Goal: Task Accomplishment & Management: Manage account settings

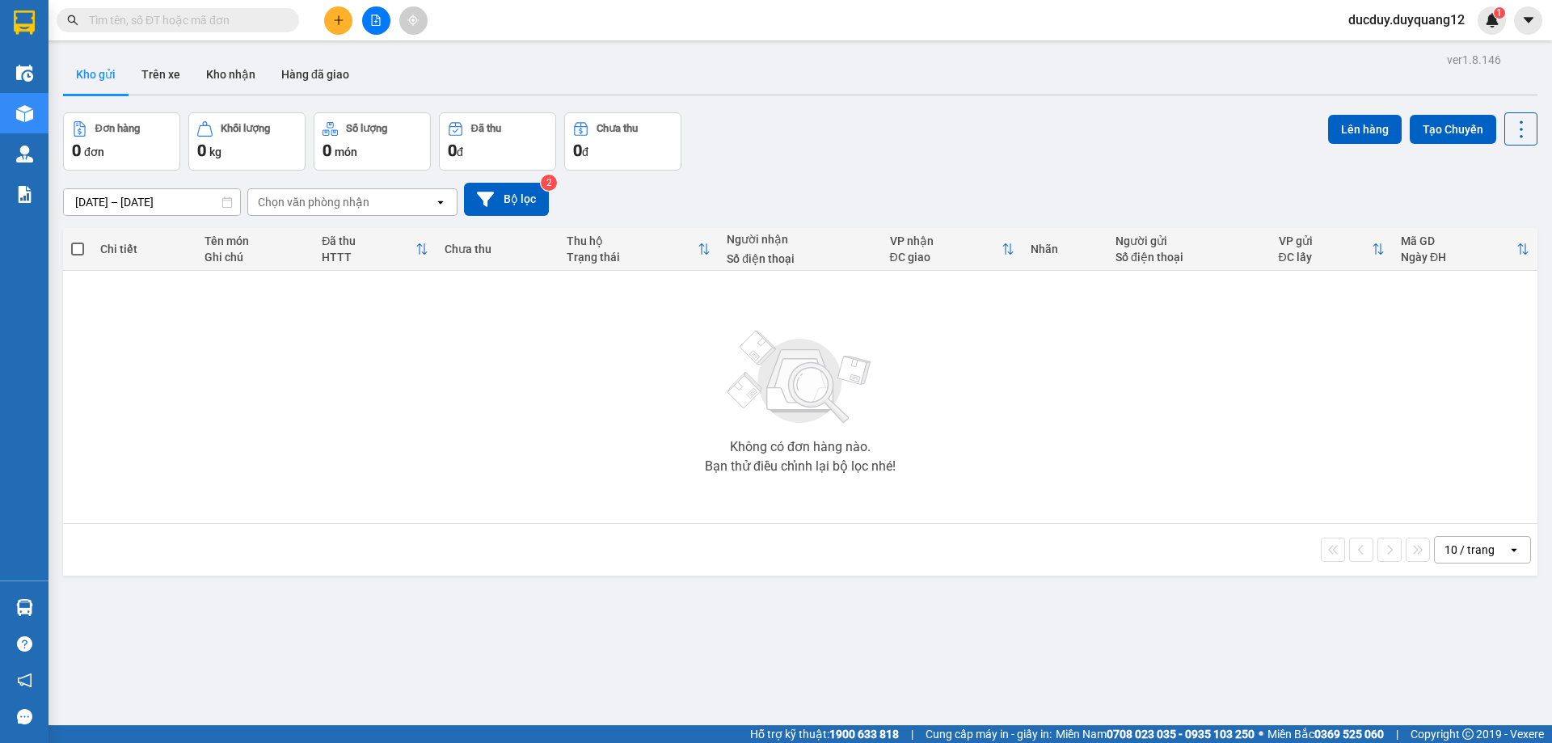
click at [95, 77] on button "Kho gửi" at bounding box center [95, 74] width 65 height 39
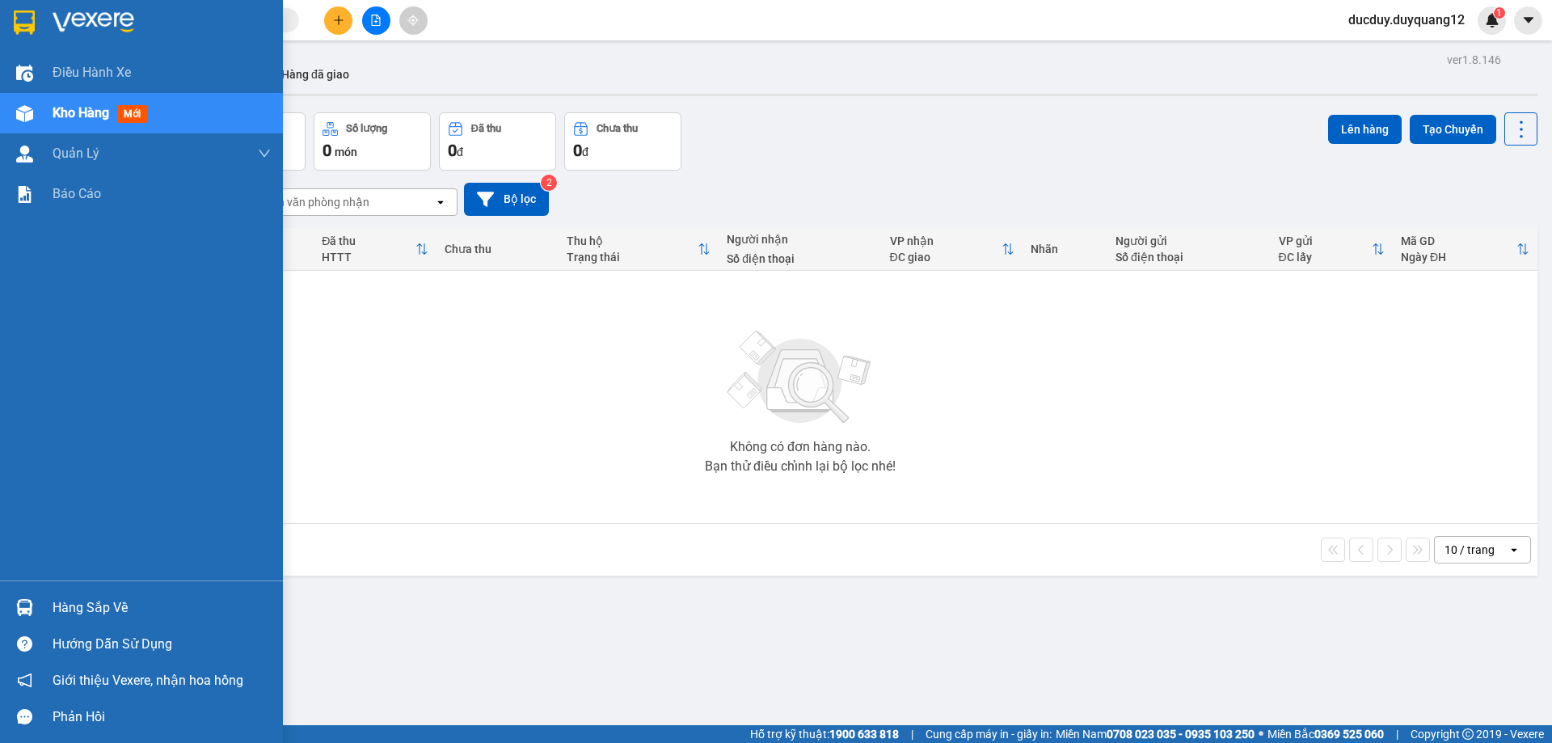
click at [95, 610] on div "Hàng sắp về" at bounding box center [162, 608] width 218 height 24
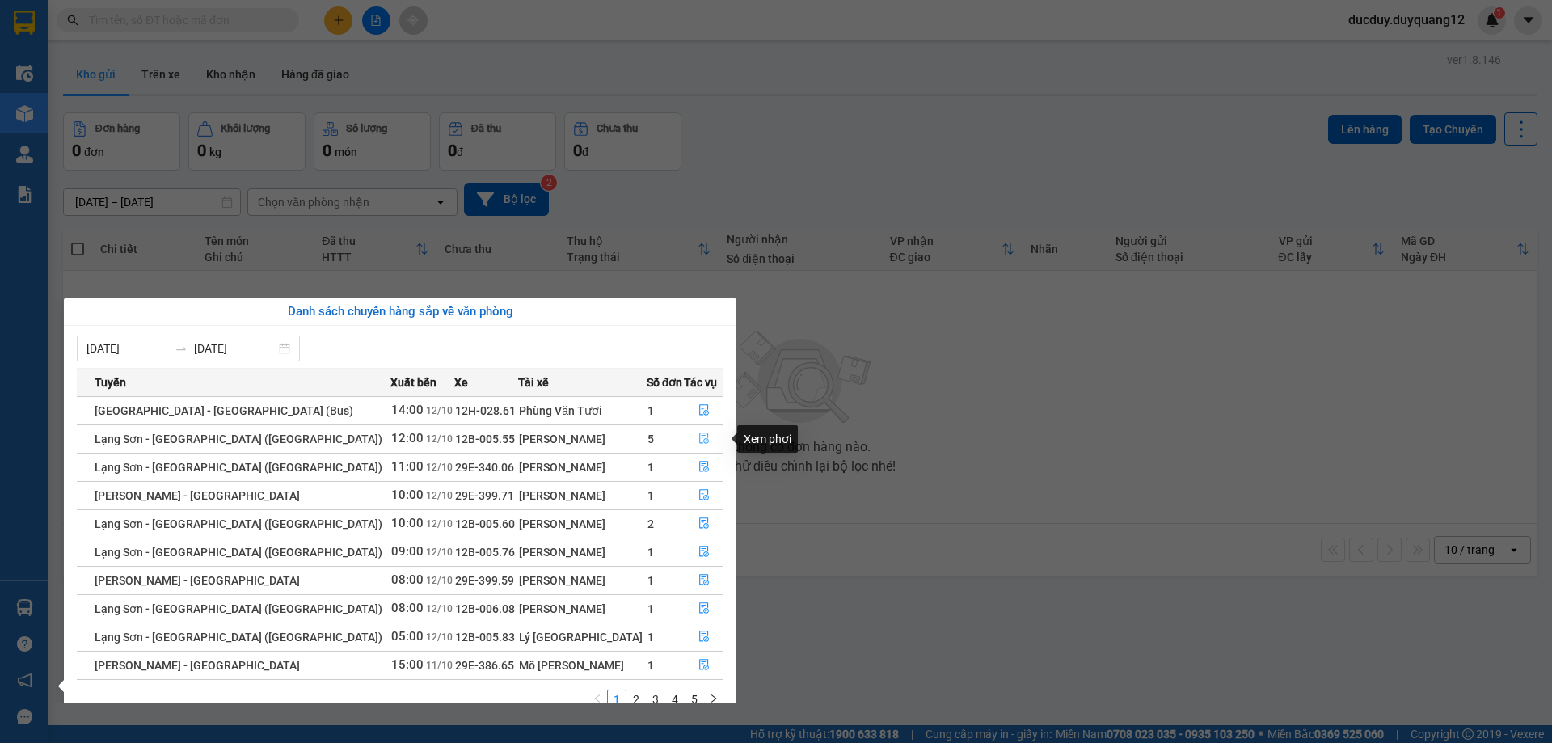
click at [698, 434] on icon "file-done" at bounding box center [703, 437] width 11 height 11
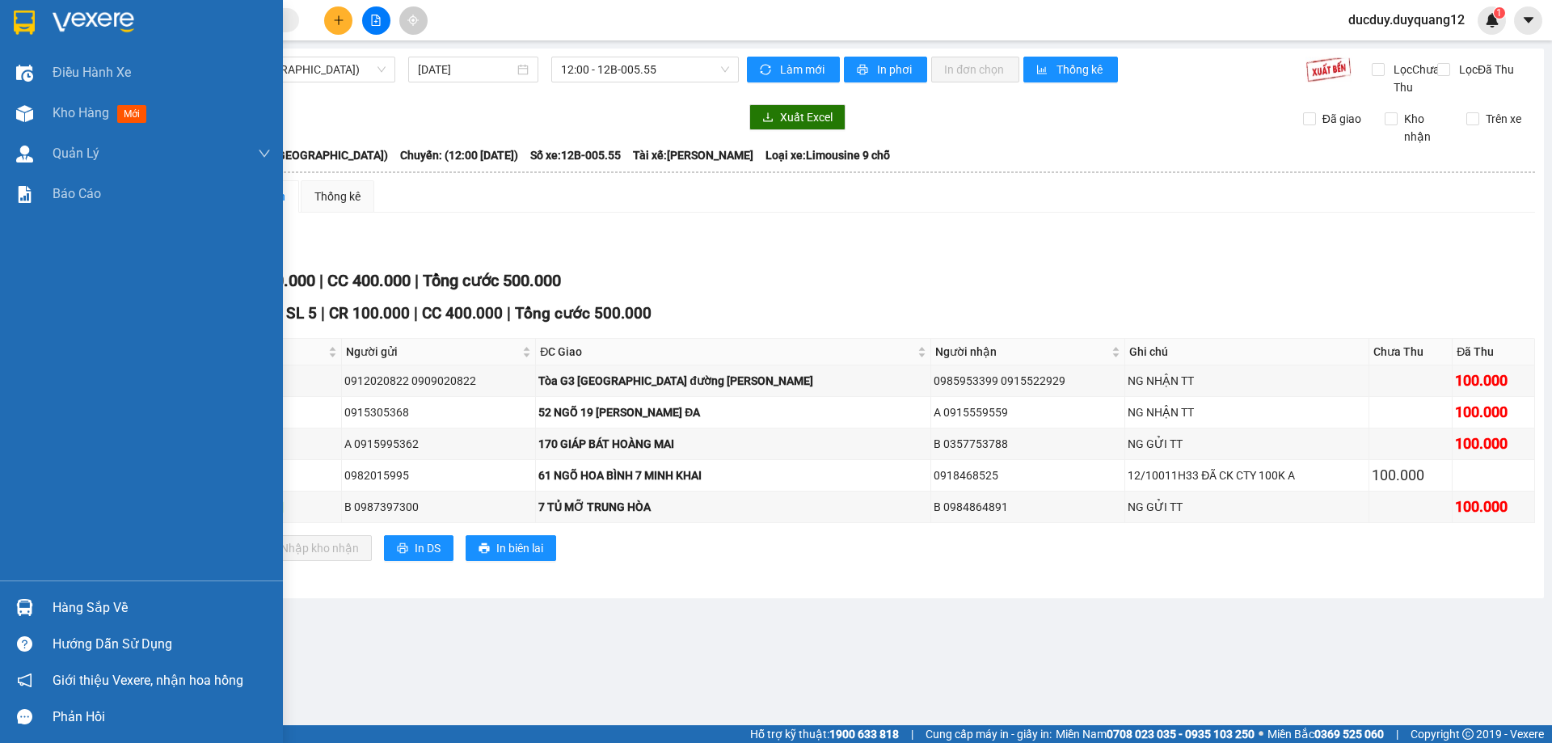
click at [112, 603] on div "Hàng sắp về" at bounding box center [162, 608] width 218 height 24
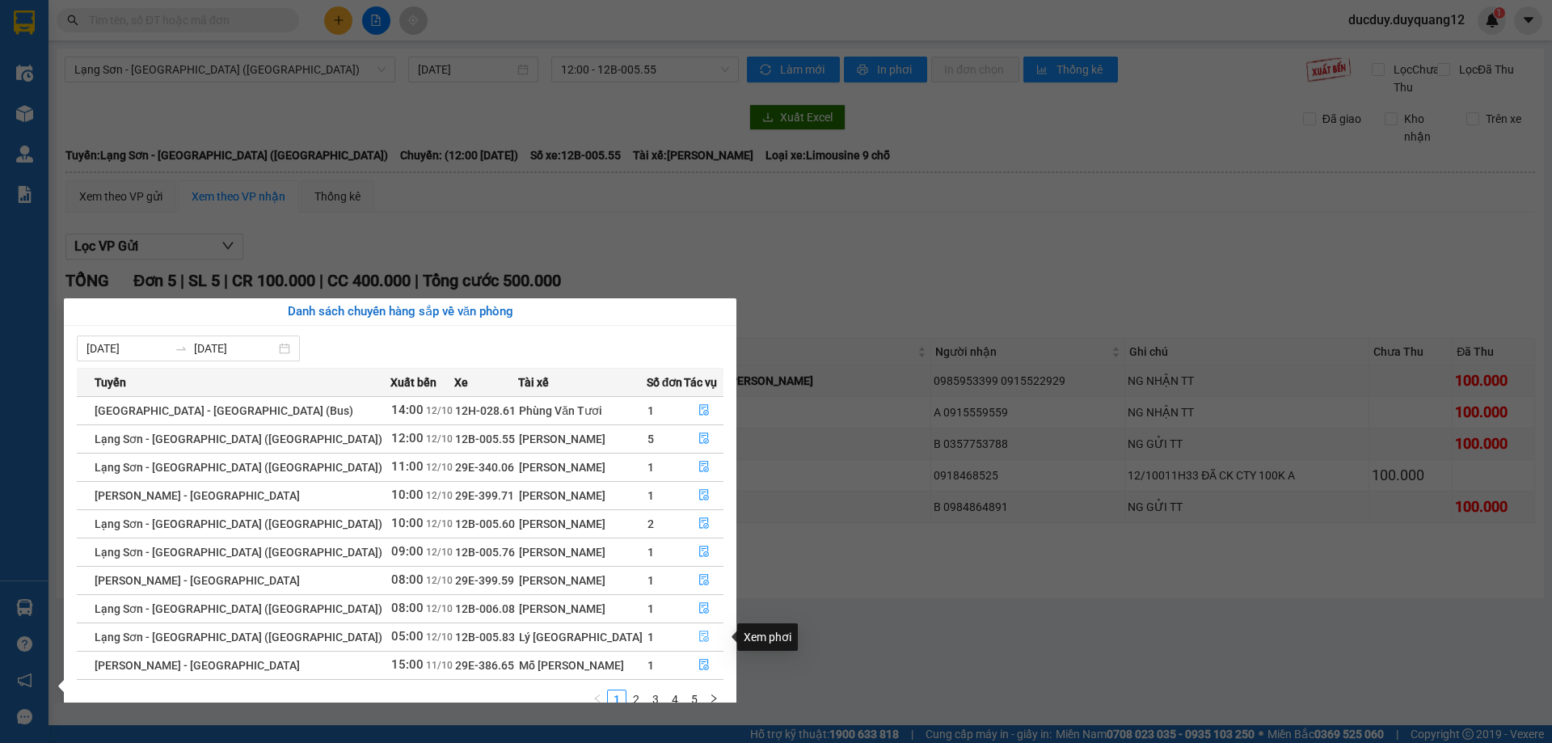
click at [696, 630] on button "button" at bounding box center [704, 637] width 38 height 26
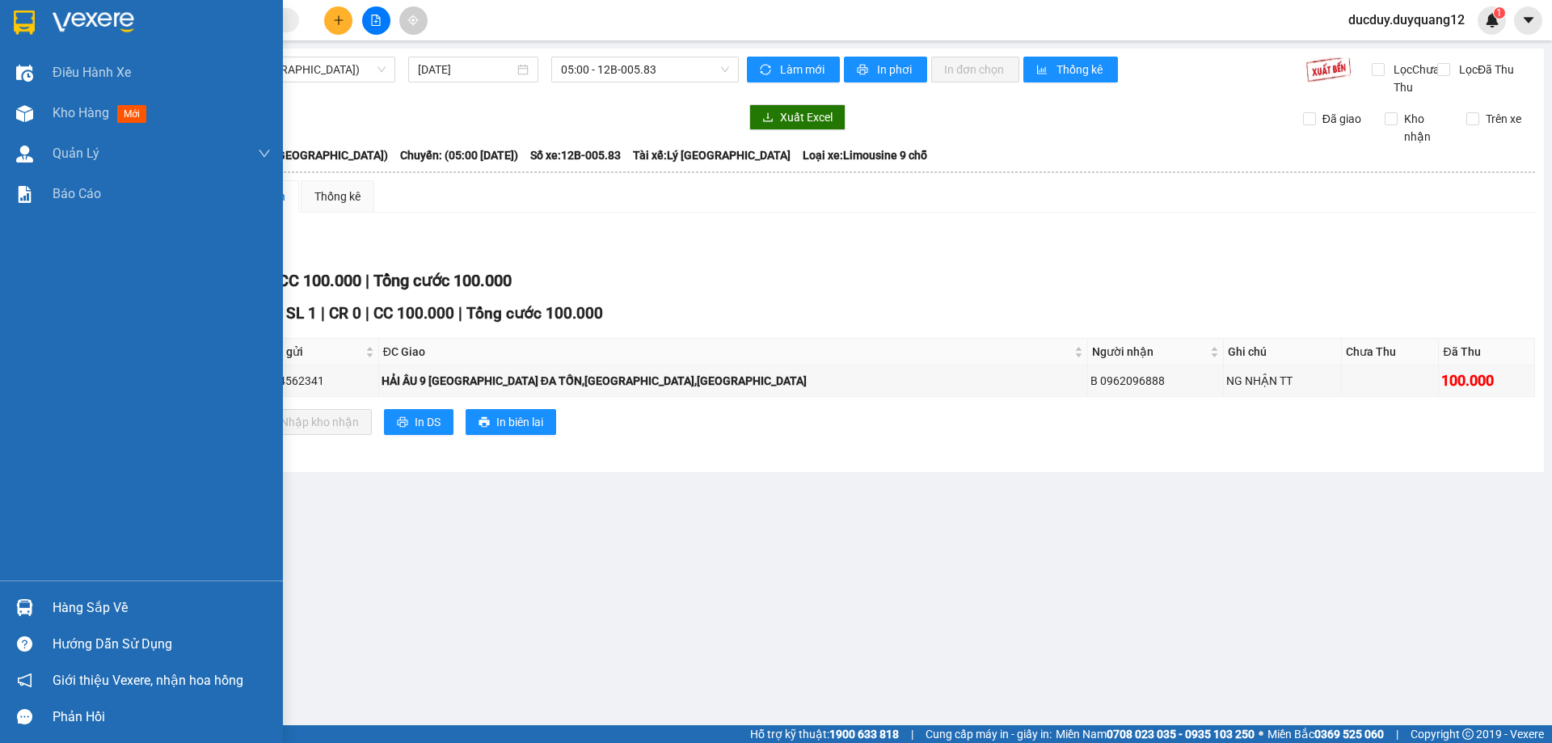
click at [91, 612] on div "Hàng sắp về" at bounding box center [162, 608] width 218 height 24
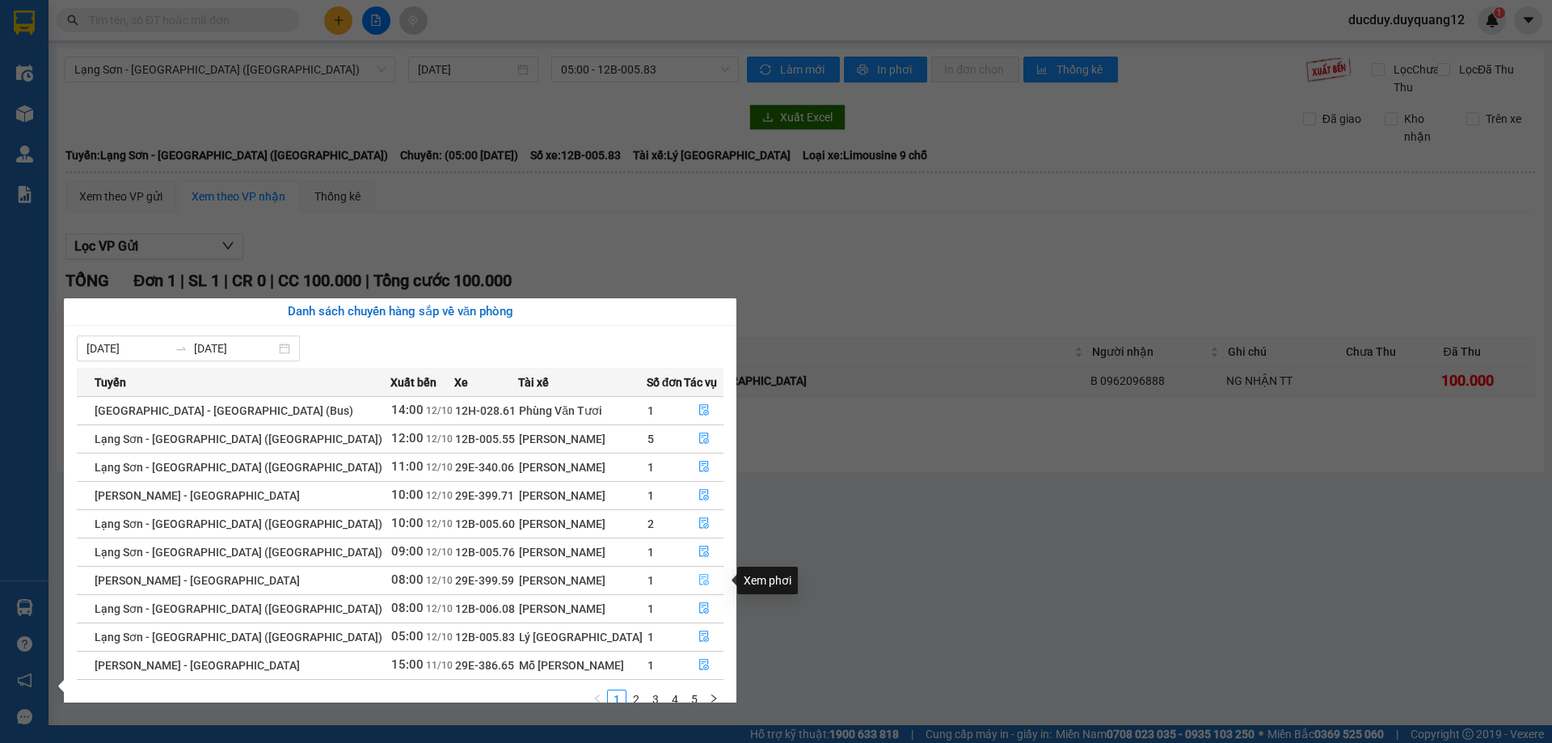
click at [698, 576] on icon "file-done" at bounding box center [703, 579] width 11 height 11
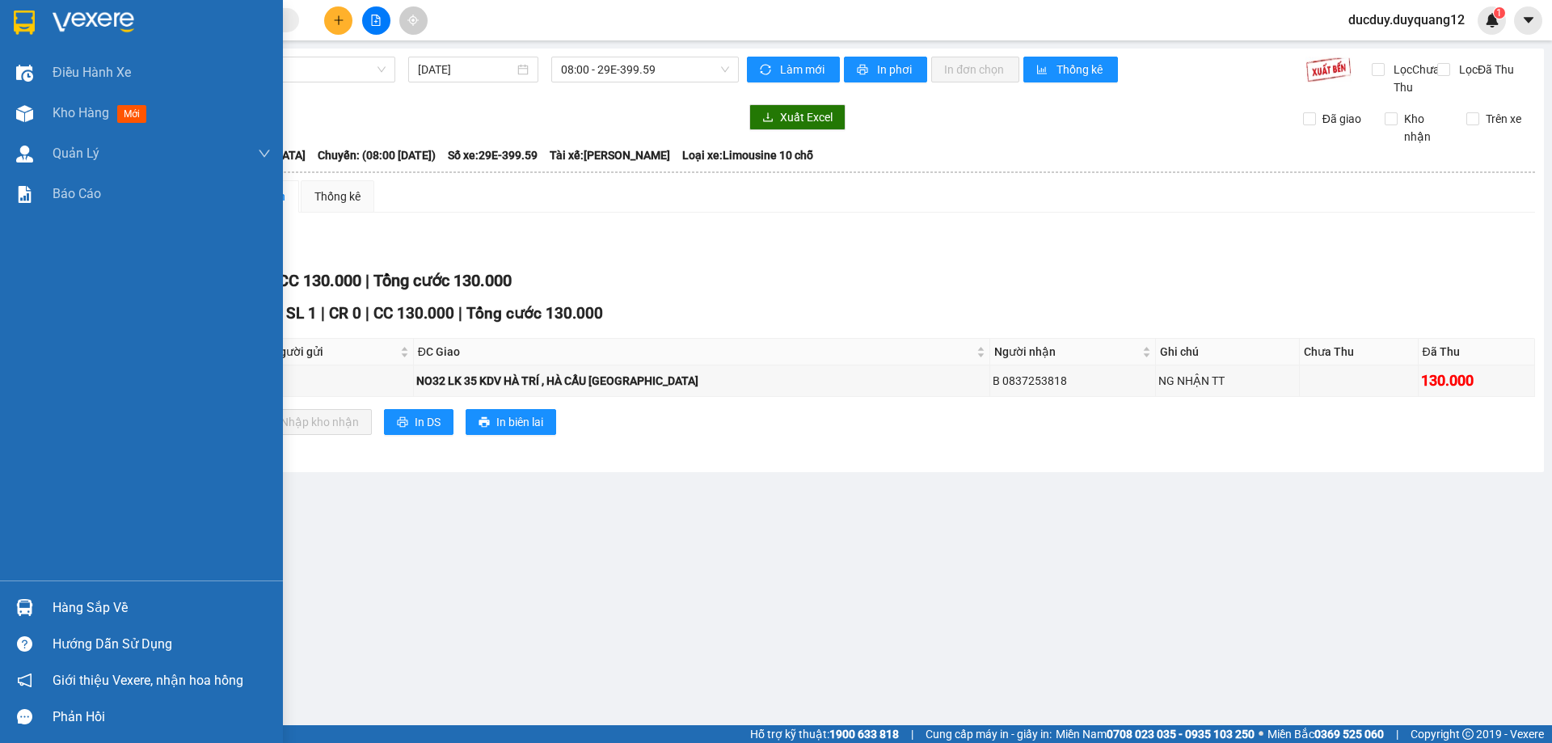
click at [78, 601] on div "Hàng sắp về" at bounding box center [162, 608] width 218 height 24
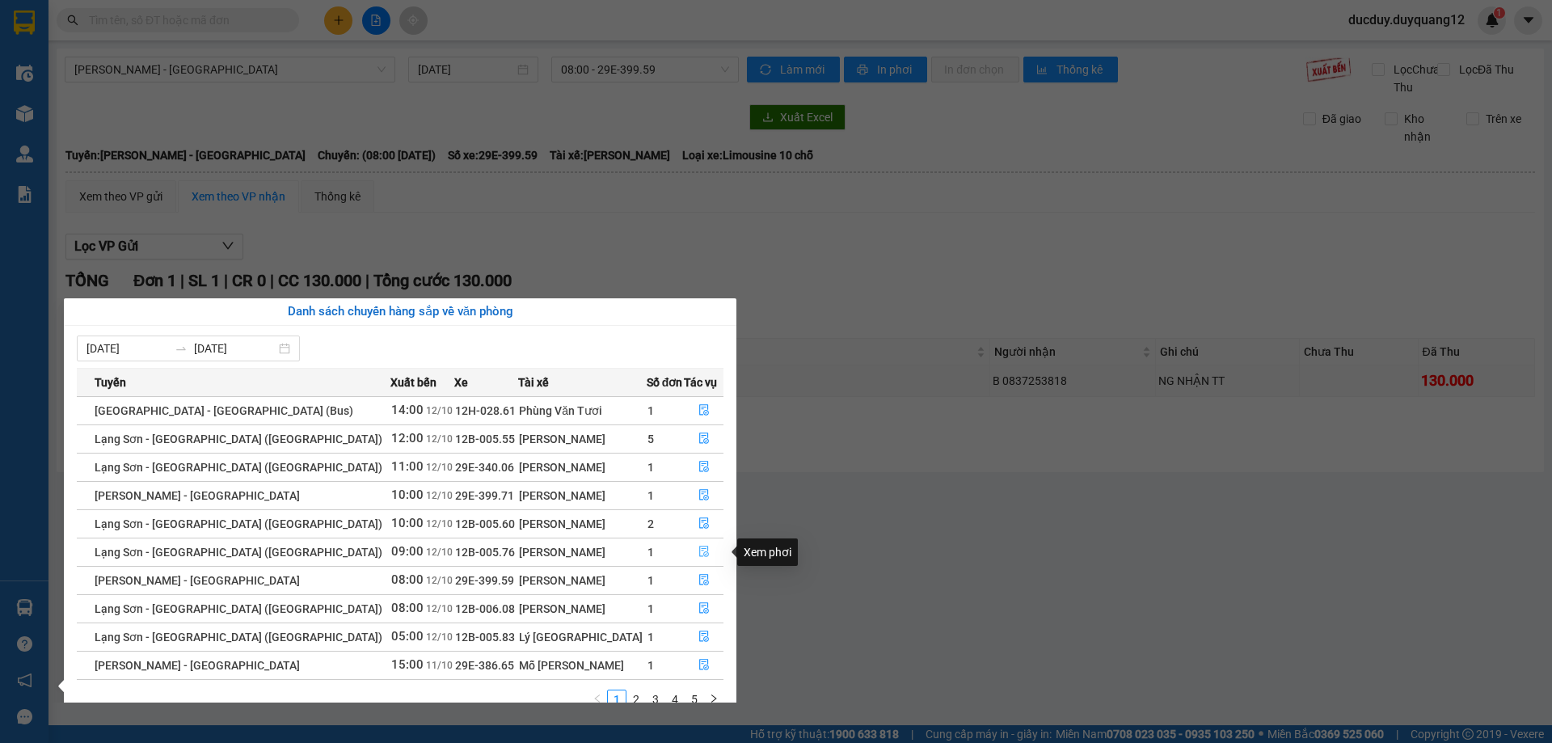
click at [691, 544] on button "button" at bounding box center [704, 552] width 38 height 26
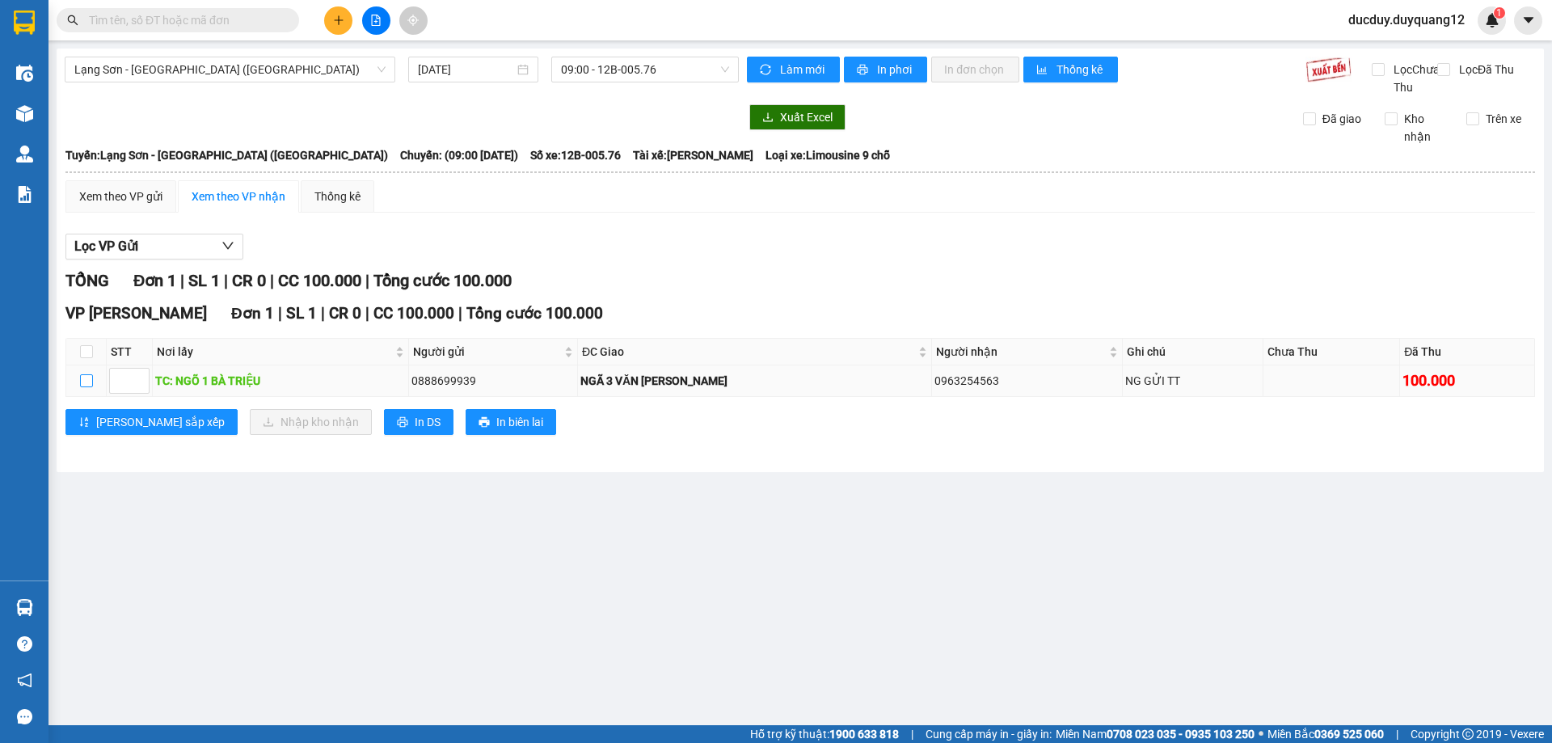
click at [84, 387] on input "checkbox" at bounding box center [86, 380] width 13 height 13
checkbox input "true"
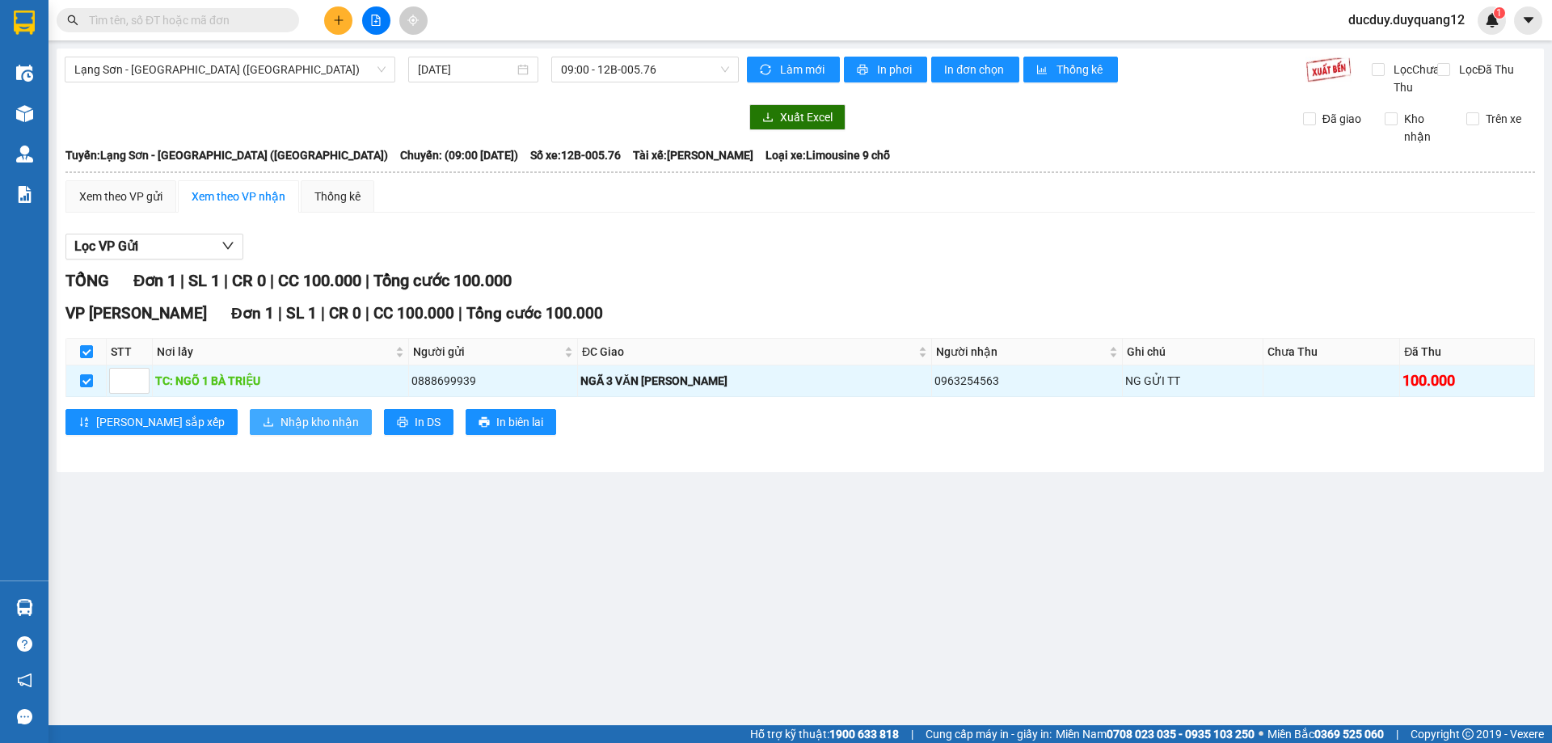
click at [280, 431] on span "Nhập kho nhận" at bounding box center [319, 422] width 78 height 18
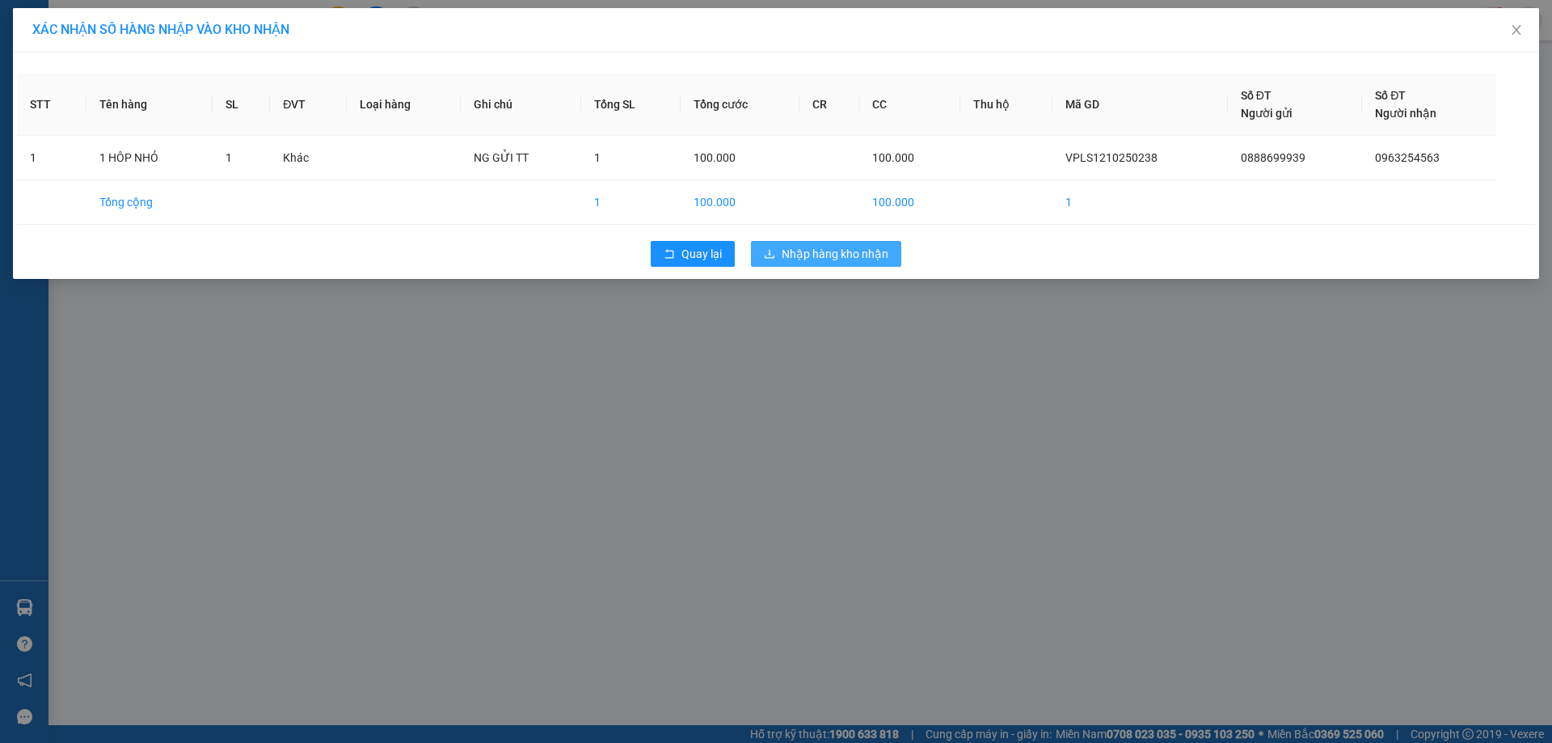
click at [841, 247] on span "Nhập hàng kho nhận" at bounding box center [835, 254] width 107 height 18
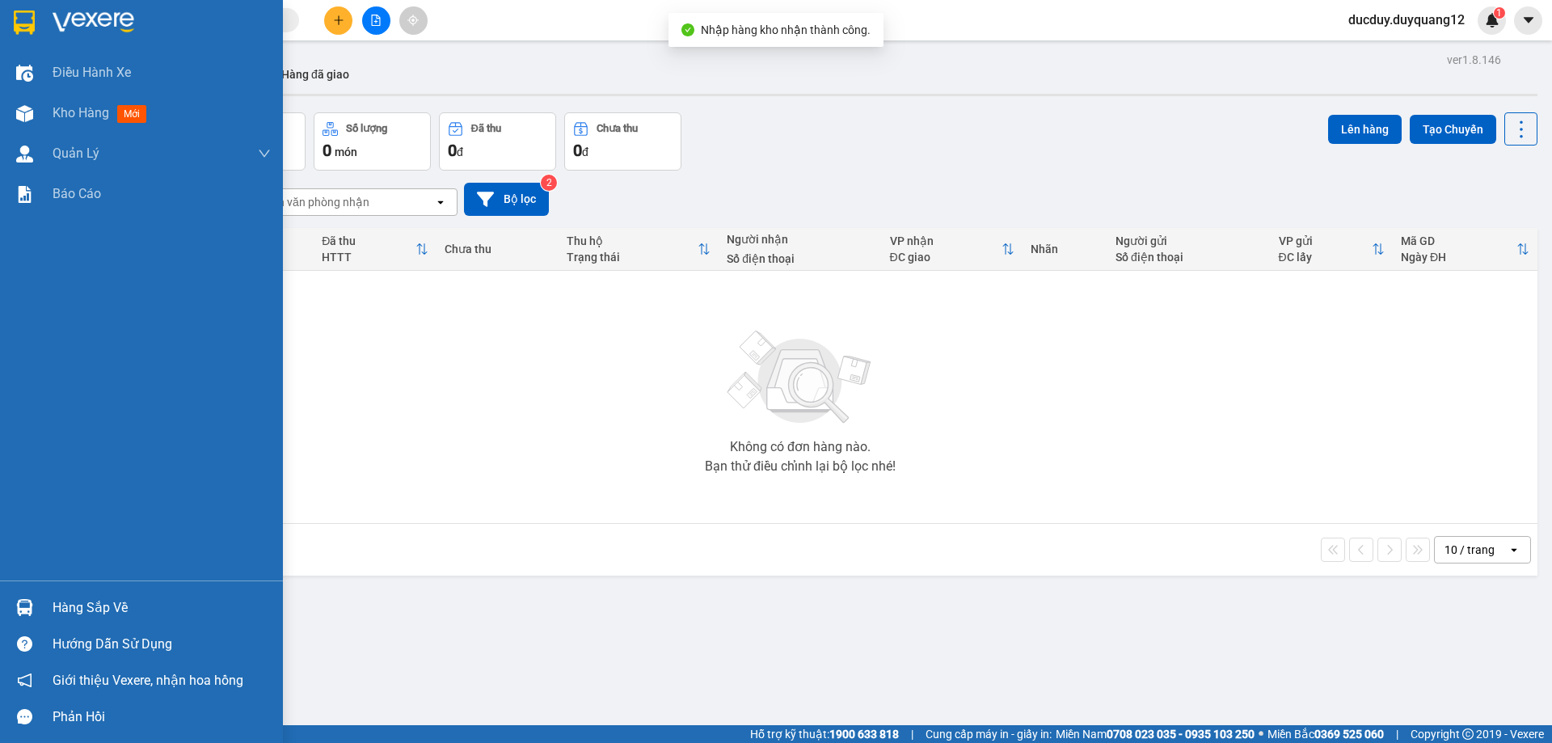
click at [70, 611] on div "Hàng sắp về" at bounding box center [162, 608] width 218 height 24
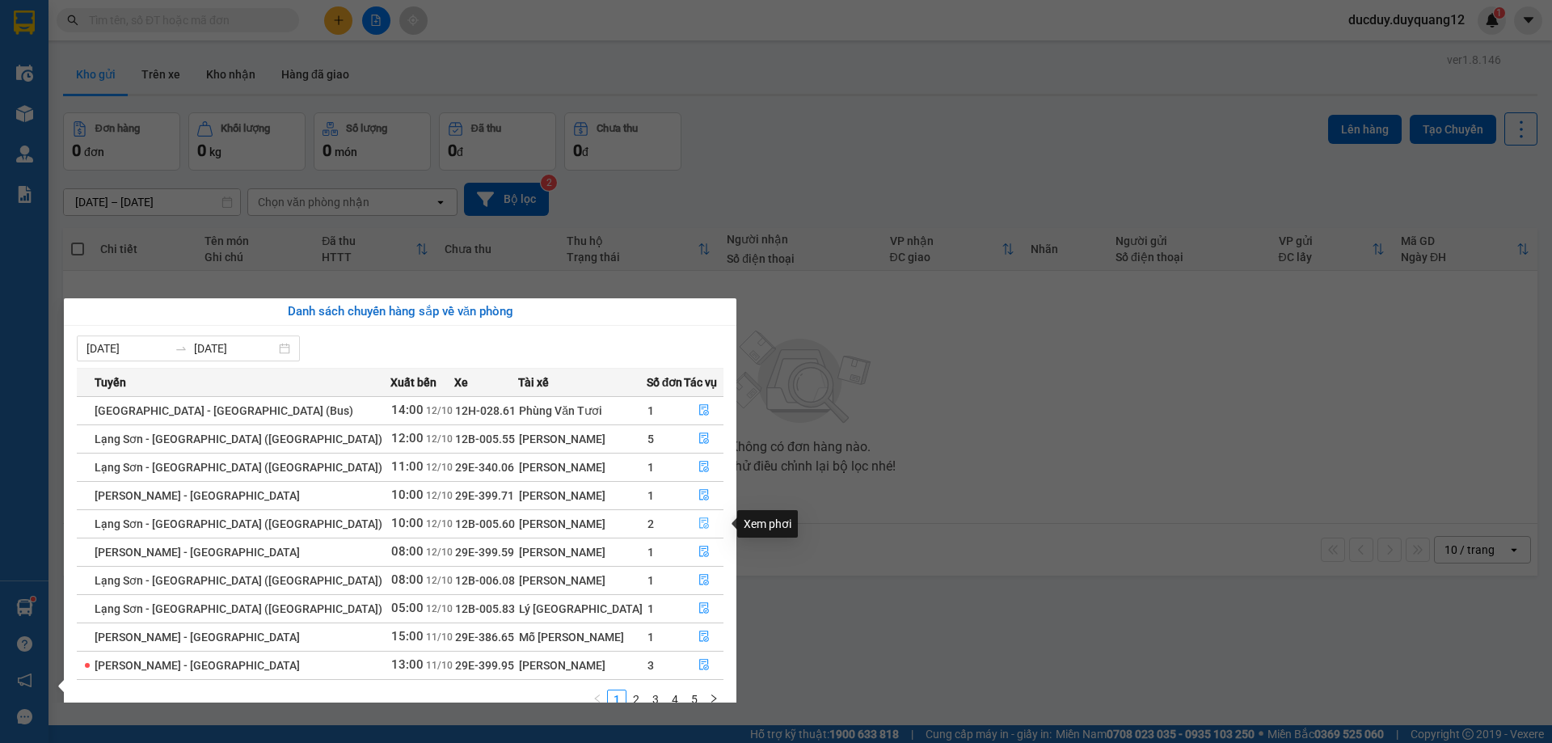
click at [699, 518] on icon "file-done" at bounding box center [704, 523] width 10 height 11
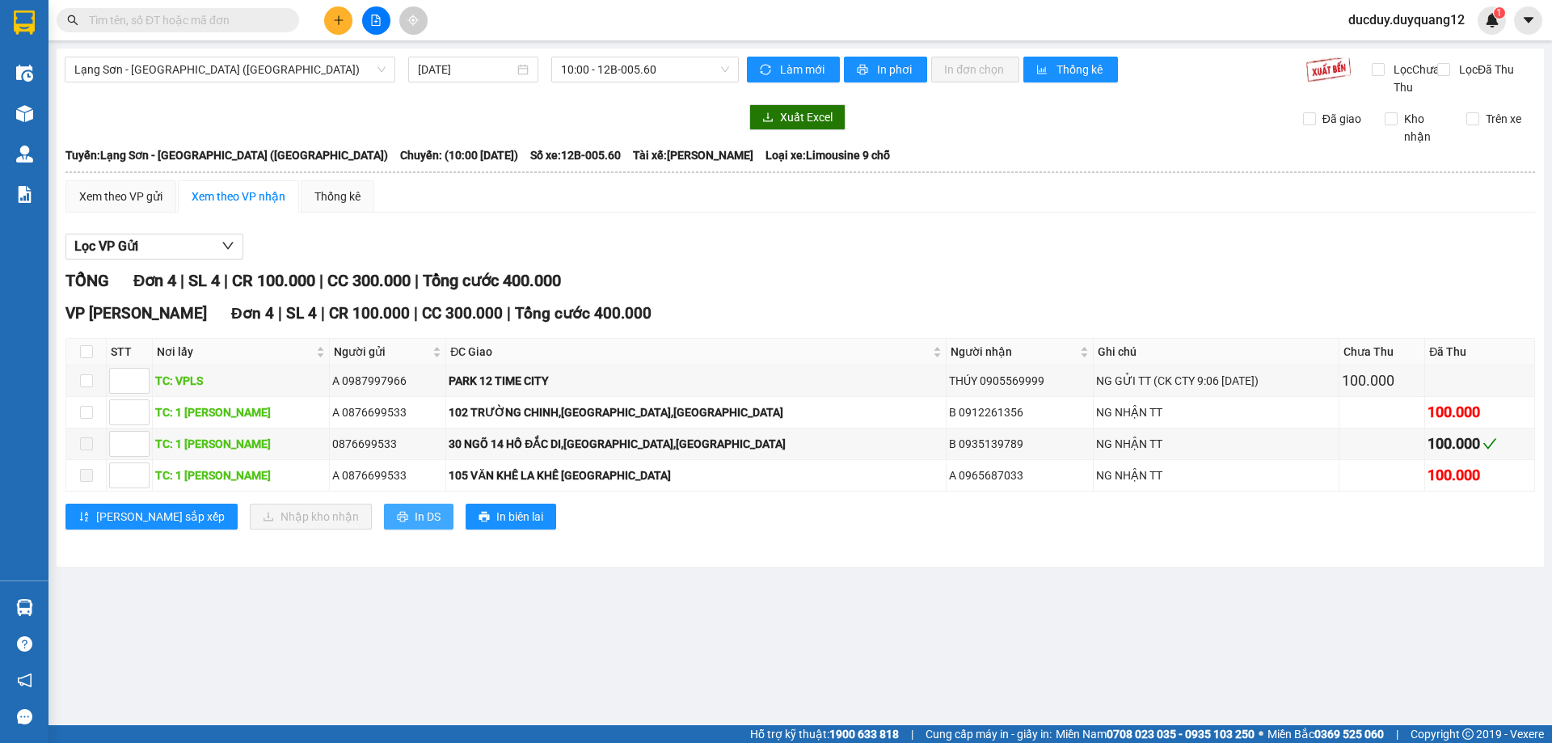
click at [415, 525] on span "In DS" at bounding box center [428, 517] width 26 height 18
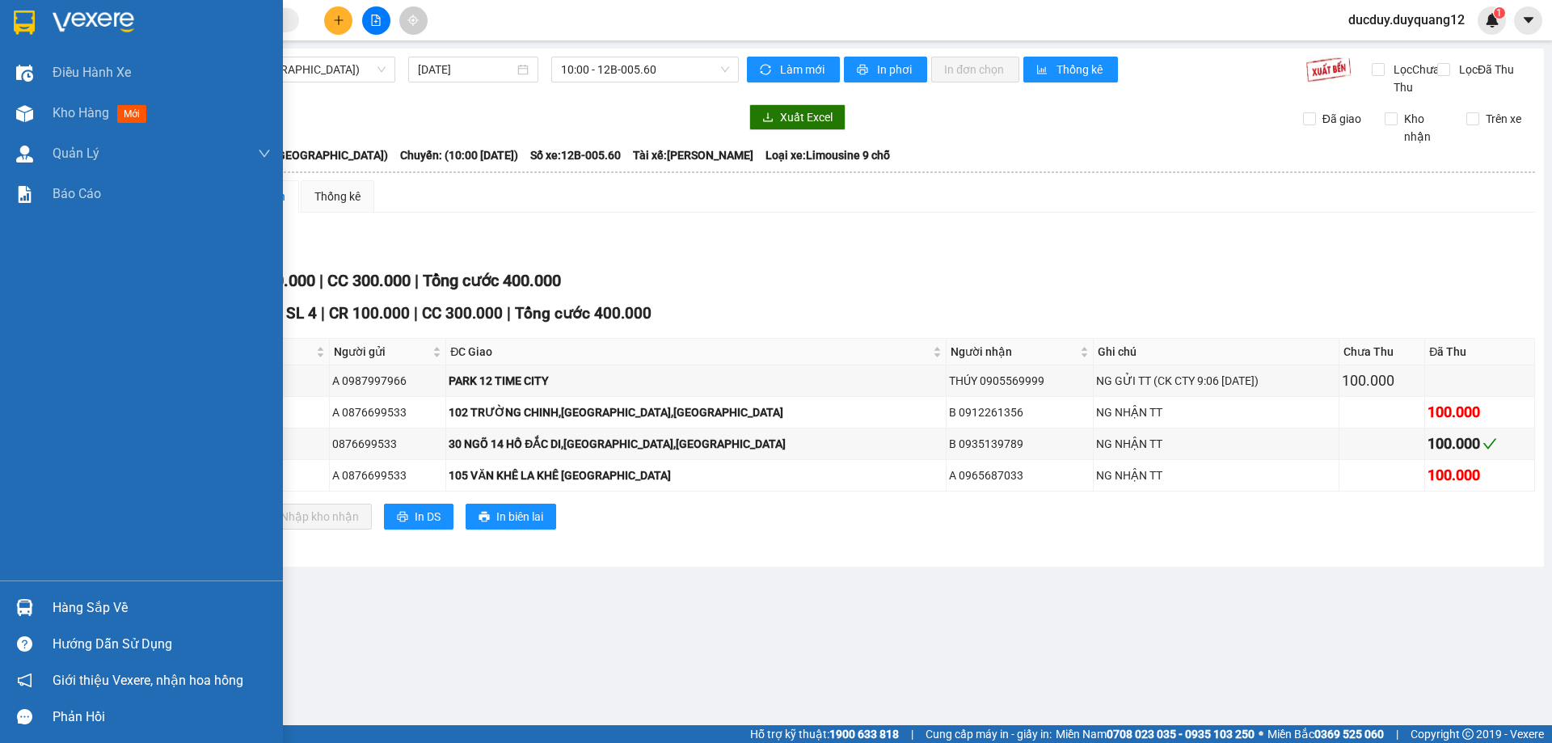
click at [53, 607] on div "Hàng sắp về" at bounding box center [162, 608] width 218 height 24
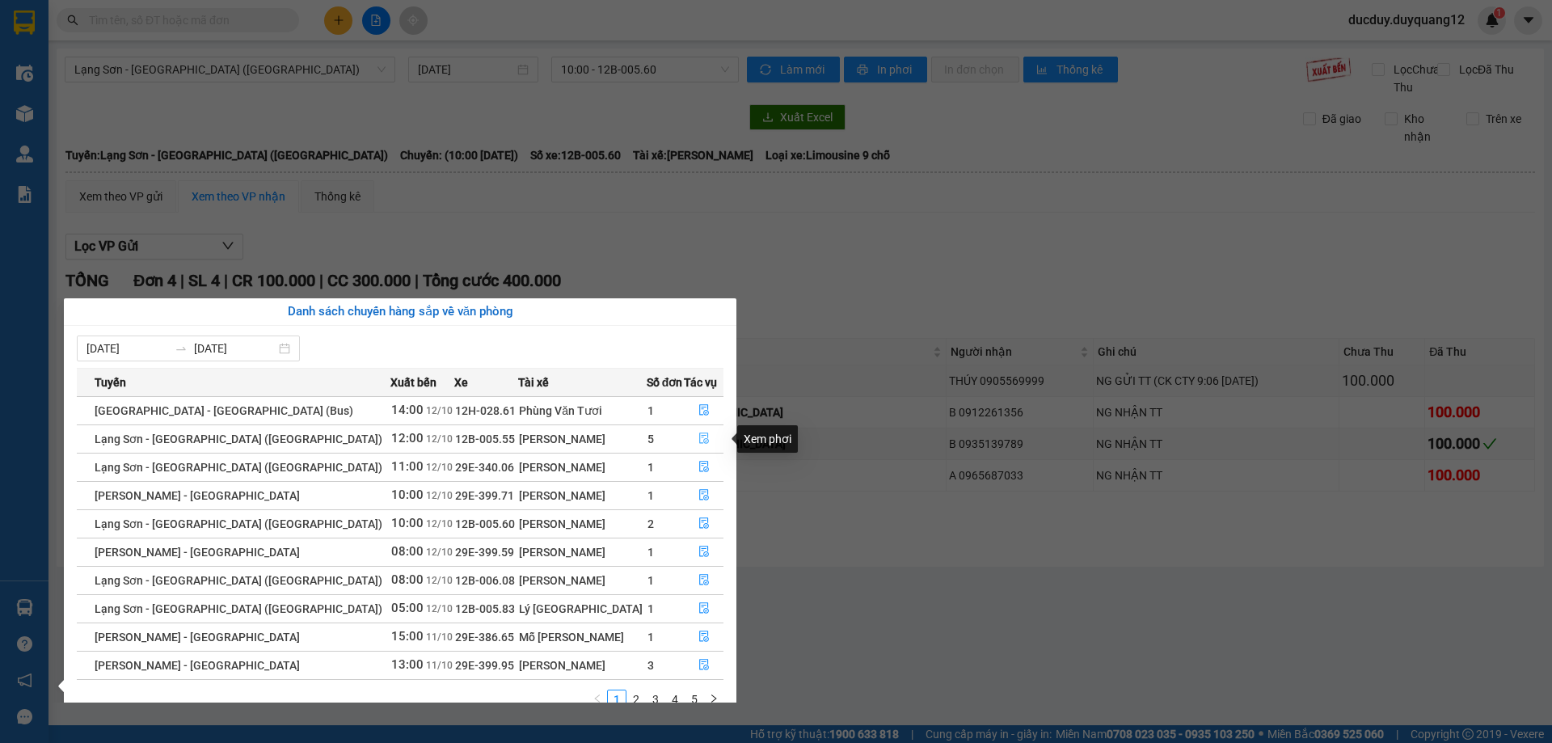
click at [699, 433] on icon "file-done" at bounding box center [704, 438] width 10 height 11
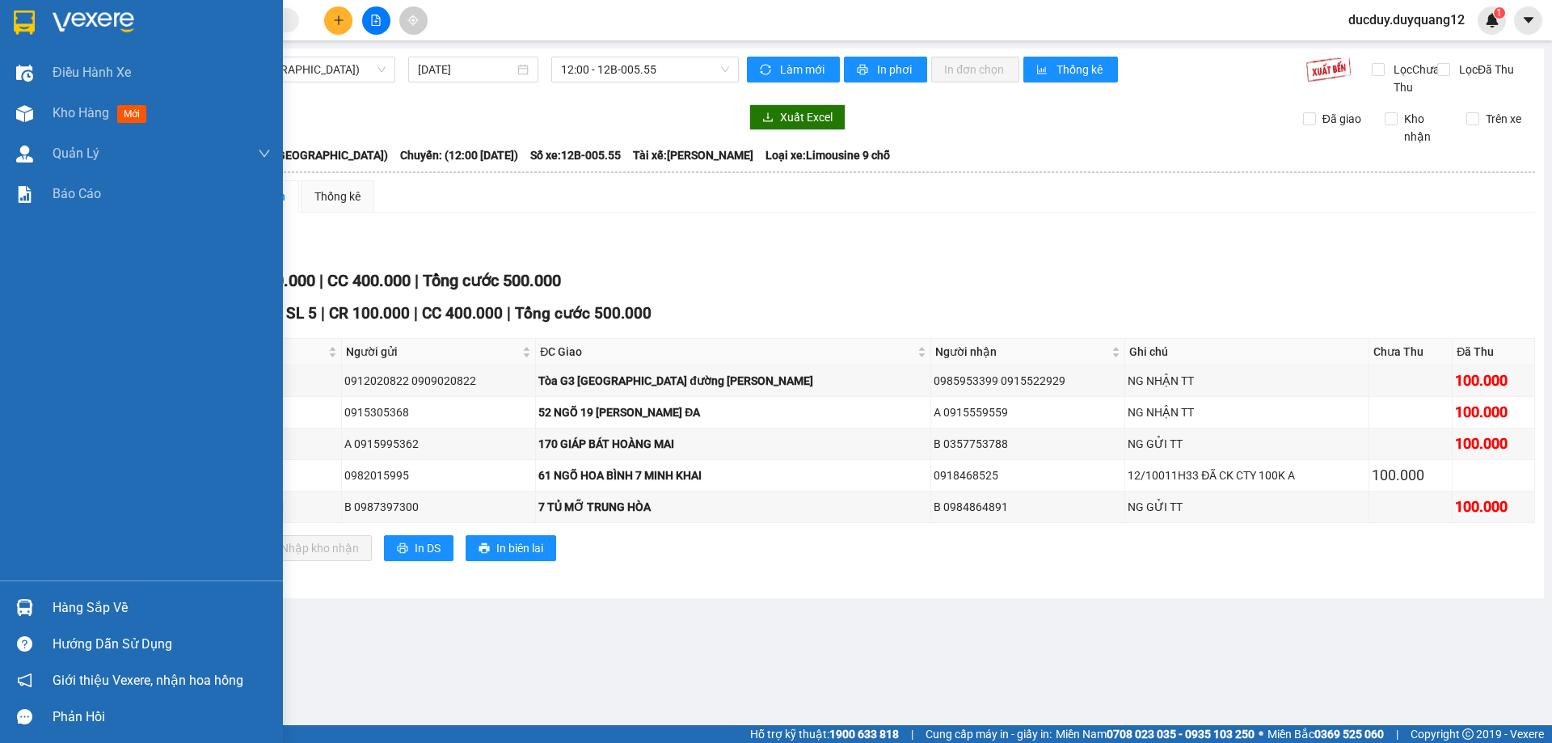
click at [102, 617] on div "Hàng sắp về" at bounding box center [141, 607] width 283 height 36
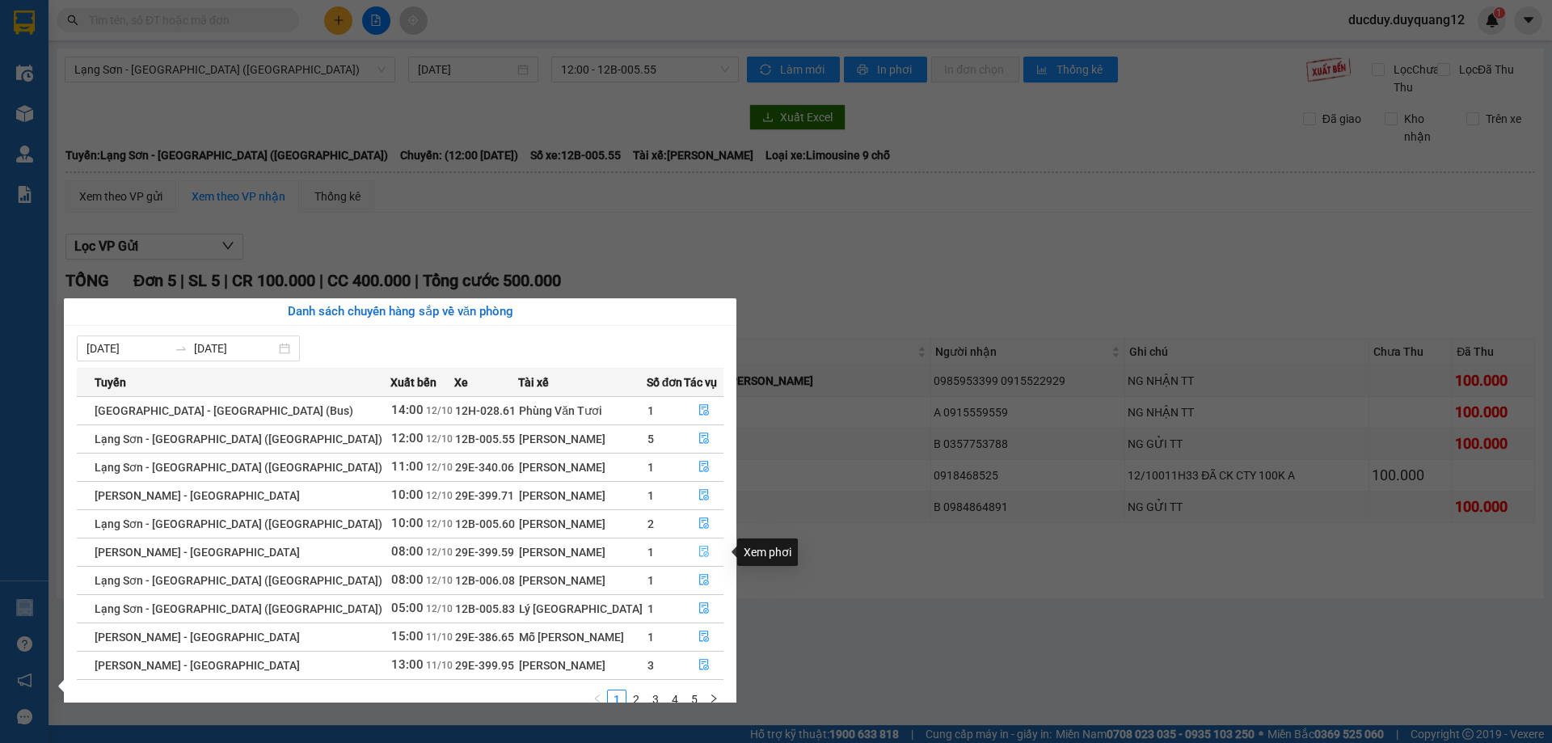
click at [698, 552] on icon "file-done" at bounding box center [703, 551] width 11 height 11
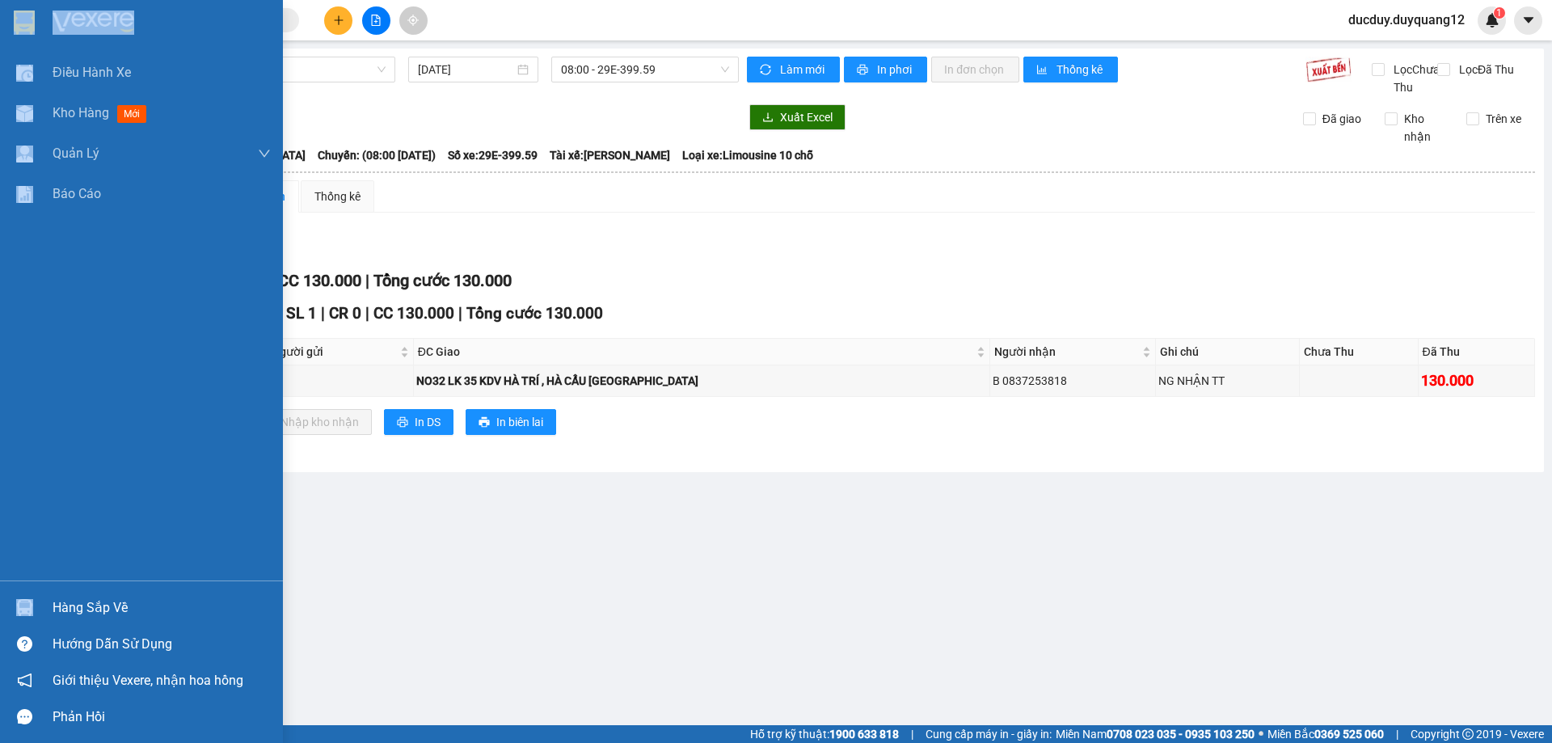
click at [86, 619] on div "Hàng sắp về" at bounding box center [162, 608] width 218 height 24
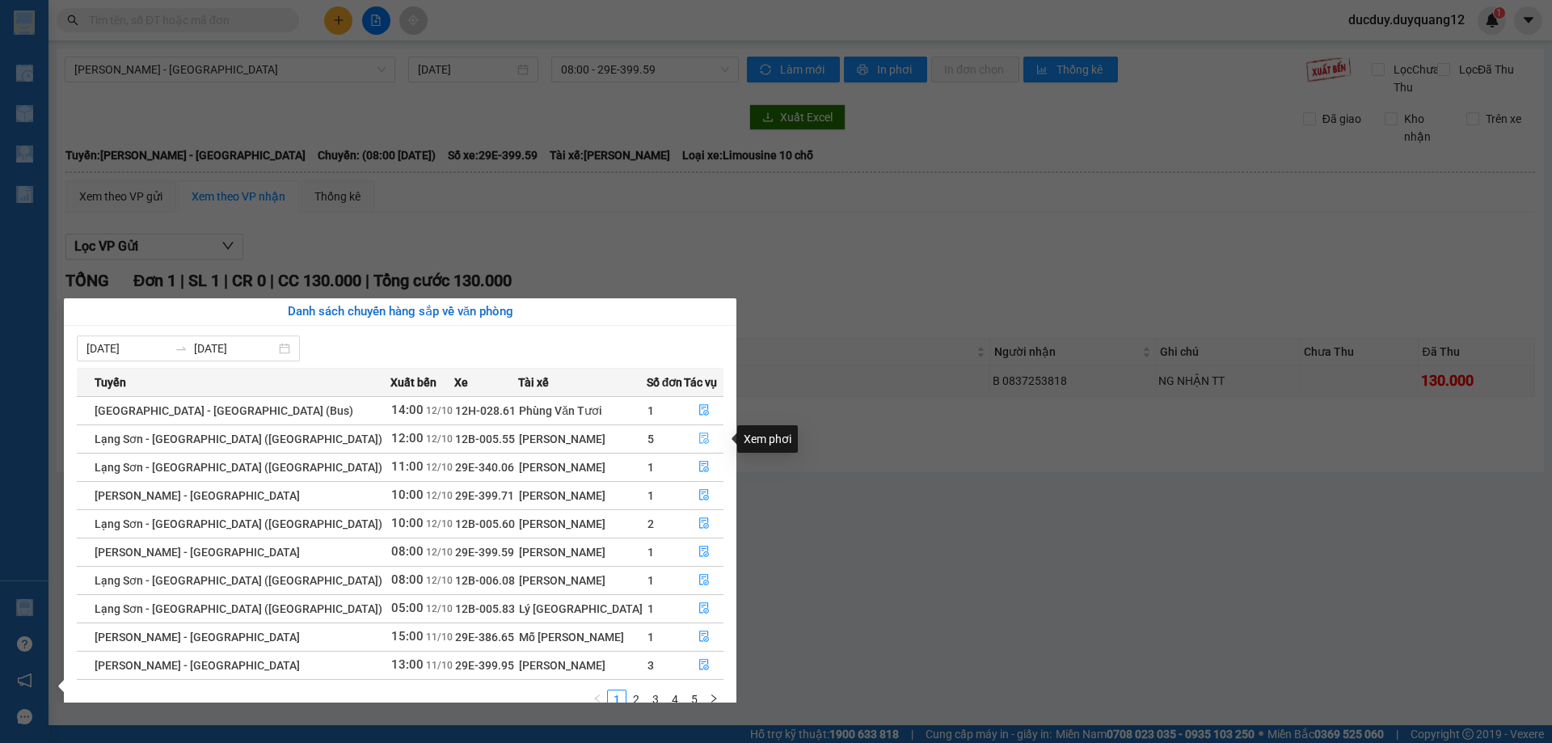
click at [689, 433] on button "button" at bounding box center [704, 439] width 38 height 26
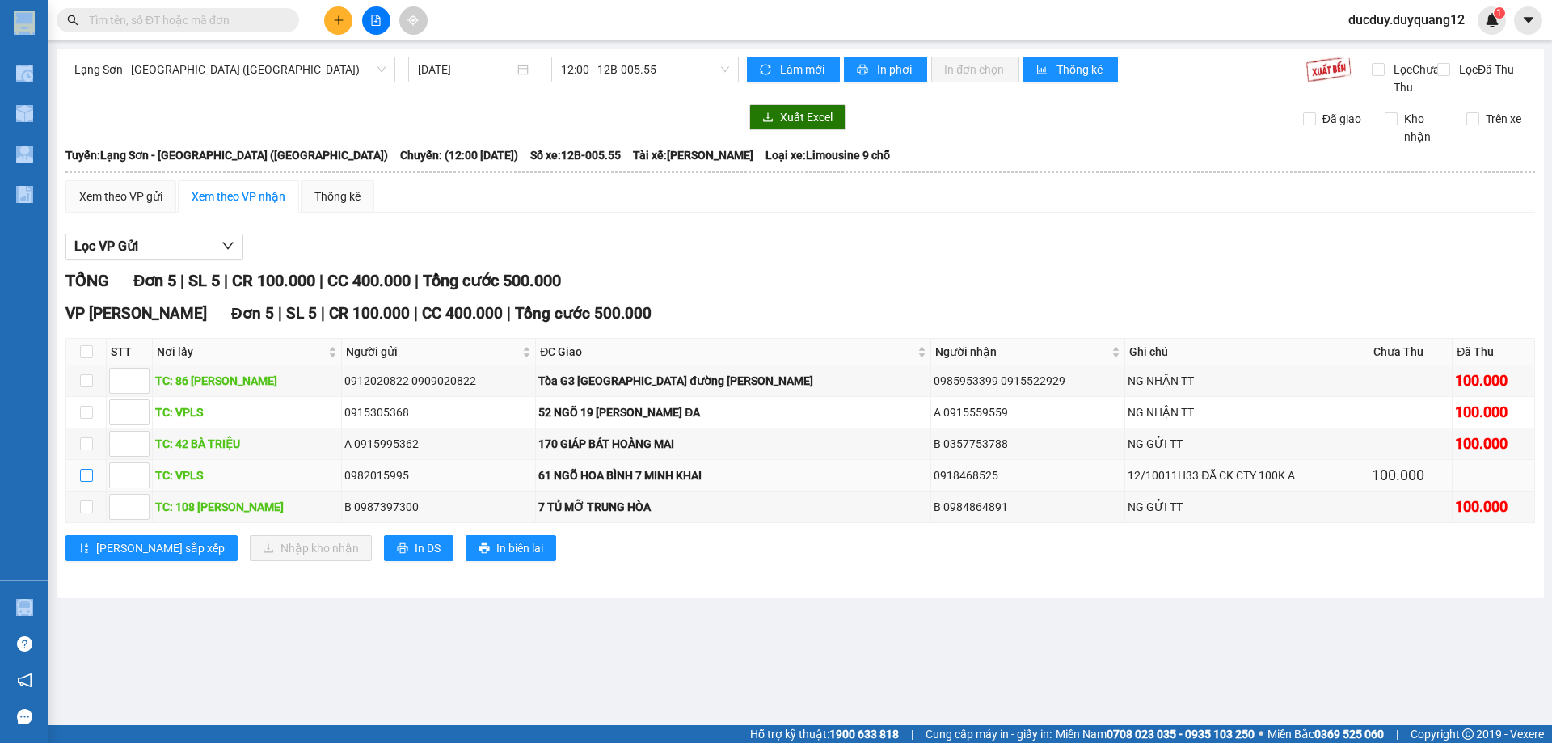
click at [87, 482] on input "checkbox" at bounding box center [86, 475] width 13 height 13
checkbox input "true"
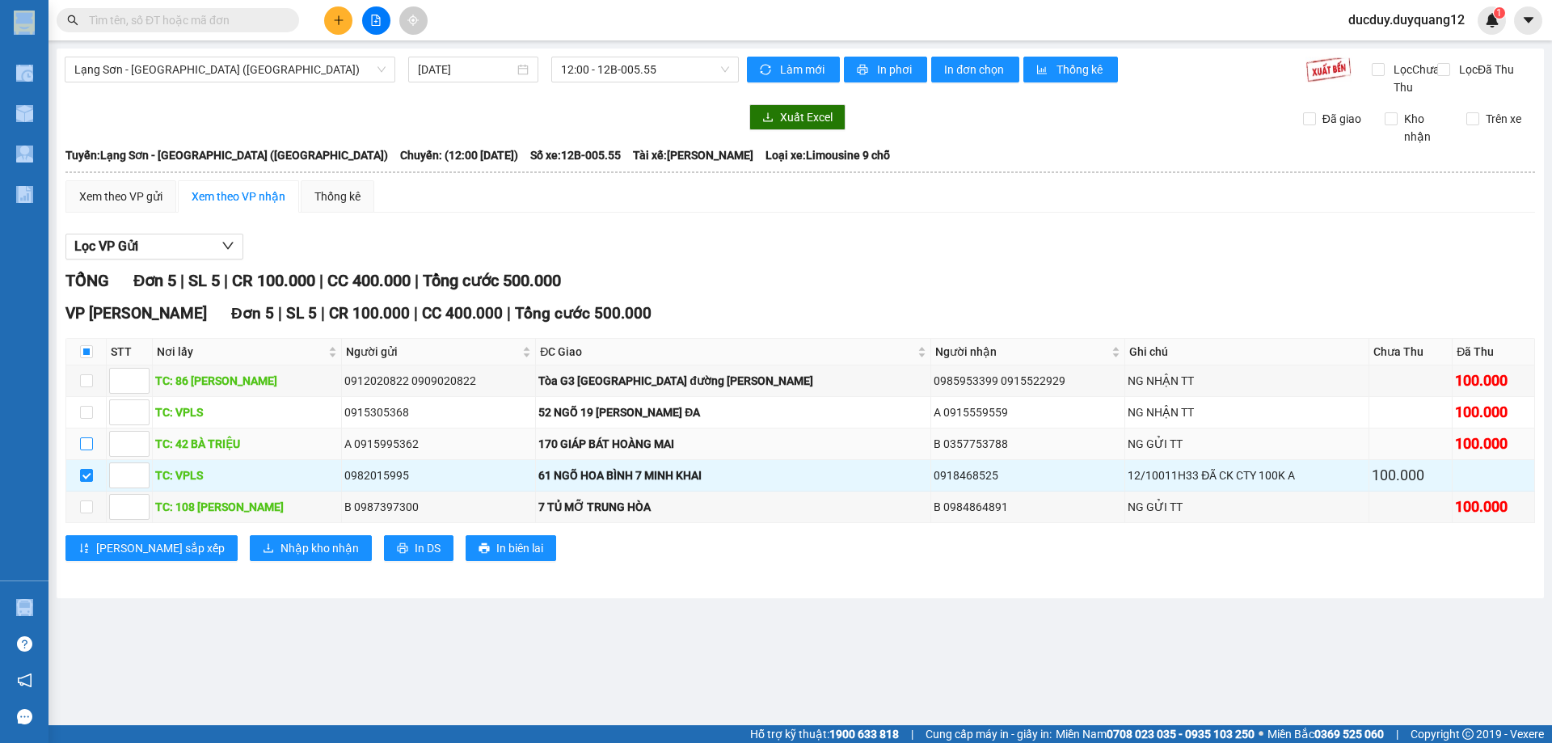
click at [90, 450] on input "checkbox" at bounding box center [86, 443] width 13 height 13
checkbox input "true"
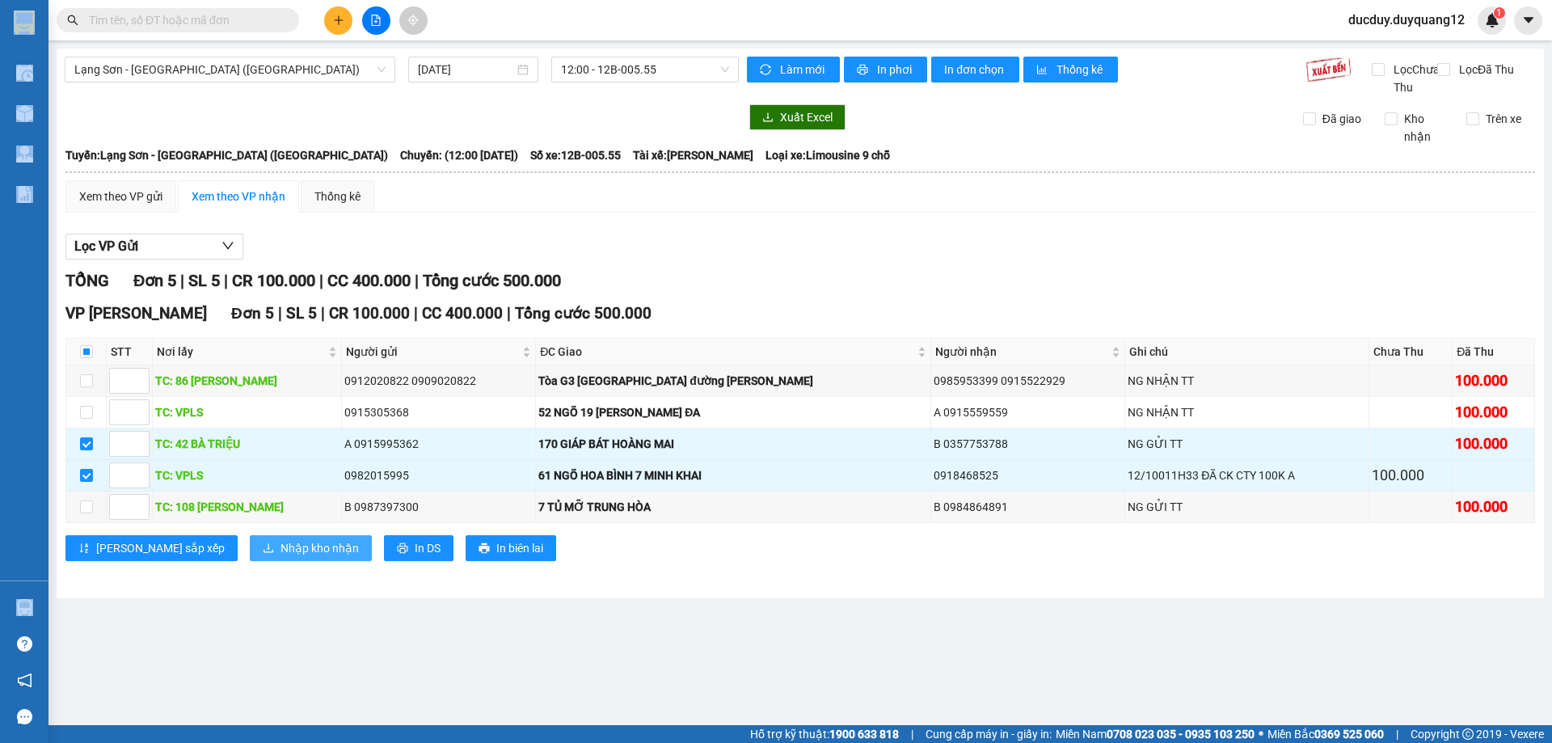
click at [280, 557] on span "Nhập kho nhận" at bounding box center [319, 548] width 78 height 18
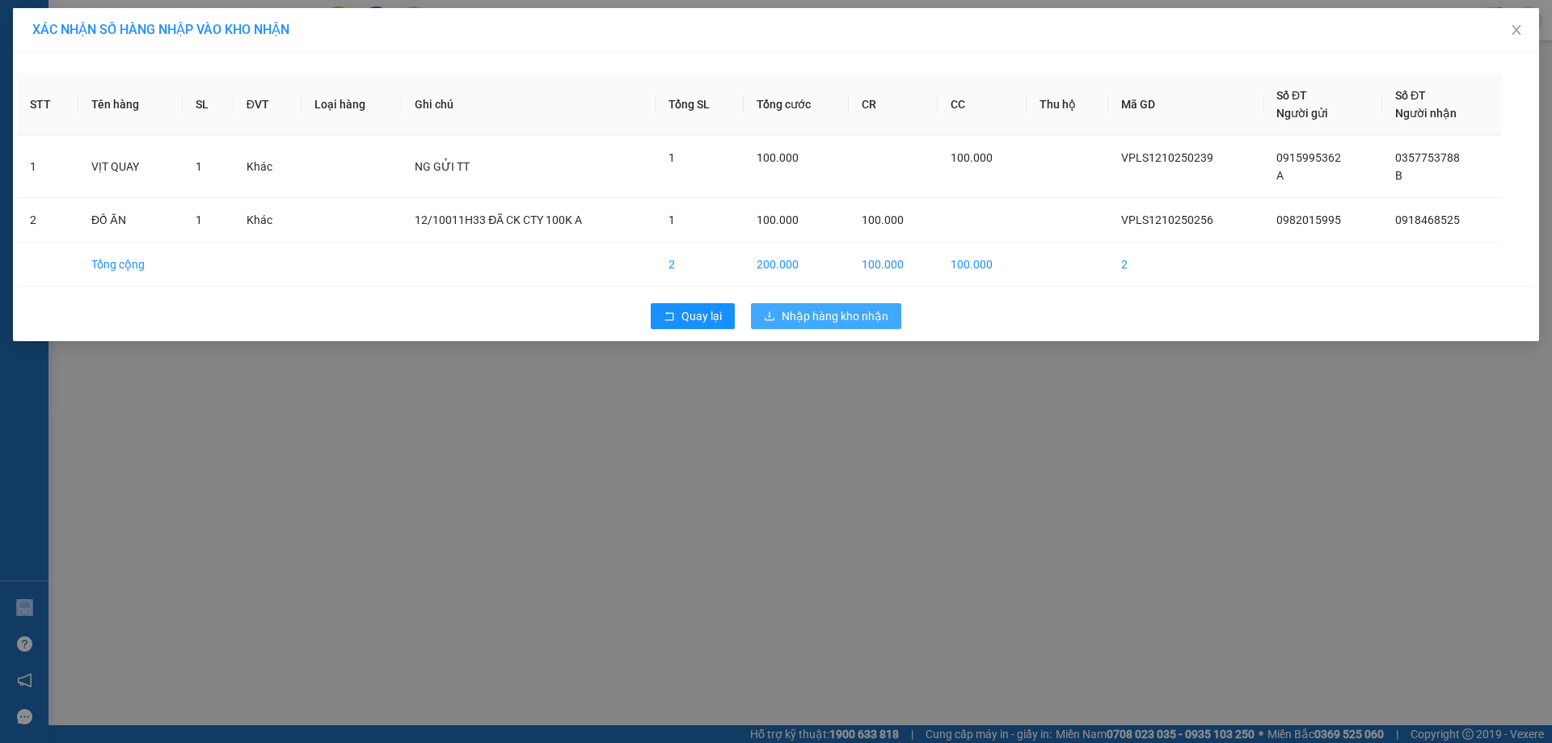
click at [858, 310] on span "Nhập hàng kho nhận" at bounding box center [835, 316] width 107 height 18
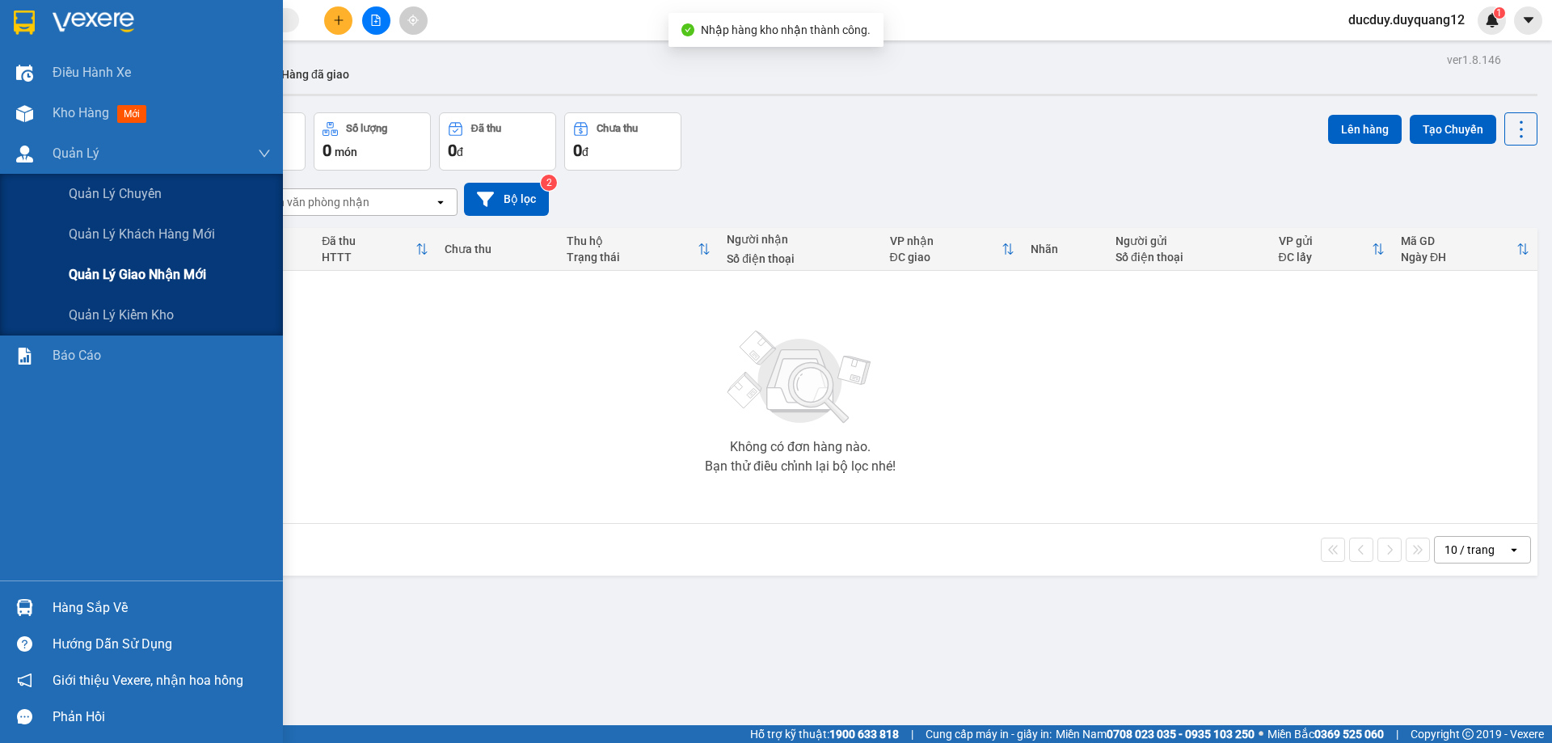
click at [103, 289] on div "Quản lý giao nhận mới" at bounding box center [170, 275] width 202 height 40
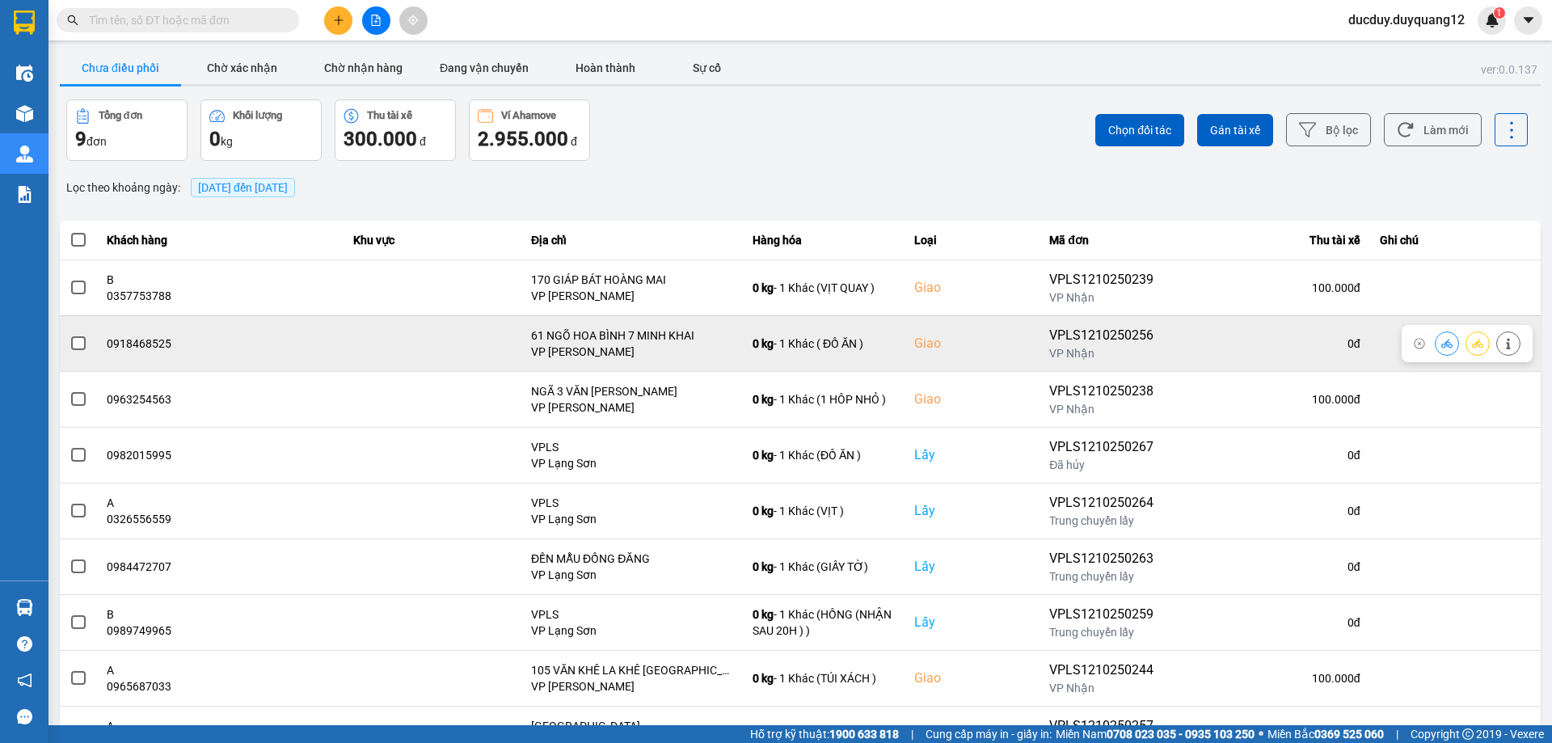
click at [1505, 345] on button at bounding box center [1508, 343] width 23 height 28
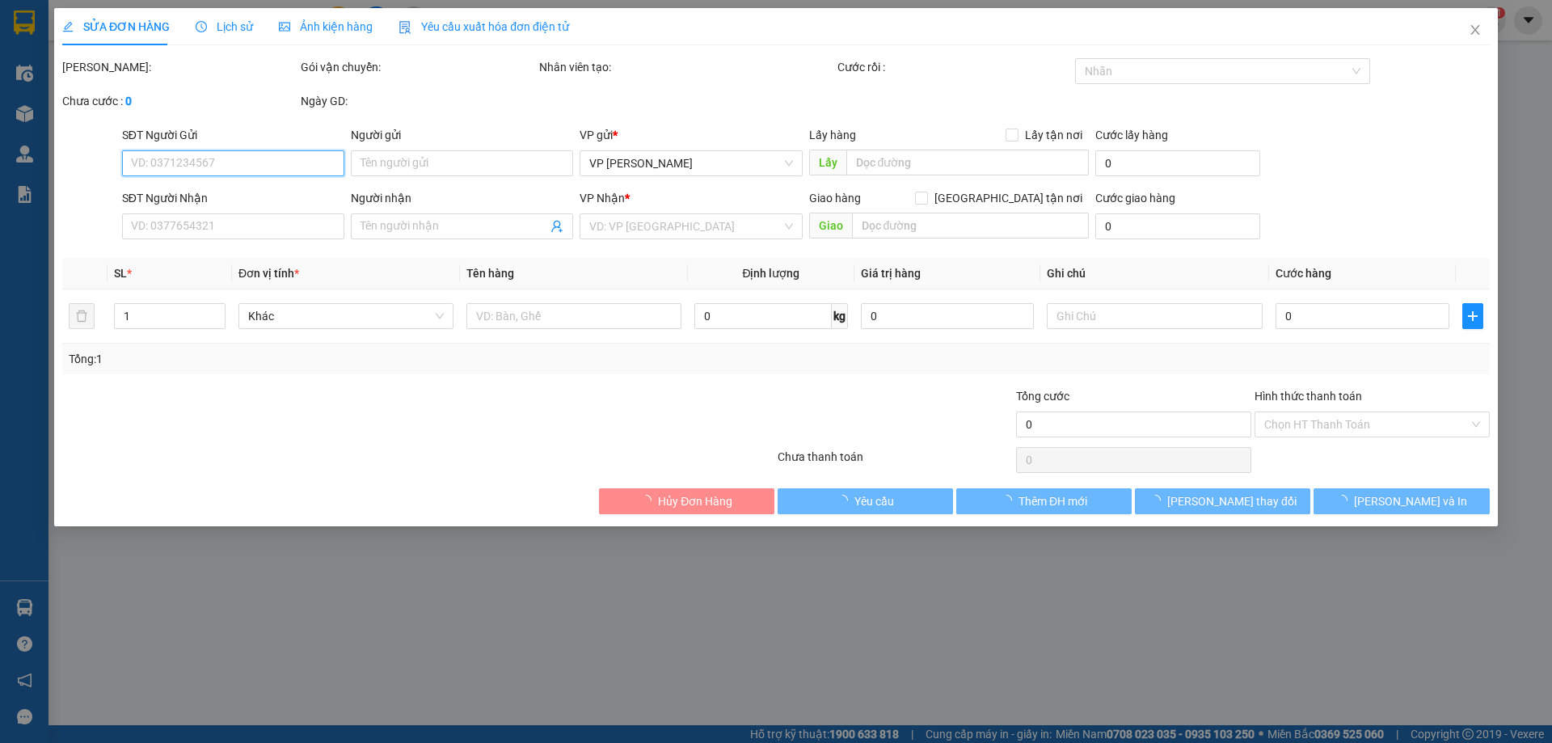
type input "0982015995"
checkbox input "true"
type input "VPLS"
type input "0918468525"
checkbox input "true"
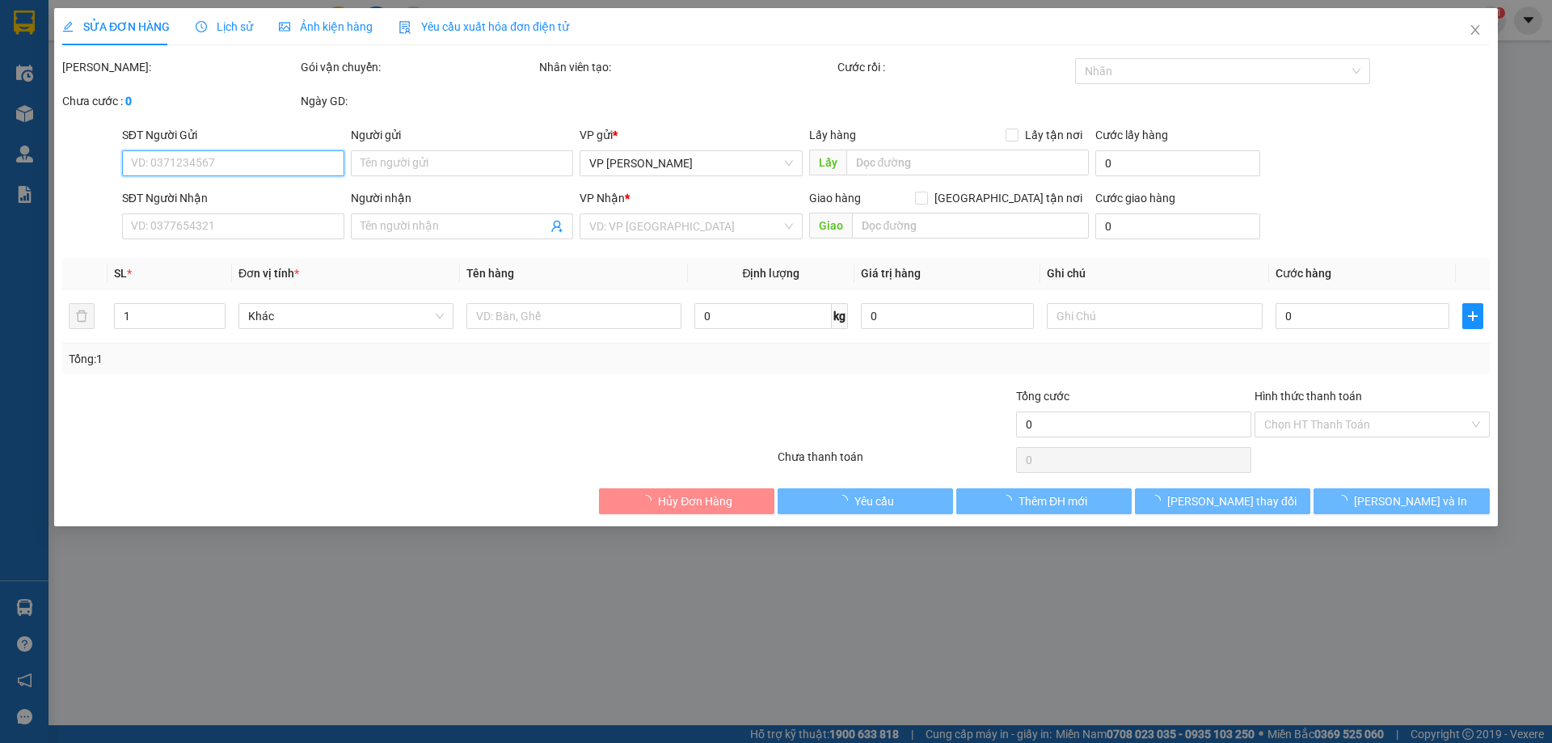
type input "61 NGÕ HOA BÌNH 7 MINH KHAI"
type input "100.000"
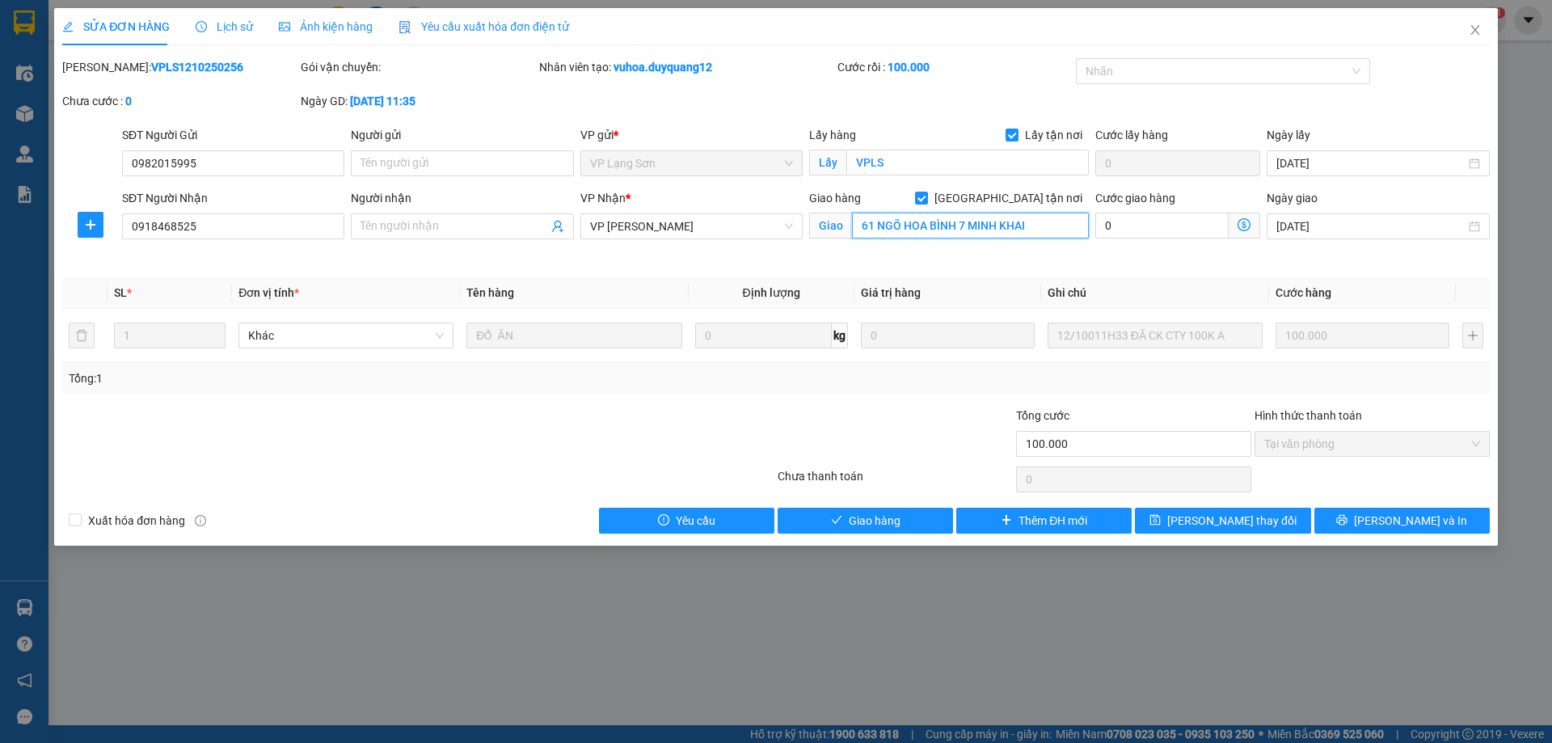
click at [1048, 219] on input "61 NGÕ HOA BÌNH 7 MINH KHAI" at bounding box center [970, 226] width 237 height 26
click at [1065, 229] on input "61 NGÕ HOA BÌNH 7 MINH KHAI" at bounding box center [970, 226] width 237 height 26
click at [1054, 220] on input "61 NGÕ HOA BÌNH 7 MINH KHAI" at bounding box center [970, 226] width 237 height 26
click at [1031, 226] on input "61 NGÕ HOA BÌNH 7 MINH KHAI" at bounding box center [970, 226] width 237 height 26
click at [1035, 225] on input "61 NGÕ HOA BÌNH 7 MINH KHAI" at bounding box center [970, 226] width 237 height 26
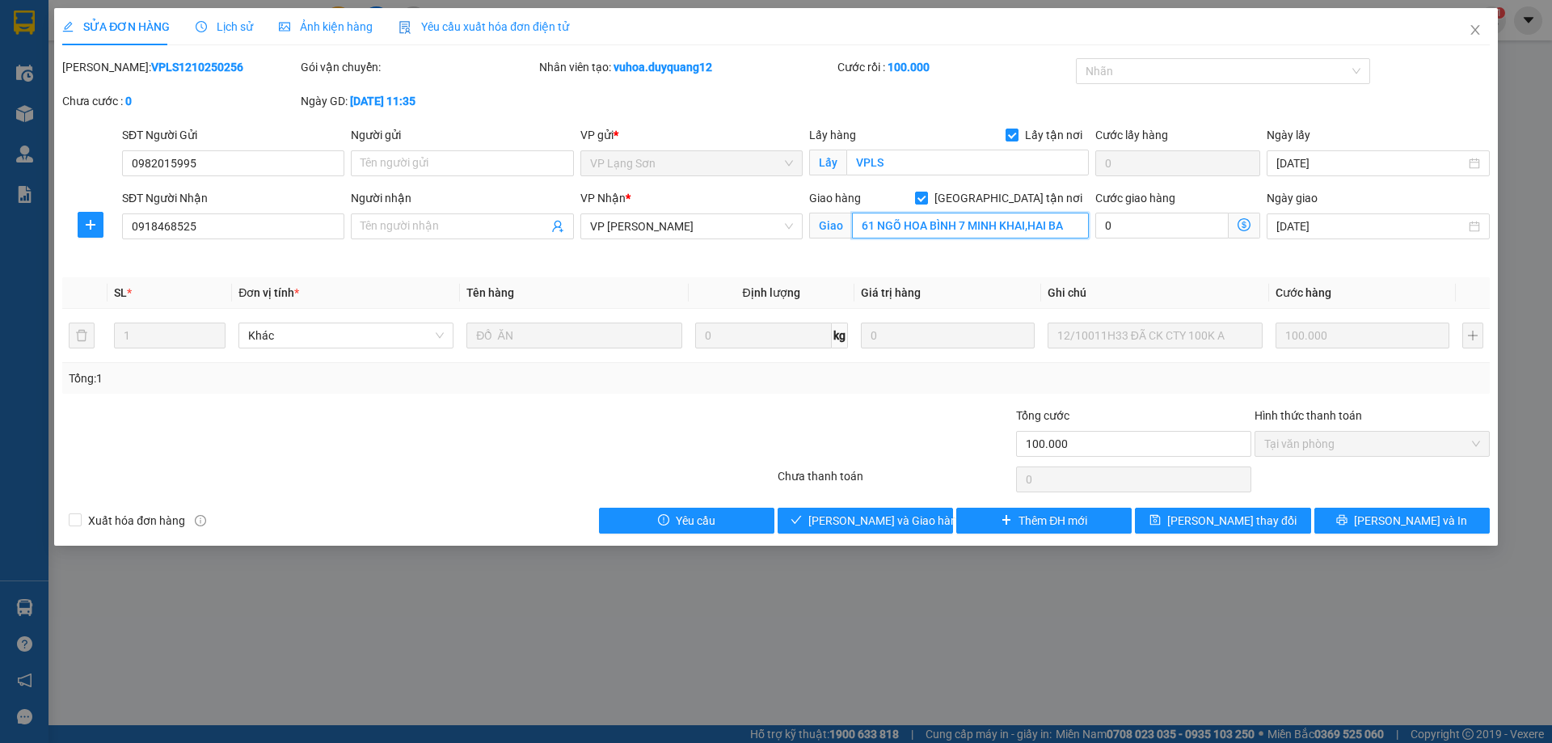
click at [1070, 223] on input "61 NGÕ HOA BÌNH 7 MINH KHAI,HAI BA" at bounding box center [970, 226] width 237 height 26
type input "61 NGÕ HOA BÌNH 7 MINH KHAI,[GEOGRAPHIC_DATA],[GEOGRAPHIC_DATA]"
click at [453, 157] on input "Người gửi" at bounding box center [462, 163] width 222 height 26
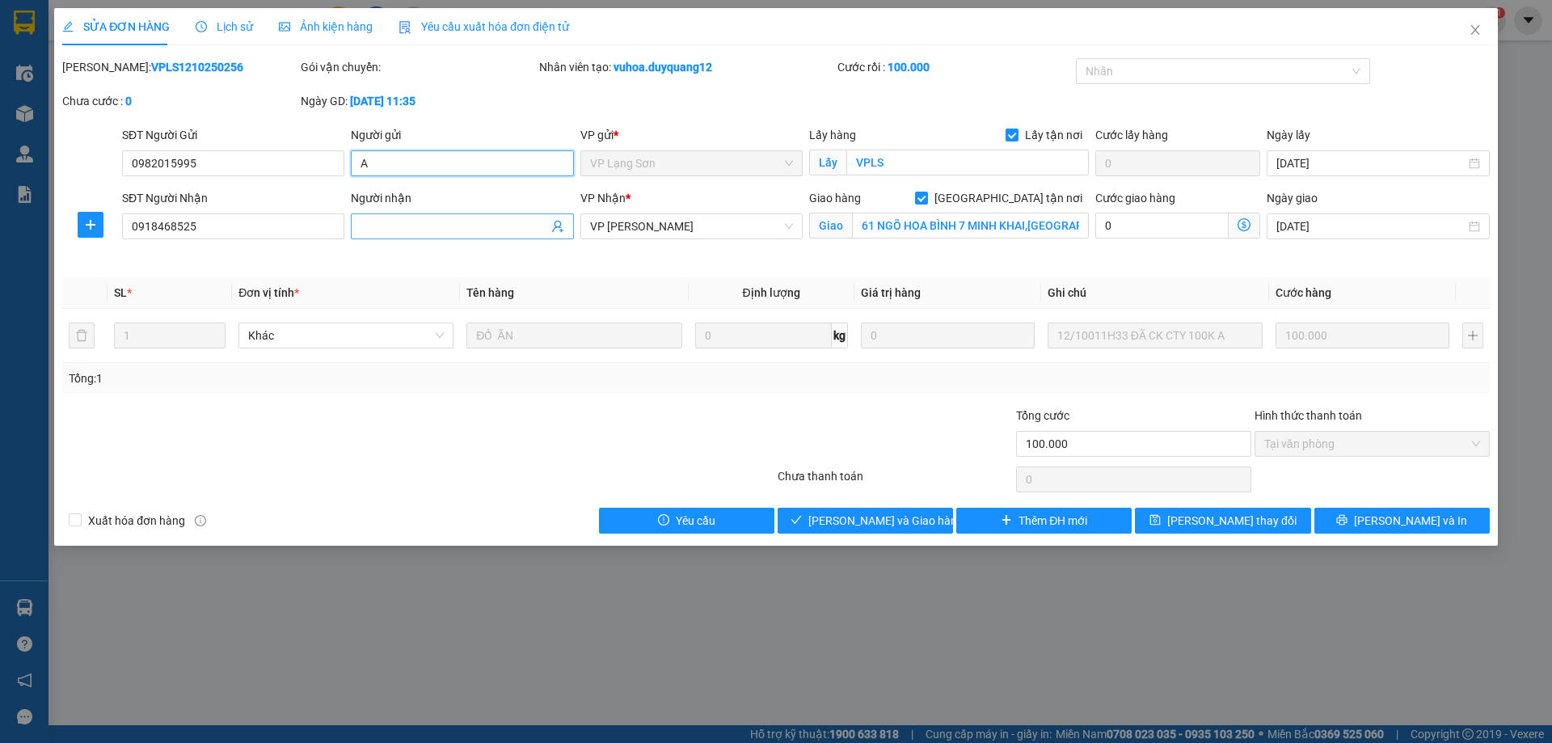
type input "A"
click at [413, 219] on input "Người nhận" at bounding box center [453, 226] width 187 height 18
type input "B"
click at [1243, 516] on span "[PERSON_NAME] thay đổi" at bounding box center [1231, 521] width 129 height 18
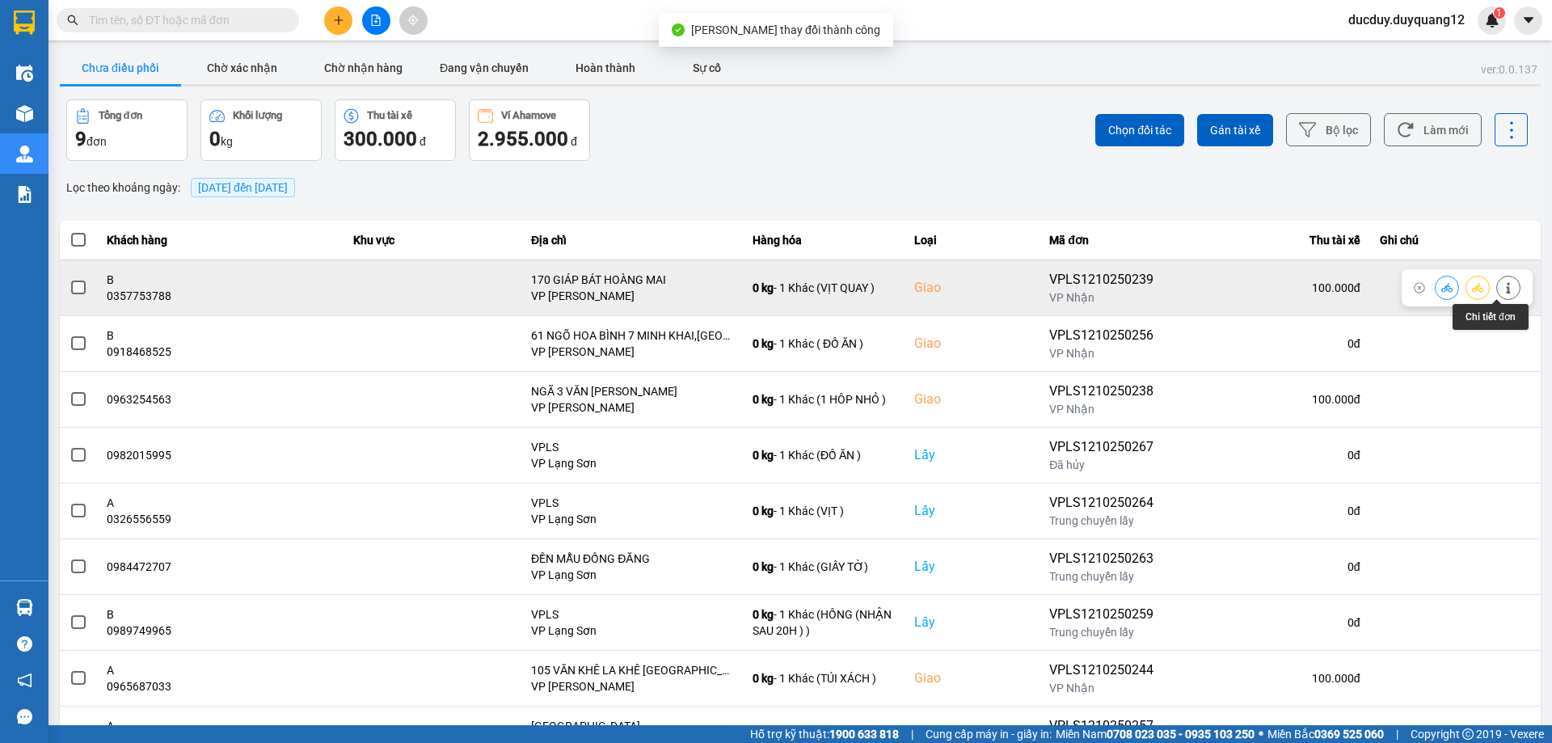
click at [1503, 289] on icon at bounding box center [1508, 287] width 11 height 11
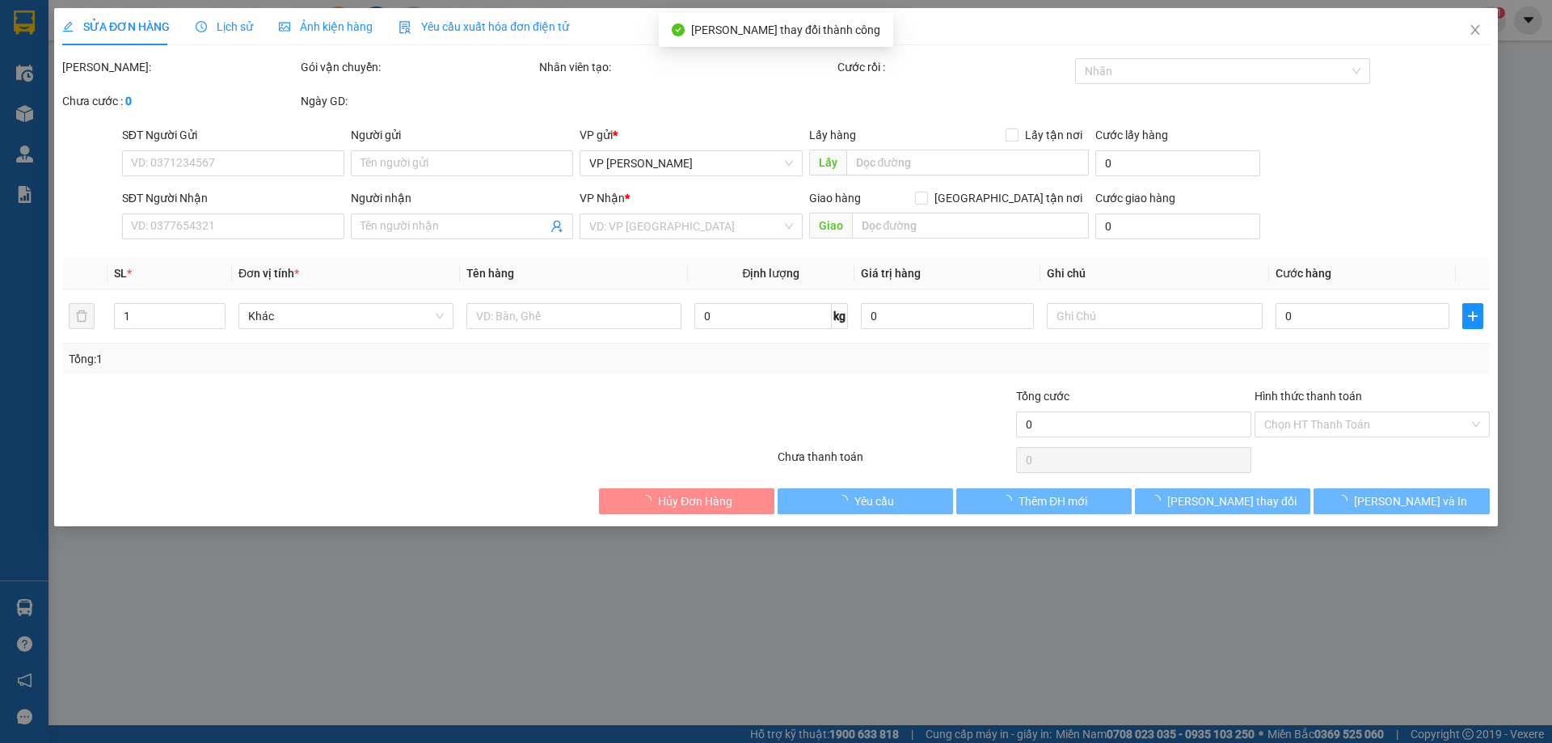
type input "0915995362"
type input "A"
checkbox input "true"
type input "42 BÀ TRIỆU"
type input "0357753788"
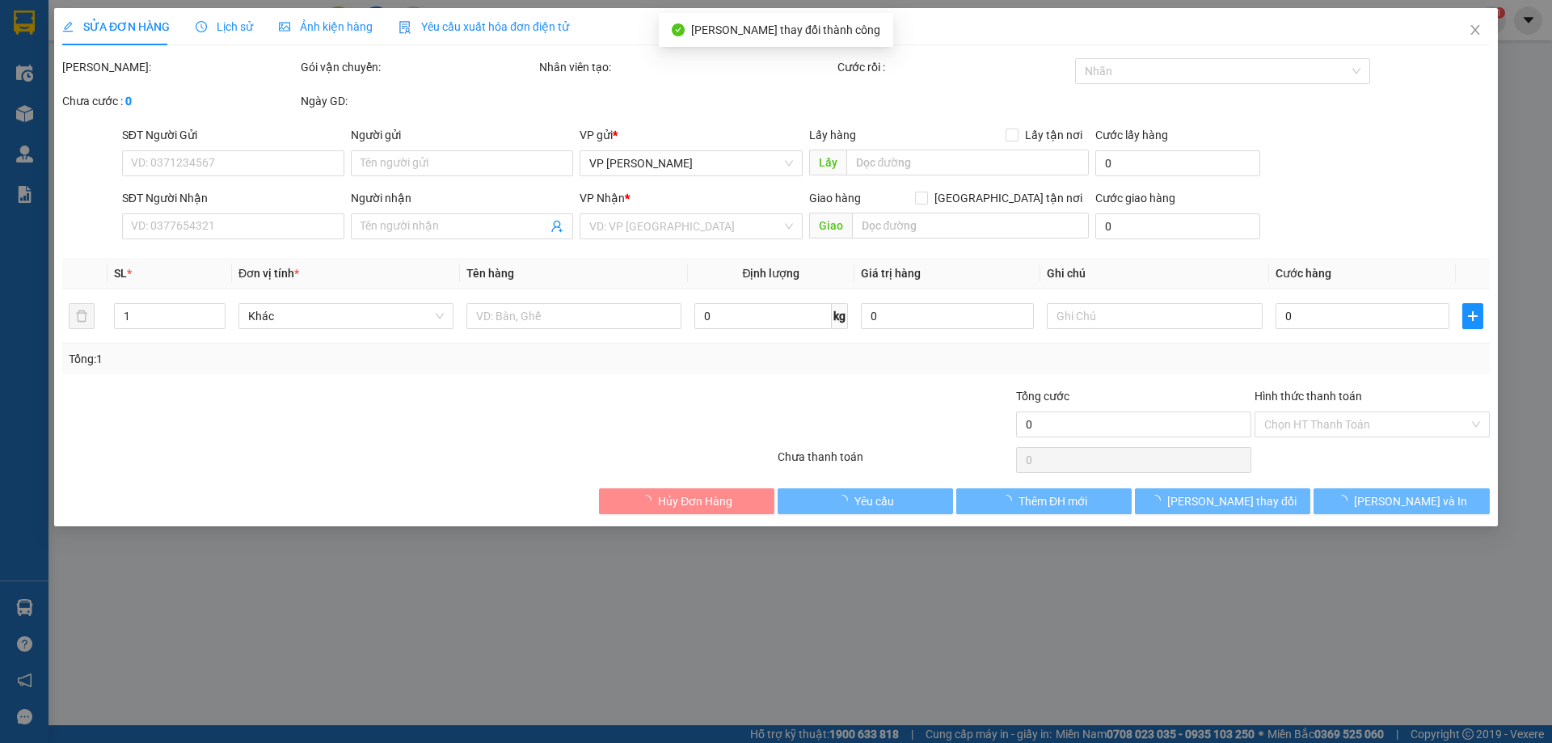
type input "B"
checkbox input "true"
type input "170 GIÁP BÁT HOÀNG MAI"
type input "100.000"
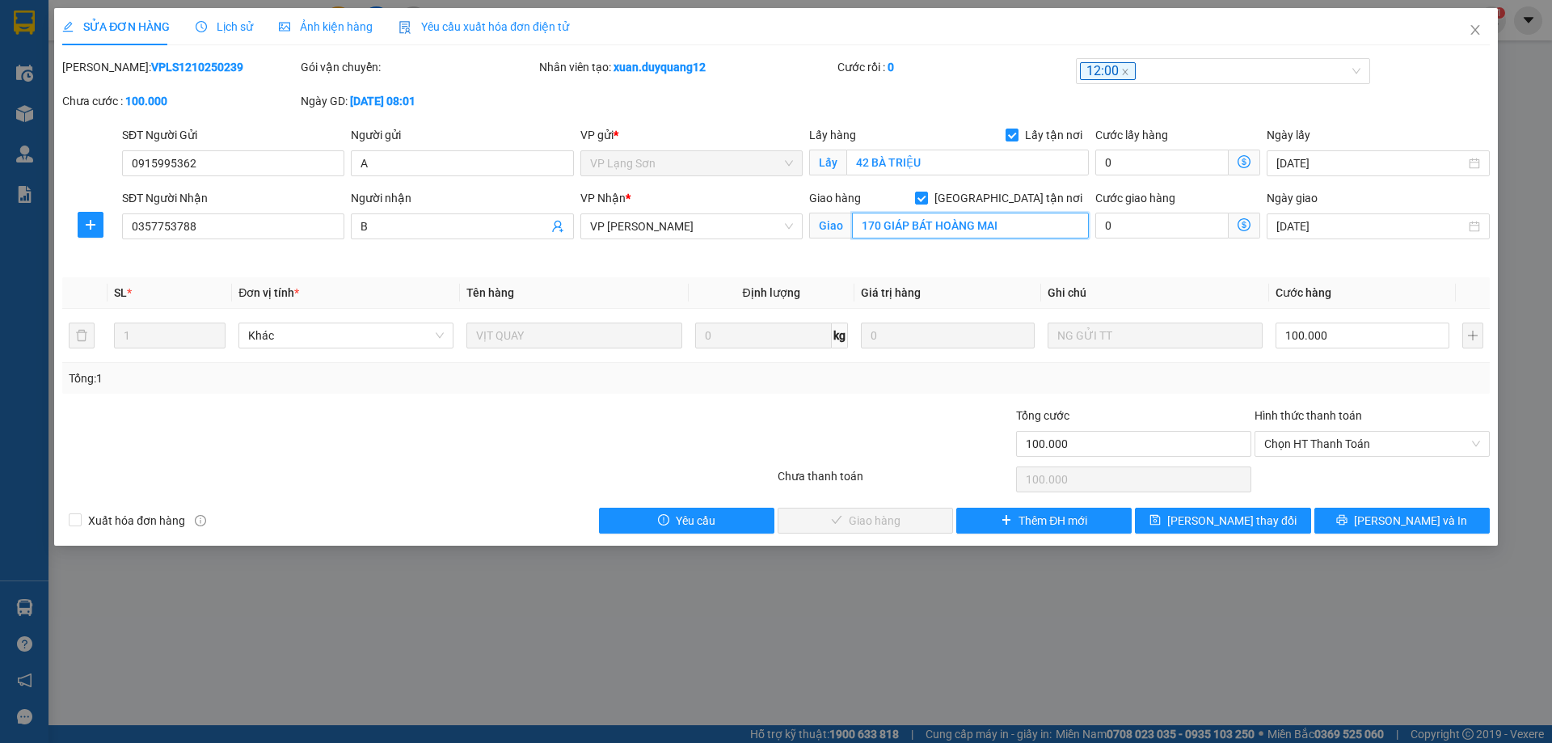
click at [1010, 231] on input "170 GIÁP BÁT HOÀNG MAI" at bounding box center [970, 226] width 237 height 26
click at [905, 226] on input "170 GIÁP BÁT HOÀNG MAI" at bounding box center [970, 226] width 237 height 26
click at [932, 225] on input "170 GIÁP BÁT HOÀNG MAI" at bounding box center [970, 226] width 237 height 26
click at [934, 225] on input "170 GIÁP BÁT HOÀNG MAI" at bounding box center [970, 226] width 237 height 26
click at [996, 218] on input "170 GIÁP BÁT,[PERSON_NAME]" at bounding box center [970, 226] width 237 height 26
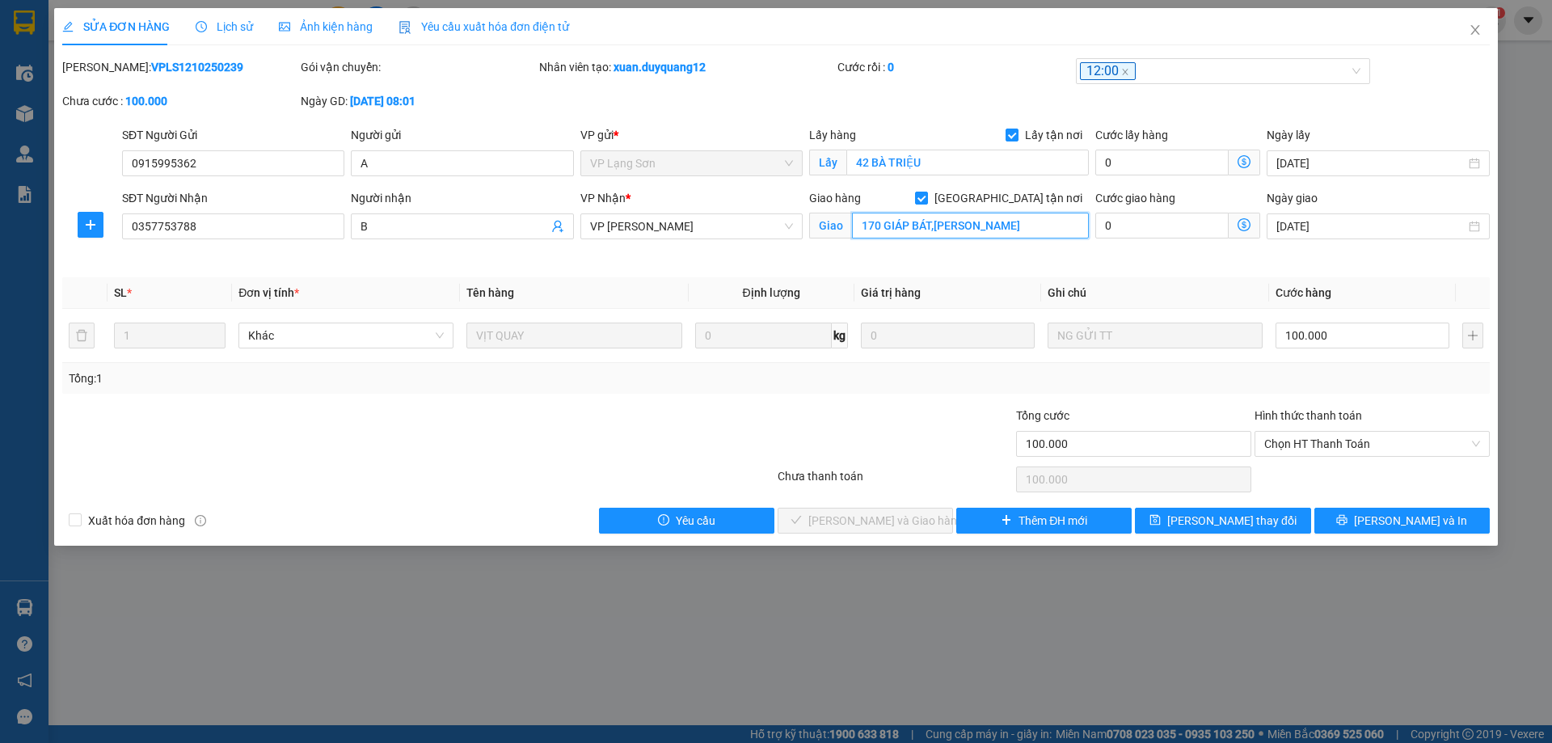
click at [1009, 230] on input "170 GIÁP BÁT,[PERSON_NAME]" at bounding box center [970, 226] width 237 height 26
type input "170 GIÁP BÁT,[GEOGRAPHIC_DATA],[GEOGRAPHIC_DATA]"
click at [1210, 520] on span "[PERSON_NAME] thay đổi" at bounding box center [1231, 521] width 129 height 18
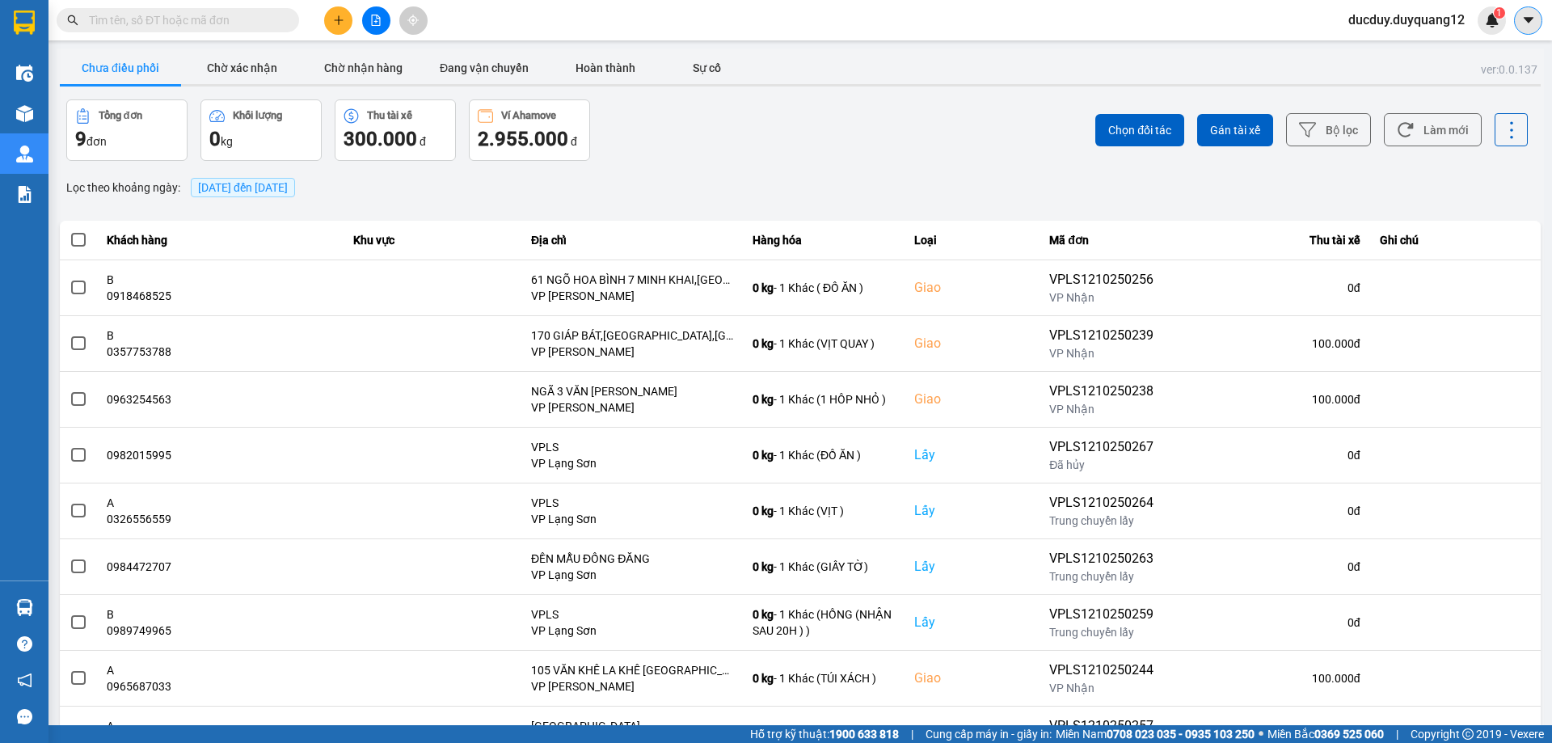
click at [1528, 16] on icon "caret-down" at bounding box center [1528, 20] width 15 height 15
click at [1444, 52] on div "Cấu hình nhà xe" at bounding box center [1471, 60] width 121 height 31
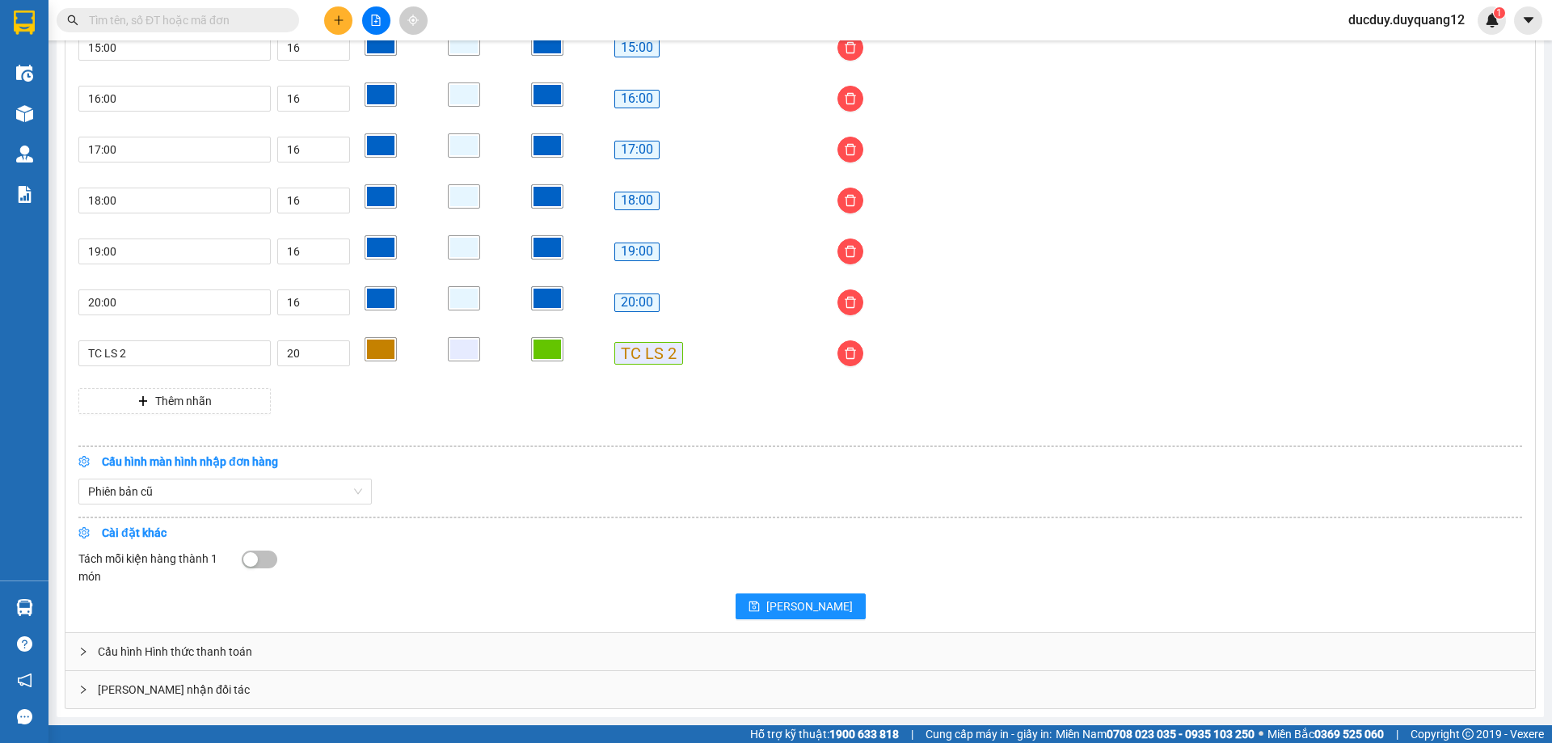
click at [264, 689] on div "[PERSON_NAME] nhận đối tác" at bounding box center [799, 689] width 1469 height 37
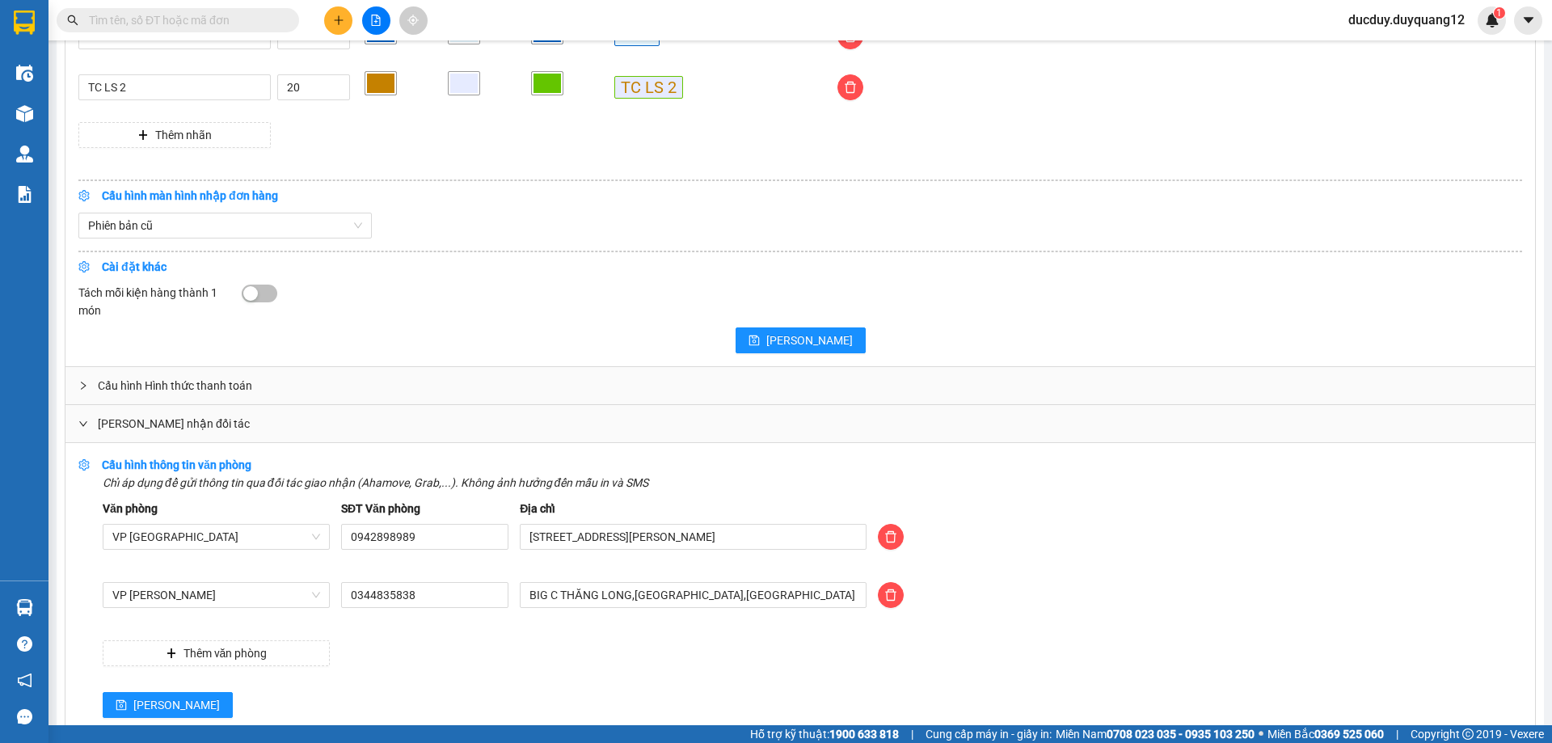
scroll to position [1624, 0]
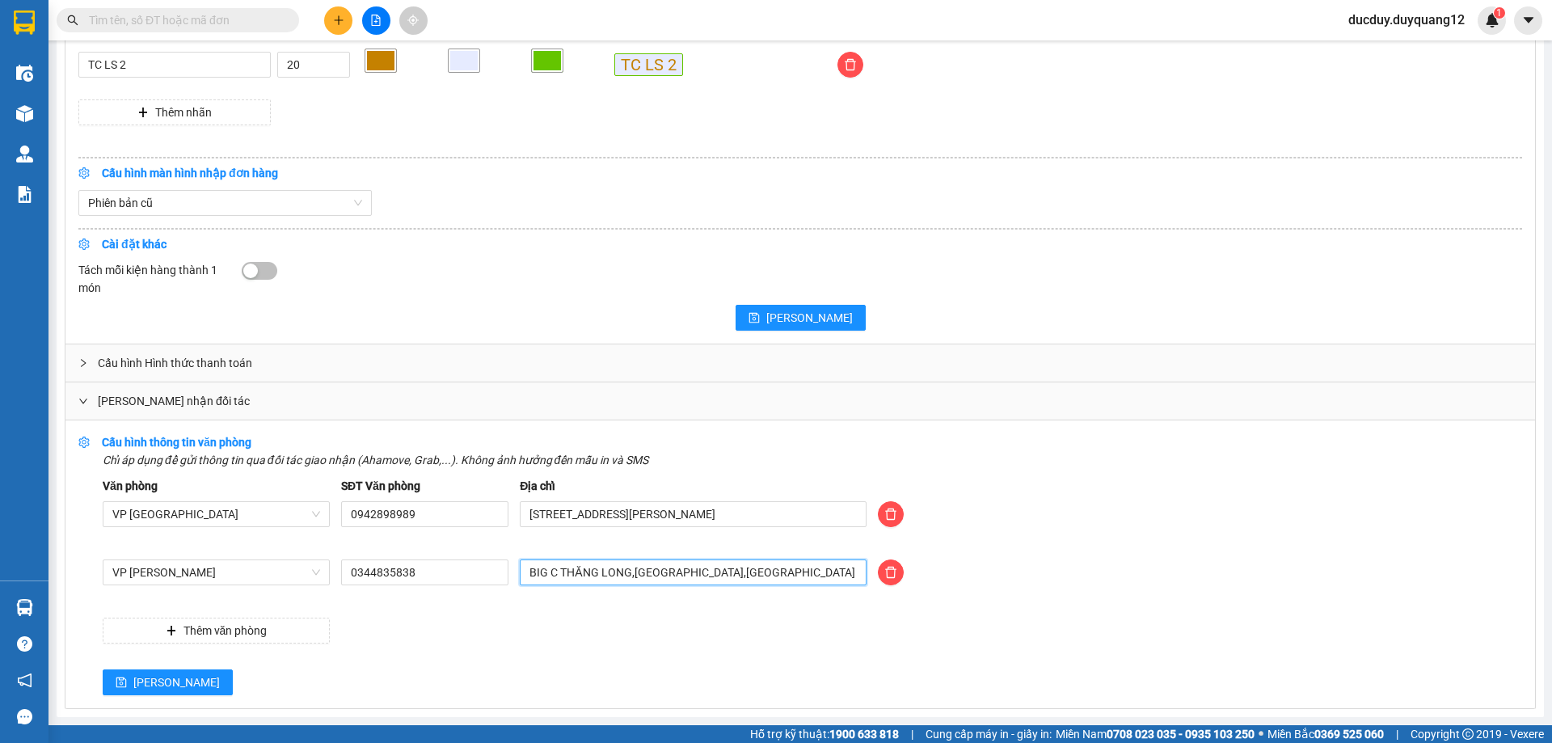
drag, startPoint x: 761, startPoint y: 573, endPoint x: 449, endPoint y: 599, distance: 313.1
click at [449, 599] on div "VP [PERSON_NAME] 0344835838 [GEOGRAPHIC_DATA],[GEOGRAPHIC_DATA]" at bounding box center [812, 581] width 1431 height 45
type input "473 MINH KHAI,[GEOGRAPHIC_DATA],[GEOGRAPHIC_DATA]"
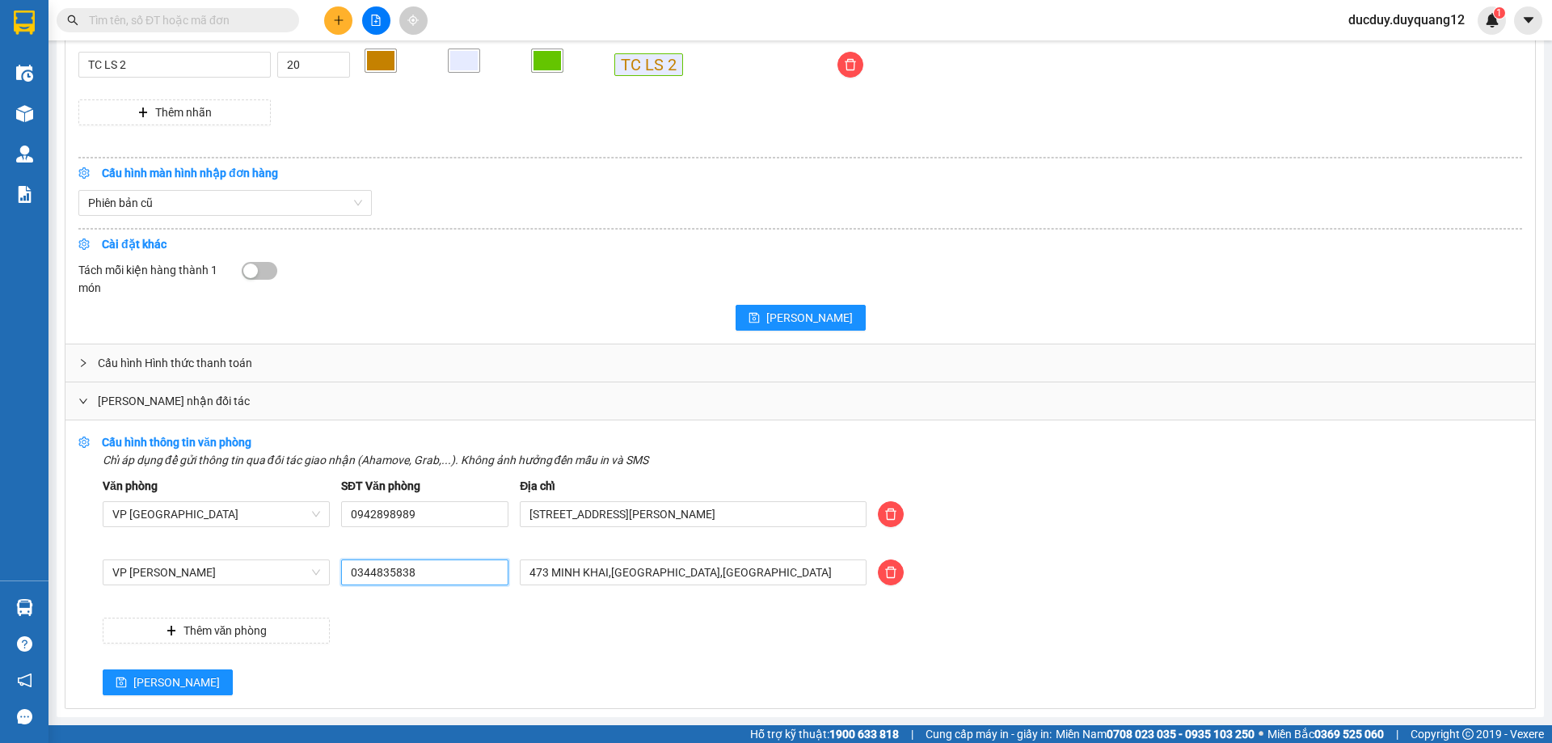
drag, startPoint x: 441, startPoint y: 580, endPoint x: 285, endPoint y: 600, distance: 157.2
click at [285, 600] on div "VP [PERSON_NAME] 0344835838 473 MINH KHAI,[GEOGRAPHIC_DATA],[GEOGRAPHIC_DATA]" at bounding box center [812, 581] width 1431 height 45
type input "0981355523"
click at [141, 681] on span "[PERSON_NAME]" at bounding box center [176, 682] width 86 height 18
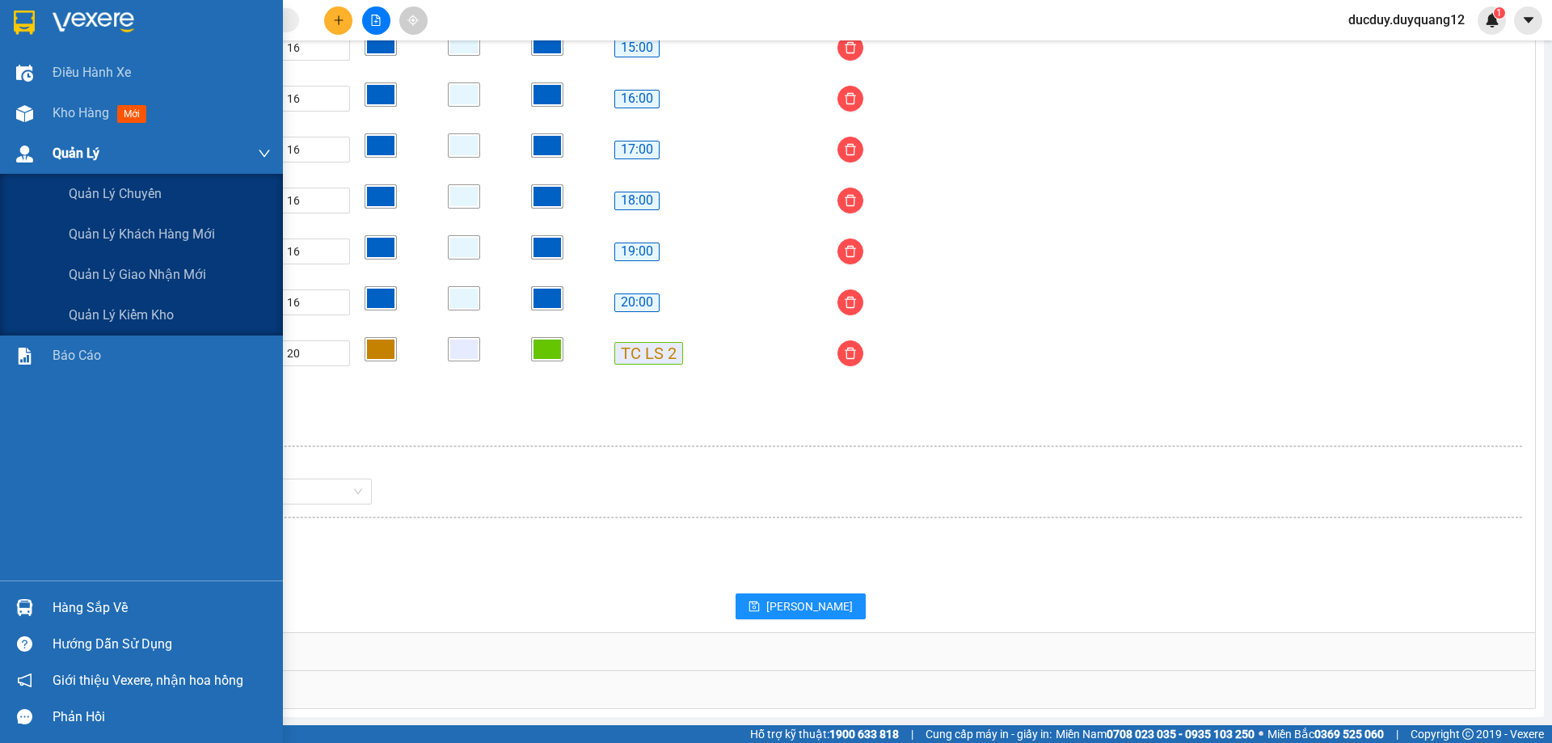
scroll to position [1335, 0]
click at [130, 280] on span "Quản lý giao nhận mới" at bounding box center [137, 274] width 137 height 20
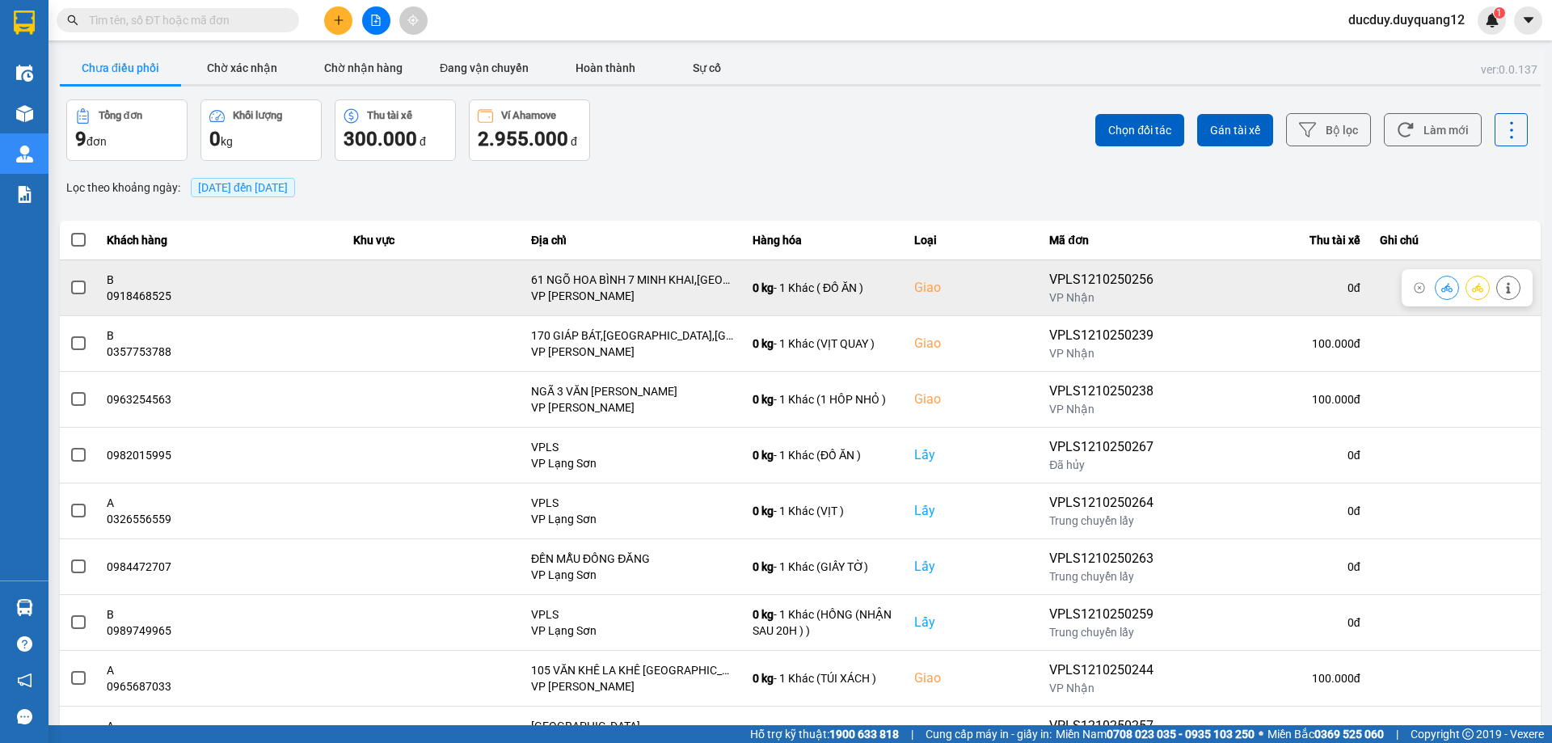
click at [78, 284] on span at bounding box center [78, 287] width 15 height 15
click at [70, 279] on input "checkbox" at bounding box center [70, 279] width 0 height 0
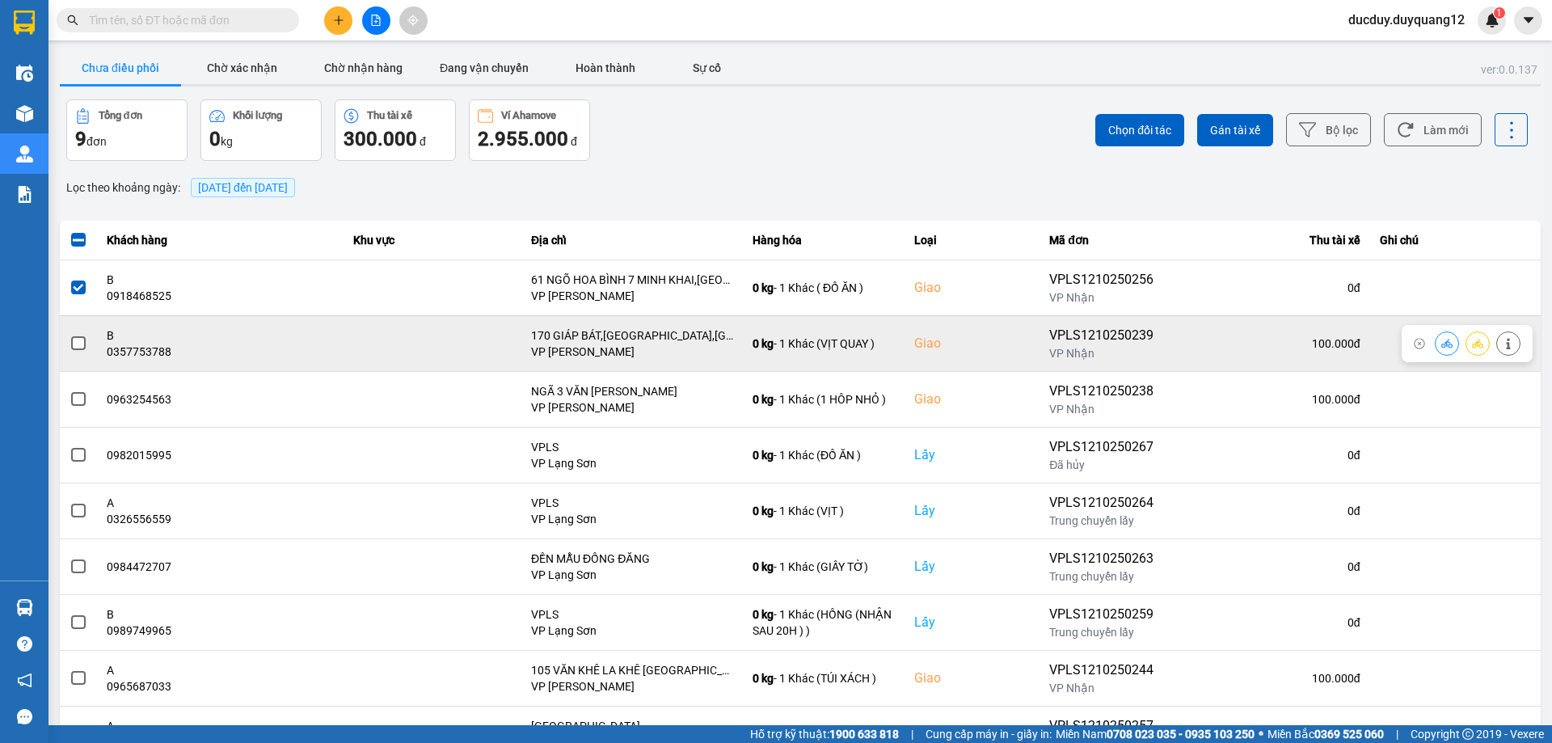
click at [77, 345] on span at bounding box center [78, 343] width 15 height 15
click at [70, 335] on input "checkbox" at bounding box center [70, 335] width 0 height 0
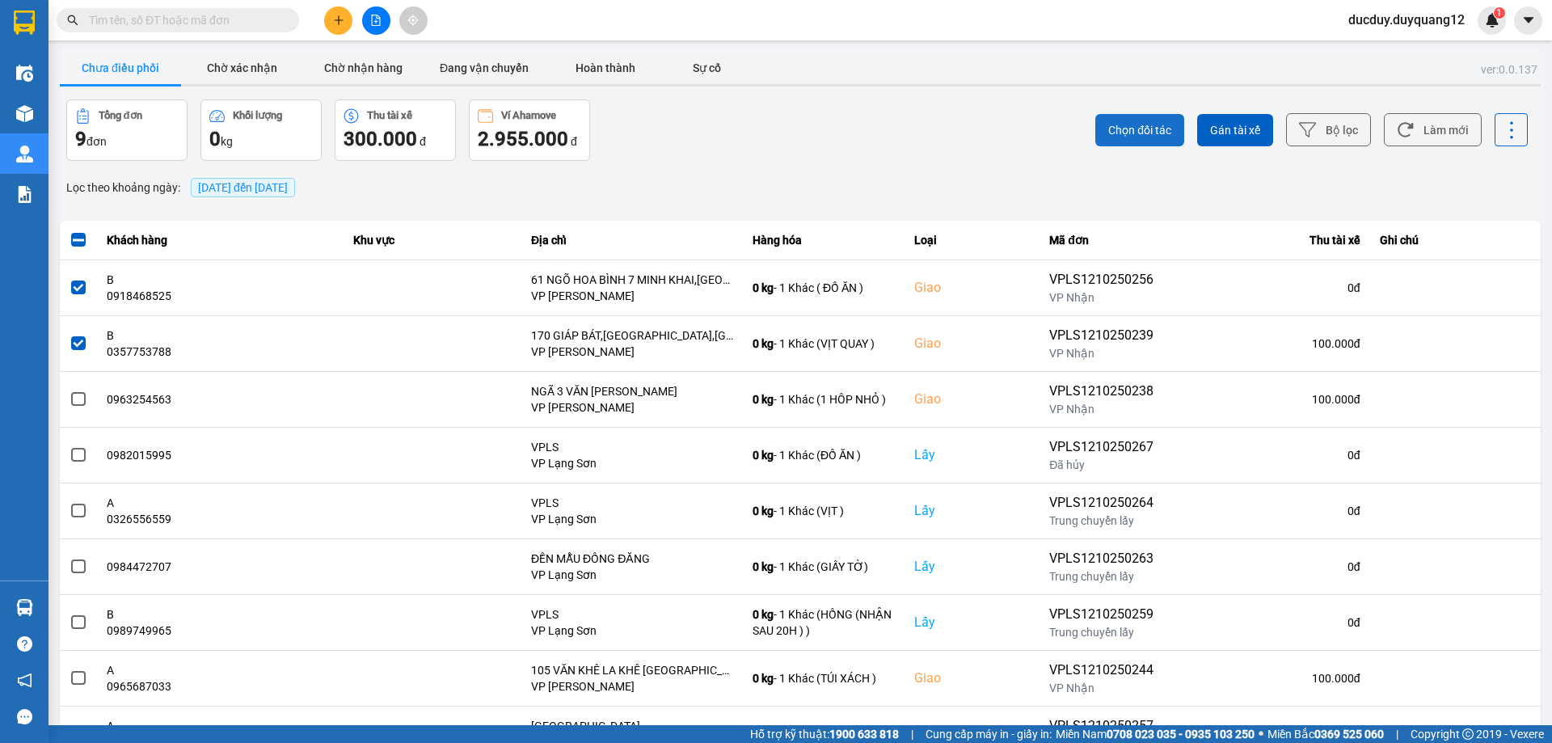
click at [1136, 139] on button "Chọn đối tác" at bounding box center [1139, 130] width 89 height 32
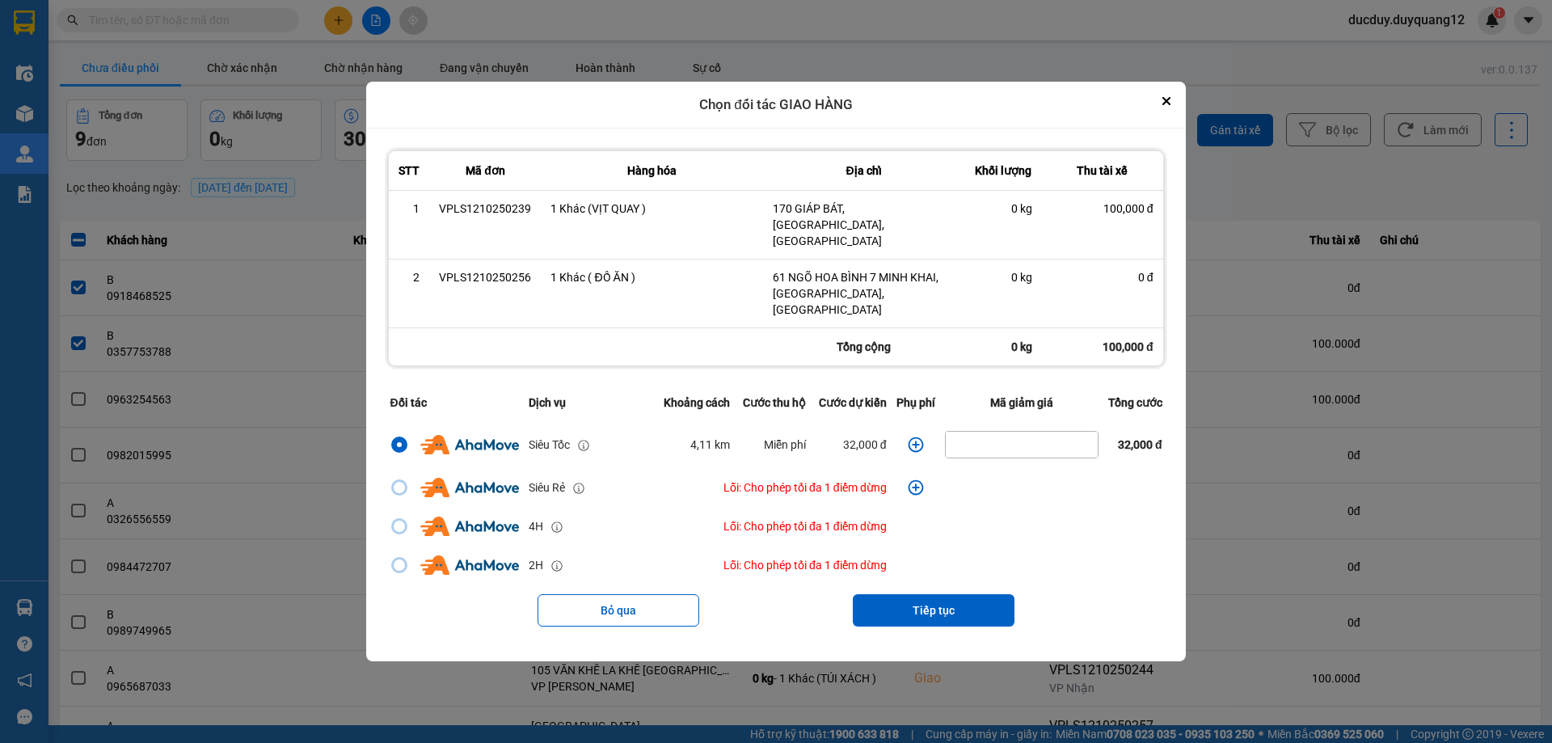
click at [914, 436] on icon "dialog" at bounding box center [915, 443] width 15 height 15
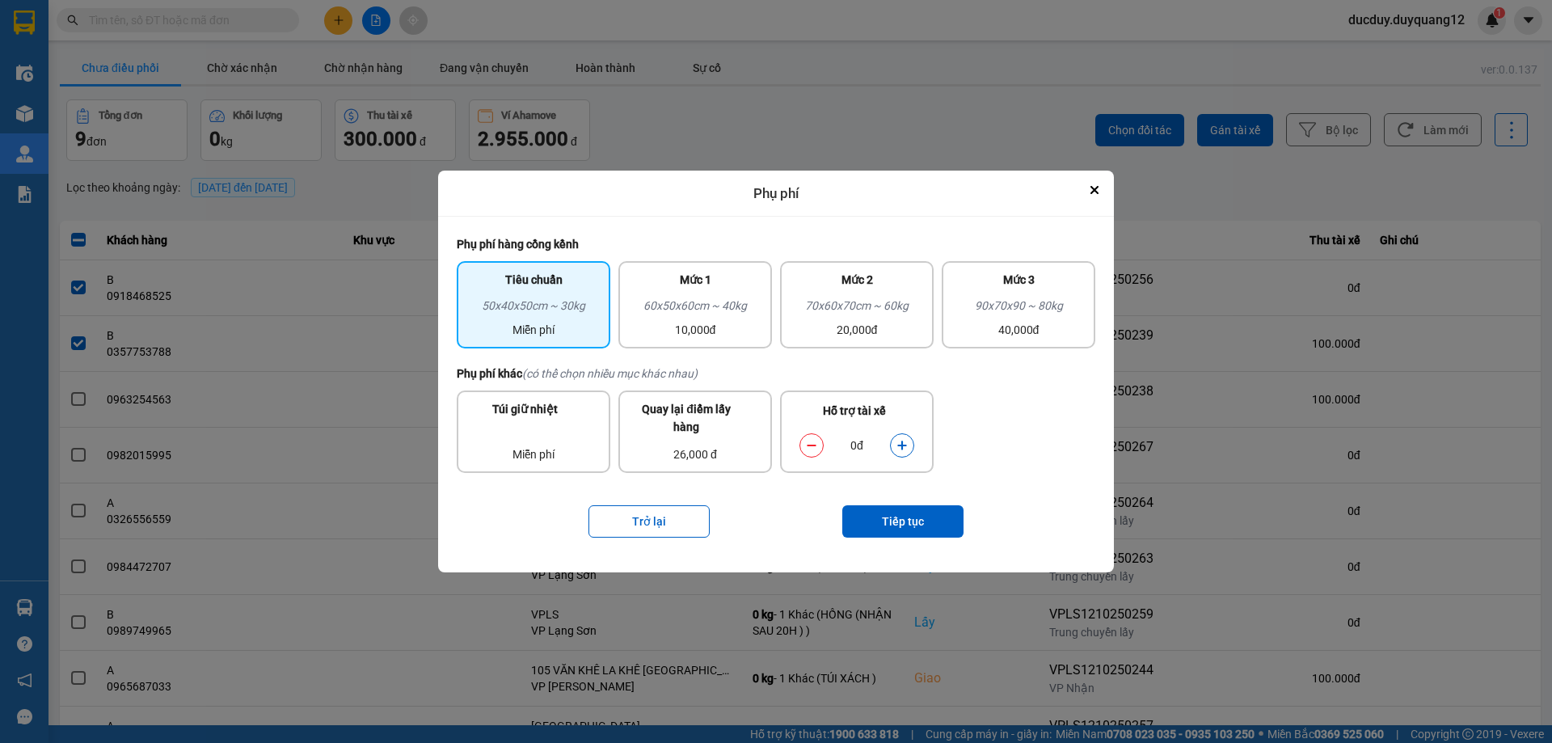
click at [901, 443] on icon "dialog" at bounding box center [901, 445] width 9 height 9
click at [920, 528] on button "Tiếp tục" at bounding box center [902, 521] width 121 height 32
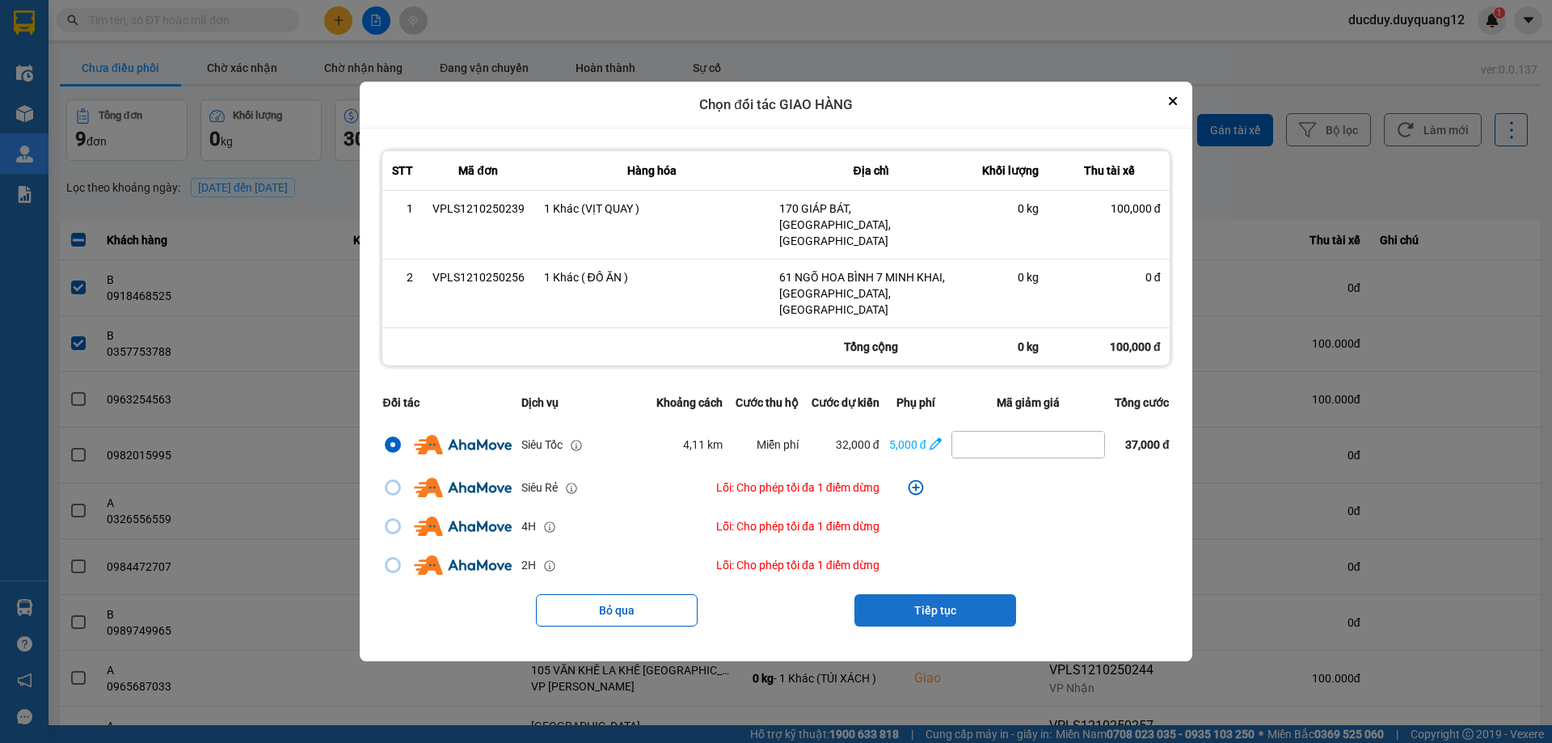
click at [955, 594] on button "Tiếp tục" at bounding box center [935, 610] width 162 height 32
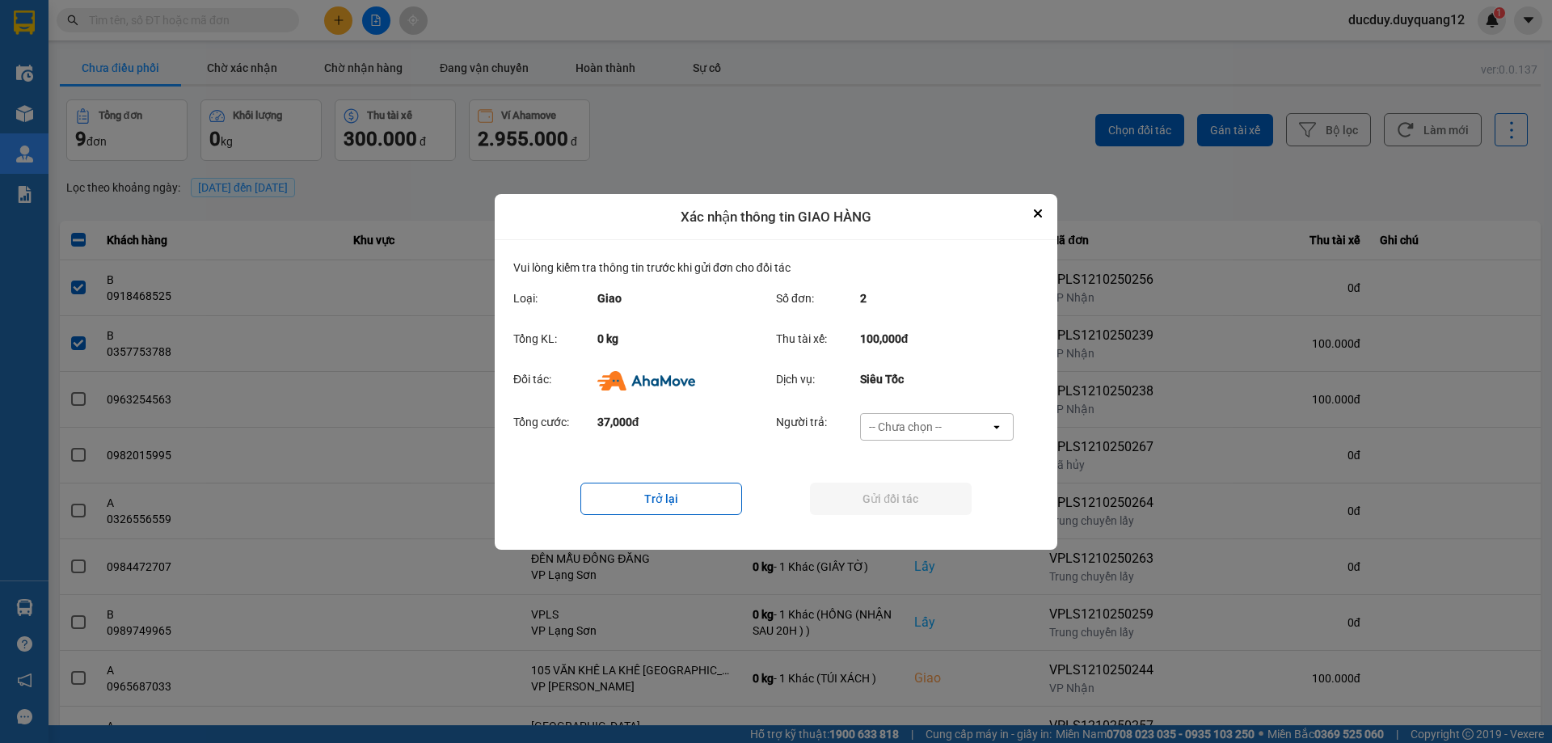
click at [937, 424] on div "-- Chưa chọn --" at bounding box center [905, 427] width 73 height 16
click at [918, 489] on span "Ví Ahamove" at bounding box center [904, 490] width 65 height 16
click at [900, 498] on button "Gửi đối tác" at bounding box center [891, 499] width 162 height 32
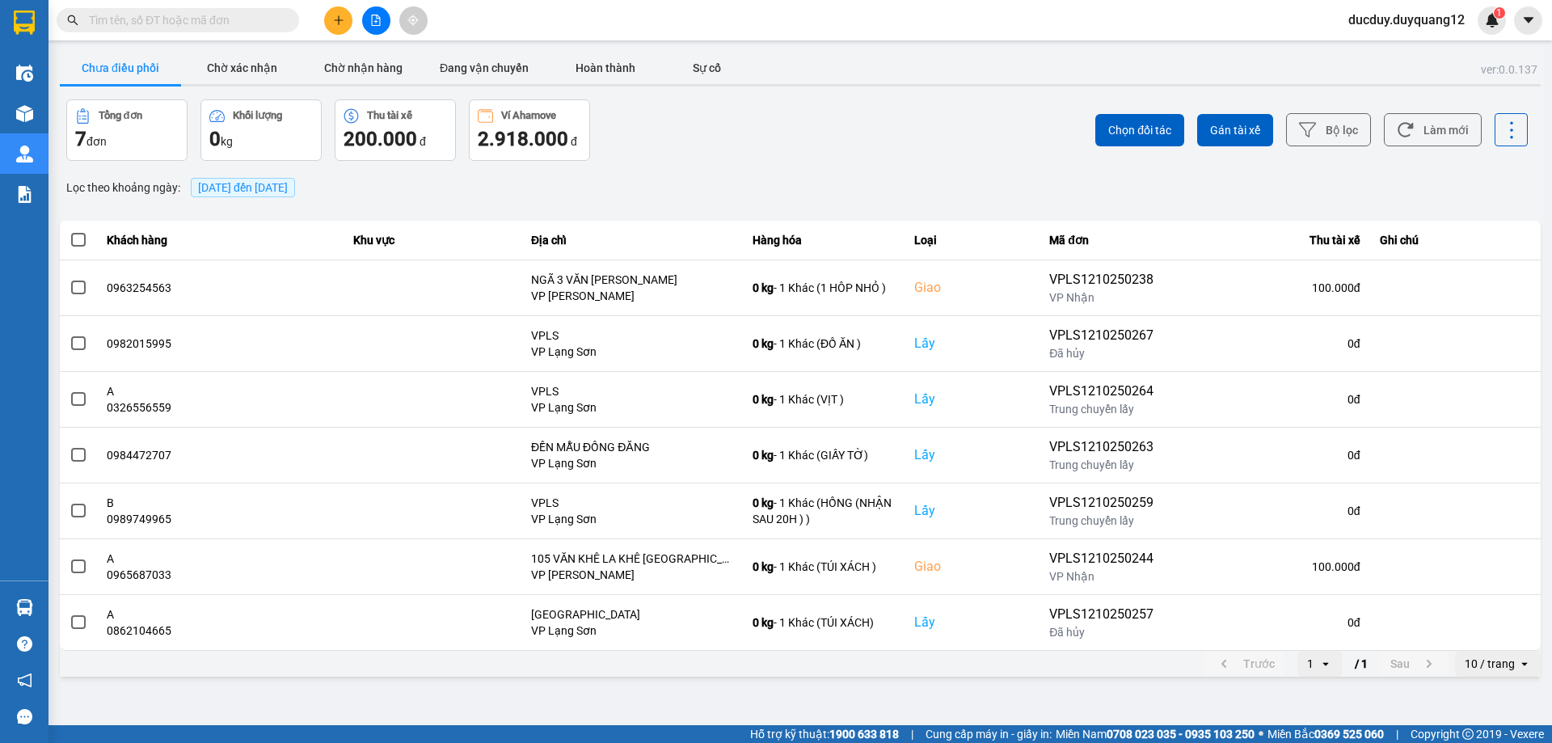
click at [1482, 54] on div "Chưa điều phối Chờ xác nhận Chờ nhận hàng Đang vận chuyển Hoàn thành Sự cố" at bounding box center [800, 70] width 1481 height 36
click at [1528, 22] on icon "caret-down" at bounding box center [1528, 20] width 10 height 6
click at [1484, 53] on div "Cấu hình nhà xe" at bounding box center [1485, 61] width 82 height 18
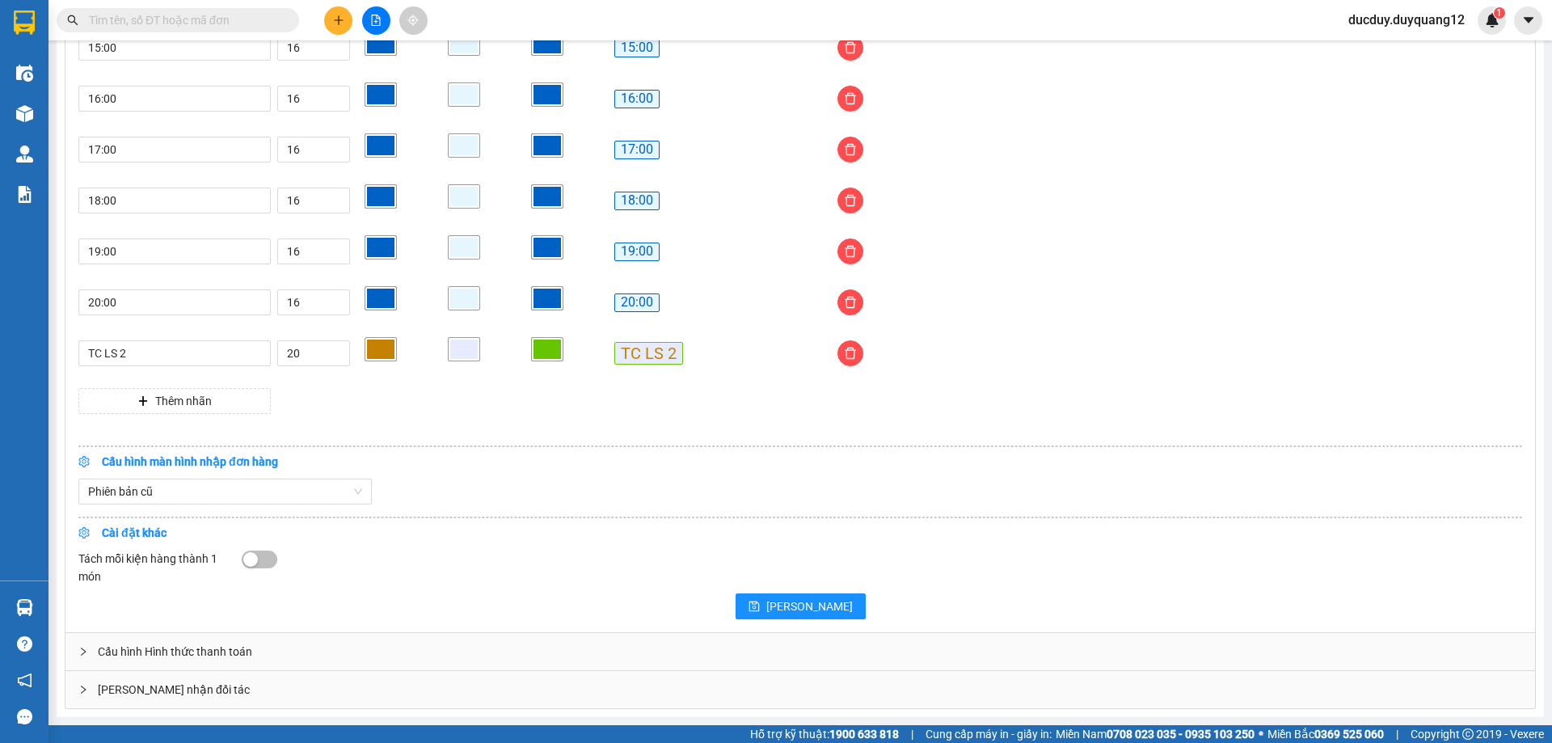
click at [351, 694] on div "[PERSON_NAME] nhận đối tác" at bounding box center [799, 689] width 1469 height 37
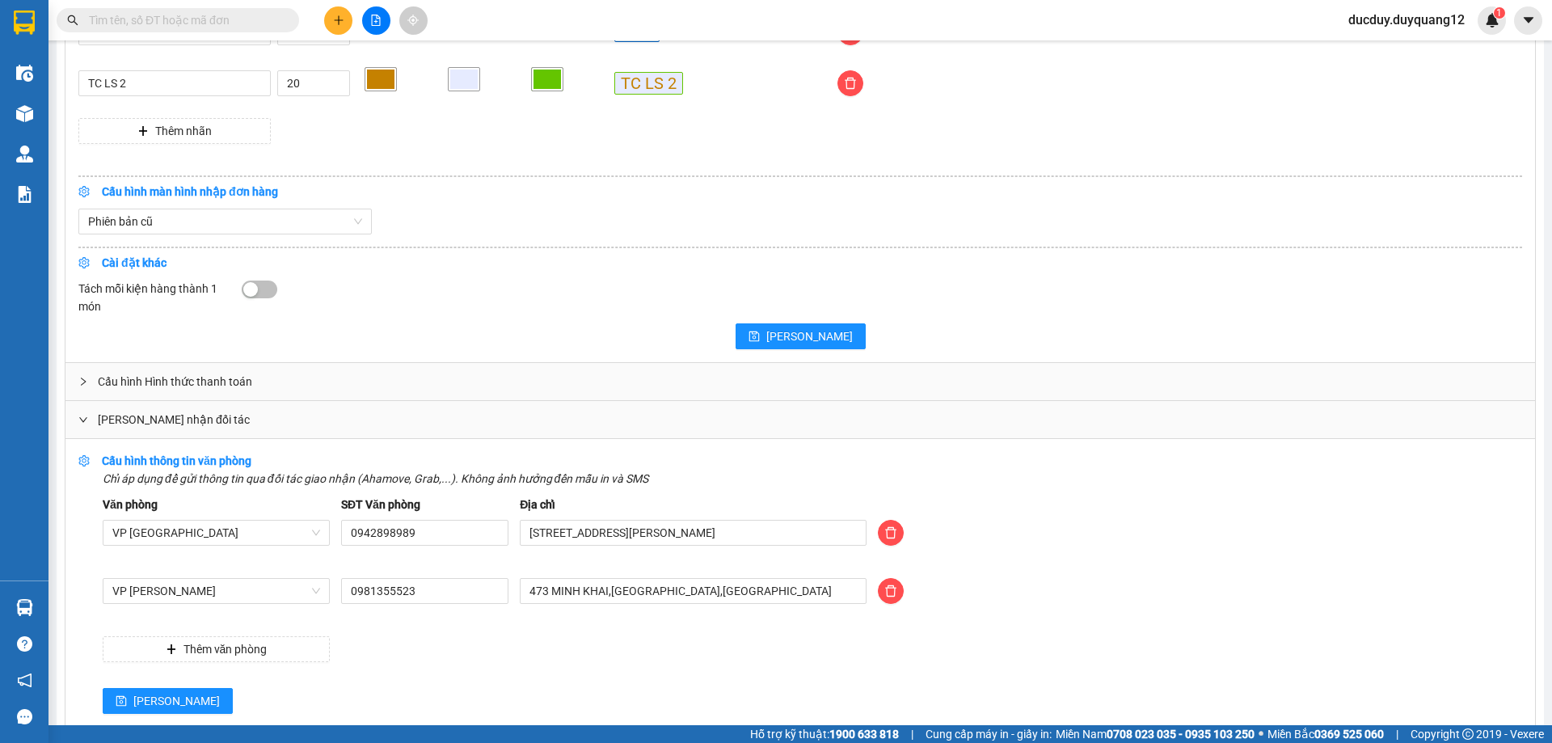
scroll to position [1624, 0]
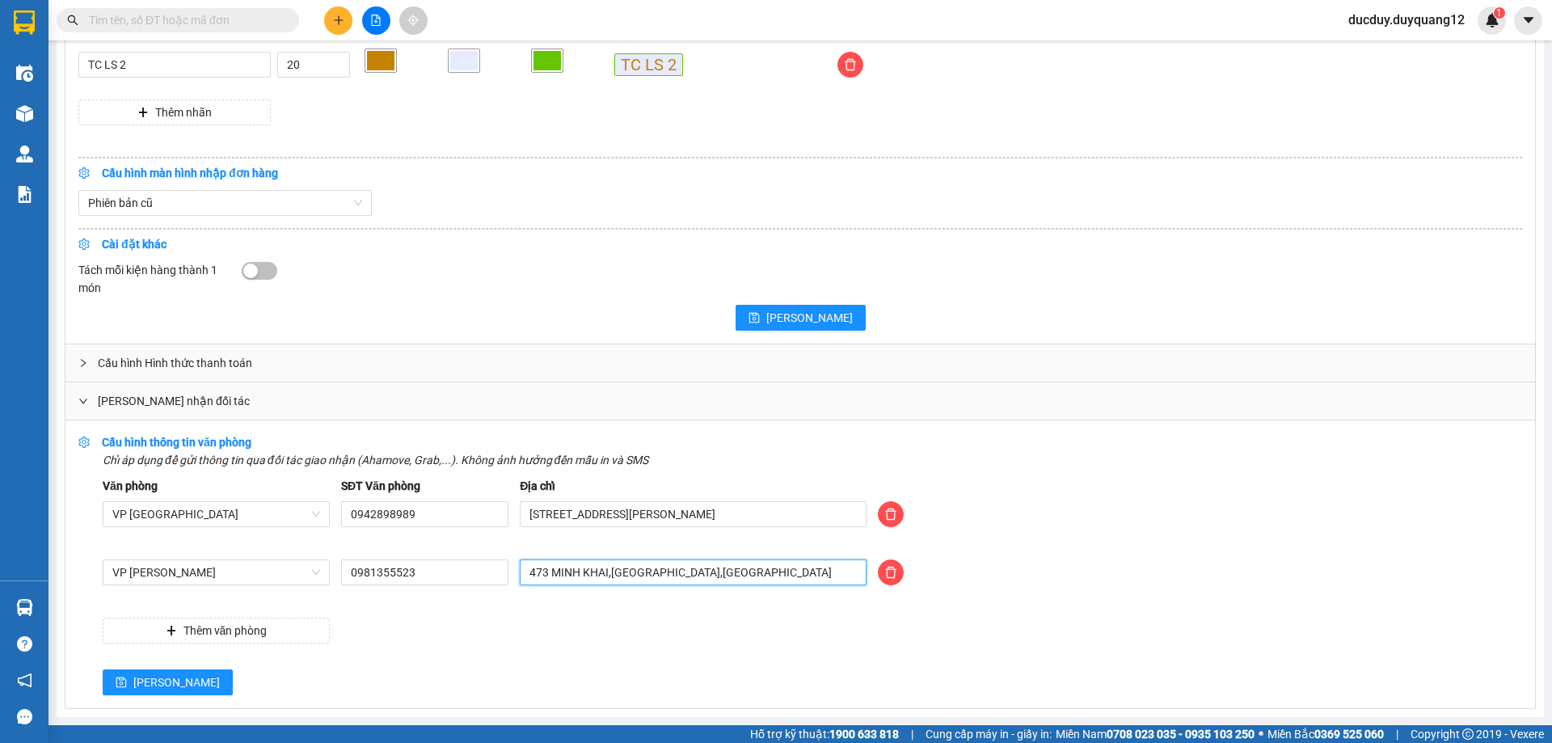
drag, startPoint x: 770, startPoint y: 575, endPoint x: 467, endPoint y: 606, distance: 304.7
click at [467, 606] on div "Văn phòng VP [GEOGRAPHIC_DATA] SĐT Văn phòng 0942898989 Địa chỉ [STREET_ADDRESS…" at bounding box center [812, 560] width 1419 height 167
type input "123 [GEOGRAPHIC_DATA],[GEOGRAPHIC_DATA],[GEOGRAPHIC_DATA],[GEOGRAPHIC_DATA]"
drag, startPoint x: 470, startPoint y: 577, endPoint x: 306, endPoint y: 573, distance: 164.9
click at [306, 573] on div "VP [PERSON_NAME] 0981355523 123 [GEOGRAPHIC_DATA],[GEOGRAPHIC_DATA],[GEOGRAPHIC…" at bounding box center [812, 581] width 1431 height 45
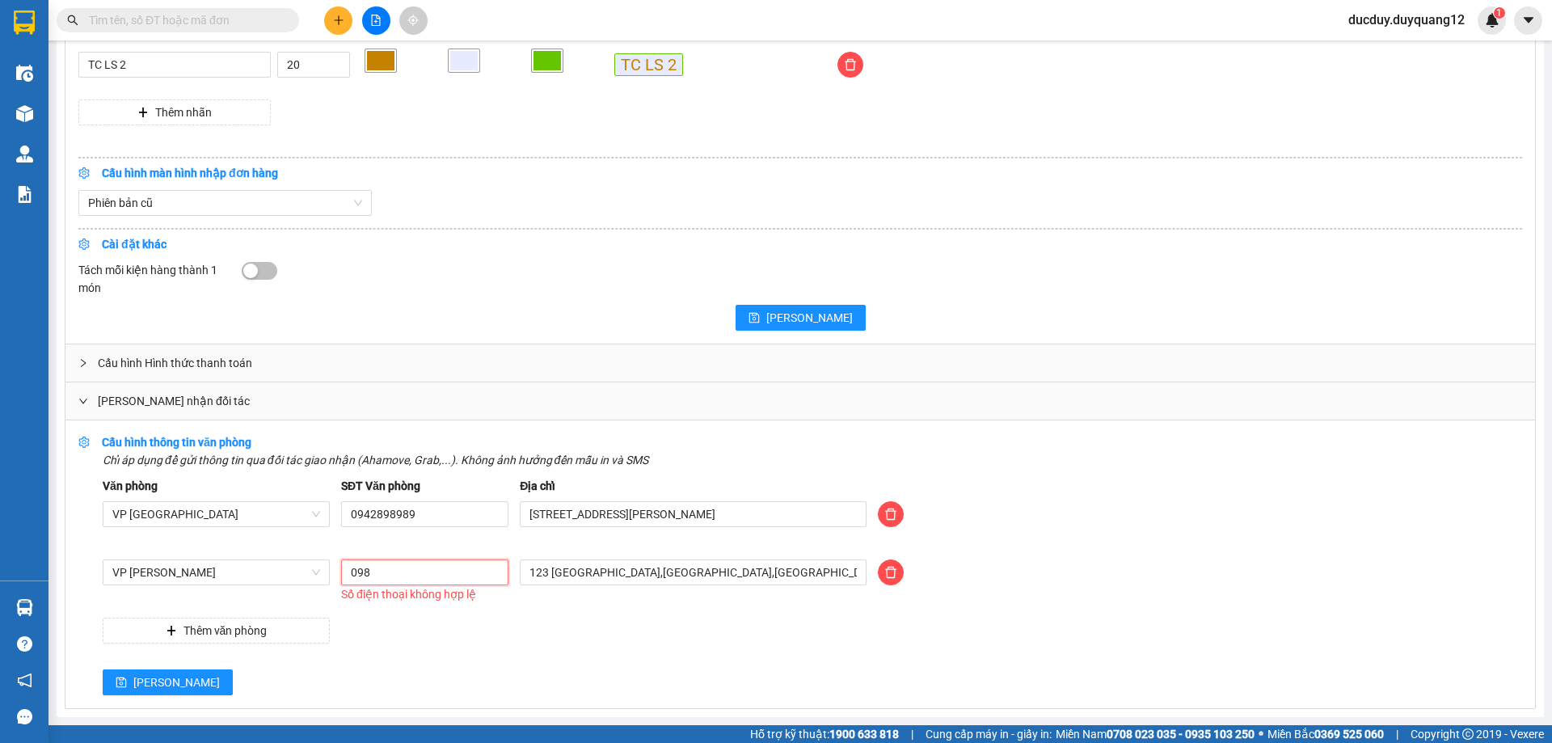
type input "0981355524"
click at [135, 676] on span "[PERSON_NAME]" at bounding box center [176, 682] width 86 height 18
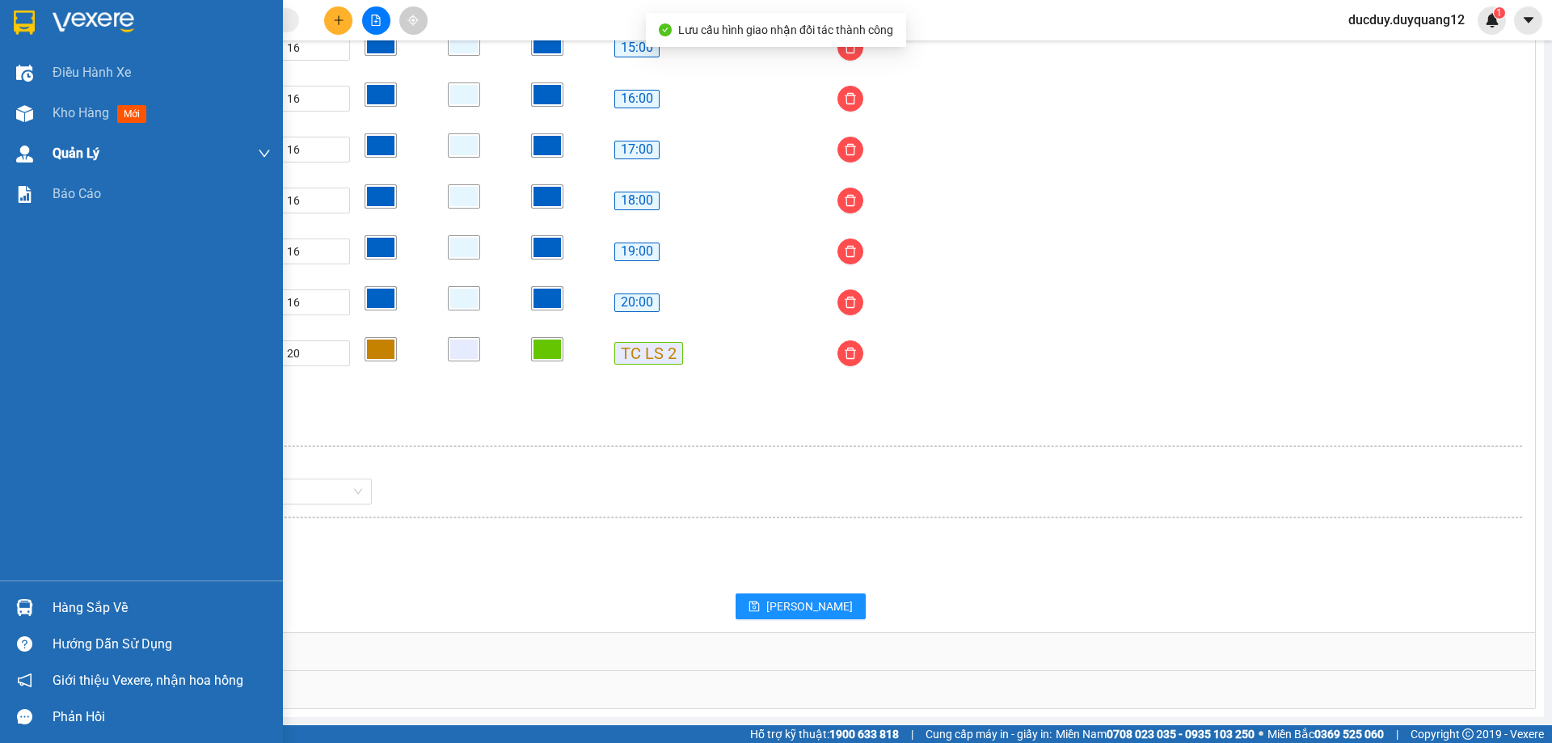
scroll to position [1335, 0]
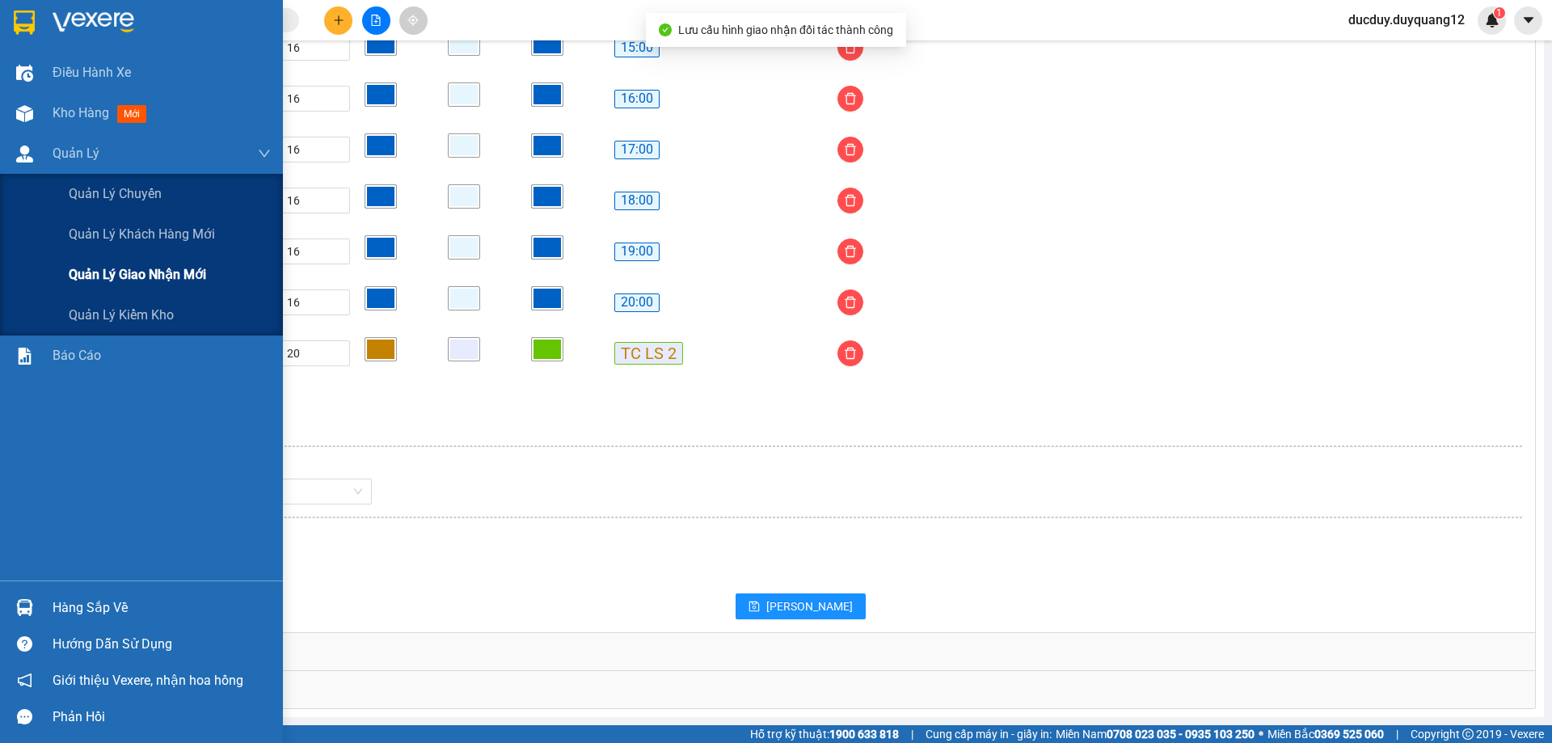
click at [121, 279] on span "Quản lý giao nhận mới" at bounding box center [137, 274] width 137 height 20
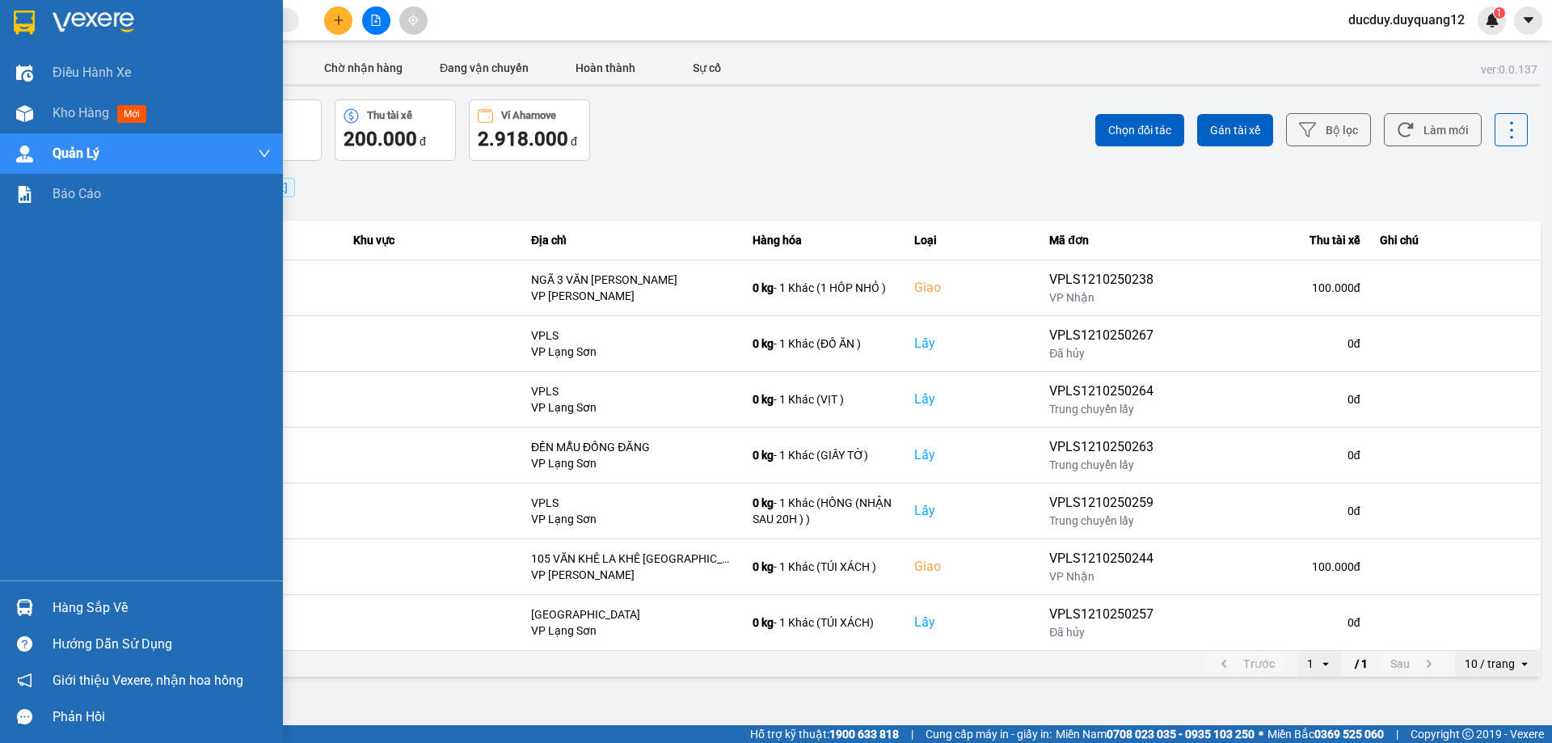
click at [65, 609] on div "Hàng sắp về" at bounding box center [162, 608] width 218 height 24
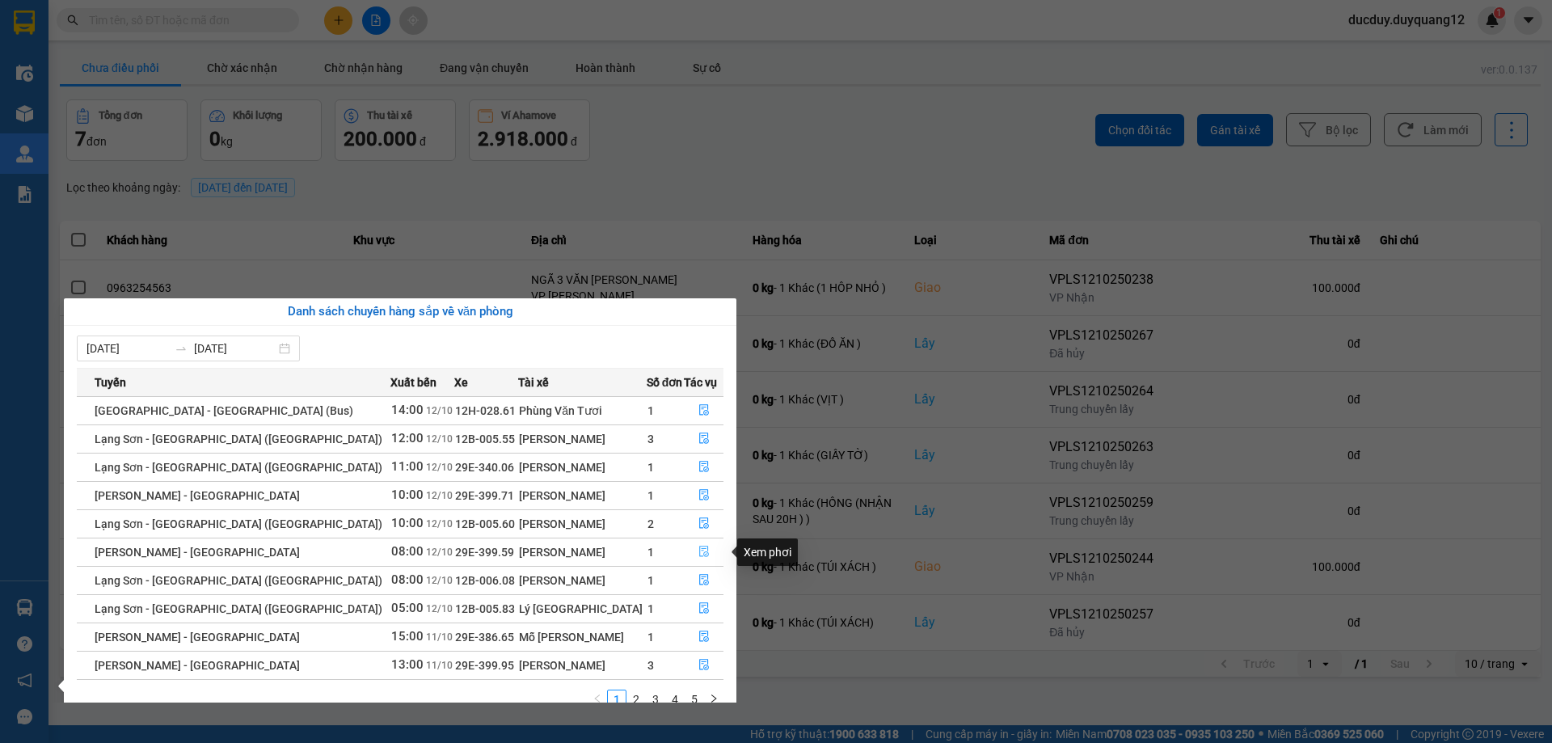
click at [698, 551] on icon "file-done" at bounding box center [703, 551] width 11 height 11
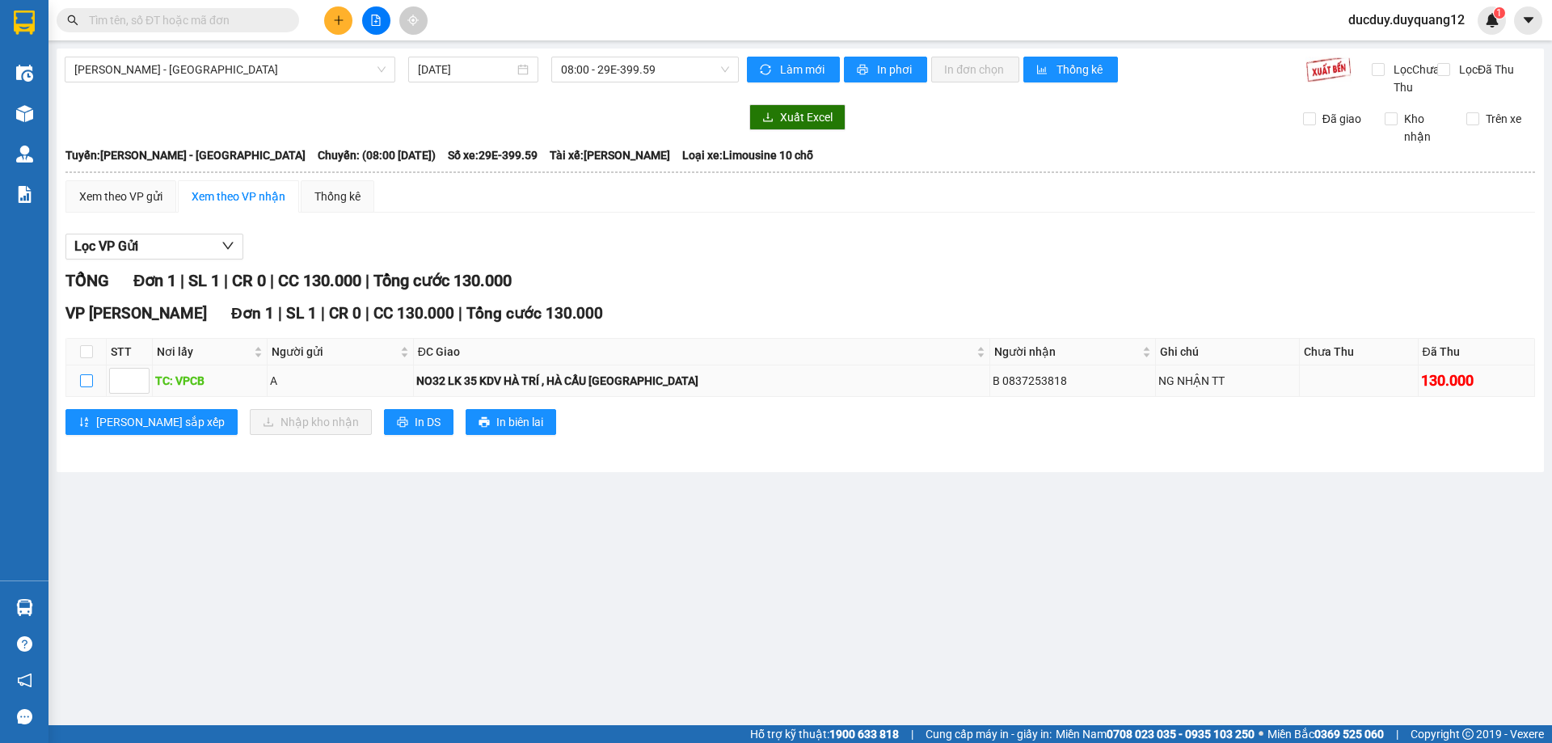
click at [84, 387] on input "checkbox" at bounding box center [86, 380] width 13 height 13
checkbox input "true"
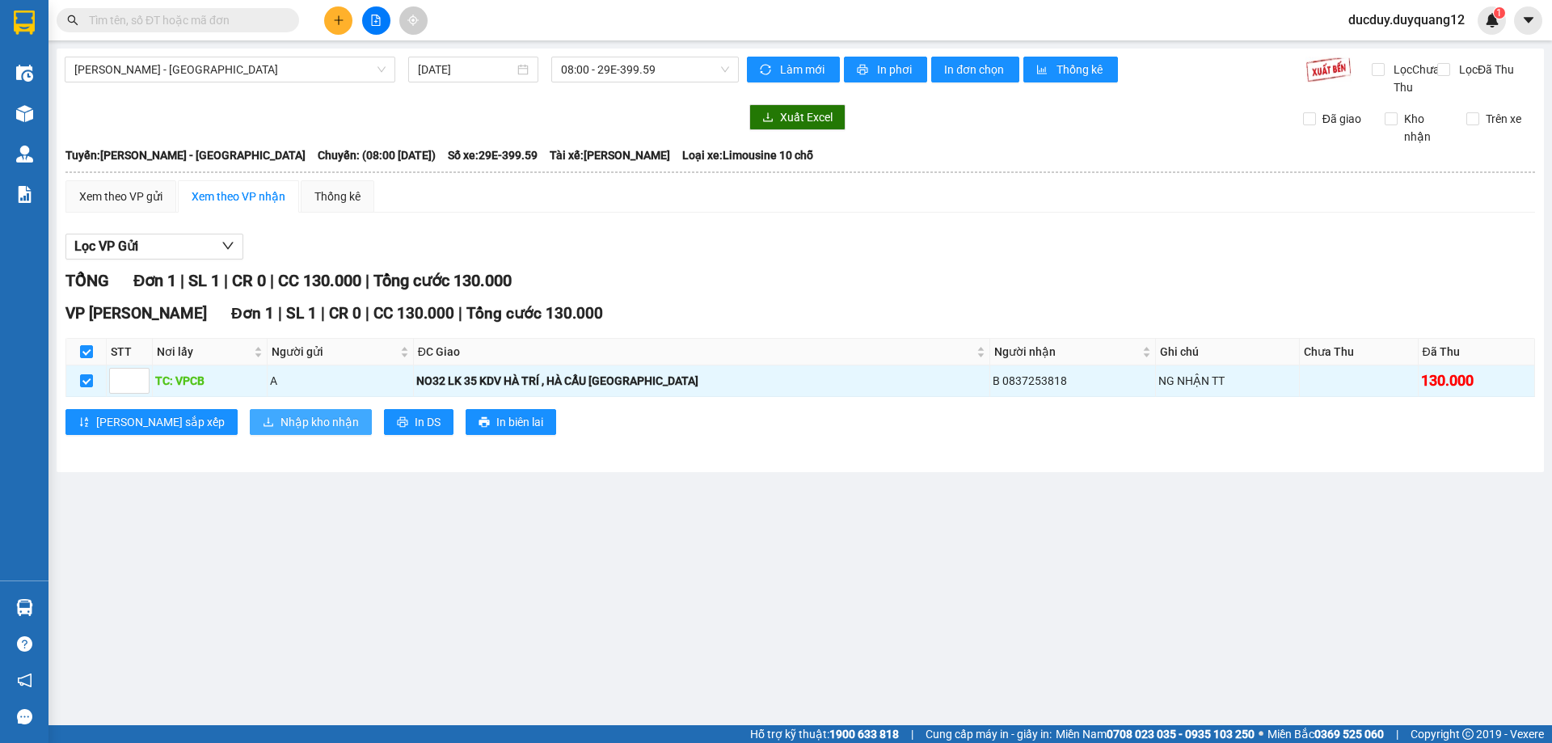
click at [280, 431] on span "Nhập kho nhận" at bounding box center [319, 422] width 78 height 18
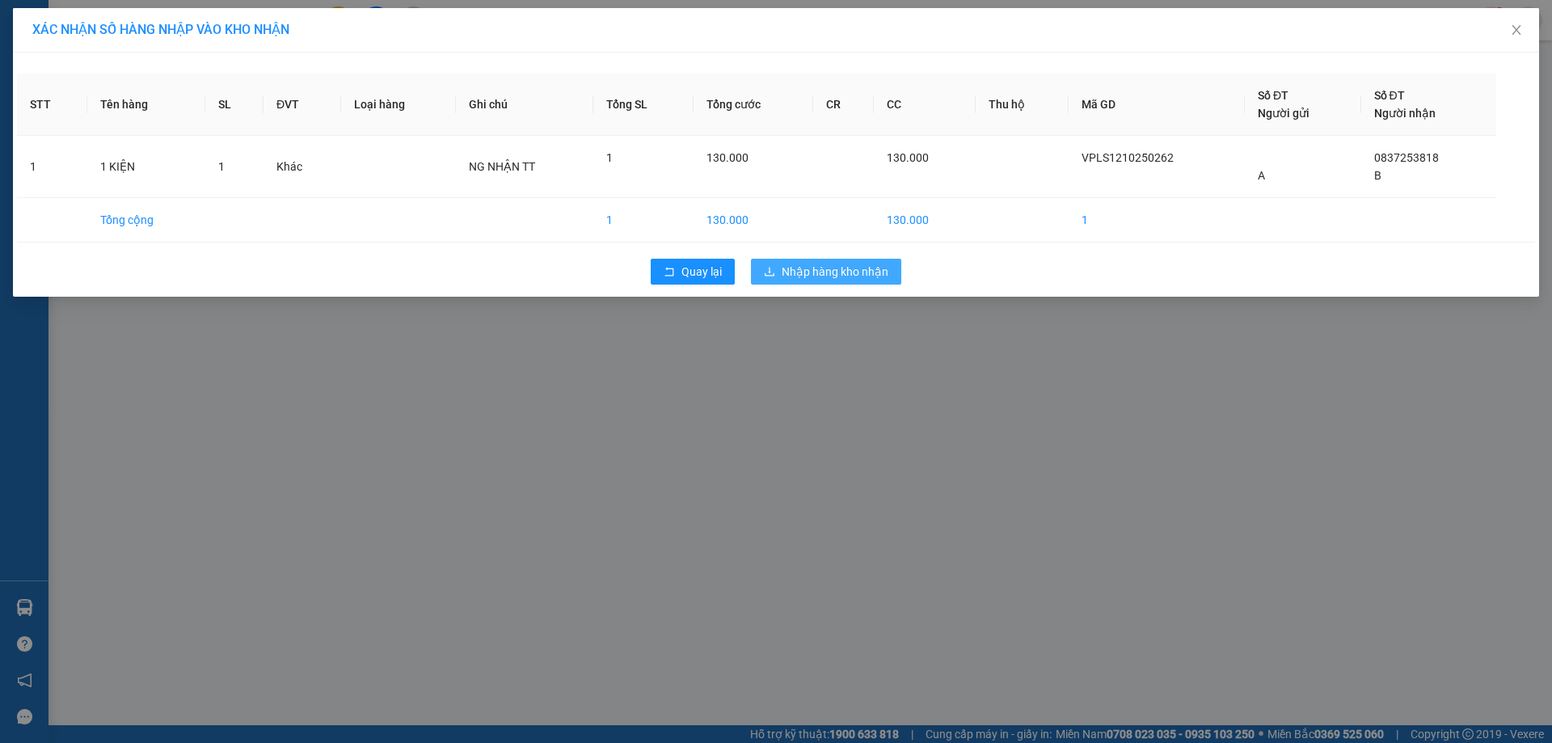
click at [794, 268] on span "Nhập hàng kho nhận" at bounding box center [835, 272] width 107 height 18
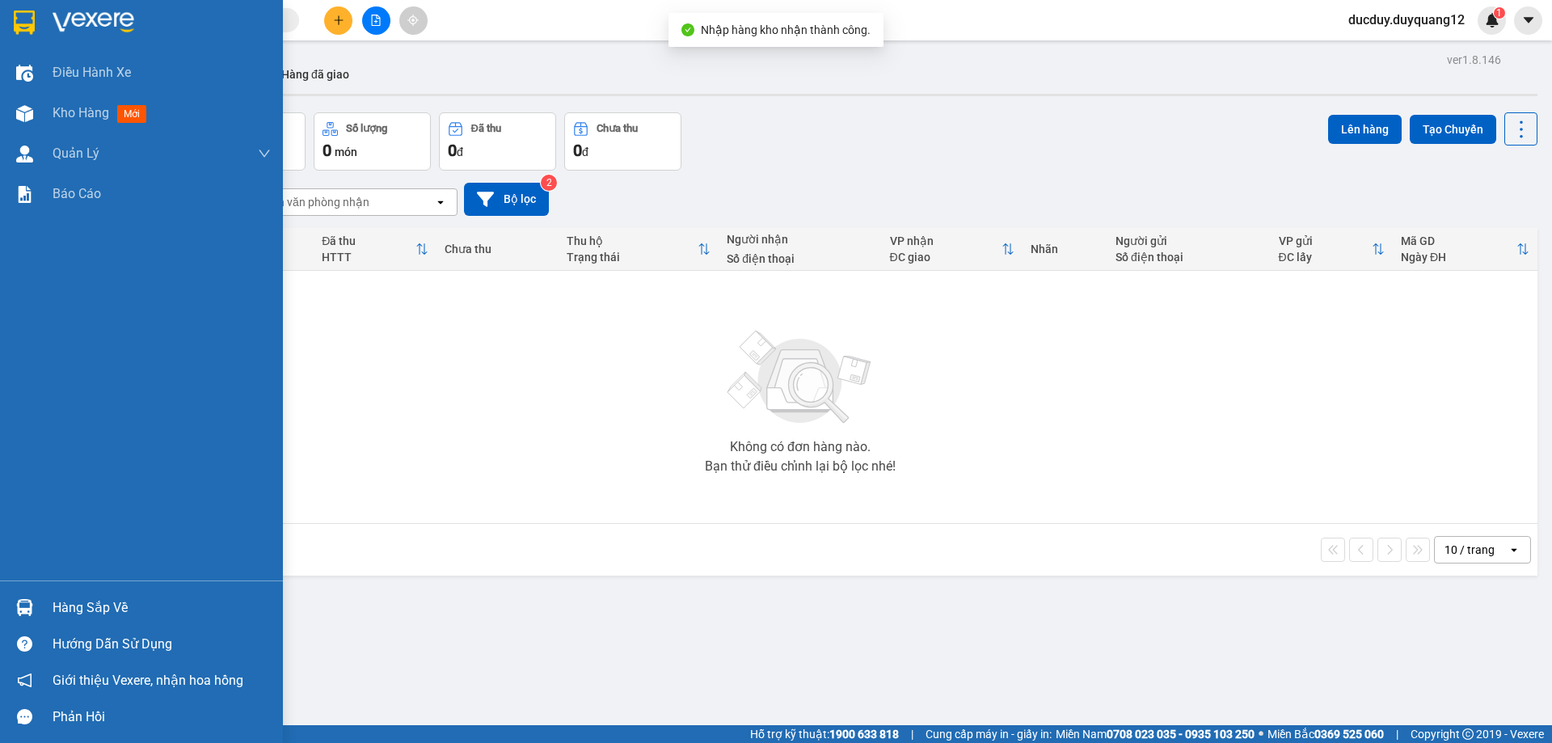
click at [103, 601] on div "Hàng sắp về" at bounding box center [162, 608] width 218 height 24
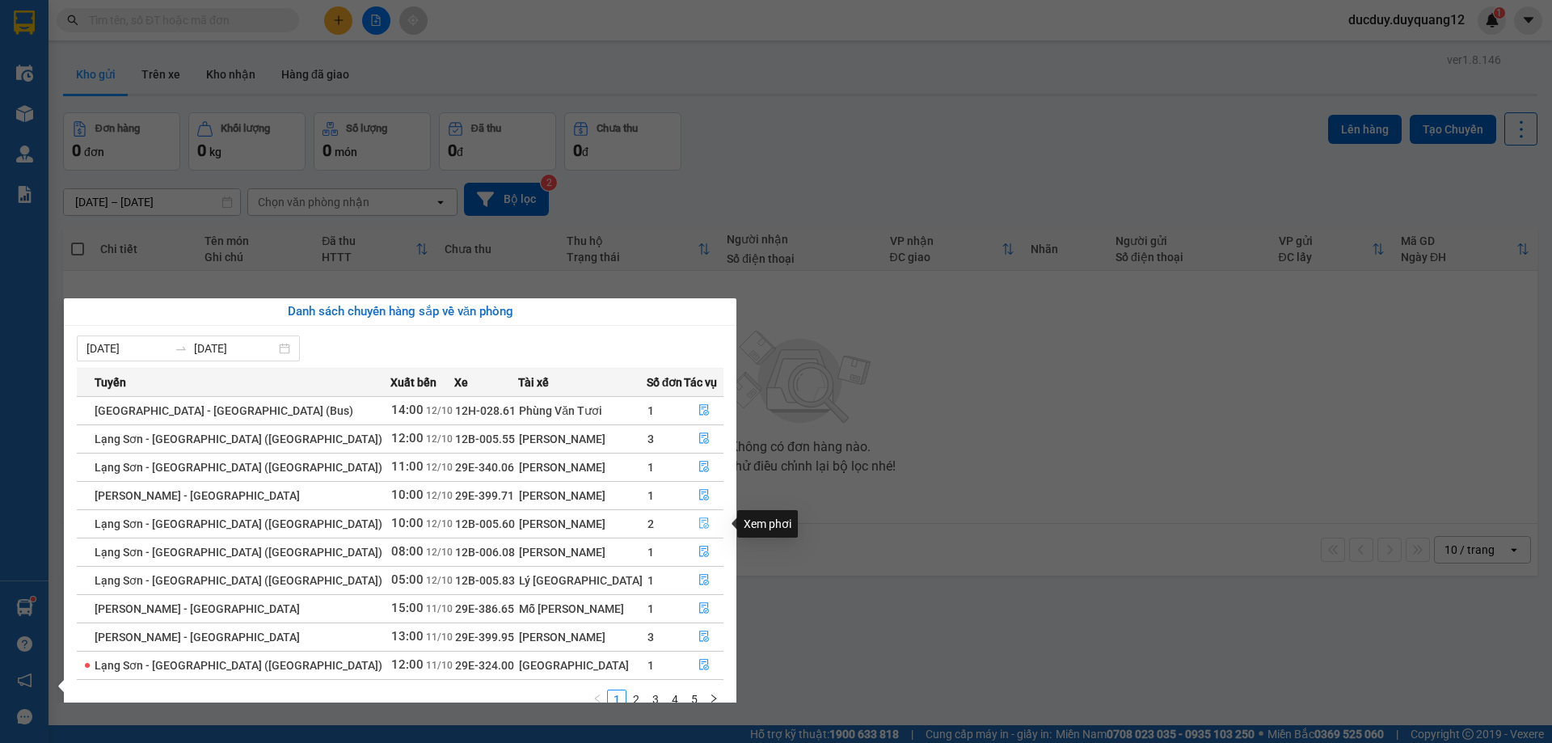
click at [698, 521] on icon "file-done" at bounding box center [703, 522] width 11 height 11
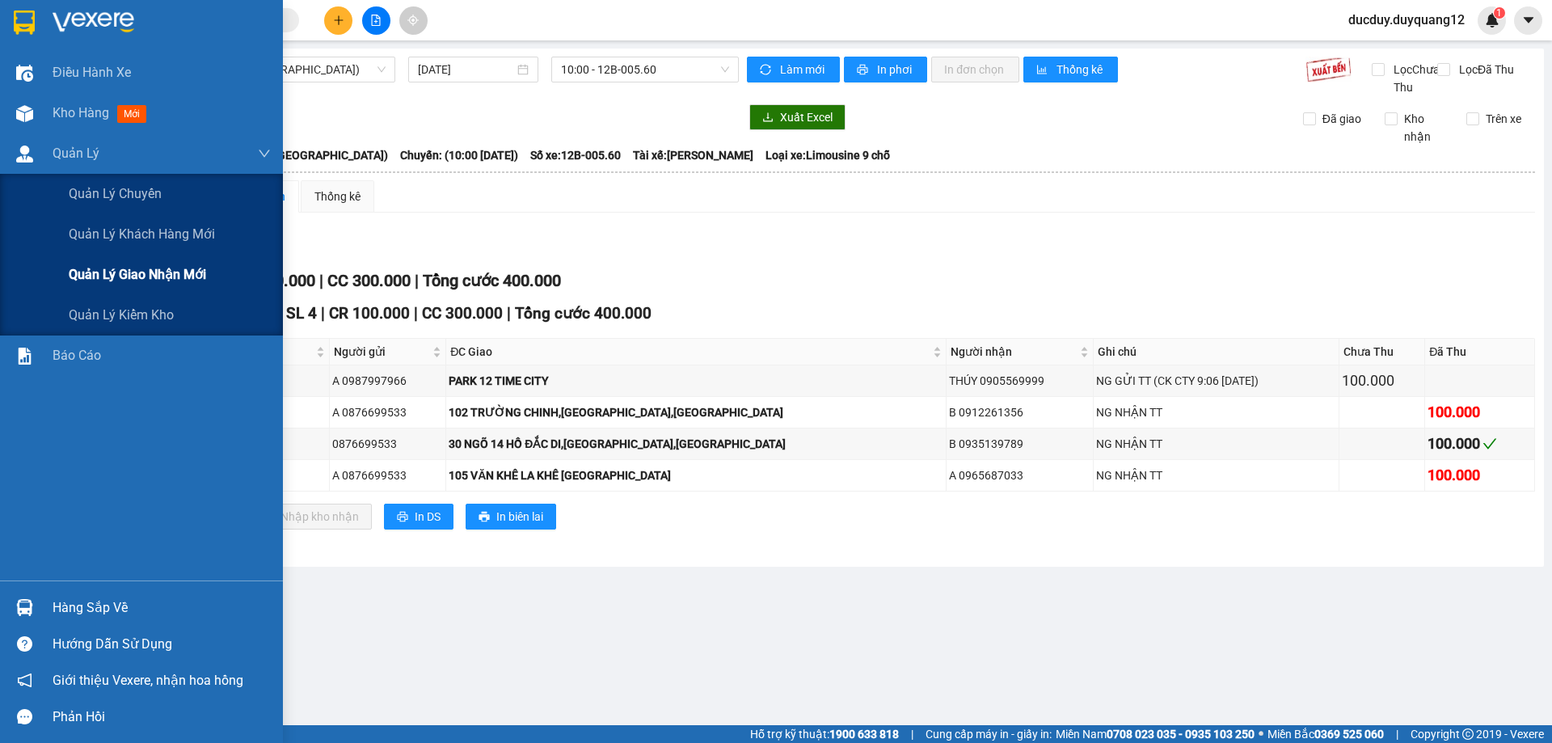
click at [106, 278] on span "Quản lý giao nhận mới" at bounding box center [137, 274] width 137 height 20
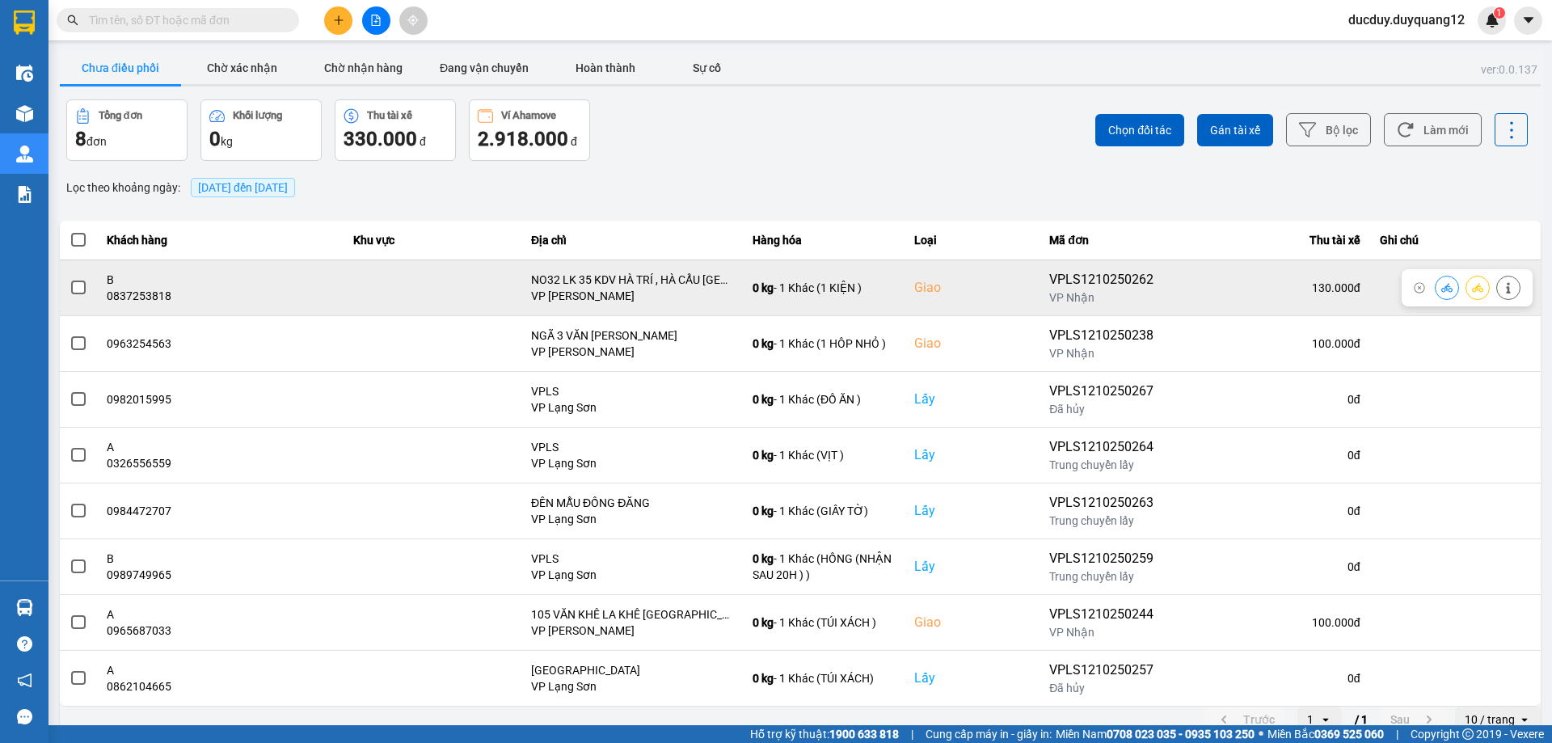
click at [1504, 283] on icon at bounding box center [1508, 287] width 11 height 11
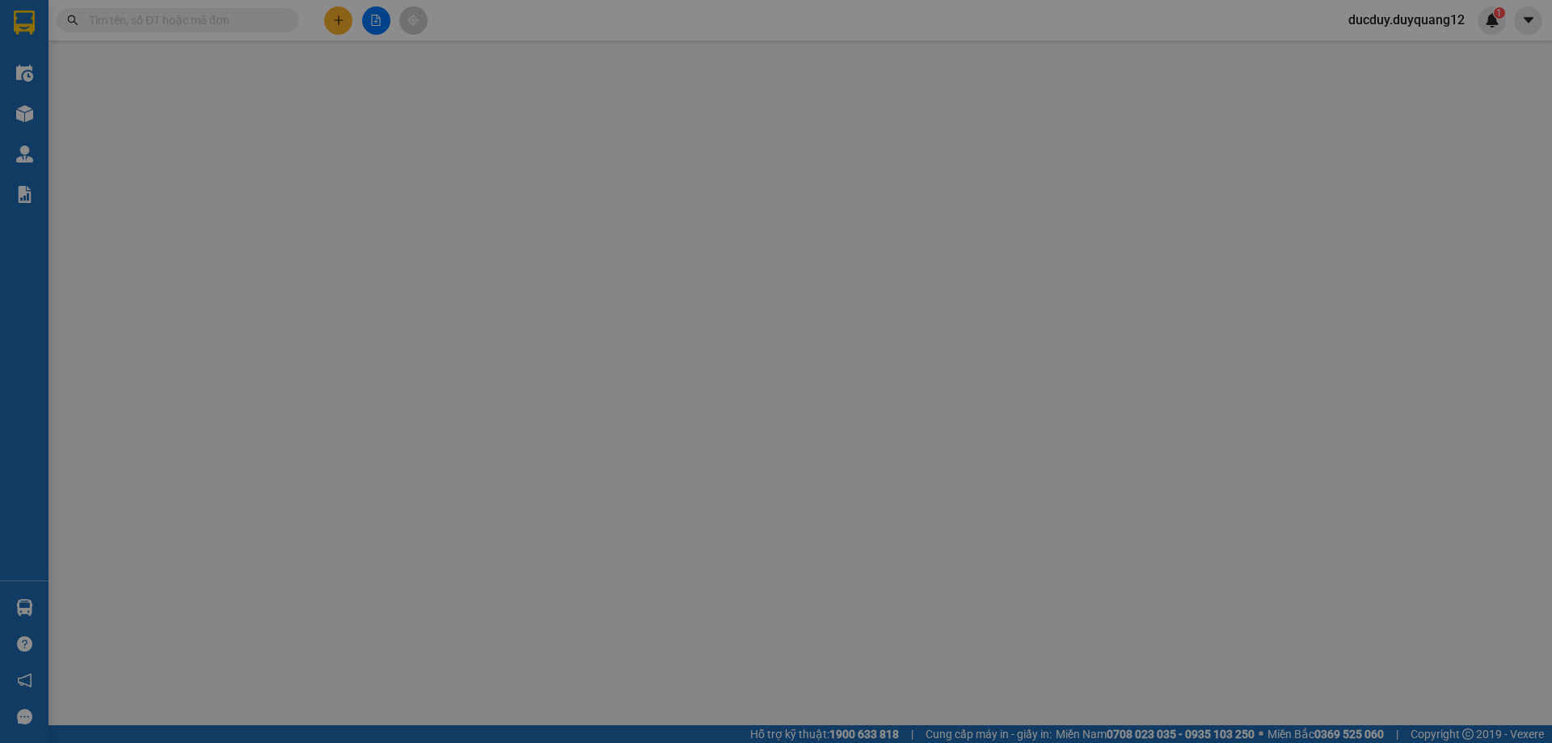
type input "A"
checkbox input "true"
type input "VPCB"
type input "0837253818"
type input "B"
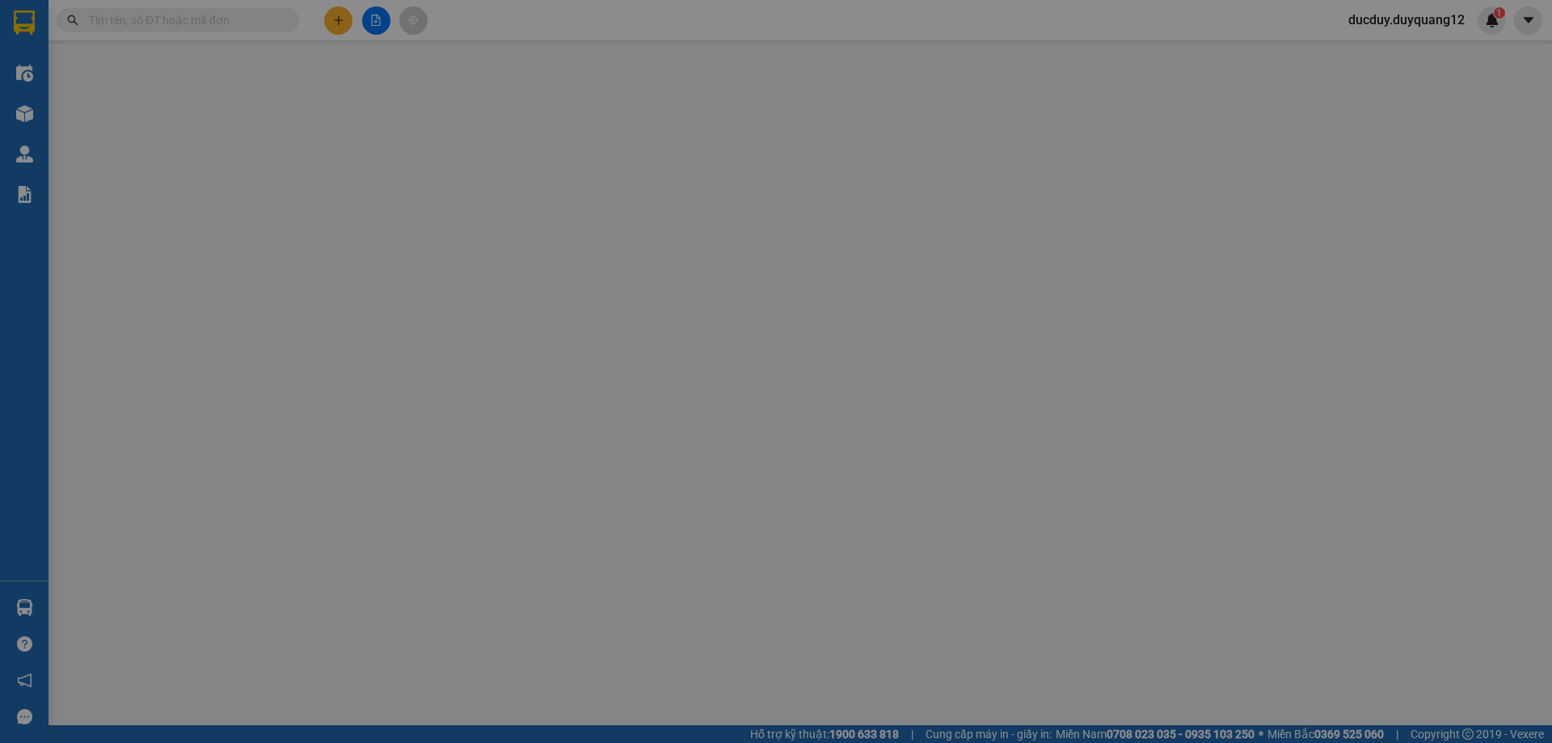
checkbox input "true"
type input "NO32 LK 35 KDV HÀ TRÍ , HÀ CẨU [GEOGRAPHIC_DATA]"
type input "130.000"
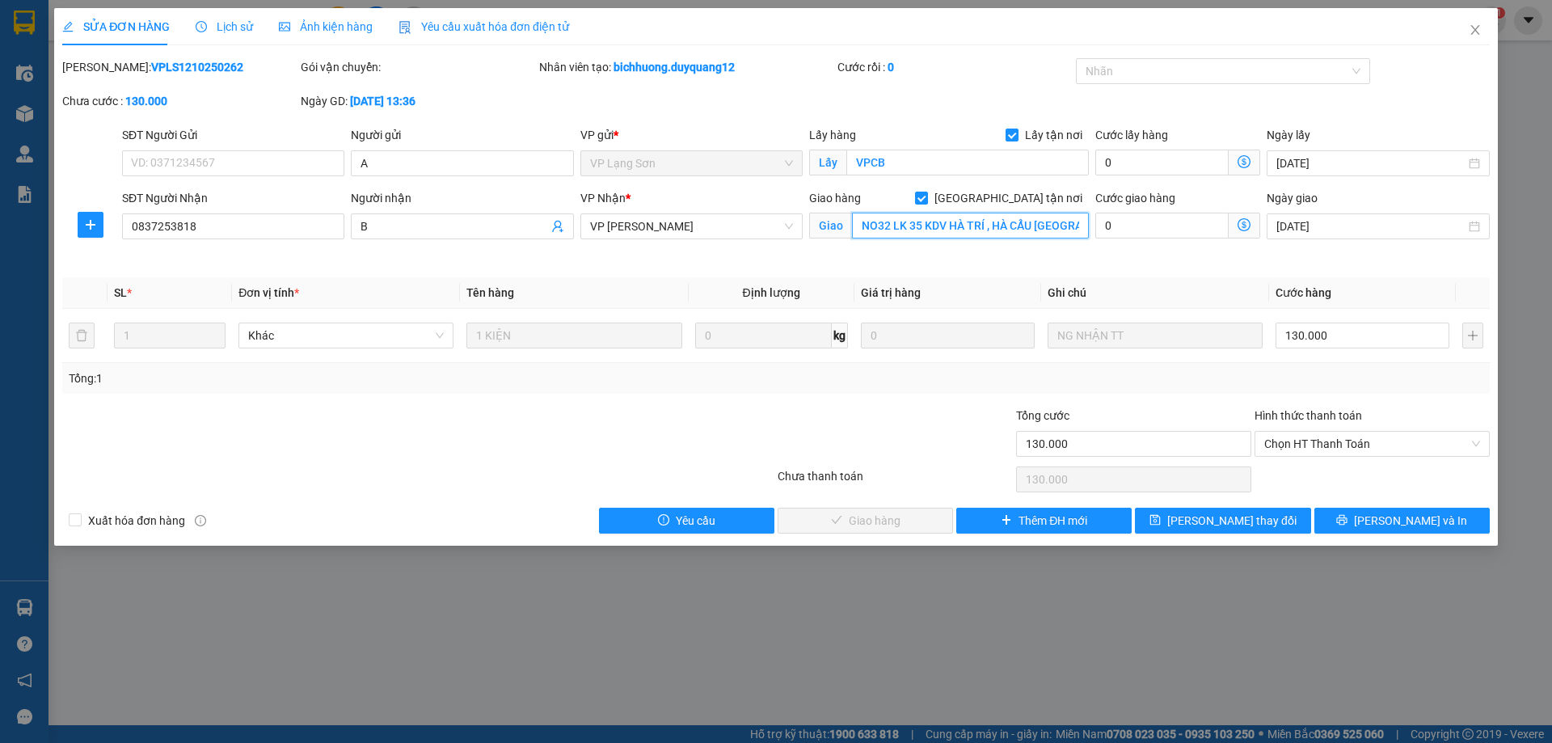
click at [987, 225] on input "NO32 LK 35 KDV HÀ TRÍ , HÀ CẨU [GEOGRAPHIC_DATA]" at bounding box center [970, 226] width 237 height 26
click at [997, 226] on input "NO32 LK 35 KDV HÀ TRÍ , HÀ CẨU [GEOGRAPHIC_DATA]" at bounding box center [970, 226] width 237 height 26
type input "[STREET_ADDRESS]"
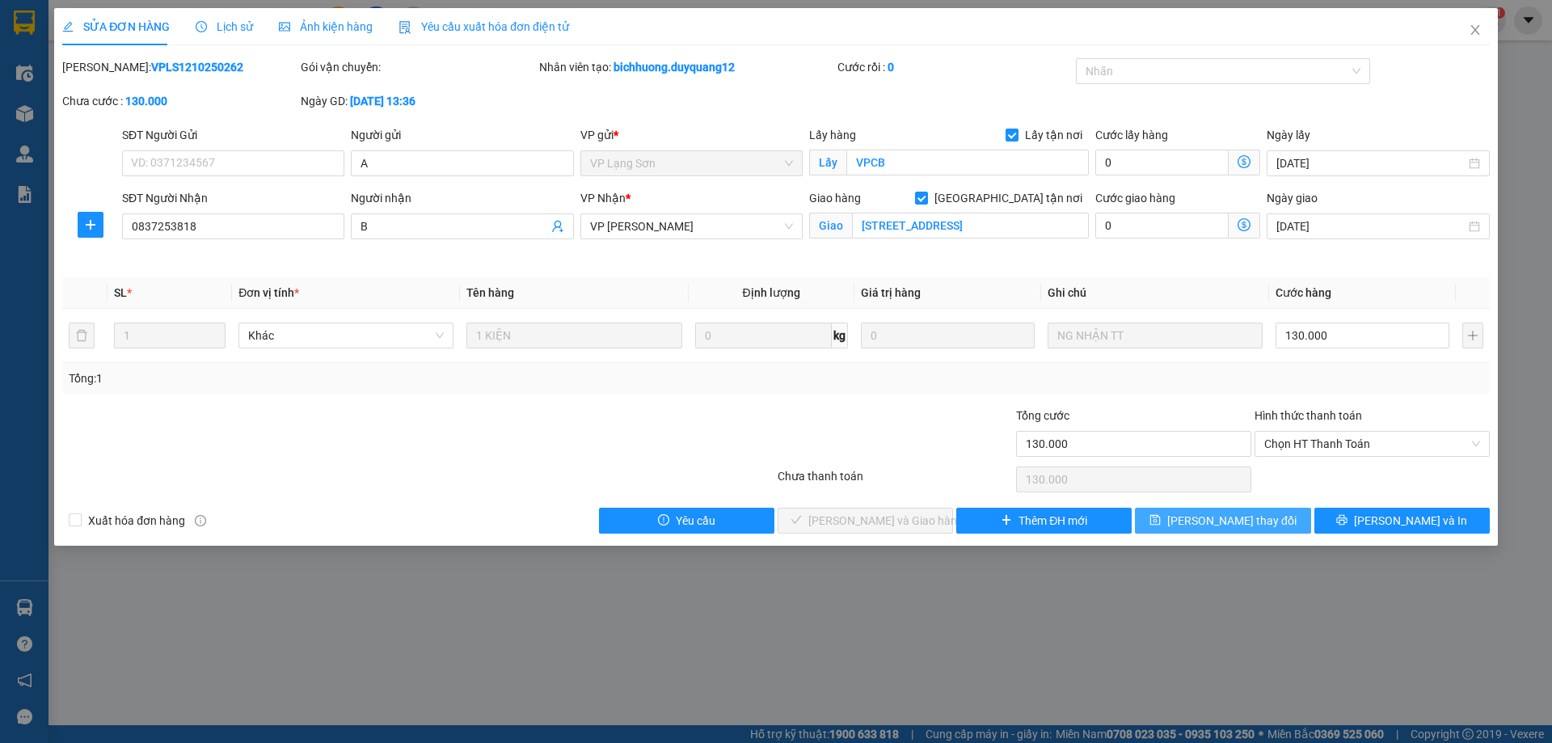
click at [1232, 514] on span "[PERSON_NAME] thay đổi" at bounding box center [1231, 521] width 129 height 18
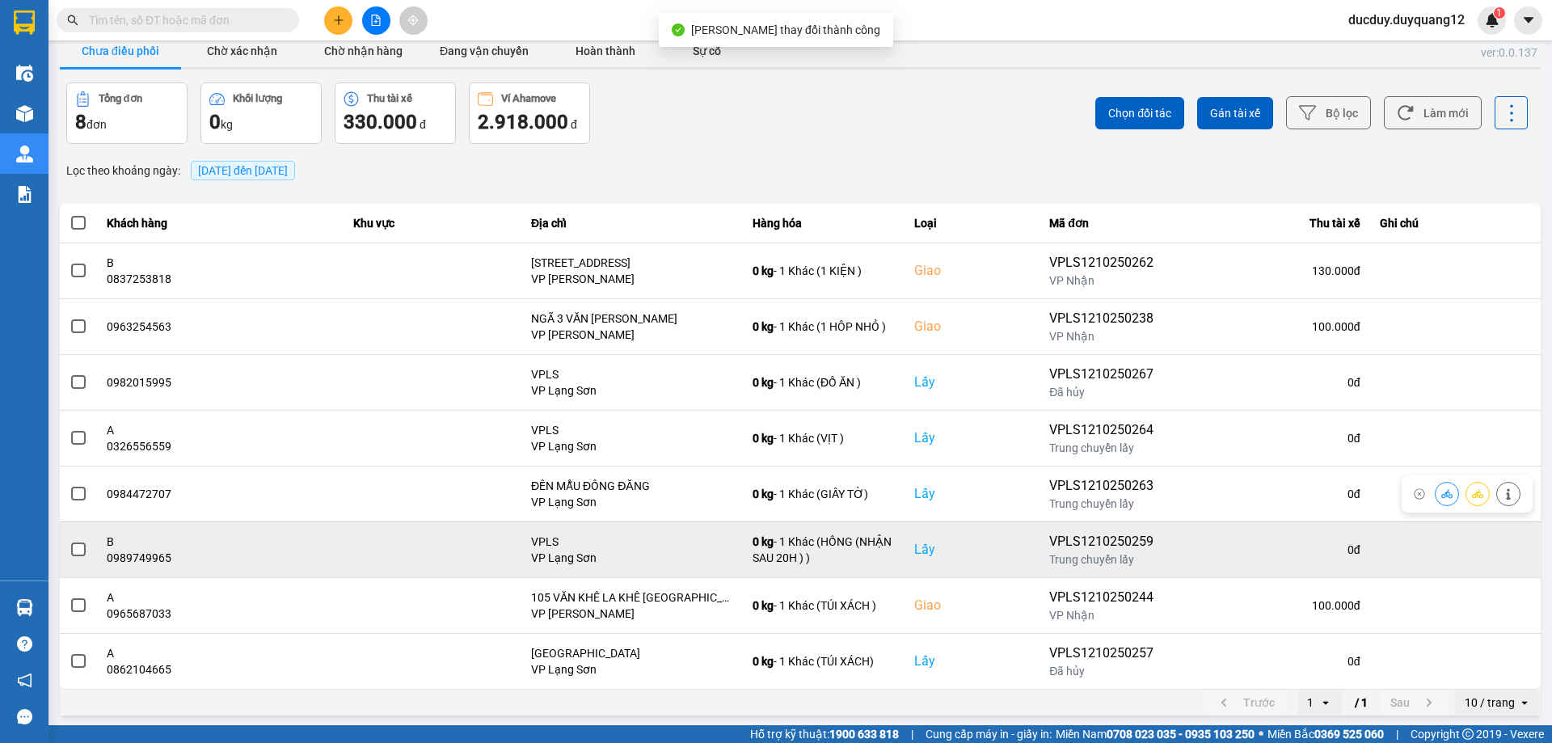
scroll to position [19, 0]
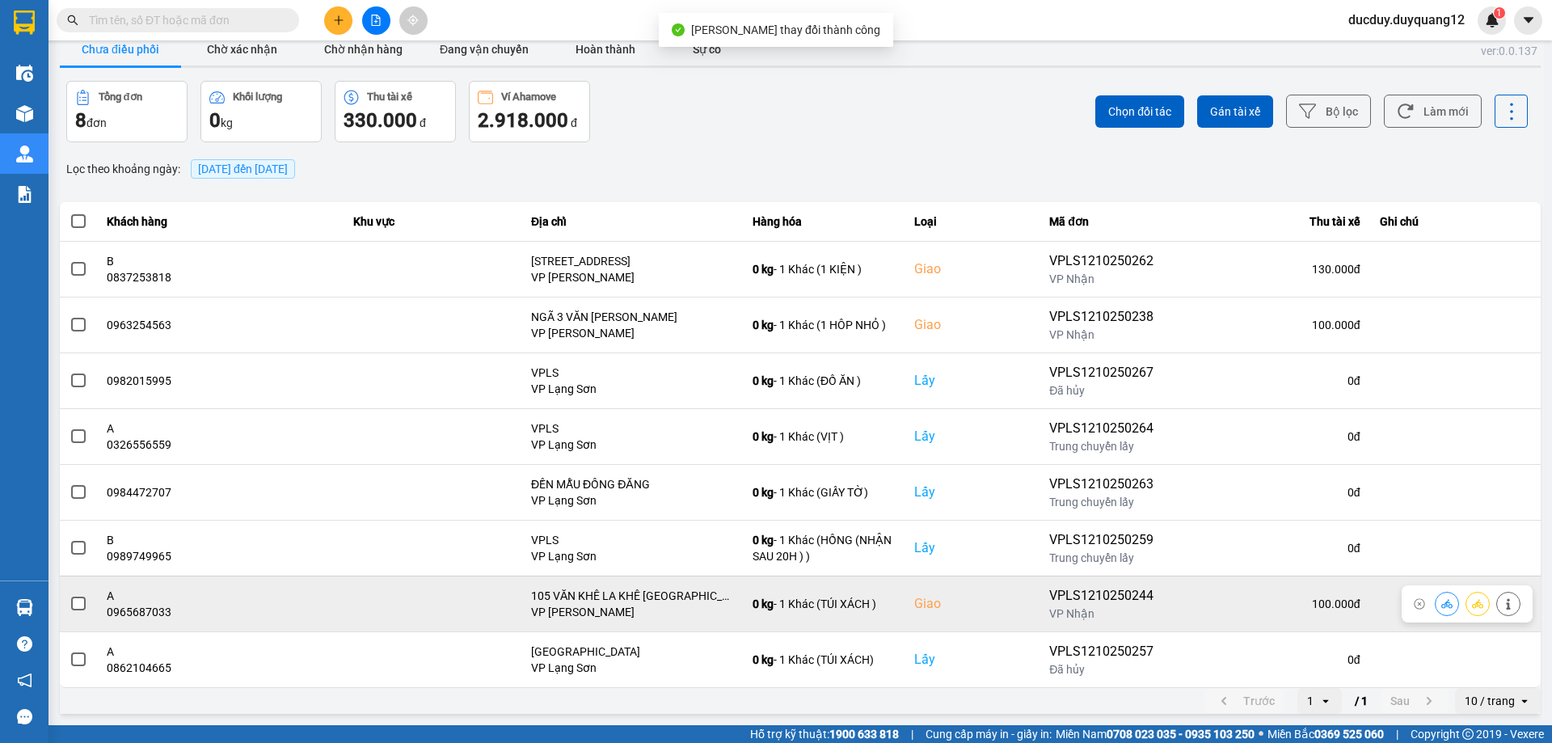
click at [1496, 600] on div at bounding box center [1508, 604] width 24 height 24
click at [1504, 604] on icon at bounding box center [1508, 603] width 11 height 11
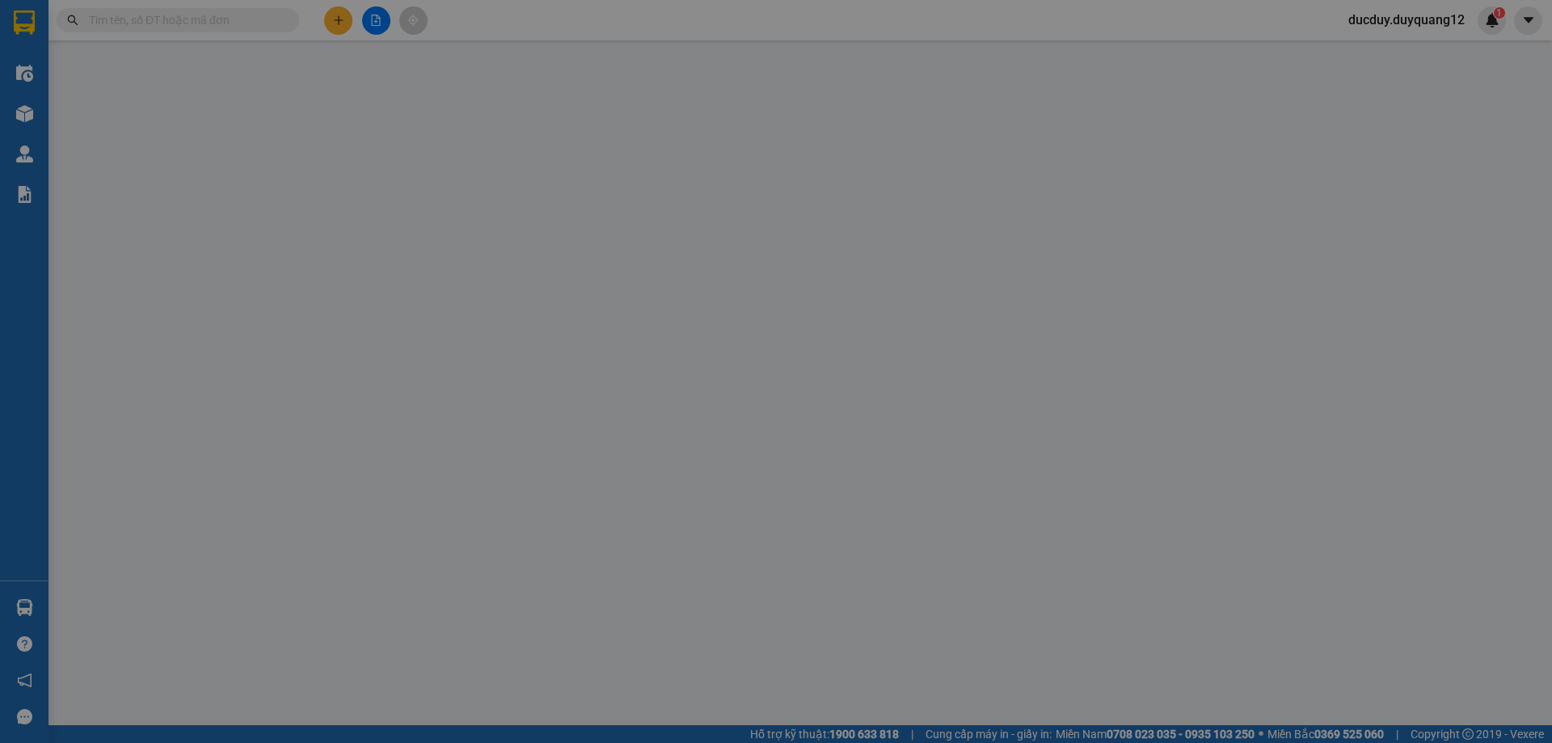
type input "0876699533"
type input "A"
checkbox input "true"
type input "1 [PERSON_NAME]"
type input "0965687033"
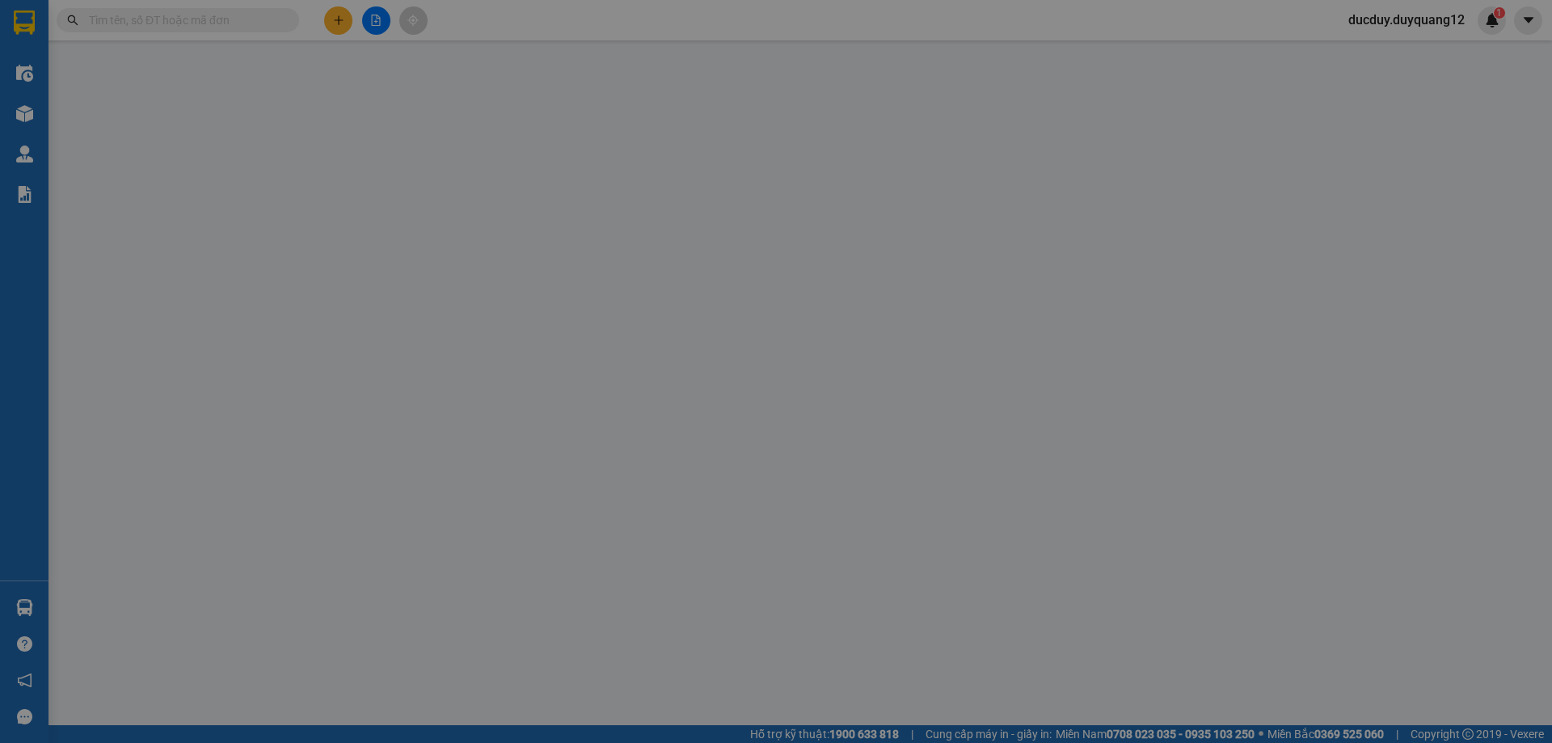
type input "A"
checkbox input "true"
type input "105 VĂN KHÊ LA KHÊ [GEOGRAPHIC_DATA]"
type input "100.000"
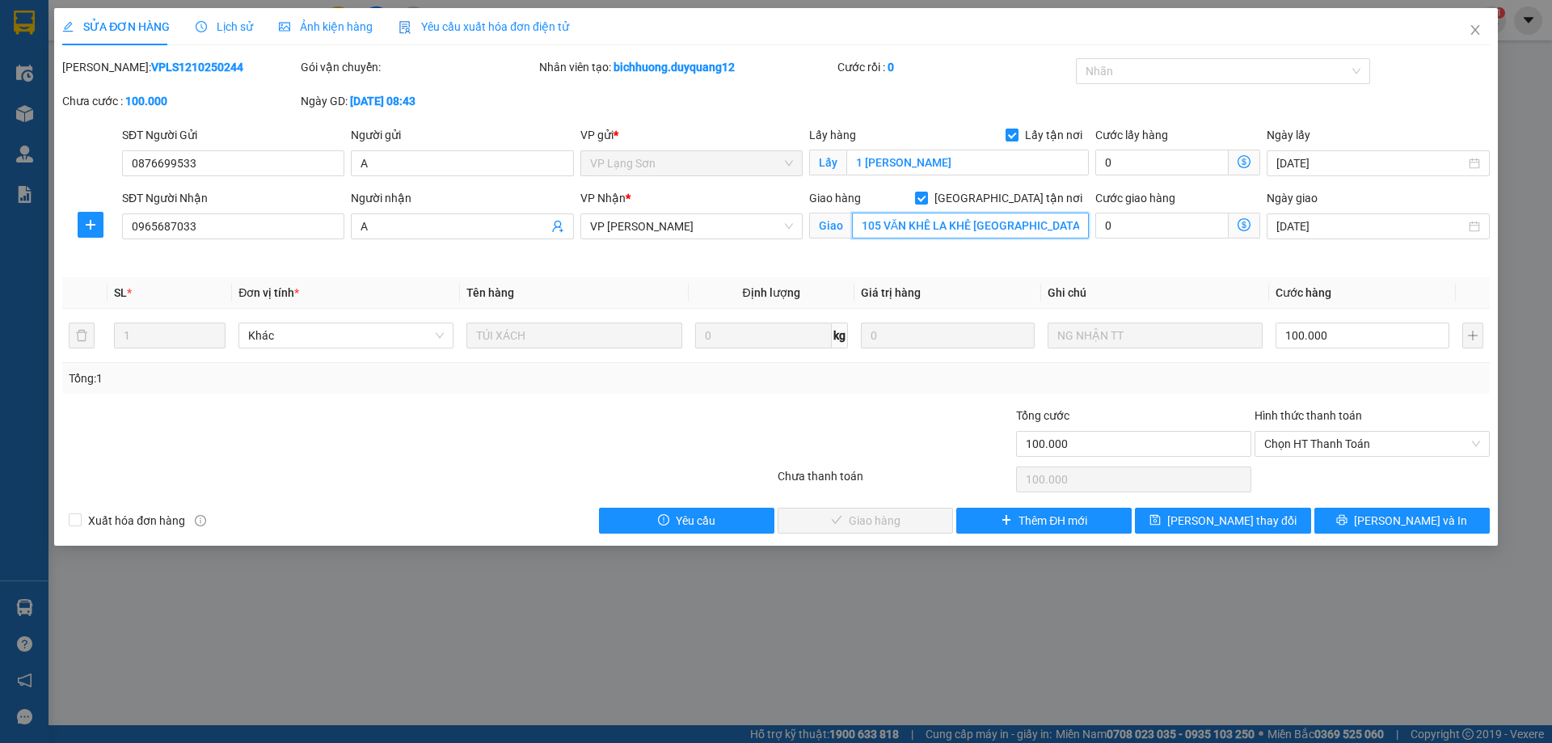
click at [951, 226] on input "105 VĂN KHÊ LA KHÊ [GEOGRAPHIC_DATA]" at bounding box center [970, 226] width 237 height 26
click at [934, 225] on input "105 VĂN KHÊ LA KHÊ [GEOGRAPHIC_DATA]" at bounding box center [970, 226] width 237 height 26
type input "105 VĂN KHÊ,[GEOGRAPHIC_DATA],[GEOGRAPHIC_DATA],[GEOGRAPHIC_DATA]"
click at [1237, 521] on span "[PERSON_NAME] thay đổi" at bounding box center [1231, 521] width 129 height 18
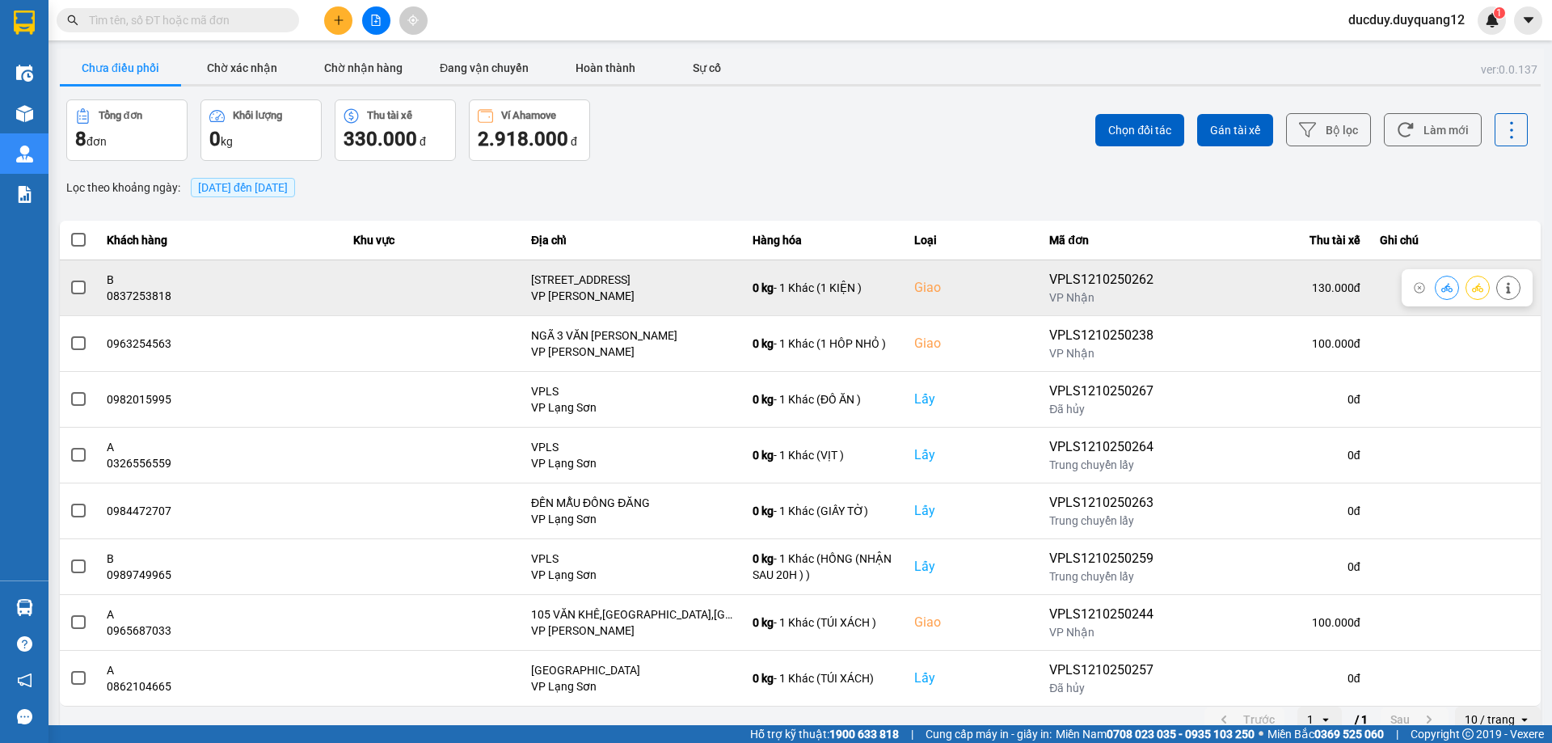
click at [78, 285] on span at bounding box center [78, 287] width 15 height 15
click at [70, 279] on input "checkbox" at bounding box center [70, 279] width 0 height 0
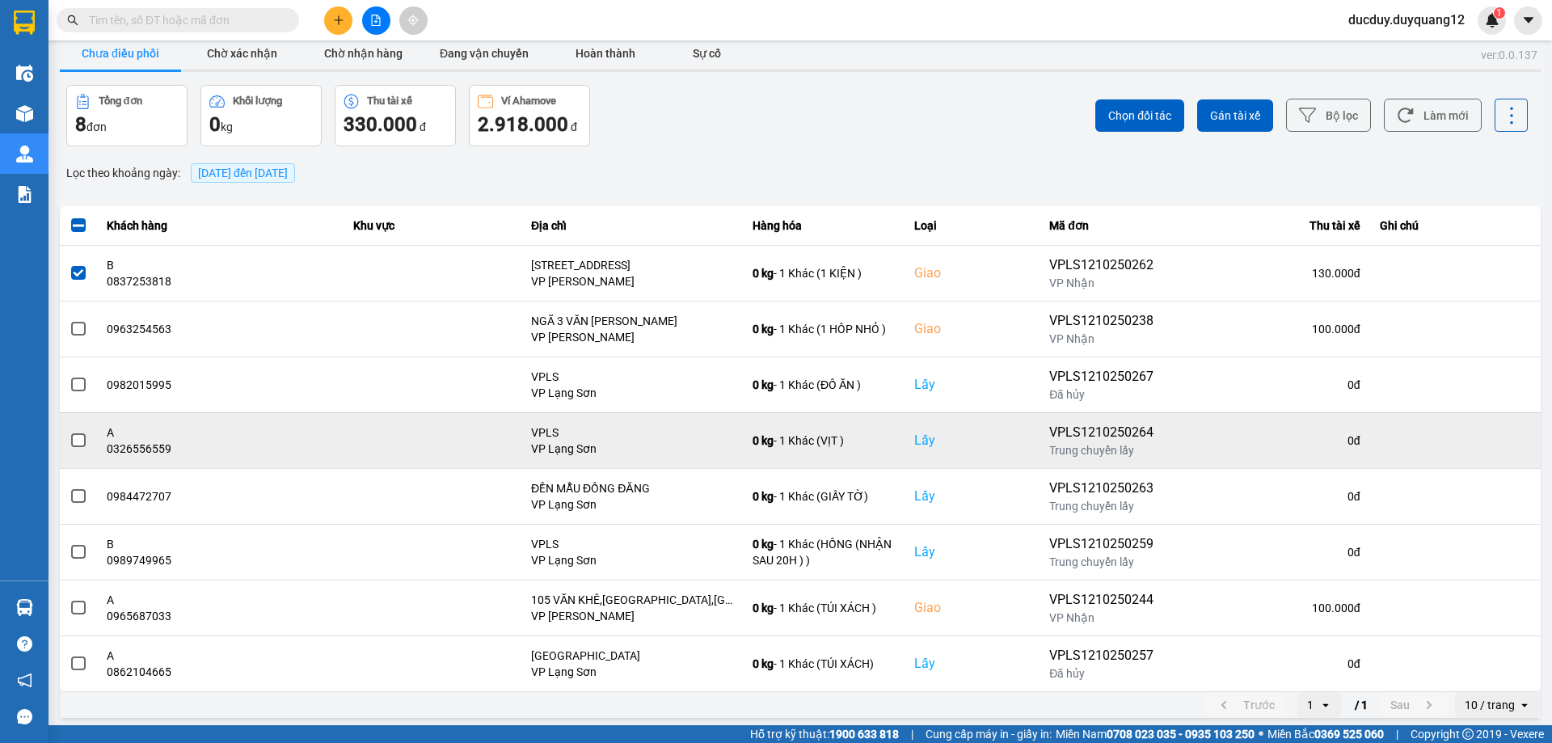
scroll to position [19, 0]
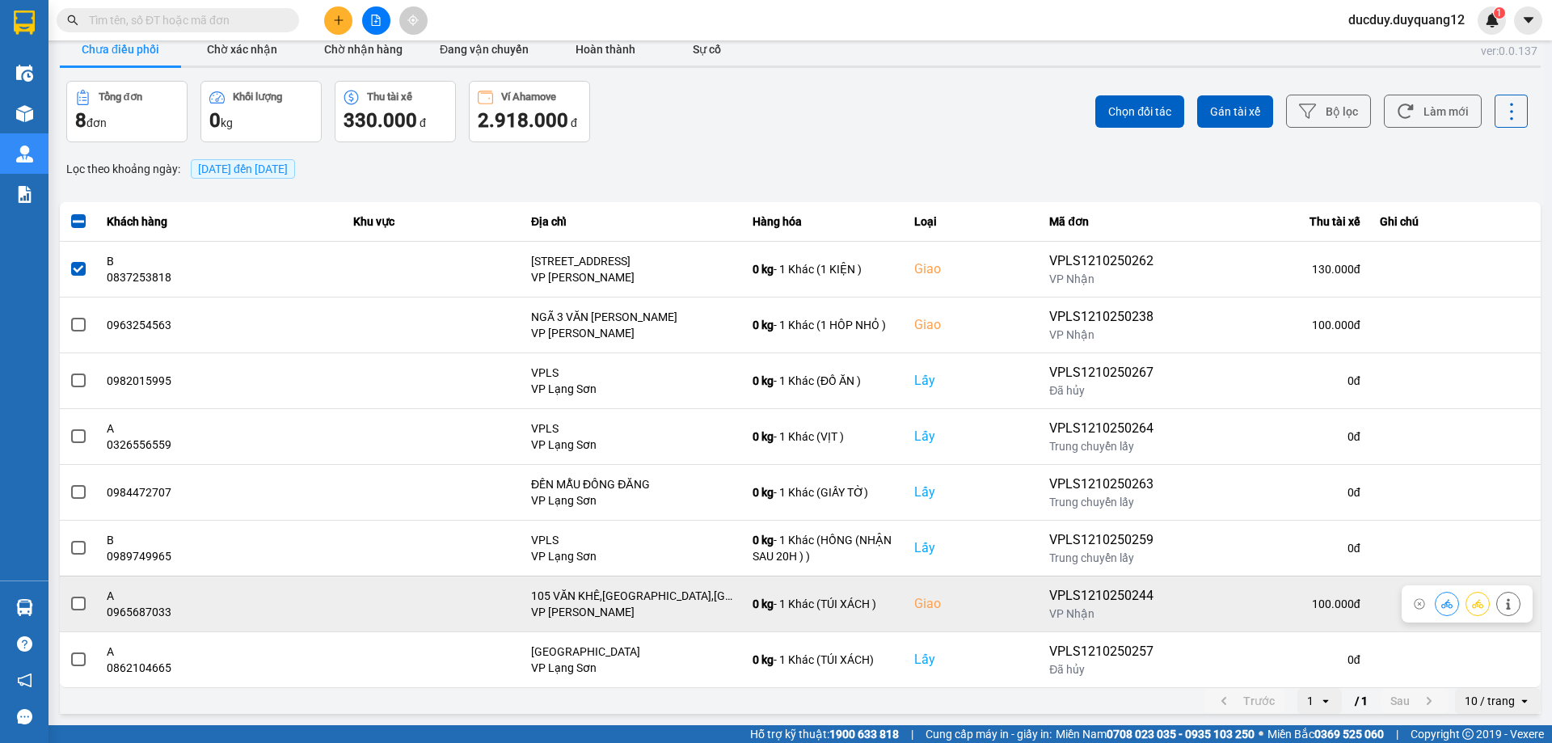
click at [73, 604] on span at bounding box center [78, 604] width 15 height 15
click at [70, 595] on input "checkbox" at bounding box center [70, 595] width 0 height 0
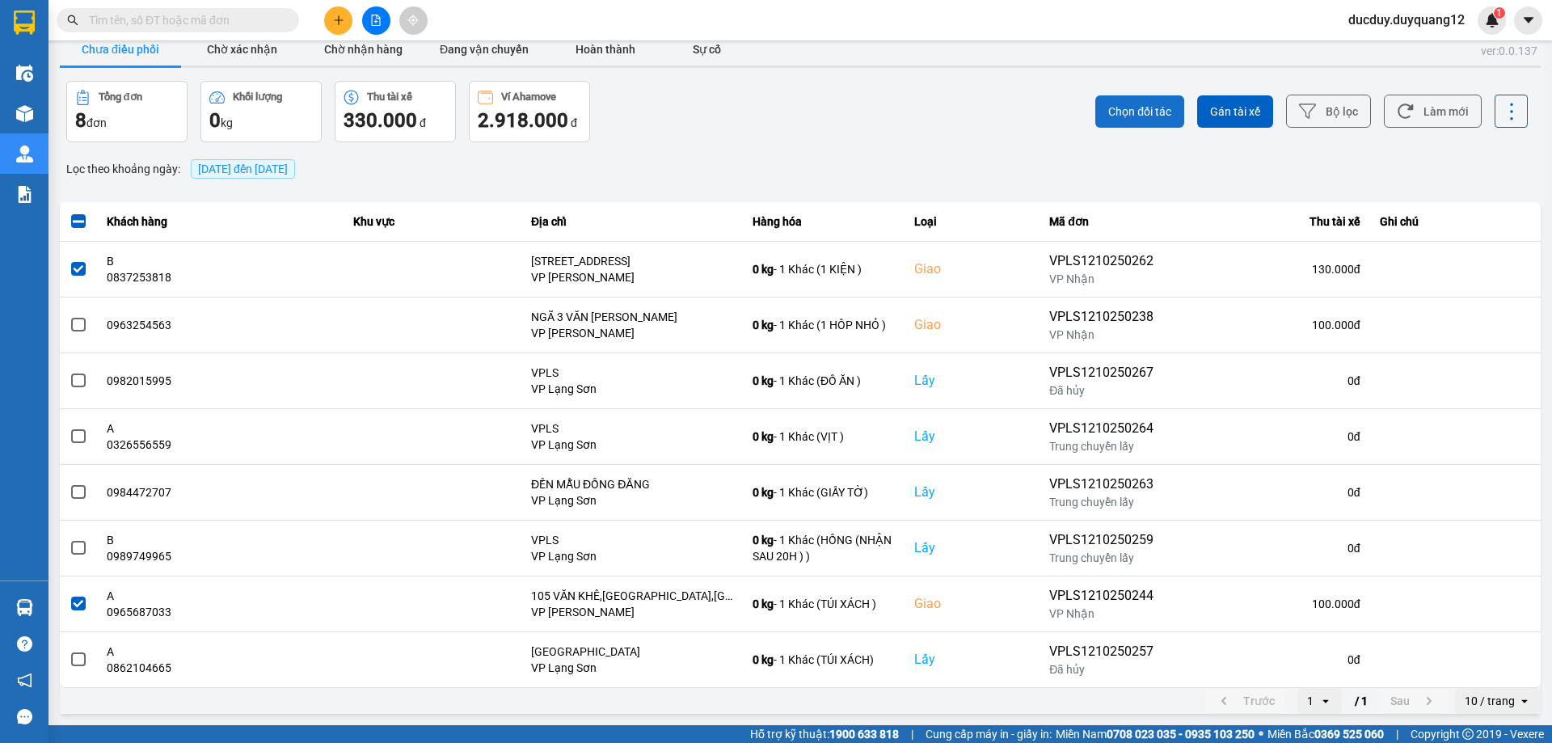
click at [1152, 101] on button "Chọn đối tác" at bounding box center [1139, 111] width 89 height 32
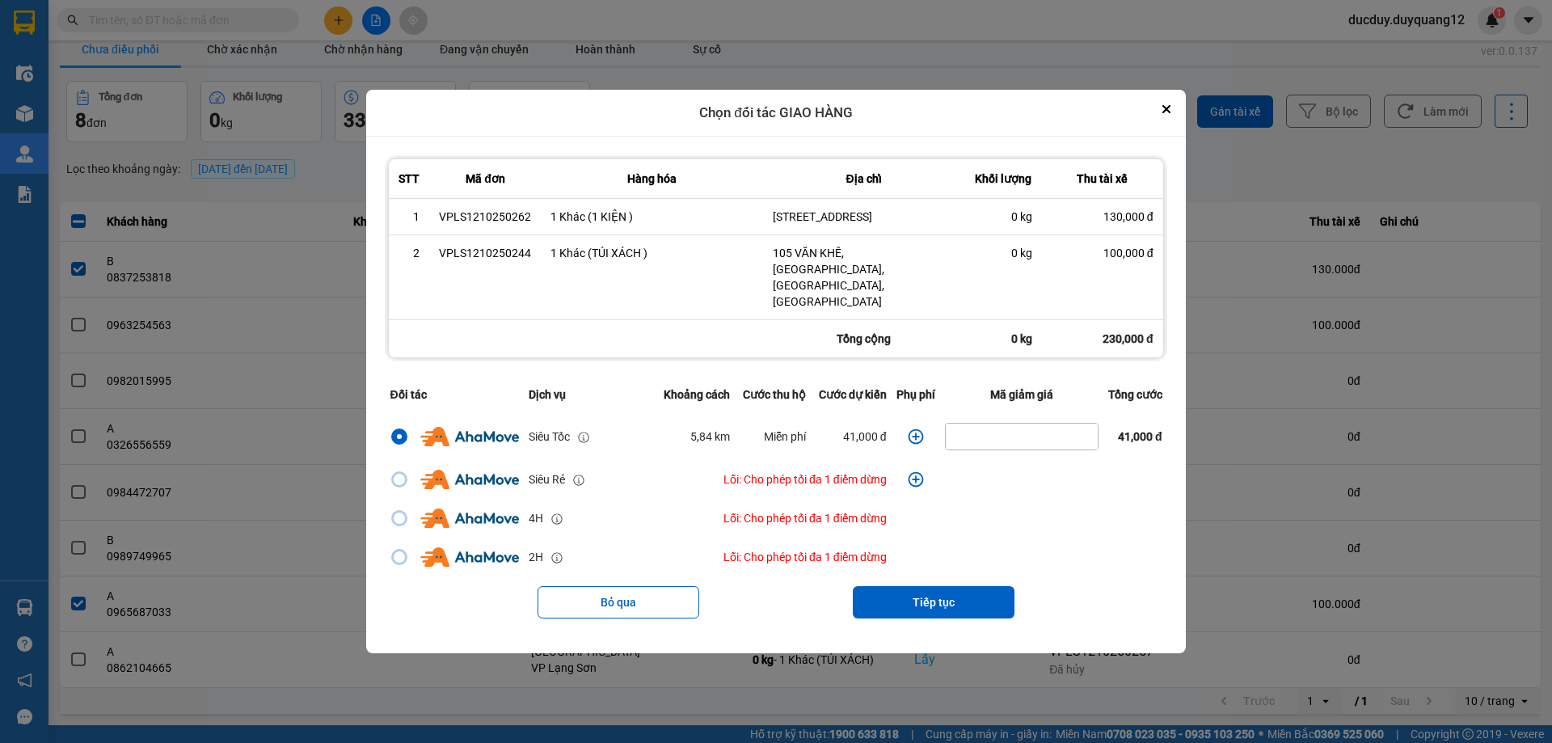
click at [914, 428] on icon "dialog" at bounding box center [915, 435] width 15 height 15
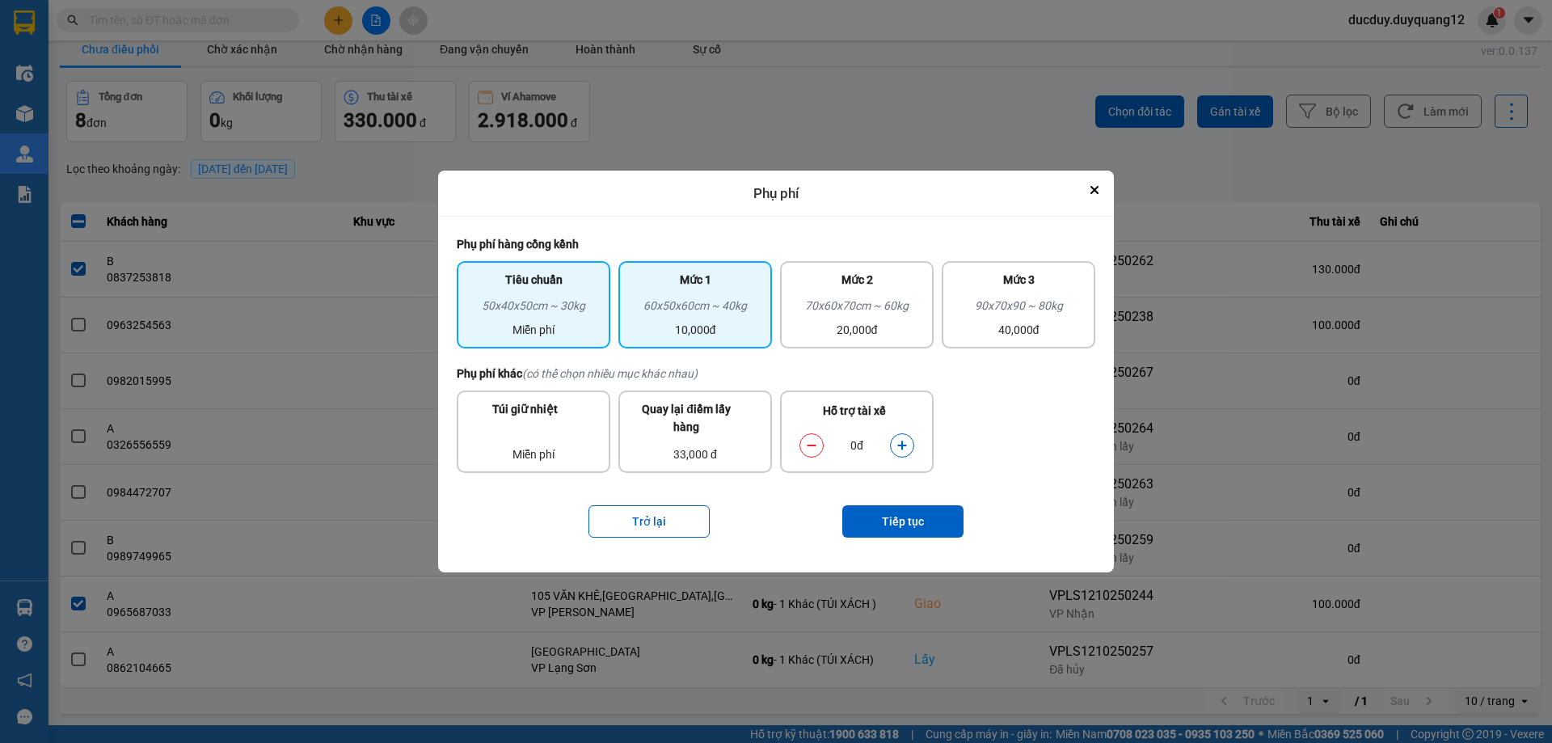
click at [727, 330] on div "10,000đ" at bounding box center [695, 330] width 134 height 18
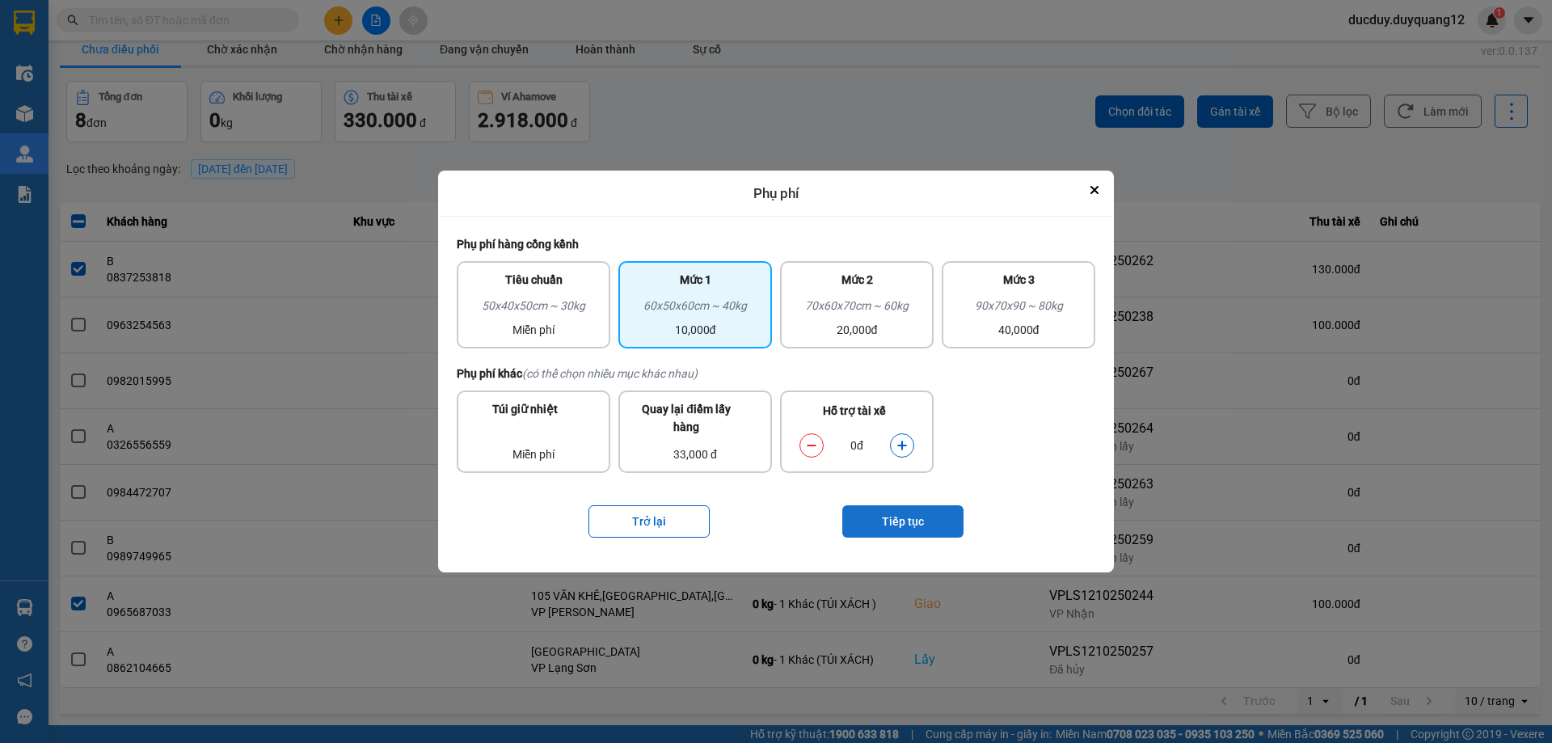
click at [927, 525] on button "Tiếp tục" at bounding box center [902, 521] width 121 height 32
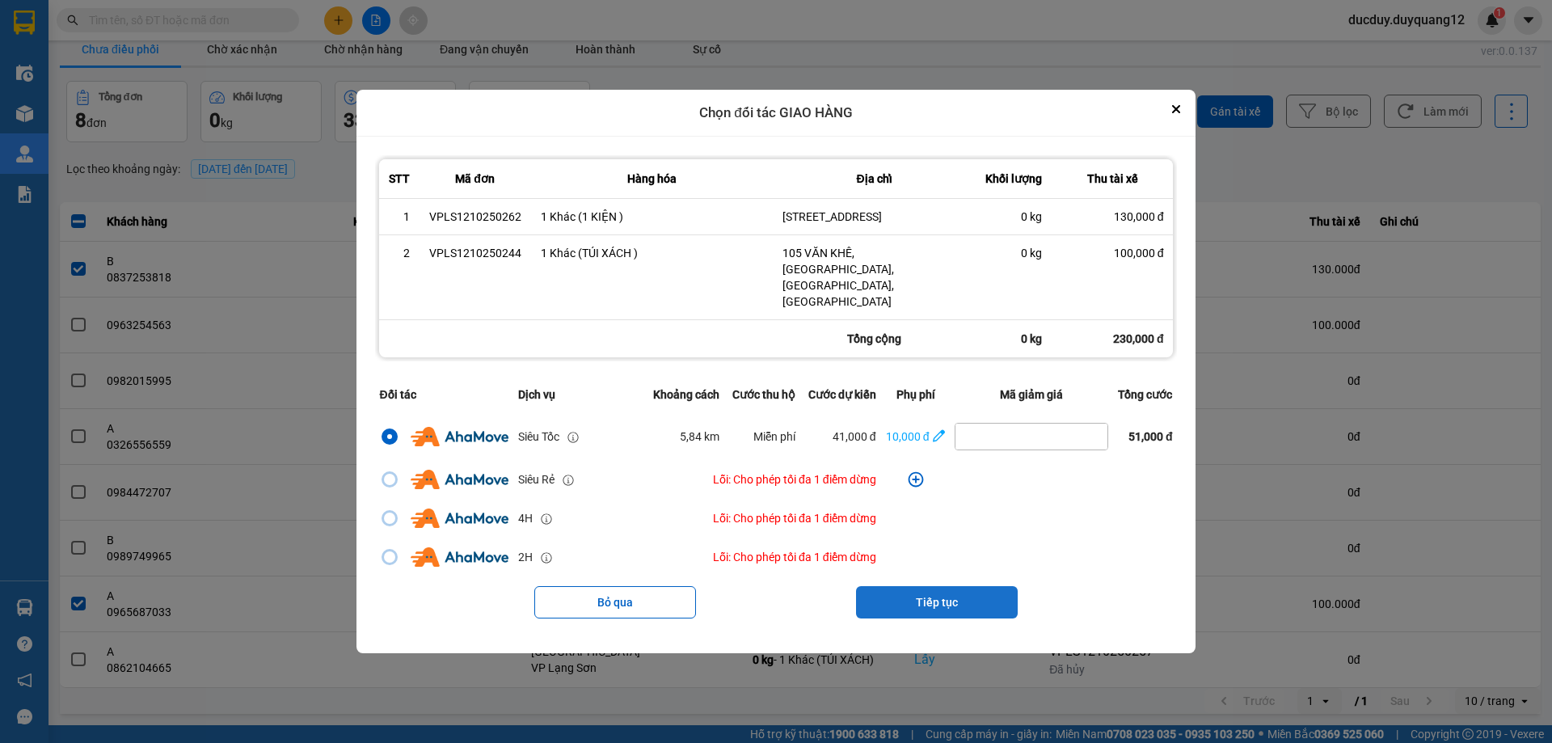
click at [930, 586] on button "Tiếp tục" at bounding box center [937, 602] width 162 height 32
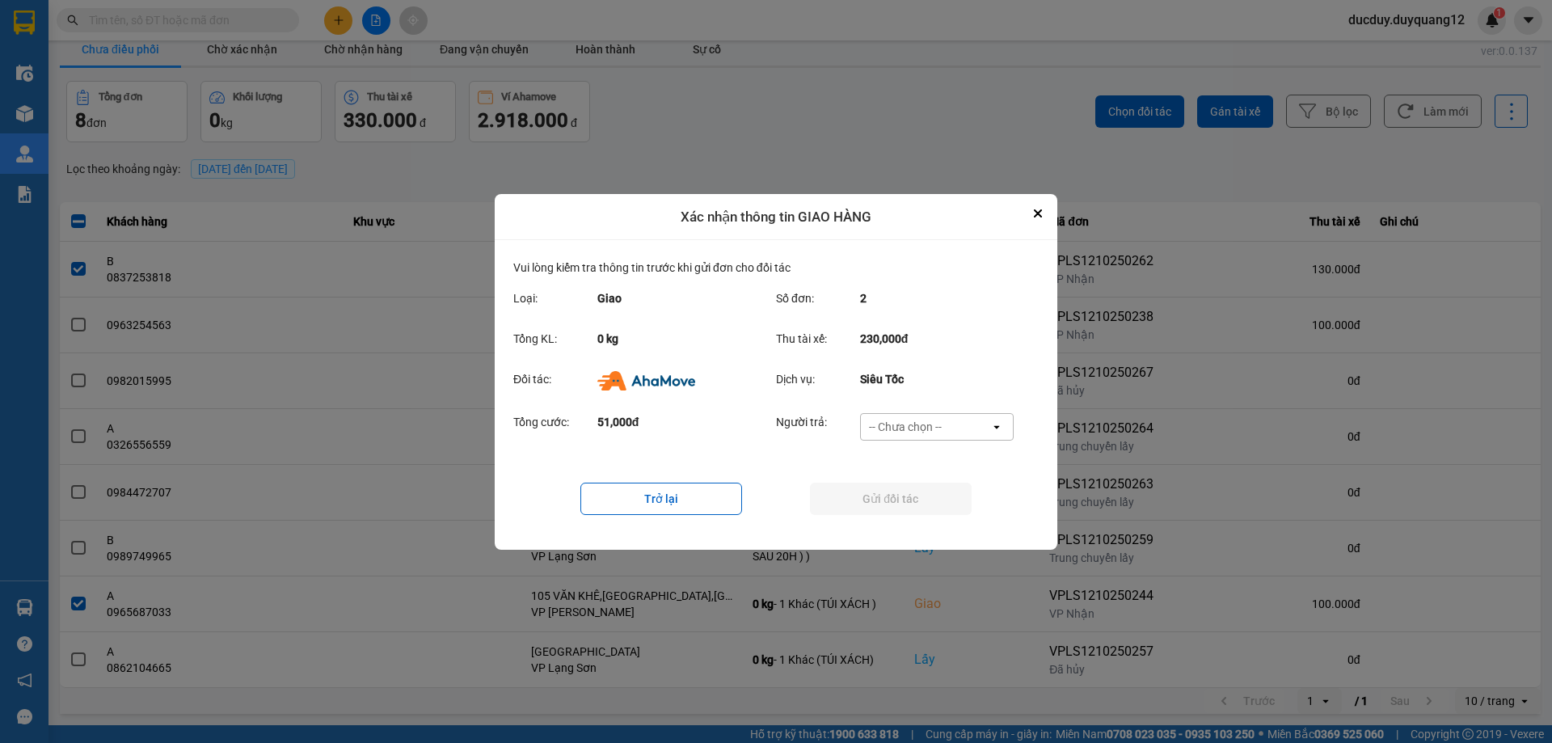
click at [921, 419] on div "-- Chưa chọn --" at bounding box center [905, 427] width 73 height 16
click at [907, 492] on span "Ví Ahamove" at bounding box center [904, 490] width 65 height 16
click at [907, 492] on button "Gửi đối tác" at bounding box center [891, 499] width 162 height 32
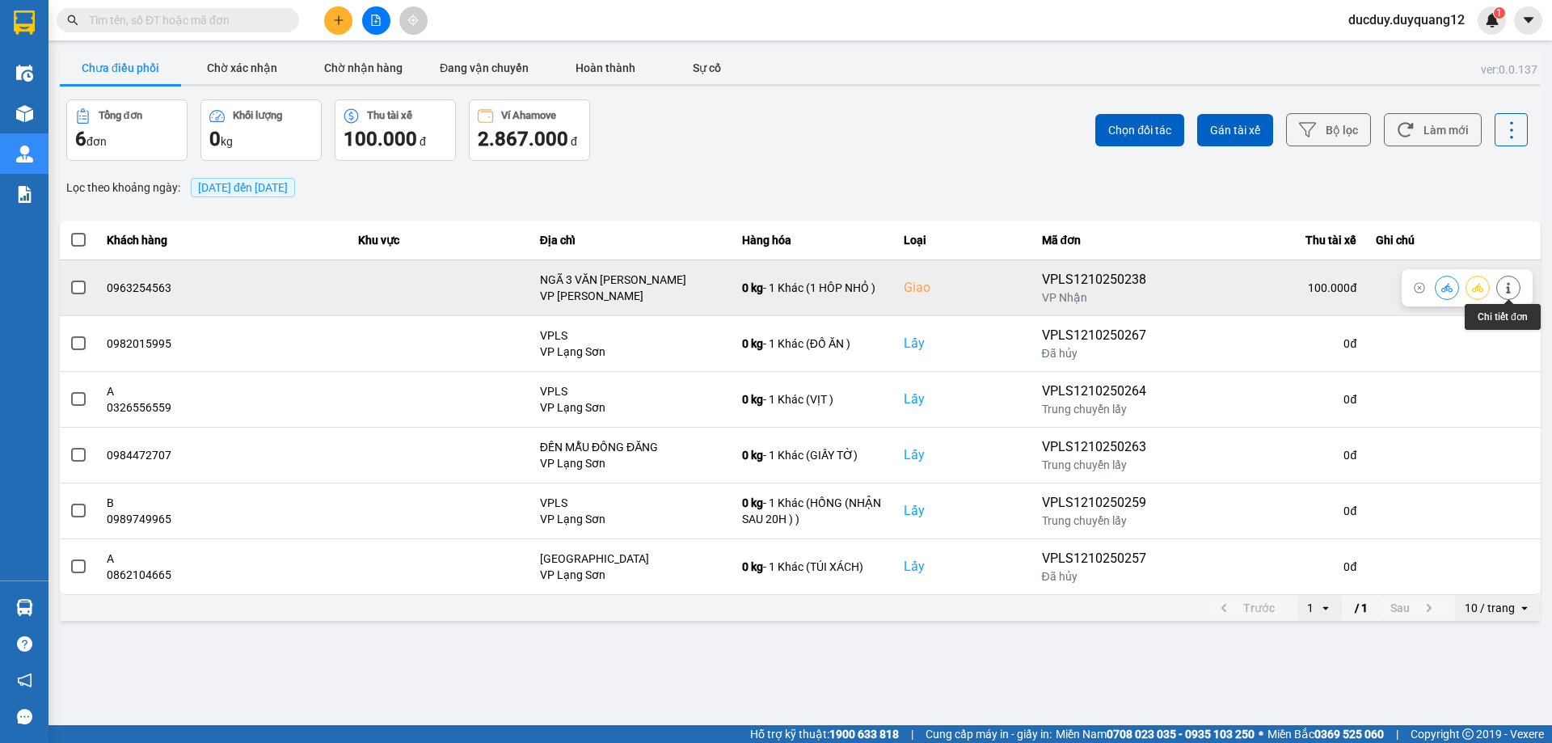
click at [1505, 285] on icon at bounding box center [1508, 287] width 11 height 11
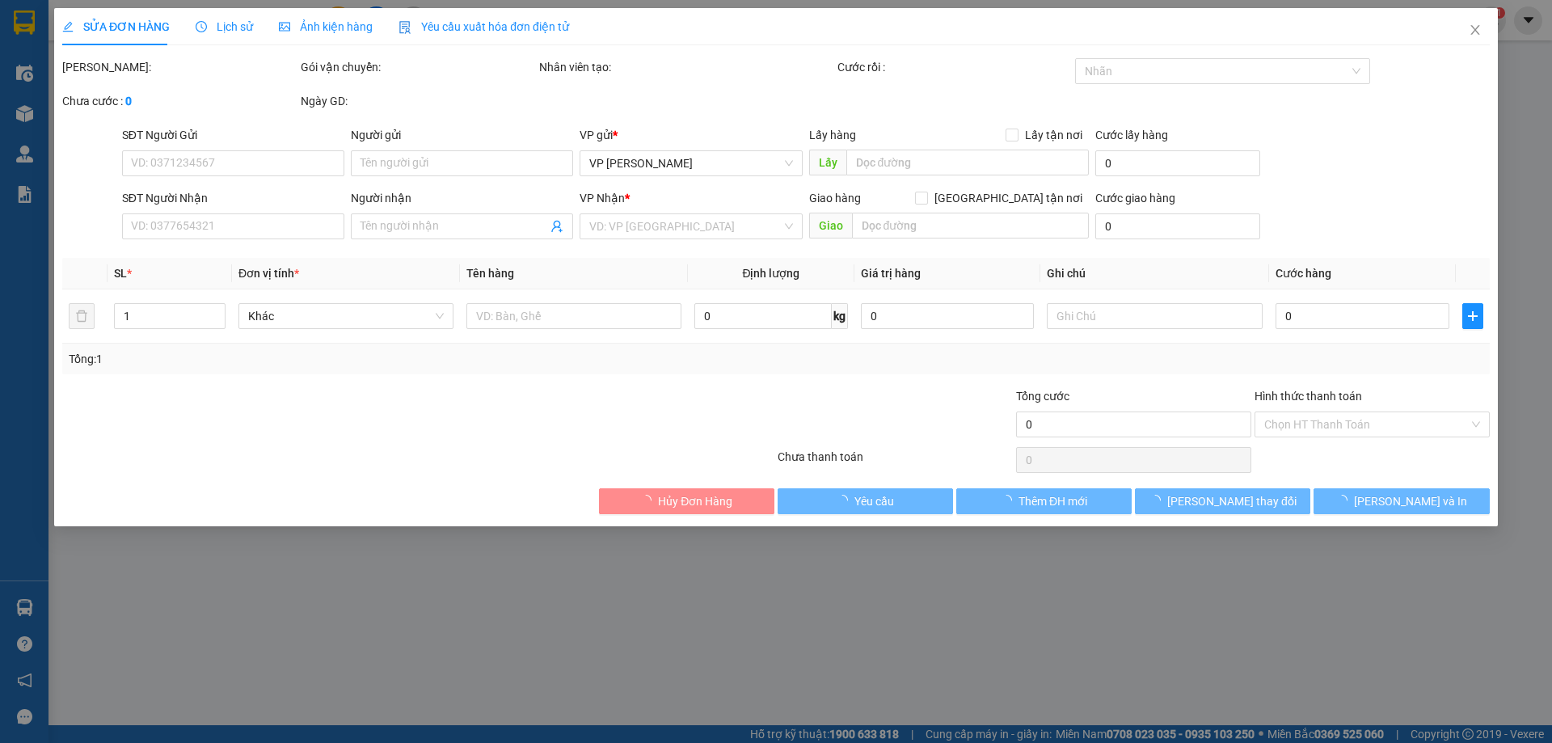
type input "0888699939"
checkbox input "true"
type input "NGÕ 1 BÀ TRIỆU"
type input "0963254563"
checkbox input "true"
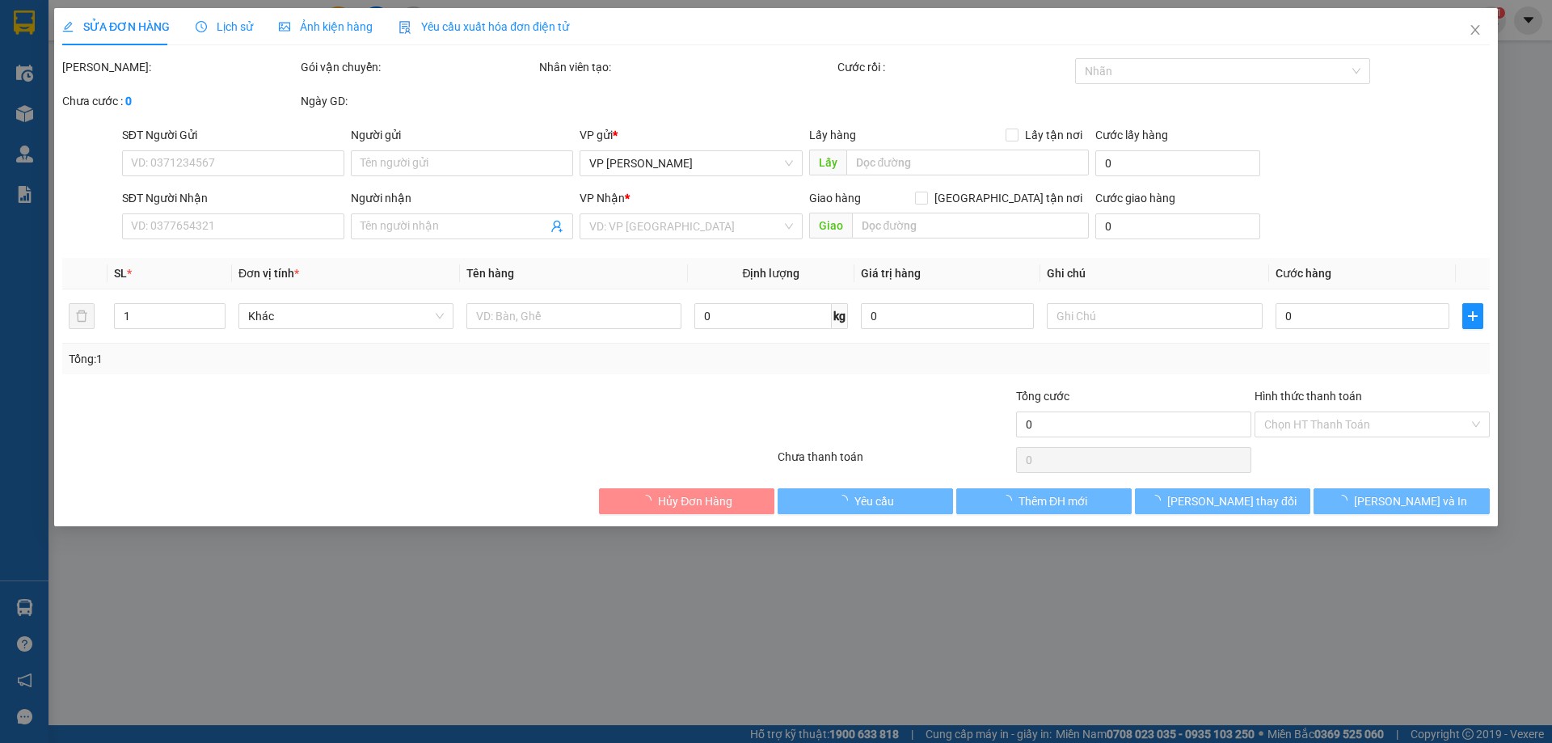
type input "NGÃ 3 VĂN [PERSON_NAME]"
type input "100.000"
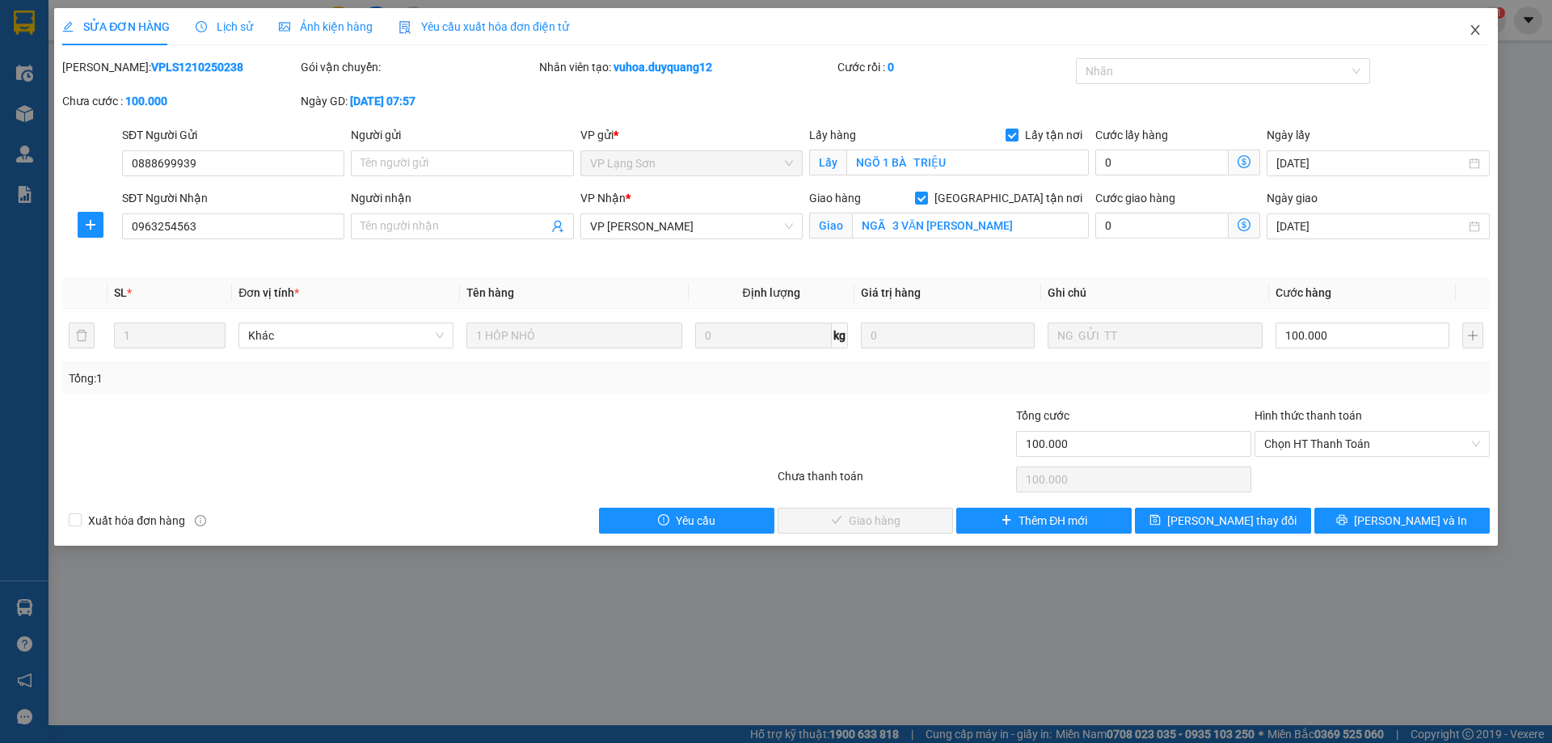
click at [1476, 34] on icon "close" at bounding box center [1475, 29] width 13 height 13
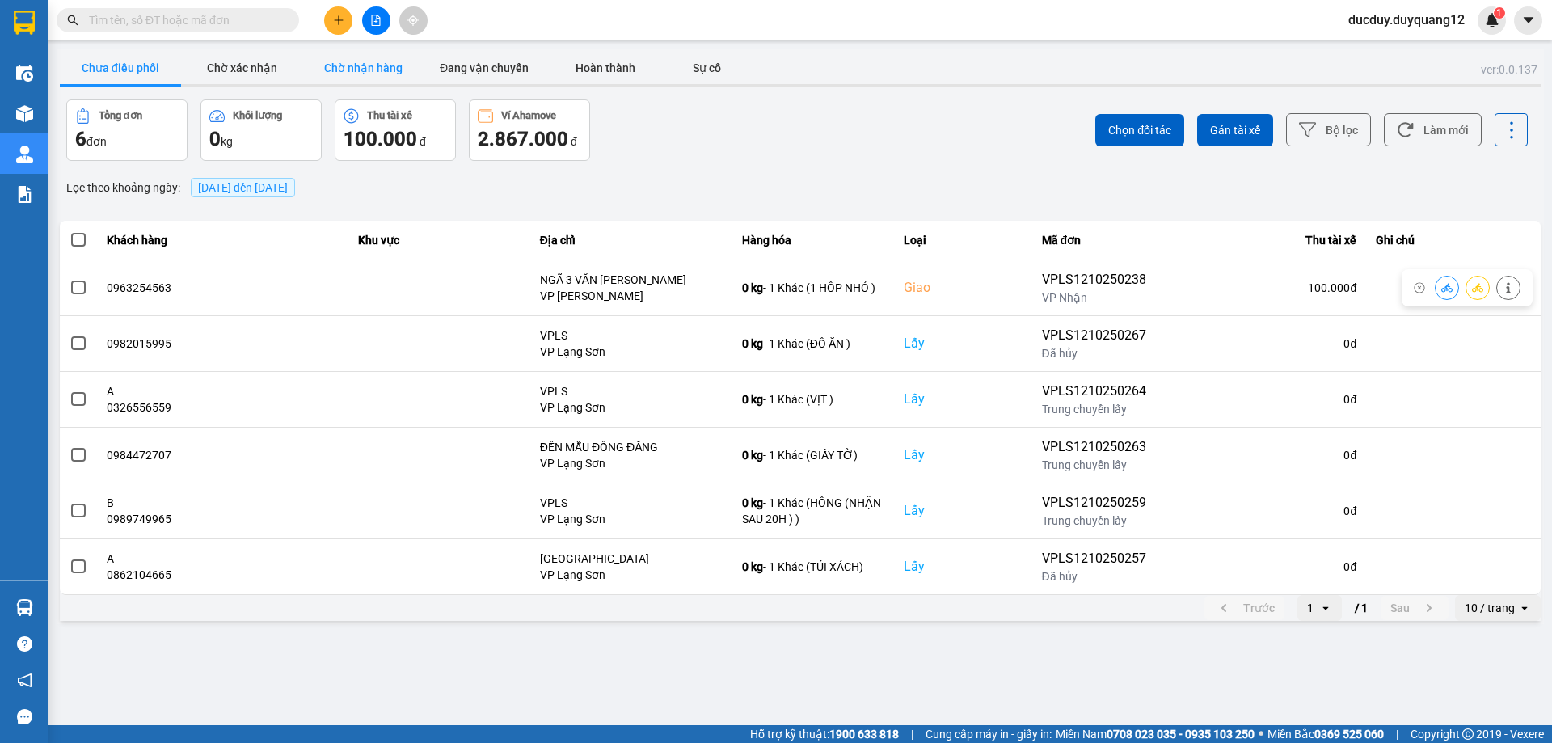
click at [335, 70] on button "Chờ nhận hàng" at bounding box center [362, 68] width 121 height 32
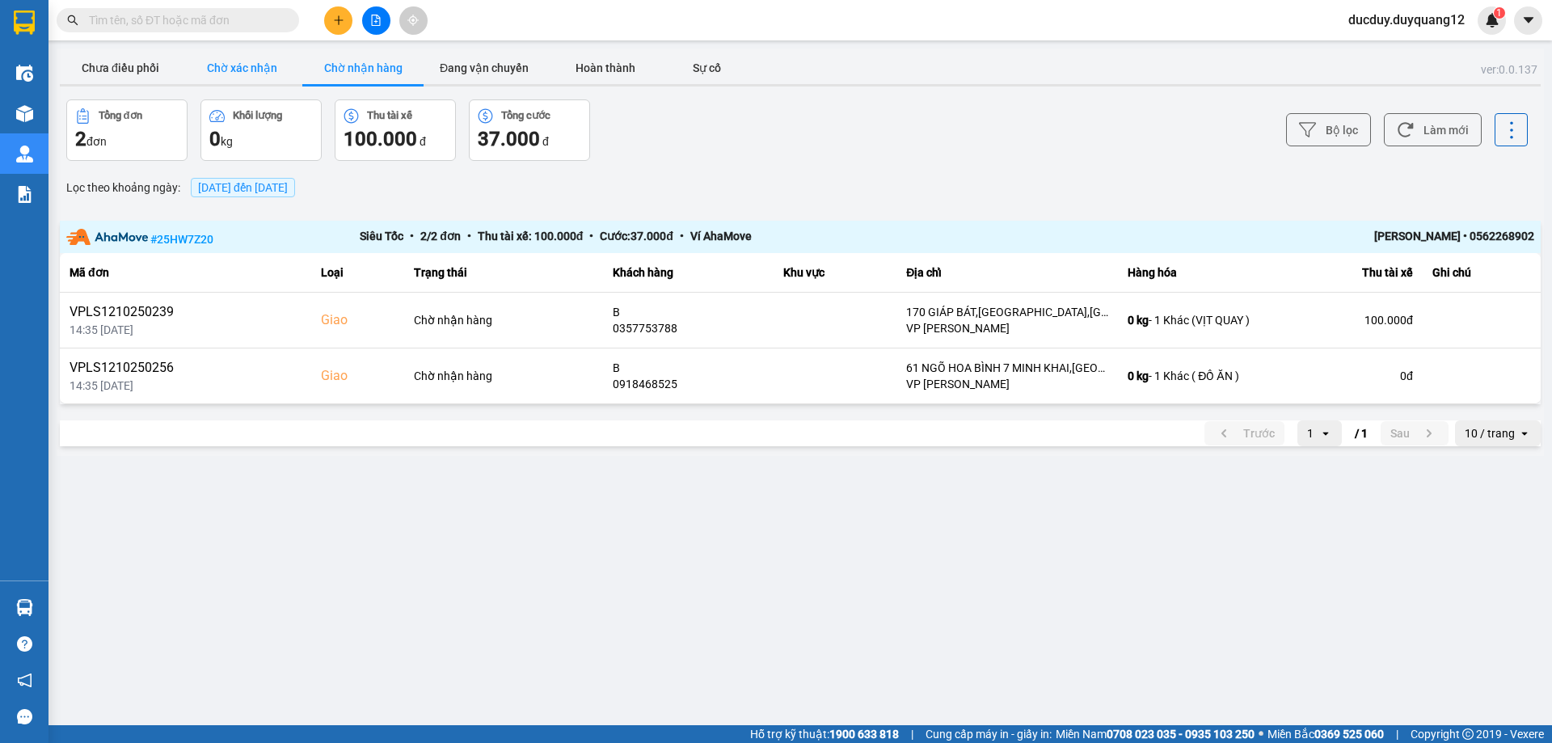
click at [254, 69] on button "Chờ xác nhận" at bounding box center [241, 68] width 121 height 32
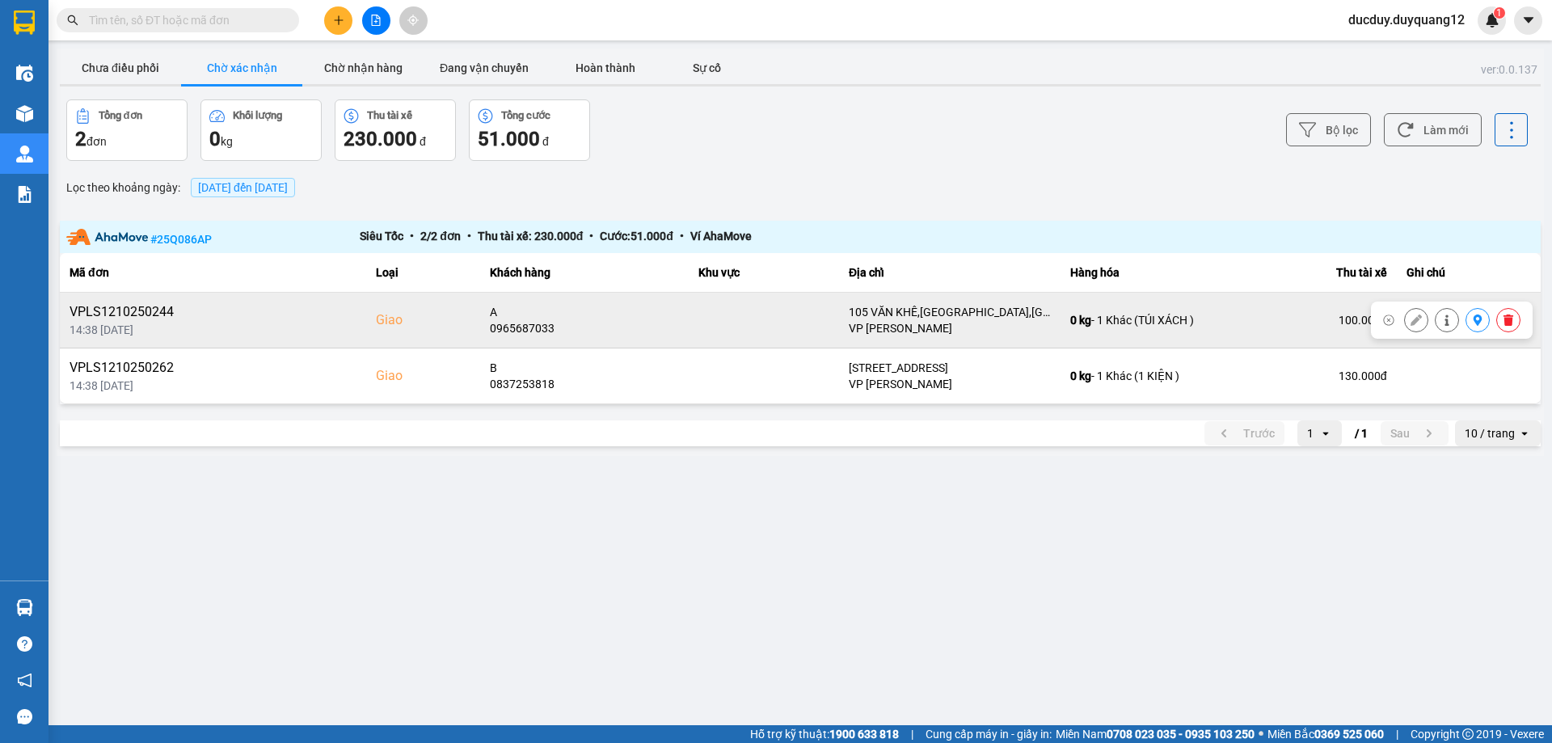
click at [1476, 318] on icon at bounding box center [1478, 319] width 9 height 11
click at [350, 65] on button "Chờ nhận hàng" at bounding box center [362, 68] width 121 height 32
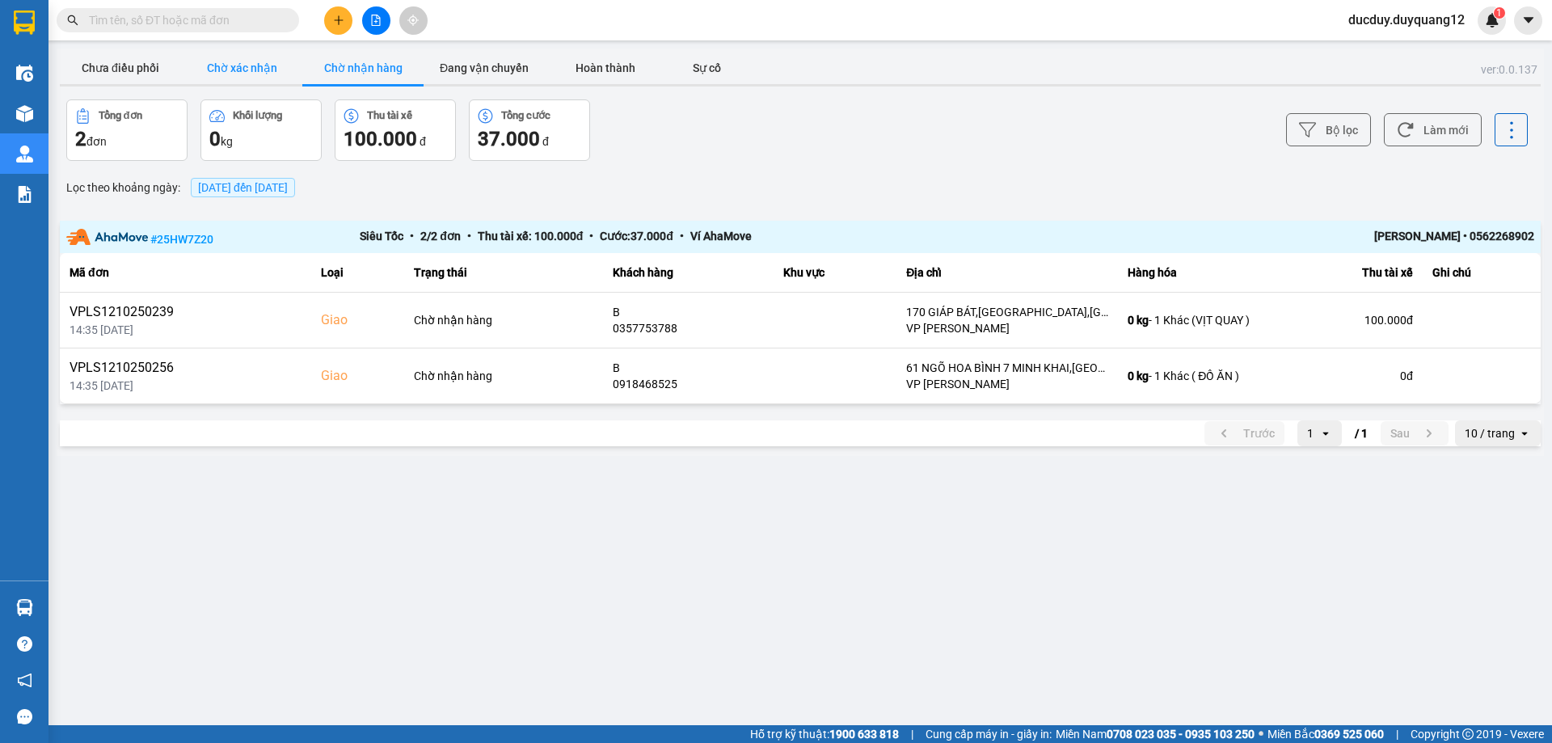
click at [221, 69] on button "Chờ xác nhận" at bounding box center [241, 68] width 121 height 32
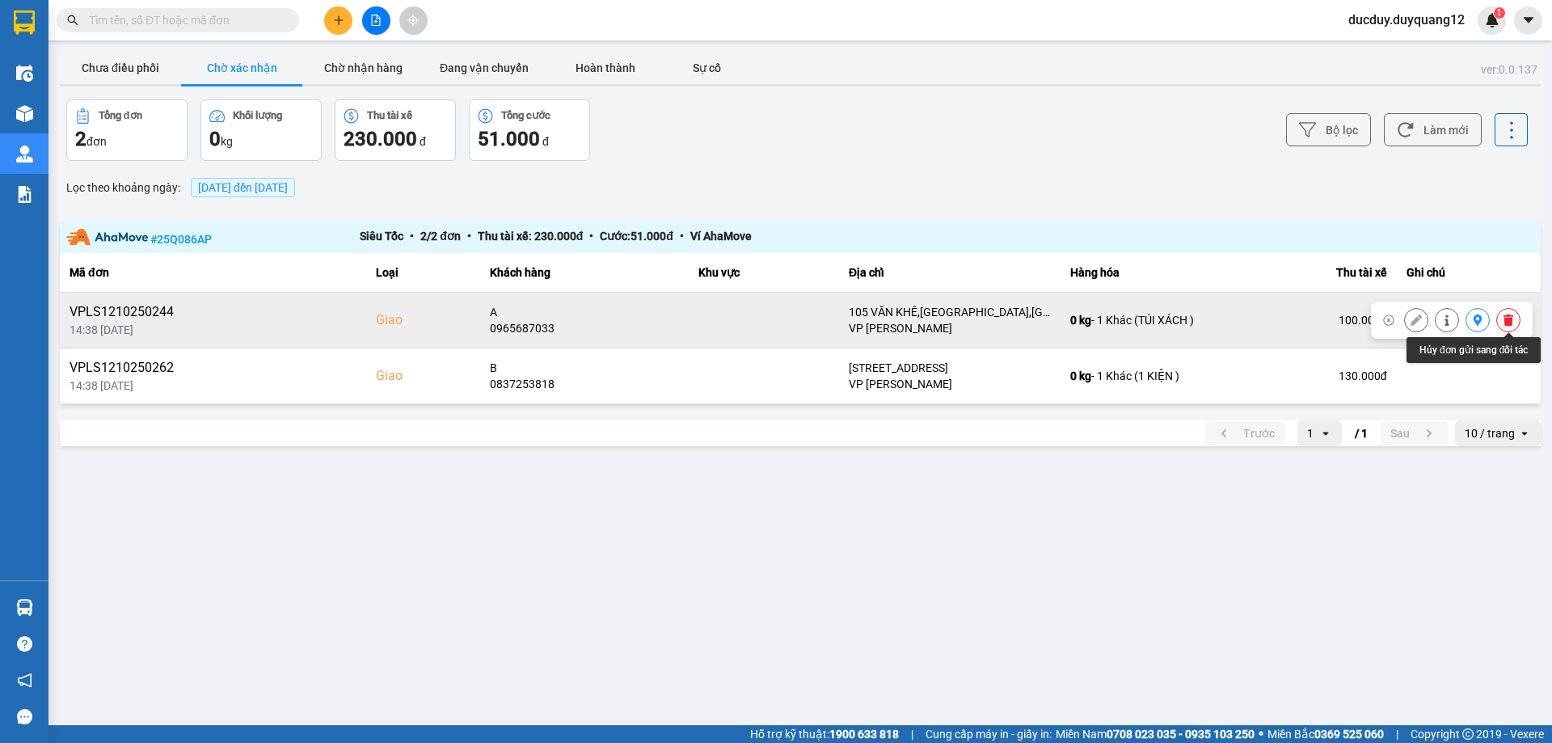
click at [1502, 316] on button at bounding box center [1508, 320] width 23 height 28
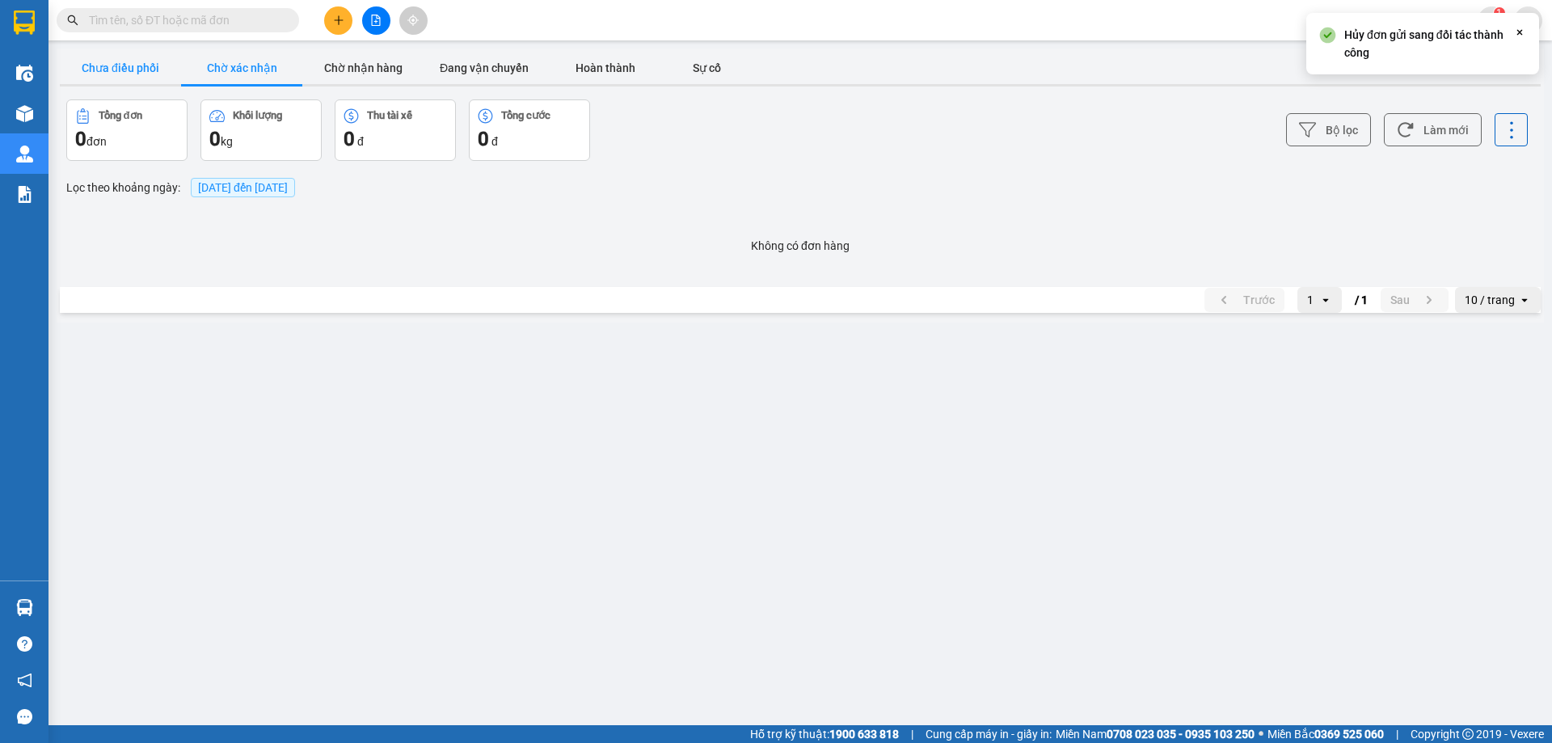
click at [140, 59] on button "Chưa điều phối" at bounding box center [120, 68] width 121 height 32
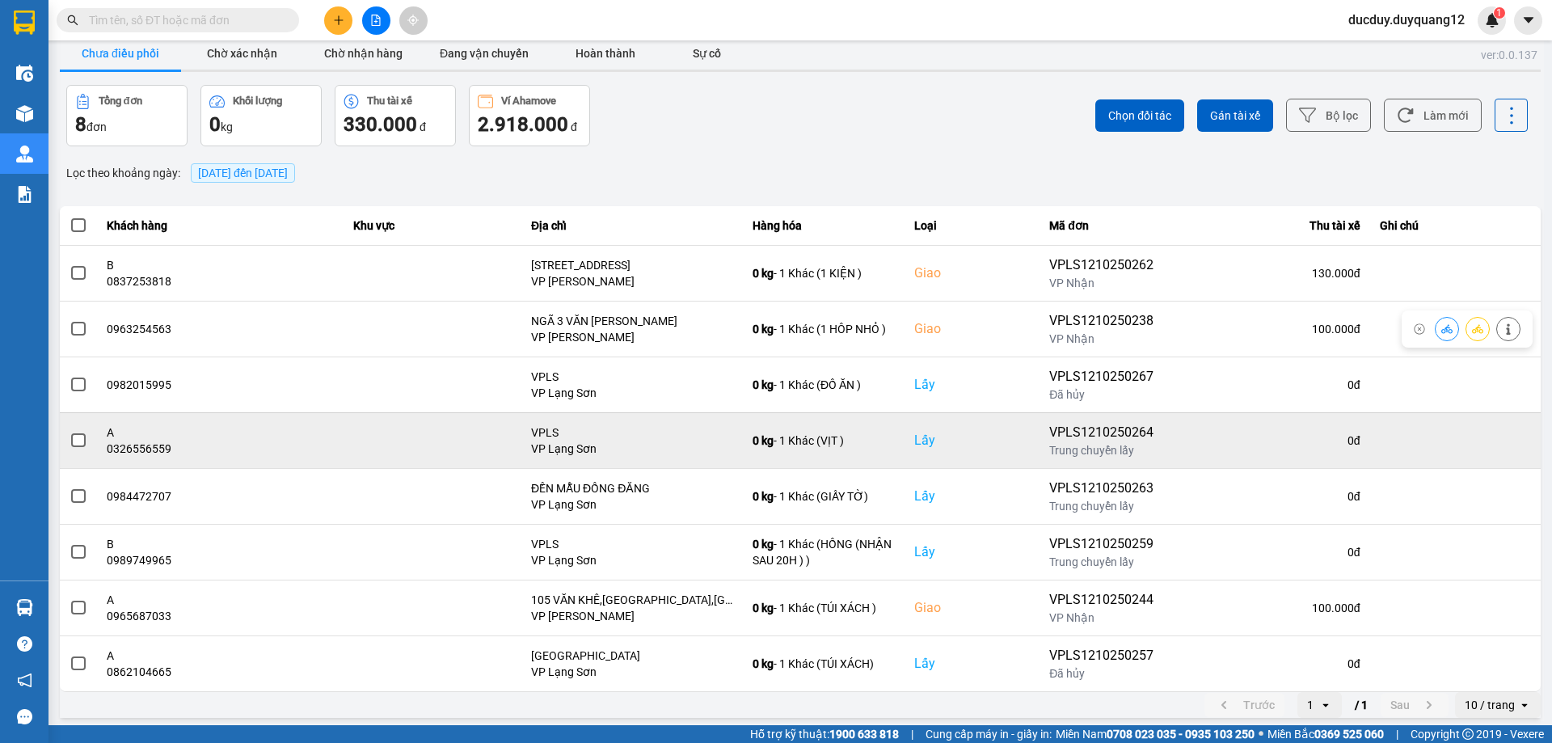
scroll to position [19, 0]
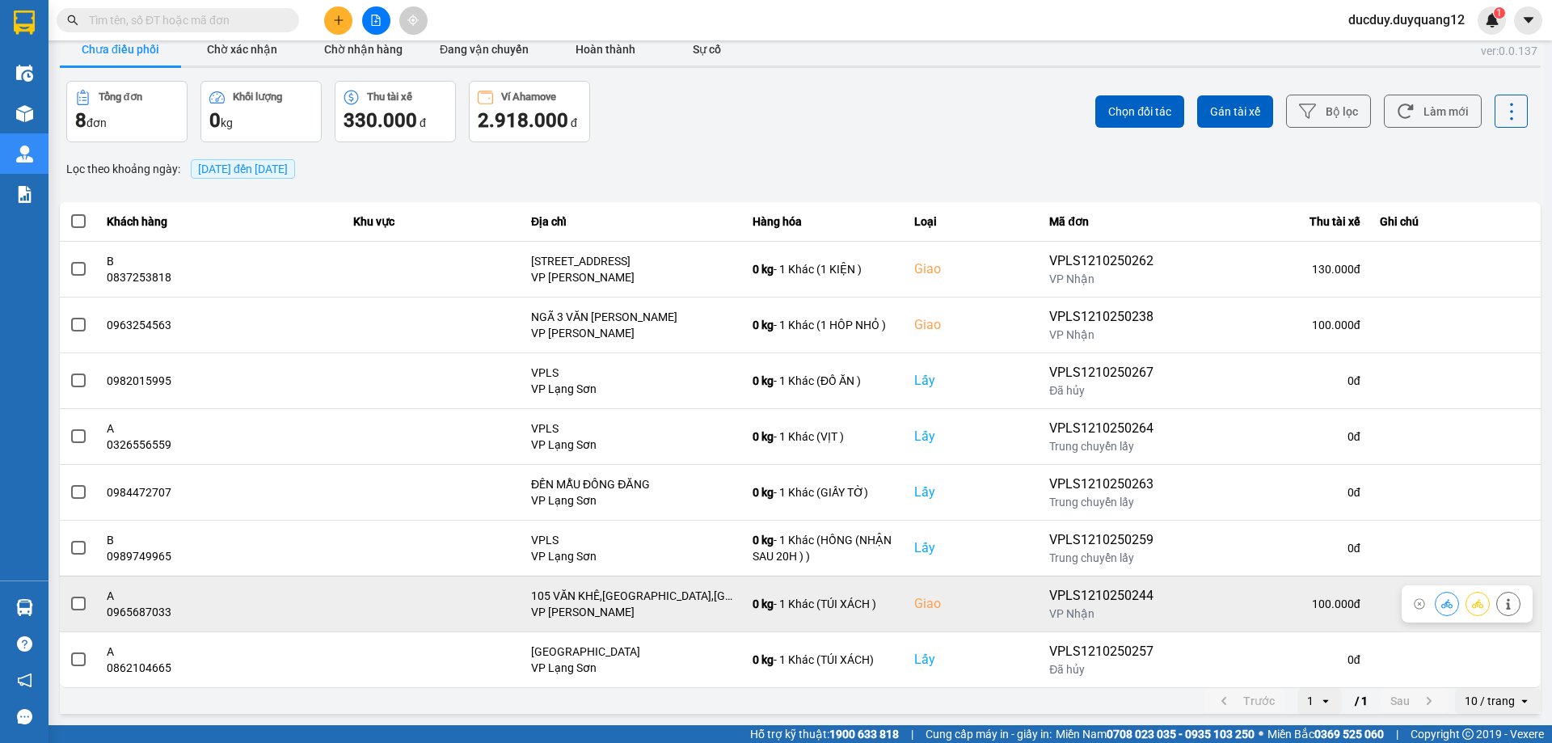
click at [75, 597] on span at bounding box center [78, 604] width 15 height 15
click at [70, 595] on input "checkbox" at bounding box center [70, 595] width 0 height 0
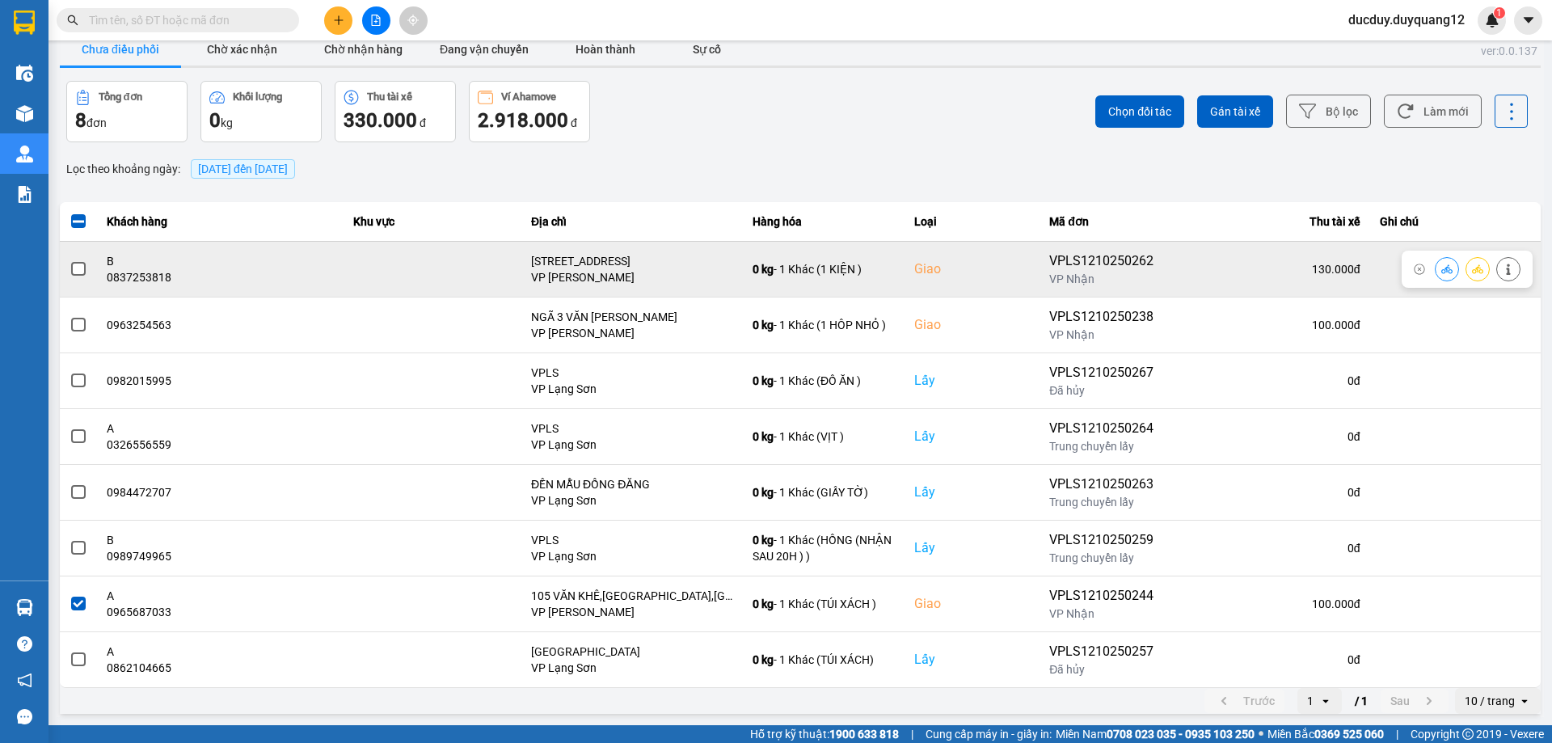
click at [70, 257] on div at bounding box center [79, 269] width 18 height 24
click at [75, 266] on span at bounding box center [78, 269] width 15 height 15
click at [70, 260] on input "checkbox" at bounding box center [70, 260] width 0 height 0
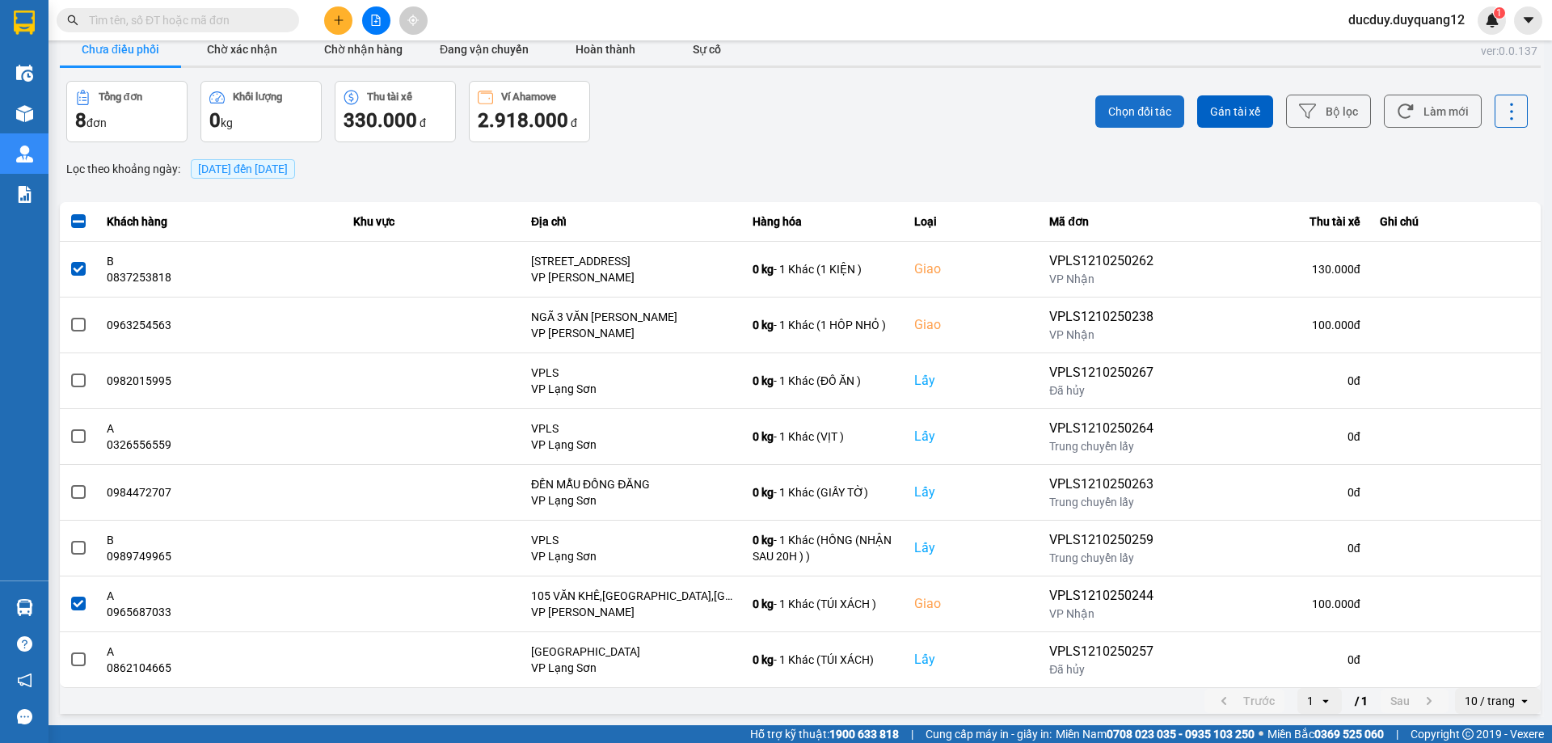
click at [1128, 101] on button "Chọn đối tác" at bounding box center [1139, 111] width 89 height 32
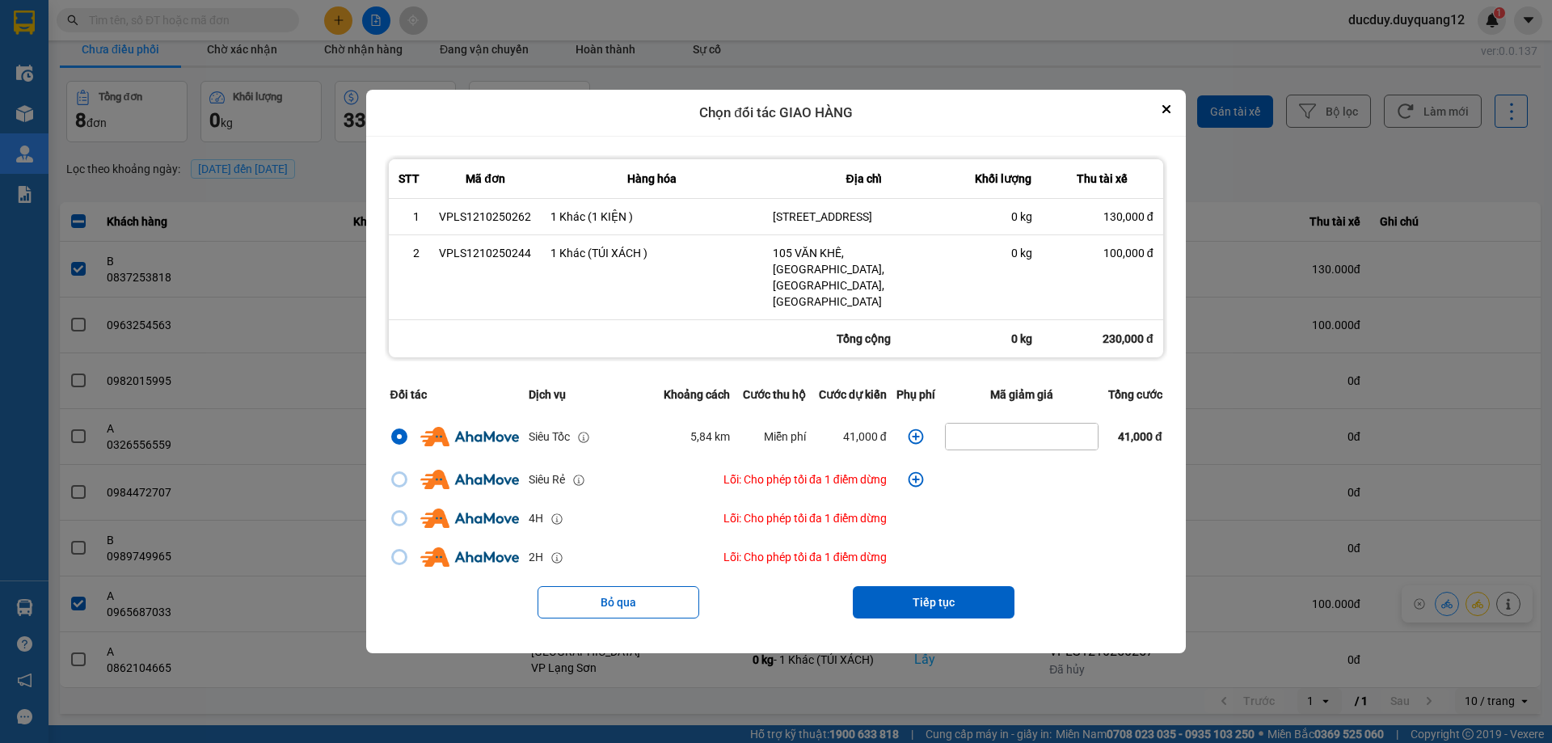
click at [915, 428] on icon "dialog" at bounding box center [916, 436] width 16 height 16
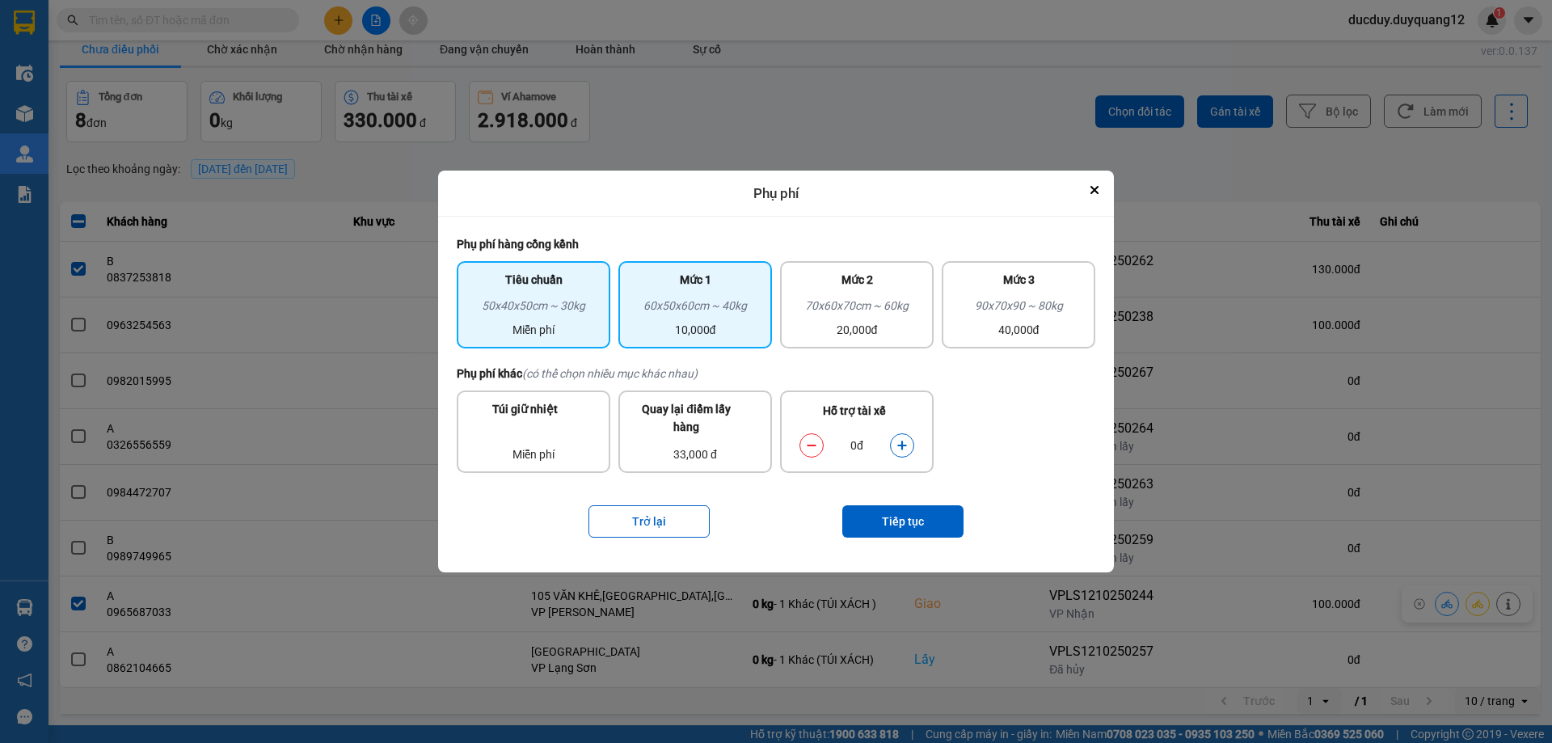
click at [698, 294] on div "Mức 1" at bounding box center [695, 284] width 134 height 26
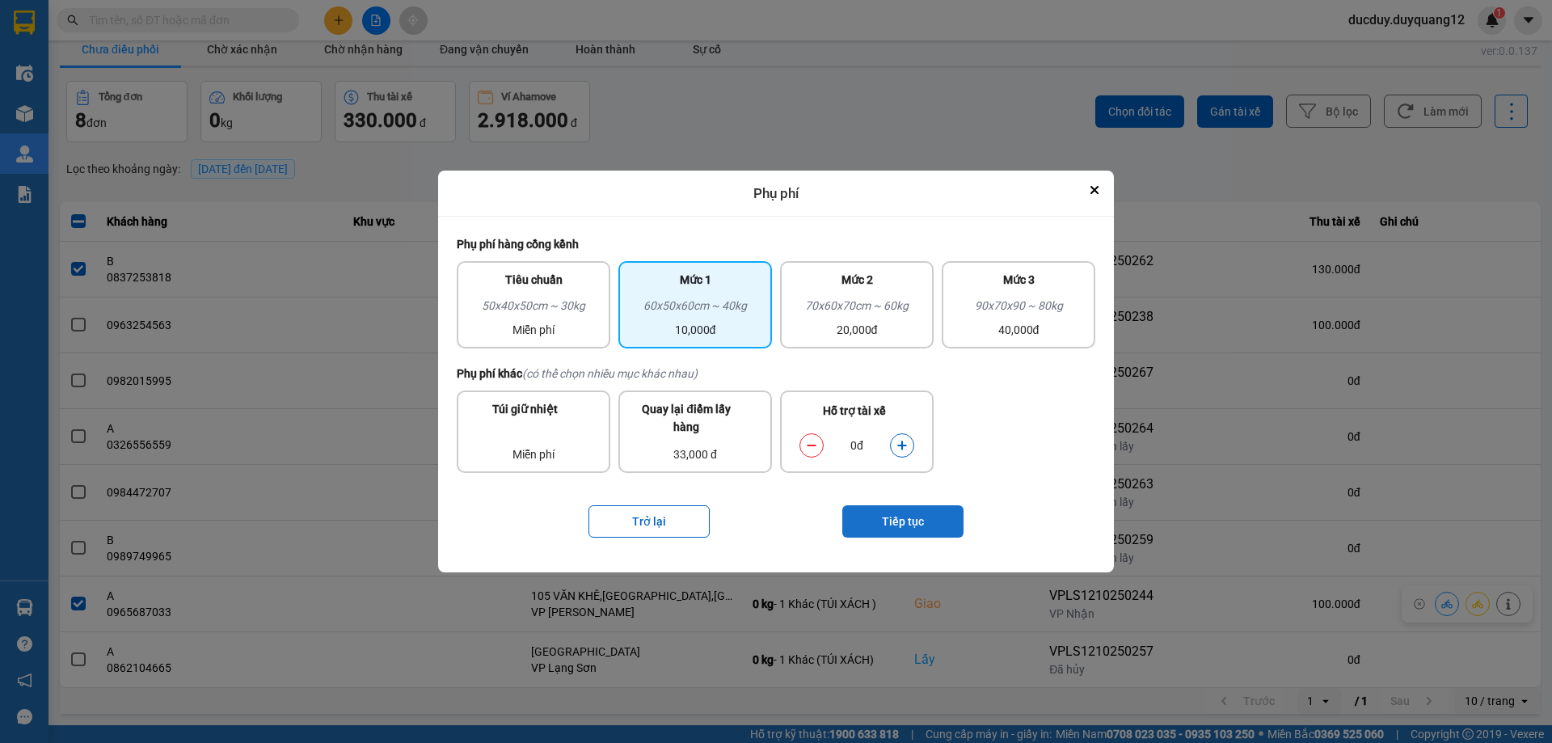
click at [892, 518] on button "Tiếp tục" at bounding box center [902, 521] width 121 height 32
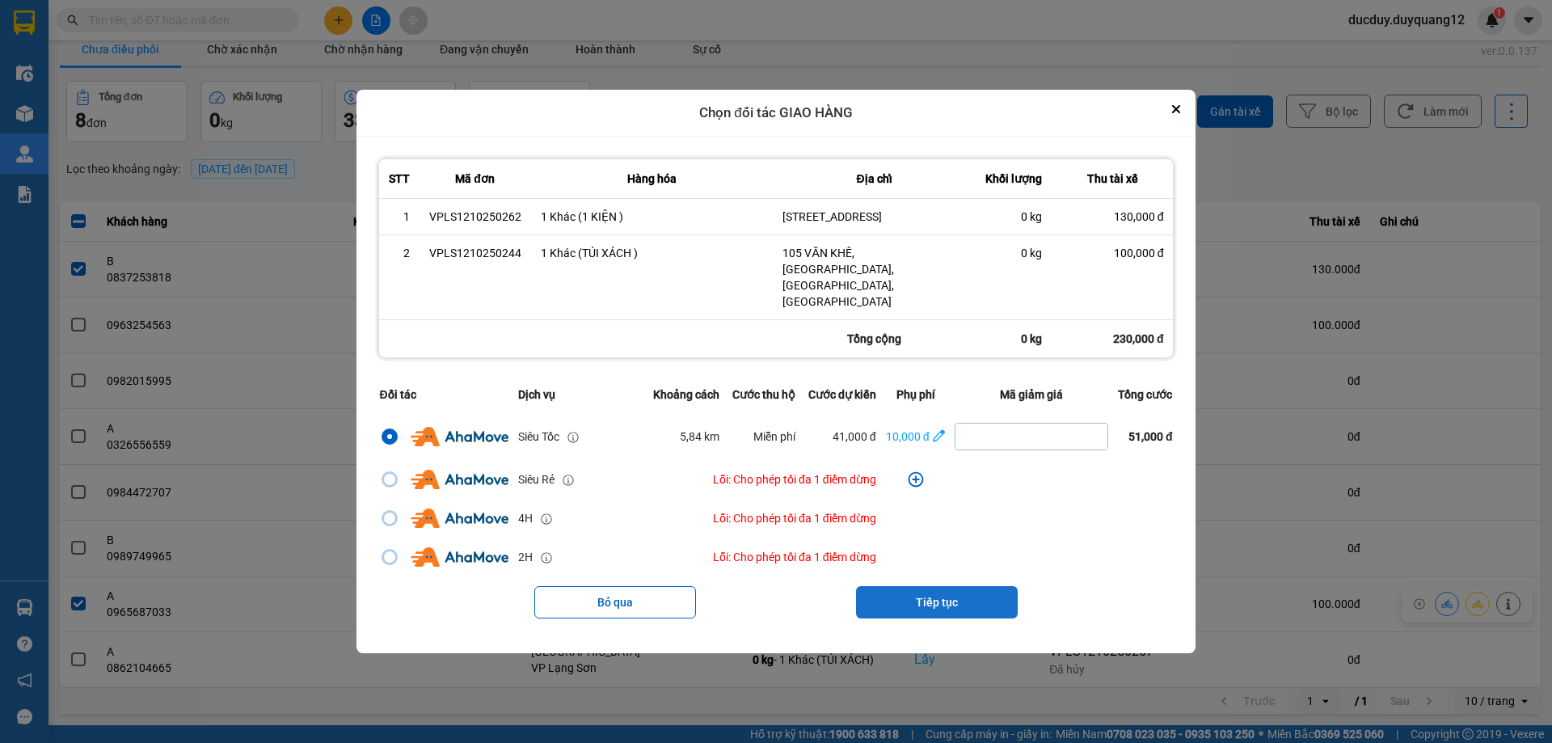
click at [960, 587] on button "Tiếp tục" at bounding box center [937, 602] width 162 height 32
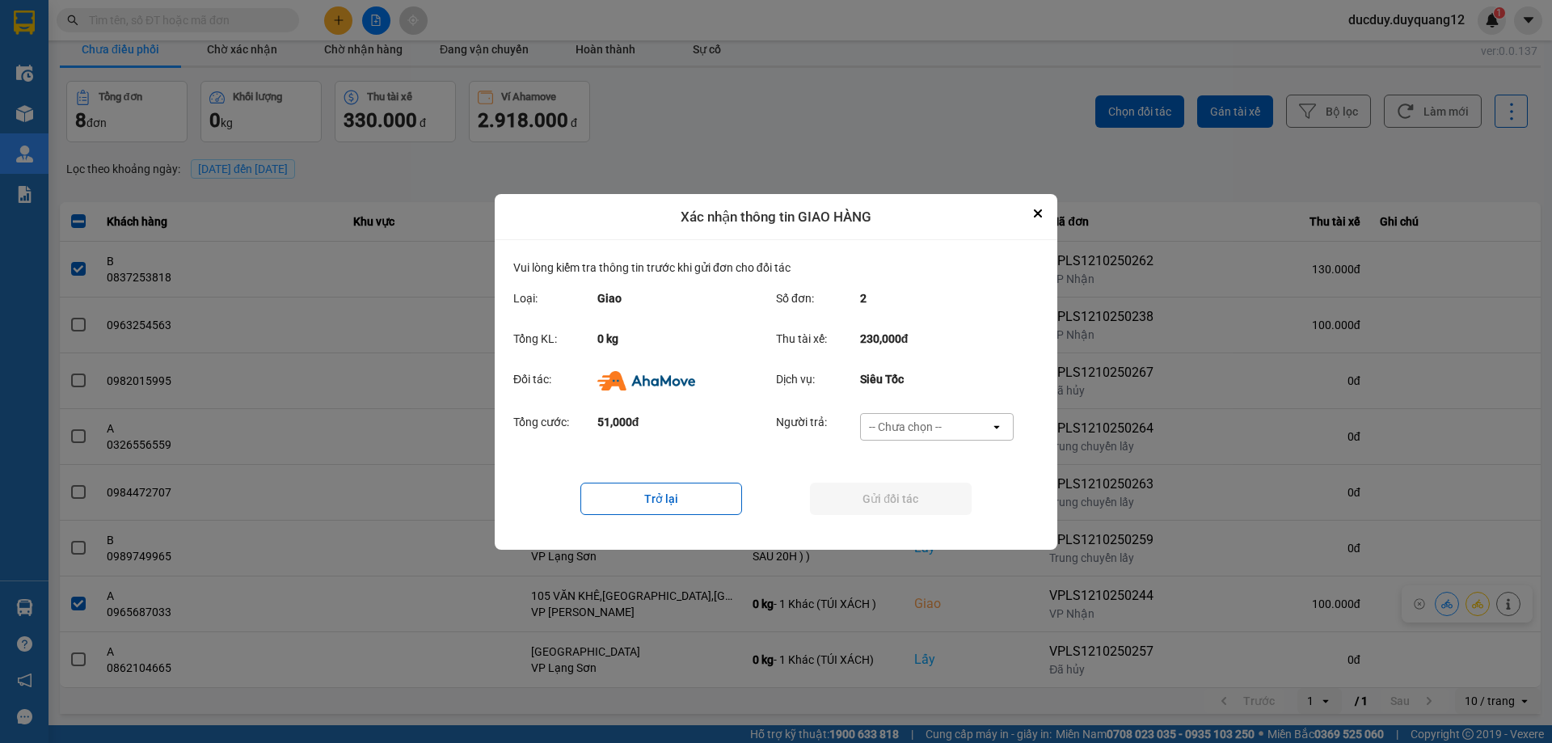
click at [909, 420] on div "-- Chưa chọn --" at bounding box center [905, 427] width 73 height 16
click at [924, 491] on span "Ví Ahamove" at bounding box center [904, 490] width 65 height 16
click at [923, 495] on button "Gửi đối tác" at bounding box center [891, 499] width 162 height 32
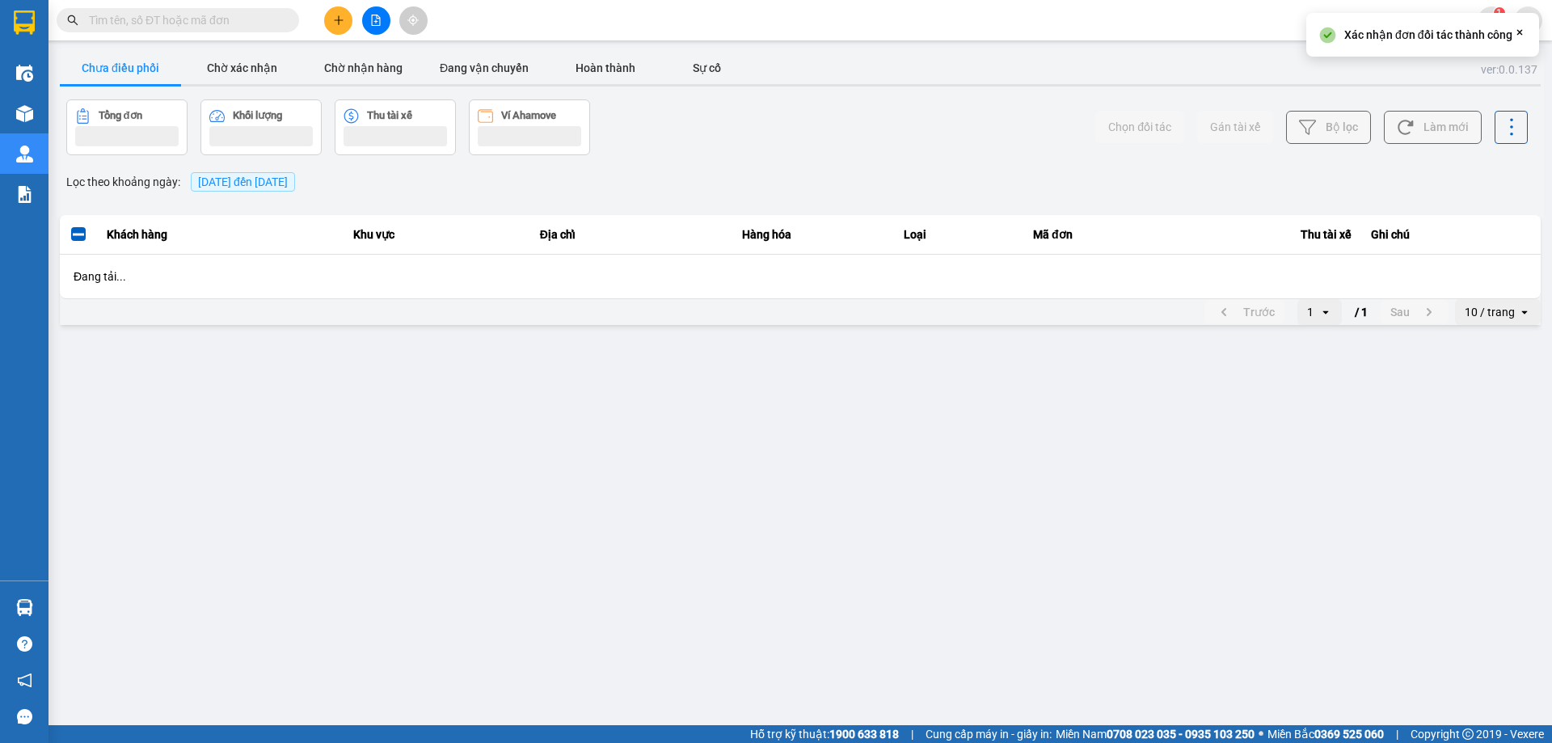
scroll to position [0, 0]
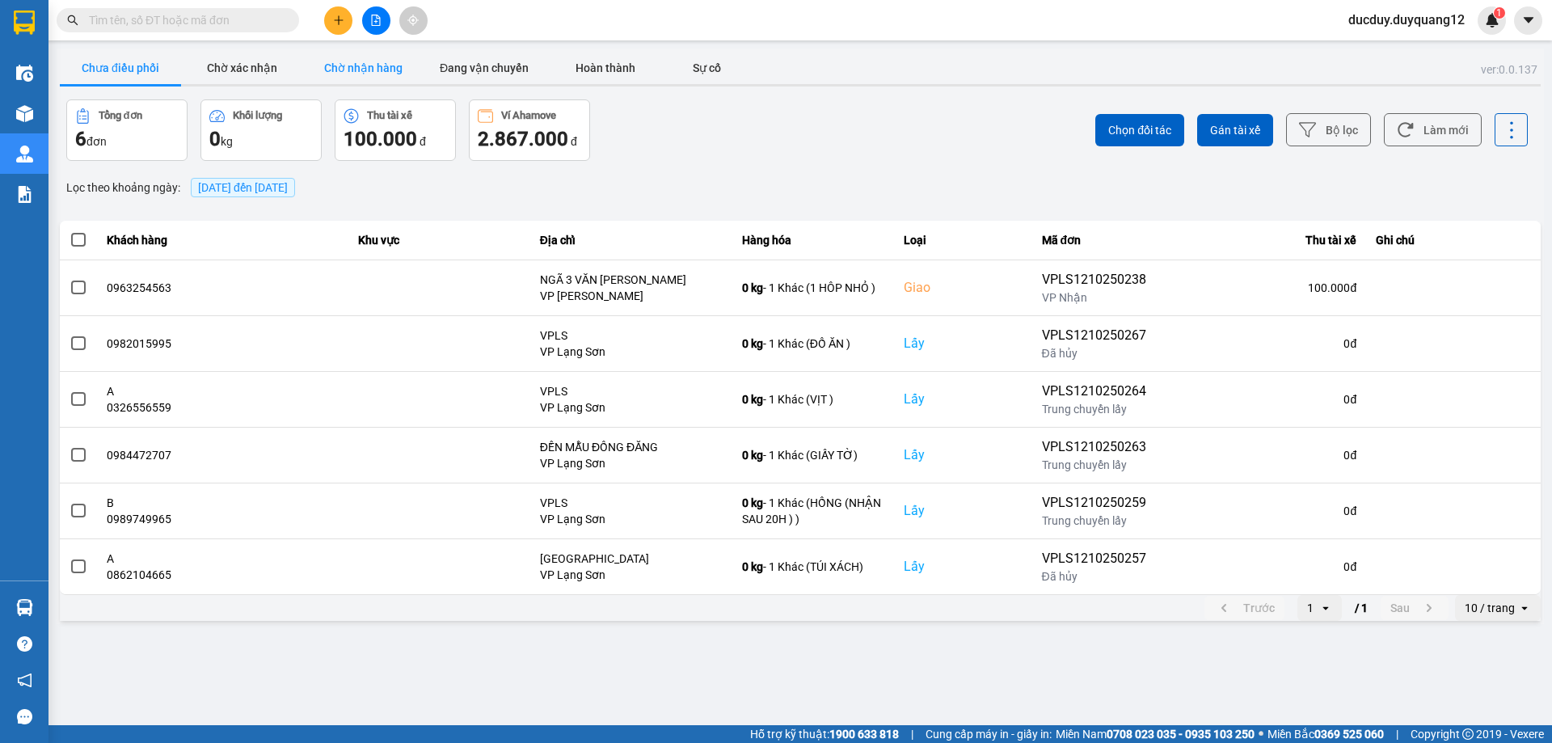
click at [363, 65] on button "Chờ nhận hàng" at bounding box center [362, 68] width 121 height 32
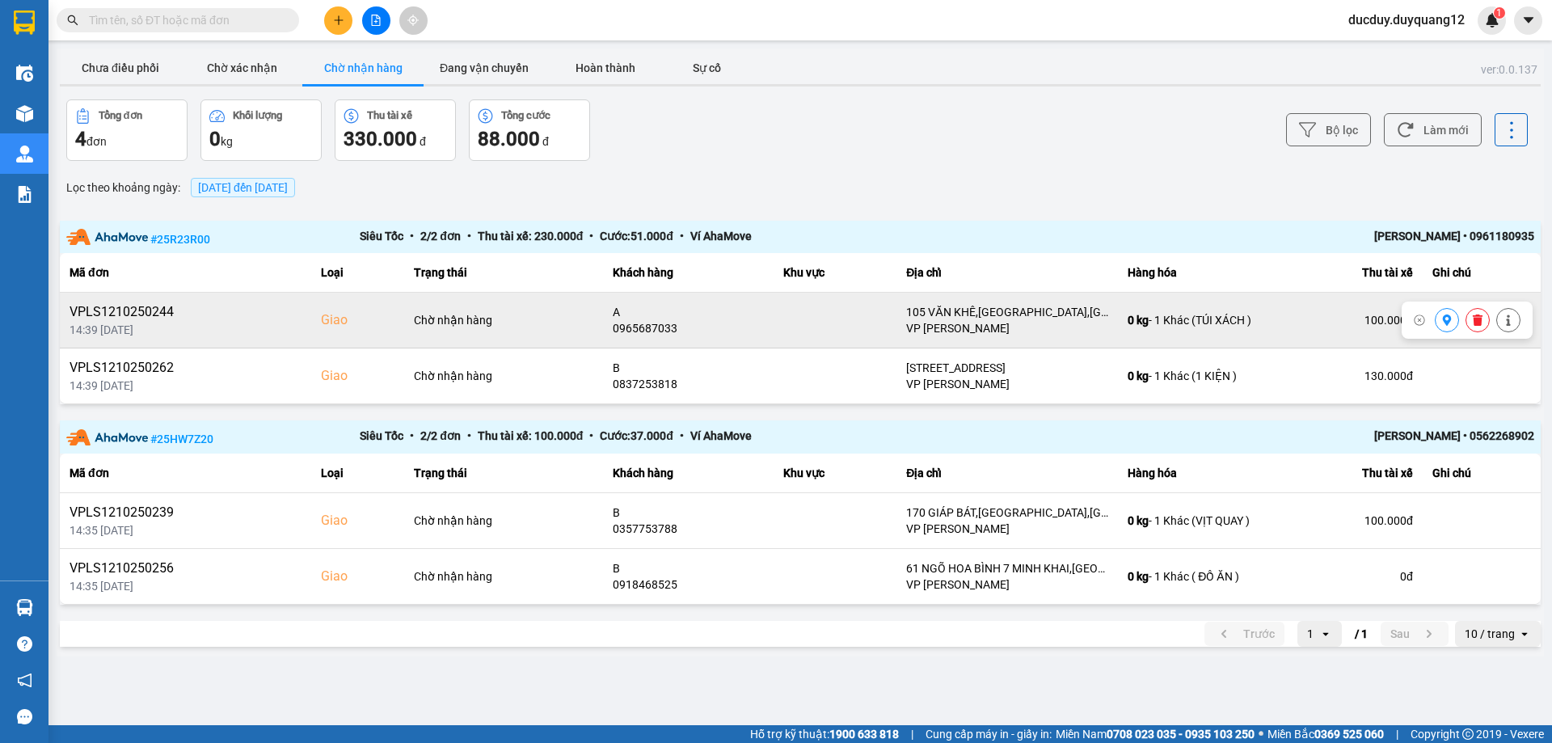
click at [1448, 323] on icon at bounding box center [1447, 319] width 9 height 11
click at [1437, 317] on button at bounding box center [1447, 320] width 23 height 28
click at [1484, 321] on button at bounding box center [1477, 320] width 23 height 28
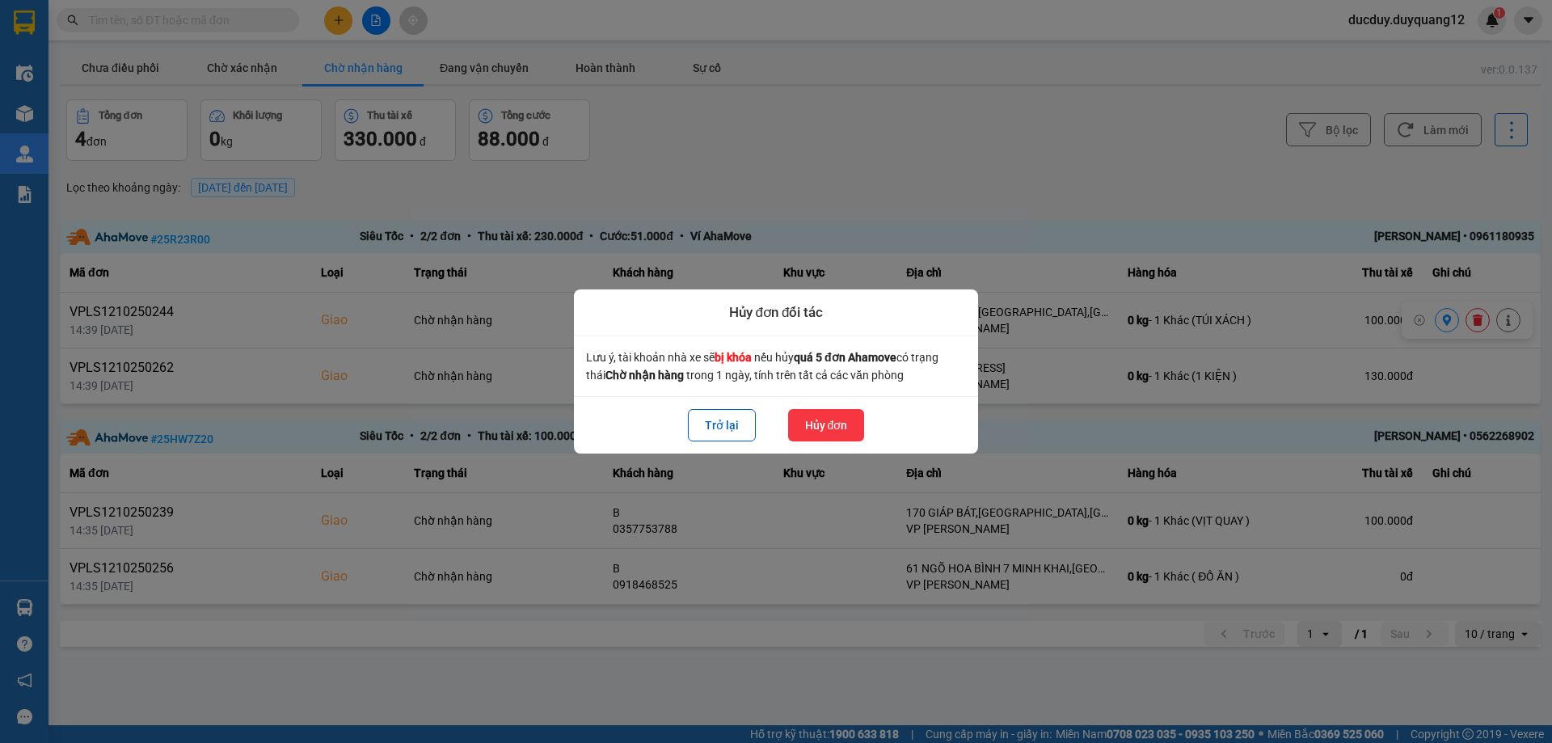
click at [853, 430] on button "Hủy đơn" at bounding box center [826, 425] width 77 height 32
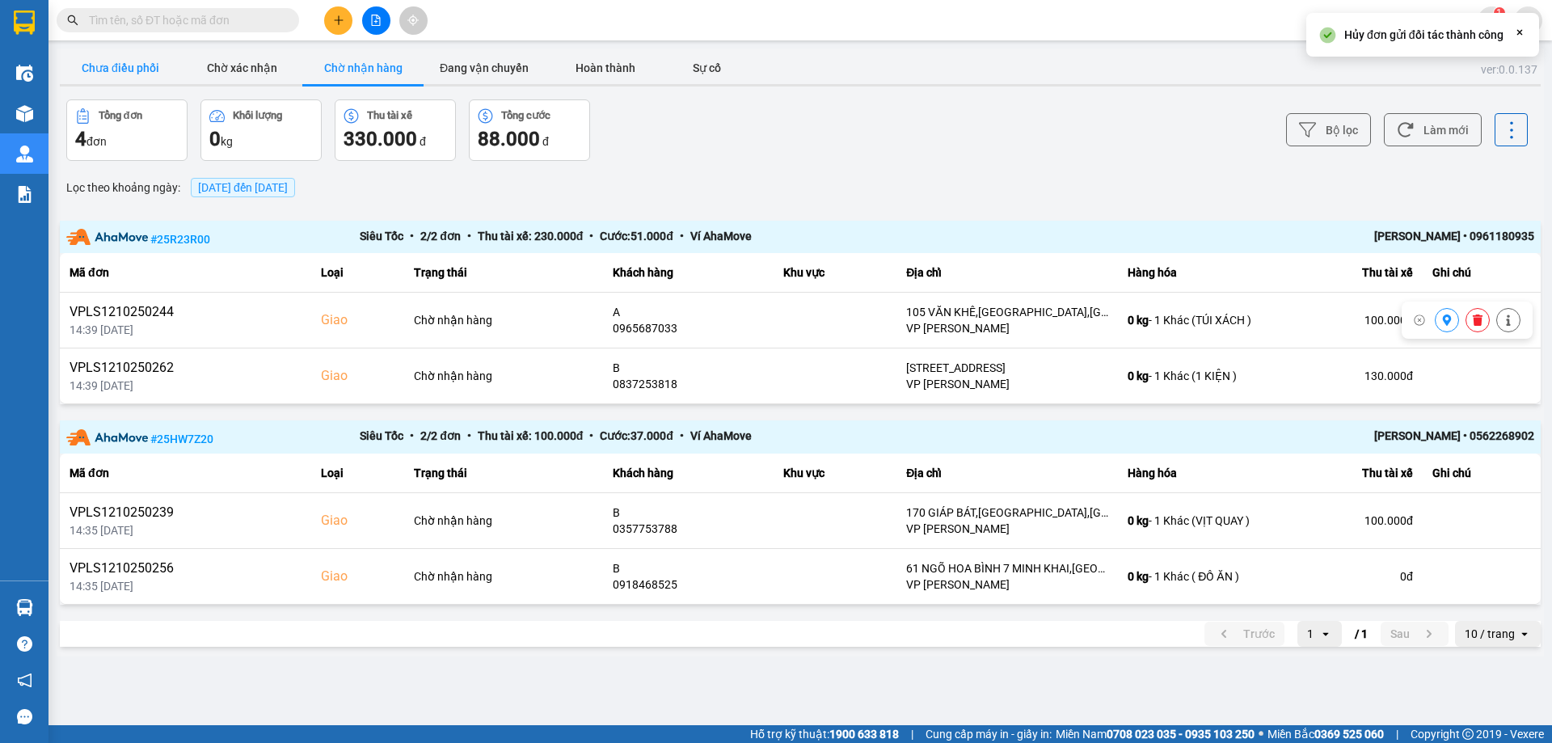
click at [103, 69] on button "Chưa điều phối" at bounding box center [120, 68] width 121 height 32
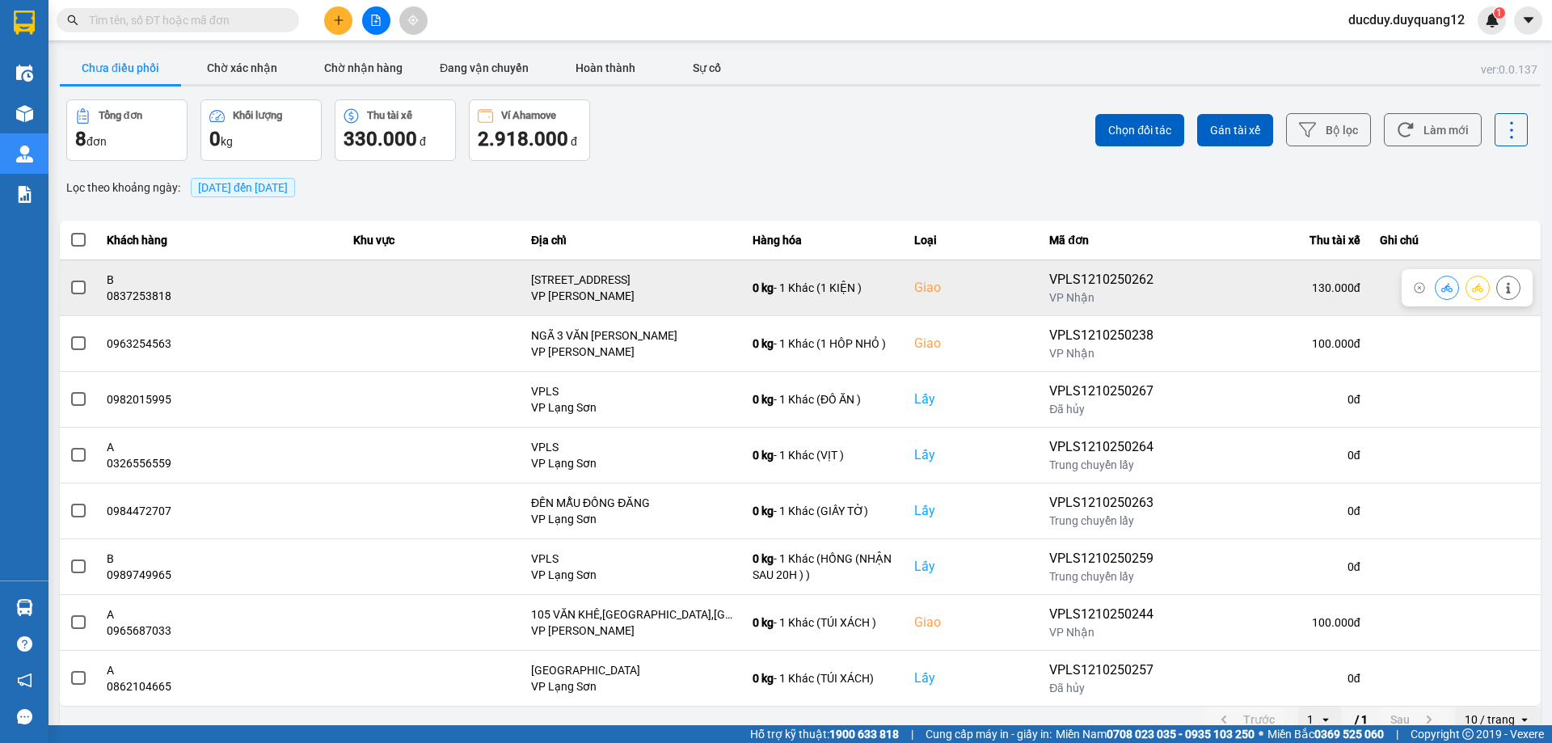
click at [78, 285] on span at bounding box center [78, 287] width 15 height 15
click at [70, 279] on input "checkbox" at bounding box center [70, 279] width 0 height 0
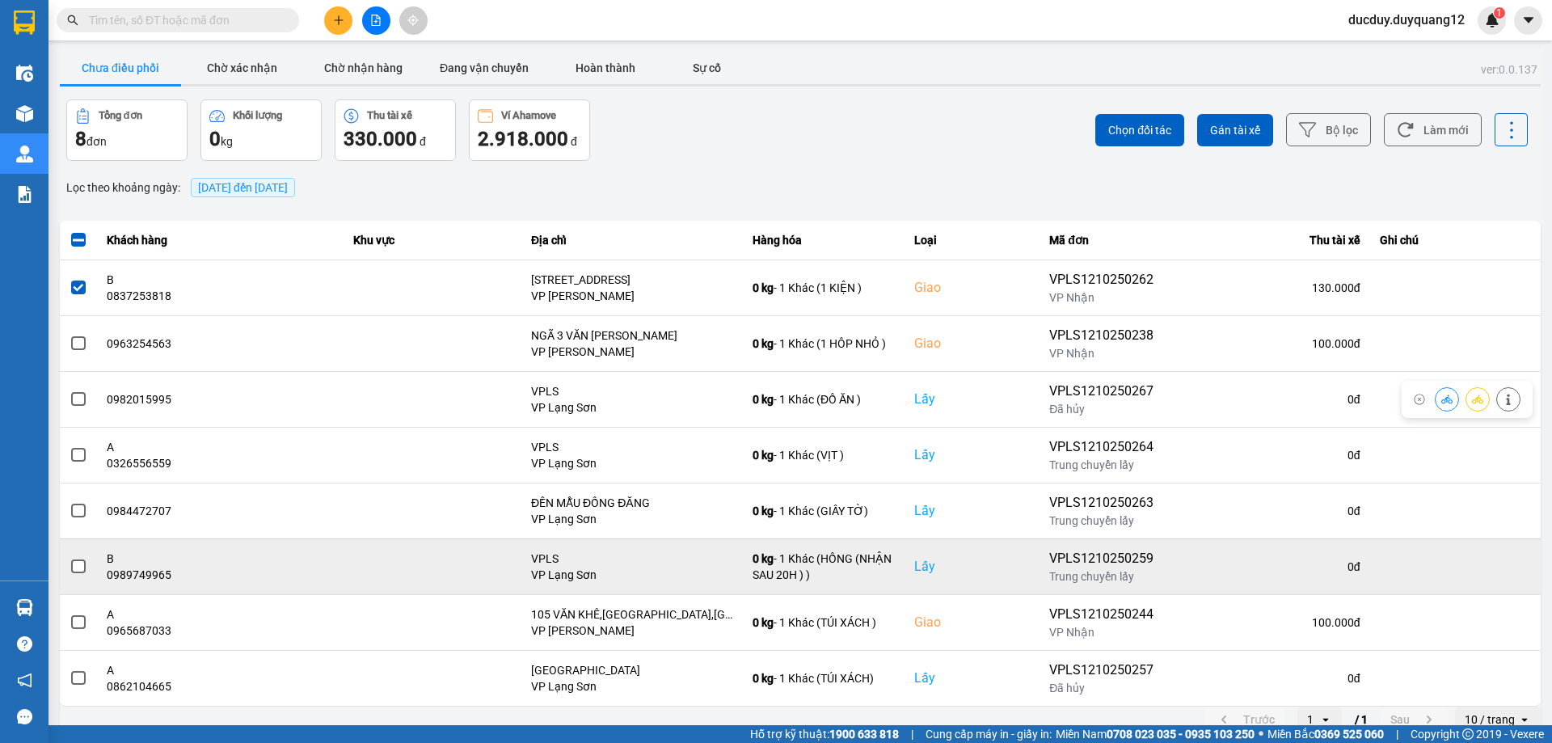
scroll to position [19, 0]
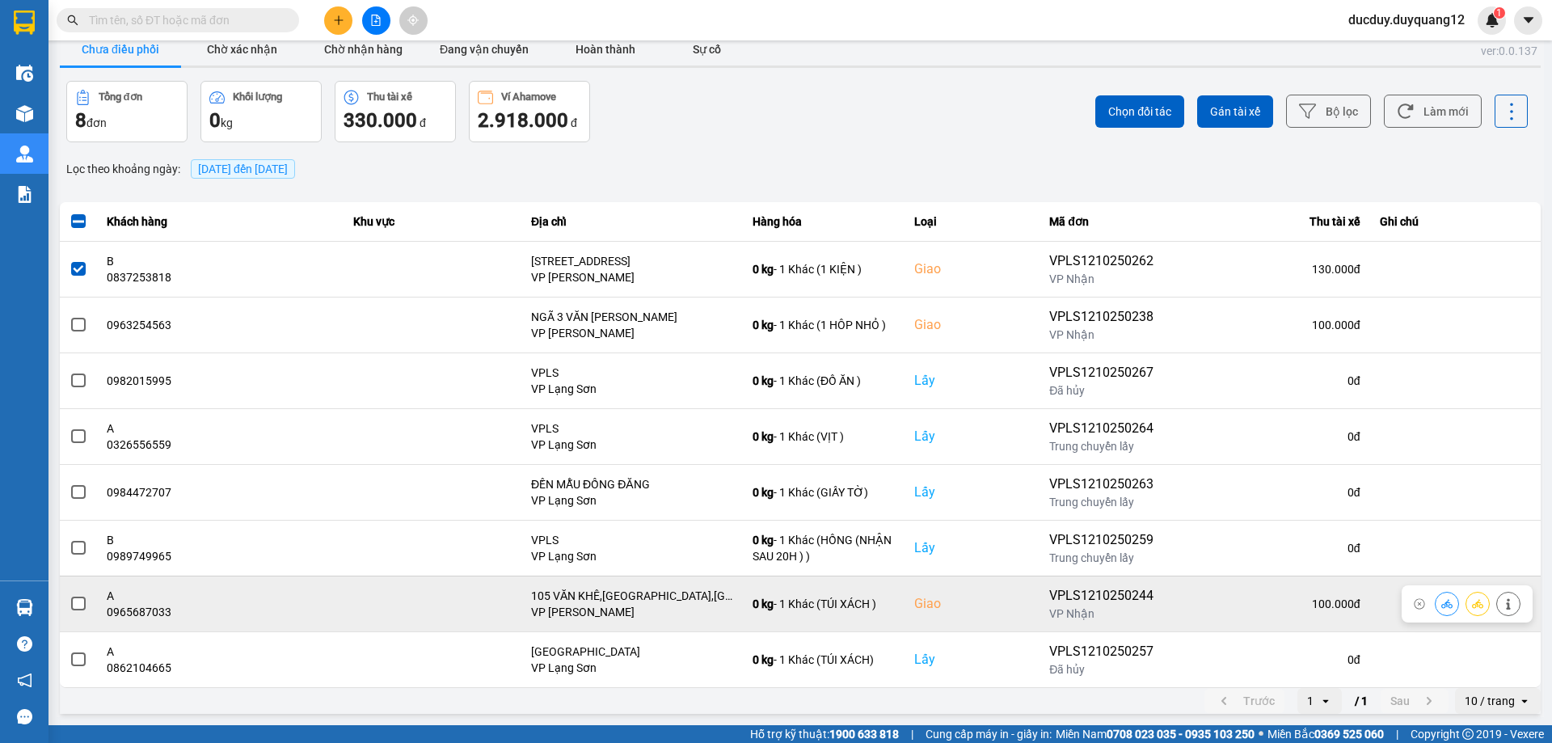
click at [80, 601] on span at bounding box center [78, 604] width 15 height 15
click at [70, 595] on input "checkbox" at bounding box center [70, 595] width 0 height 0
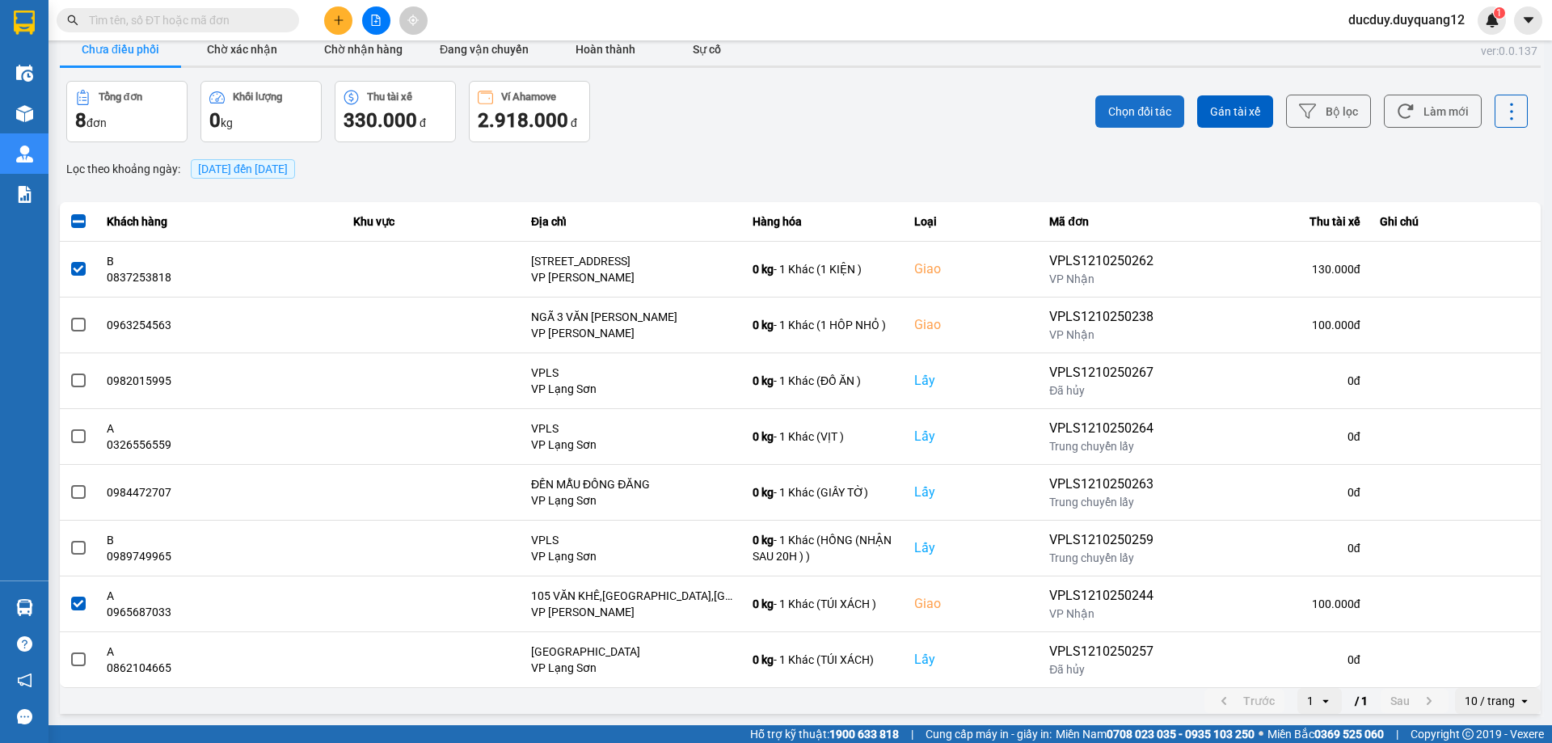
click at [1125, 99] on button "Chọn đối tác" at bounding box center [1139, 111] width 89 height 32
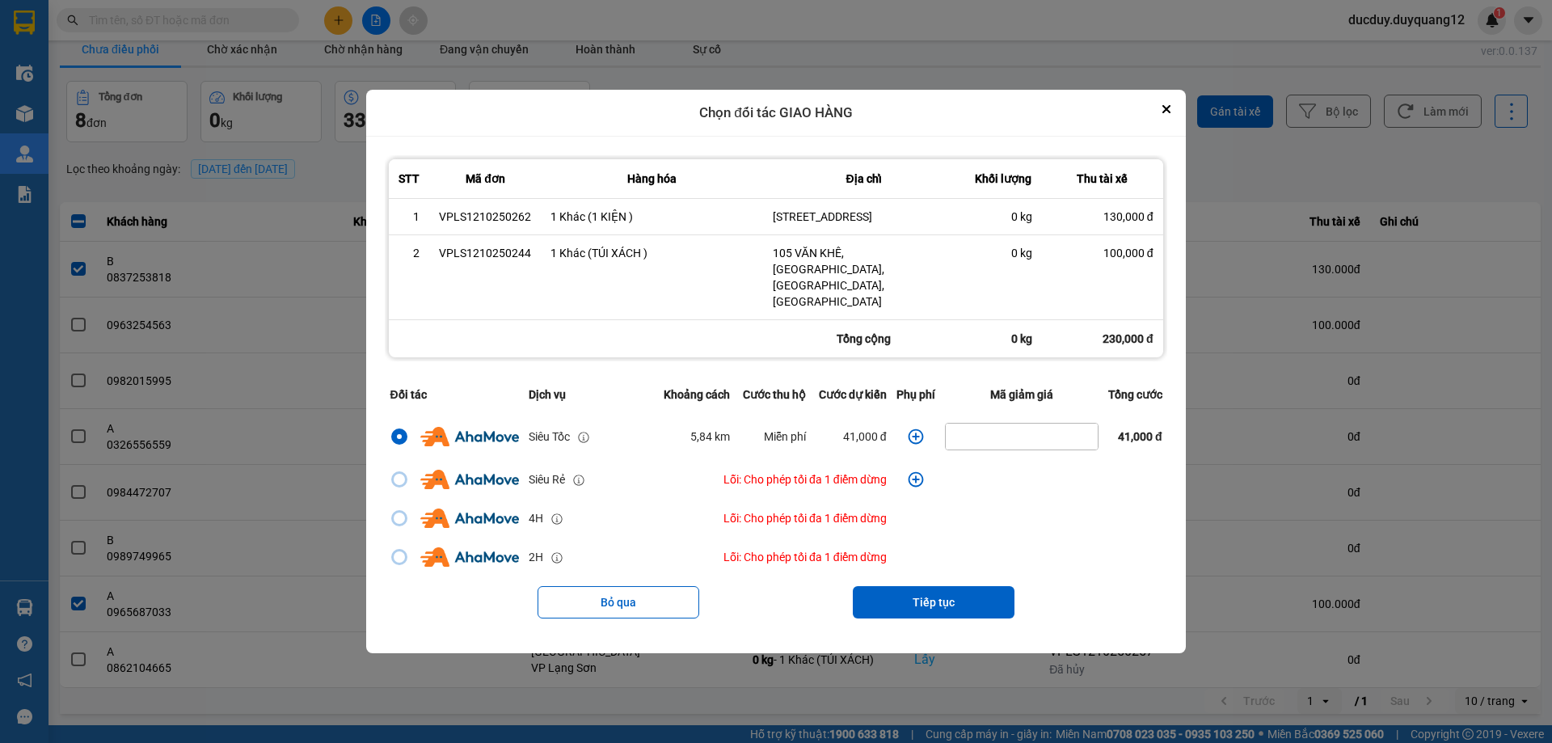
click at [912, 428] on icon "dialog" at bounding box center [915, 435] width 15 height 15
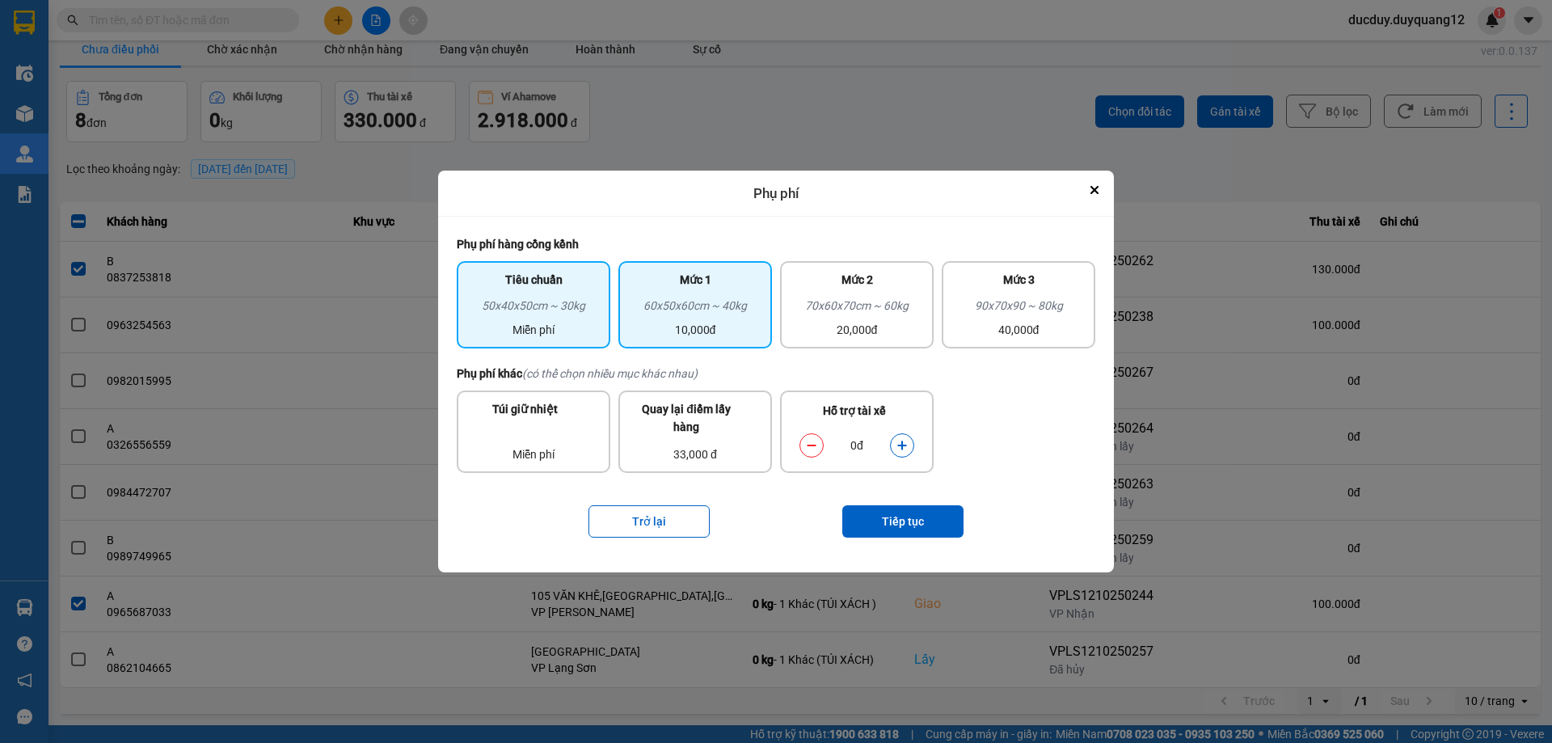
click at [652, 304] on div "60x50x60cm ~ 40kg" at bounding box center [695, 309] width 134 height 24
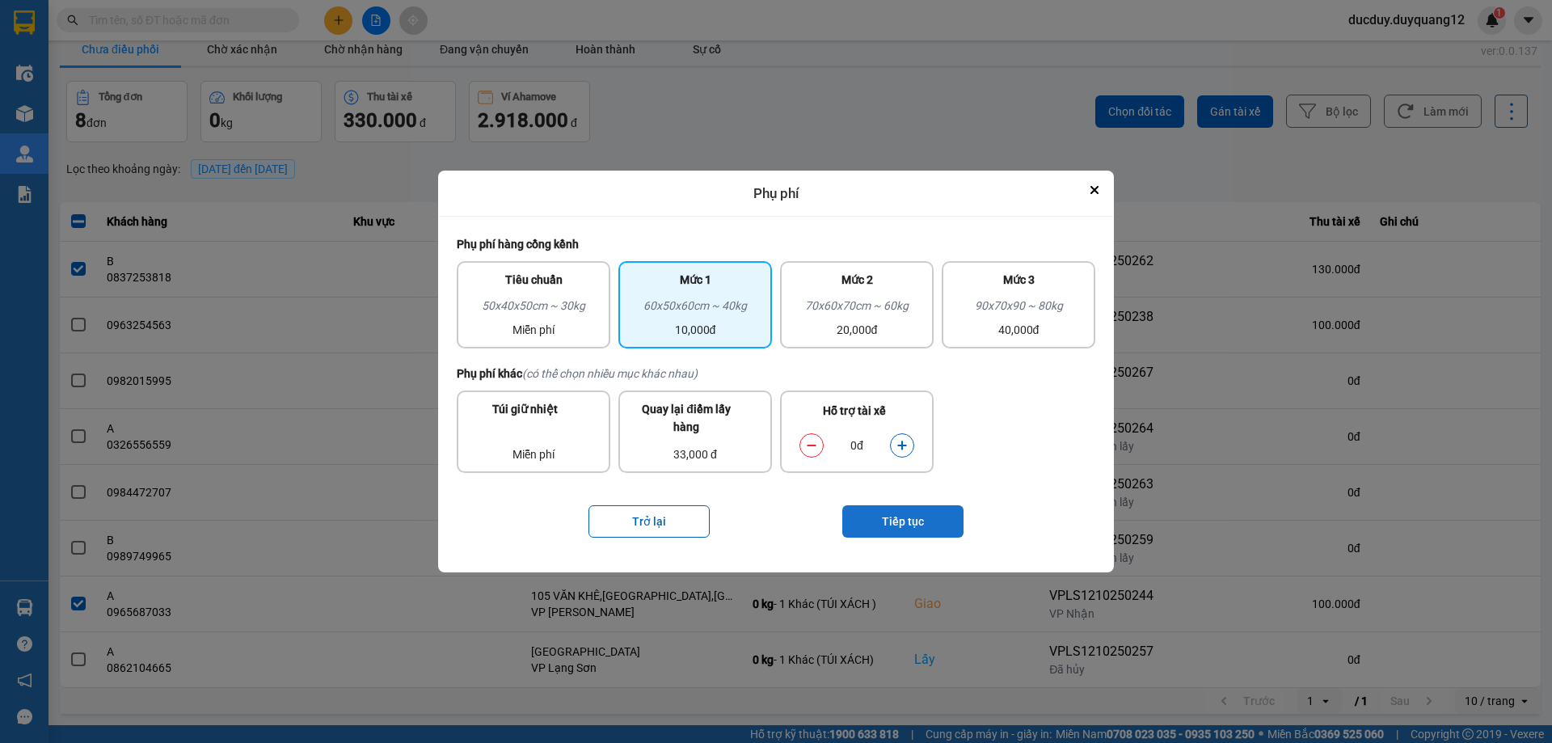
click at [926, 521] on button "Tiếp tục" at bounding box center [902, 521] width 121 height 32
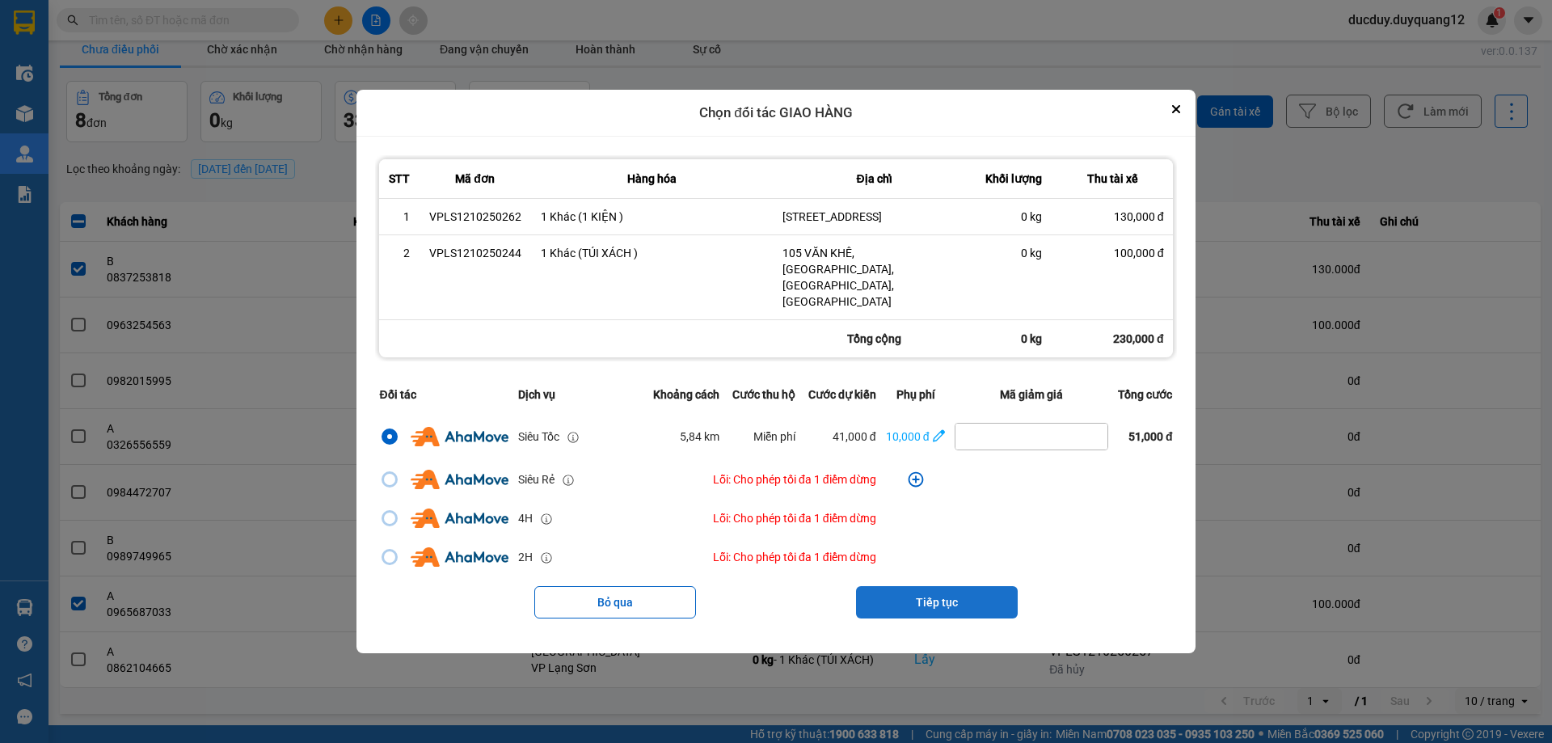
click at [945, 586] on button "Tiếp tục" at bounding box center [937, 602] width 162 height 32
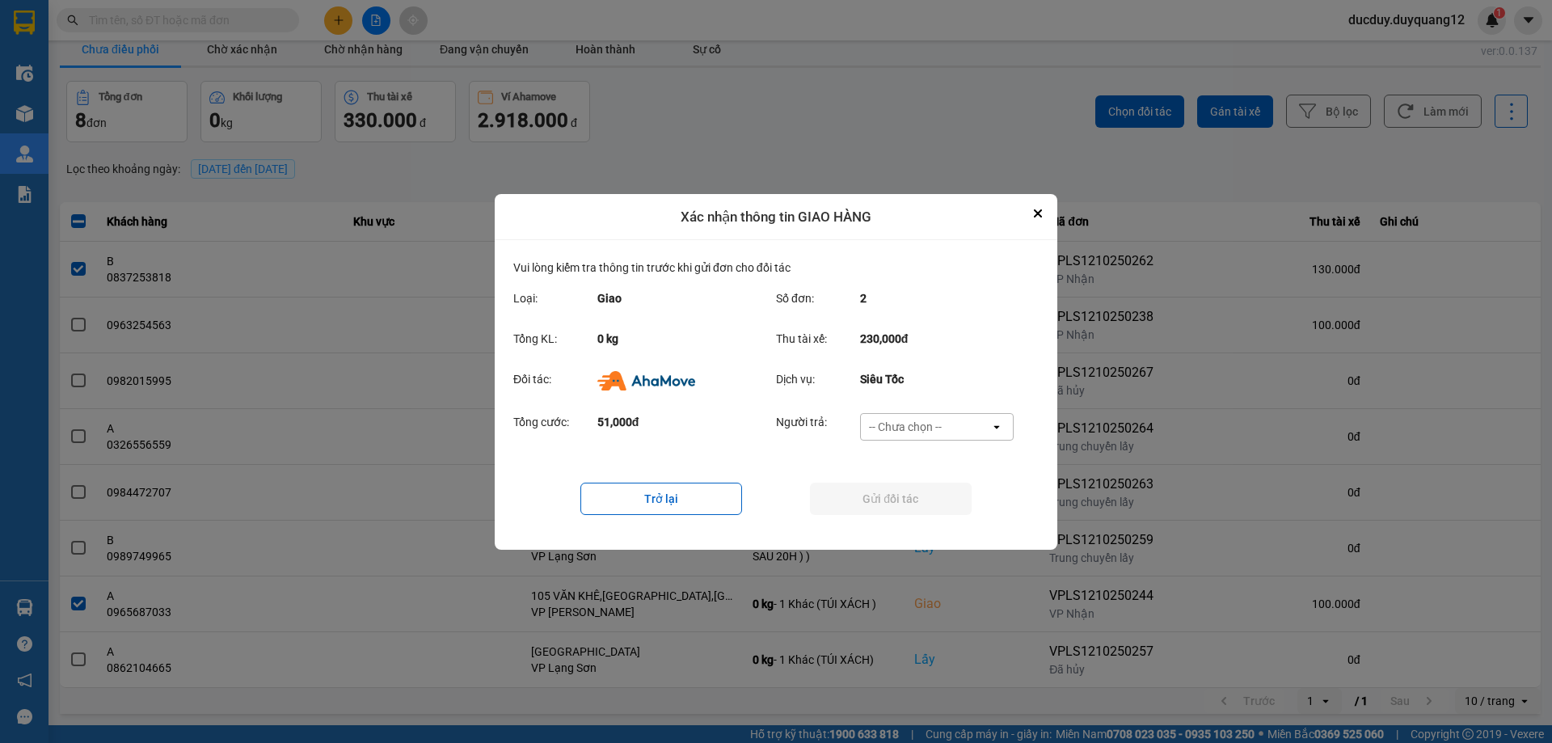
click at [917, 420] on div "-- Chưa chọn --" at bounding box center [905, 427] width 73 height 16
click at [921, 490] on span "Ví Ahamove" at bounding box center [904, 490] width 65 height 16
click at [918, 496] on button "Gửi đối tác" at bounding box center [891, 499] width 162 height 32
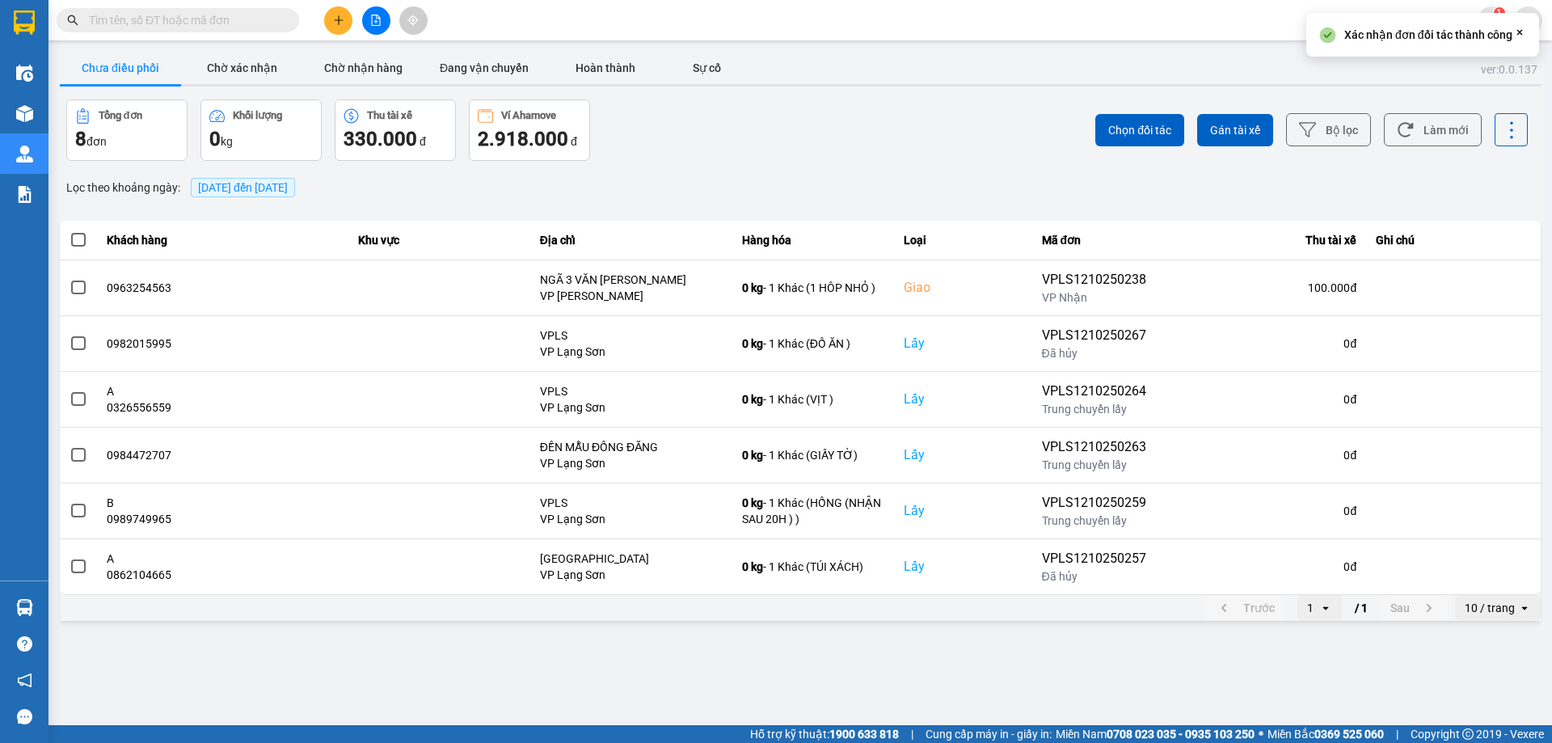
scroll to position [0, 0]
click at [640, 73] on button "Hoàn thành" at bounding box center [605, 68] width 121 height 32
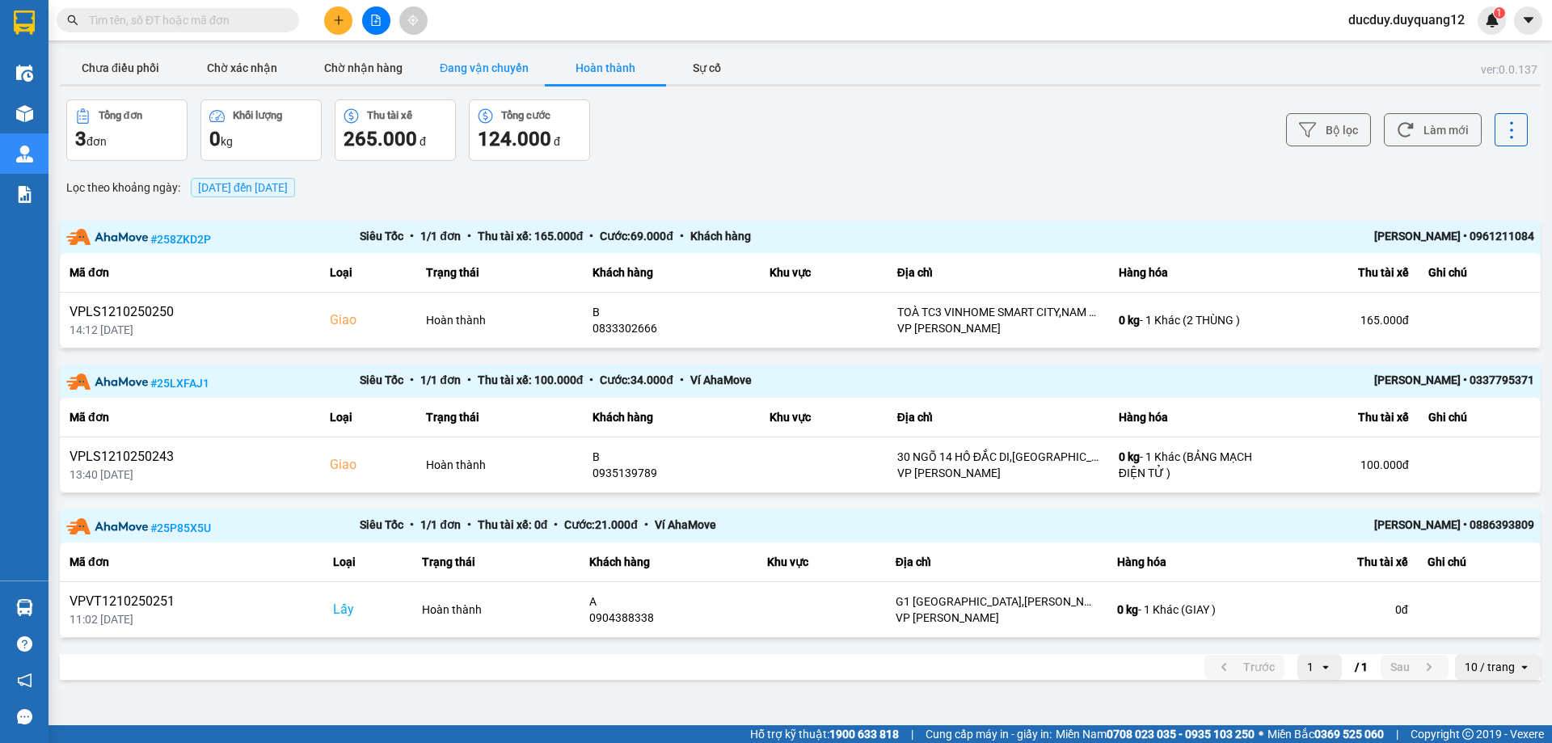
click at [487, 53] on button "Đang vận chuyển" at bounding box center [484, 68] width 121 height 32
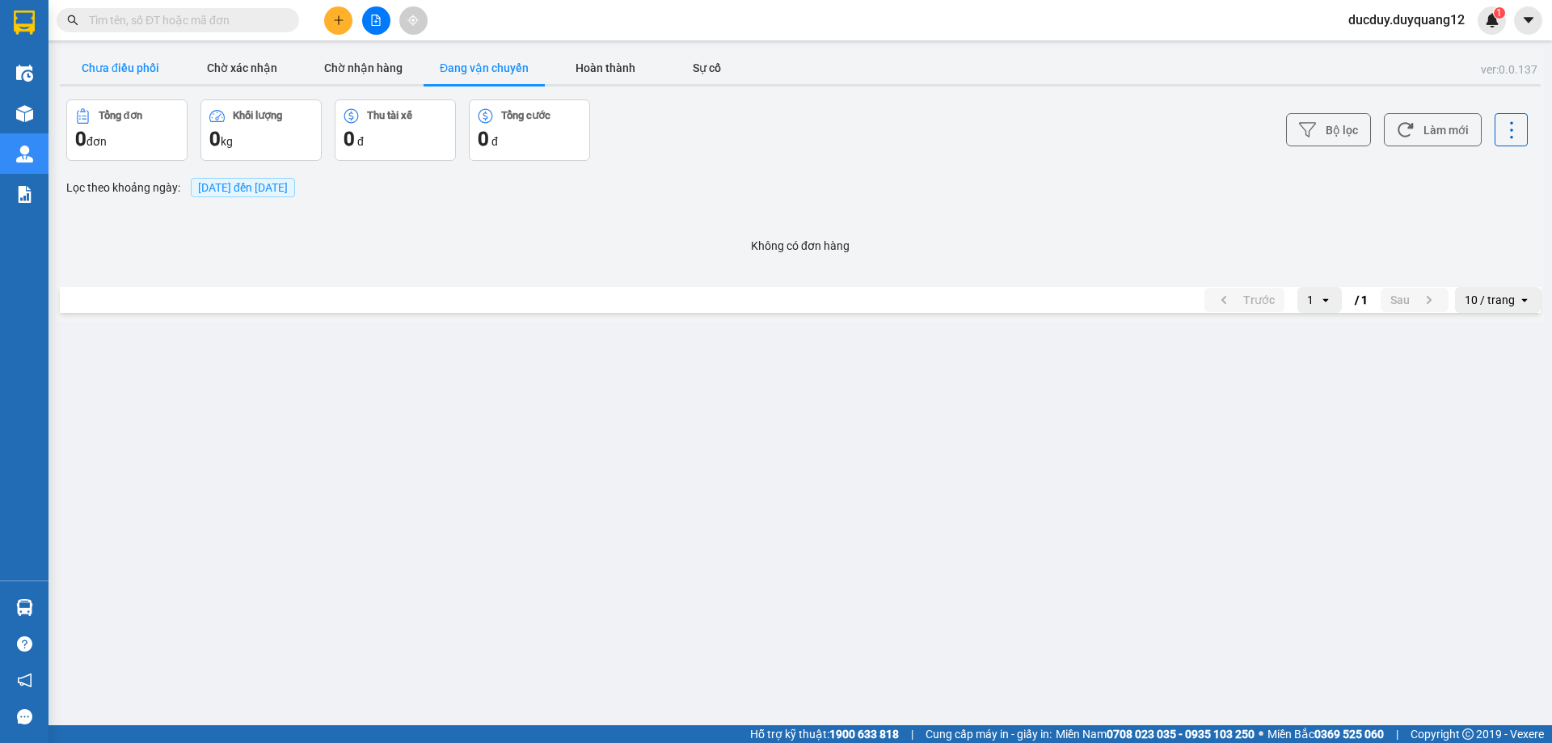
click at [129, 66] on button "Chưa điều phối" at bounding box center [120, 68] width 121 height 32
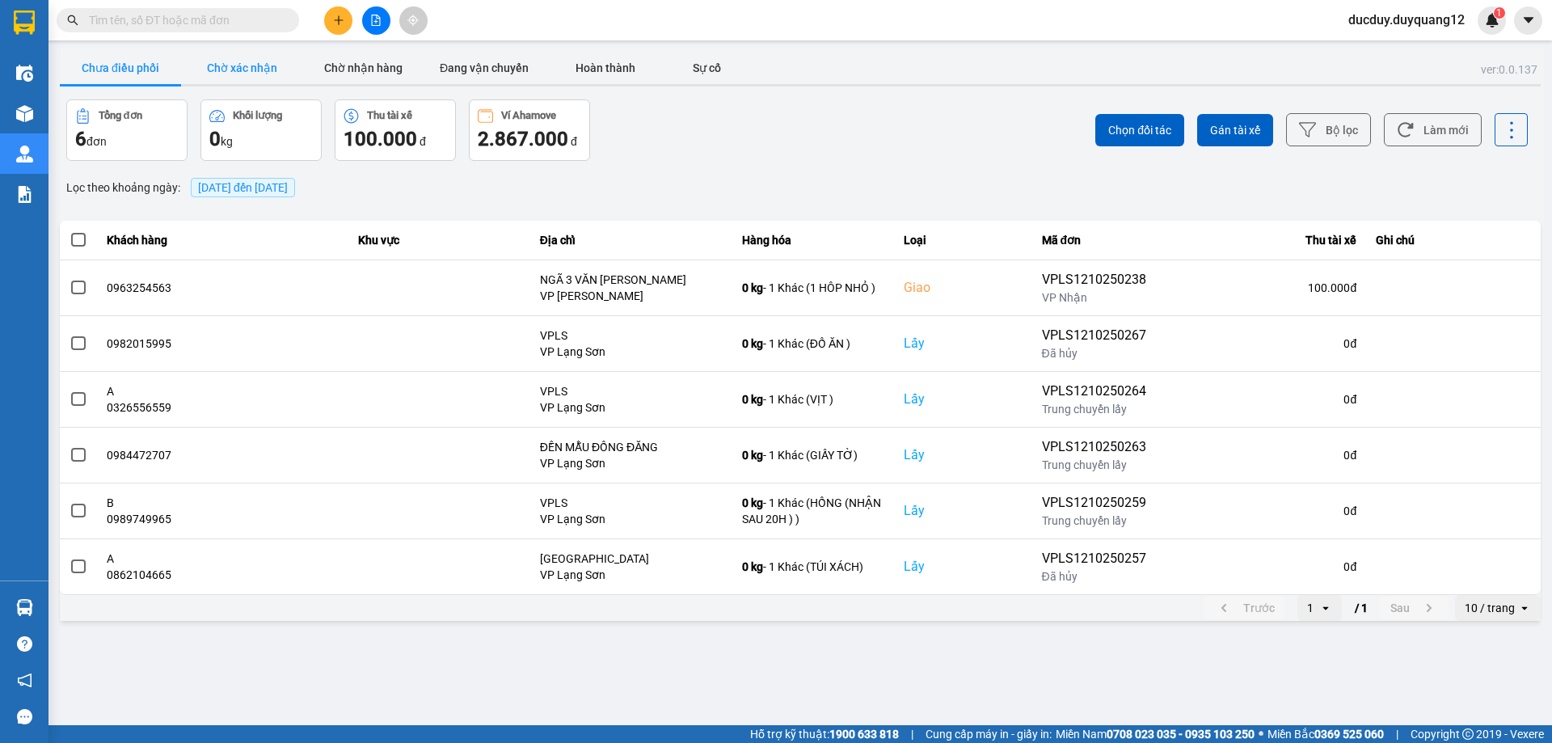
click at [269, 57] on button "Chờ xác nhận" at bounding box center [241, 68] width 121 height 32
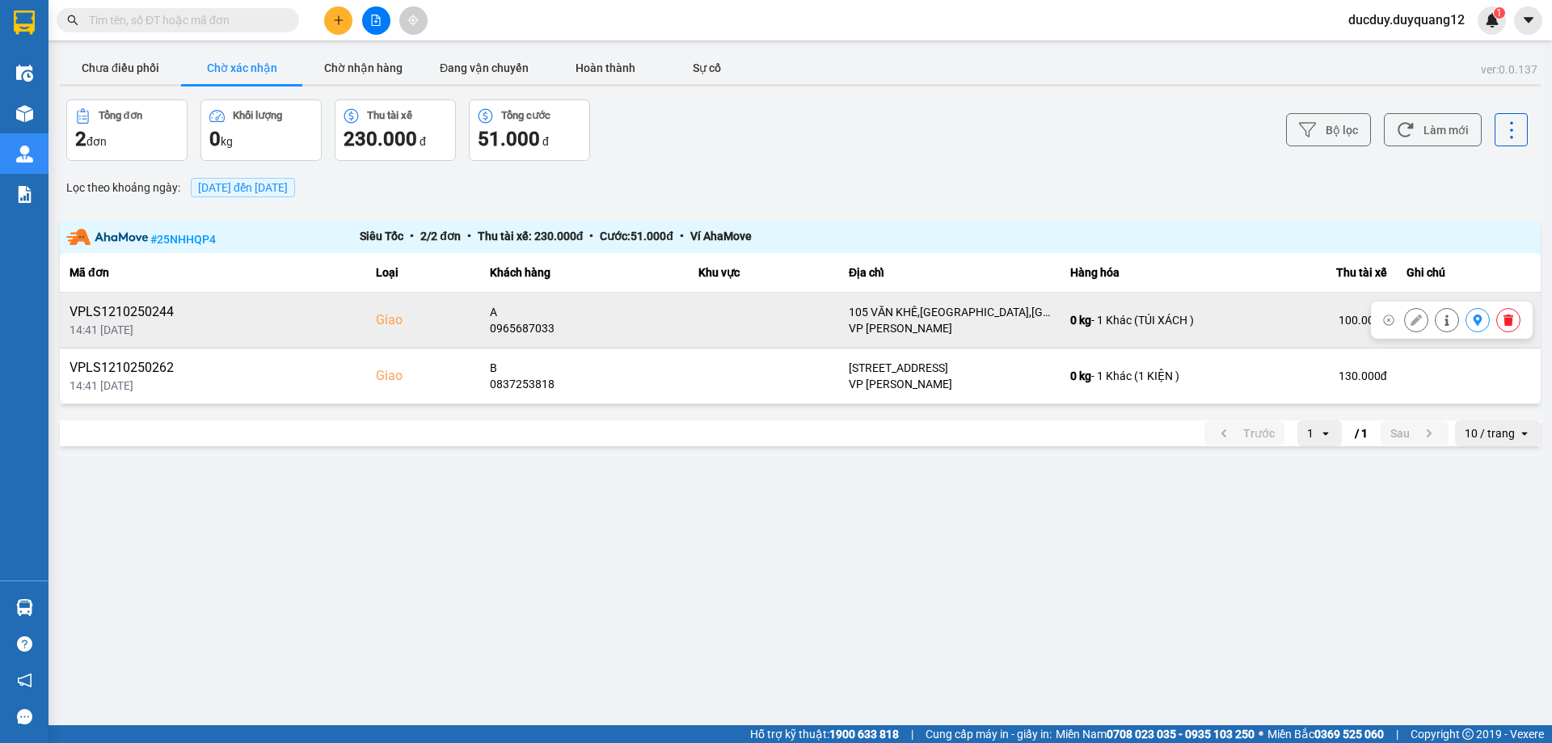
click at [1475, 318] on icon at bounding box center [1478, 319] width 9 height 11
click at [1526, 19] on icon "caret-down" at bounding box center [1528, 20] width 10 height 6
click at [1461, 58] on div "Cấu hình nhà xe" at bounding box center [1485, 61] width 82 height 18
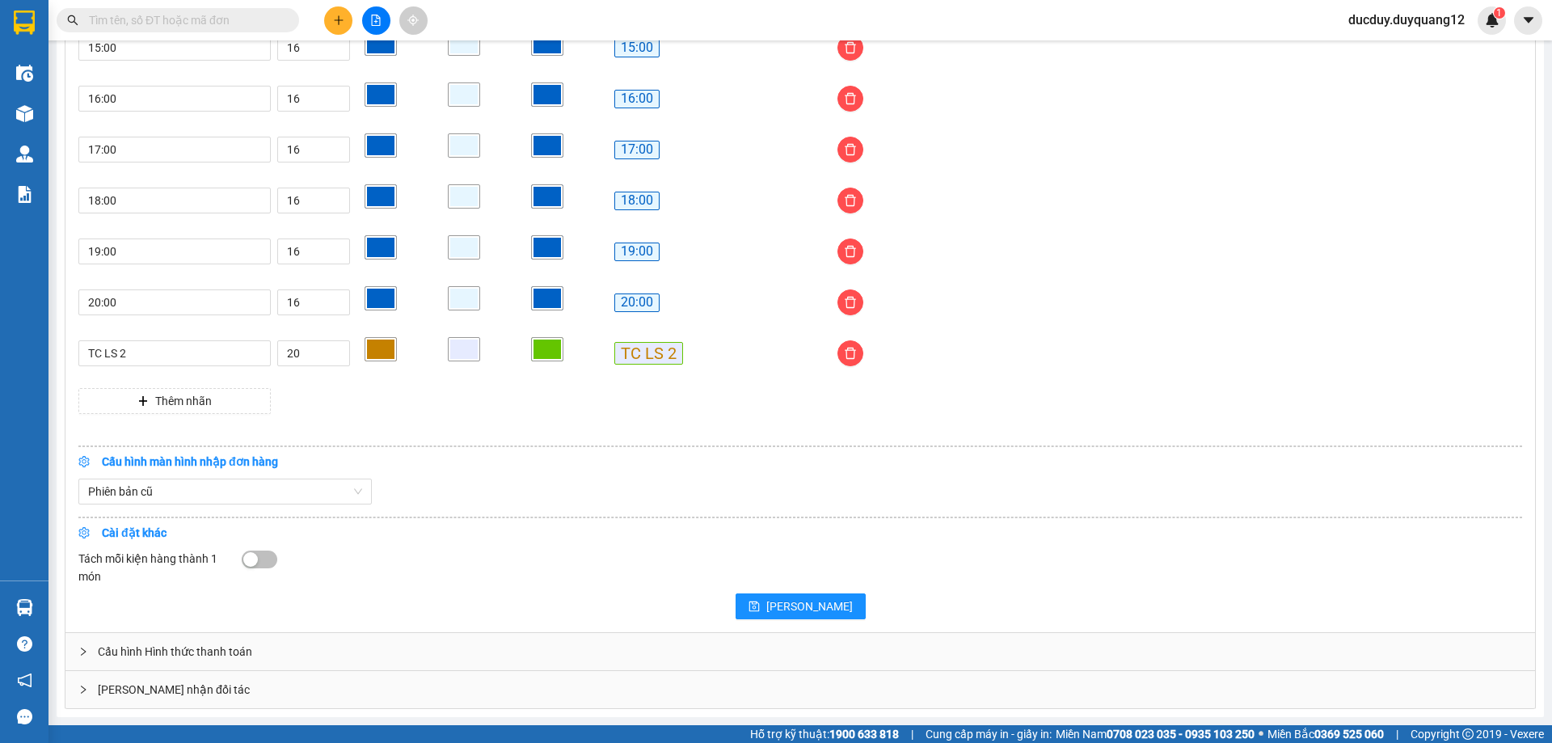
click at [495, 680] on div "[PERSON_NAME] nhận đối tác" at bounding box center [799, 689] width 1469 height 37
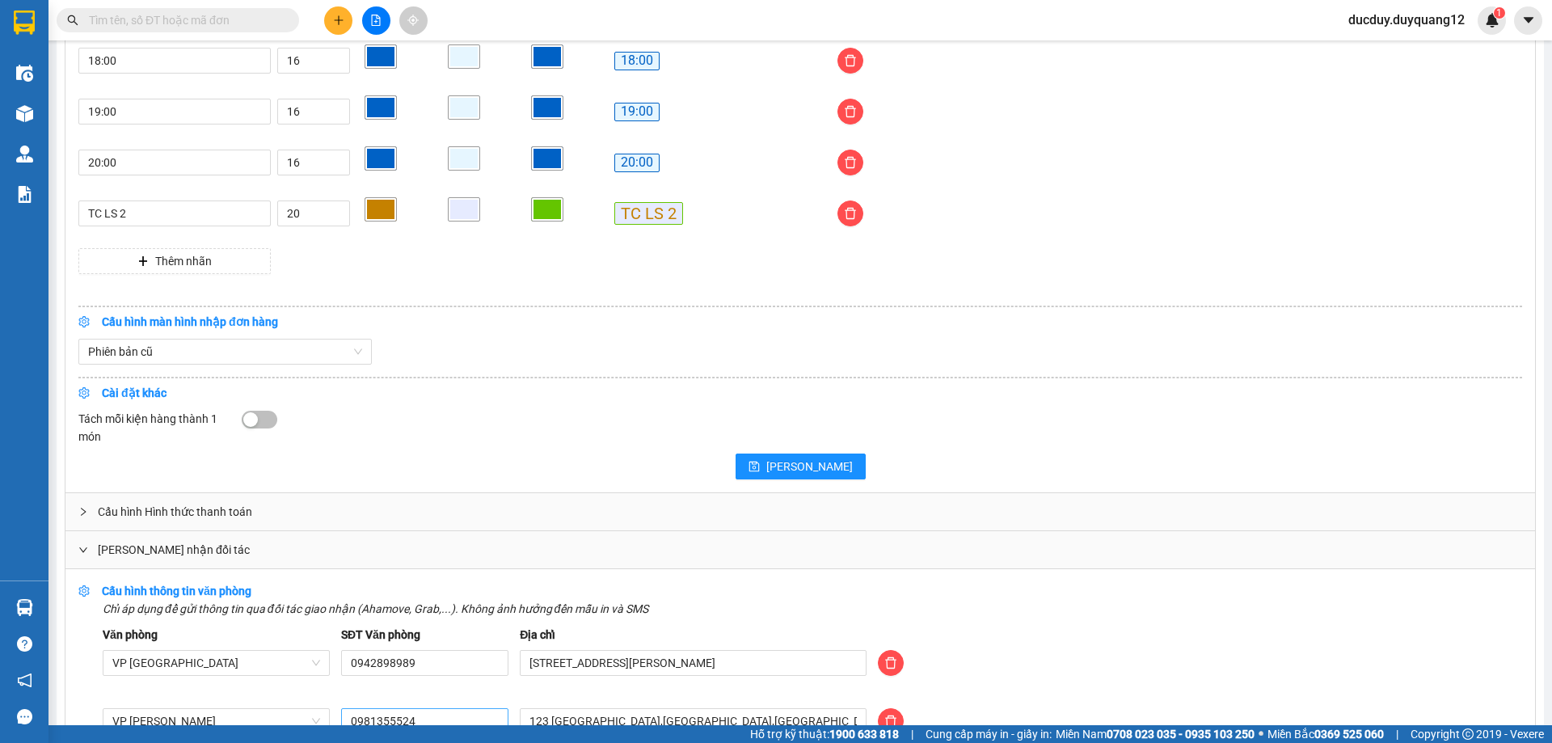
scroll to position [1616, 0]
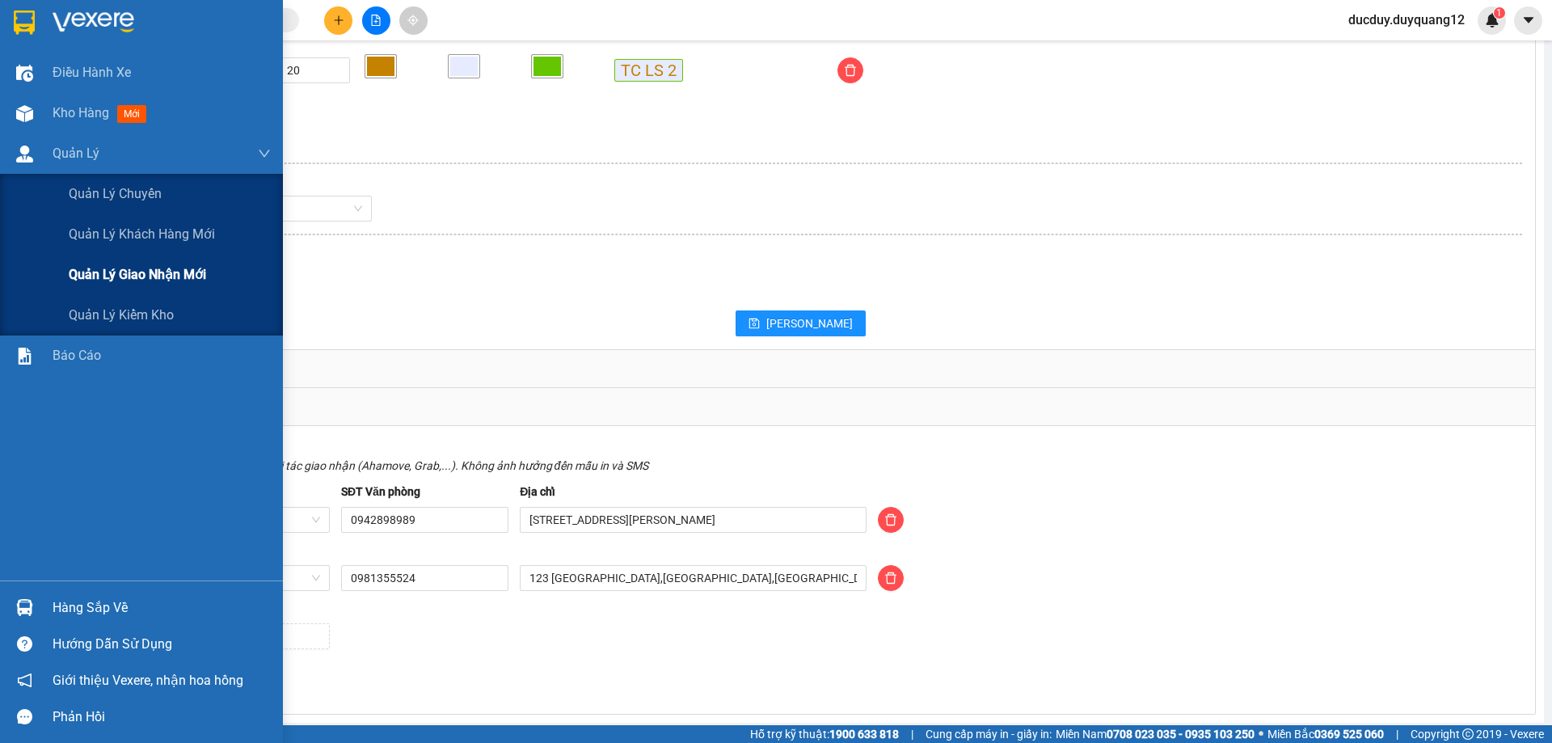
click at [98, 272] on span "Quản lý giao nhận mới" at bounding box center [137, 274] width 137 height 20
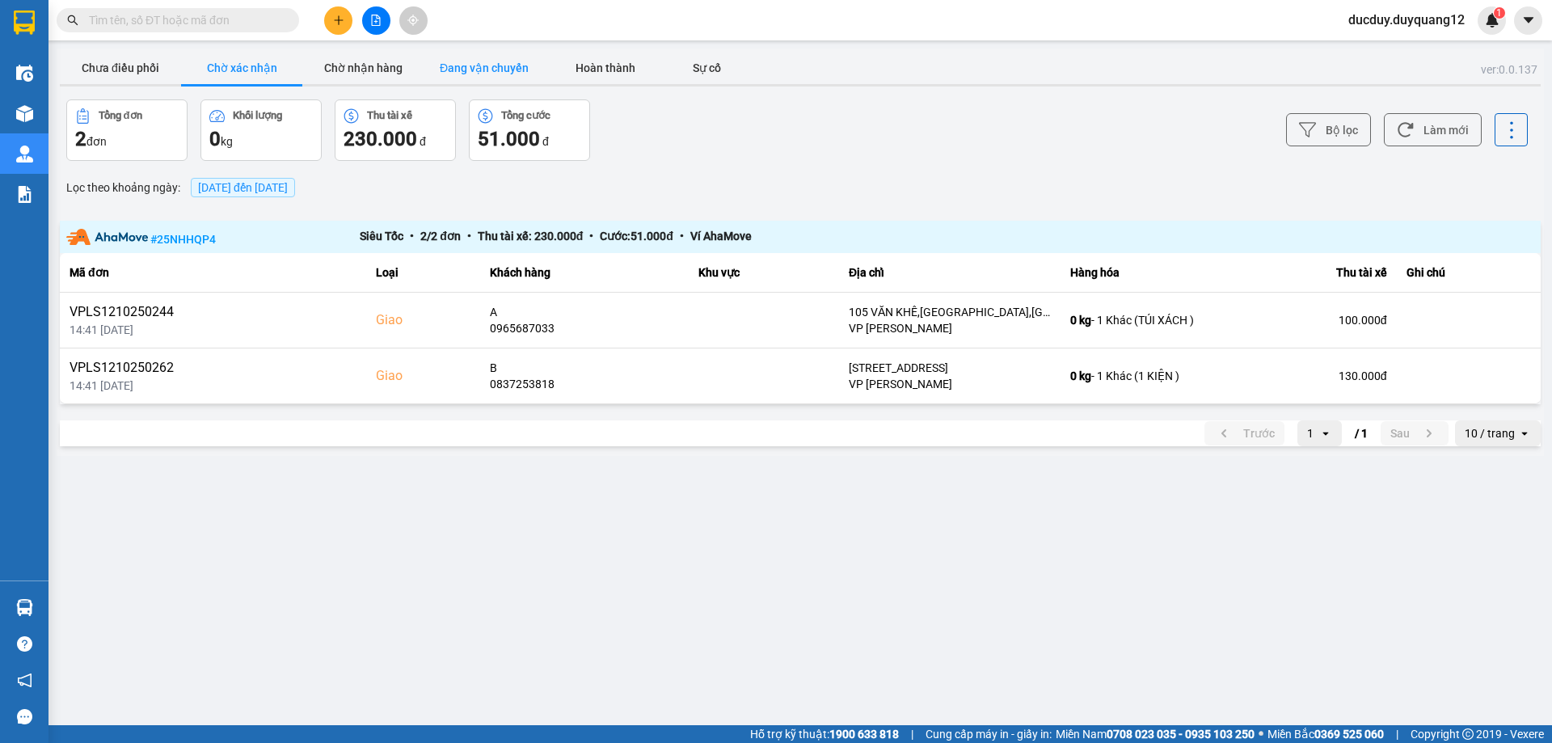
click at [487, 62] on button "Đang vận chuyển" at bounding box center [484, 68] width 121 height 32
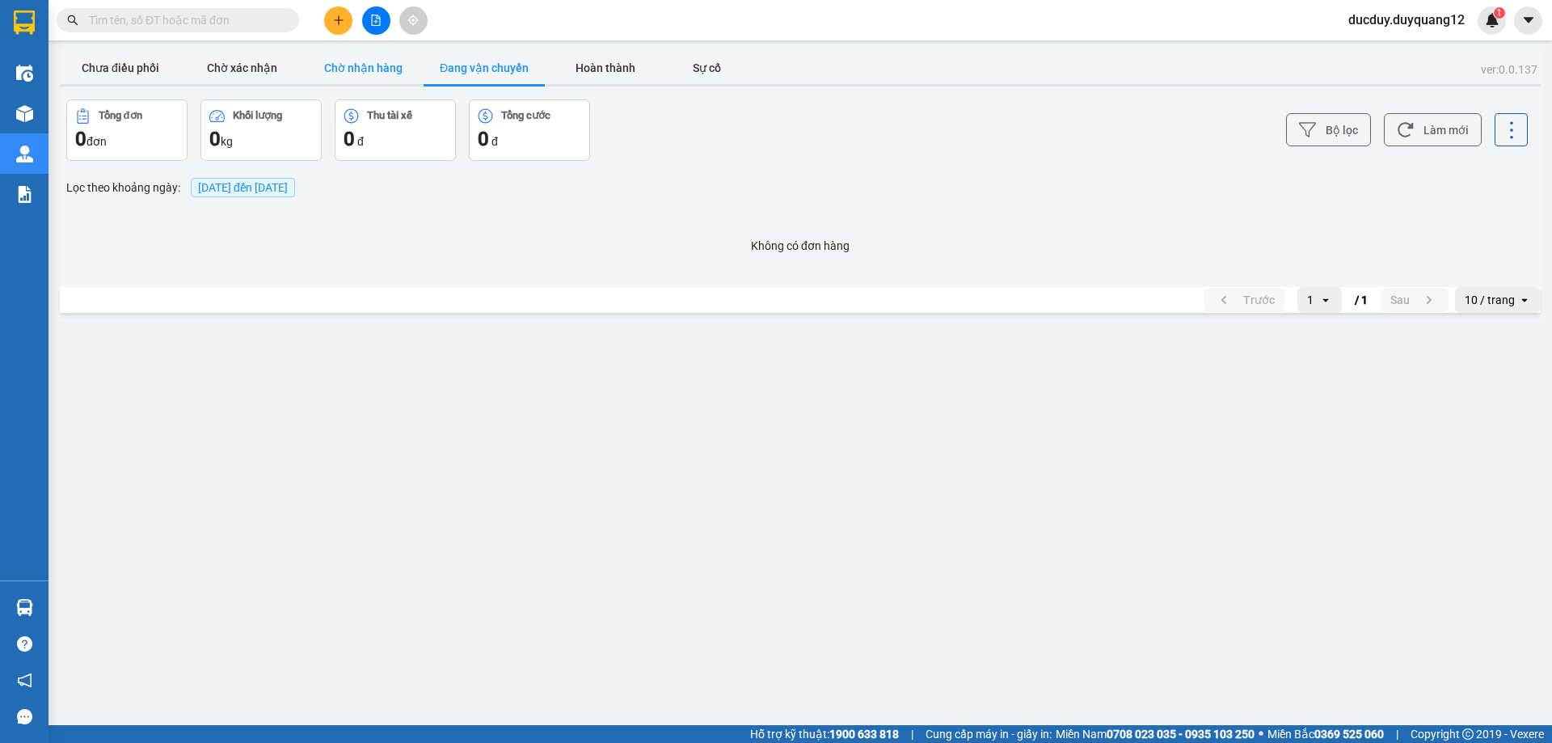
click at [356, 70] on button "Chờ nhận hàng" at bounding box center [362, 68] width 121 height 32
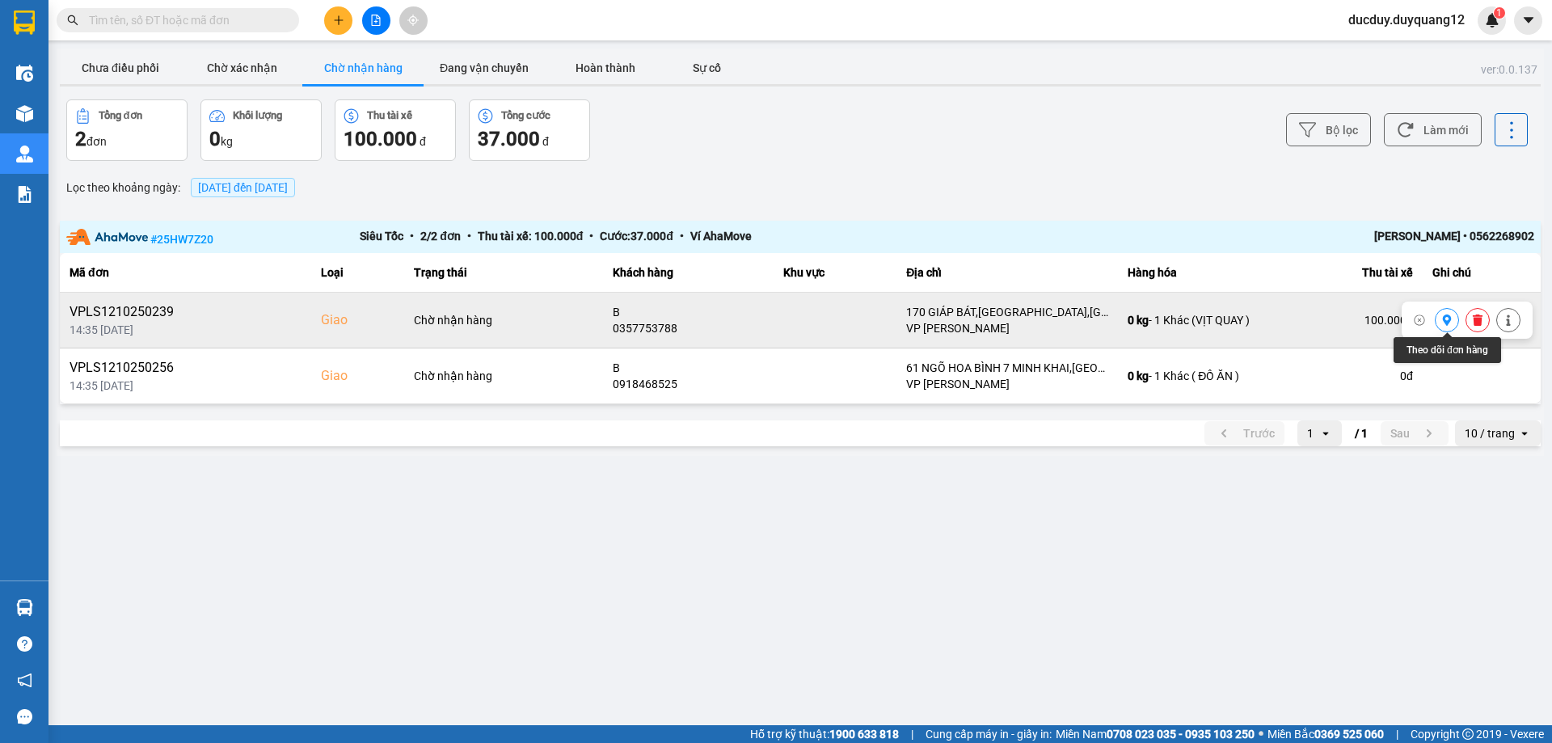
click at [1449, 325] on icon at bounding box center [1446, 319] width 11 height 11
click at [127, 71] on button "Chưa điều phối" at bounding box center [120, 68] width 121 height 32
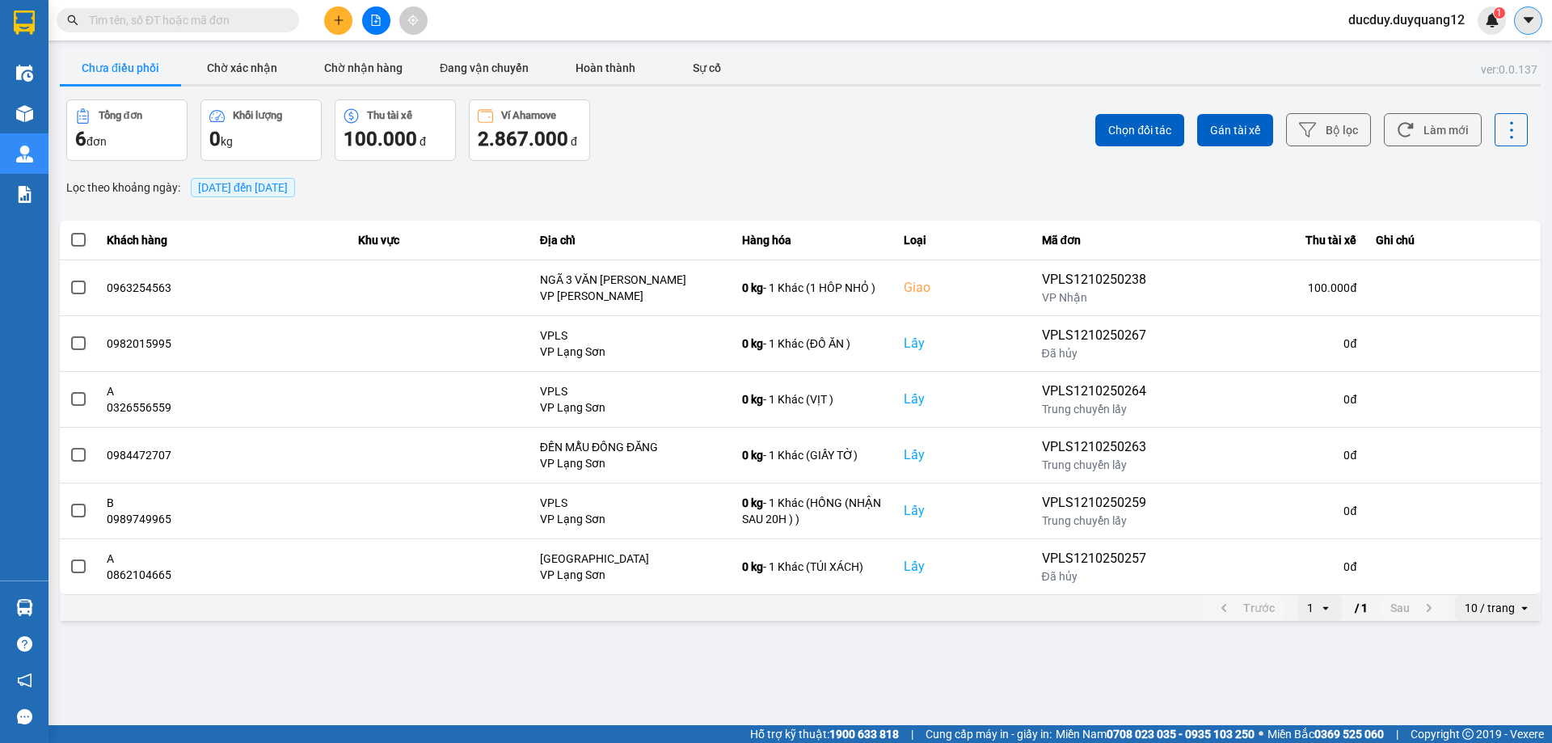
click at [1527, 24] on icon "caret-down" at bounding box center [1528, 20] width 15 height 15
click at [351, 71] on button "Chờ nhận hàng" at bounding box center [362, 68] width 121 height 32
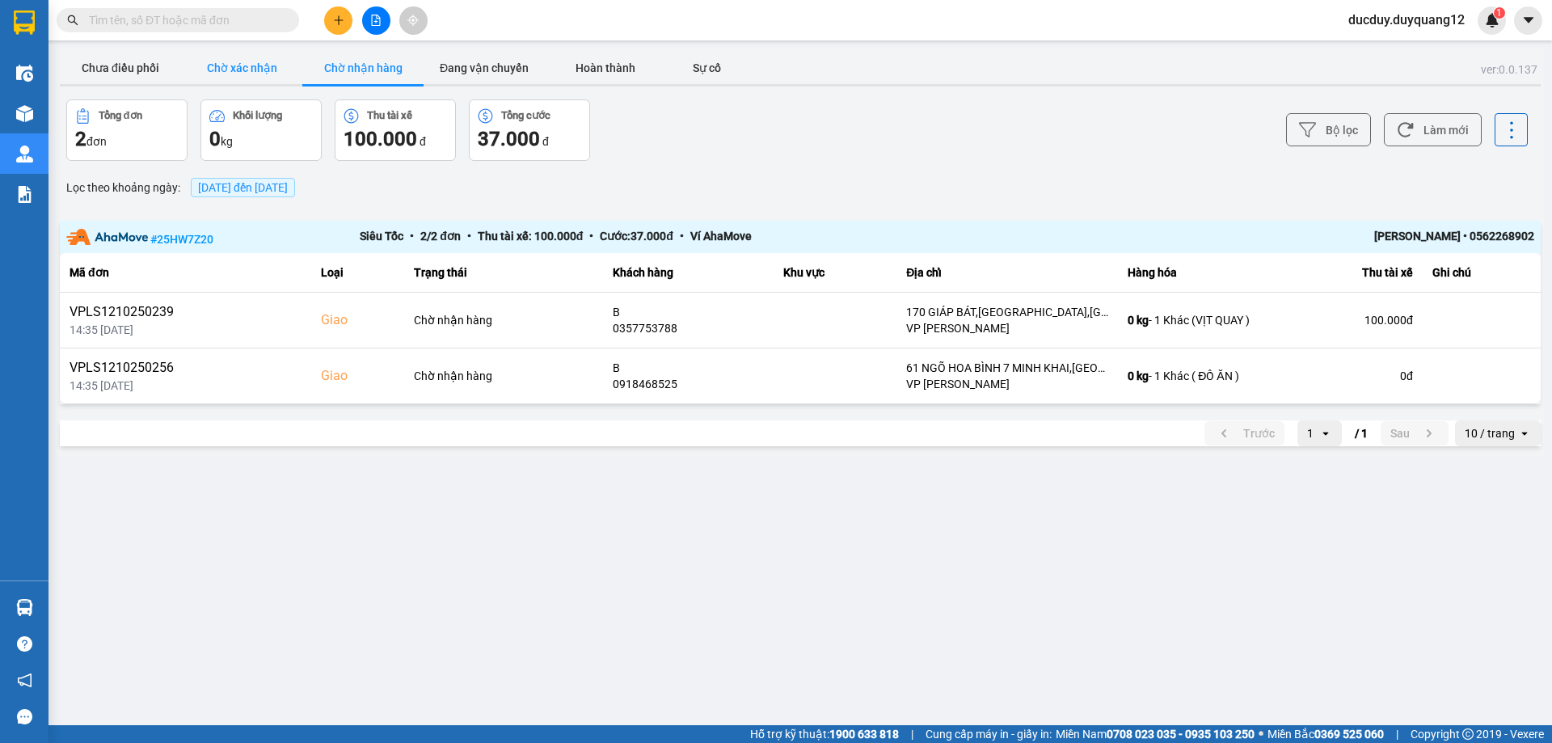
click at [271, 68] on button "Chờ xác nhận" at bounding box center [241, 68] width 121 height 32
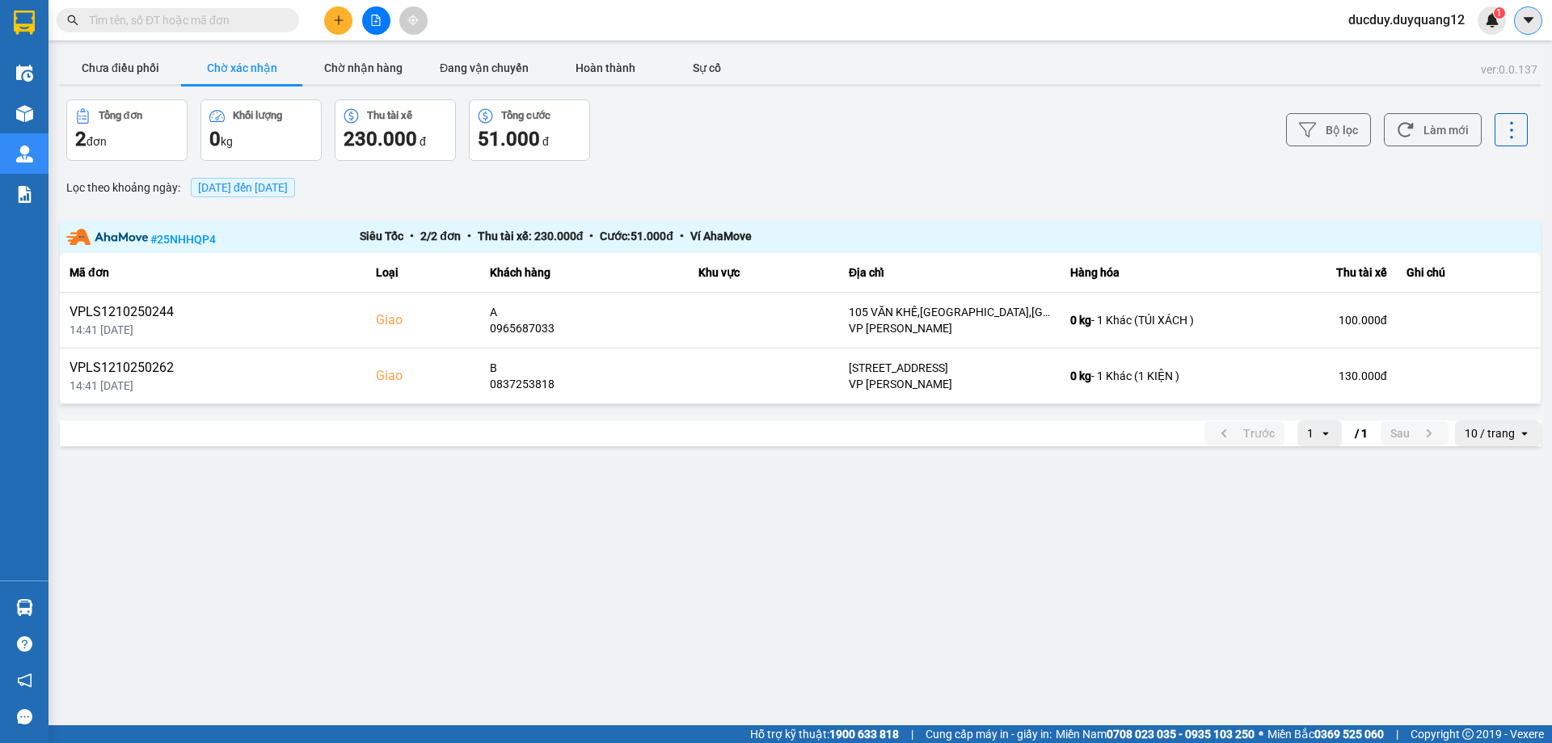
click at [1533, 20] on icon "caret-down" at bounding box center [1528, 20] width 15 height 15
click at [1489, 65] on div "Cấu hình nhà xe" at bounding box center [1485, 61] width 82 height 18
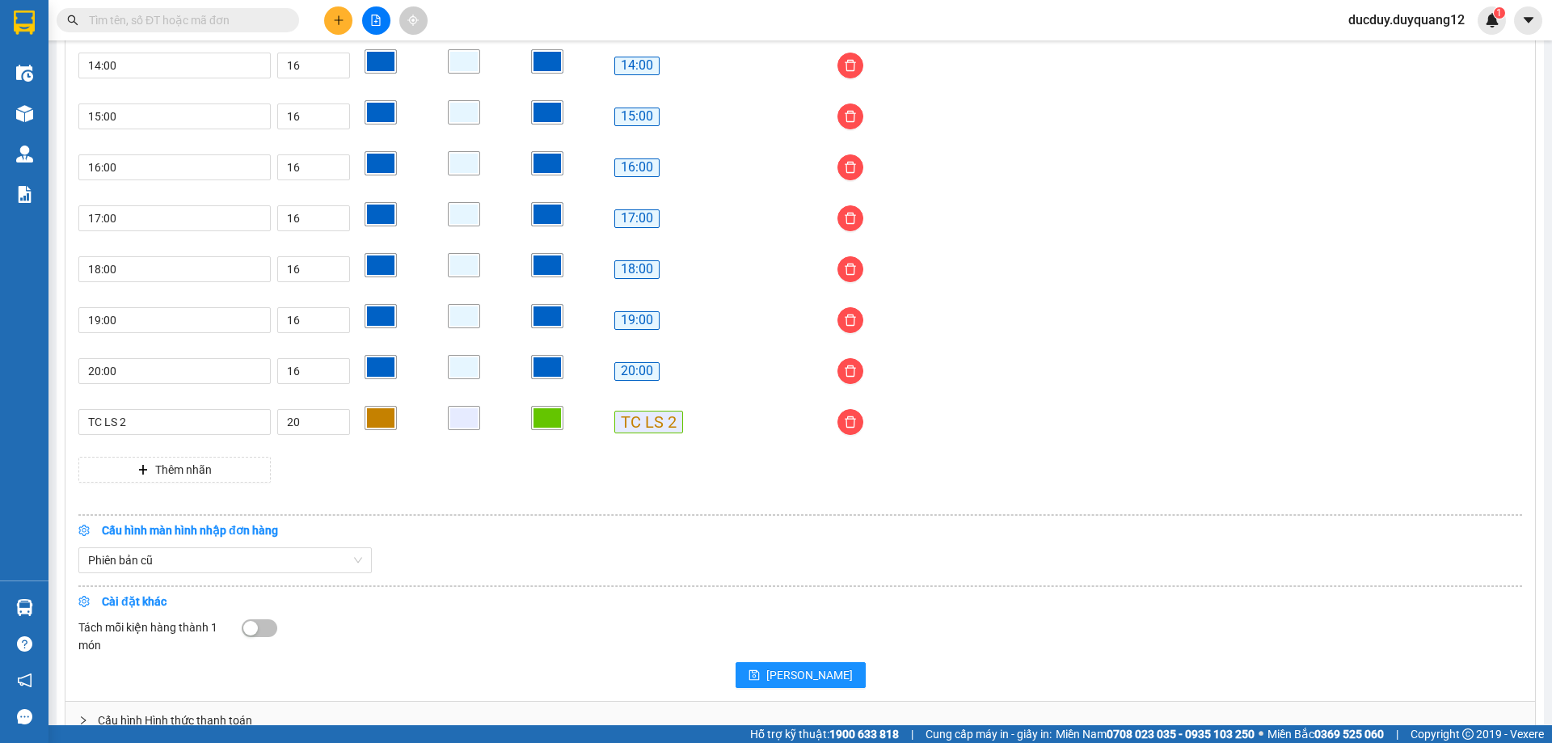
scroll to position [1335, 0]
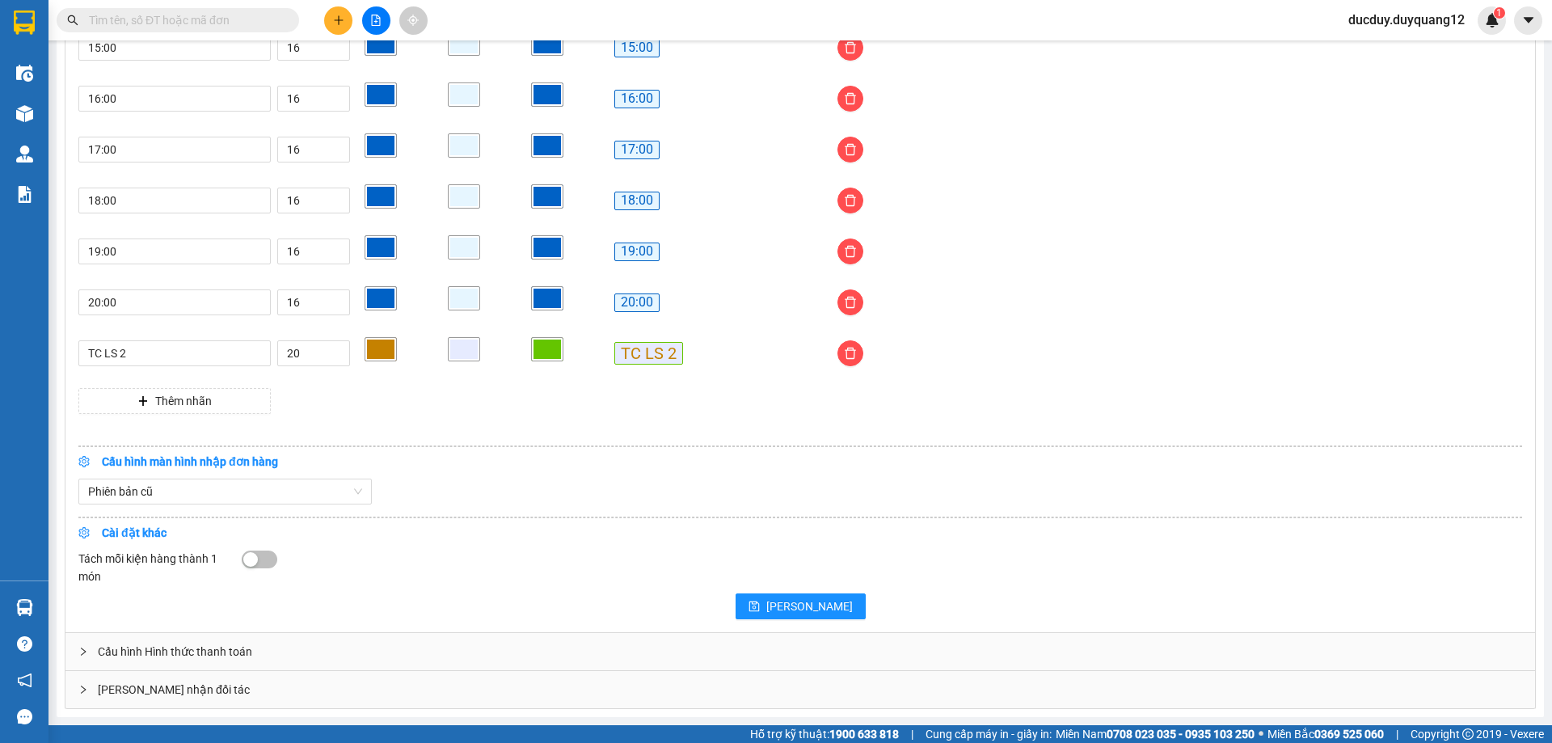
click at [334, 689] on div "[PERSON_NAME] nhận đối tác" at bounding box center [799, 689] width 1469 height 37
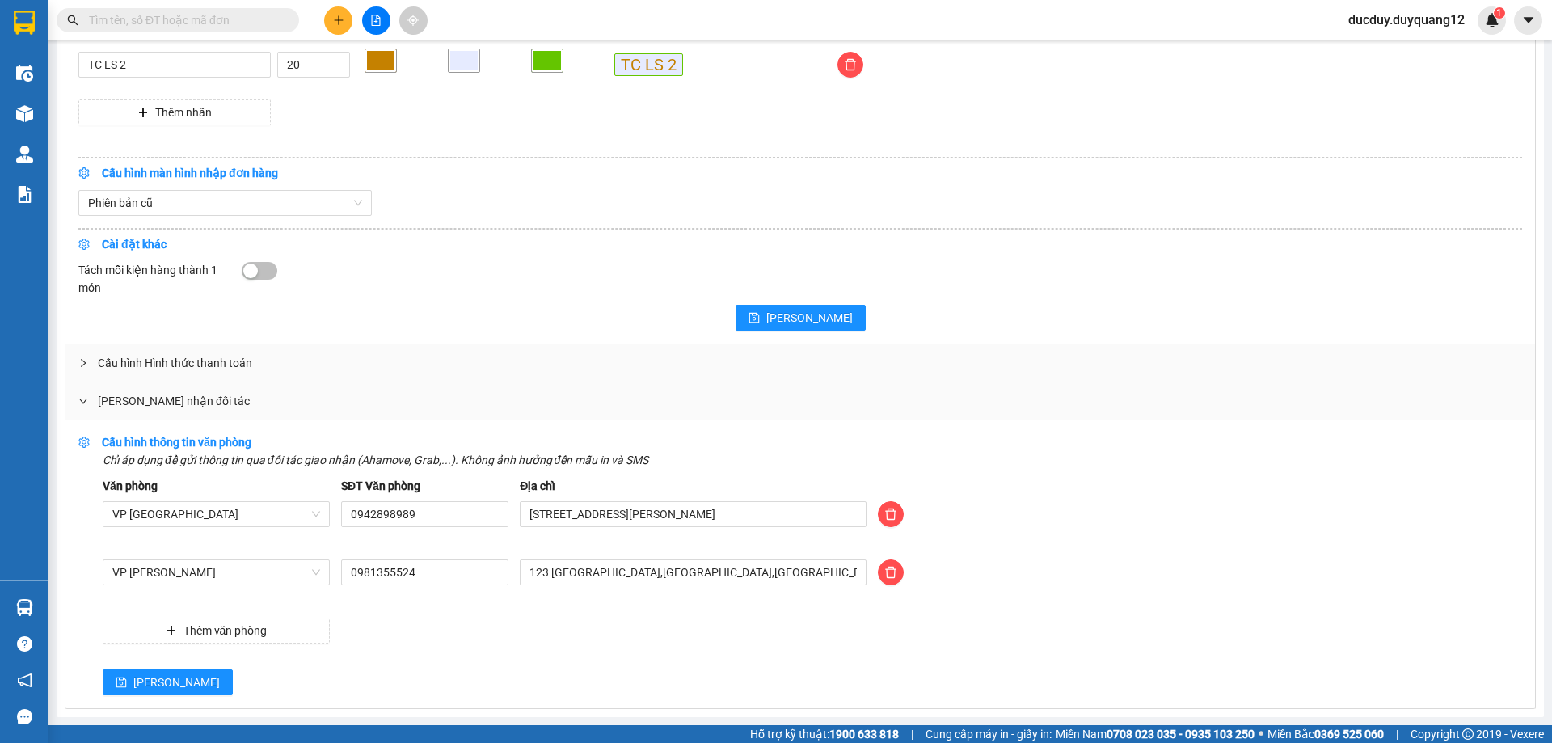
scroll to position [1624, 0]
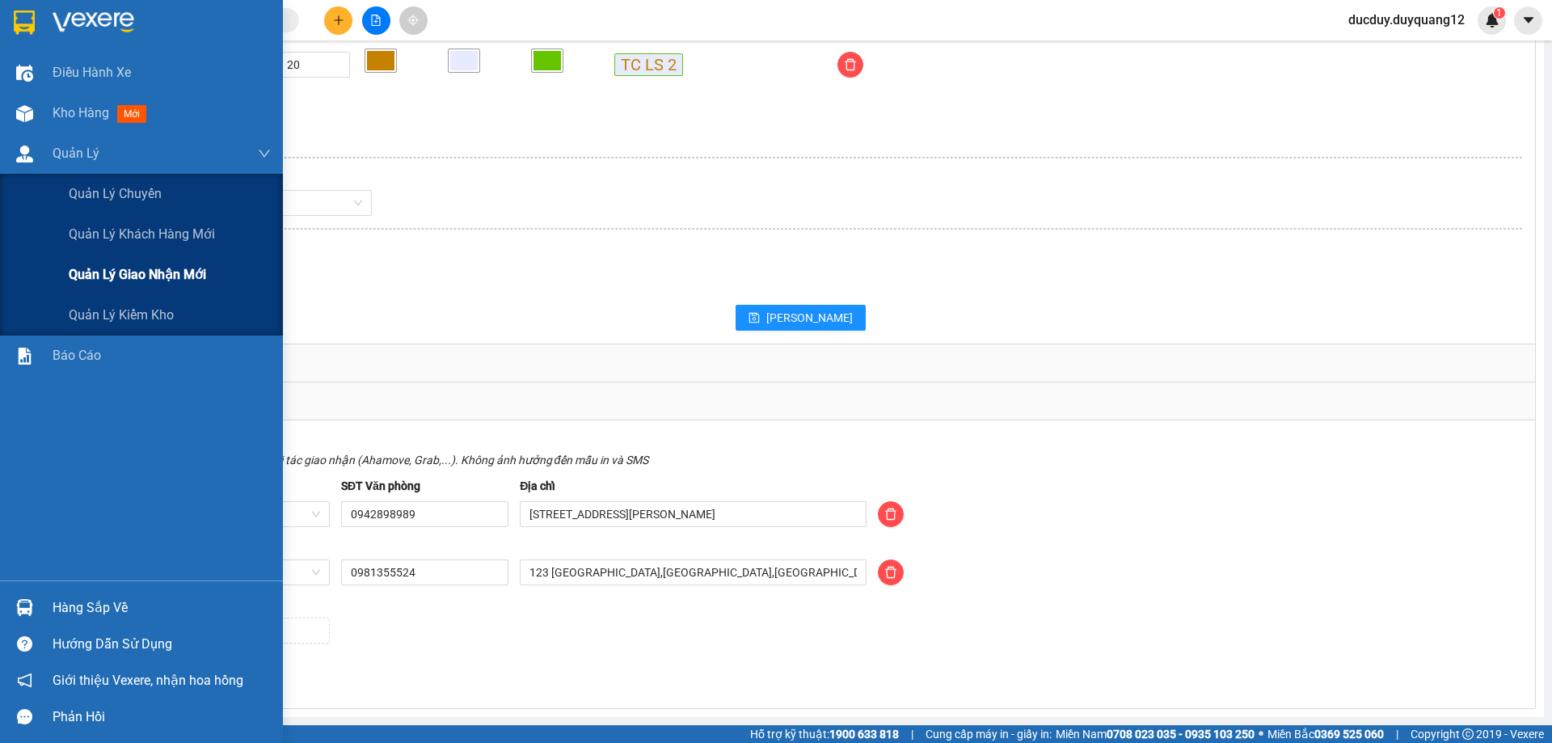
click at [95, 275] on span "Quản lý giao nhận mới" at bounding box center [137, 274] width 137 height 20
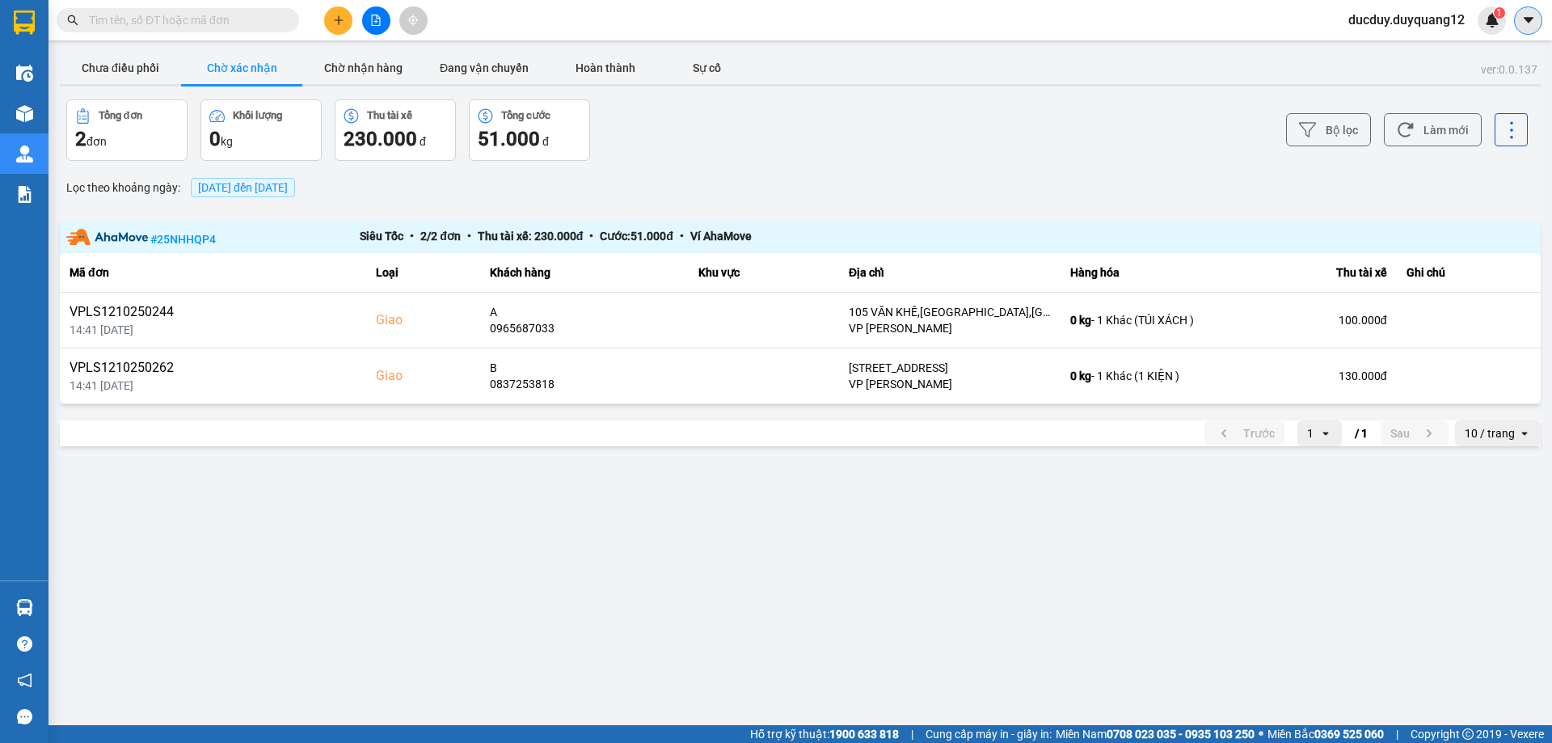
drag, startPoint x: 1528, startPoint y: 11, endPoint x: 1521, endPoint y: 23, distance: 13.0
click at [1528, 12] on button at bounding box center [1528, 20] width 28 height 28
click at [1486, 65] on div "Cấu hình nhà xe" at bounding box center [1485, 61] width 82 height 18
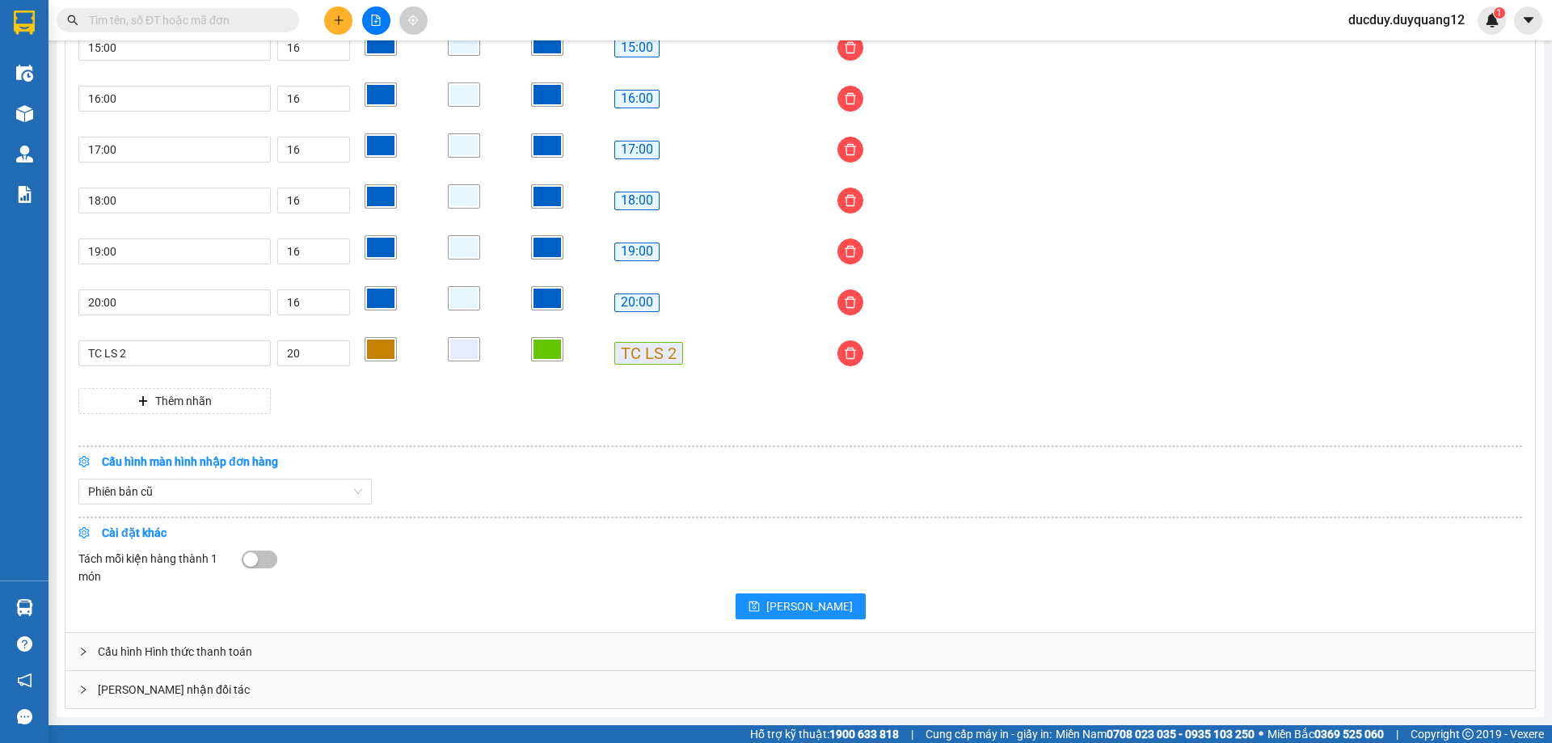
click at [270, 690] on div "[PERSON_NAME] nhận đối tác" at bounding box center [799, 689] width 1469 height 37
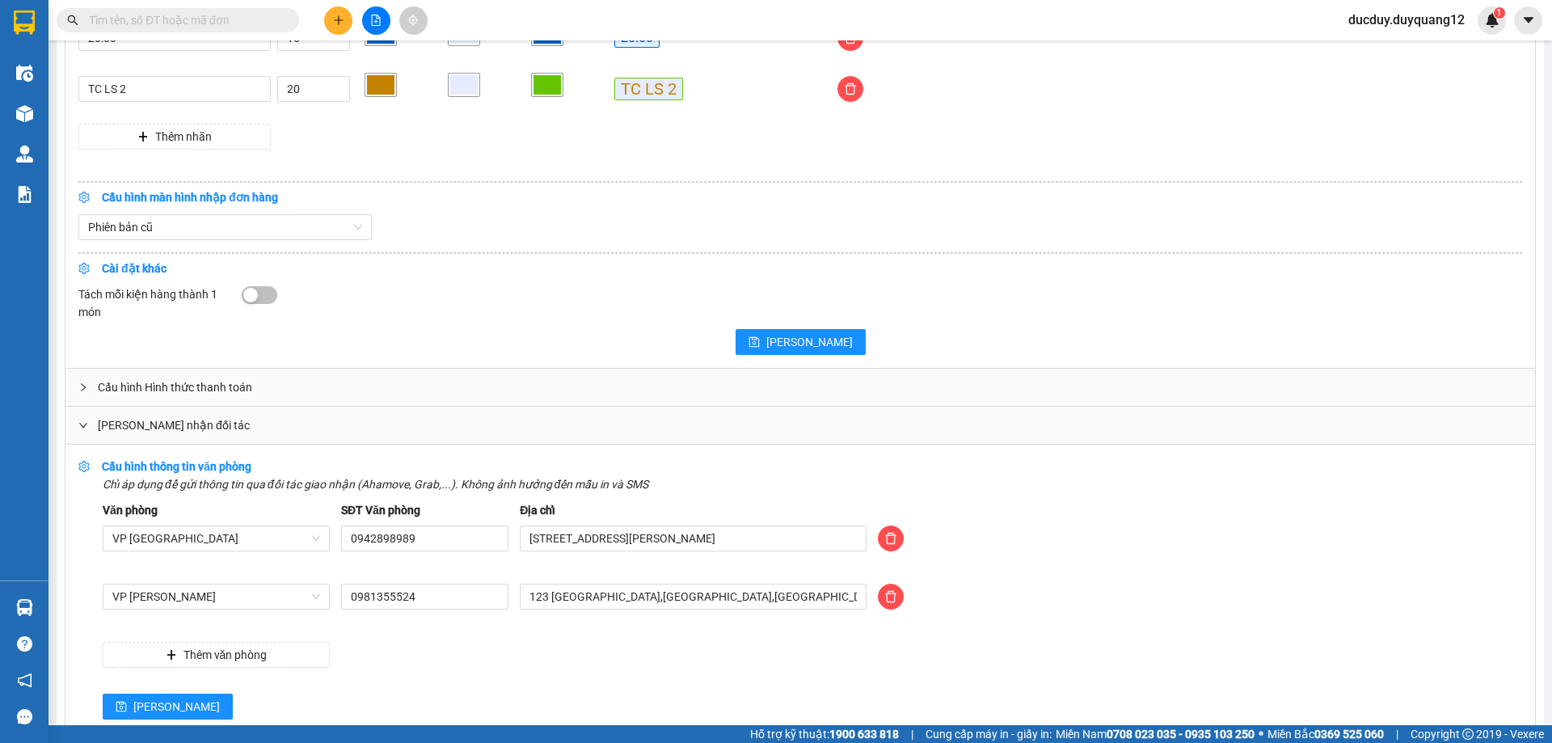
scroll to position [1624, 0]
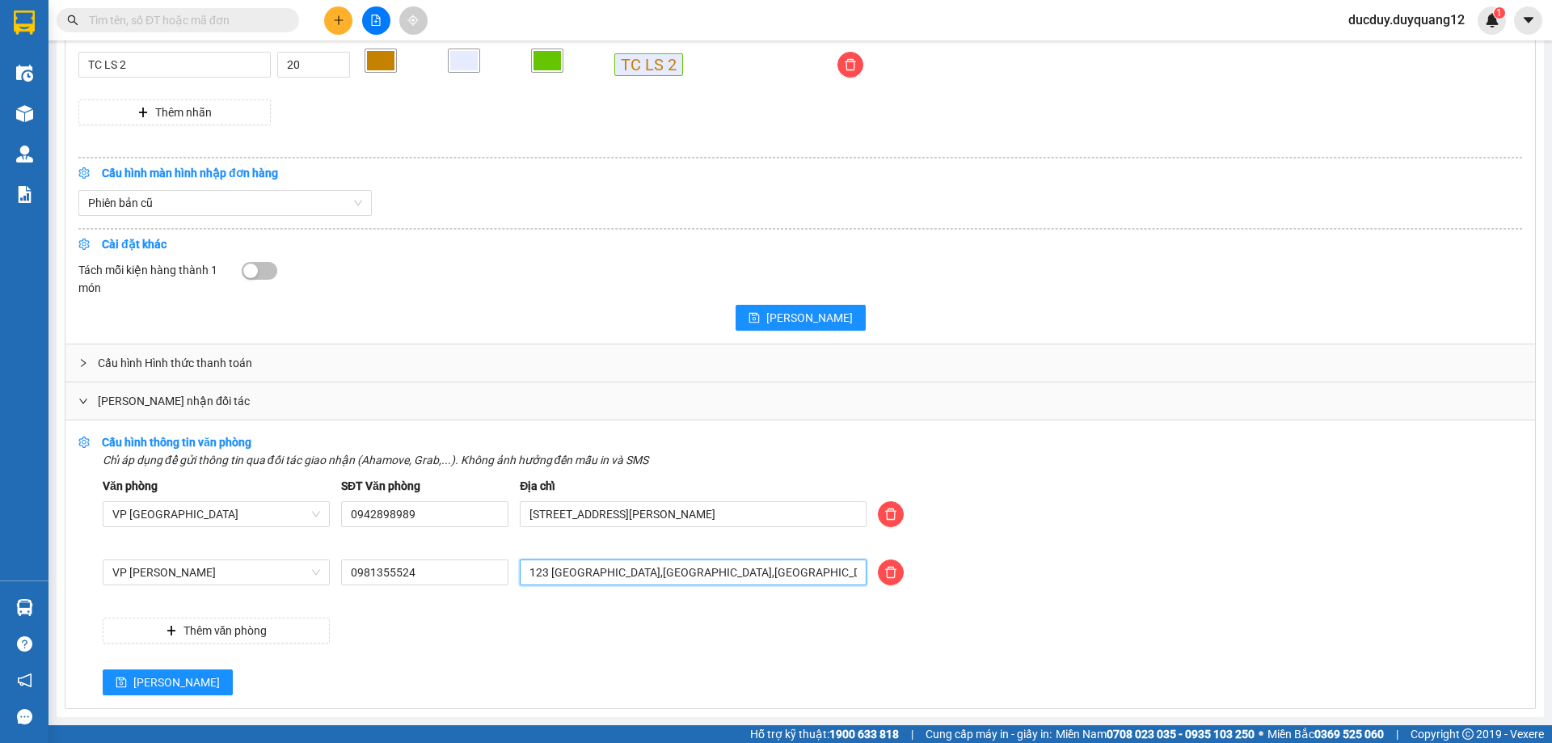
drag, startPoint x: 790, startPoint y: 575, endPoint x: 283, endPoint y: 495, distance: 513.1
click at [285, 495] on div "Văn phòng VP [GEOGRAPHIC_DATA] SĐT Văn phòng 0942898989 Địa chỉ [STREET_ADDRESS…" at bounding box center [812, 560] width 1419 height 167
click at [598, 567] on input "123 [GEOGRAPHIC_DATA],[GEOGRAPHIC_DATA],[GEOGRAPHIC_DATA],[GEOGRAPHIC_DATA]" at bounding box center [693, 572] width 347 height 26
click at [544, 571] on input "123 [GEOGRAPHIC_DATA],[GEOGRAPHIC_DATA],[GEOGRAPHIC_DATA],[GEOGRAPHIC_DATA]" at bounding box center [693, 572] width 347 height 26
type input "181 [GEOGRAPHIC_DATA],[GEOGRAPHIC_DATA],[GEOGRAPHIC_DATA],[GEOGRAPHIC_DATA]"
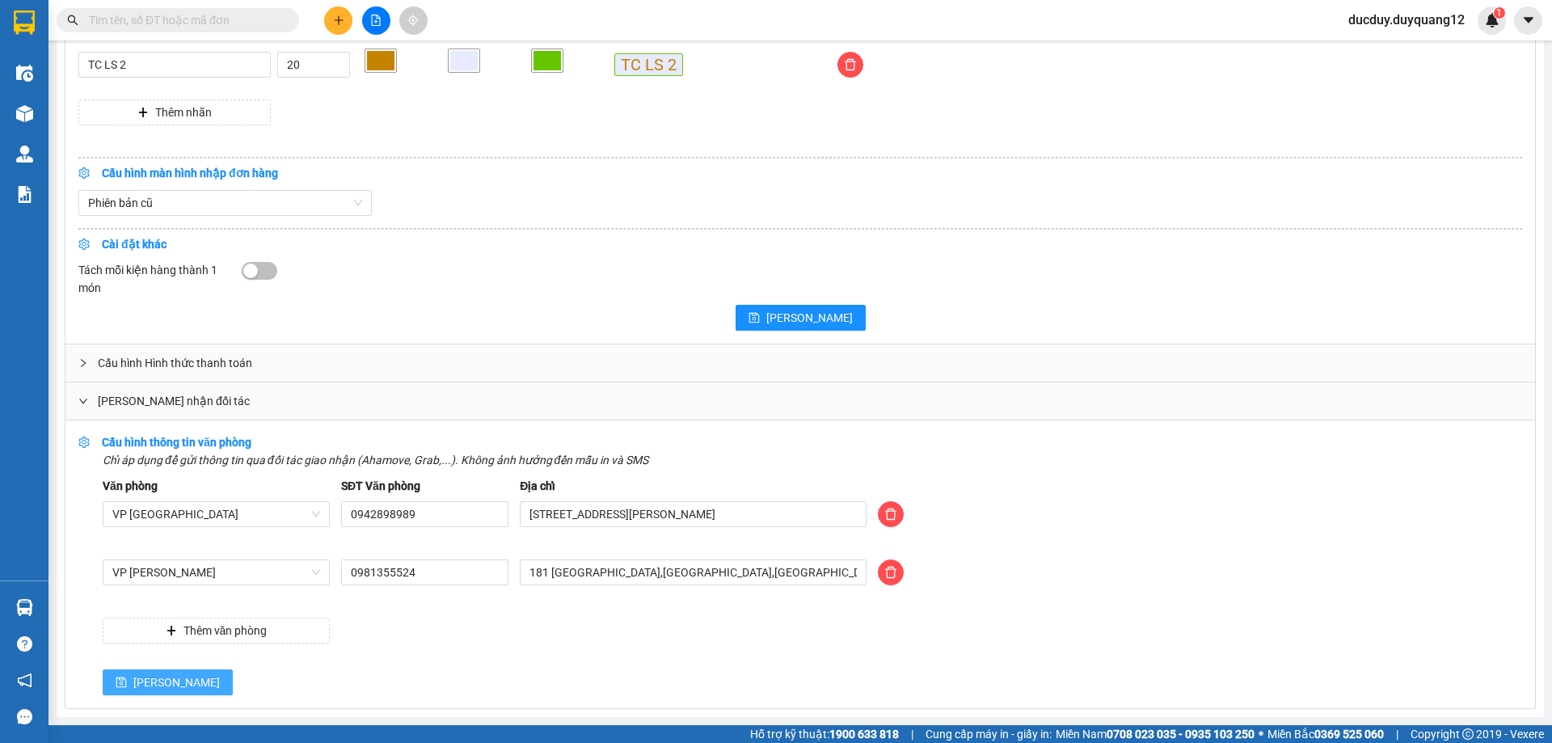
click at [135, 672] on button "[PERSON_NAME]" at bounding box center [168, 682] width 130 height 26
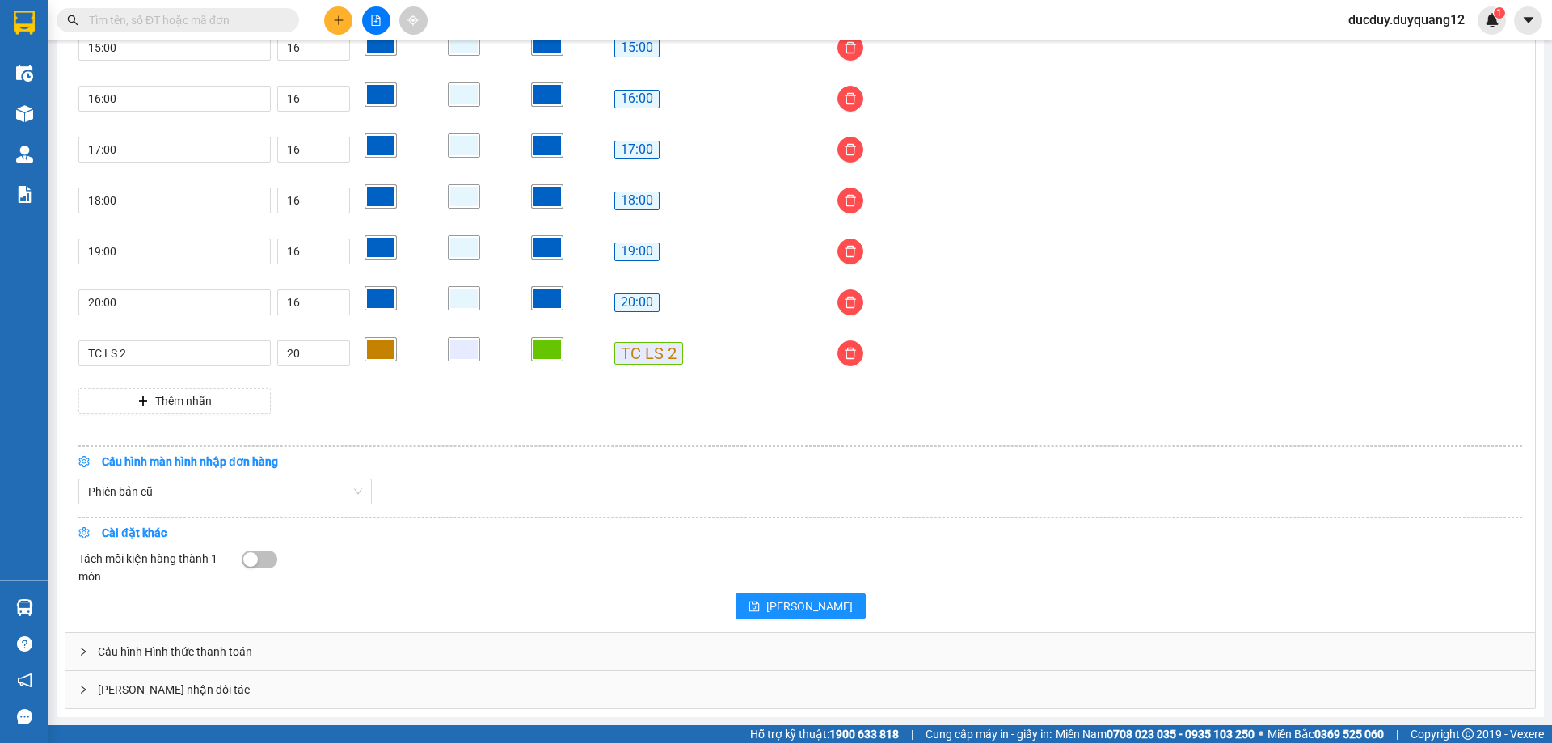
scroll to position [1335, 0]
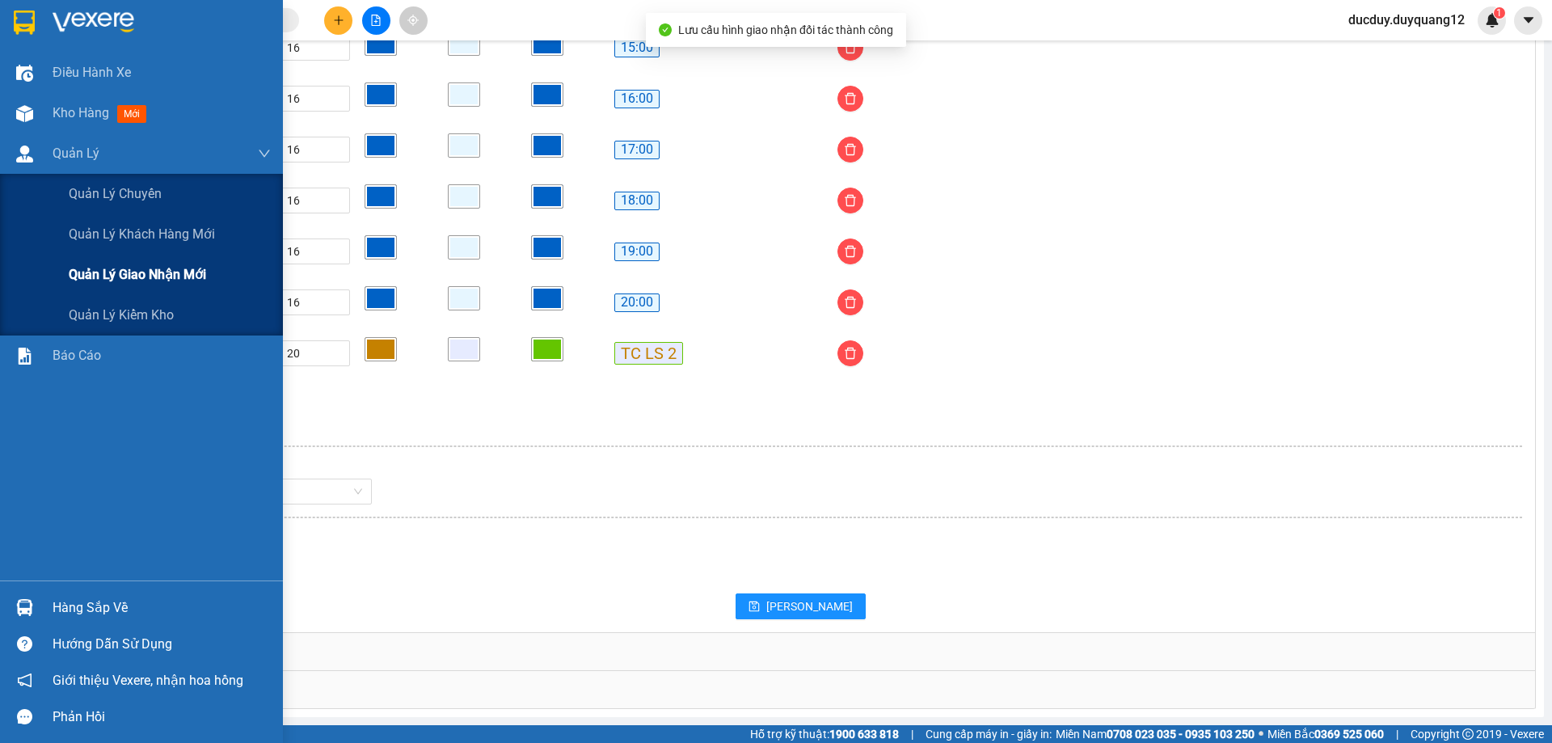
click at [76, 268] on span "Quản lý giao nhận mới" at bounding box center [137, 274] width 137 height 20
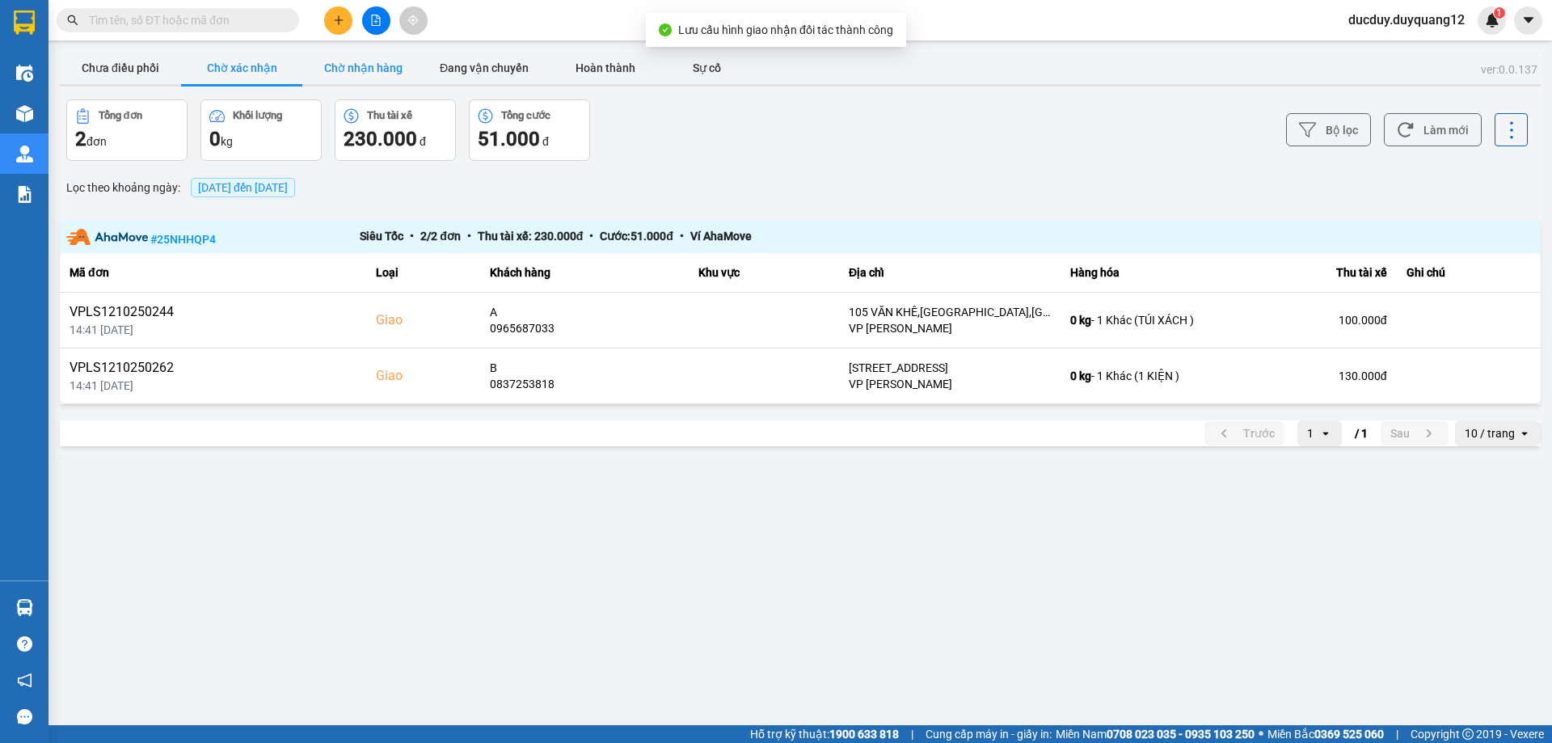
click at [354, 56] on button "Chờ nhận hàng" at bounding box center [362, 68] width 121 height 32
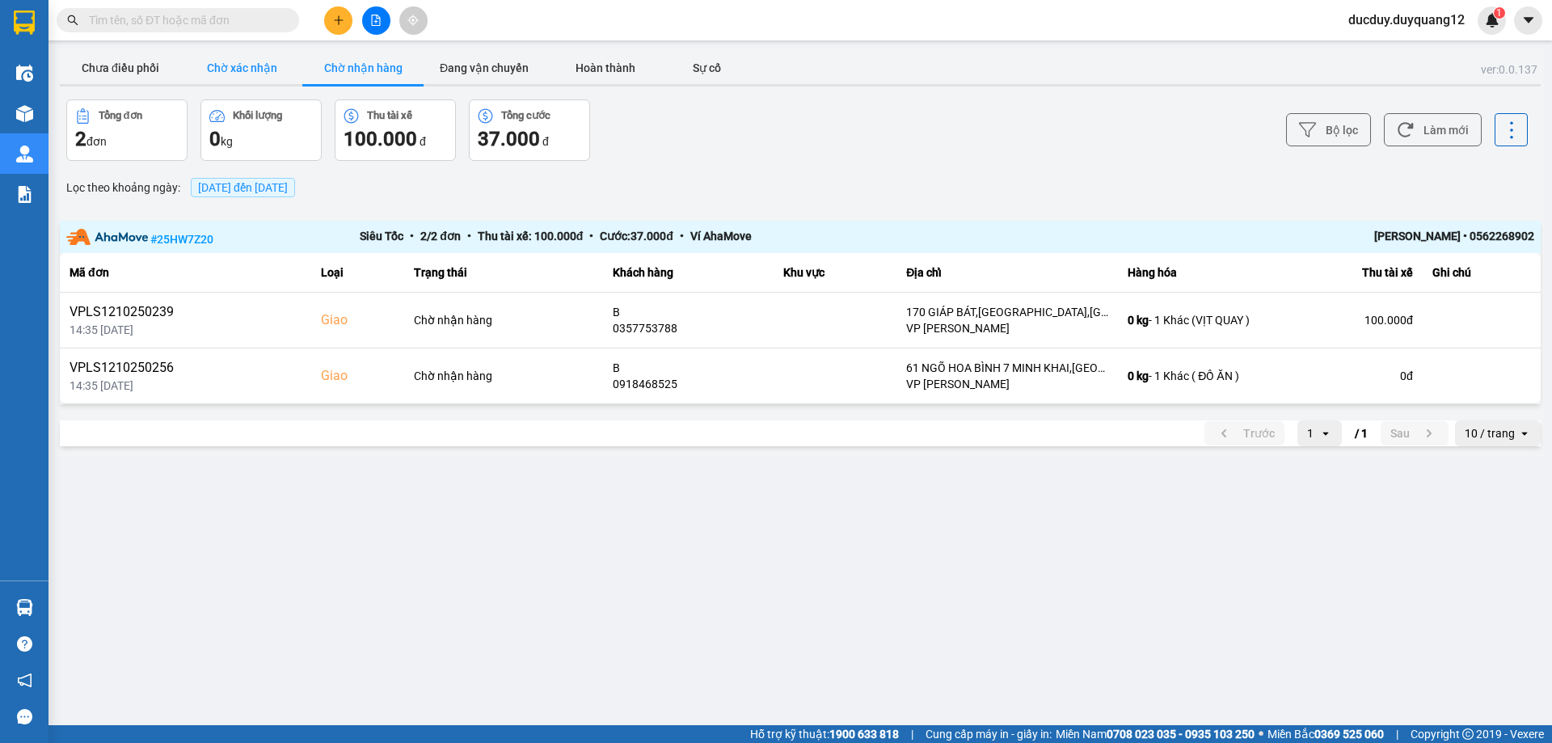
click at [266, 66] on button "Chờ xác nhận" at bounding box center [241, 68] width 121 height 32
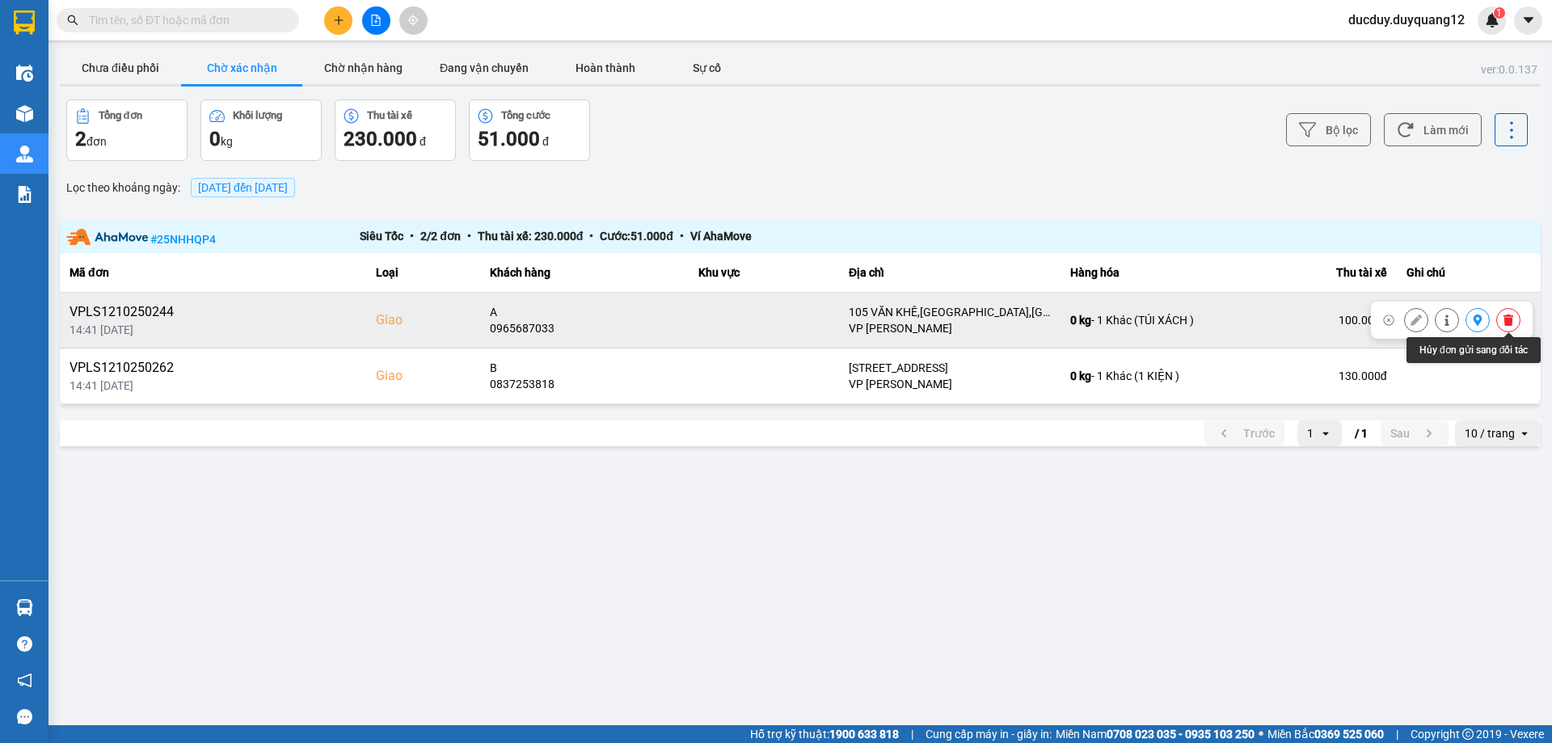
click at [1511, 318] on icon at bounding box center [1508, 319] width 11 height 11
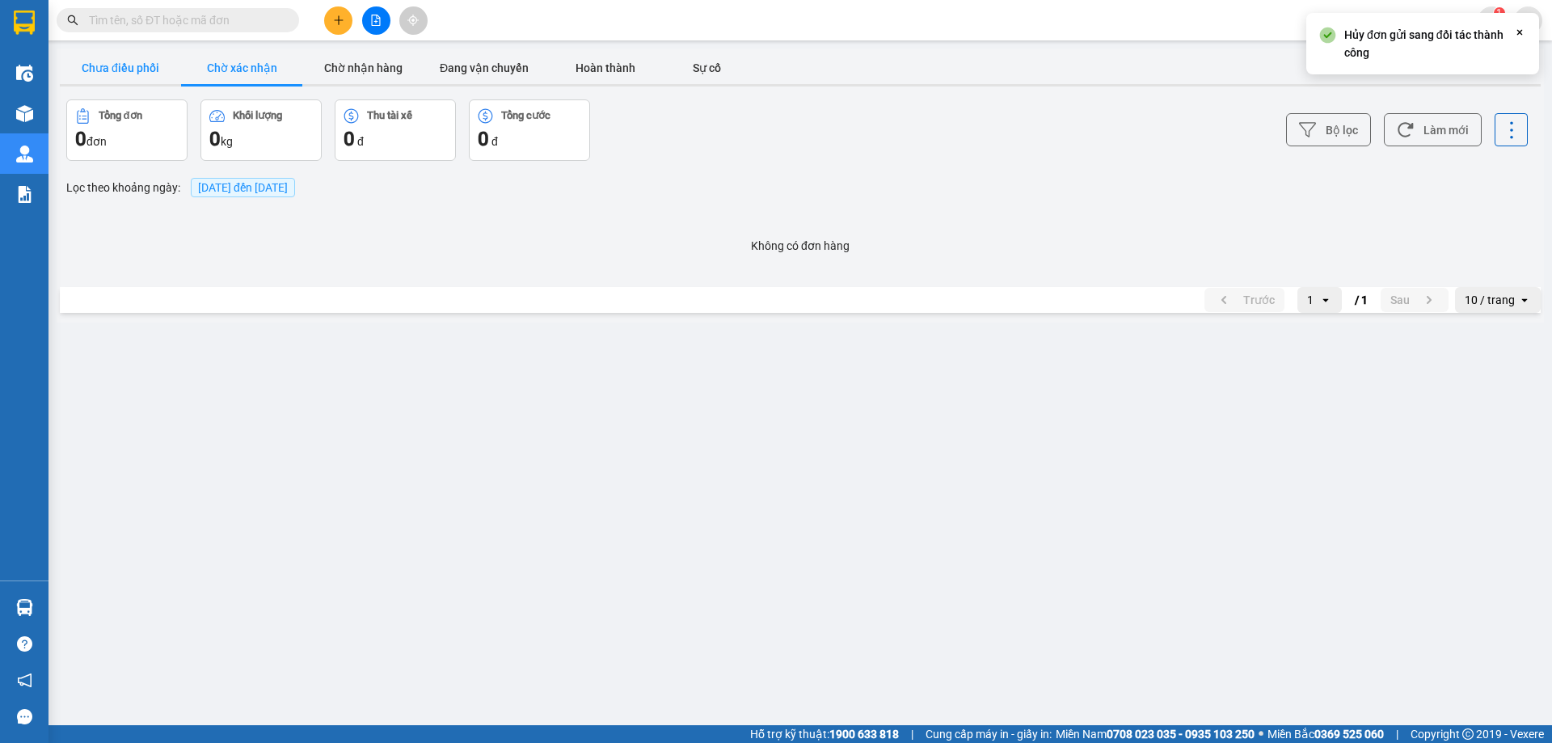
click at [136, 57] on button "Chưa điều phối" at bounding box center [120, 68] width 121 height 32
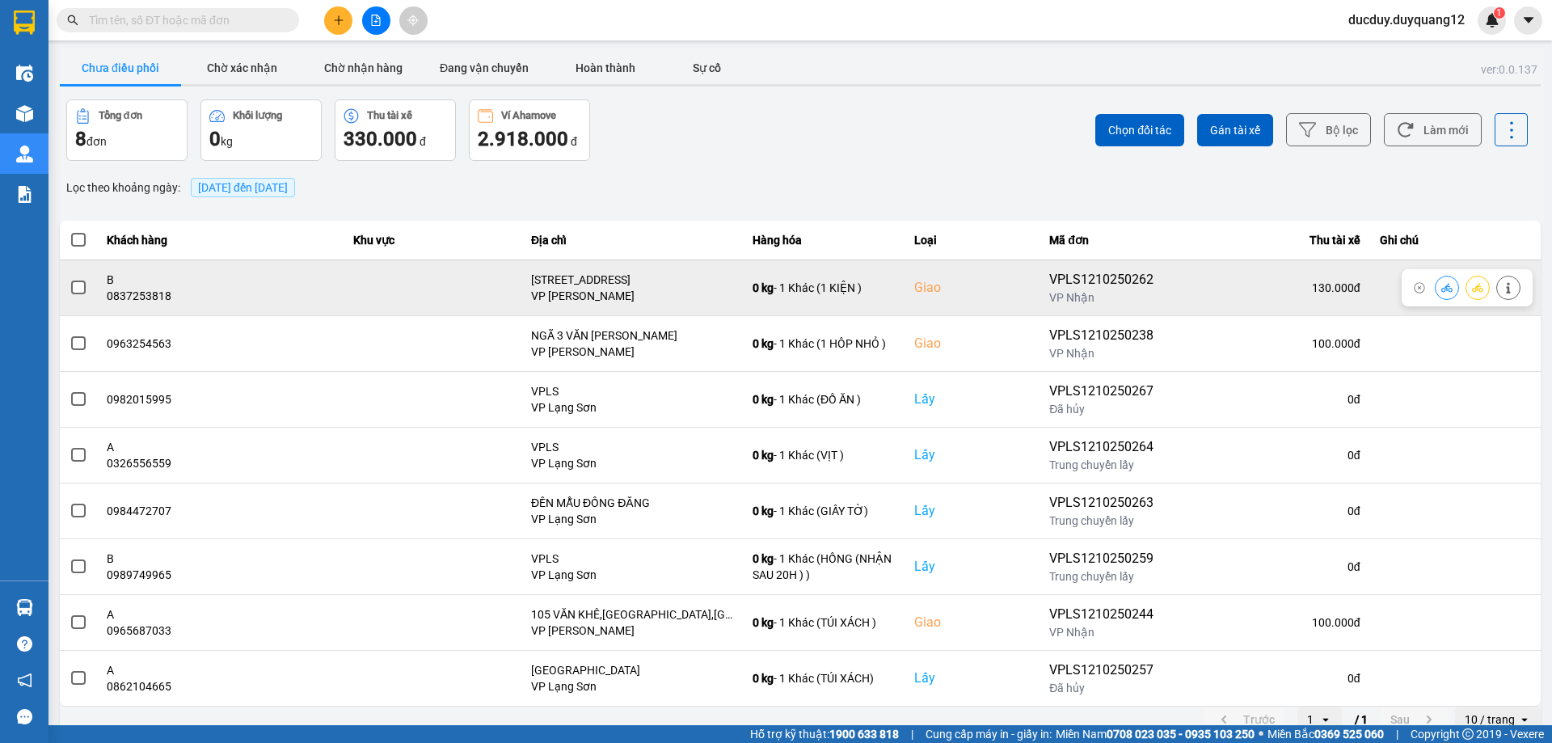
click at [82, 287] on span at bounding box center [78, 287] width 15 height 15
click at [70, 279] on input "checkbox" at bounding box center [70, 279] width 0 height 0
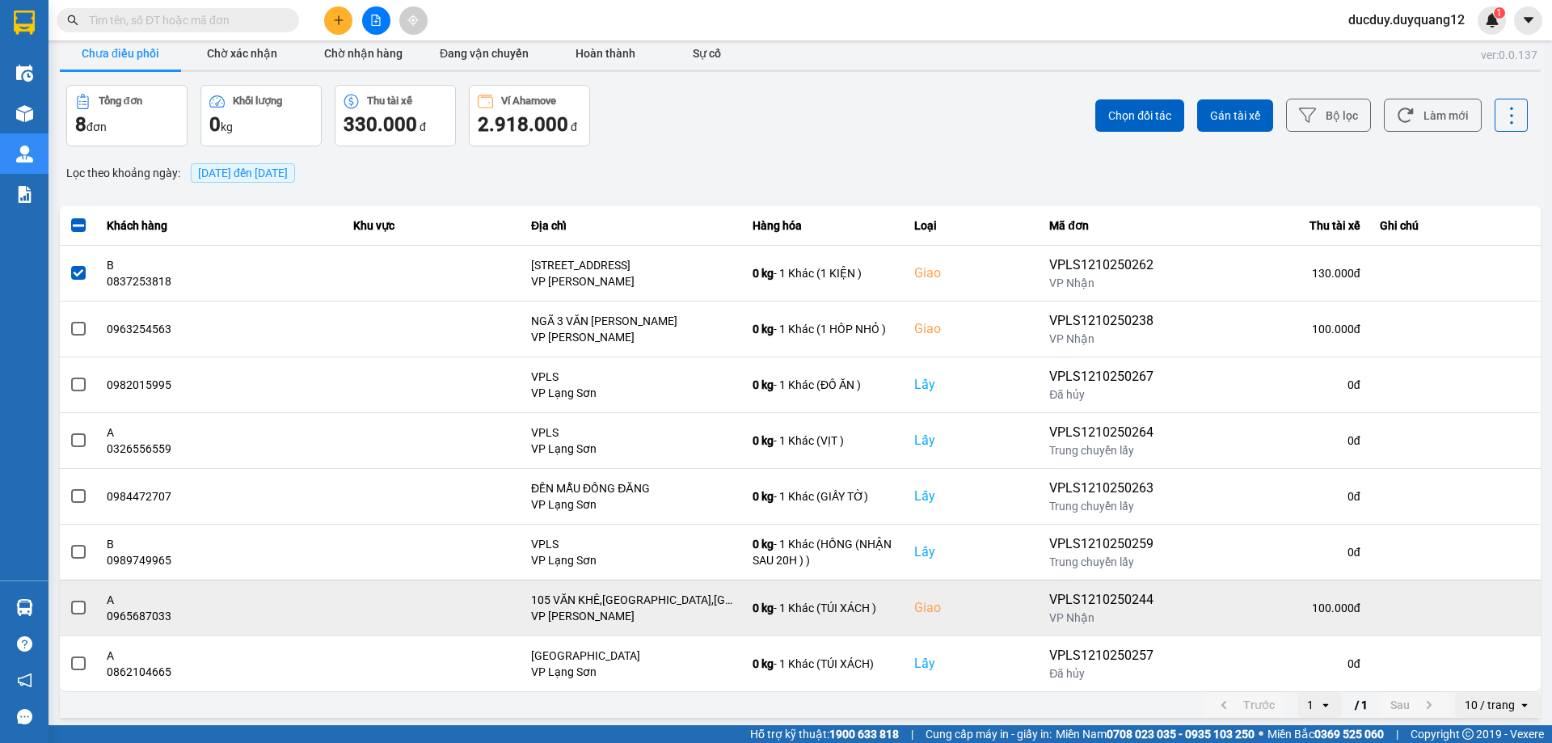
scroll to position [19, 0]
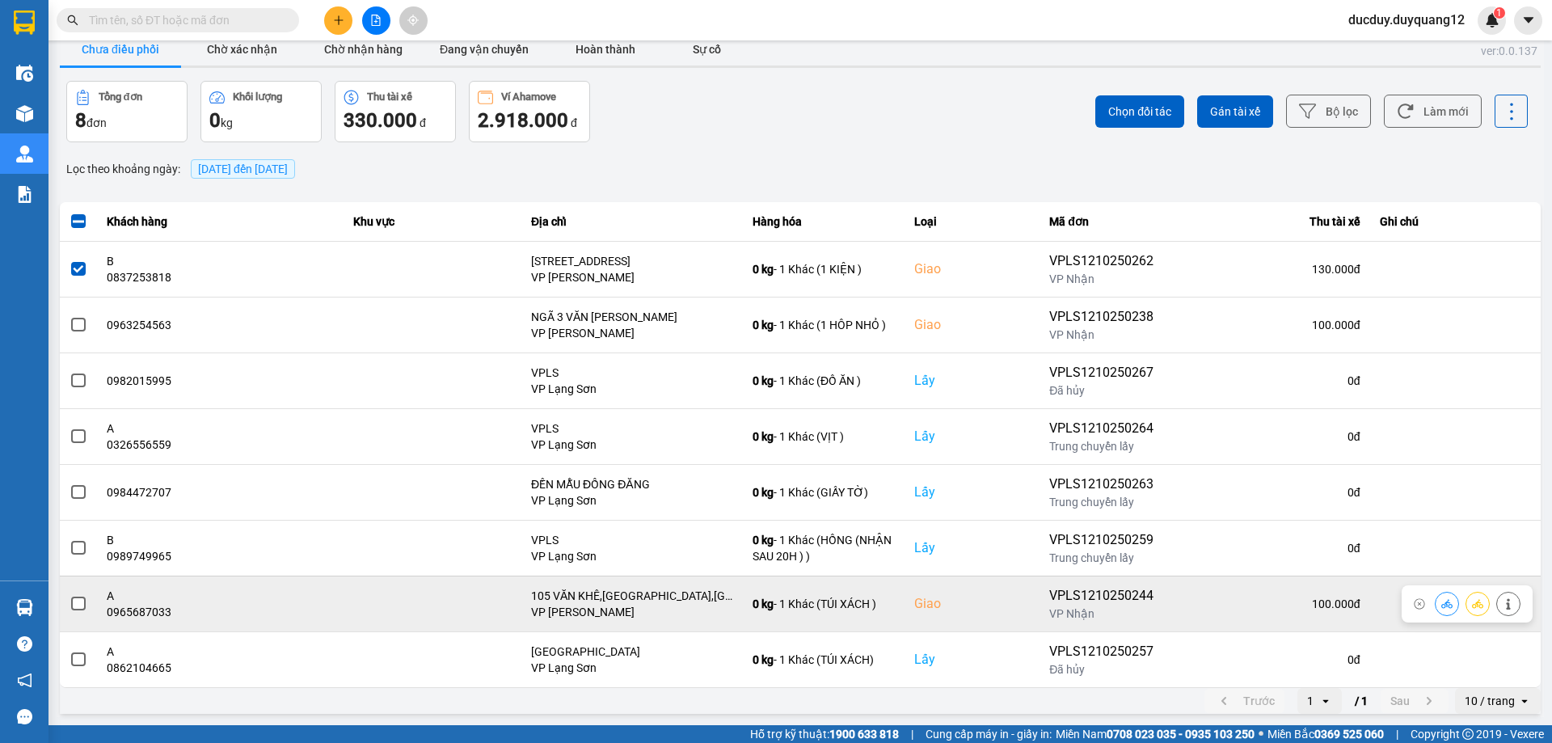
click at [71, 601] on span at bounding box center [78, 604] width 15 height 15
click at [70, 595] on input "checkbox" at bounding box center [70, 595] width 0 height 0
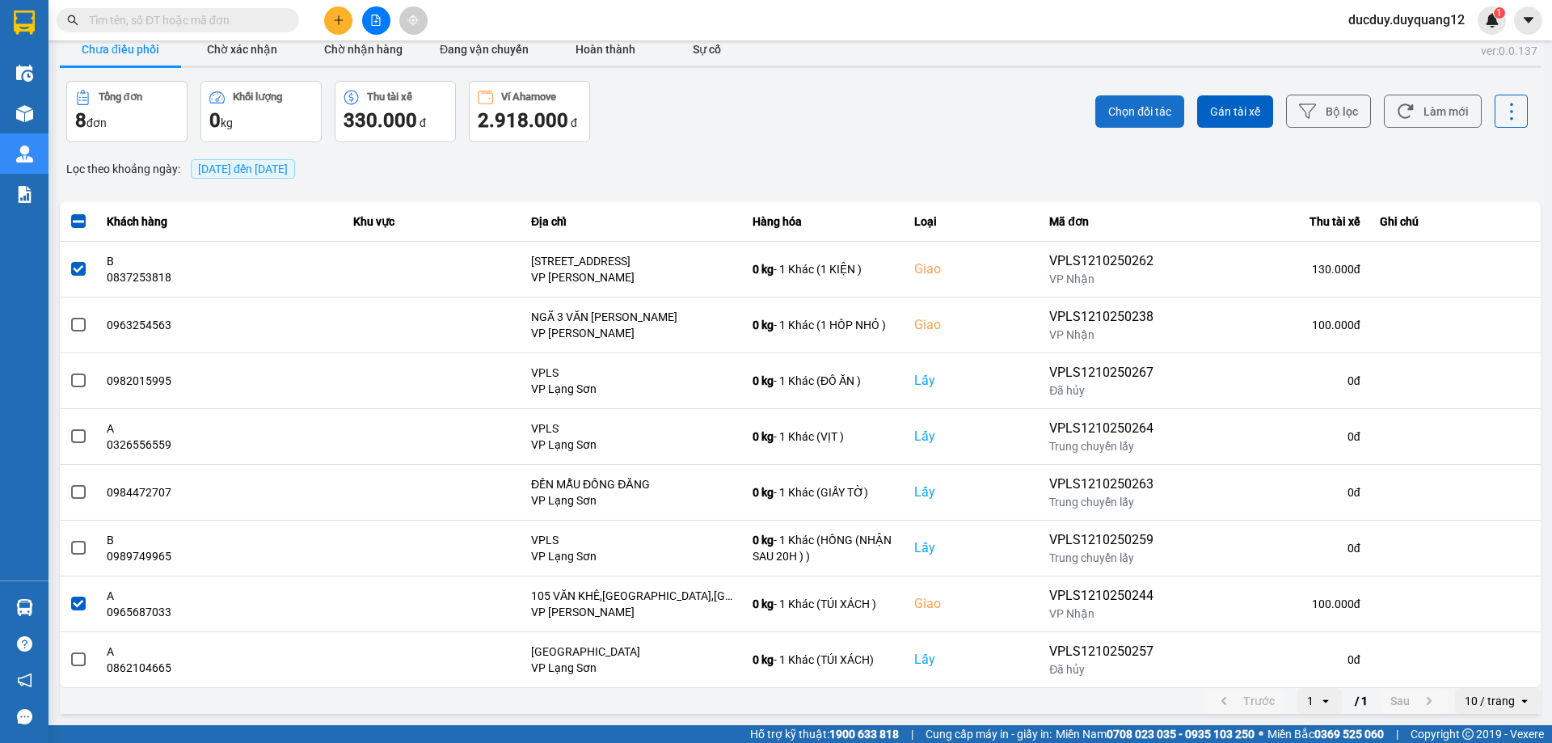
click at [1164, 100] on button "Chọn đối tác" at bounding box center [1139, 111] width 89 height 32
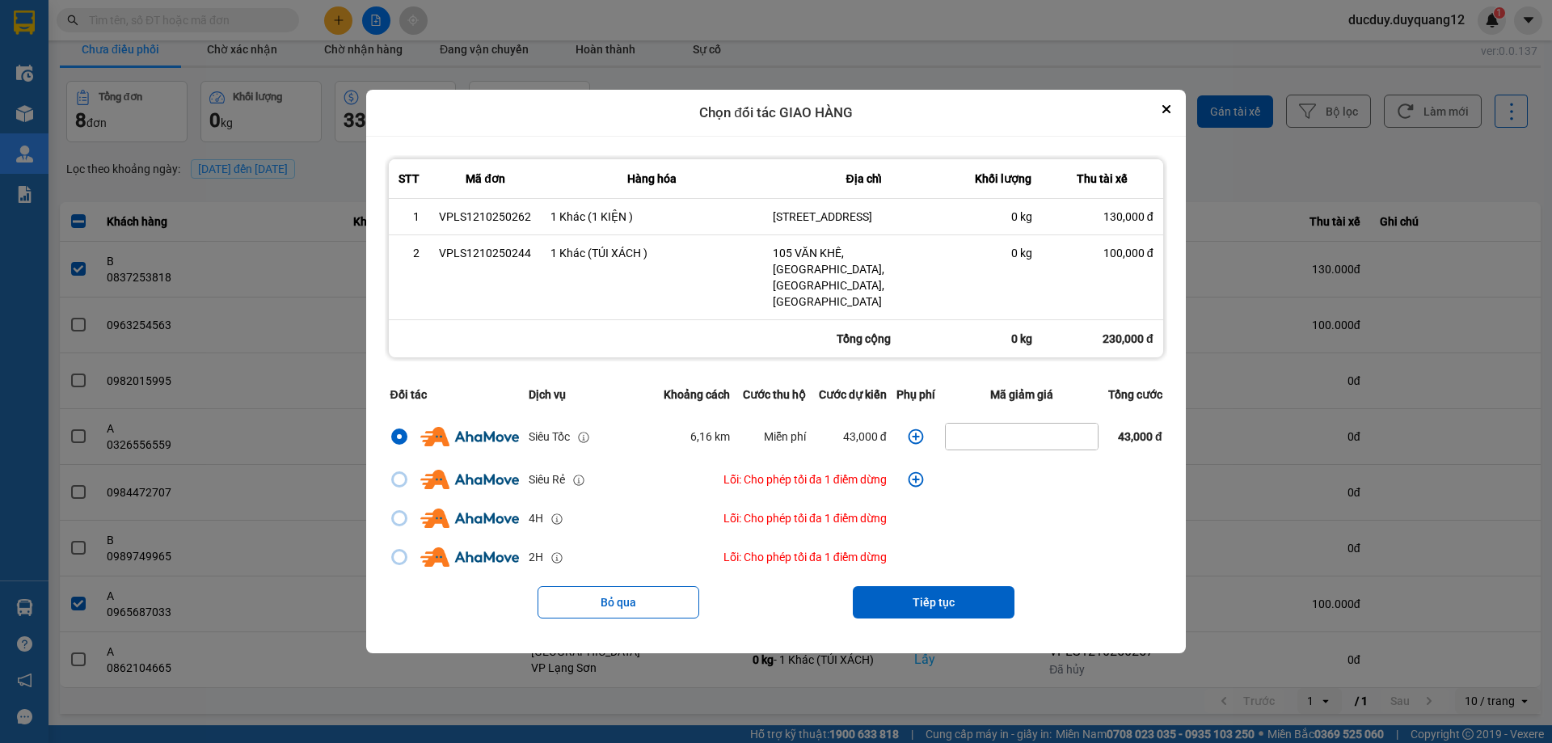
click at [918, 428] on icon "dialog" at bounding box center [916, 436] width 16 height 16
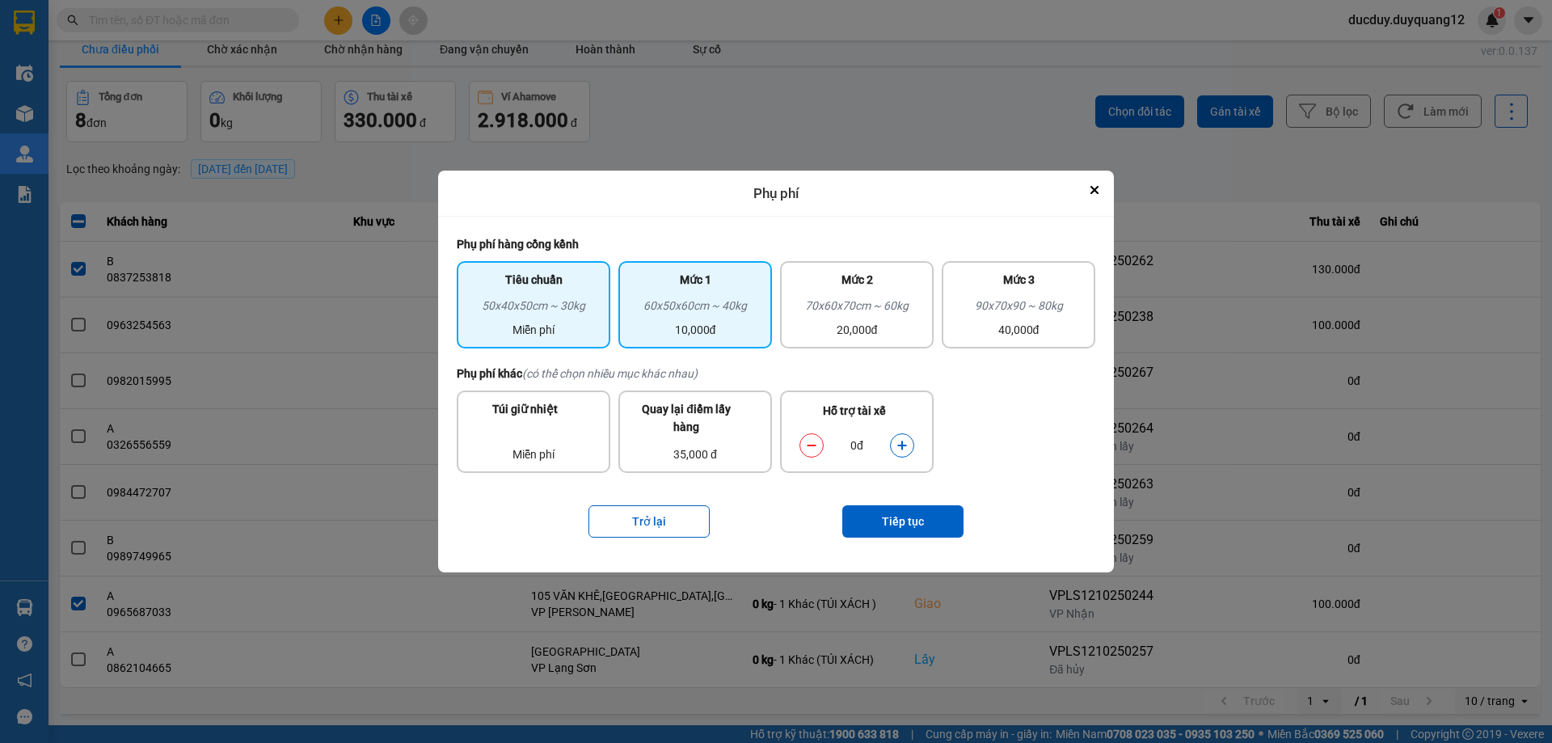
click at [705, 304] on div "60x50x60cm ~ 40kg" at bounding box center [695, 309] width 134 height 24
click at [900, 504] on div "Trở lại Tiếp tục" at bounding box center [776, 521] width 639 height 65
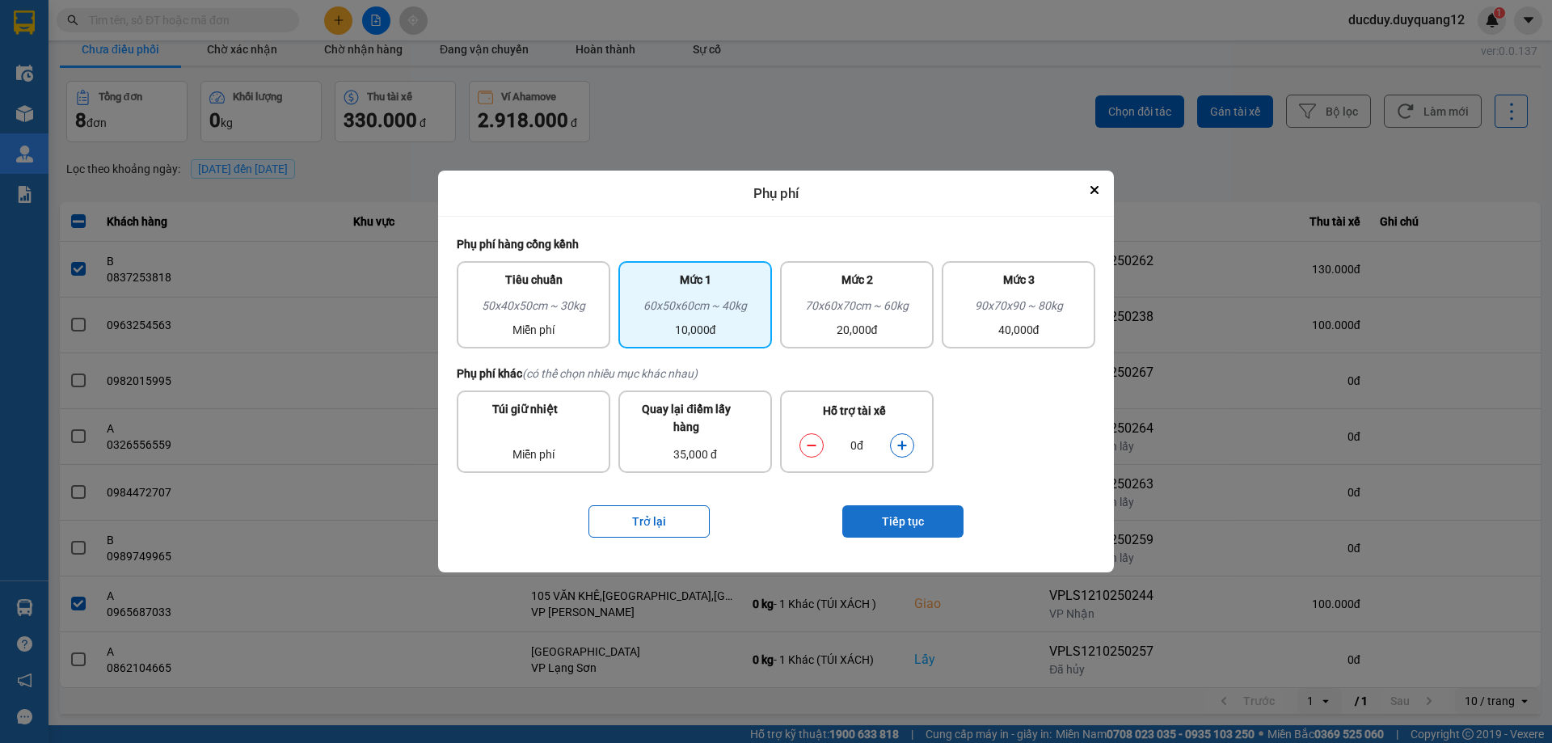
click at [900, 509] on button "Tiếp tục" at bounding box center [902, 521] width 121 height 32
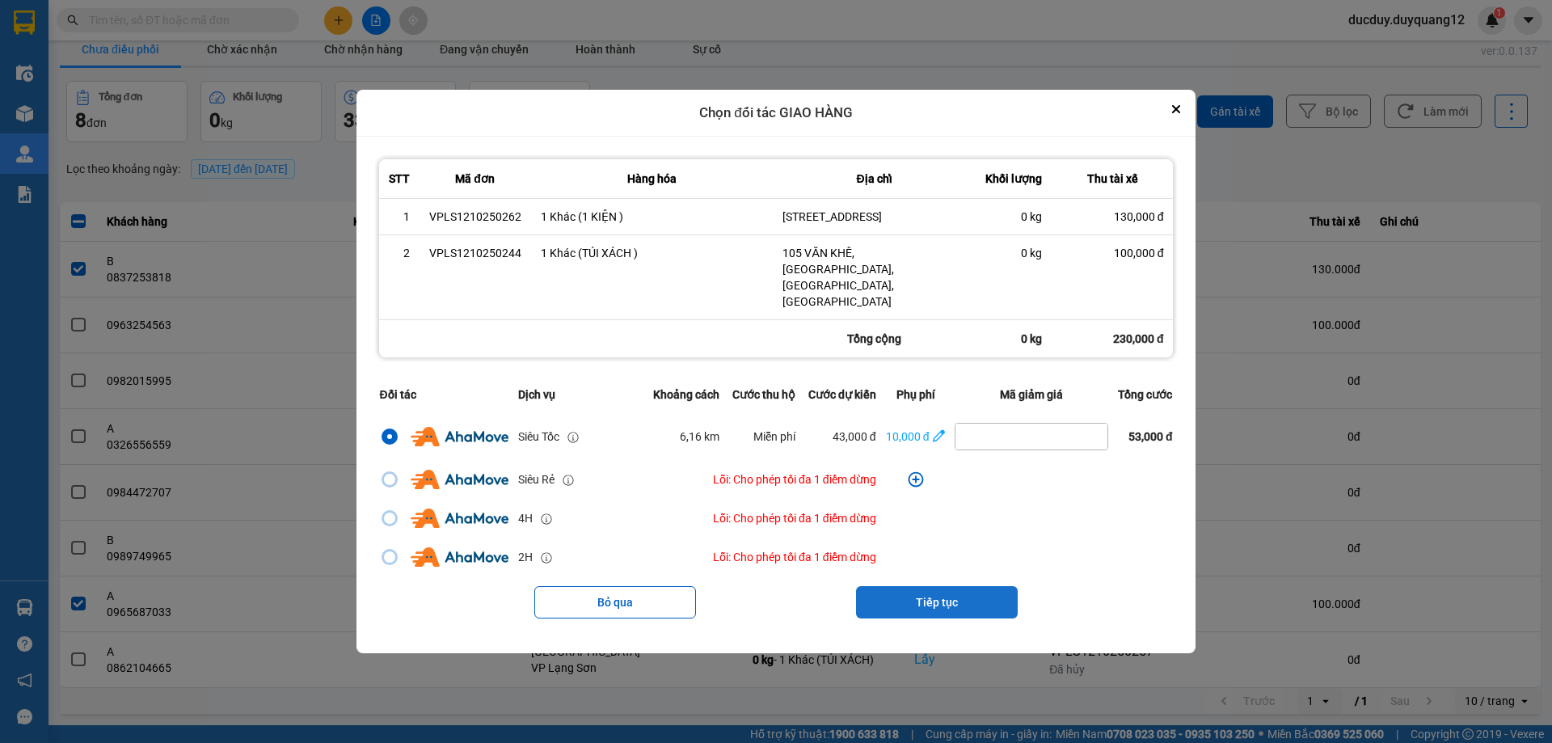
click at [951, 586] on button "Tiếp tục" at bounding box center [937, 602] width 162 height 32
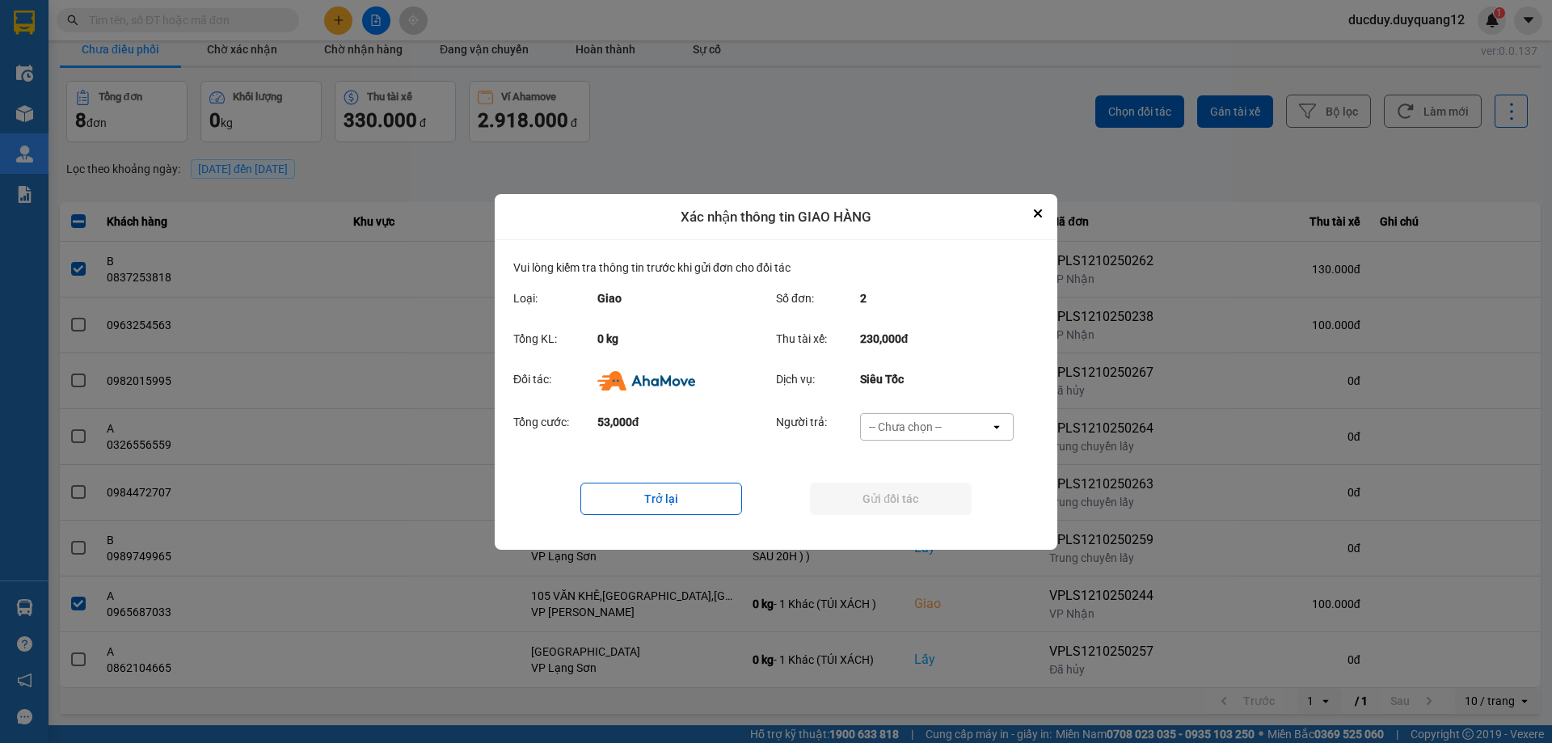
click at [907, 415] on div "-- Chưa chọn --" at bounding box center [925, 427] width 129 height 26
click at [931, 495] on span "Ví Ahamove" at bounding box center [904, 490] width 65 height 16
click at [931, 492] on button "Gửi đối tác" at bounding box center [891, 499] width 162 height 32
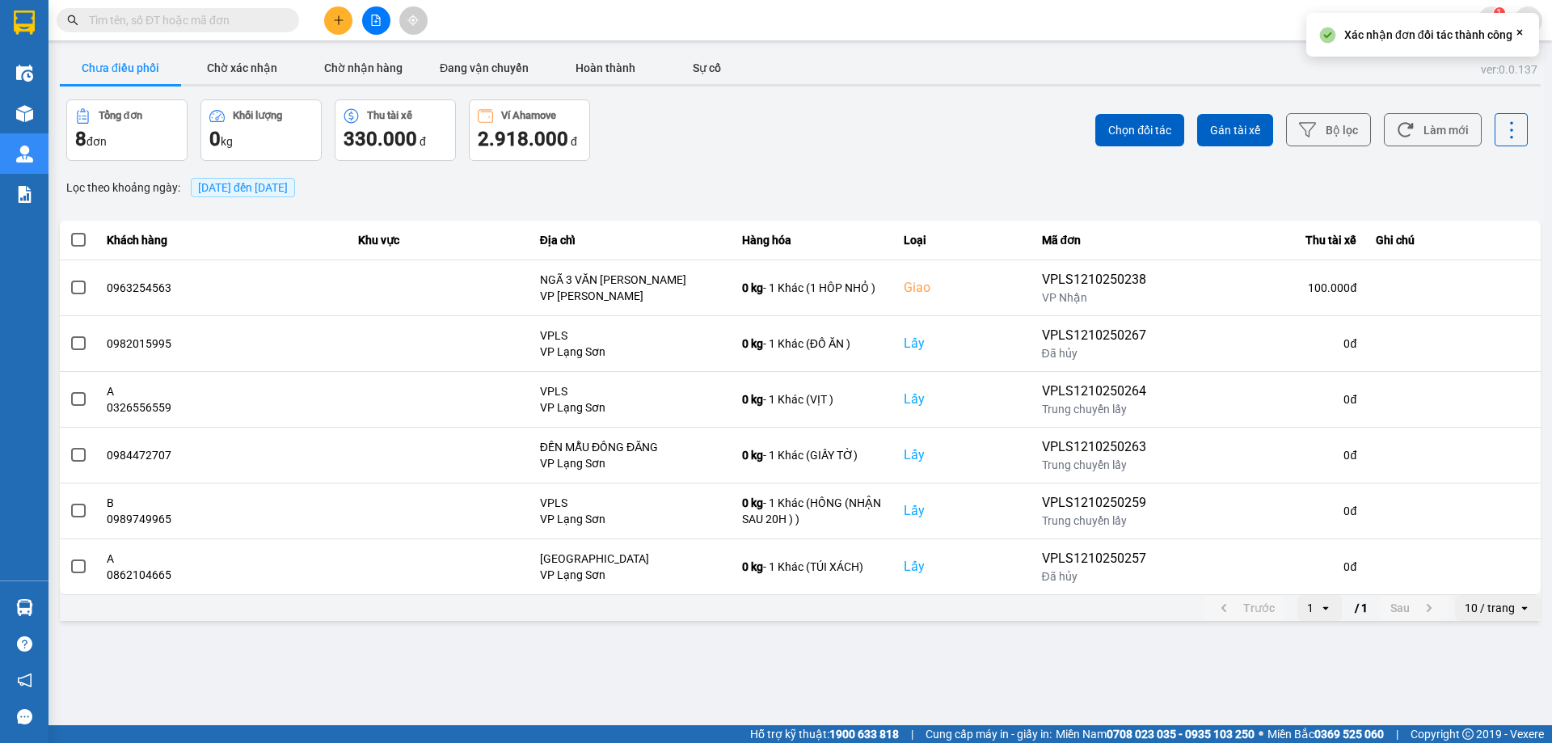
scroll to position [0, 0]
click at [369, 65] on button "Chờ nhận hàng" at bounding box center [362, 68] width 121 height 32
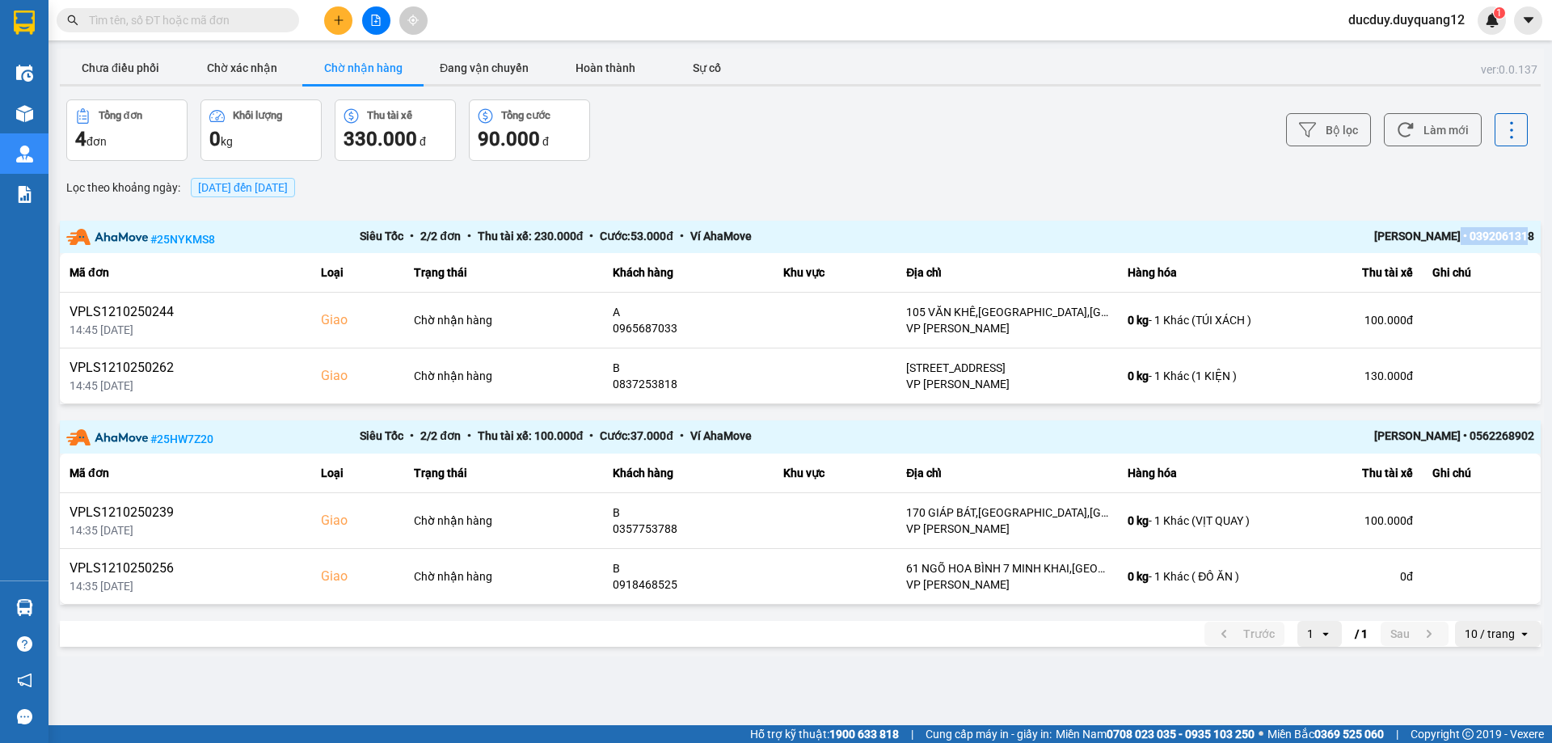
drag, startPoint x: 1461, startPoint y: 235, endPoint x: 1547, endPoint y: 230, distance: 86.6
click at [1547, 230] on main "ver: 0.0.137 Chưa điều phối Chờ xác nhận Chờ nhận hàng Đang vận chuyển Hoàn thà…" at bounding box center [776, 362] width 1552 height 725
copy div "• 0392061318"
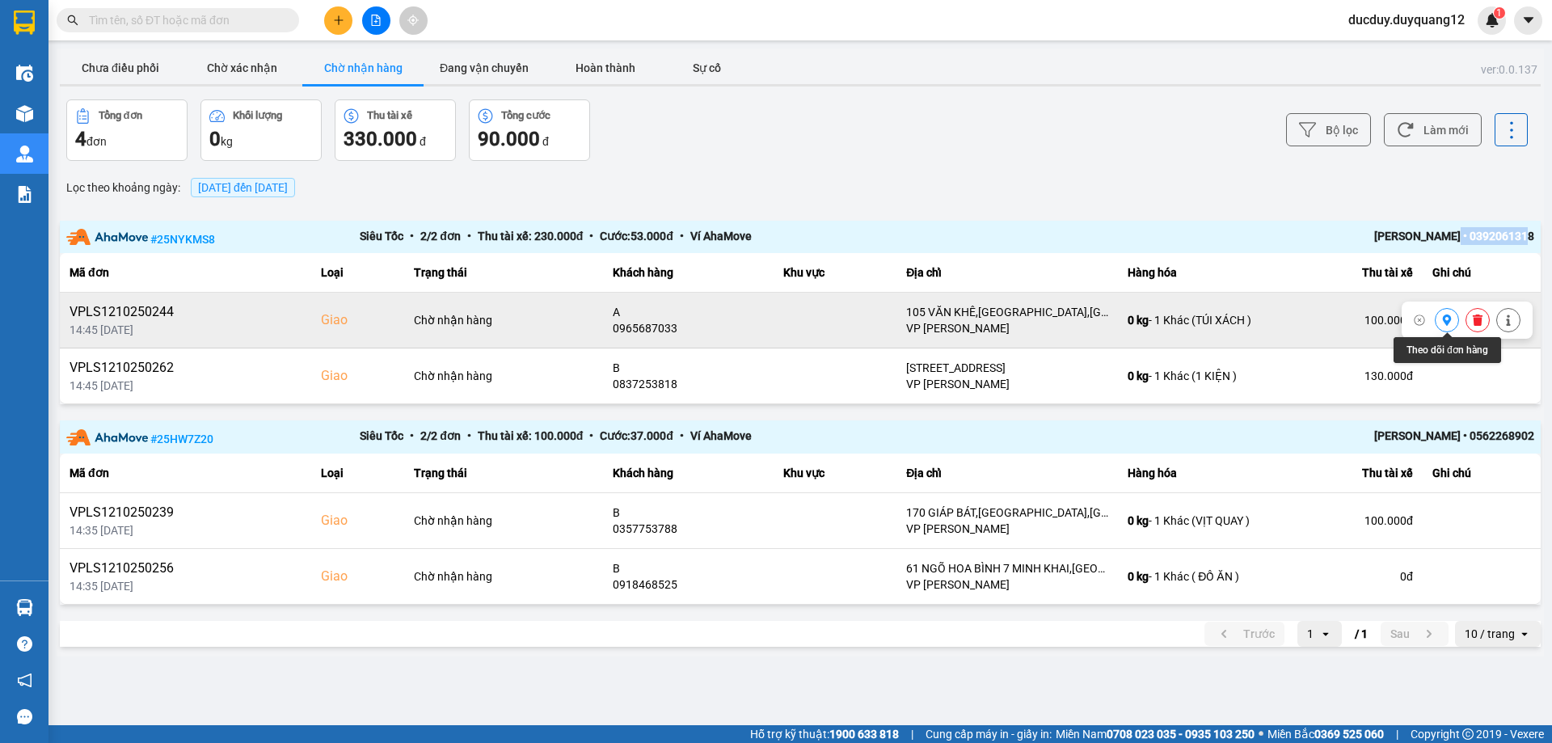
click at [1448, 317] on icon at bounding box center [1447, 319] width 9 height 11
click at [1446, 326] on icon at bounding box center [1446, 319] width 11 height 11
click at [1480, 318] on icon at bounding box center [1477, 319] width 11 height 11
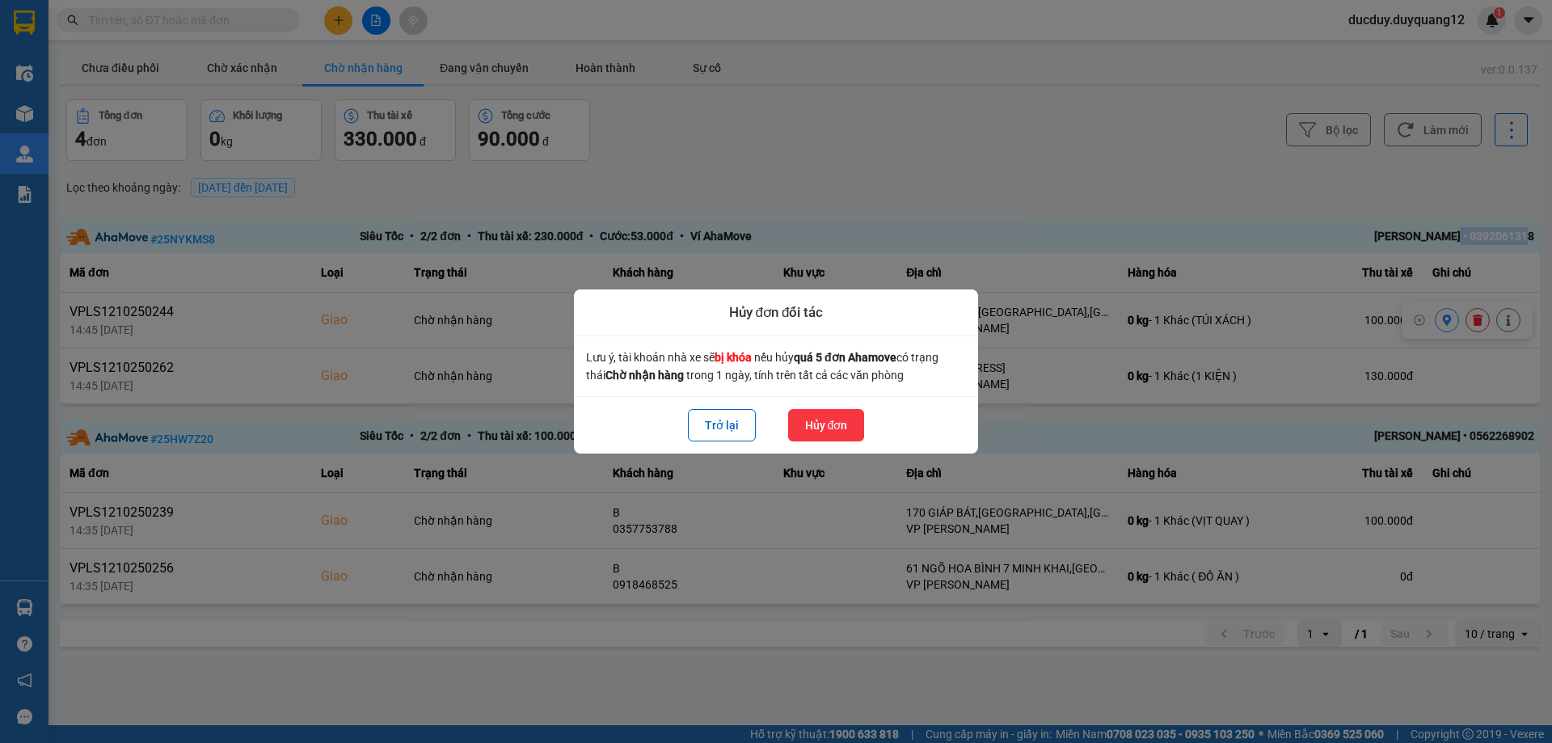
click at [824, 413] on button "Hủy đơn" at bounding box center [826, 425] width 77 height 32
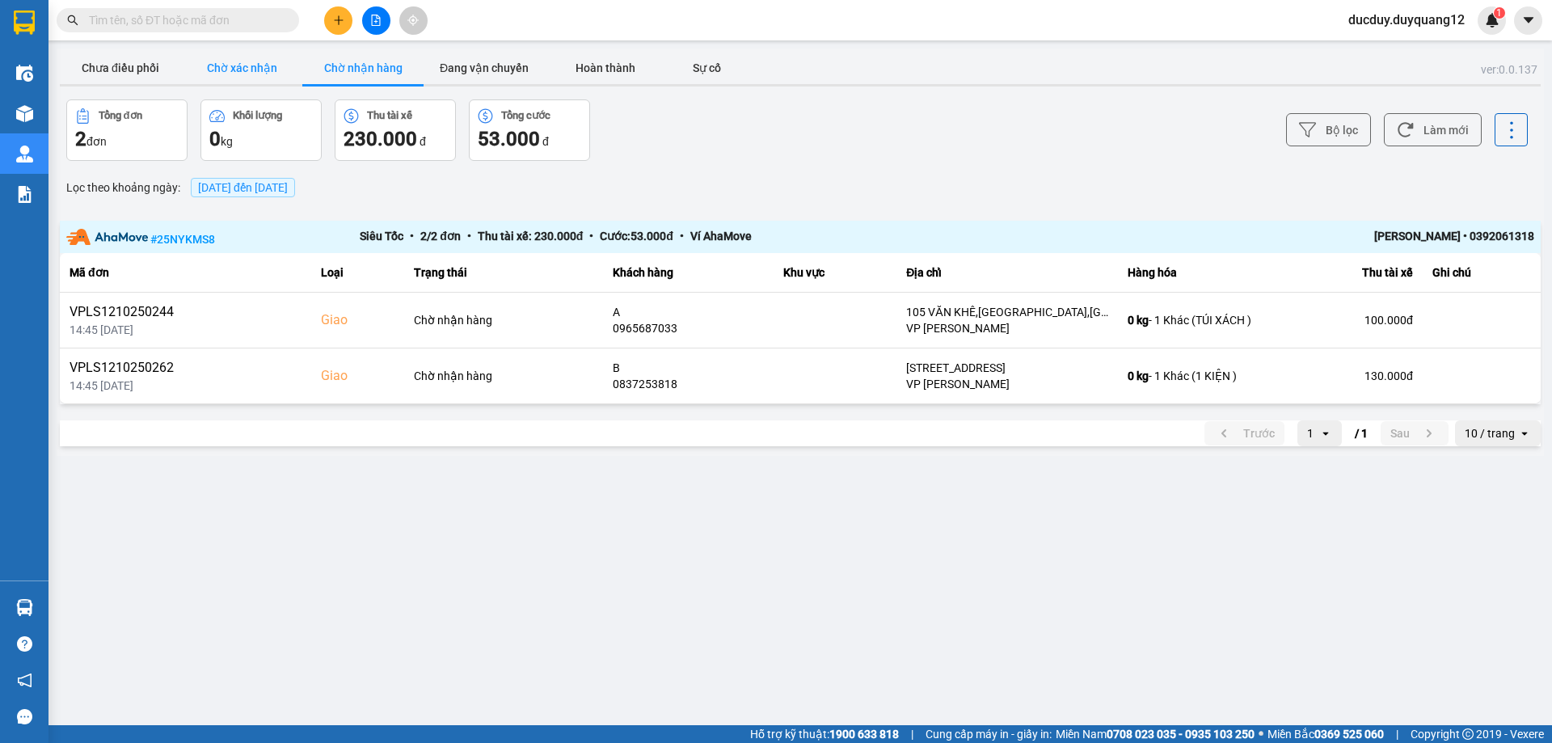
click at [264, 67] on button "Chờ xác nhận" at bounding box center [241, 68] width 121 height 32
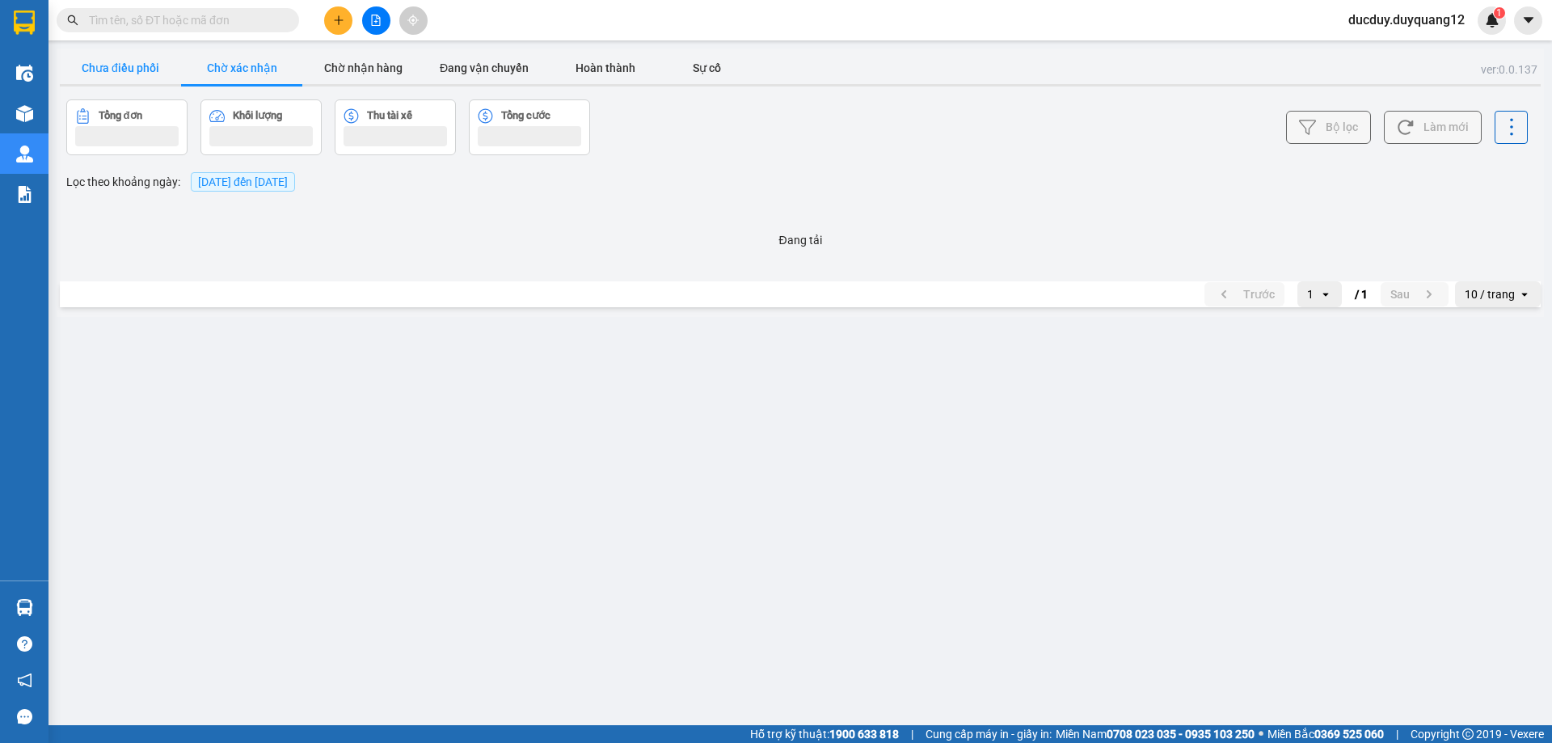
click at [146, 67] on button "Chưa điều phối" at bounding box center [120, 68] width 121 height 32
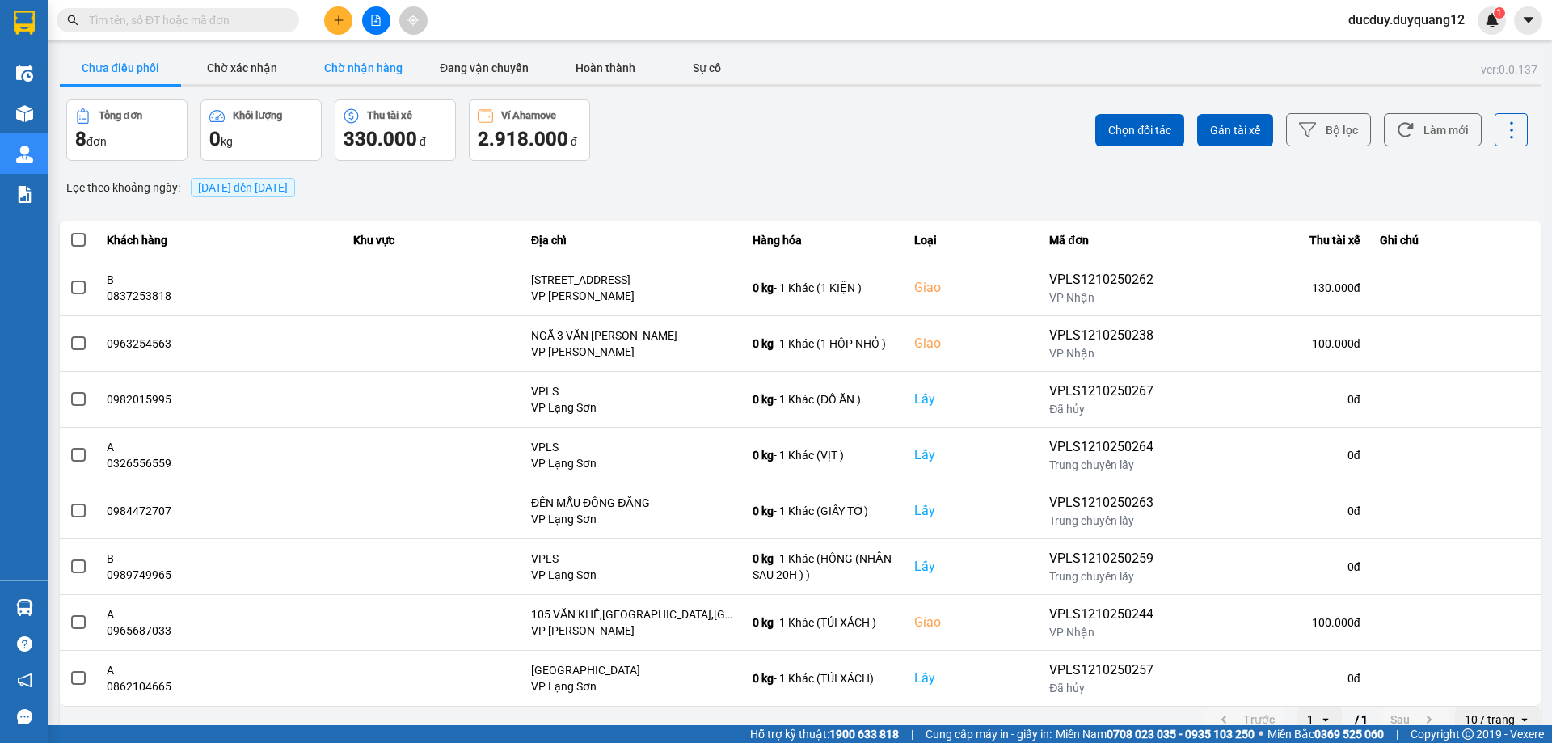
click at [371, 72] on button "Chờ nhận hàng" at bounding box center [362, 68] width 121 height 32
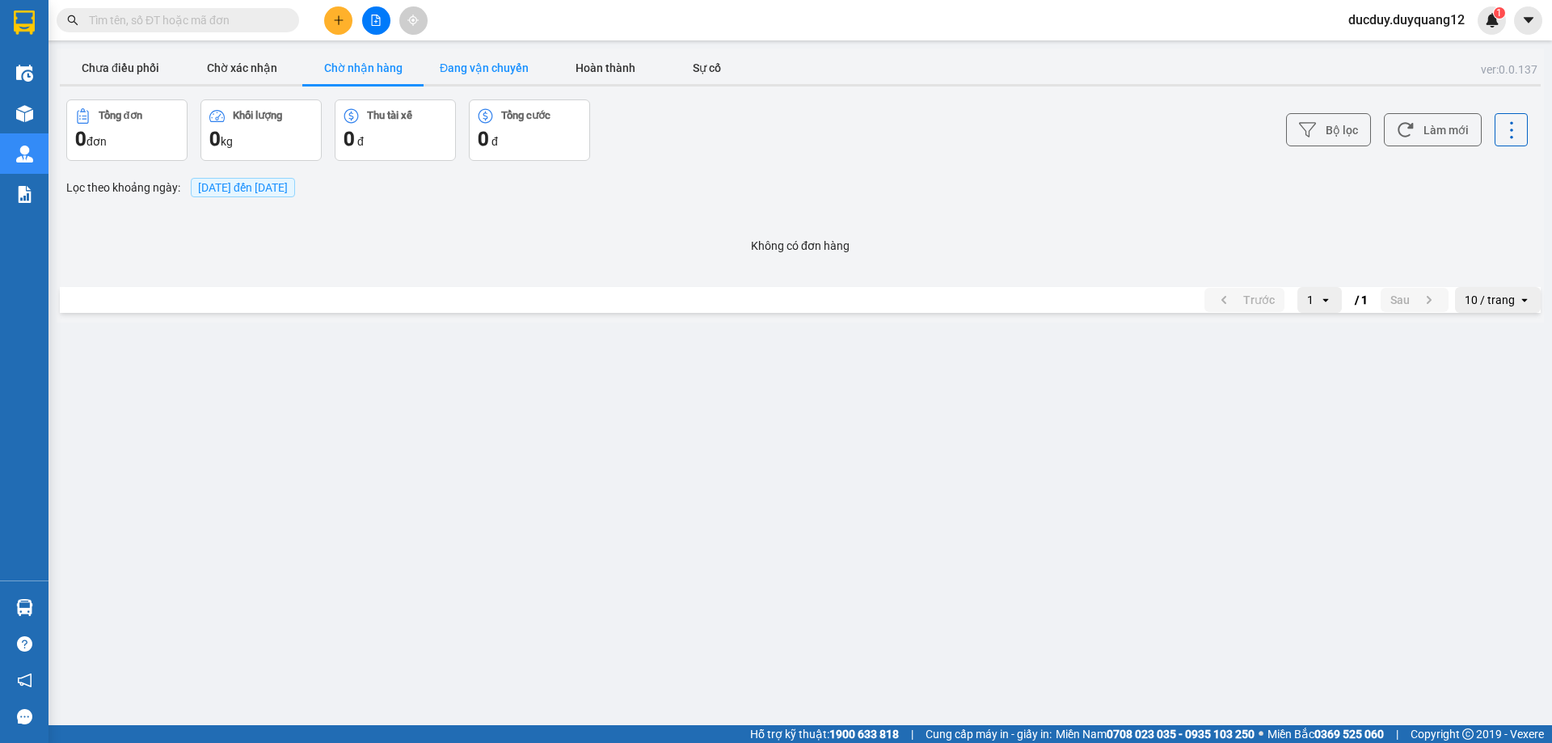
click at [462, 71] on button "Đang vận chuyển" at bounding box center [484, 68] width 121 height 32
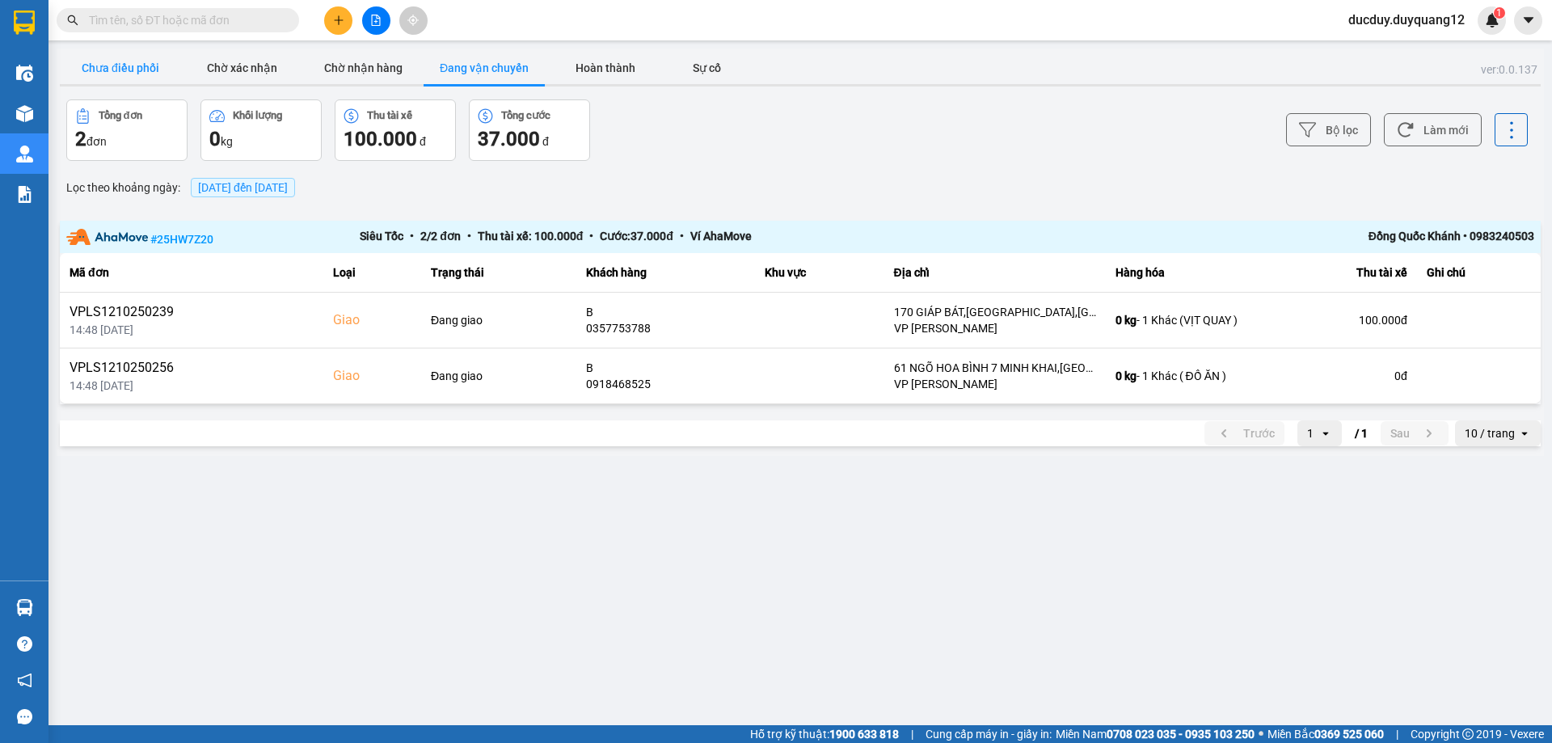
click at [139, 72] on button "Chưa điều phối" at bounding box center [120, 68] width 121 height 32
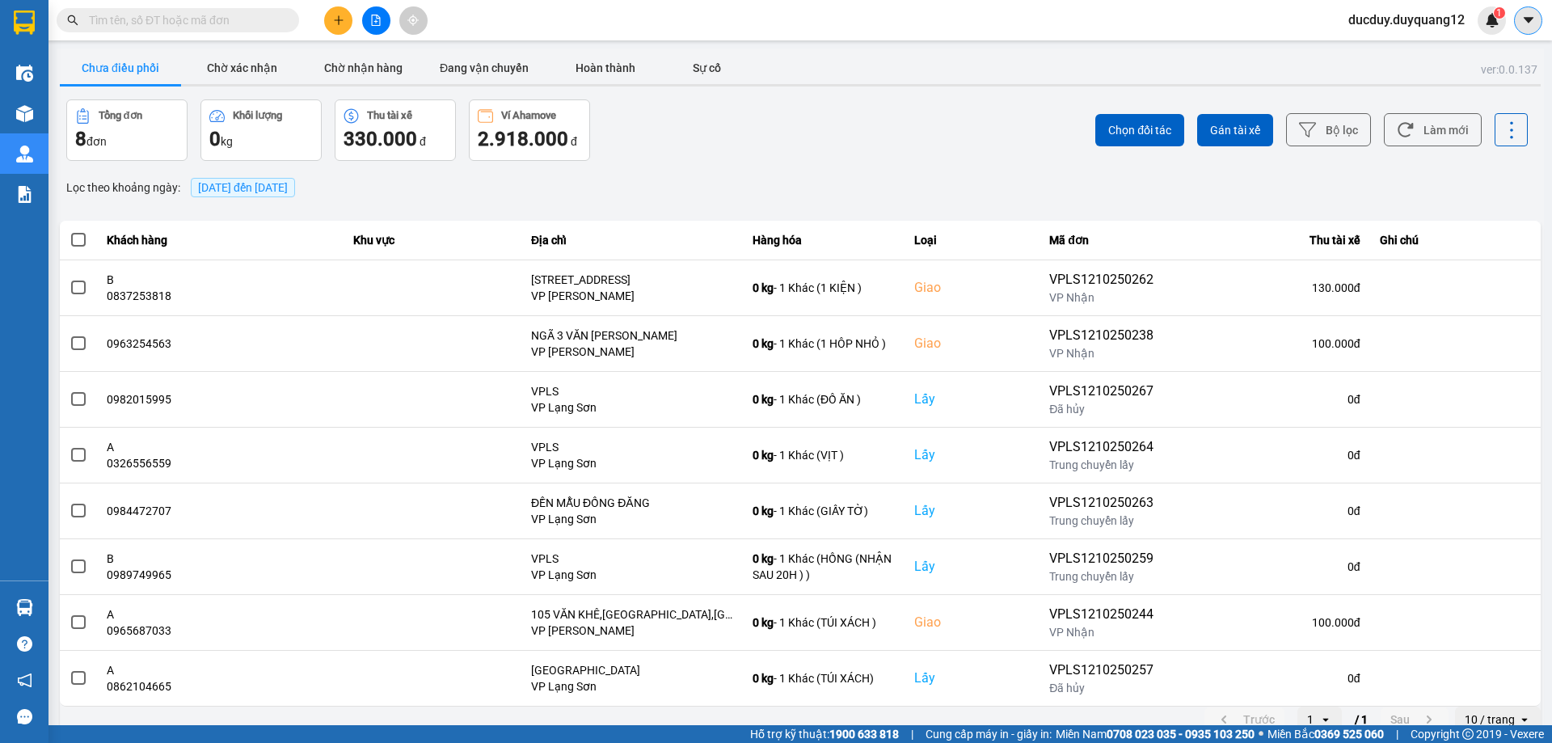
click at [1528, 6] on button at bounding box center [1528, 20] width 28 height 28
click at [1474, 57] on div "Cấu hình nhà xe" at bounding box center [1485, 61] width 82 height 18
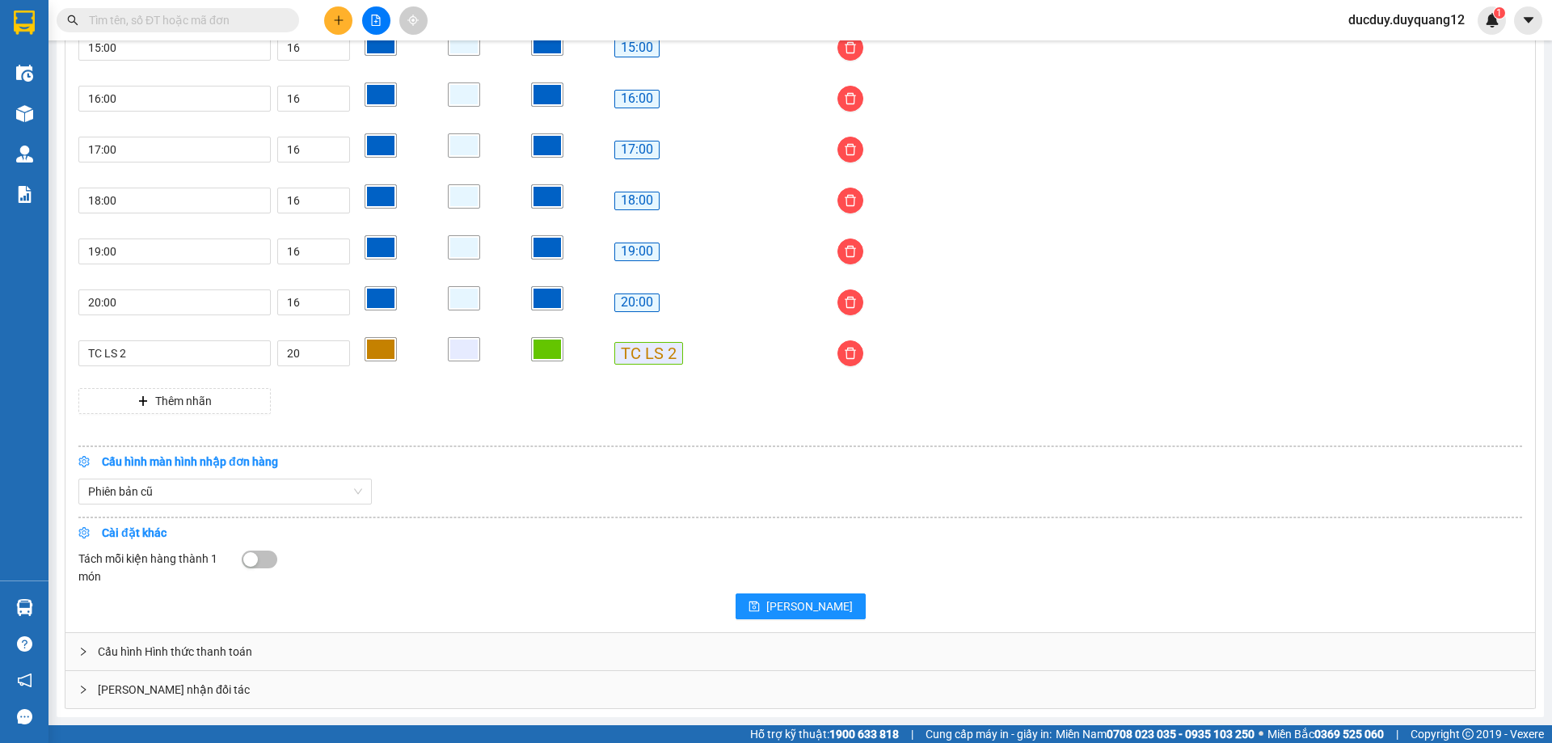
click at [267, 691] on div "[PERSON_NAME] nhận đối tác" at bounding box center [799, 689] width 1469 height 37
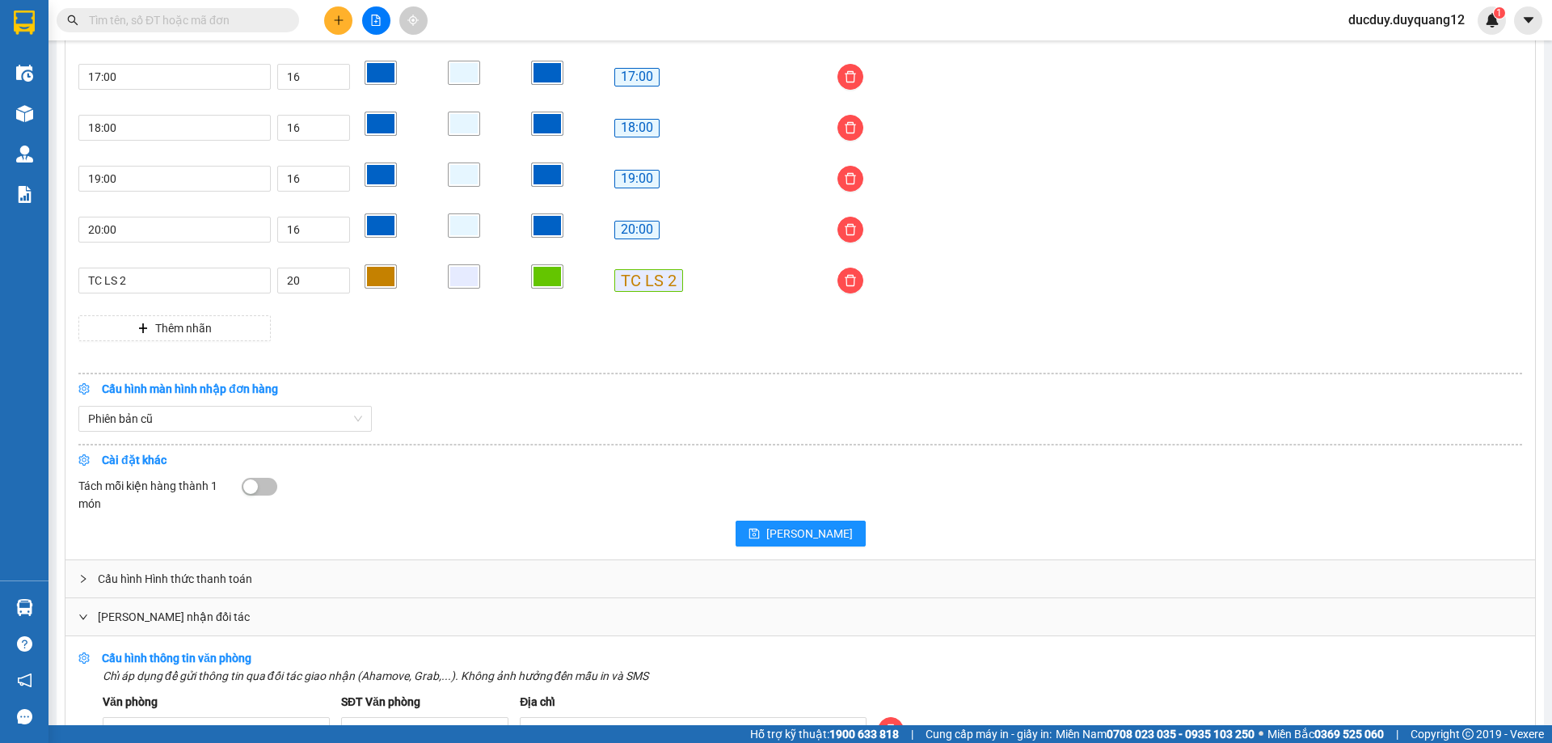
scroll to position [1582, 0]
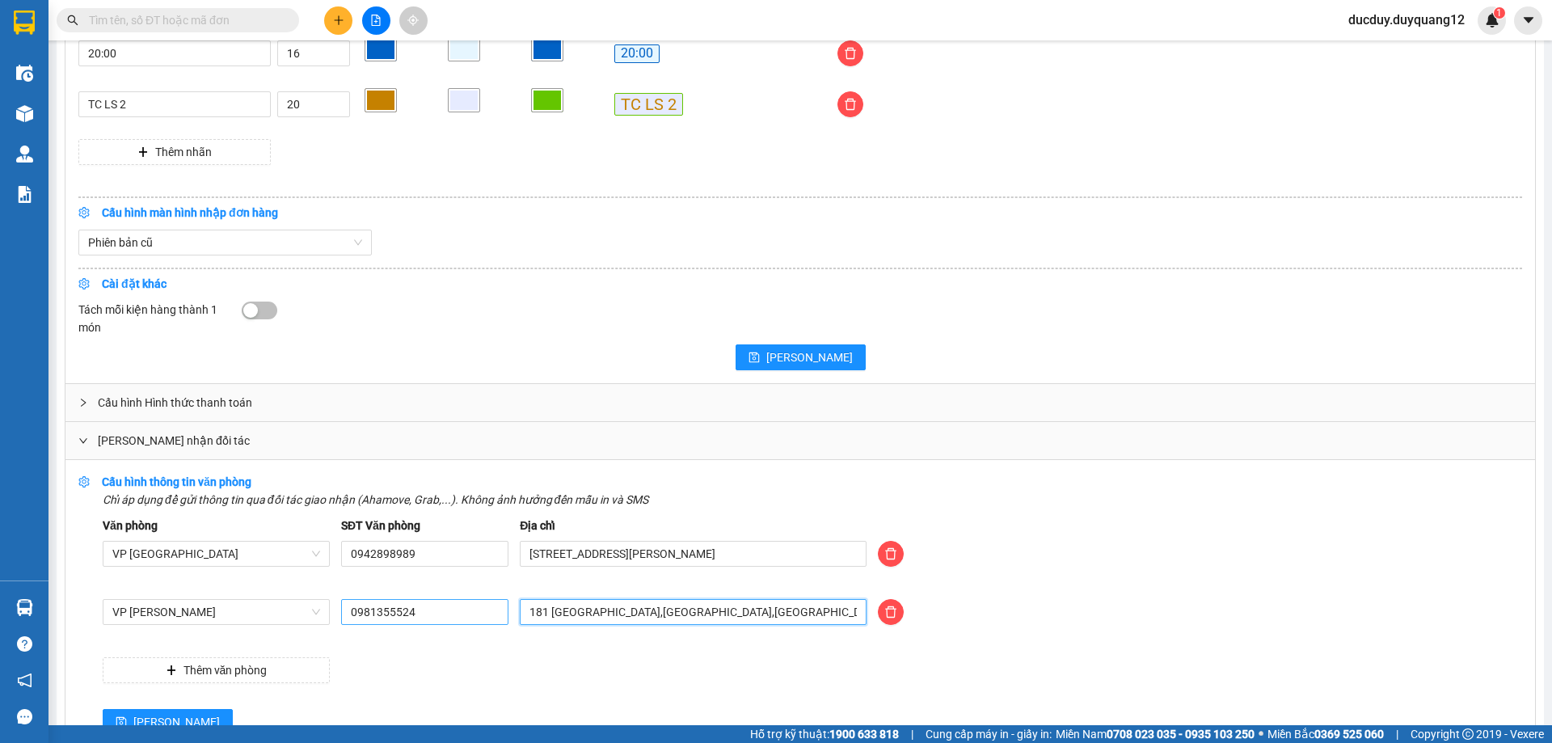
drag, startPoint x: 773, startPoint y: 613, endPoint x: 497, endPoint y: 608, distance: 275.7
click at [480, 608] on div "VP [PERSON_NAME] 0981355524 181 [GEOGRAPHIC_DATA],[GEOGRAPHIC_DATA],[GEOGRAPHIC…" at bounding box center [812, 621] width 1431 height 45
type input "K"
type input "[GEOGRAPHIC_DATA],[GEOGRAPHIC_DATA],[GEOGRAPHIC_DATA],[GEOGRAPHIC_DATA]"
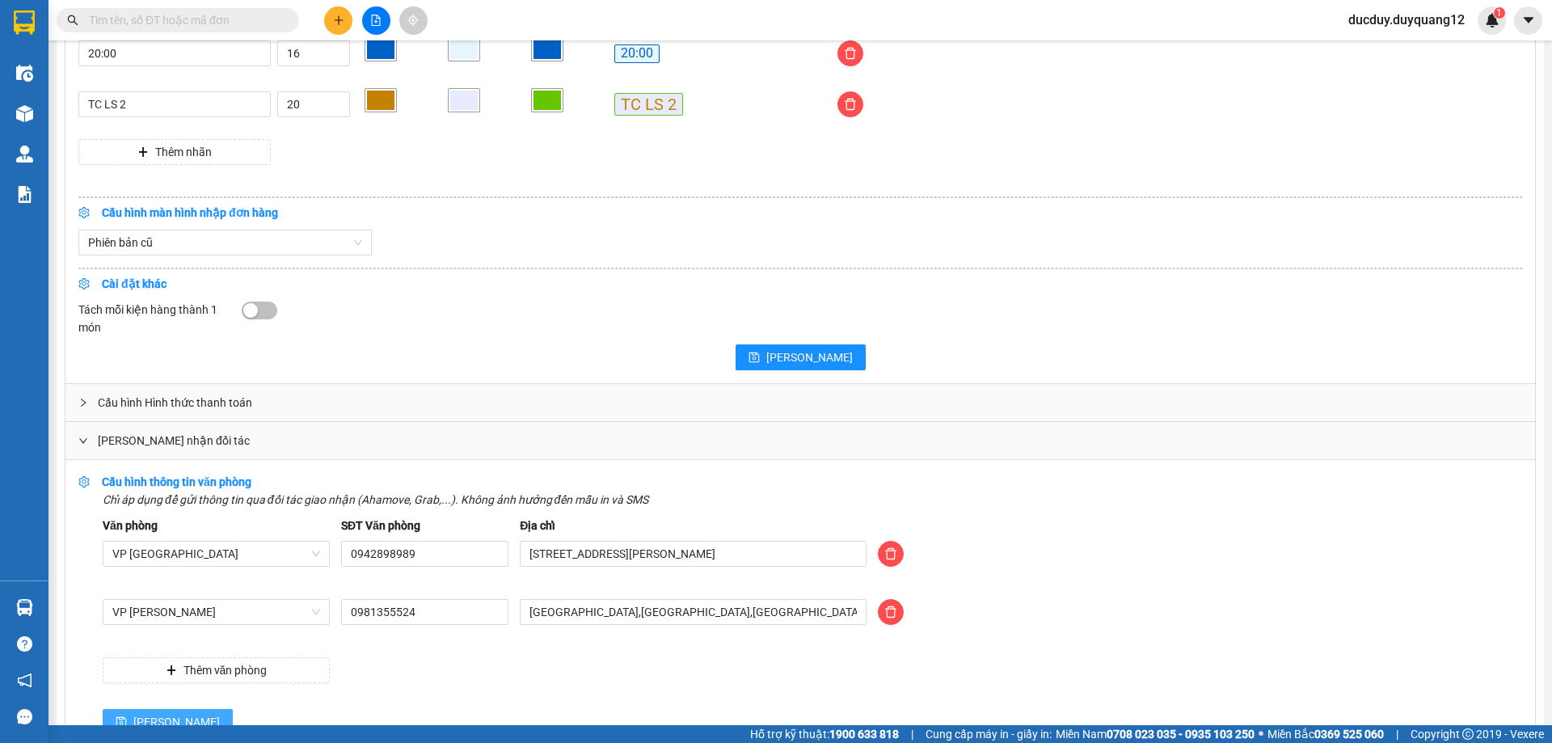
click at [156, 717] on button "[PERSON_NAME]" at bounding box center [168, 722] width 130 height 26
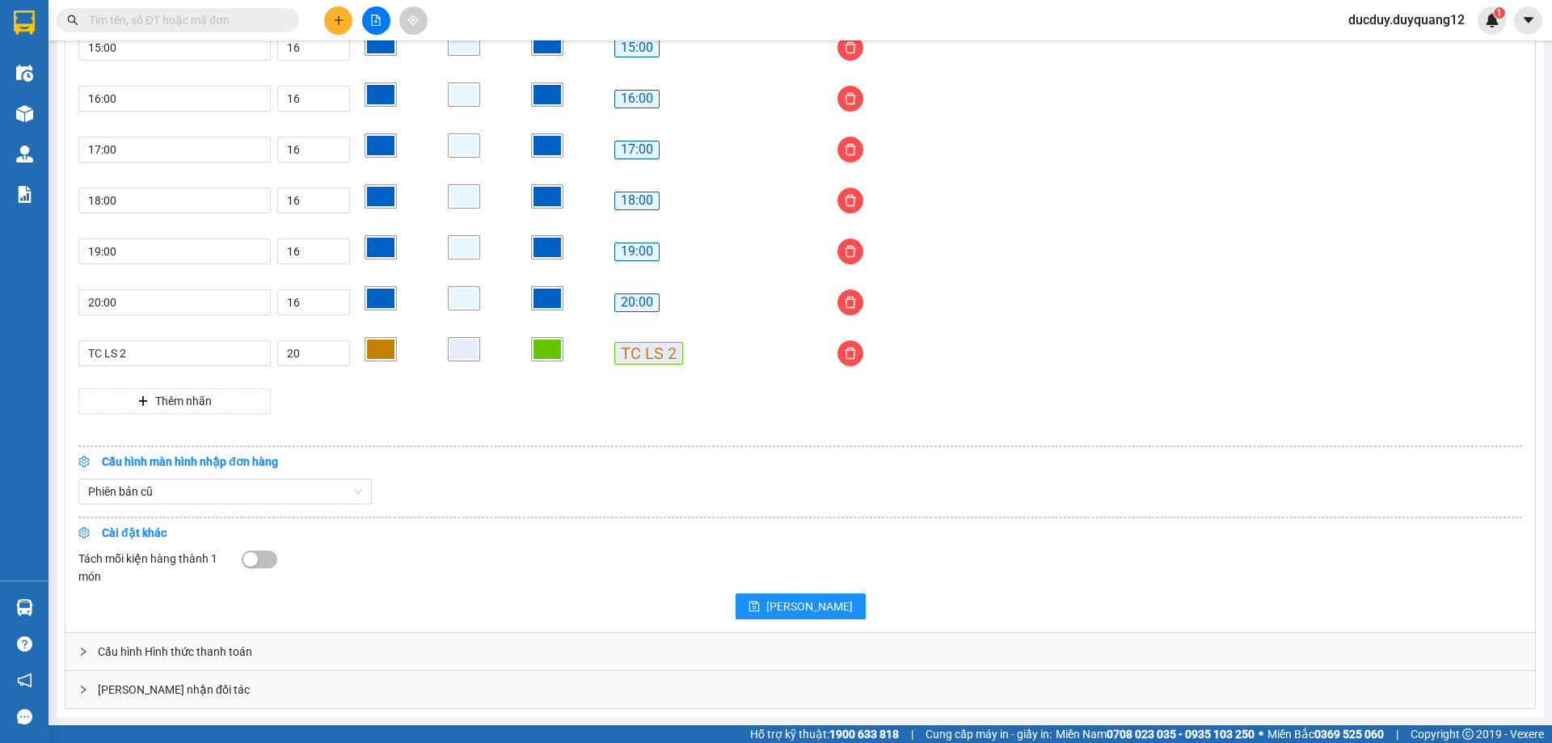
scroll to position [1335, 0]
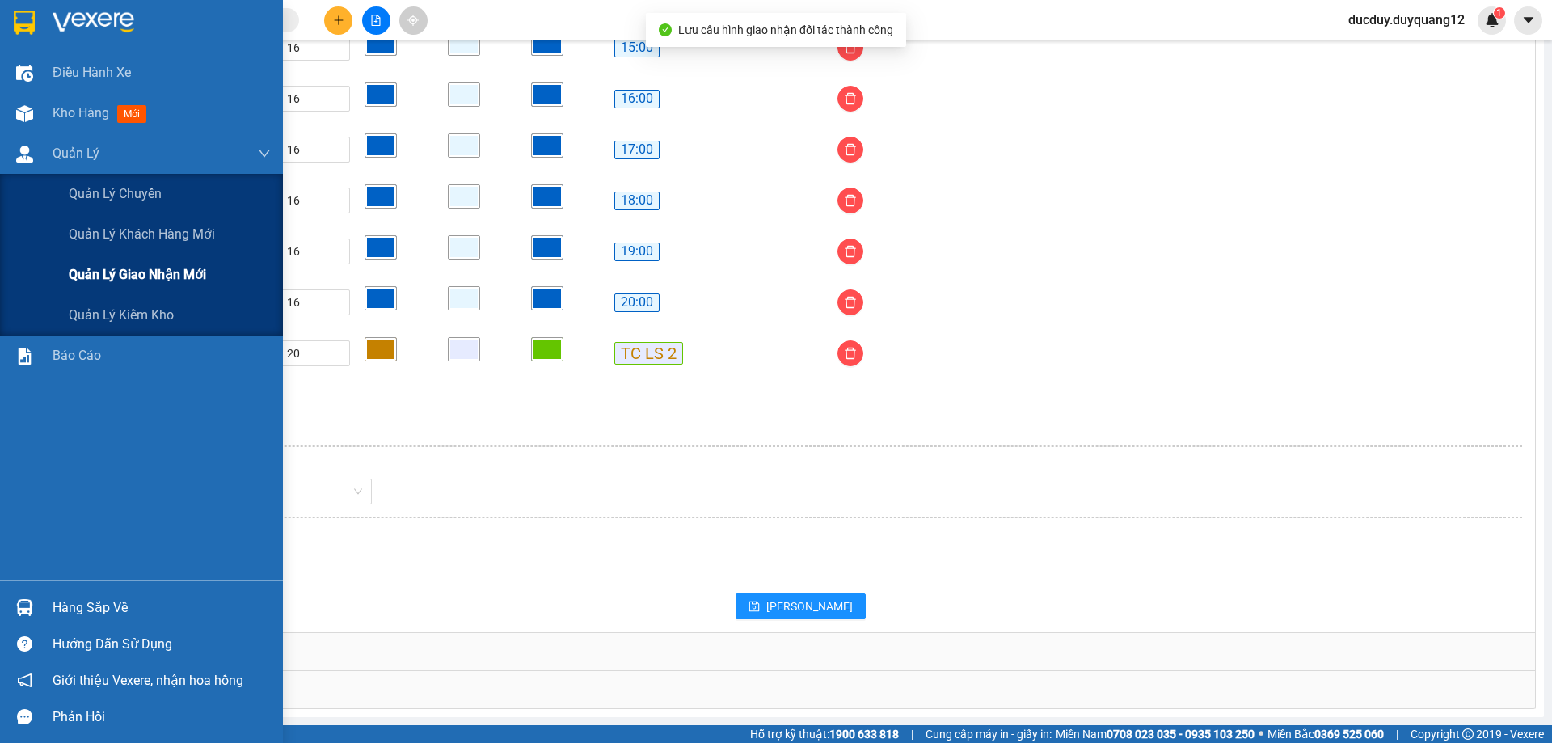
click at [108, 272] on span "Quản lý giao nhận mới" at bounding box center [137, 274] width 137 height 20
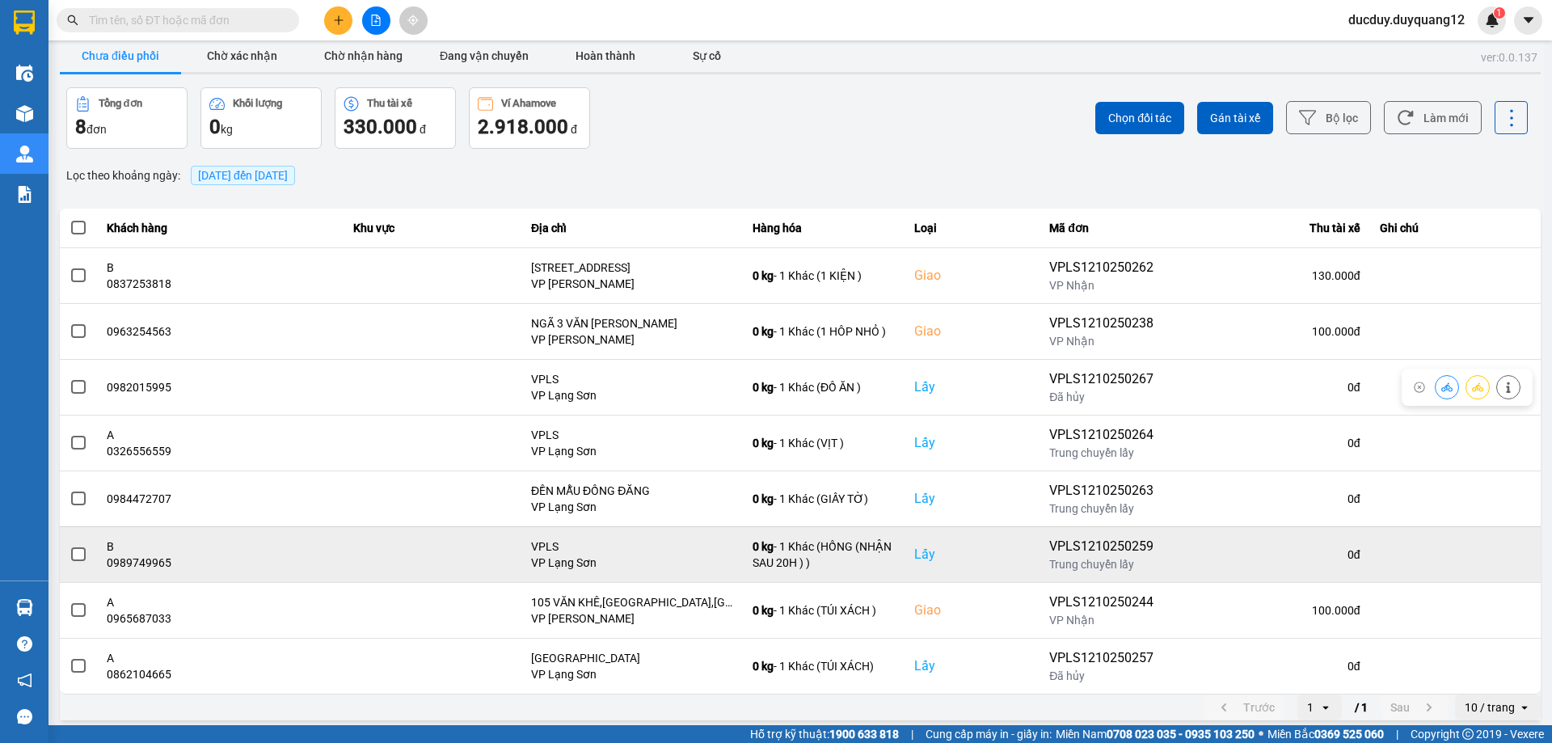
scroll to position [19, 0]
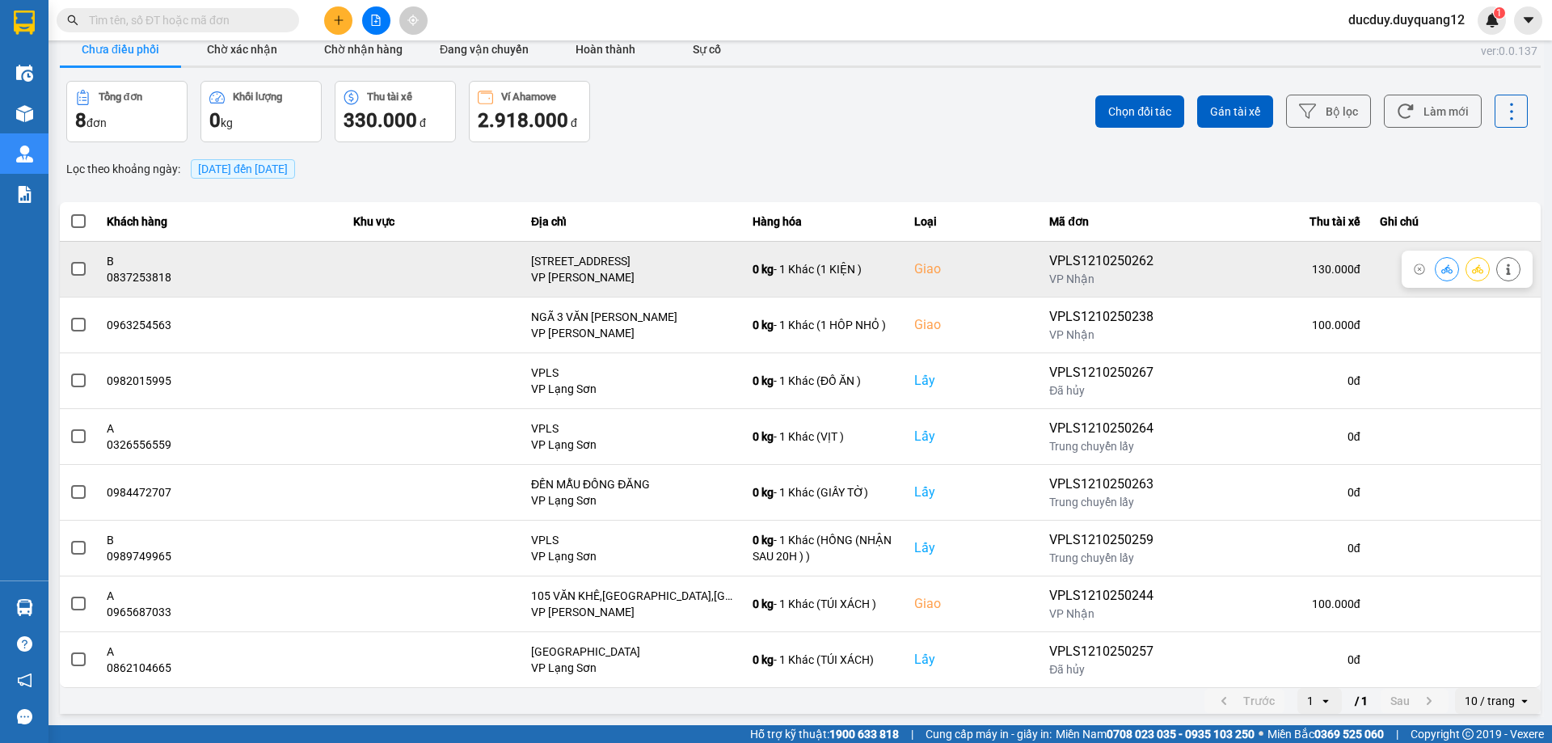
click at [79, 265] on span at bounding box center [78, 269] width 15 height 15
click at [70, 260] on input "checkbox" at bounding box center [70, 260] width 0 height 0
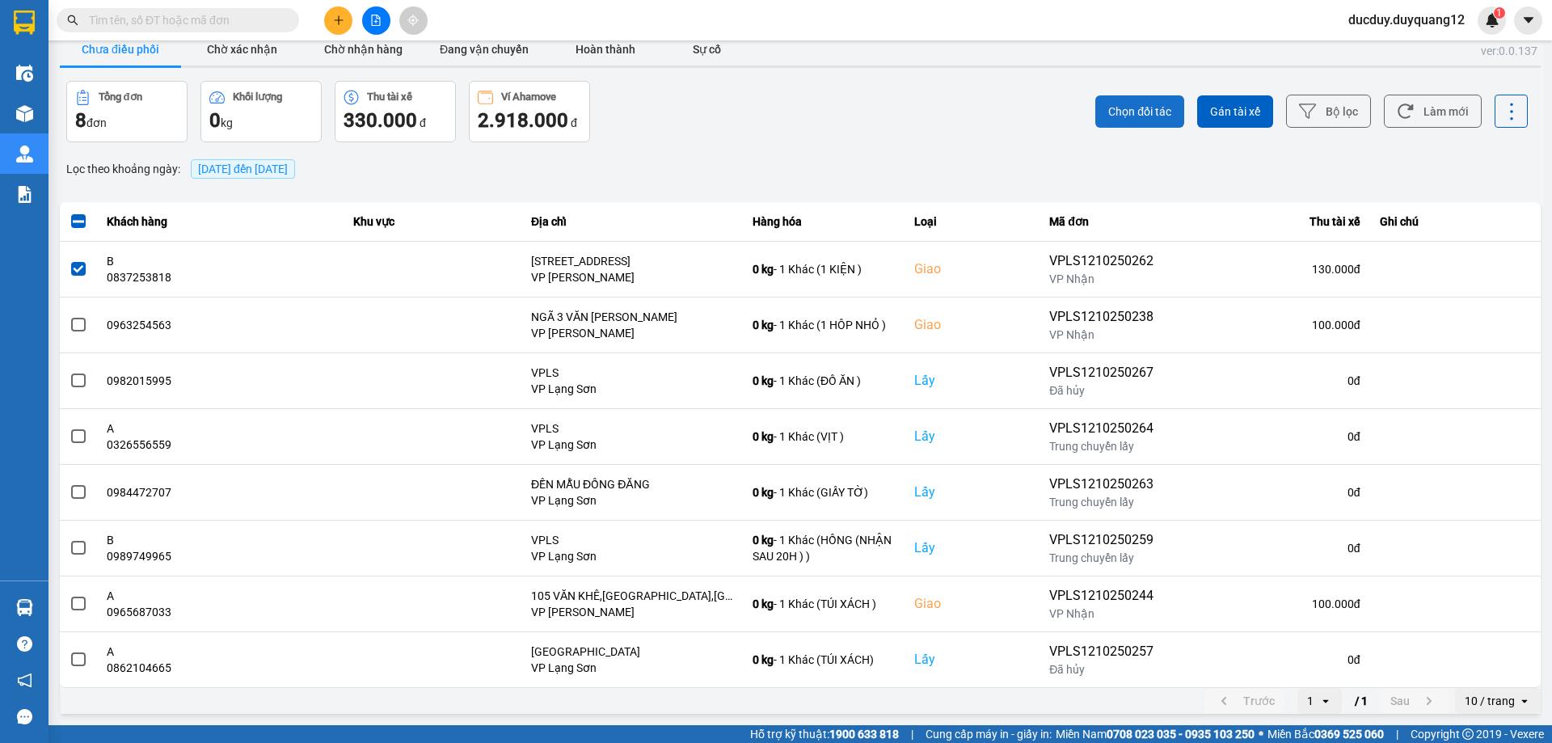
click at [1130, 106] on span "Chọn đối tác" at bounding box center [1139, 111] width 63 height 16
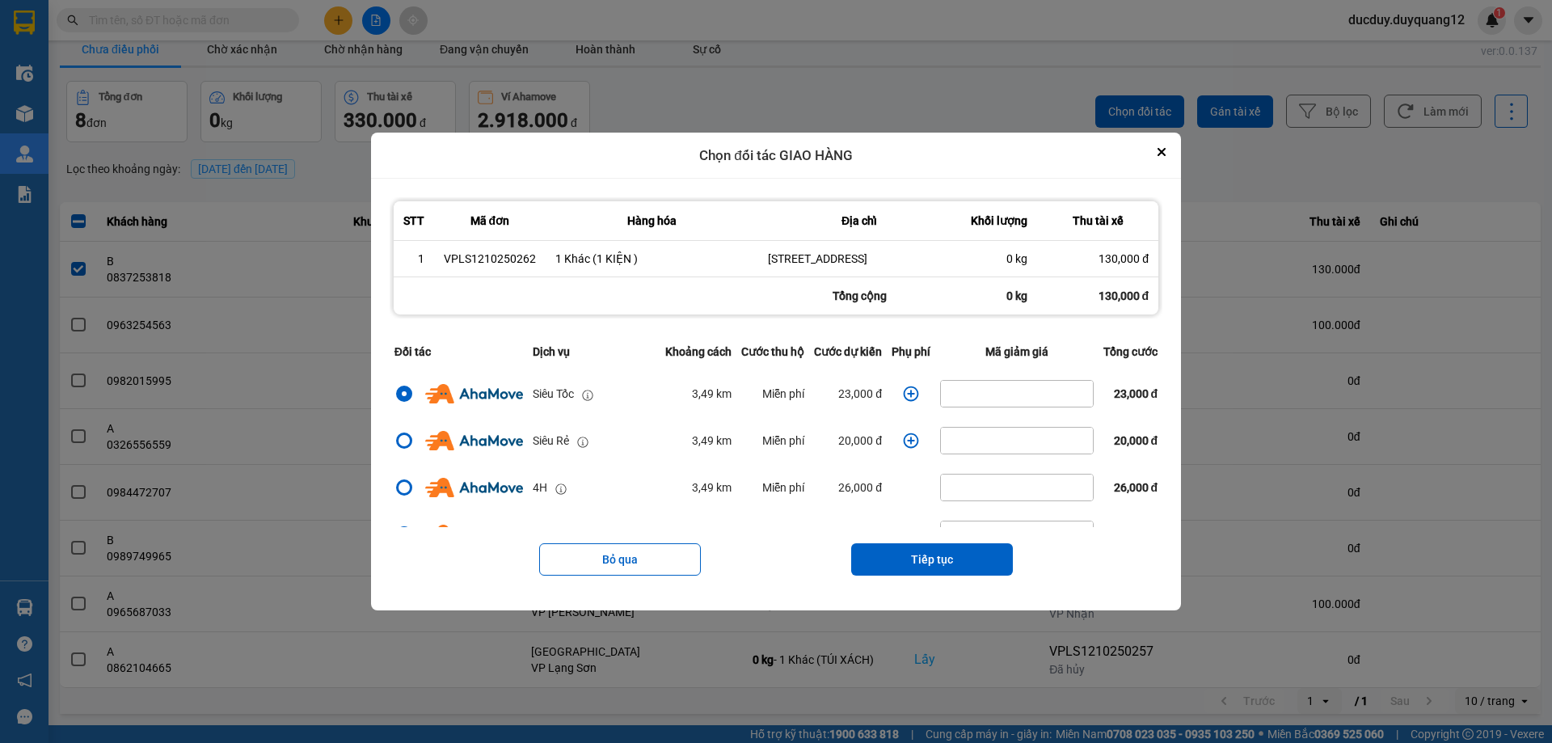
click at [909, 398] on icon "dialog" at bounding box center [911, 394] width 16 height 16
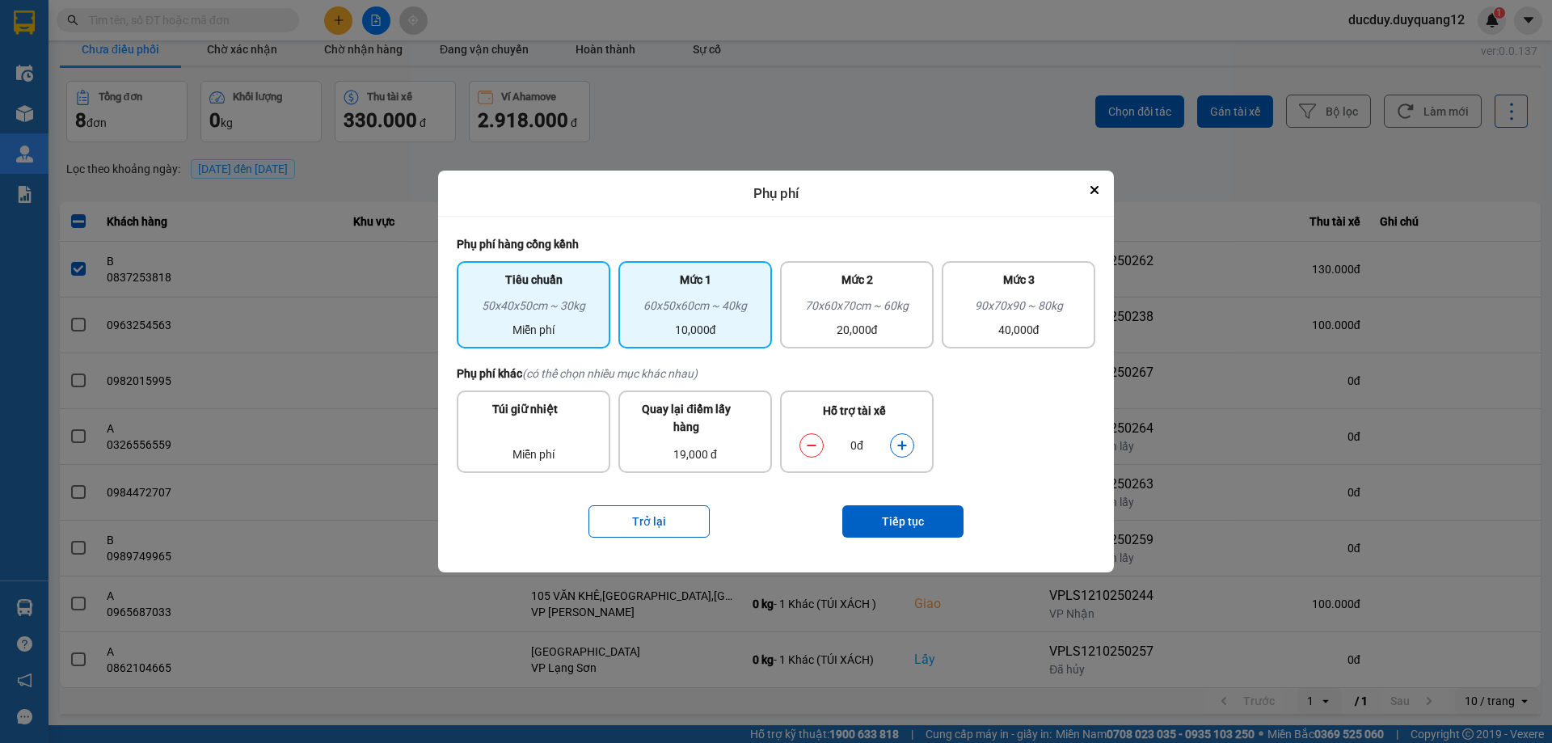
drag, startPoint x: 666, startPoint y: 324, endPoint x: 698, endPoint y: 409, distance: 90.8
click at [666, 323] on div "10,000đ" at bounding box center [695, 330] width 134 height 18
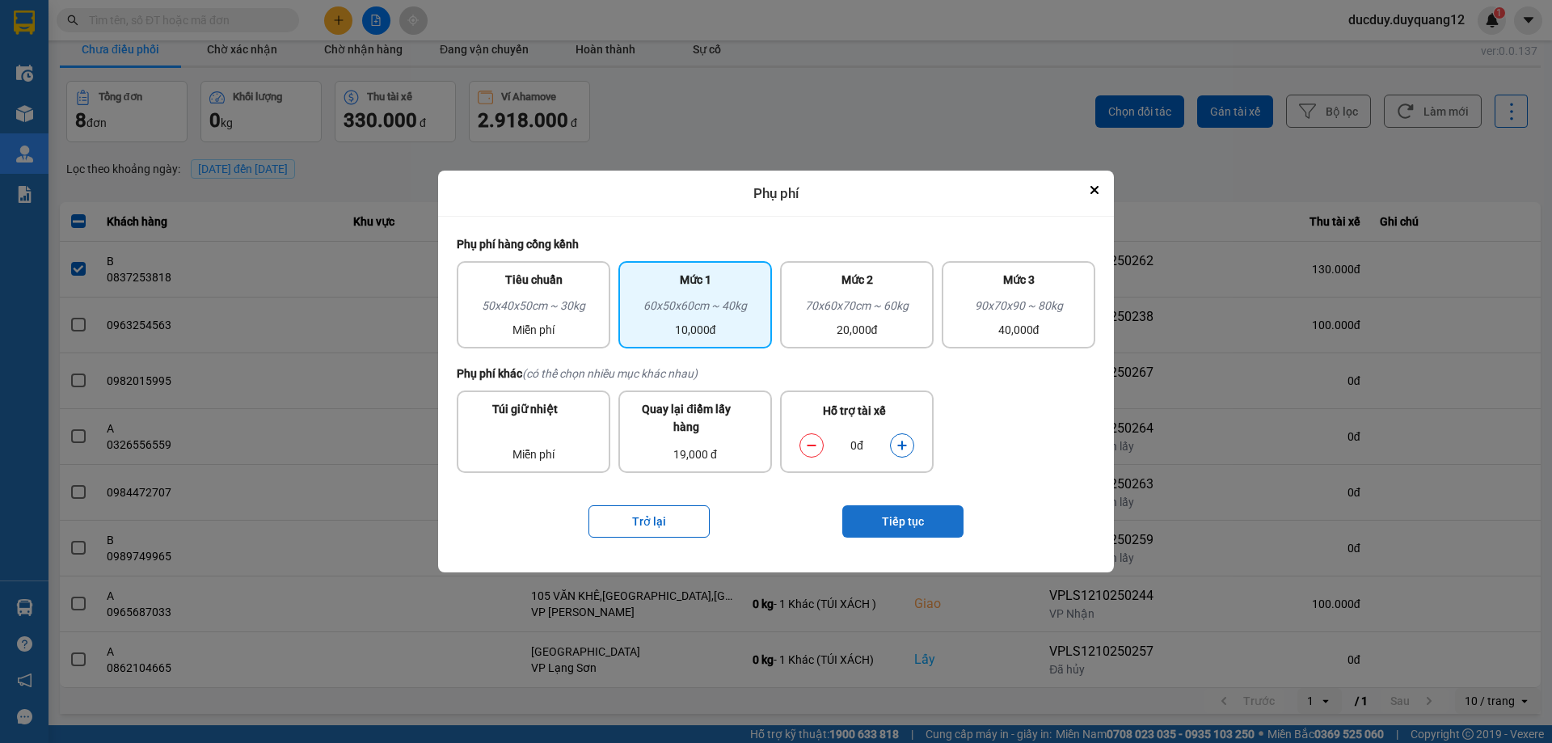
click at [875, 505] on div "Trở lại Tiếp tục" at bounding box center [776, 521] width 639 height 65
click at [879, 512] on button "Tiếp tục" at bounding box center [902, 521] width 121 height 32
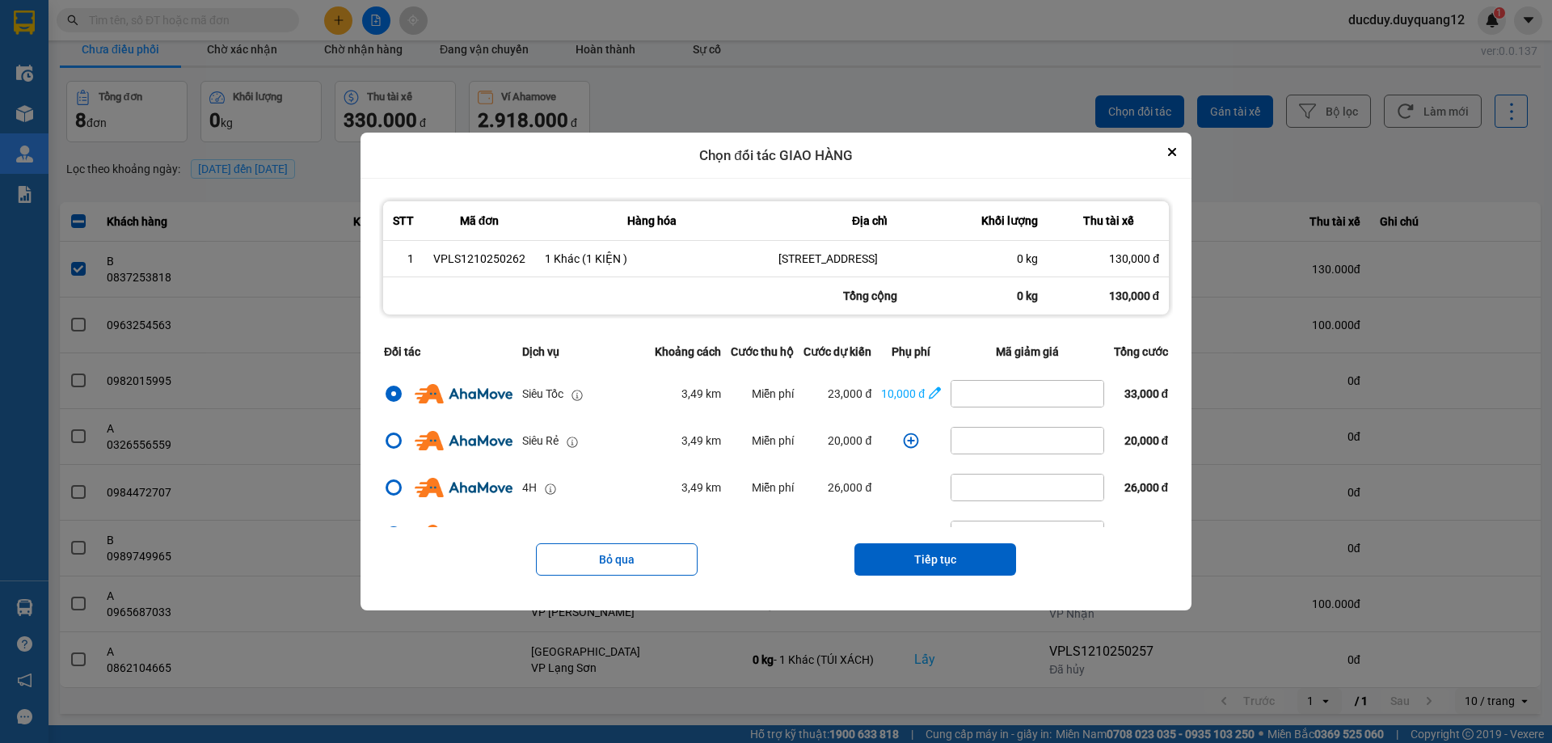
click at [967, 562] on button "Tiếp tục" at bounding box center [935, 559] width 162 height 32
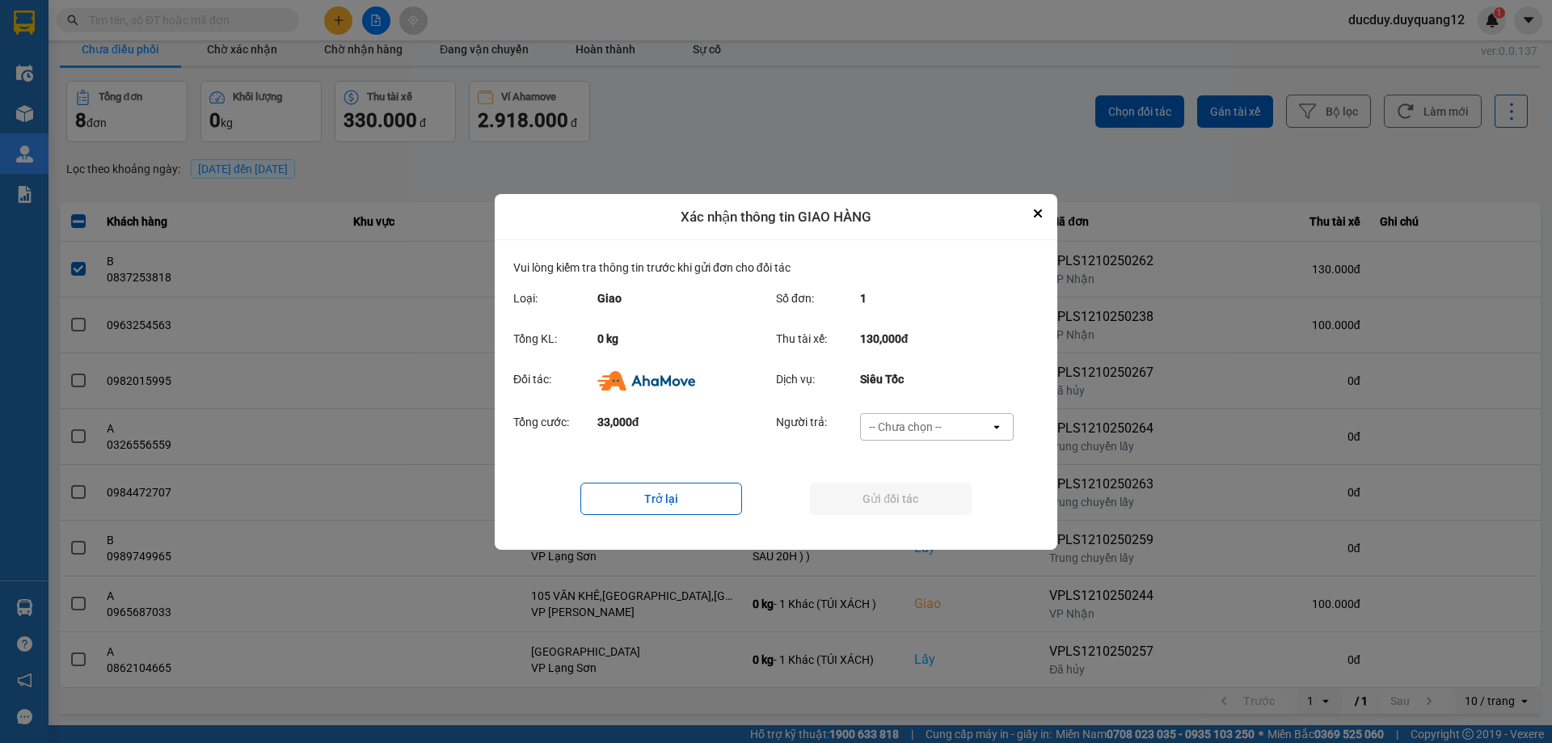
click at [927, 423] on div "-- Chưa chọn --" at bounding box center [905, 427] width 73 height 16
click at [910, 518] on span "Ví Ahamove" at bounding box center [904, 519] width 65 height 16
click at [912, 495] on button "Gửi đối tác" at bounding box center [891, 499] width 162 height 32
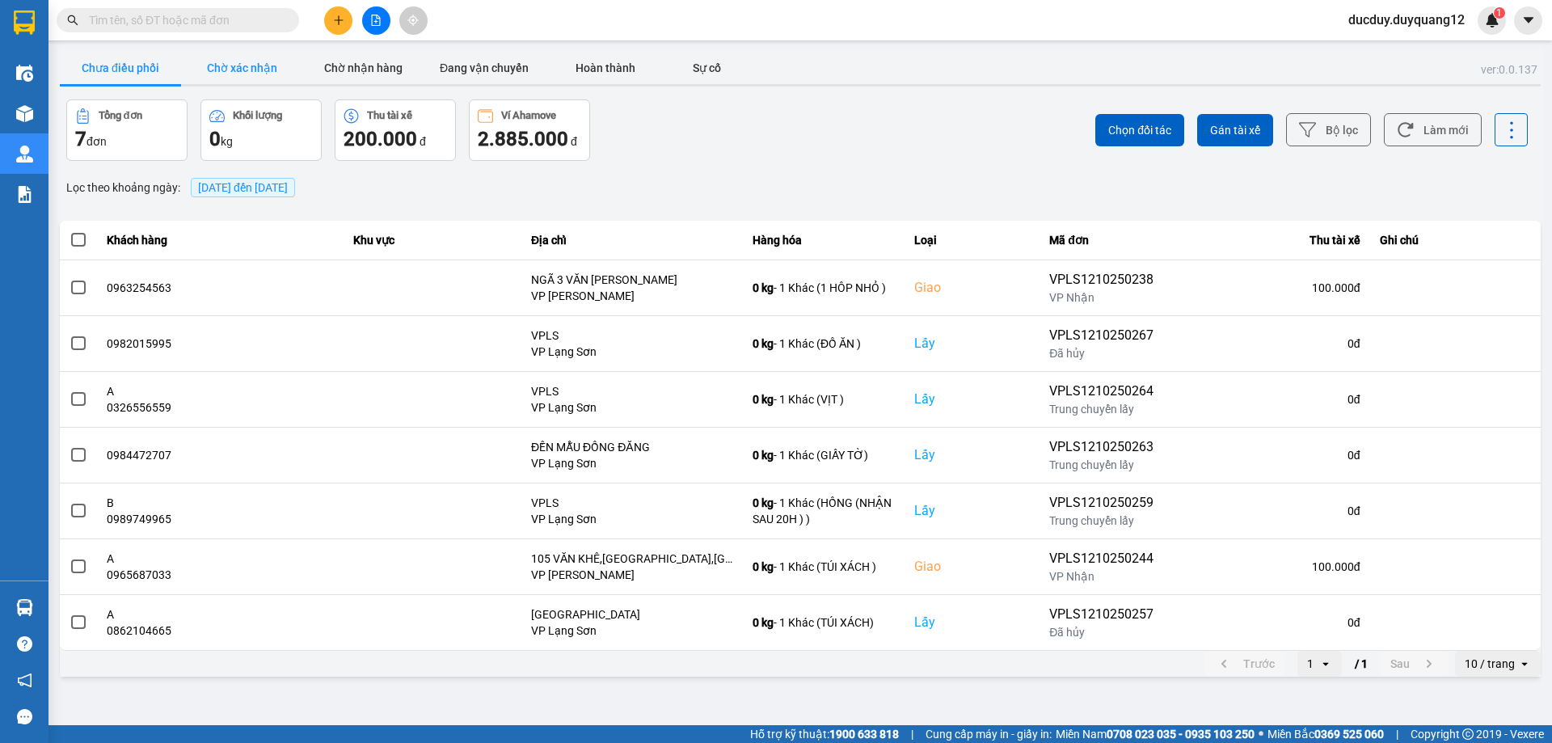
click at [221, 65] on button "Chờ xác nhận" at bounding box center [241, 68] width 121 height 32
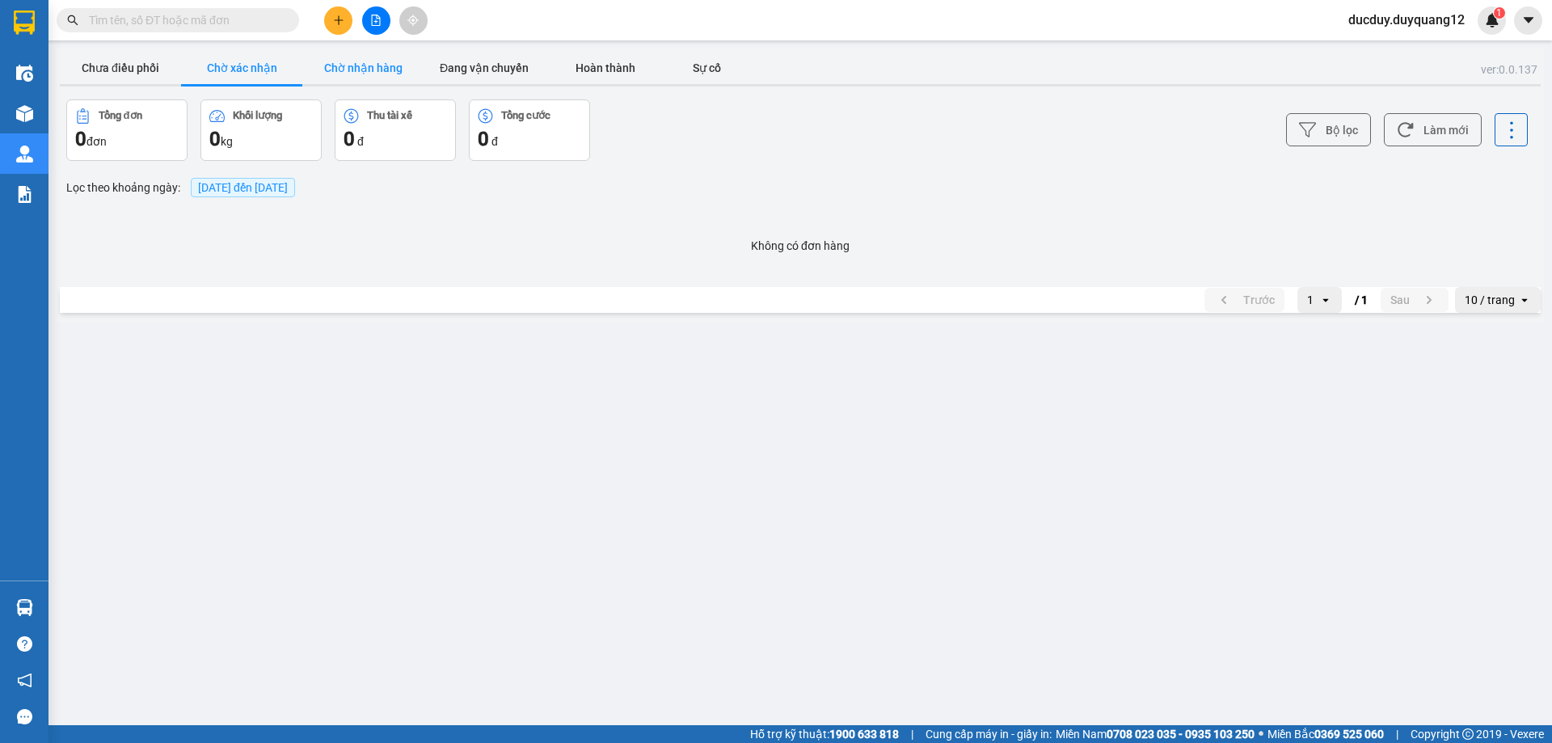
click at [375, 62] on button "Chờ nhận hàng" at bounding box center [362, 68] width 121 height 32
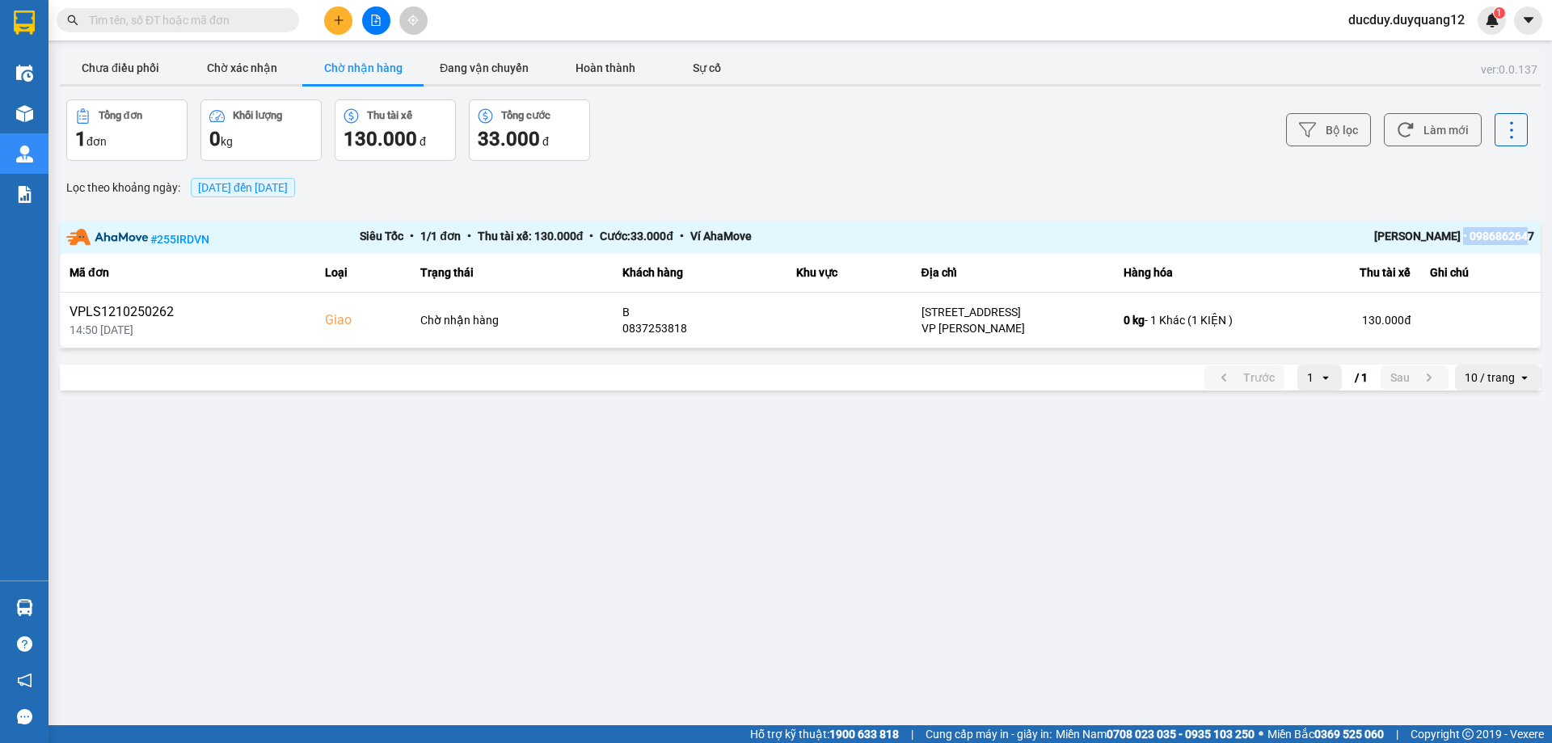
drag, startPoint x: 1464, startPoint y: 232, endPoint x: 1514, endPoint y: 234, distance: 50.1
click at [1541, 232] on div "ver: 0.0.137 Chưa điều phối Chờ xác nhận Chờ nhận hàng Đang vận chuyển Hoàn thà…" at bounding box center [800, 224] width 1487 height 352
copy div "0986862647"
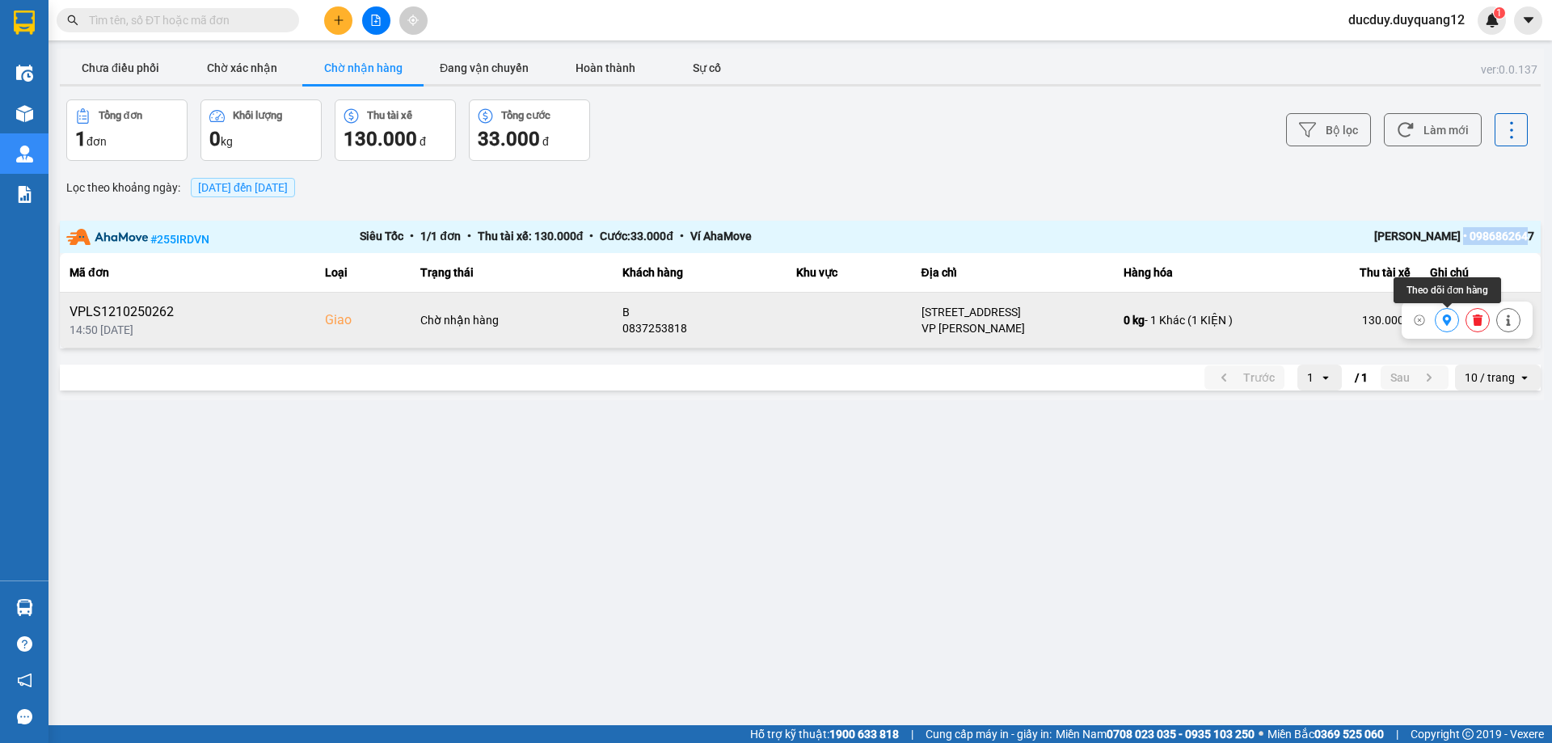
click at [1444, 318] on icon at bounding box center [1447, 319] width 9 height 11
click at [1445, 320] on icon at bounding box center [1447, 319] width 9 height 11
click at [120, 65] on button "Chưa điều phối" at bounding box center [120, 68] width 121 height 32
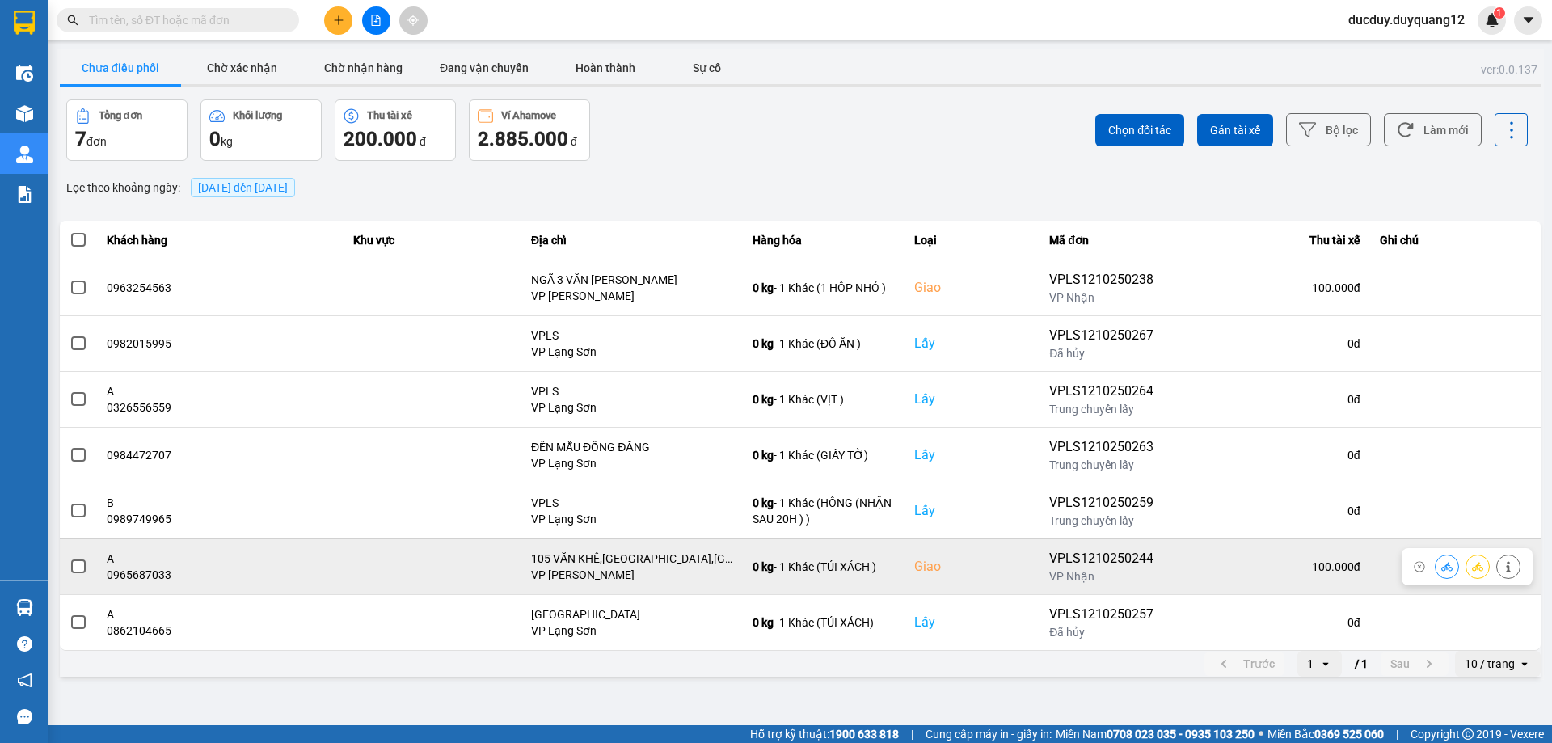
click at [77, 567] on span at bounding box center [78, 566] width 15 height 15
click at [70, 558] on input "checkbox" at bounding box center [70, 558] width 0 height 0
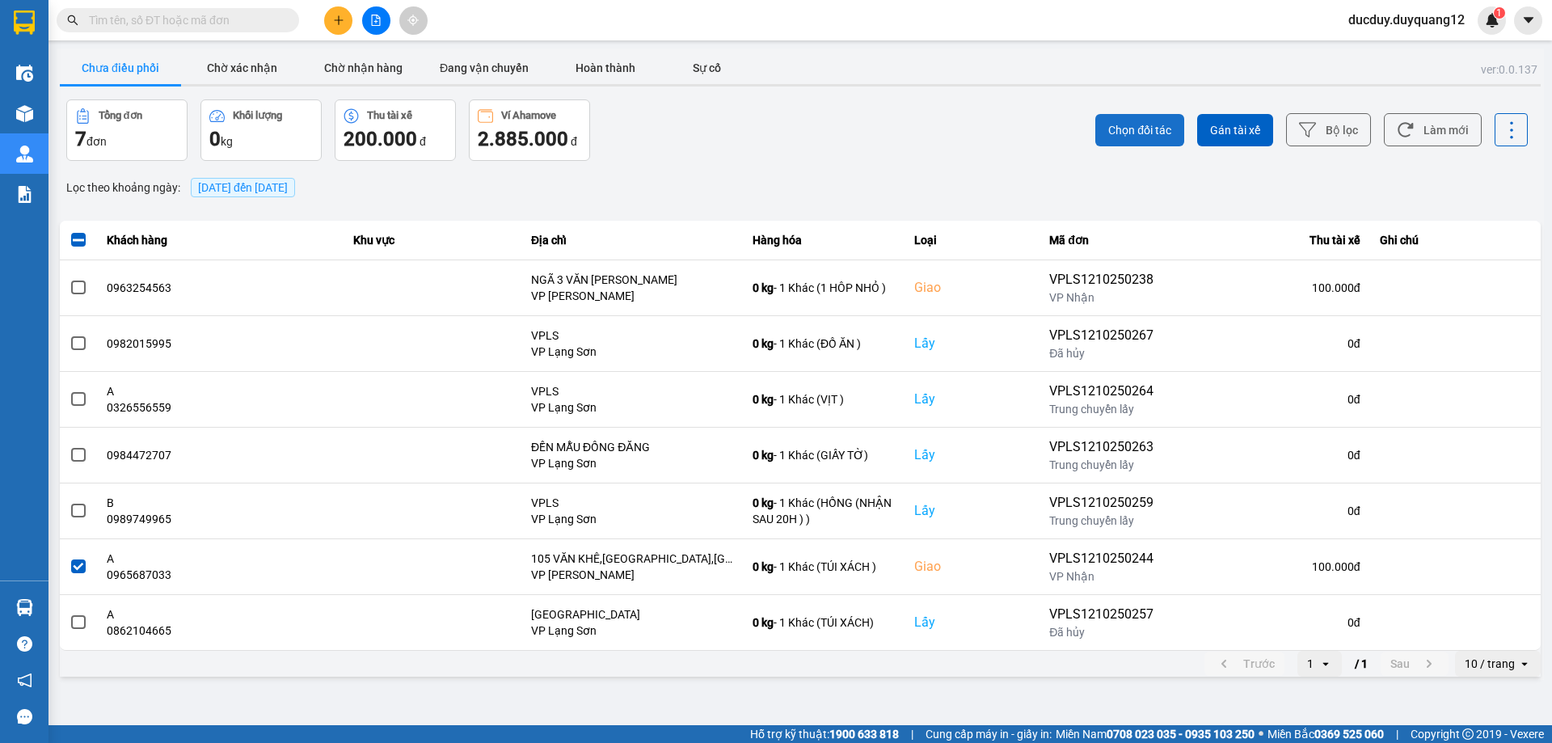
click at [1145, 125] on span "Chọn đối tác" at bounding box center [1139, 130] width 63 height 16
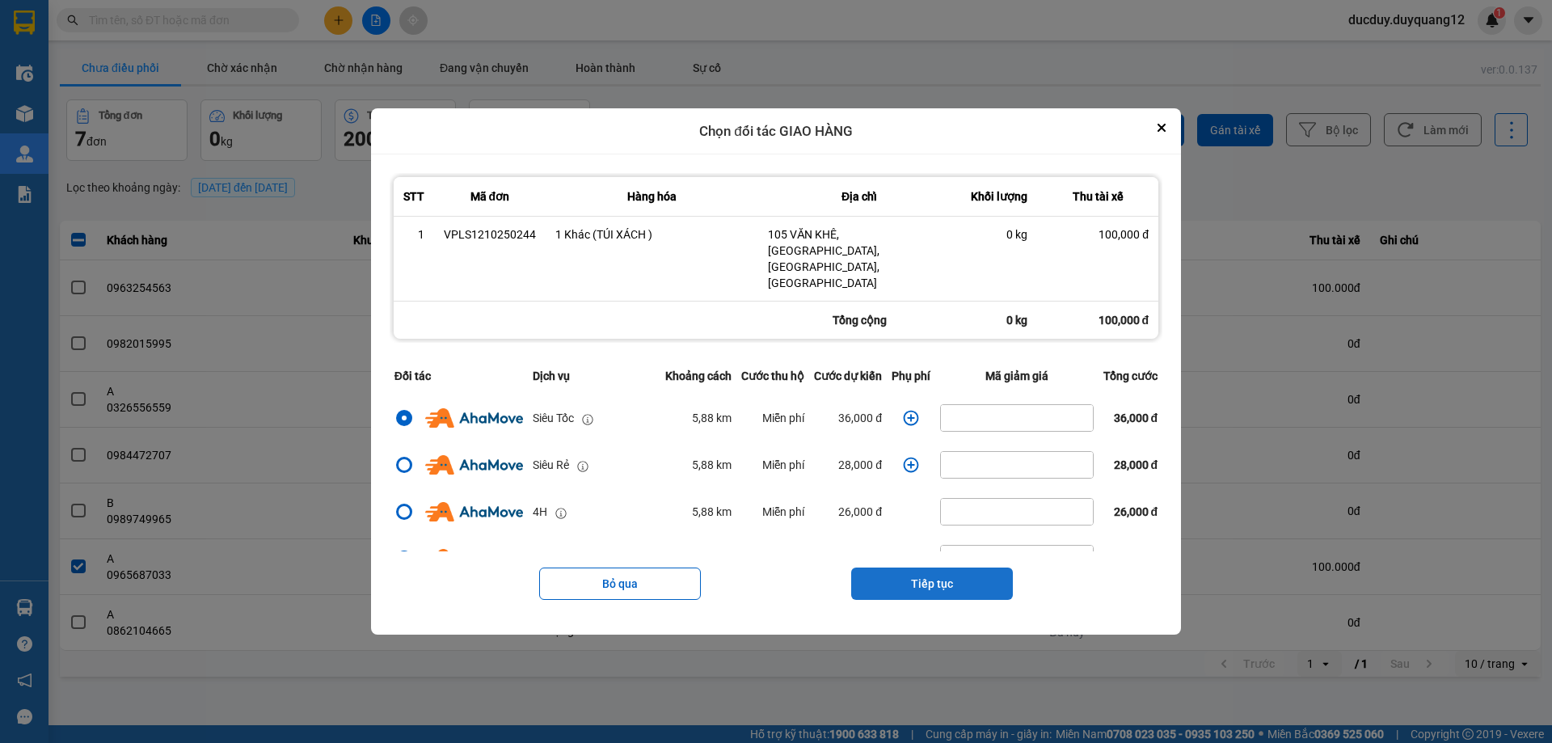
click at [927, 567] on button "Tiếp tục" at bounding box center [932, 583] width 162 height 32
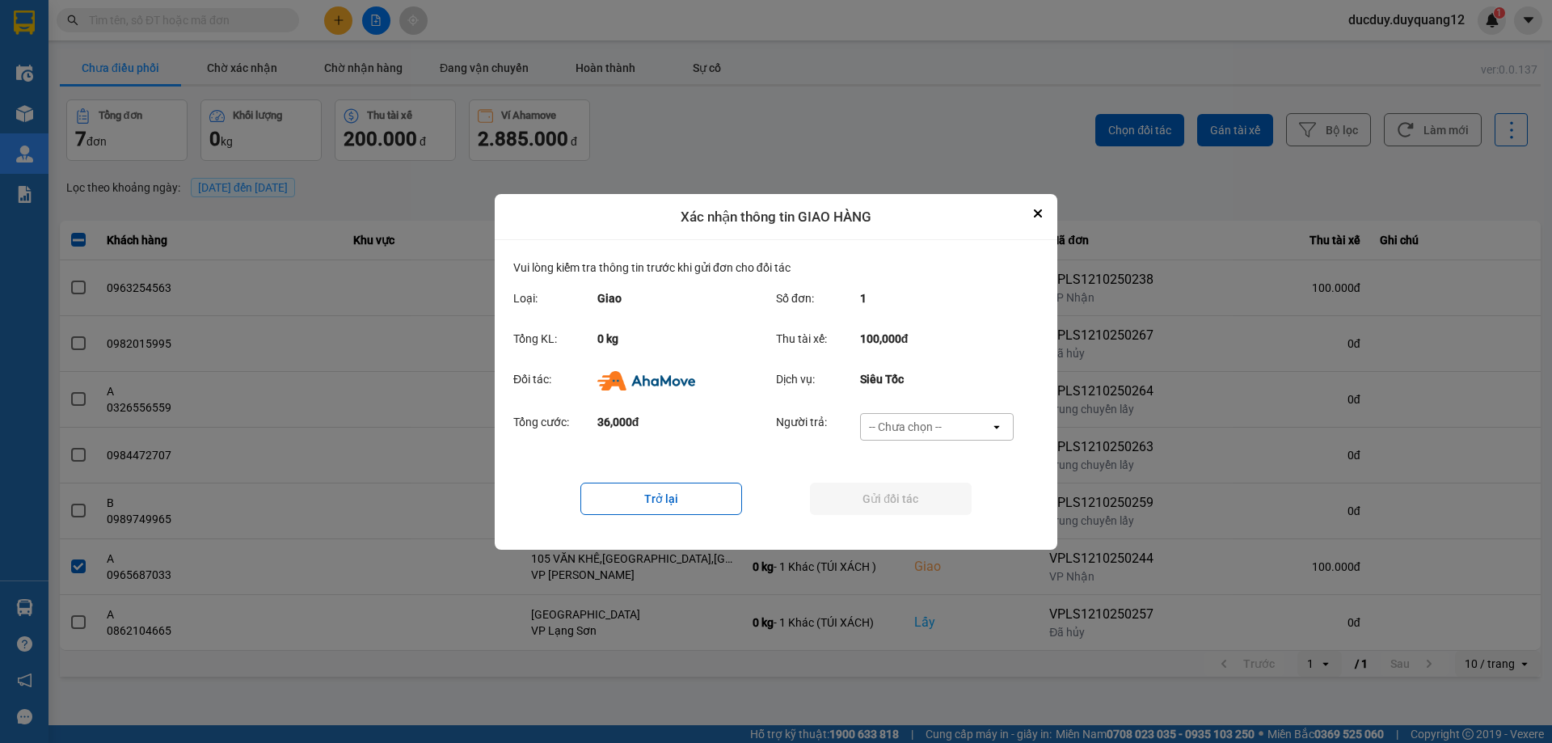
click at [918, 414] on div "-- Chưa chọn --" at bounding box center [925, 427] width 129 height 26
click at [902, 522] on span "Ví Ahamove" at bounding box center [904, 519] width 65 height 16
click at [911, 497] on button "Gửi đối tác" at bounding box center [891, 499] width 162 height 32
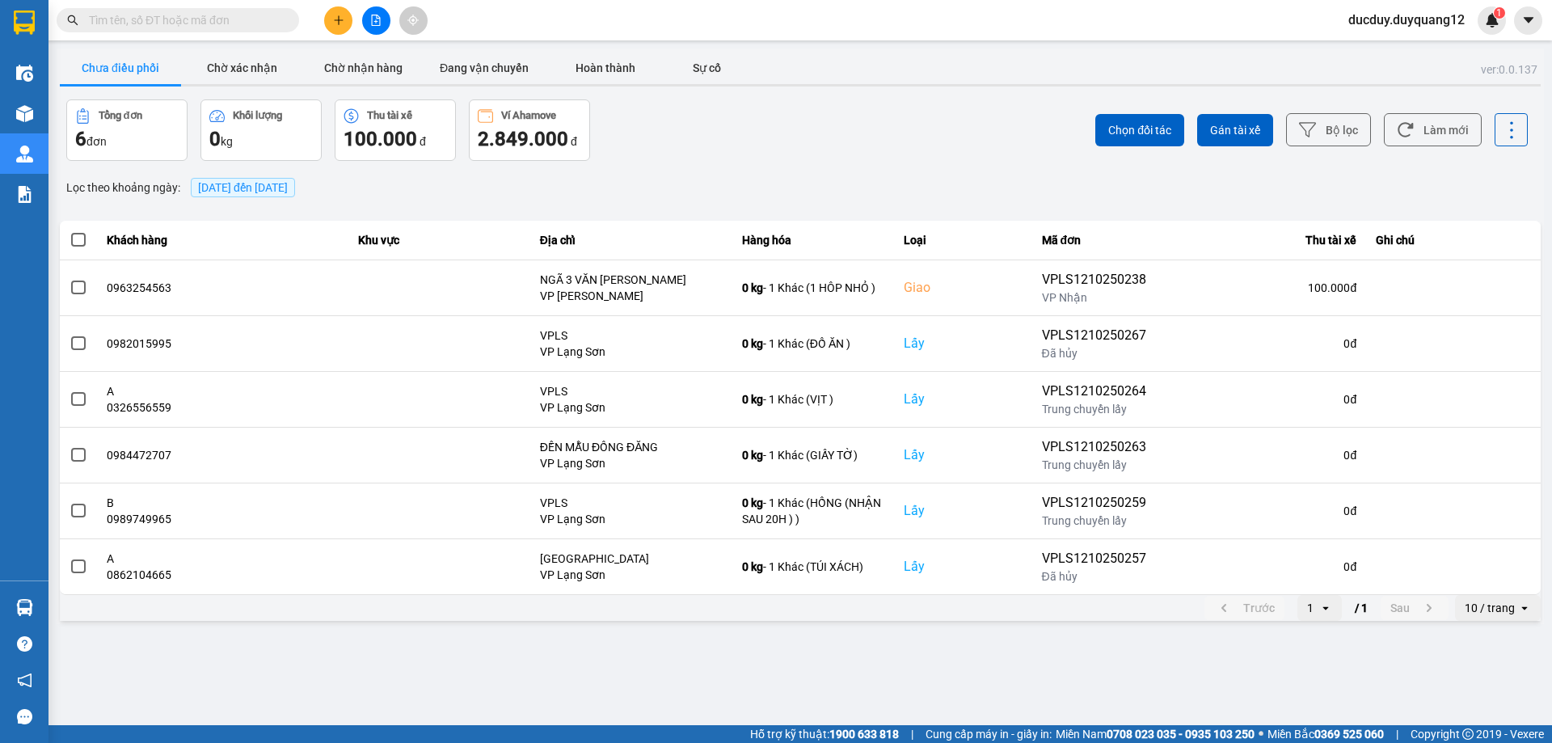
click at [148, 70] on button "Chưa điều phối" at bounding box center [120, 68] width 121 height 32
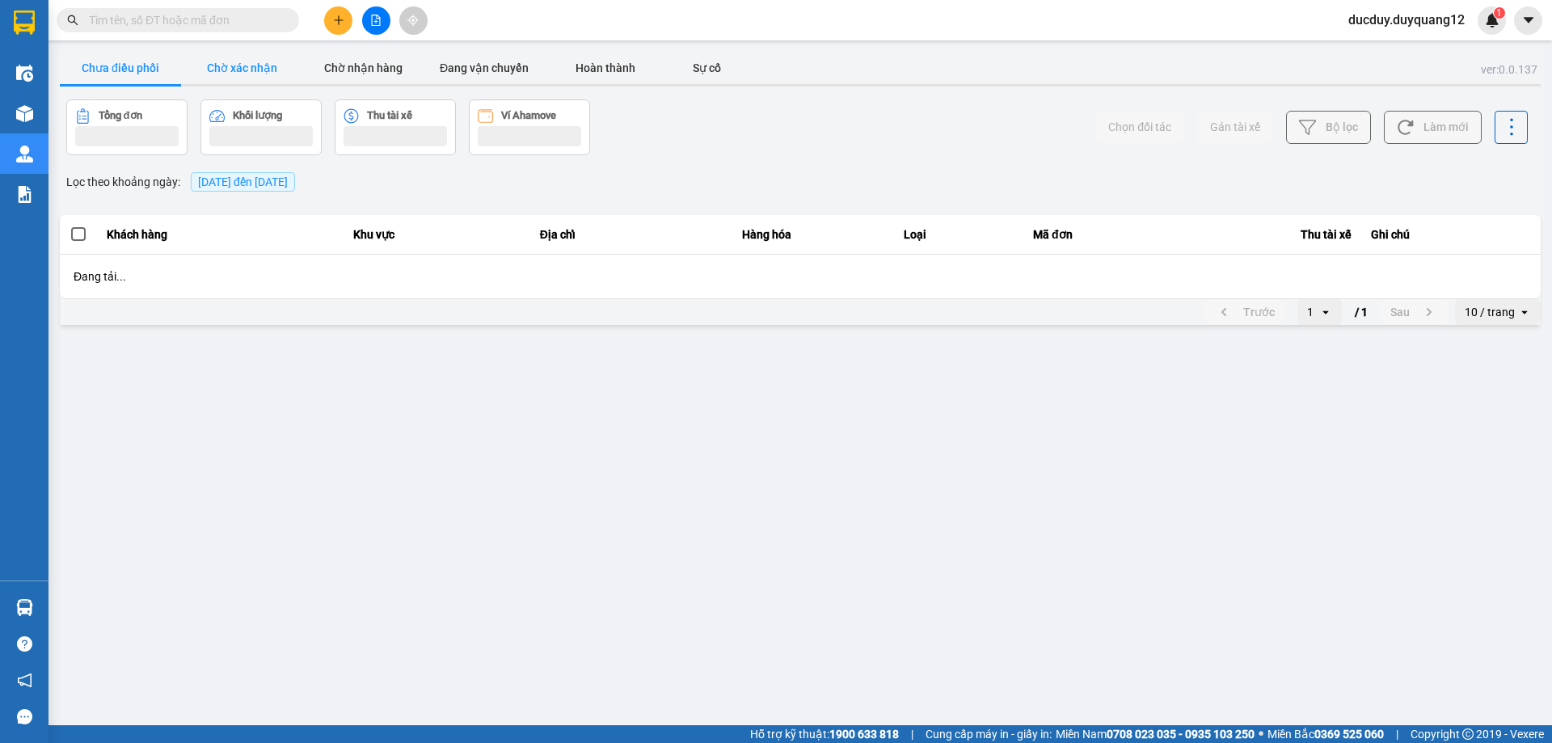
click at [223, 72] on button "Chờ xác nhận" at bounding box center [241, 68] width 121 height 32
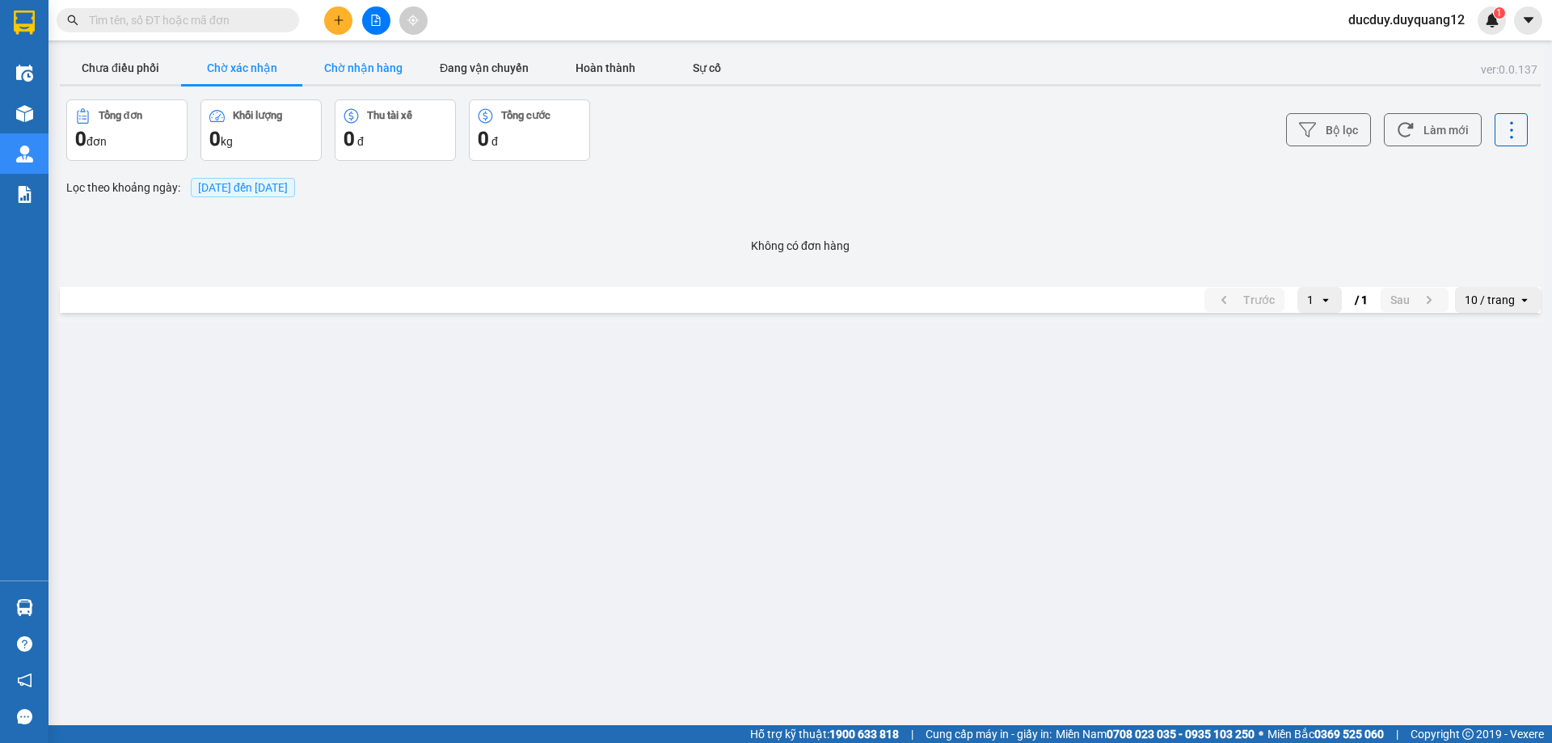
click at [348, 64] on button "Chờ nhận hàng" at bounding box center [362, 68] width 121 height 32
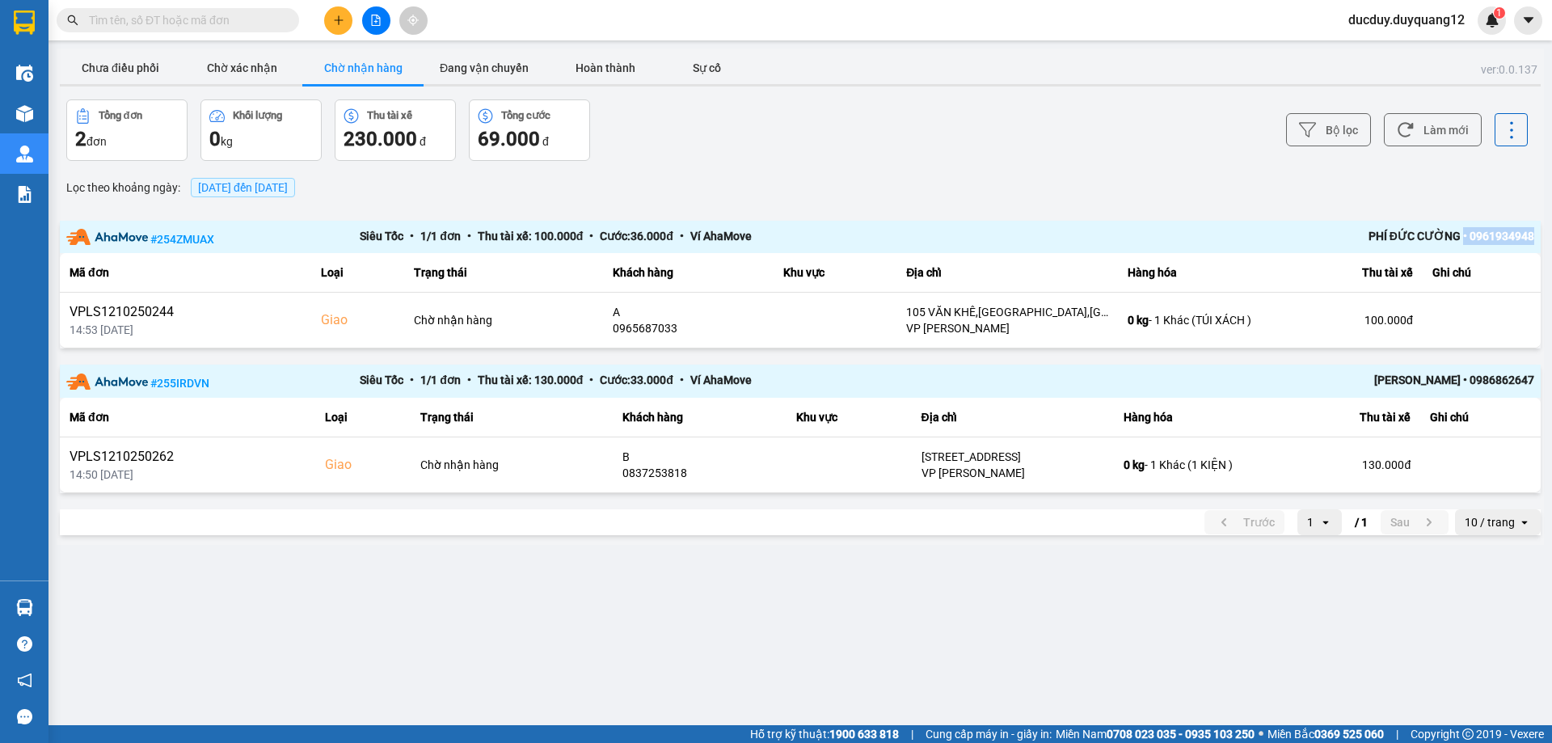
drag, startPoint x: 1463, startPoint y: 237, endPoint x: 1543, endPoint y: 234, distance: 80.1
click at [1543, 234] on div "ver: 0.0.137 Chưa điều phối Chờ xác nhận Chờ nhận hàng Đang vận chuyển Hoàn thà…" at bounding box center [800, 296] width 1487 height 496
copy div "• 0961934948"
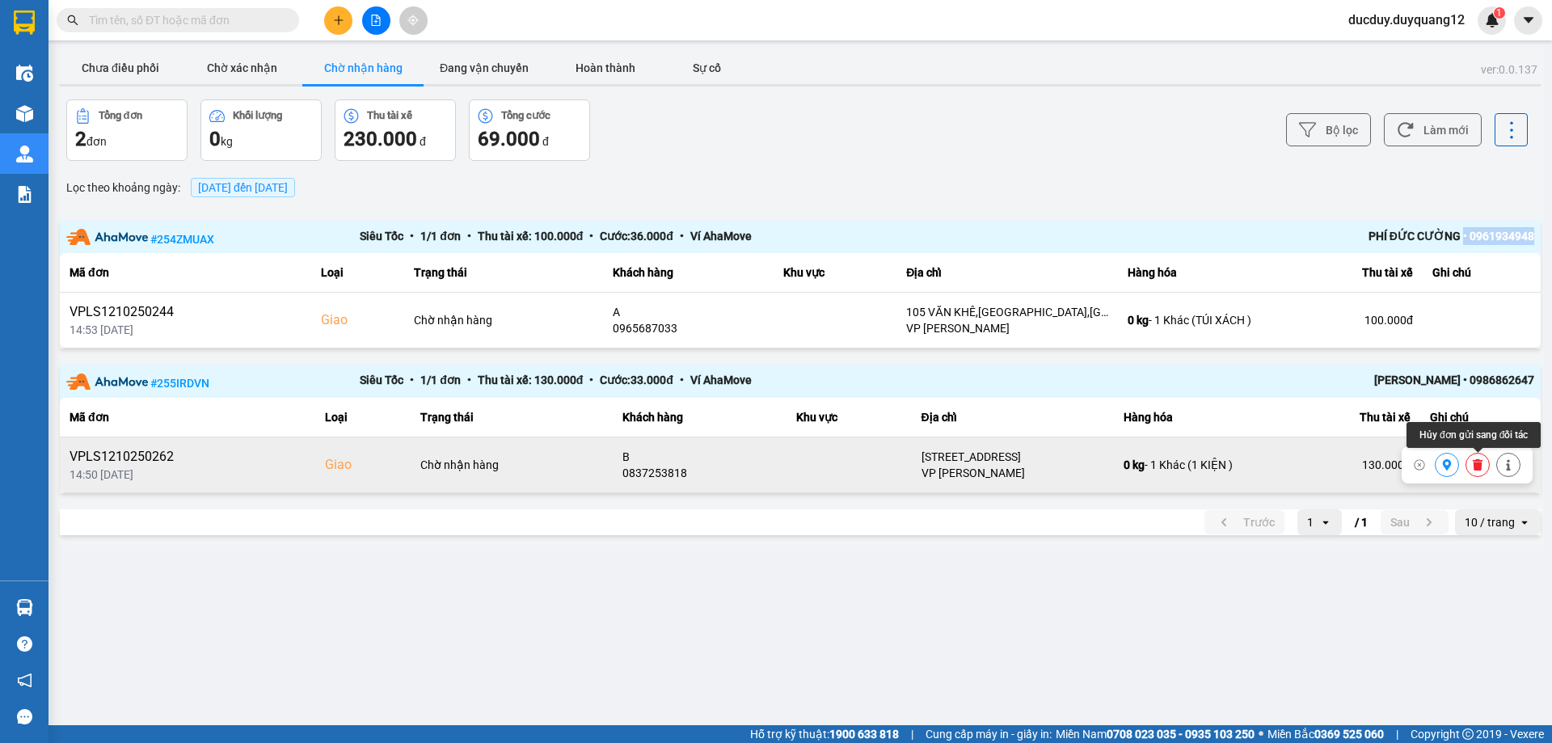
click at [1483, 462] on button at bounding box center [1477, 465] width 23 height 28
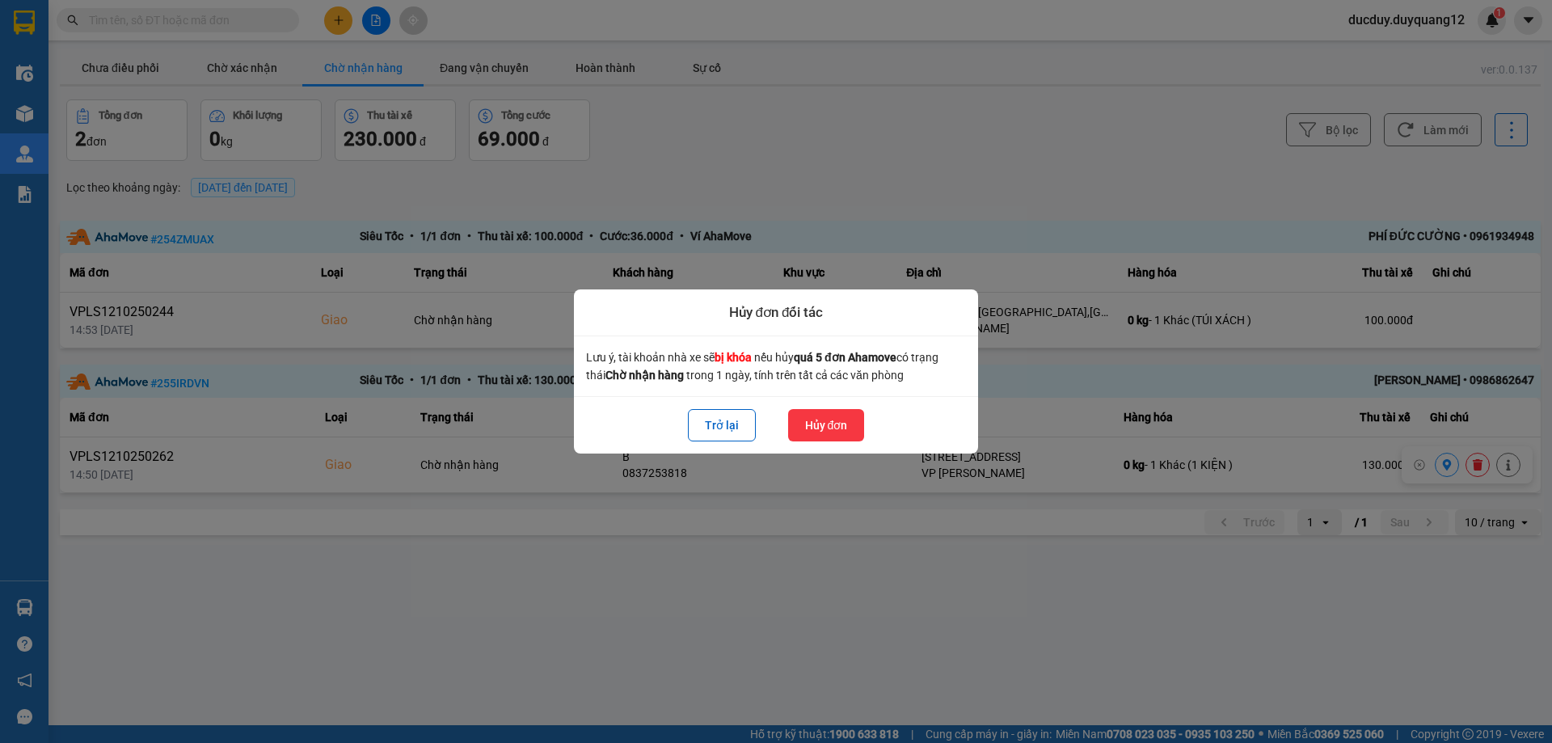
drag, startPoint x: 837, startPoint y: 424, endPoint x: 845, endPoint y: 420, distance: 8.3
click at [837, 424] on button "Hủy đơn" at bounding box center [826, 425] width 77 height 32
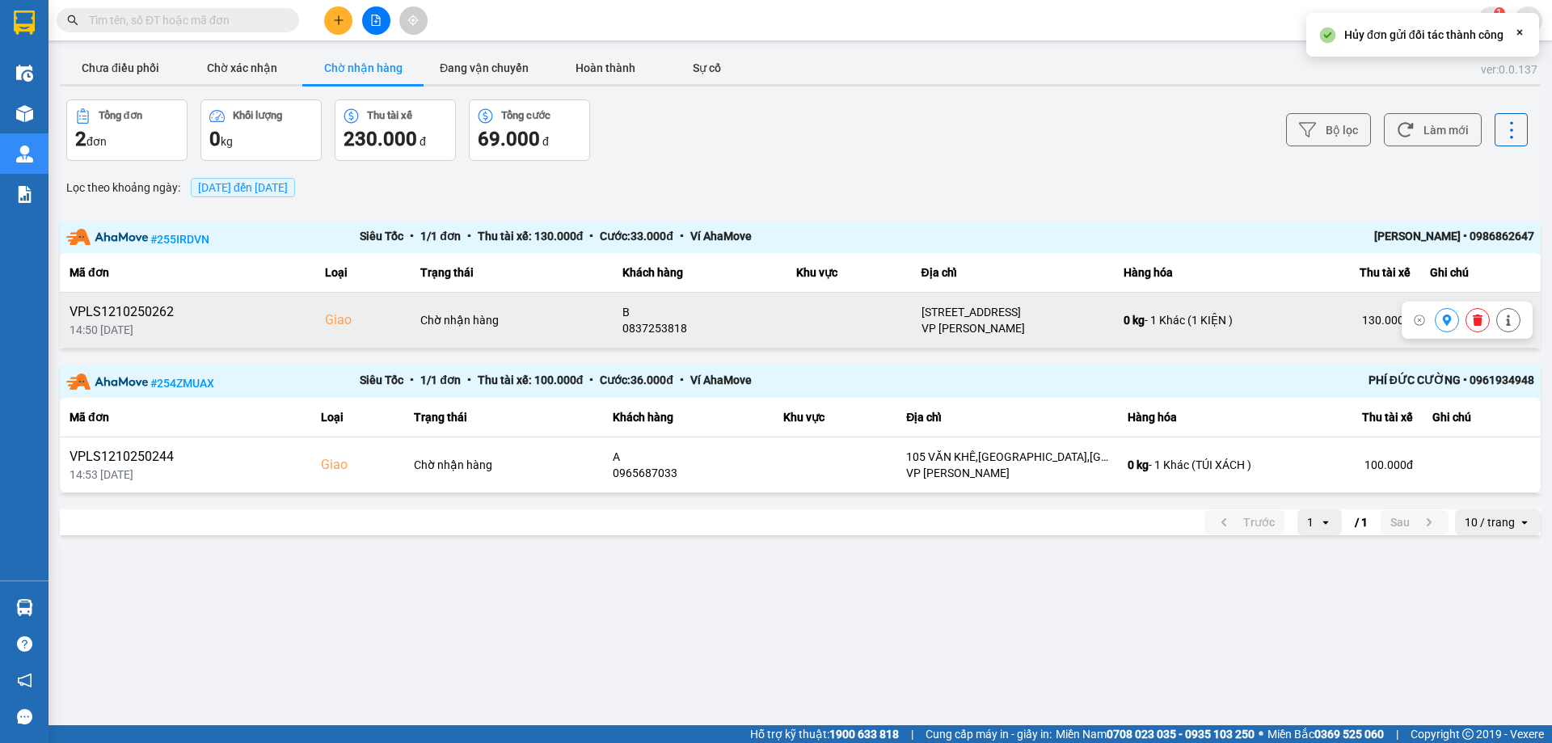
click at [1476, 321] on icon at bounding box center [1478, 319] width 10 height 11
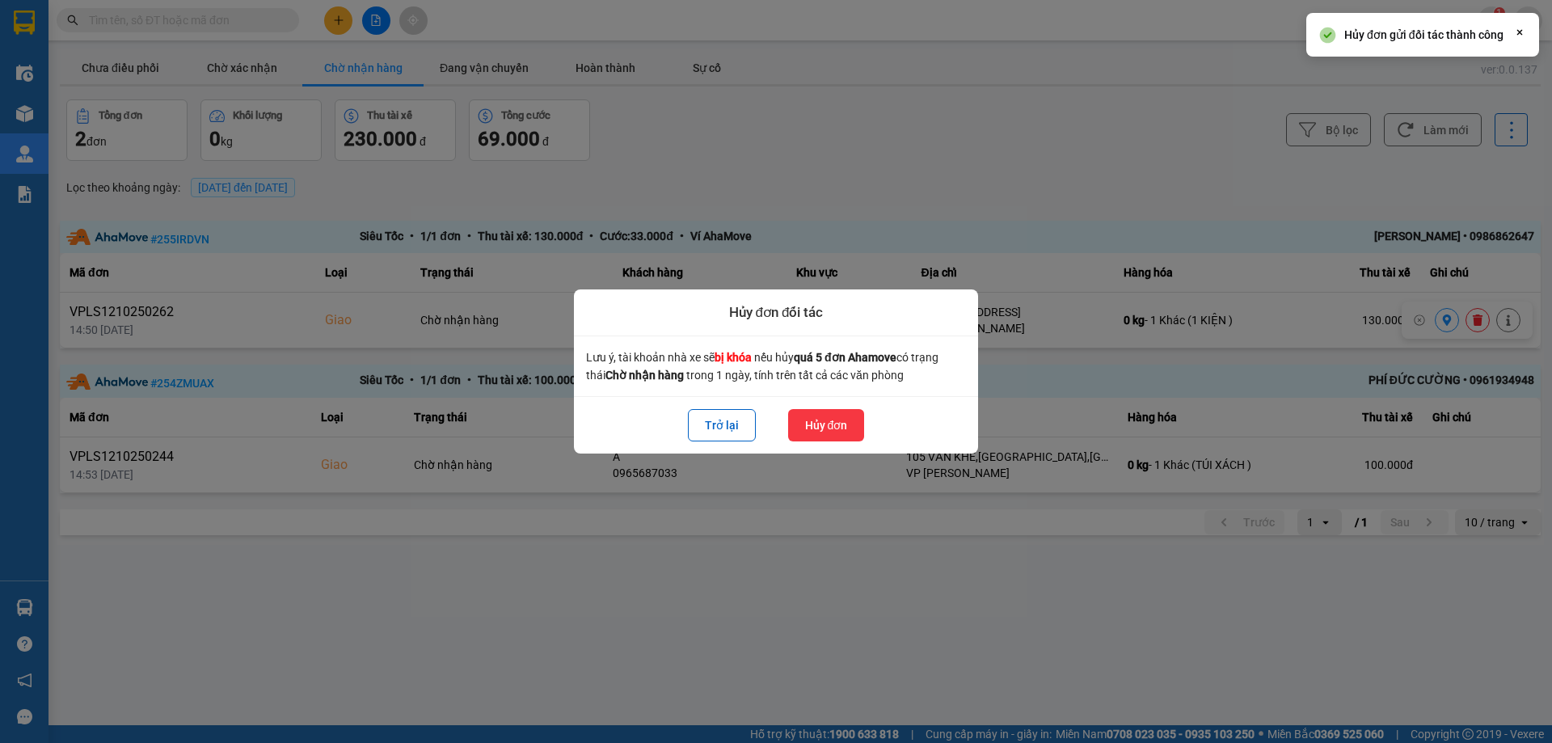
click at [826, 422] on button "Hủy đơn" at bounding box center [826, 425] width 77 height 32
click at [839, 424] on button "Hủy đơn" at bounding box center [826, 425] width 77 height 32
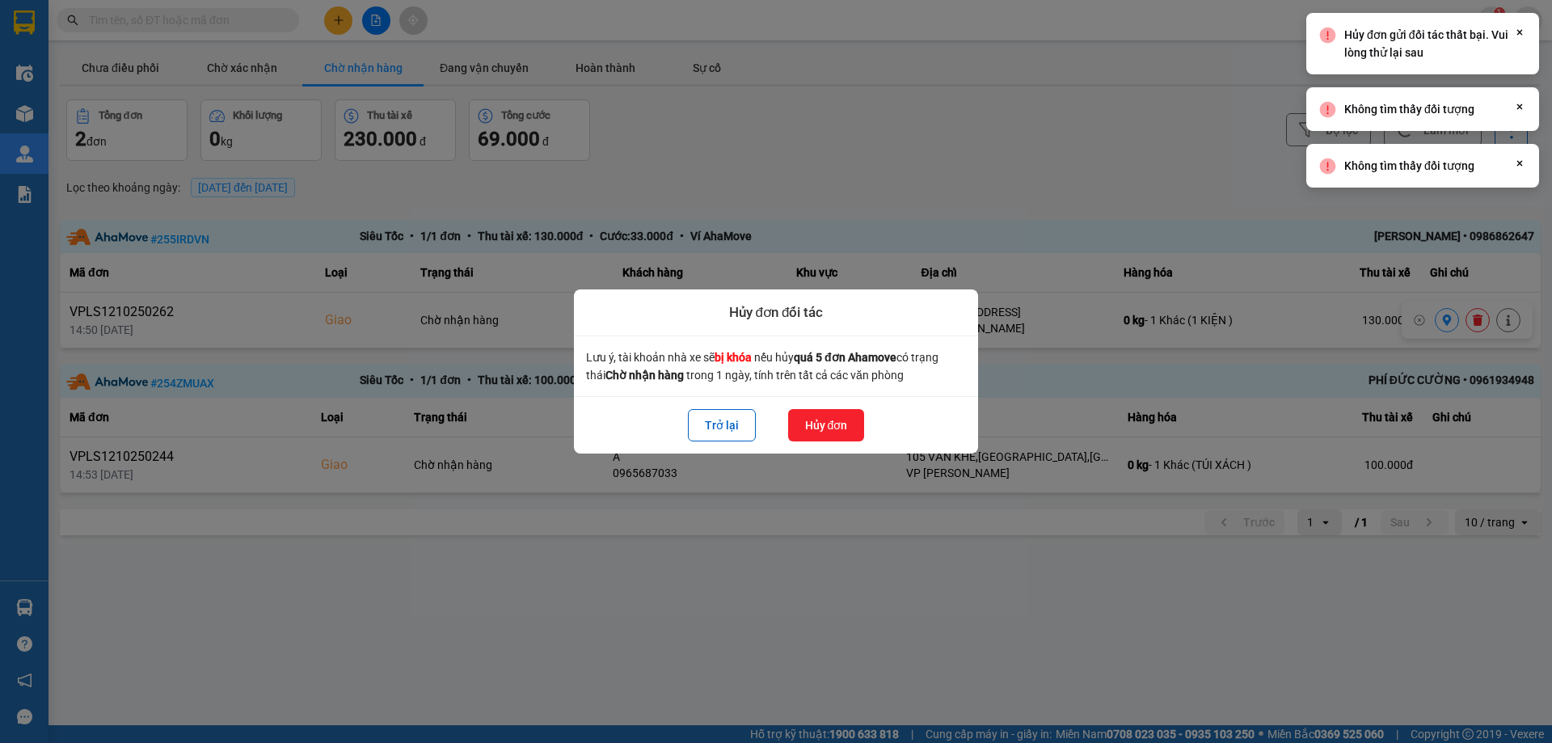
click at [151, 79] on div at bounding box center [776, 371] width 1552 height 743
click at [740, 434] on button "Trở lại" at bounding box center [722, 425] width 68 height 32
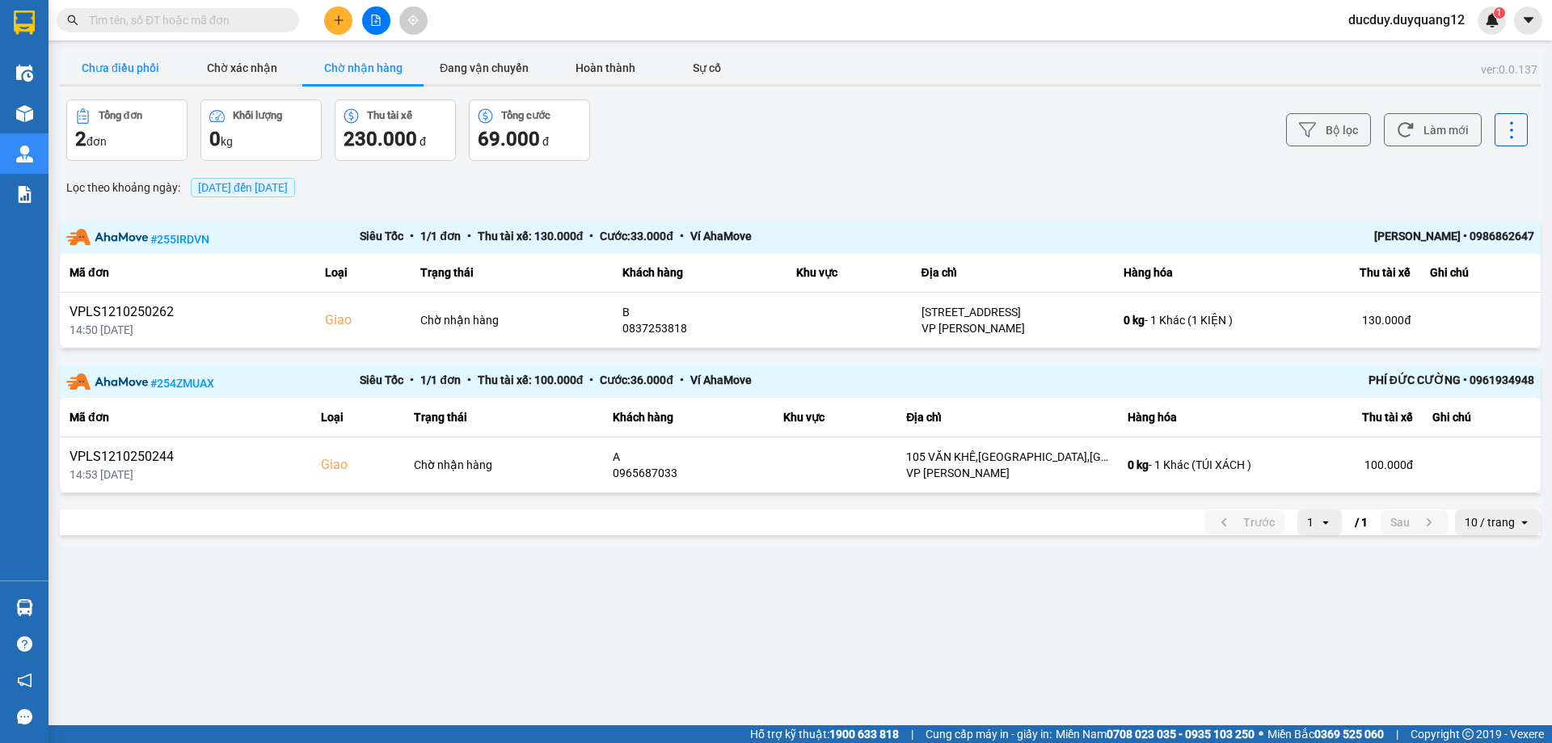
click at [133, 60] on button "Chưa điều phối" at bounding box center [120, 68] width 121 height 32
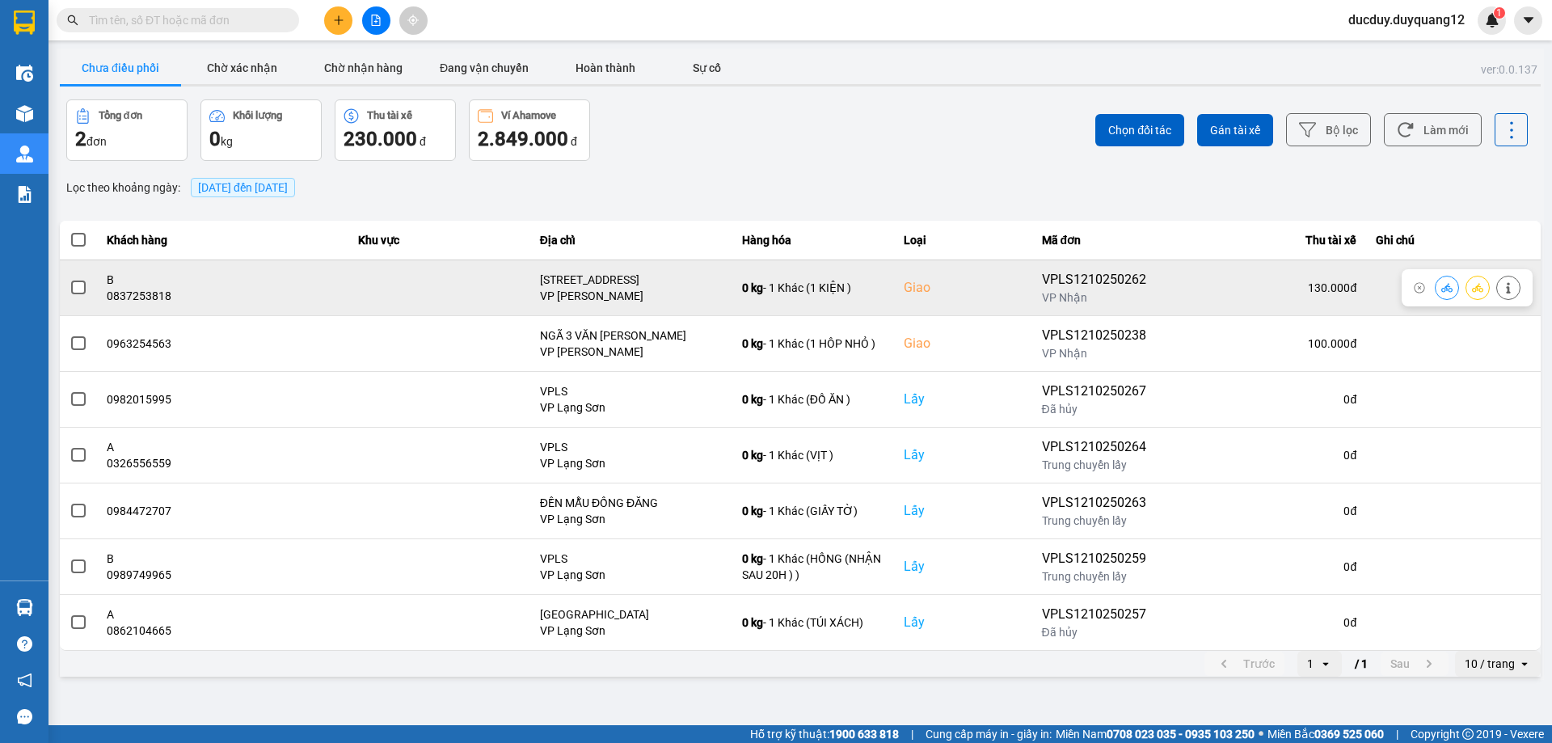
click at [77, 285] on span at bounding box center [78, 287] width 15 height 15
click at [70, 279] on input "checkbox" at bounding box center [70, 279] width 0 height 0
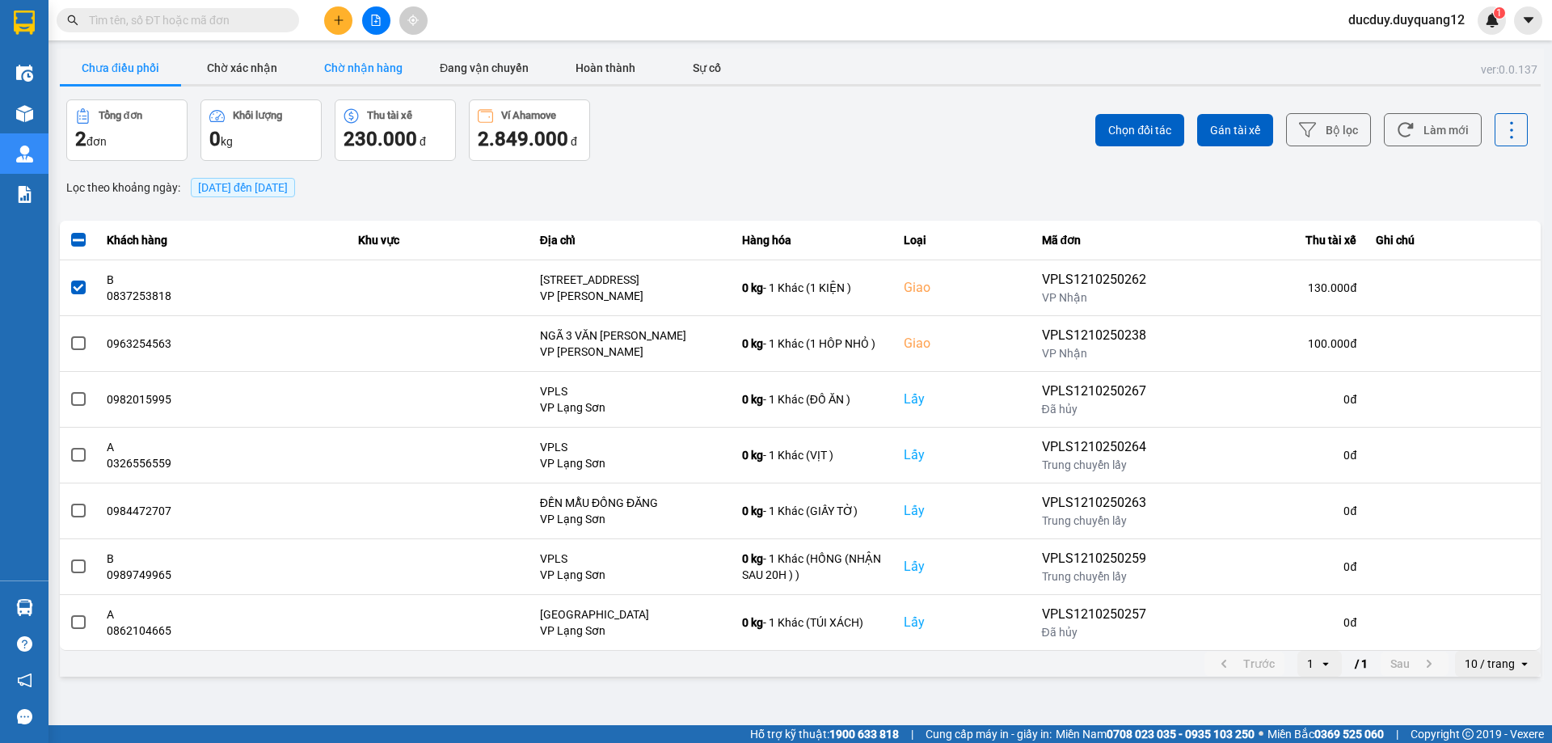
click at [351, 70] on button "Chờ nhận hàng" at bounding box center [362, 68] width 121 height 32
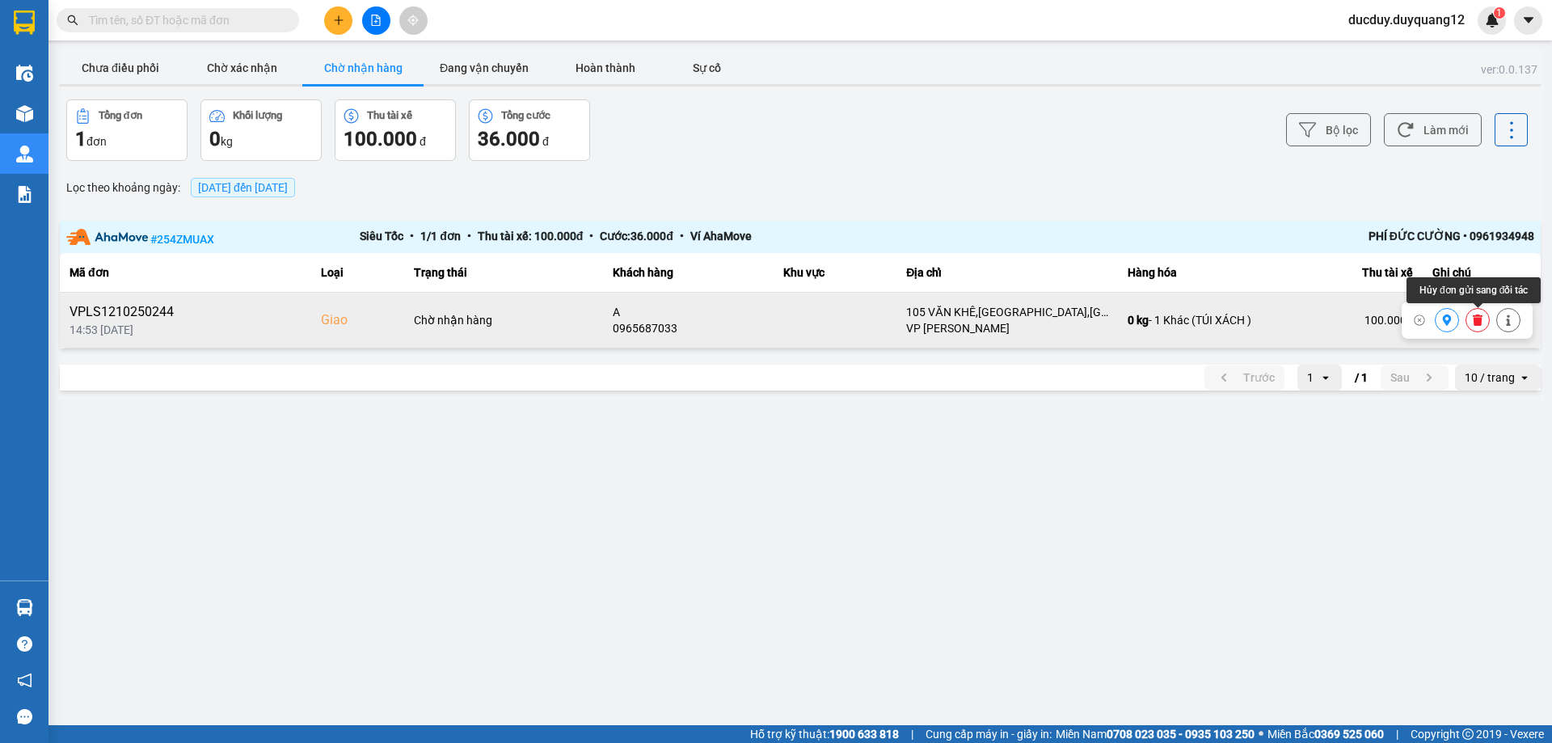
click at [1478, 317] on icon at bounding box center [1478, 319] width 10 height 11
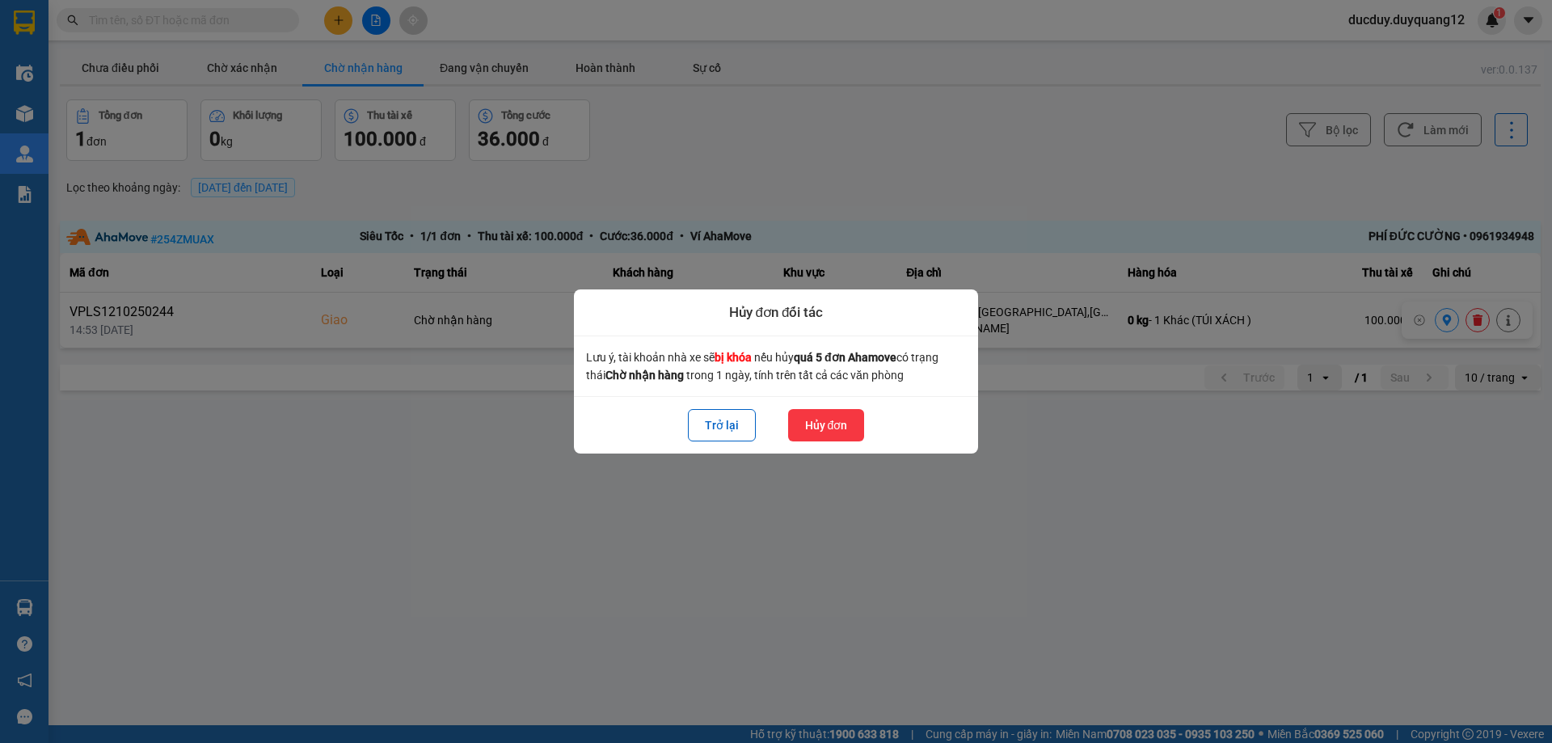
click at [845, 419] on button "Hủy đơn" at bounding box center [826, 425] width 77 height 32
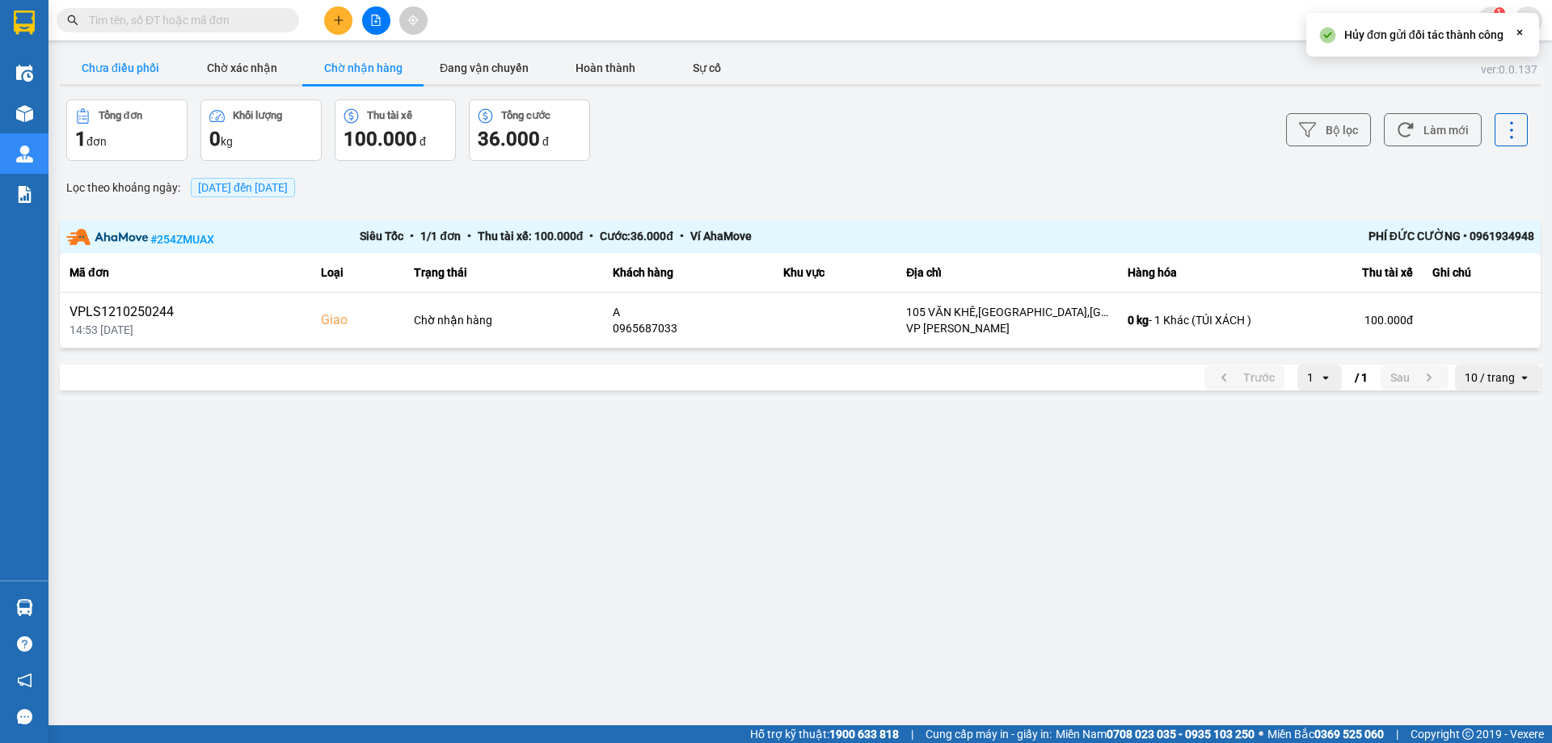
click at [124, 56] on button "Chưa điều phối" at bounding box center [120, 68] width 121 height 32
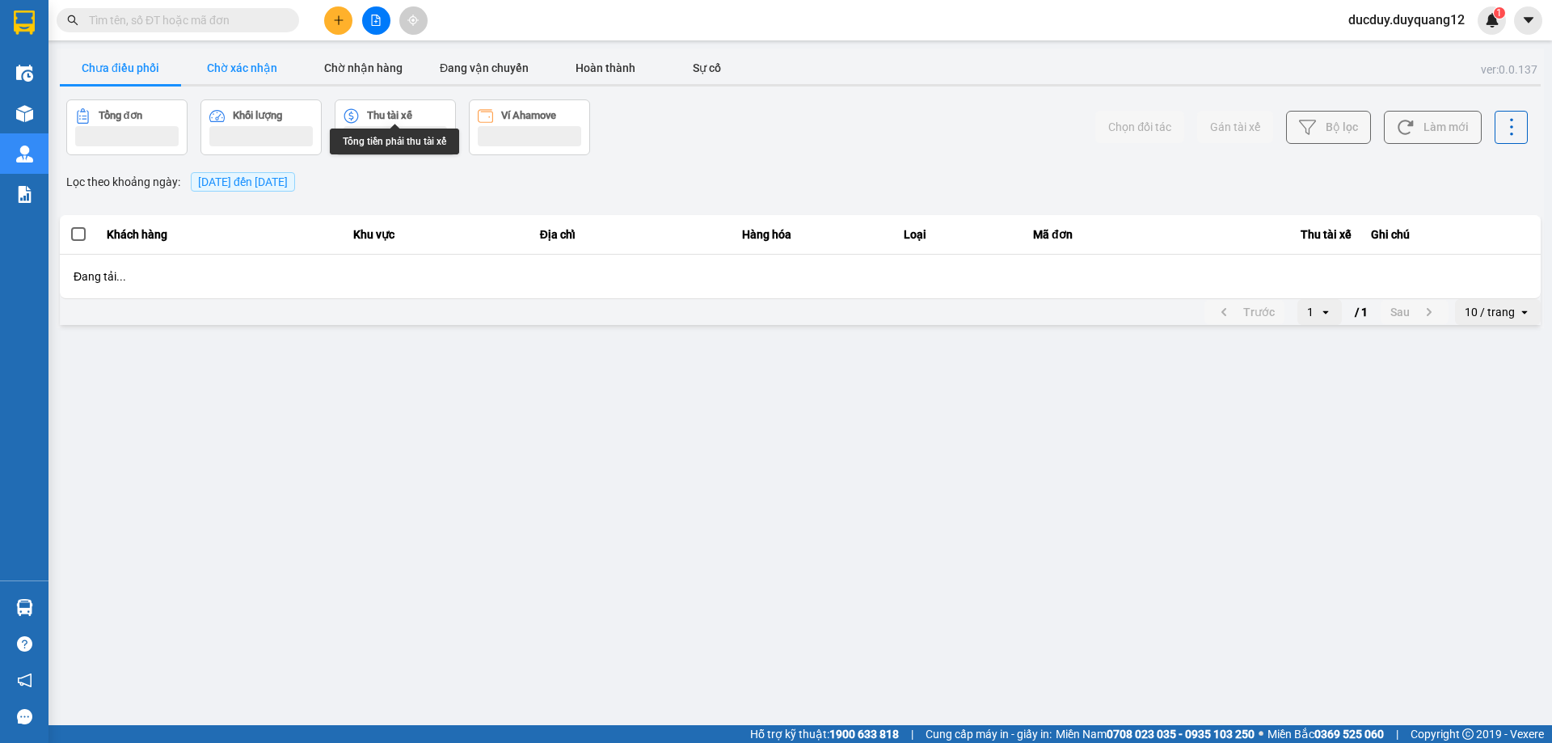
click at [255, 61] on button "Chờ xác nhận" at bounding box center [241, 68] width 121 height 32
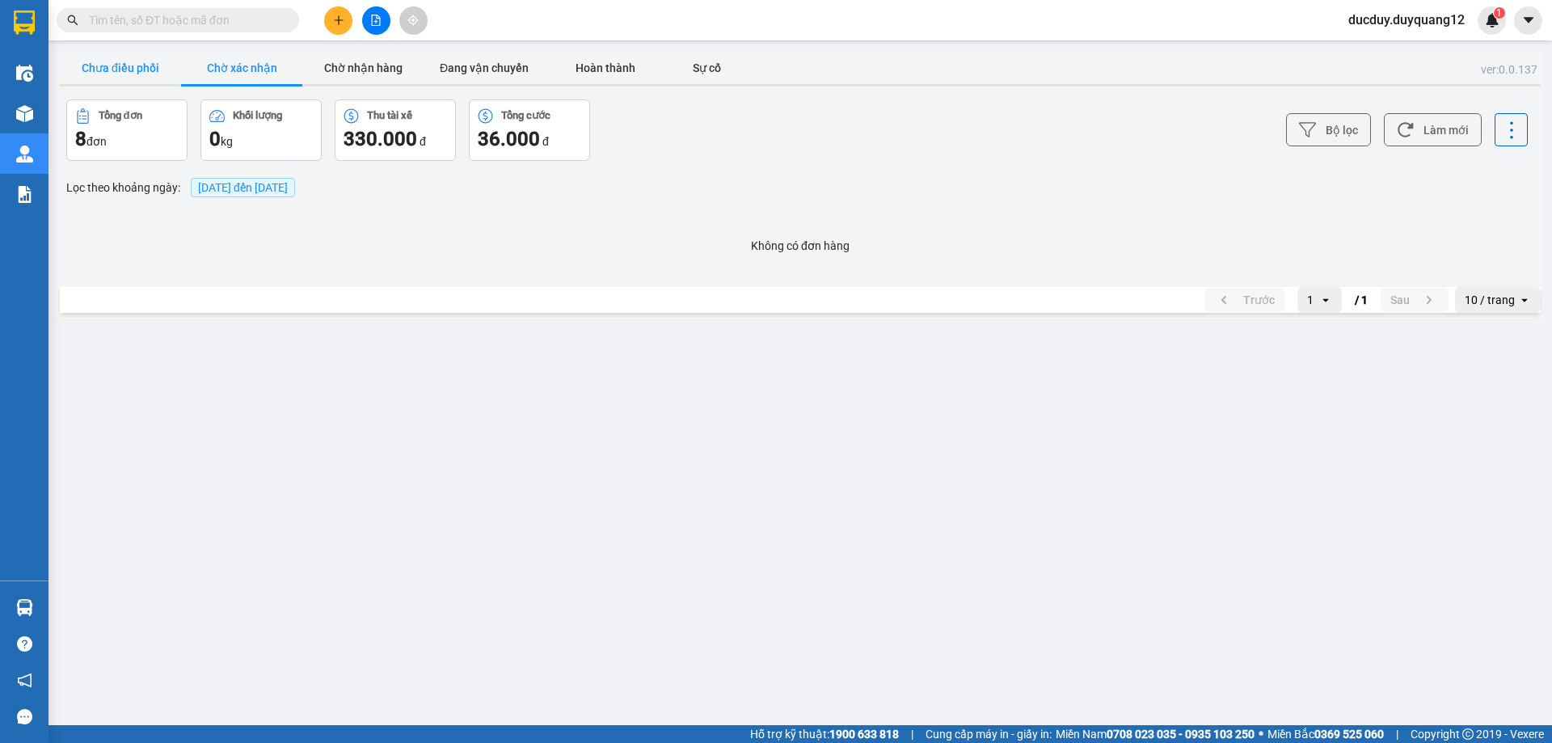
click at [129, 77] on button "Chưa điều phối" at bounding box center [120, 68] width 121 height 32
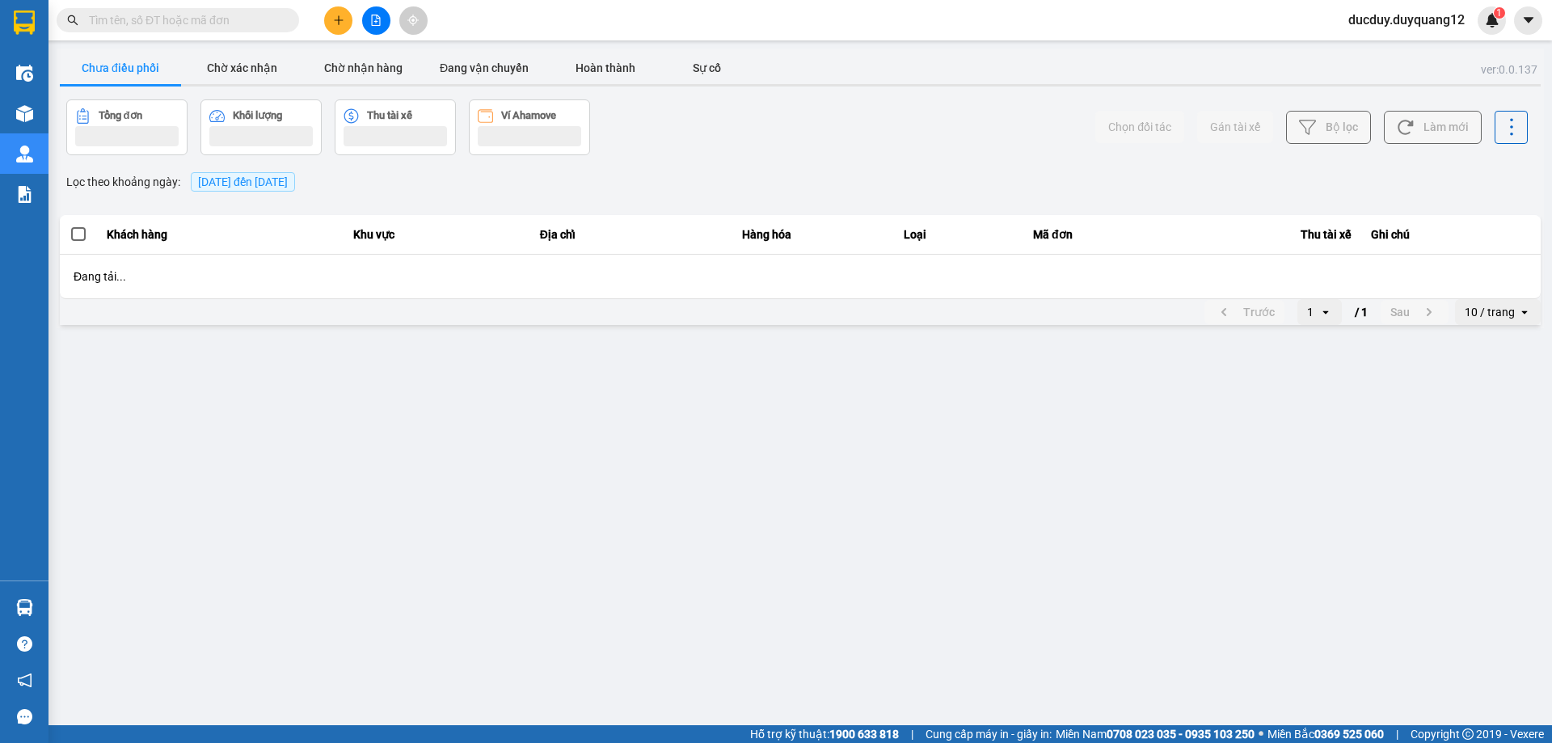
click at [128, 76] on button "Chưa điều phối" at bounding box center [120, 68] width 121 height 32
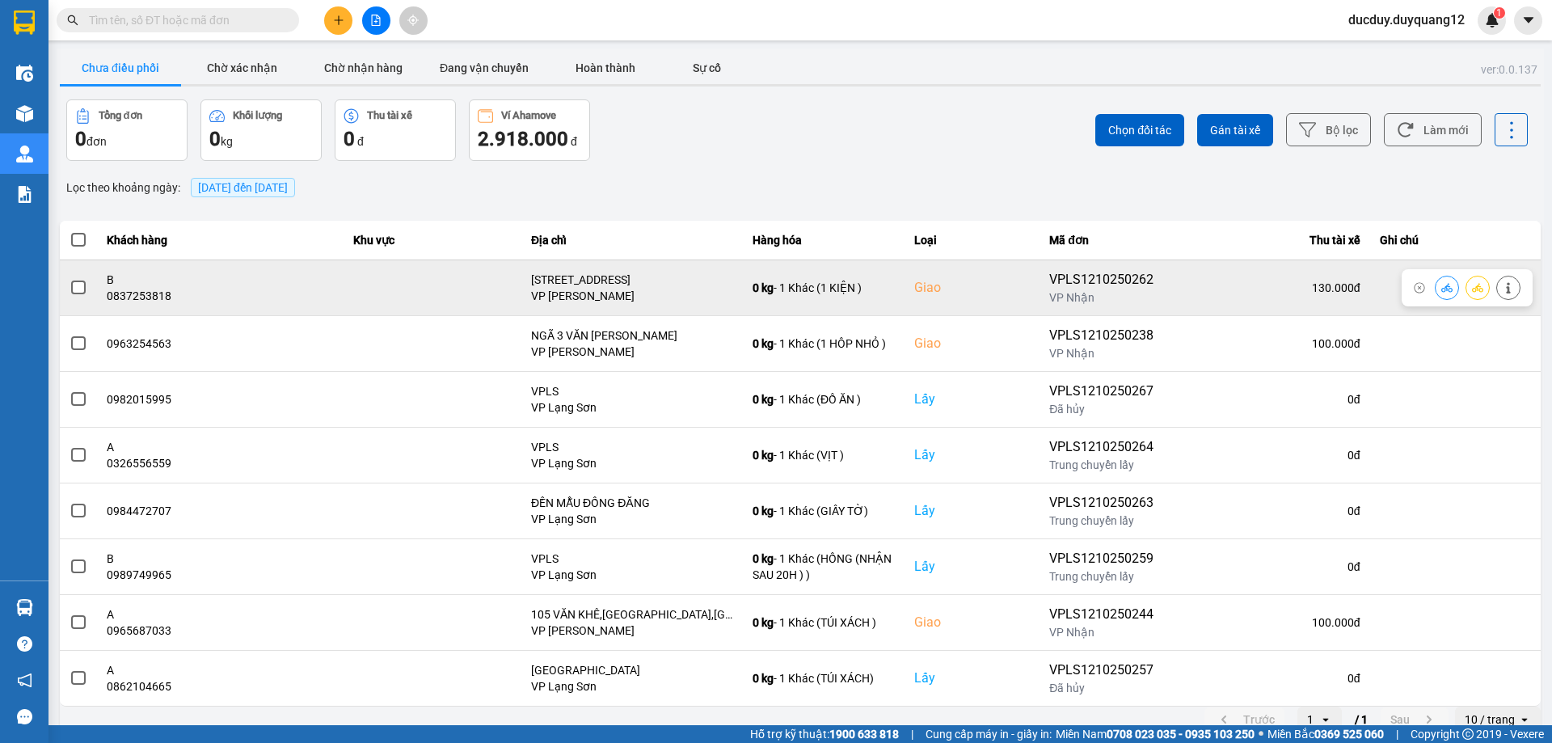
click at [78, 289] on span at bounding box center [78, 287] width 15 height 15
click at [70, 279] on input "checkbox" at bounding box center [70, 279] width 0 height 0
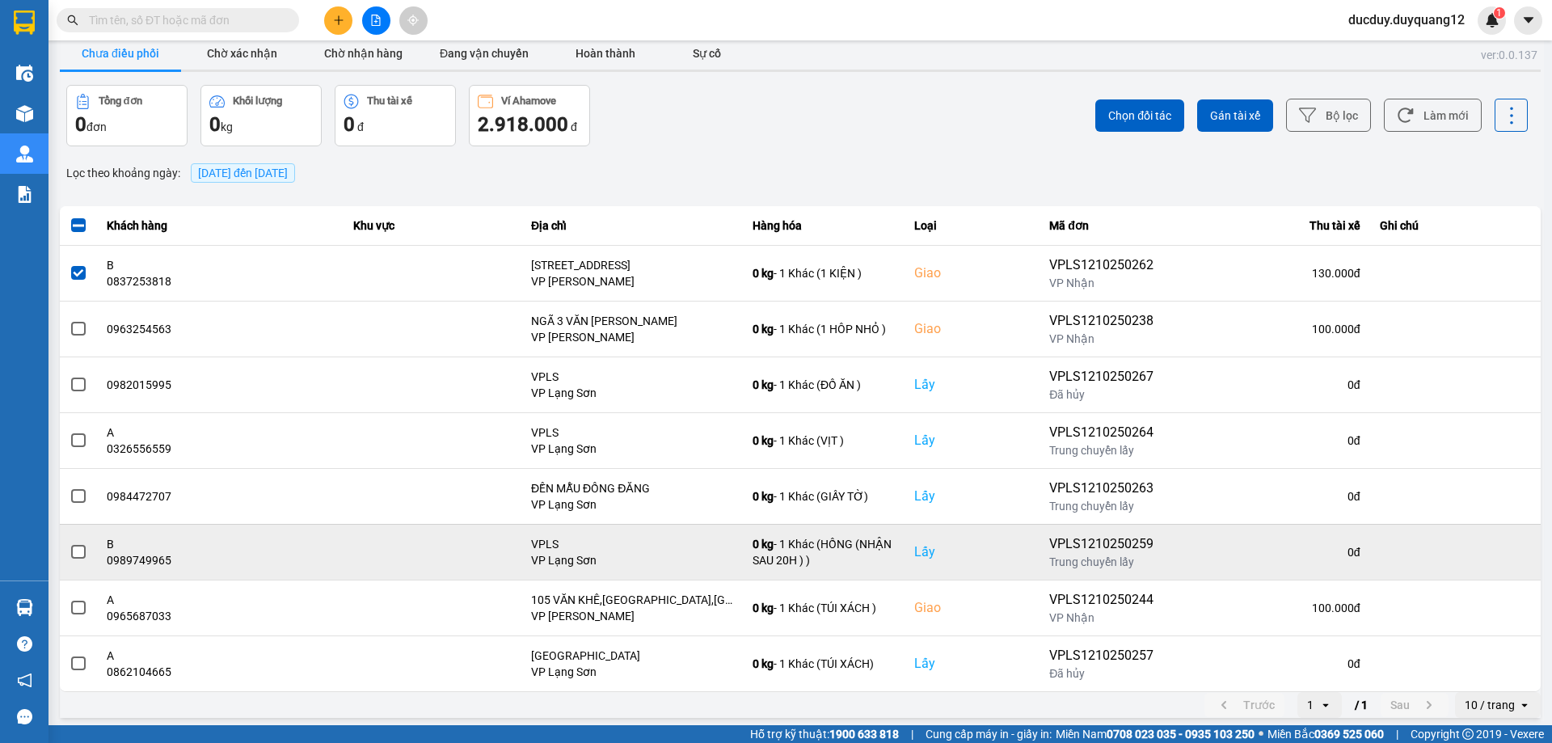
scroll to position [19, 0]
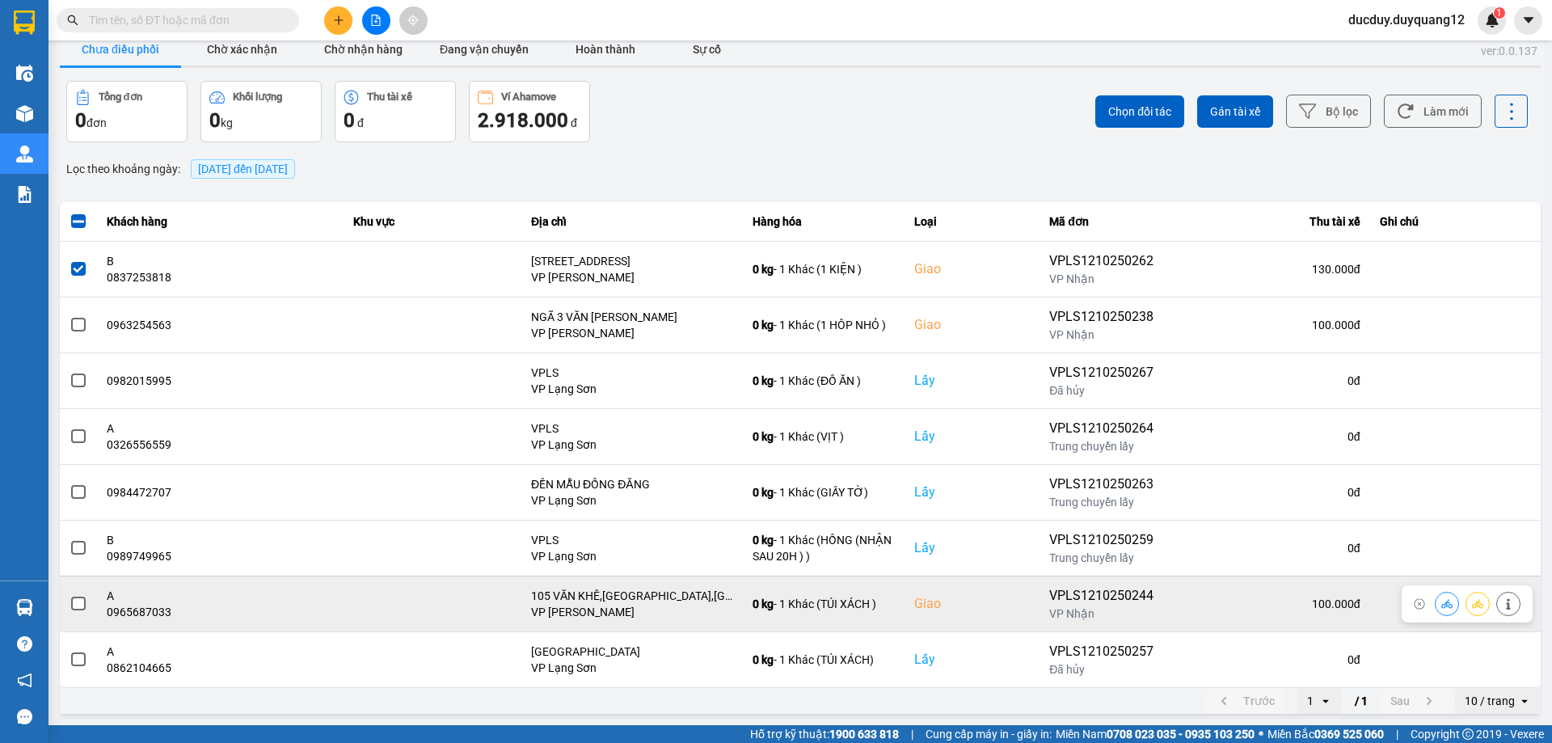
click at [82, 601] on span at bounding box center [78, 604] width 15 height 15
click at [70, 595] on input "checkbox" at bounding box center [70, 595] width 0 height 0
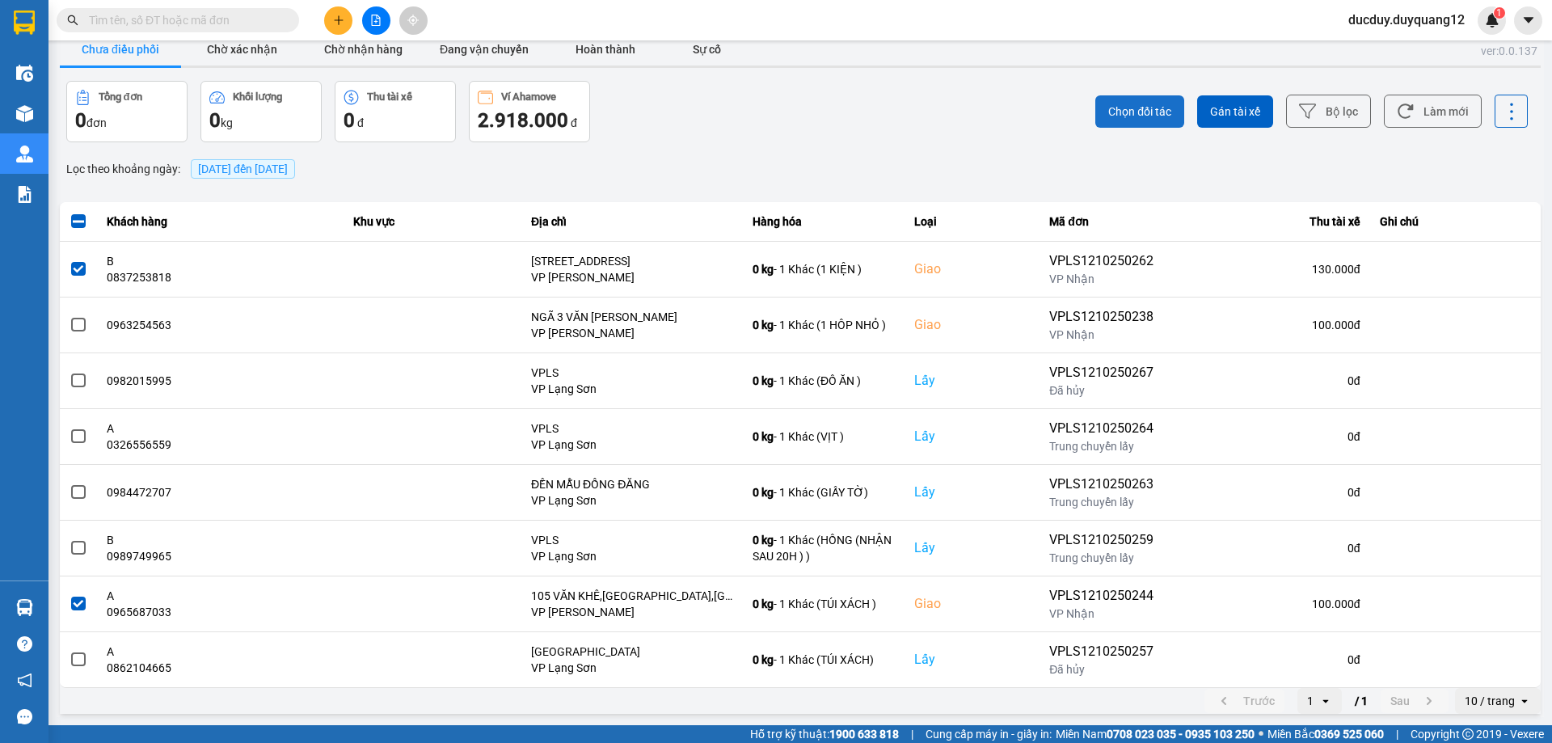
click at [1125, 113] on span "Chọn đối tác" at bounding box center [1139, 111] width 63 height 16
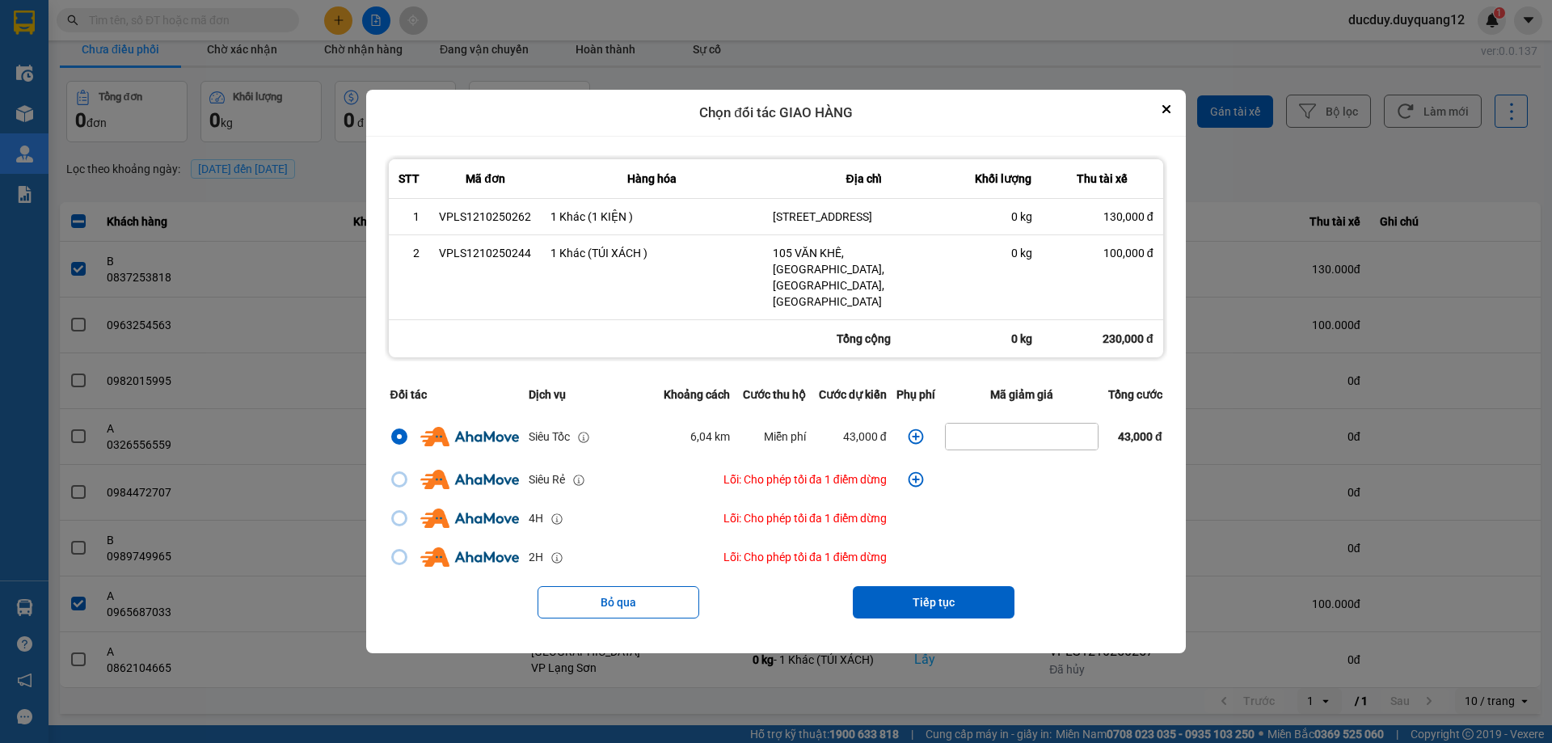
click at [913, 428] on icon "dialog" at bounding box center [916, 436] width 16 height 16
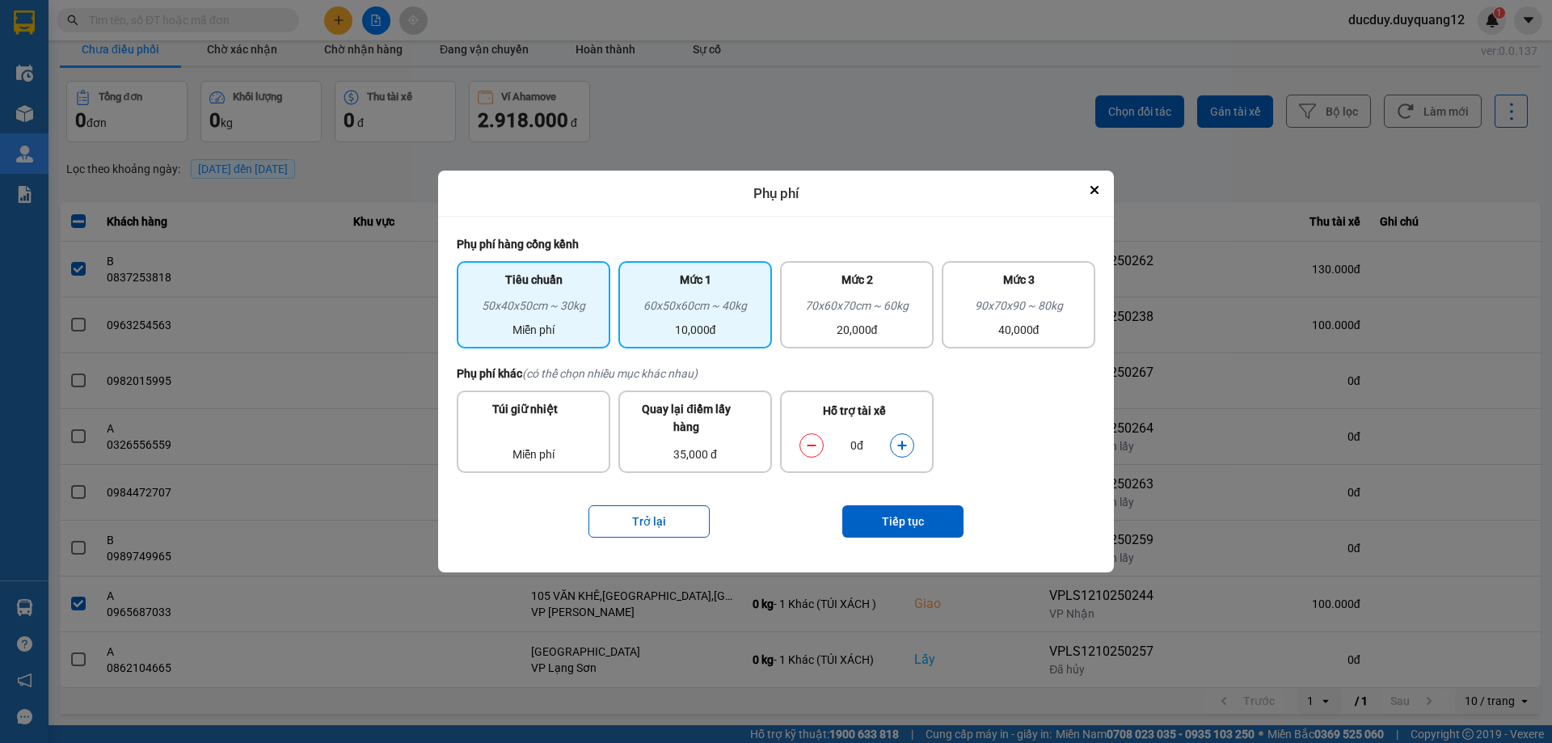
click at [708, 317] on div "60x50x60cm ~ 40kg" at bounding box center [695, 309] width 134 height 24
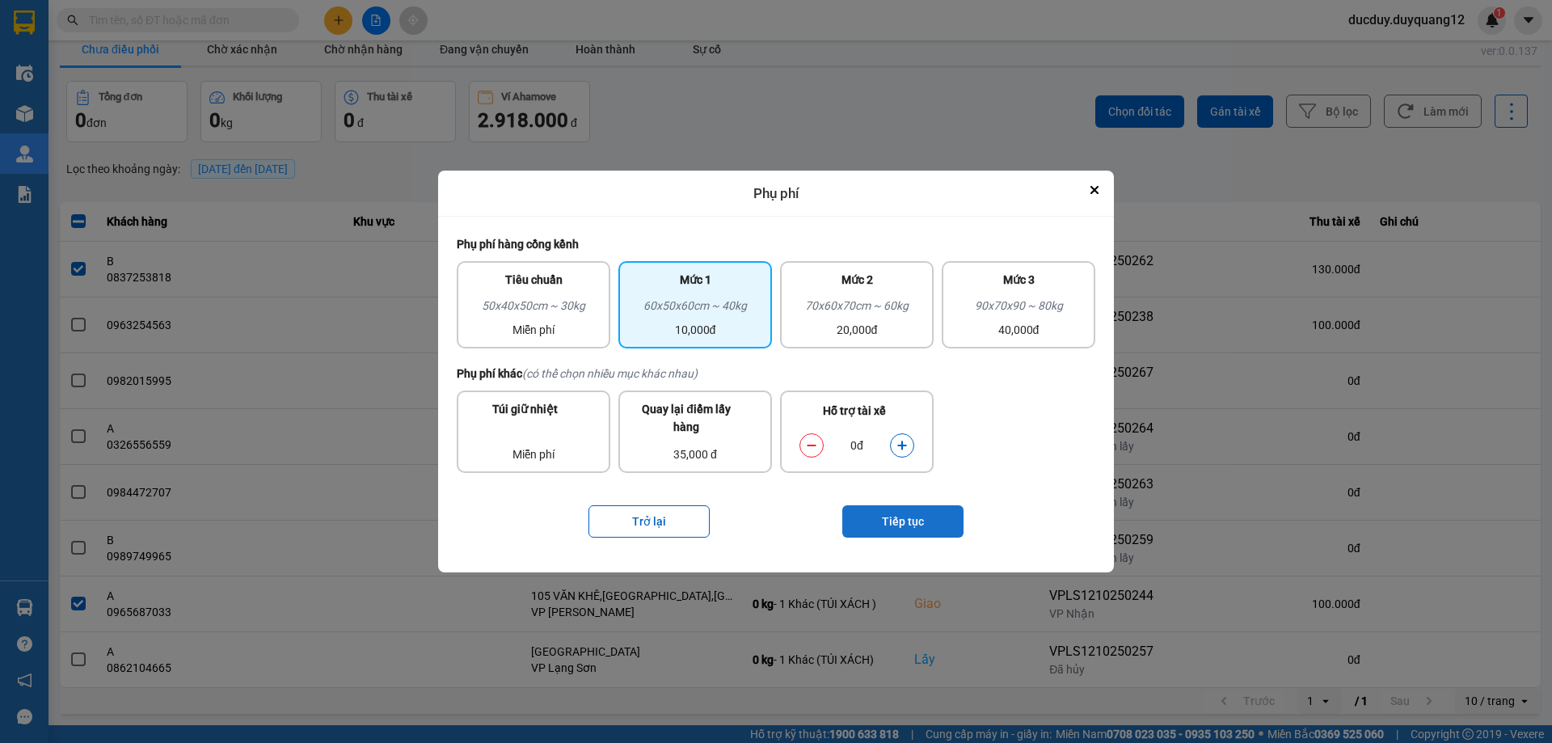
click at [913, 508] on button "Tiếp tục" at bounding box center [902, 521] width 121 height 32
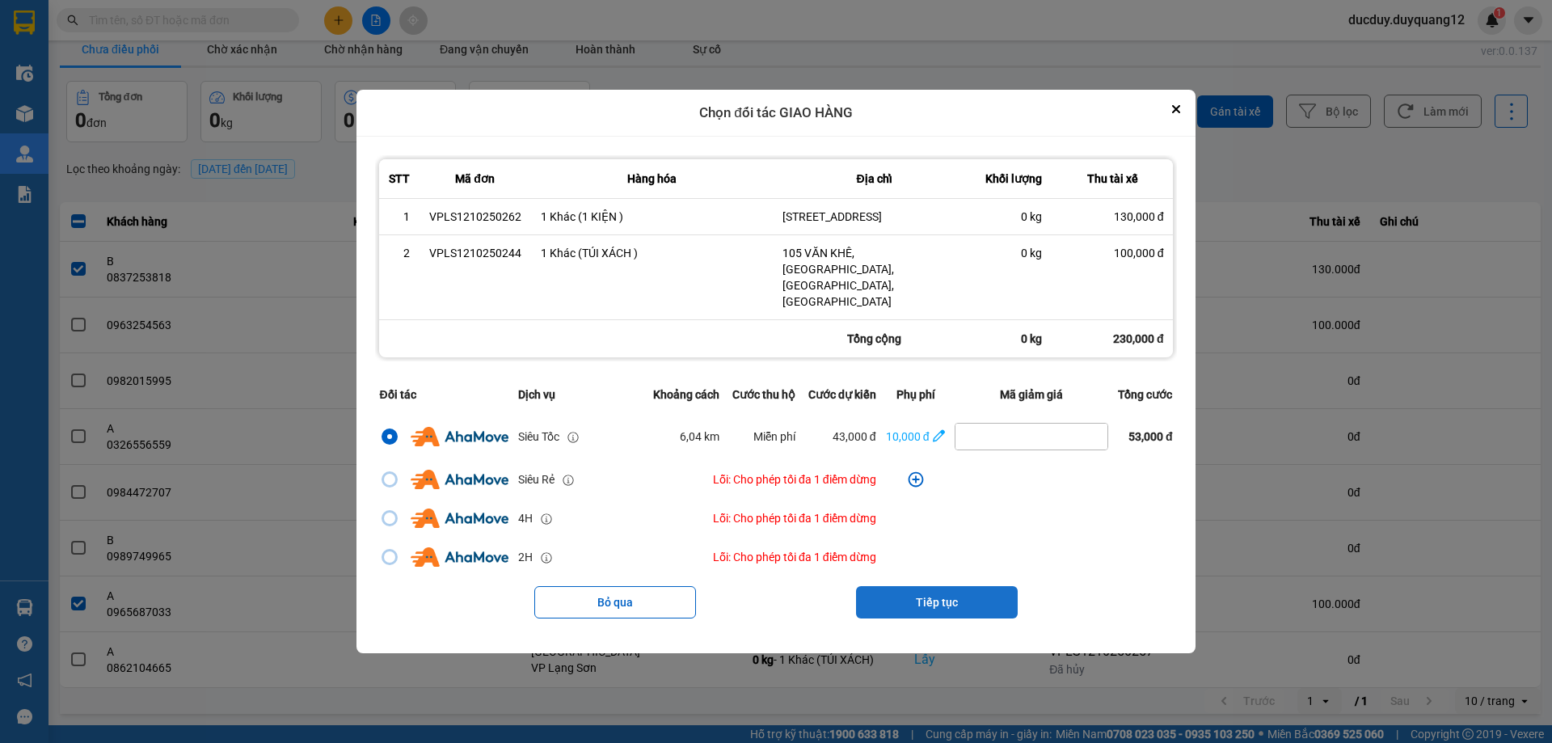
click at [957, 597] on button "Tiếp tục" at bounding box center [937, 602] width 162 height 32
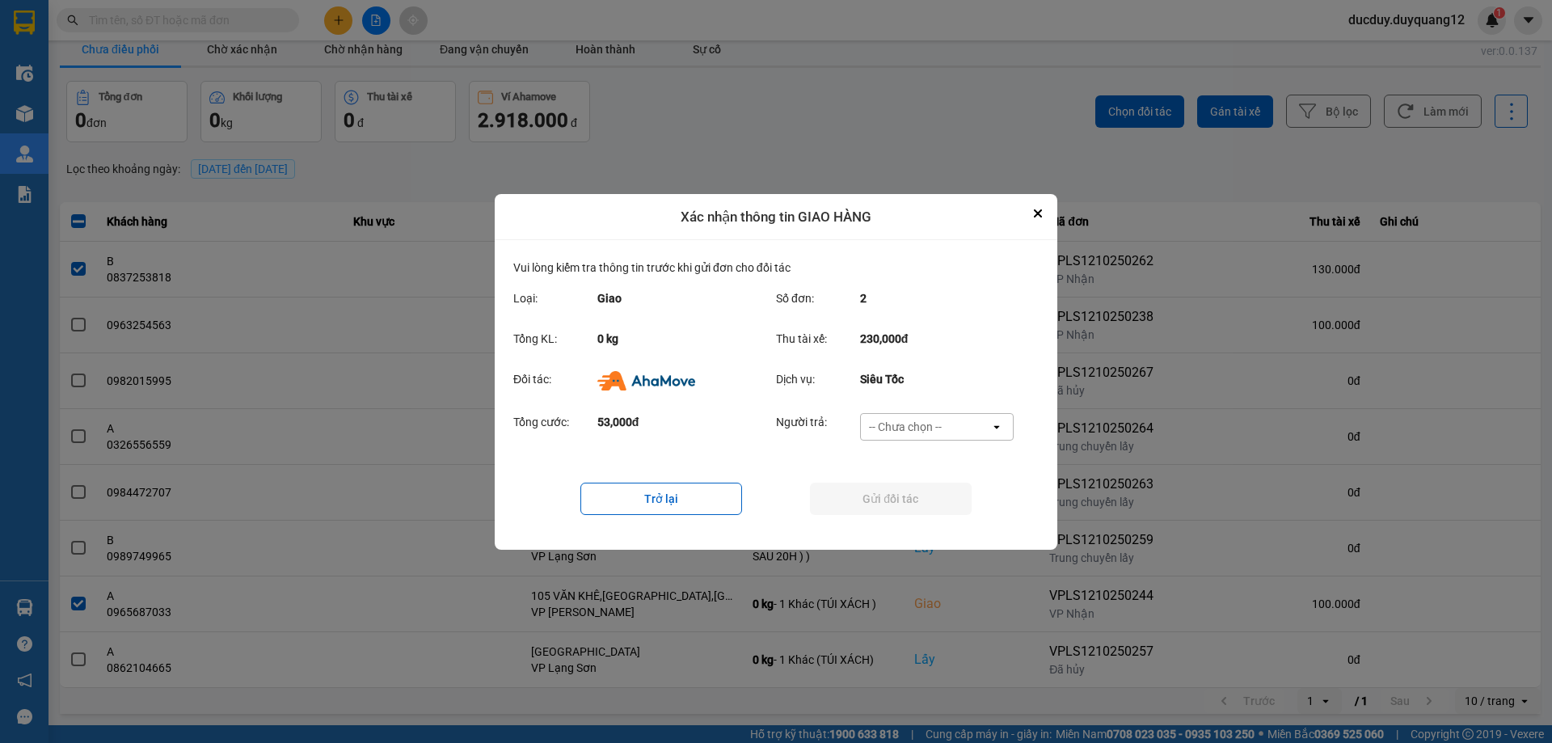
click at [911, 420] on div "-- Chưa chọn --" at bounding box center [905, 427] width 73 height 16
click at [927, 488] on span "Ví Ahamove" at bounding box center [904, 490] width 65 height 16
click at [920, 488] on button "Gửi đối tác" at bounding box center [891, 499] width 162 height 32
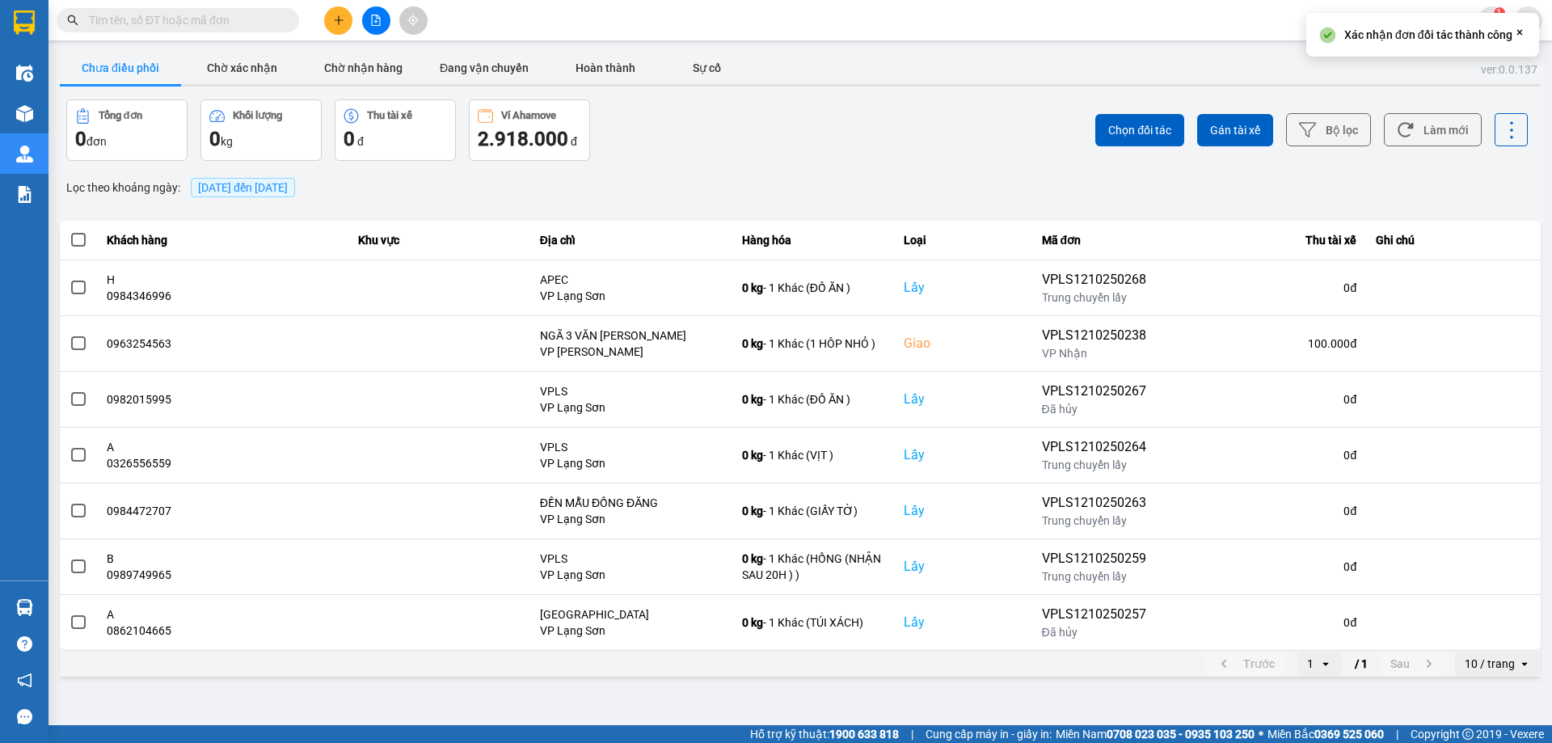
scroll to position [0, 0]
click at [331, 59] on button "Chờ nhận hàng" at bounding box center [362, 68] width 121 height 32
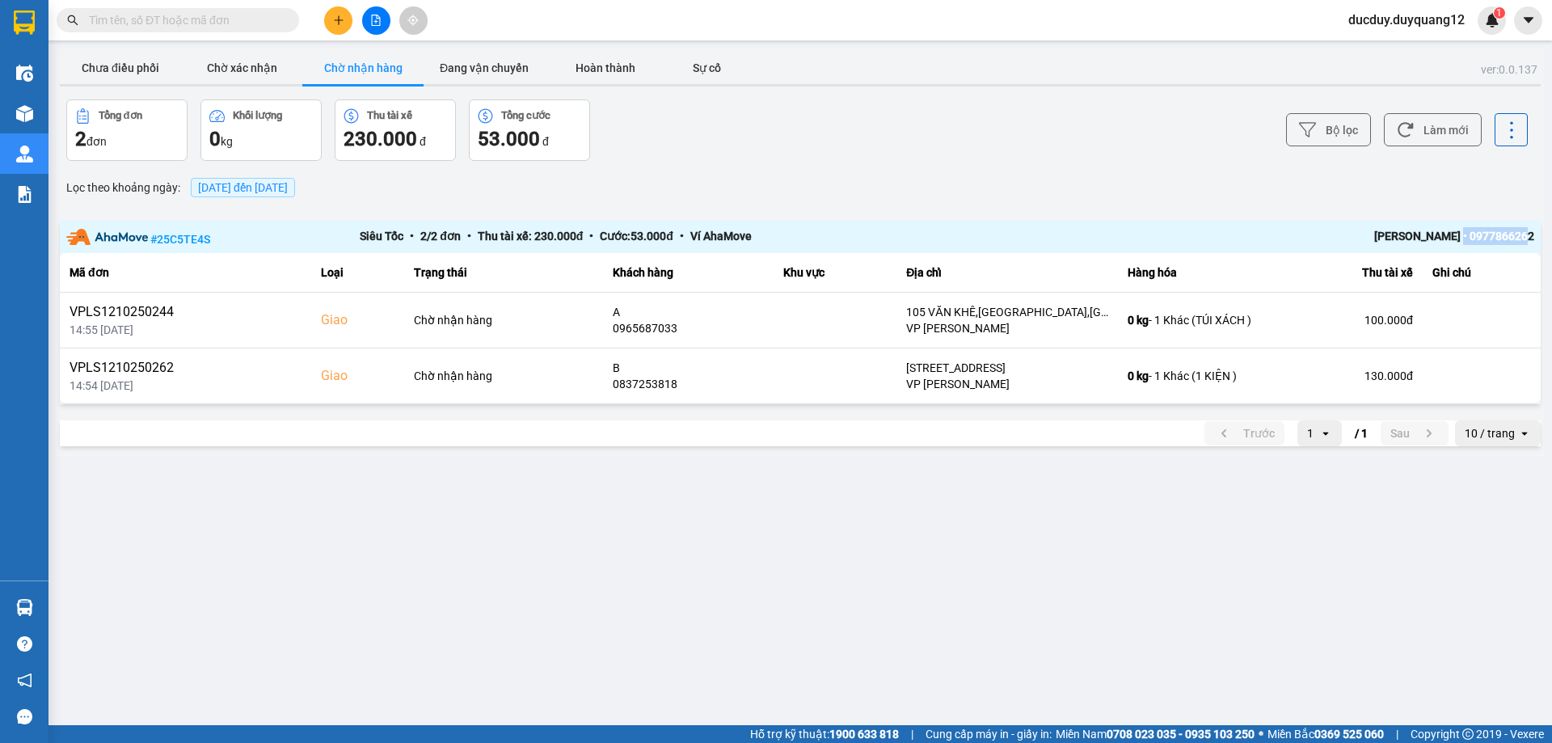
drag, startPoint x: 1464, startPoint y: 237, endPoint x: 1534, endPoint y: 235, distance: 70.3
click at [1534, 235] on div "# 25C5TE4S Siêu Tốc • 2 / 2 đơn • Thu tài xế: 230.000 đ • Cước: 53.000 đ • Ví A…" at bounding box center [800, 237] width 1481 height 33
copy div "0977866262"
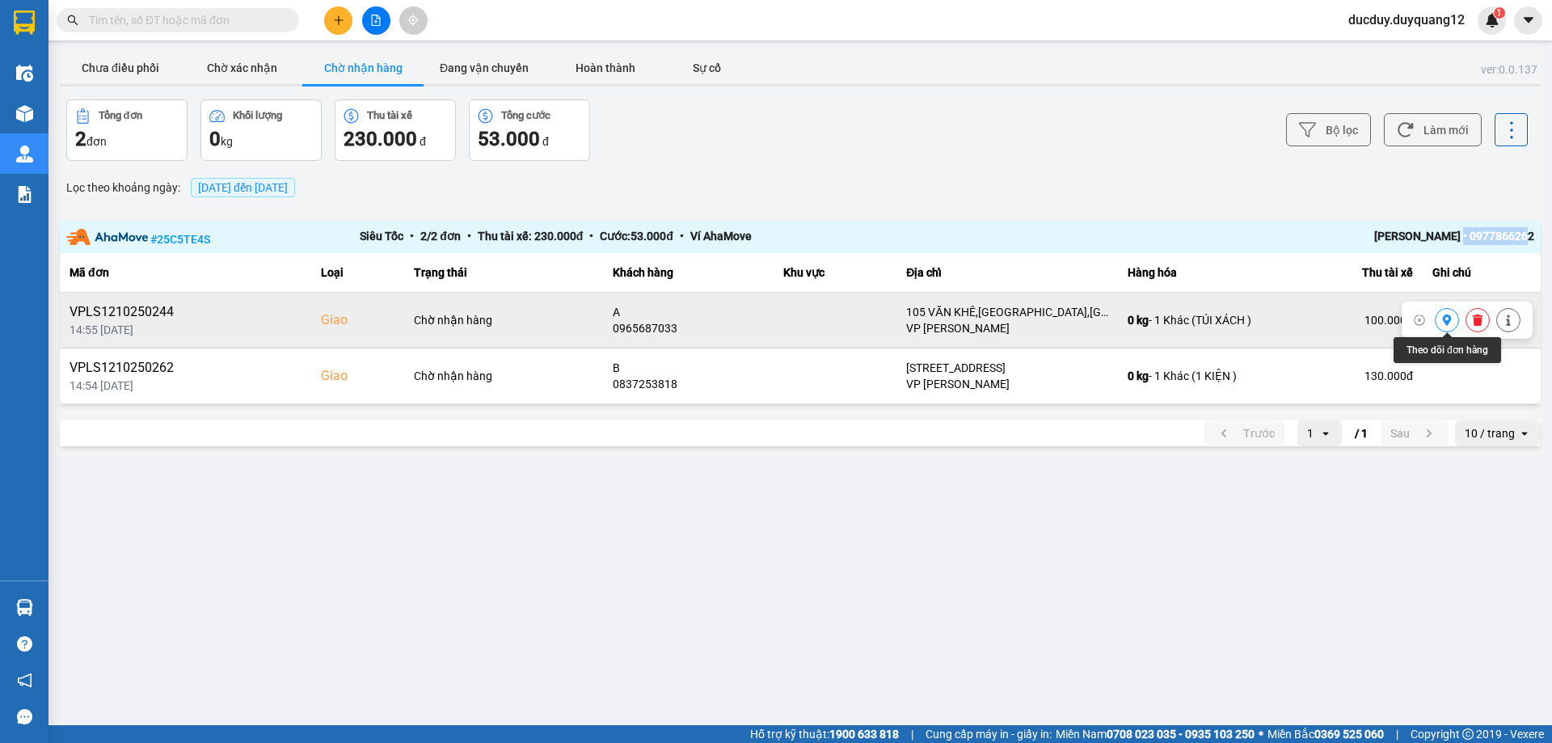
click at [1446, 317] on icon at bounding box center [1447, 319] width 9 height 11
click at [446, 65] on button "Đang vận chuyển" at bounding box center [484, 68] width 121 height 32
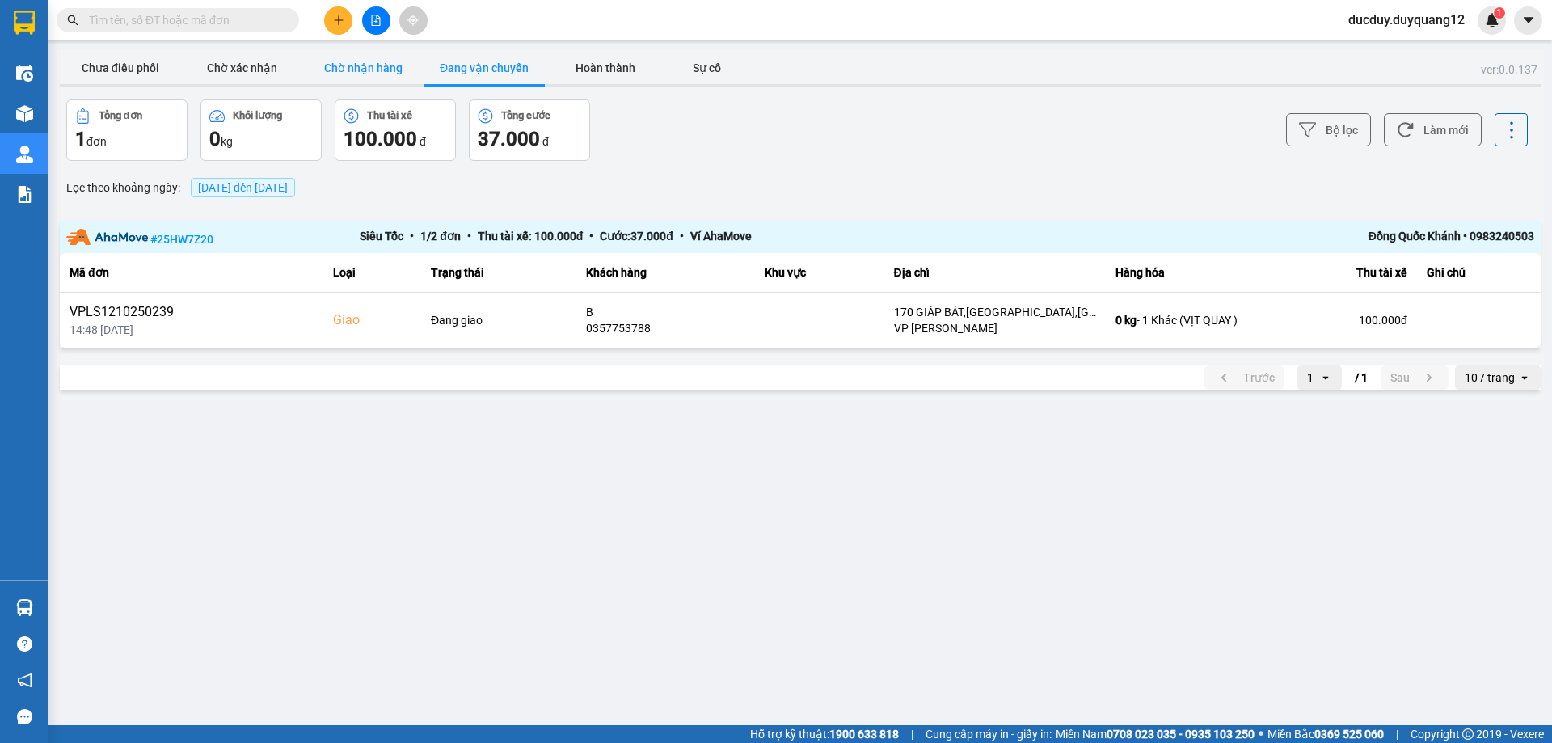
click at [364, 66] on button "Chờ nhận hàng" at bounding box center [362, 68] width 121 height 32
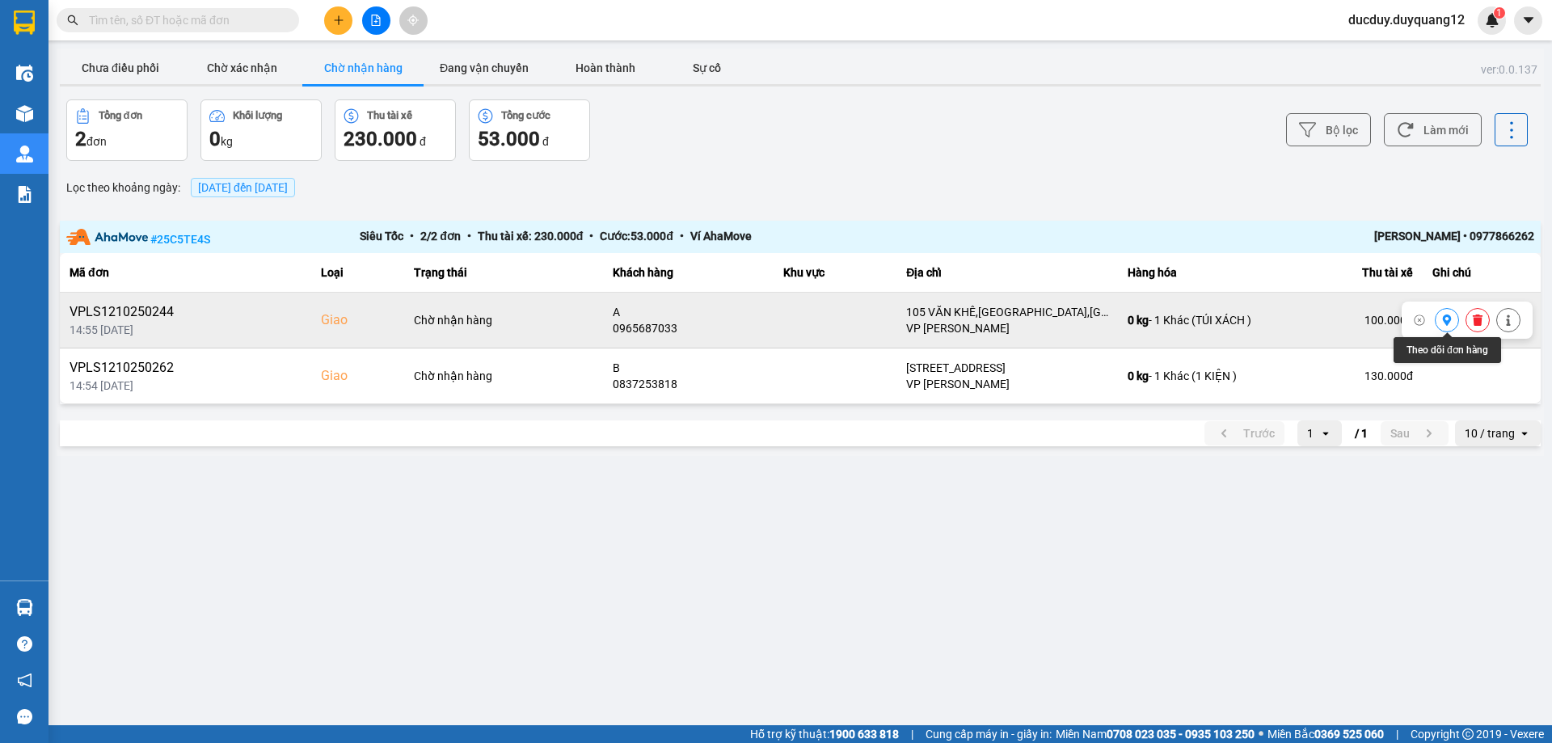
click at [1447, 322] on icon at bounding box center [1447, 319] width 9 height 11
click at [144, 65] on button "Chưa điều phối" at bounding box center [120, 68] width 121 height 32
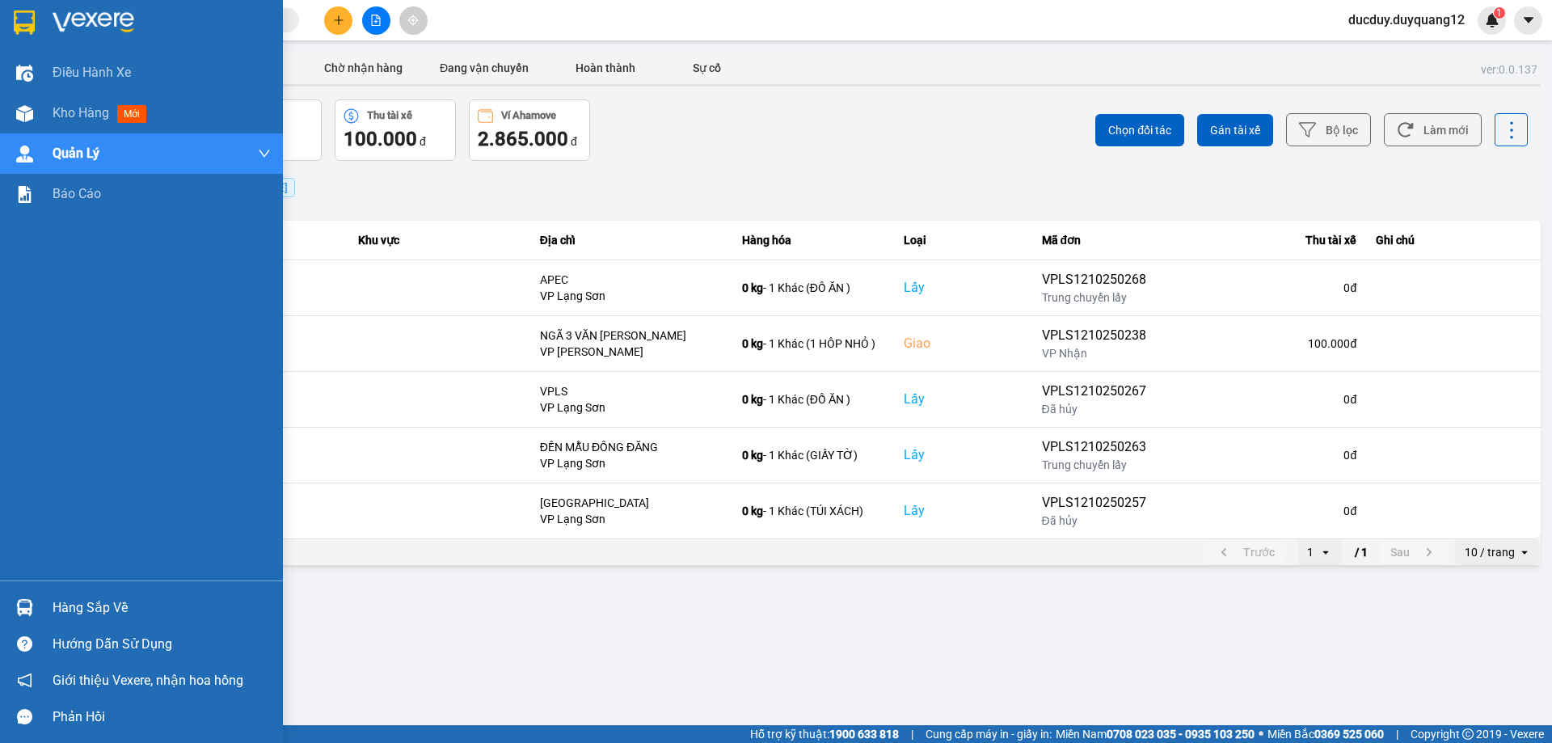
click at [95, 588] on div "Hàng sắp về Hướng dẫn sử dụng Giới thiệu Vexere, nhận hoa hồng Phản hồi" at bounding box center [141, 657] width 283 height 154
click at [92, 609] on div "Hàng sắp về" at bounding box center [162, 608] width 218 height 24
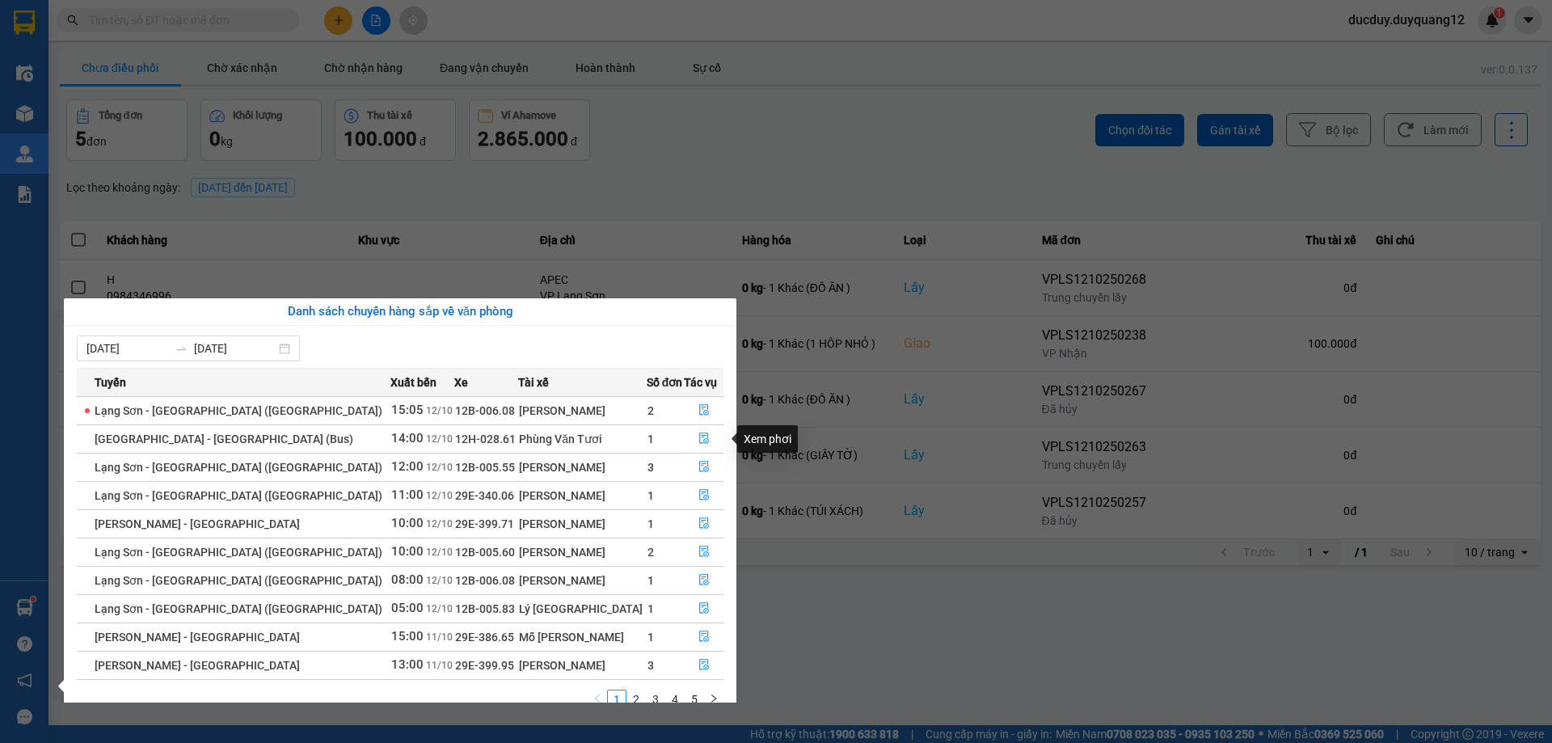
click at [578, 140] on section "Kết quả tìm kiếm ( 0 ) Bộ lọc No Data ducduy.duyquang12 1 Điều hành xe Kho hàng…" at bounding box center [776, 371] width 1552 height 743
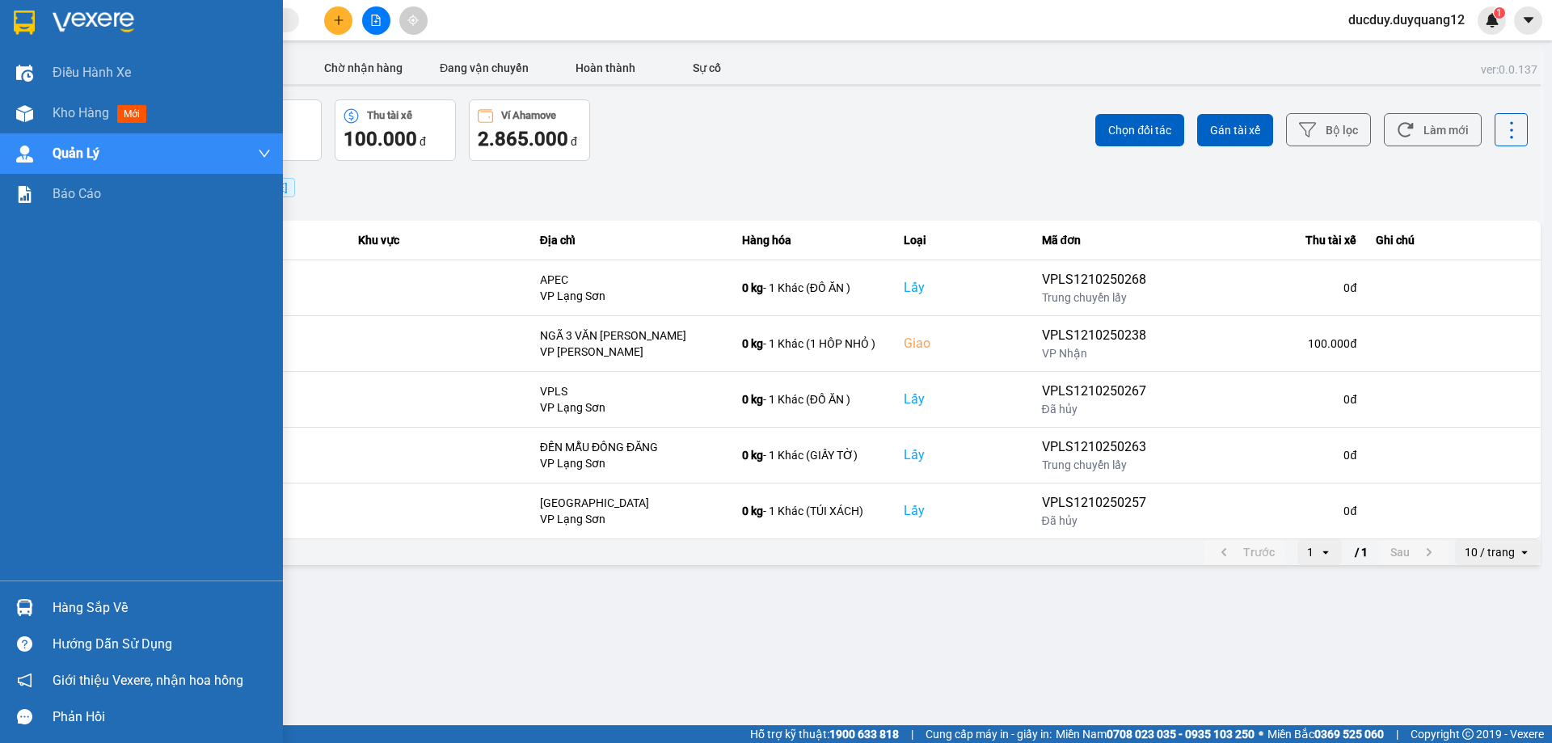
click at [95, 613] on div "Hàng sắp về" at bounding box center [162, 608] width 218 height 24
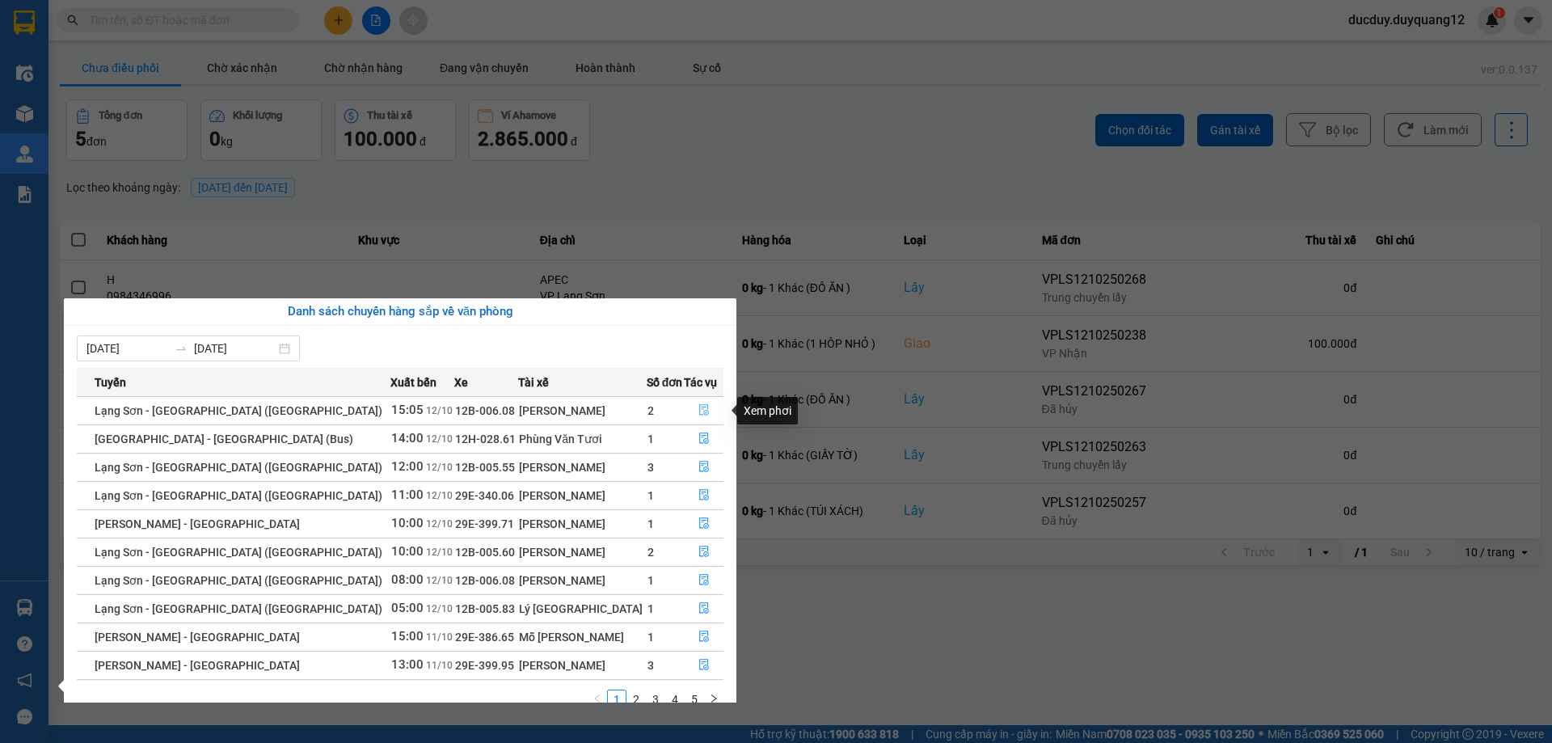
click at [698, 406] on icon "file-done" at bounding box center [703, 409] width 11 height 11
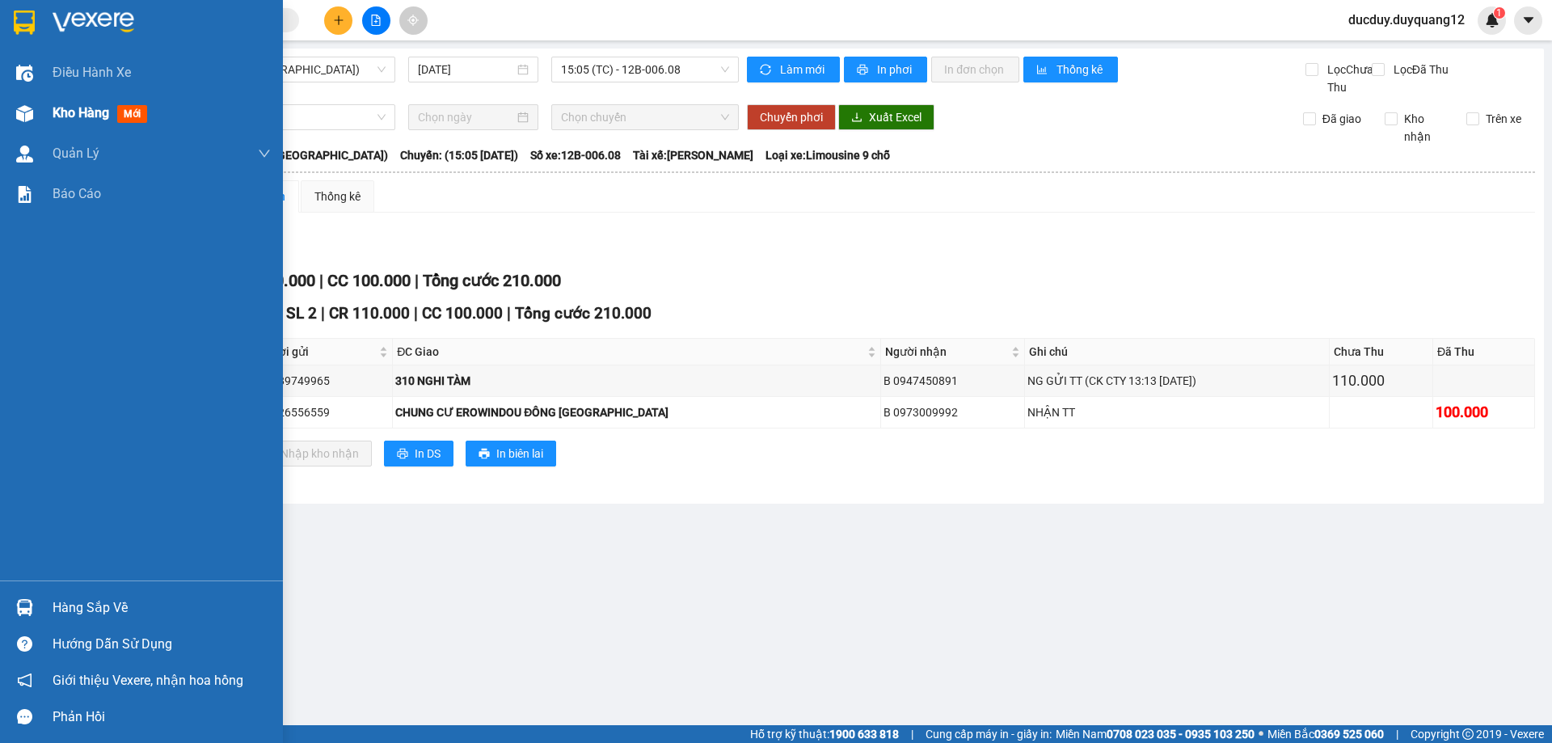
click at [62, 112] on span "Kho hàng" at bounding box center [81, 112] width 57 height 15
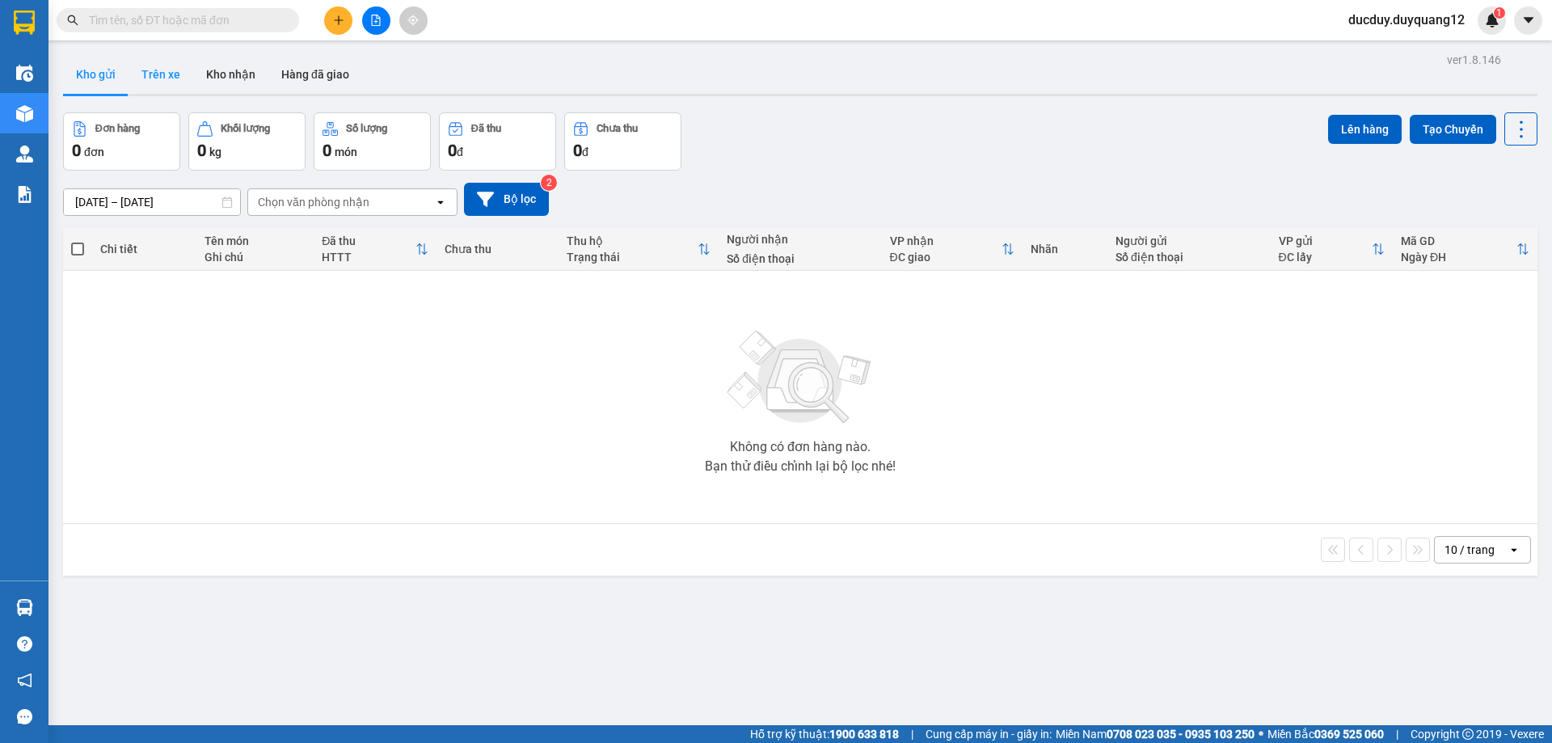
click at [158, 74] on button "Trên xe" at bounding box center [161, 74] width 65 height 39
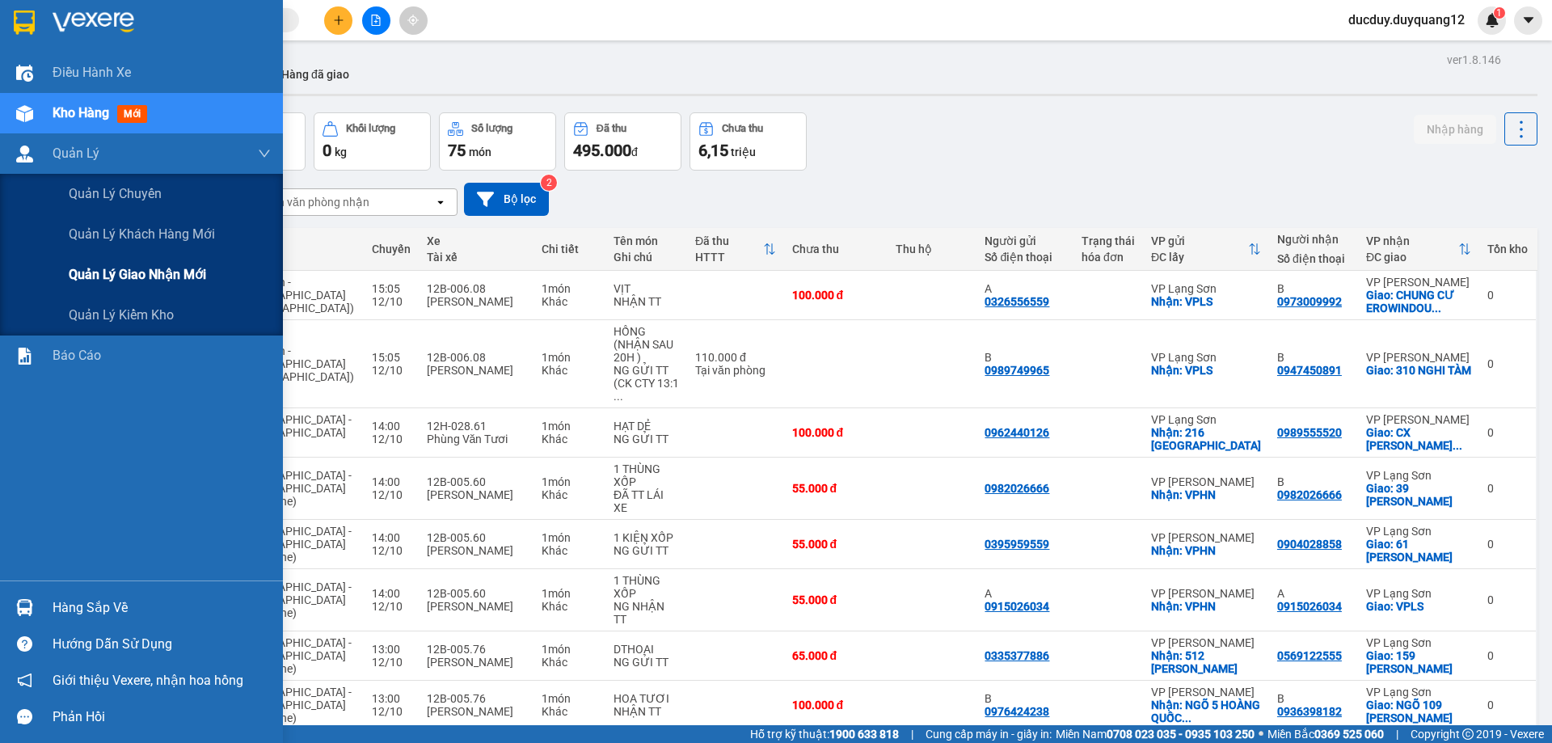
click at [129, 272] on span "Quản lý giao nhận mới" at bounding box center [137, 274] width 137 height 20
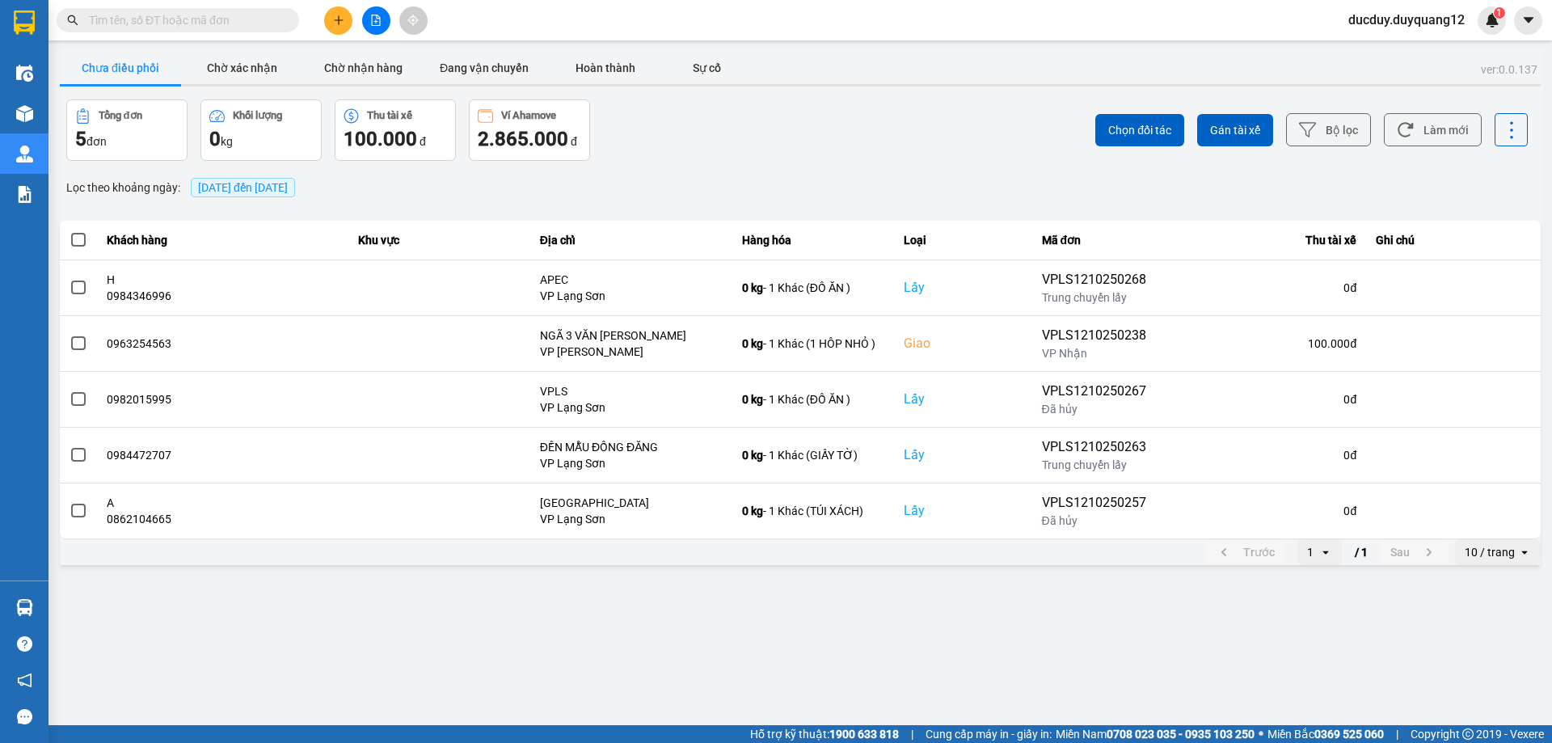
click at [500, 45] on main "ver: 0.0.137 Chưa điều phối Chờ xác nhận Chờ nhận hàng Đang vận chuyển Hoàn thà…" at bounding box center [776, 362] width 1552 height 725
click at [498, 53] on button "Đang vận chuyển" at bounding box center [484, 68] width 121 height 32
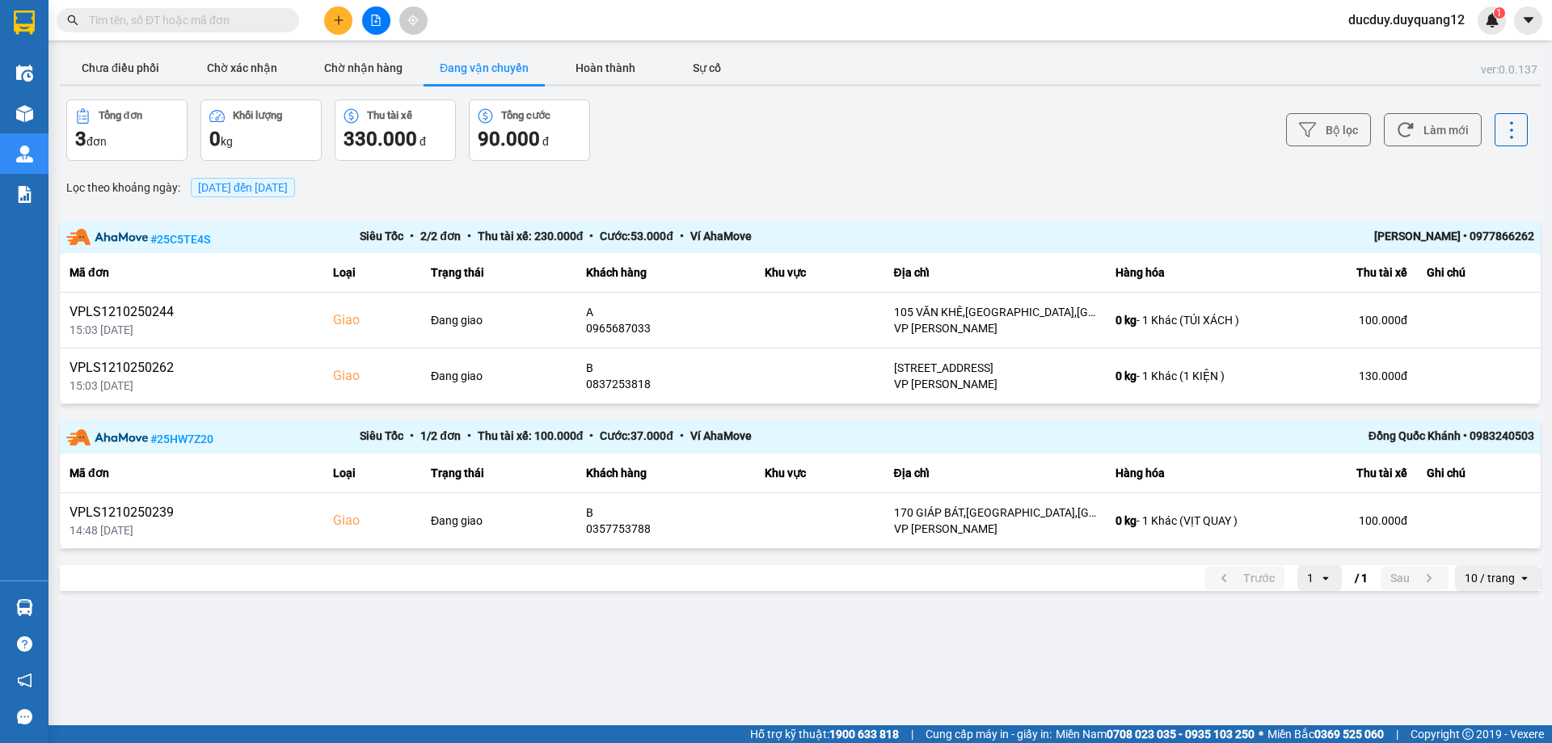
click at [528, 62] on button "Đang vận chuyển" at bounding box center [484, 68] width 121 height 32
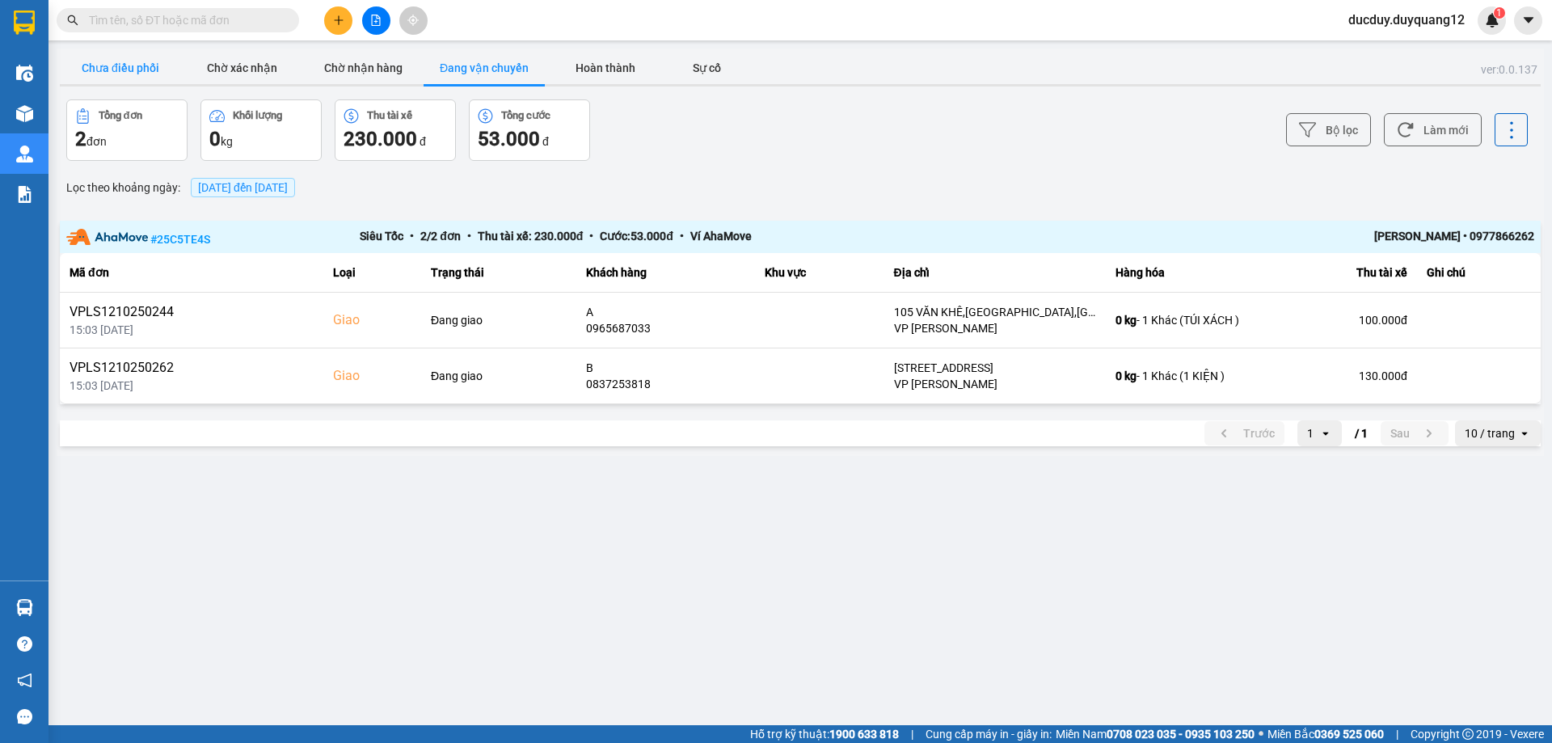
click at [128, 56] on button "Chưa điều phối" at bounding box center [120, 68] width 121 height 32
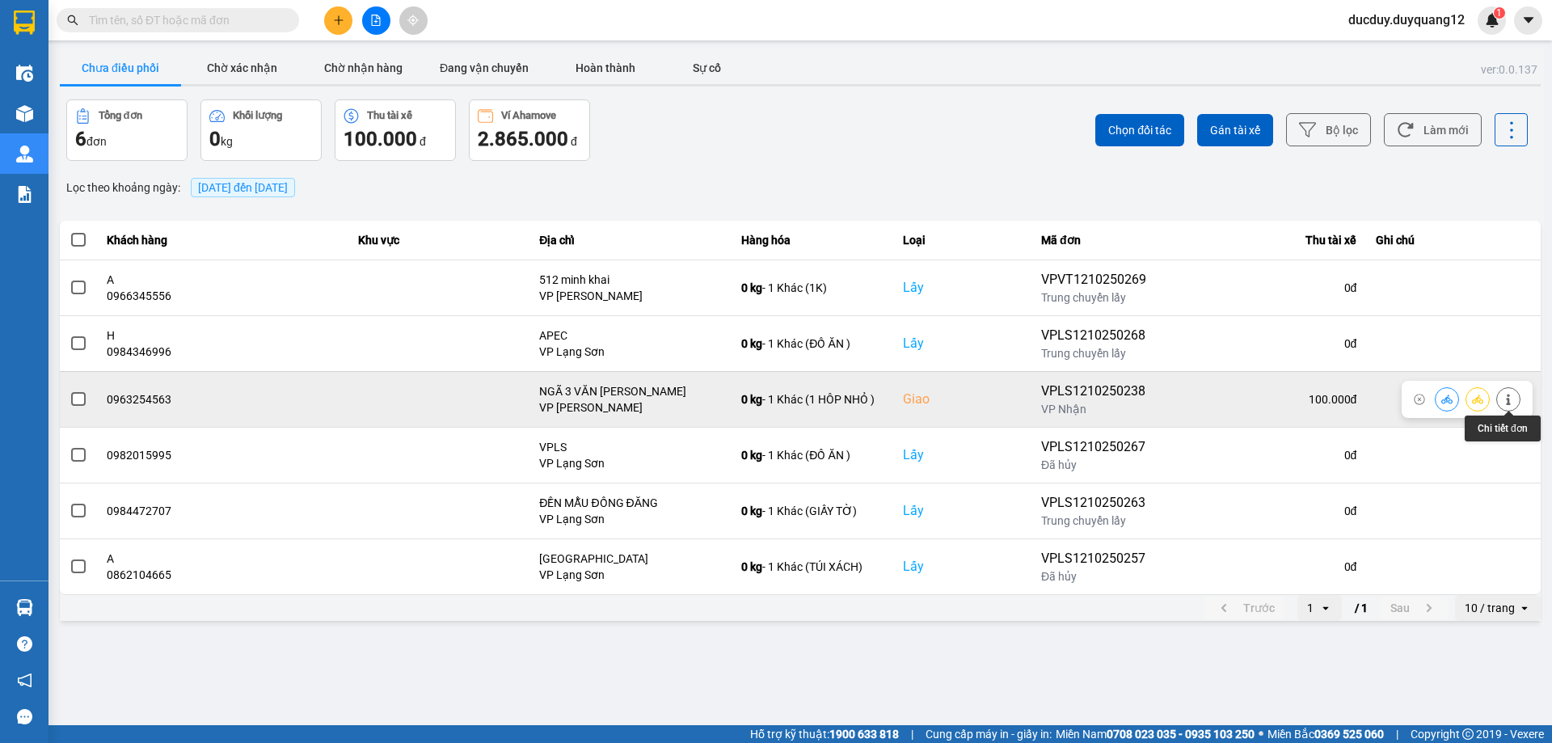
click at [1509, 397] on icon at bounding box center [1508, 399] width 11 height 11
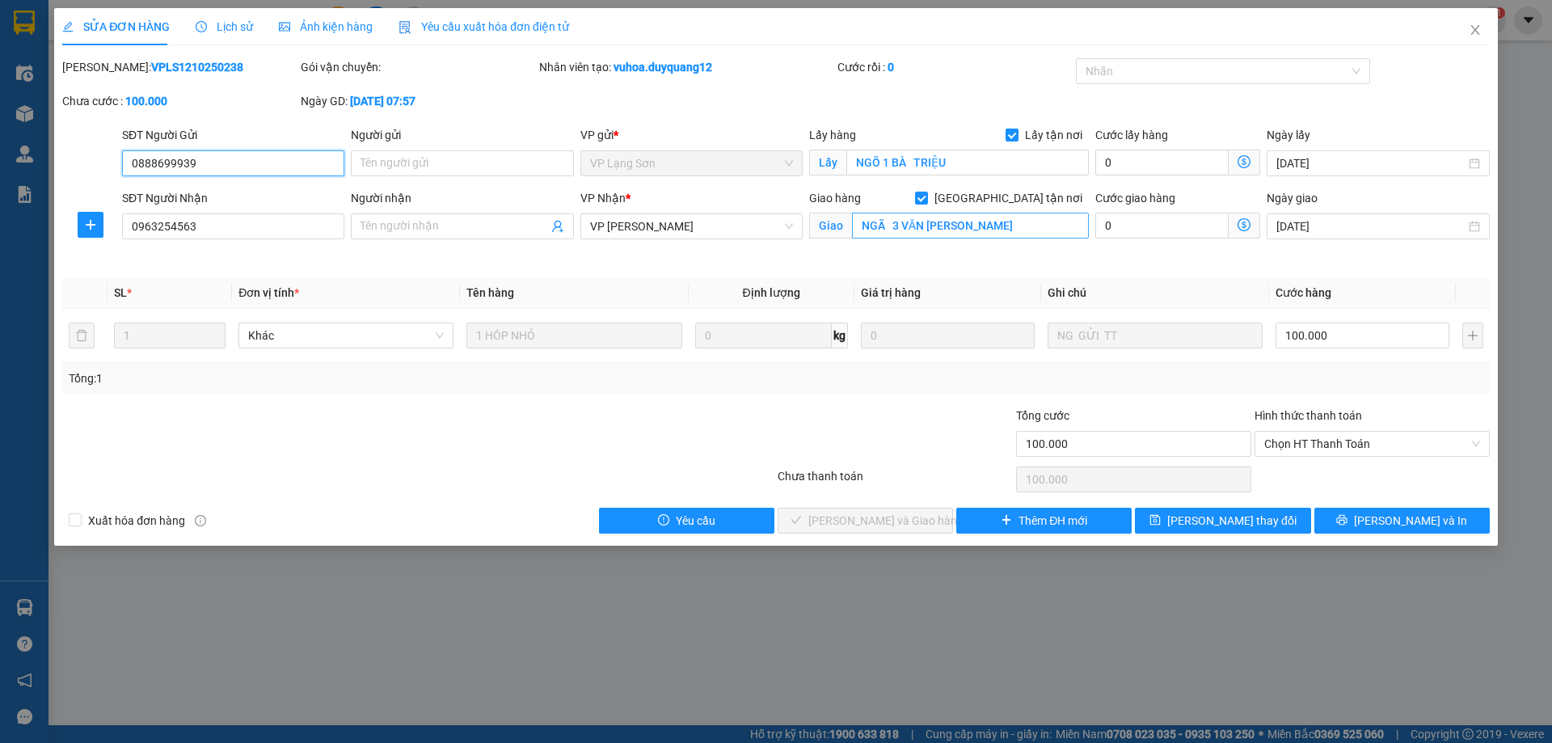
type input "0888699939"
checkbox input "true"
type input "NGÕ 1 BÀ TRIỆU"
type input "0963254563"
checkbox input "true"
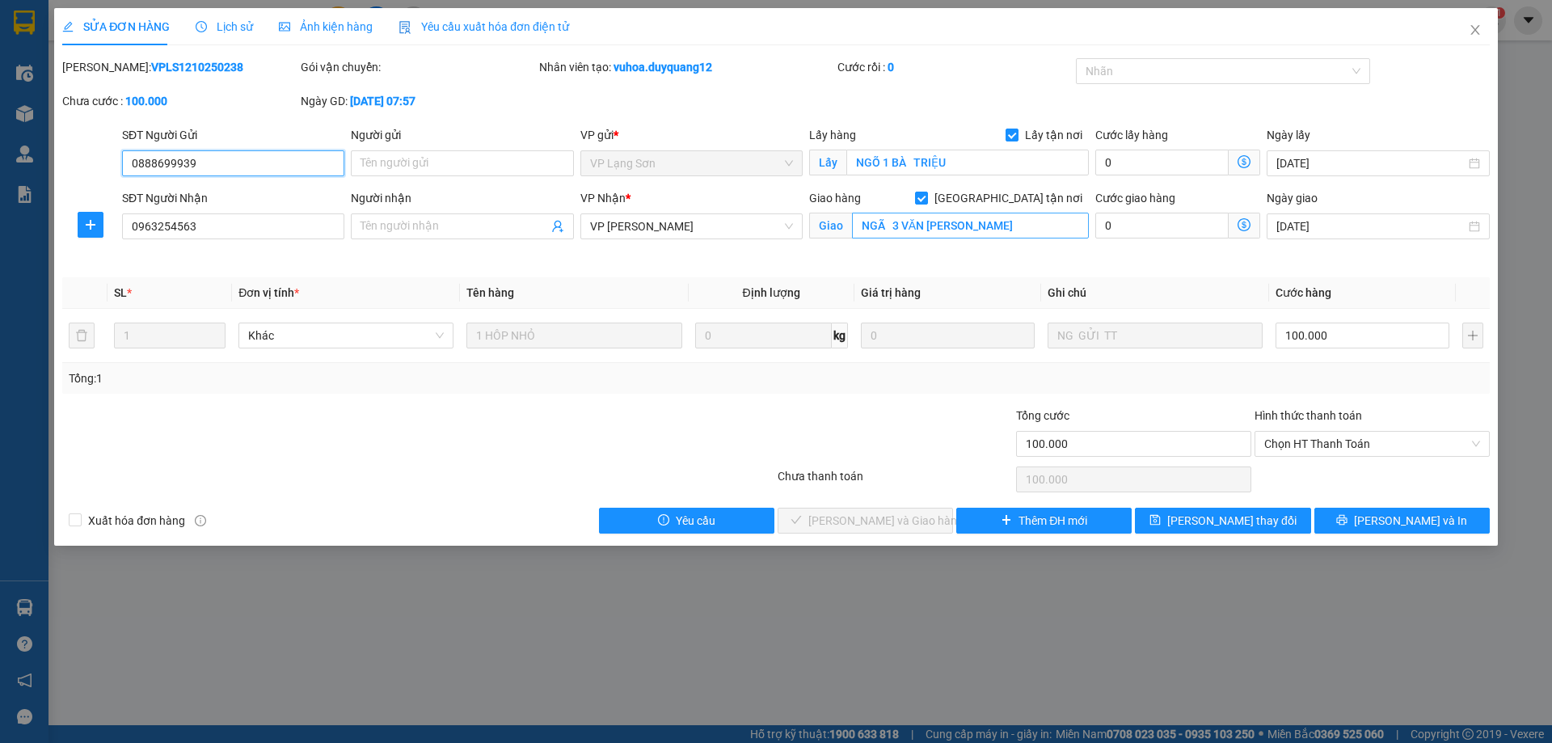
type input "NGÃ 3 VĂN [PERSON_NAME]"
type input "100.000"
drag, startPoint x: 995, startPoint y: 226, endPoint x: 1031, endPoint y: 224, distance: 35.6
click at [997, 226] on input "NGÃ 3 VĂN [PERSON_NAME]" at bounding box center [970, 226] width 237 height 26
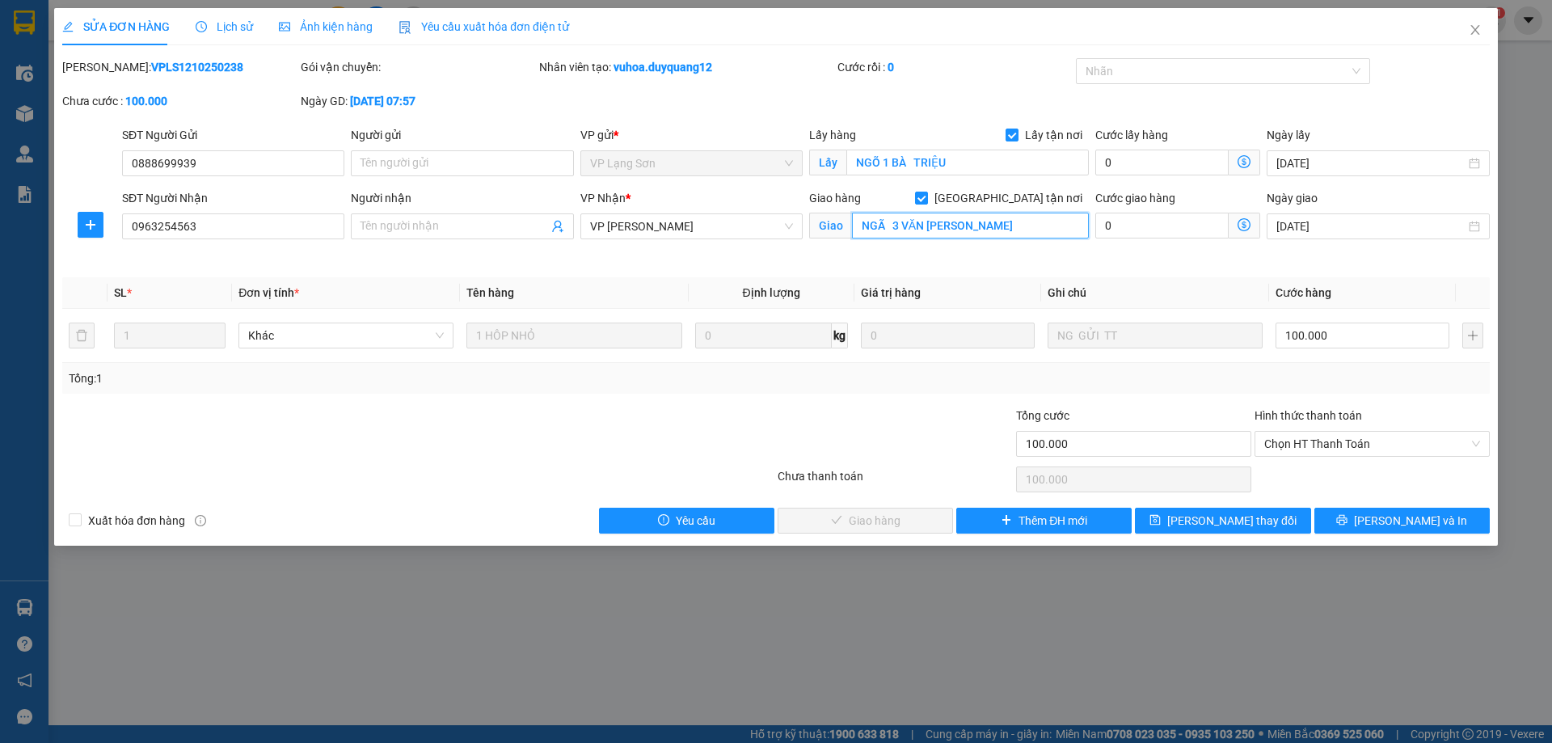
click at [1031, 224] on input "NGÃ 3 VĂN [PERSON_NAME]" at bounding box center [970, 226] width 237 height 26
click at [1061, 229] on input "NGÃ 3 VĂN [PERSON_NAME]" at bounding box center [970, 226] width 237 height 26
click at [889, 227] on input "NGÃ 3 VĂN [PERSON_NAME]" at bounding box center [970, 226] width 237 height 26
click at [887, 223] on input "NGÃ 3 VĂN [PERSON_NAME]" at bounding box center [970, 226] width 237 height 26
click at [1022, 230] on input "NGÃ 3 VĂN [PERSON_NAME]" at bounding box center [970, 226] width 237 height 26
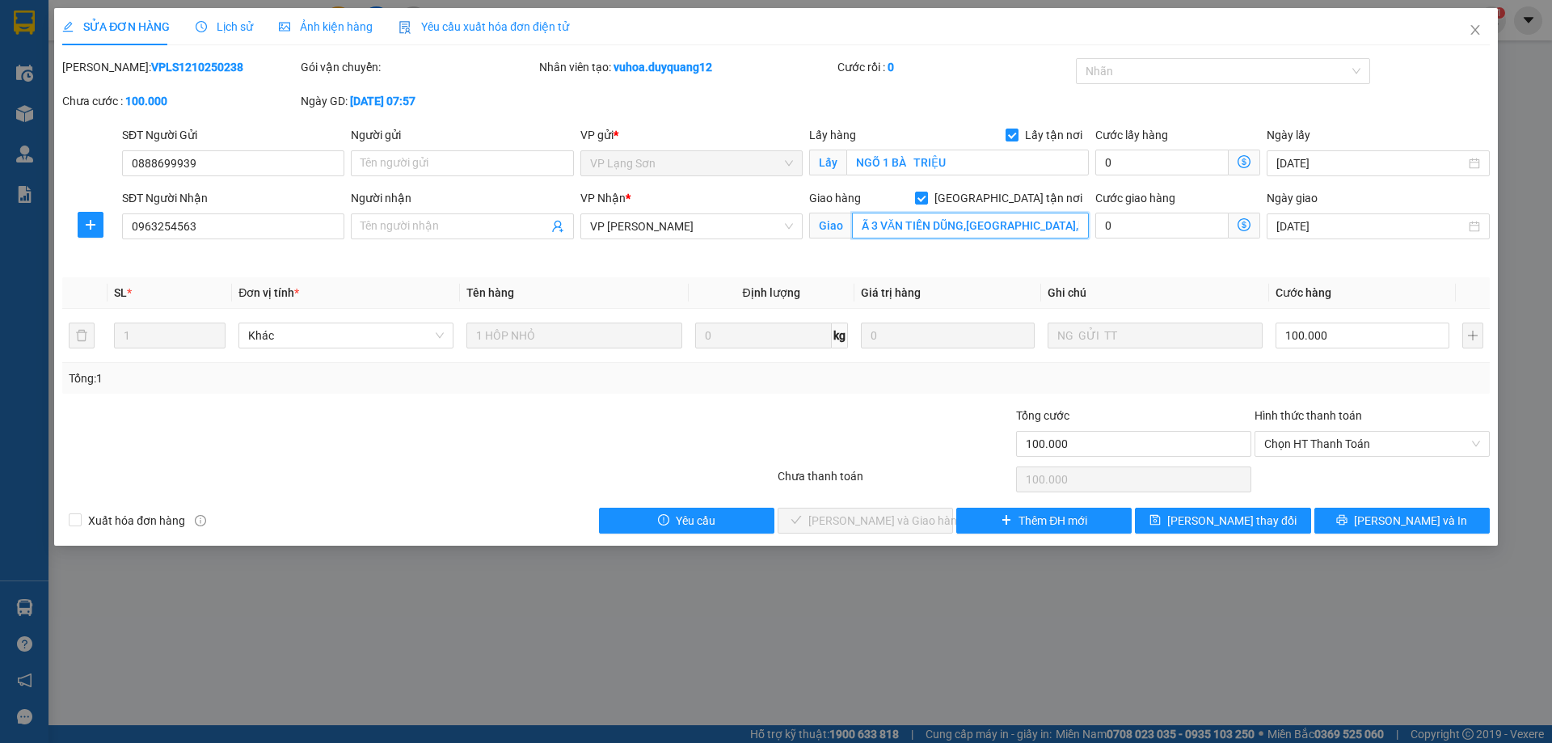
scroll to position [0, 16]
type input "NGÃ 3 VĂN TIẾN DŨNG,[GEOGRAPHIC_DATA],[GEOGRAPHIC_DATA]"
click at [474, 171] on input "Người gửi" at bounding box center [462, 163] width 222 height 26
type input "A"
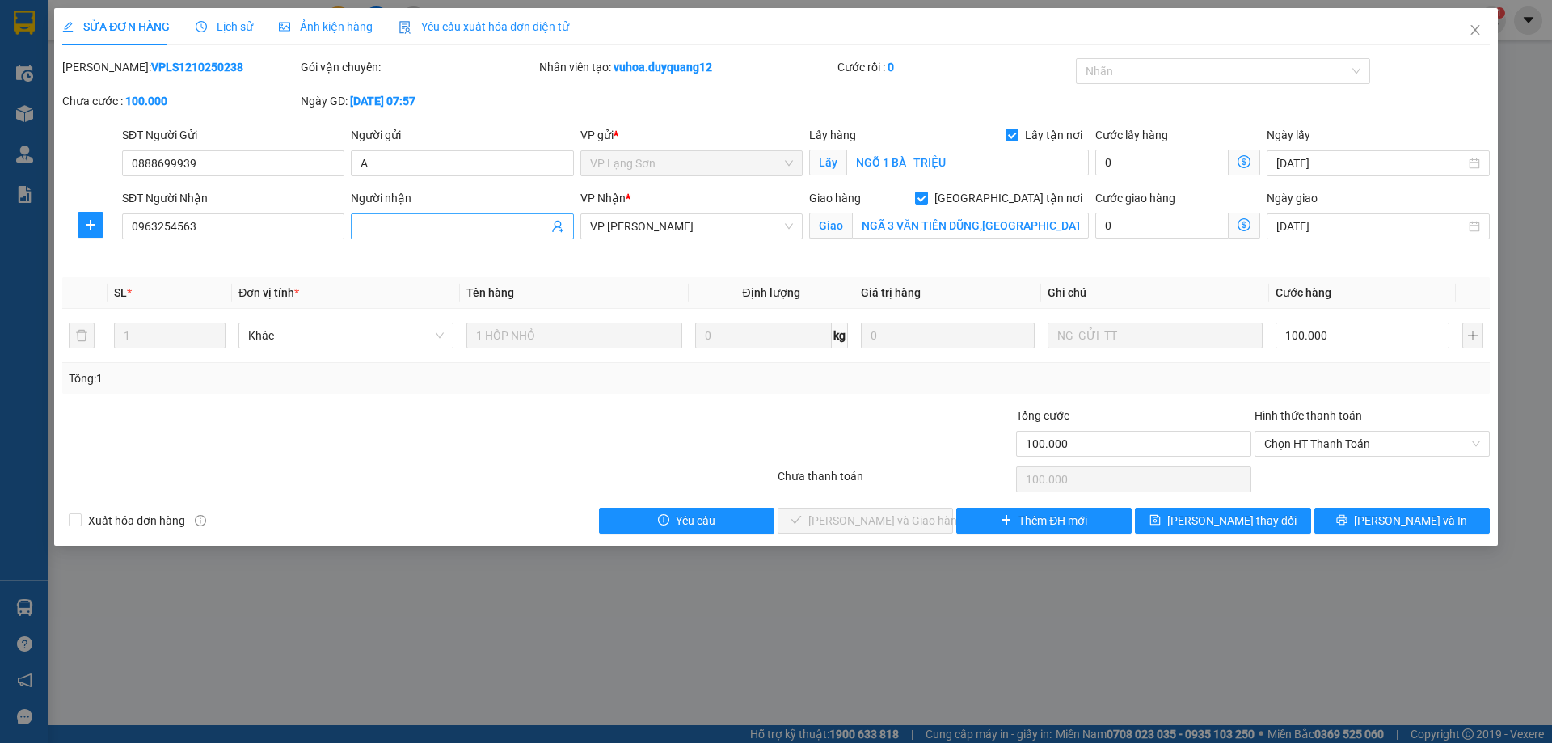
click at [452, 231] on input "Người nhận" at bounding box center [453, 226] width 187 height 18
type input "B"
click at [1246, 521] on span "[PERSON_NAME] thay đổi" at bounding box center [1231, 521] width 129 height 18
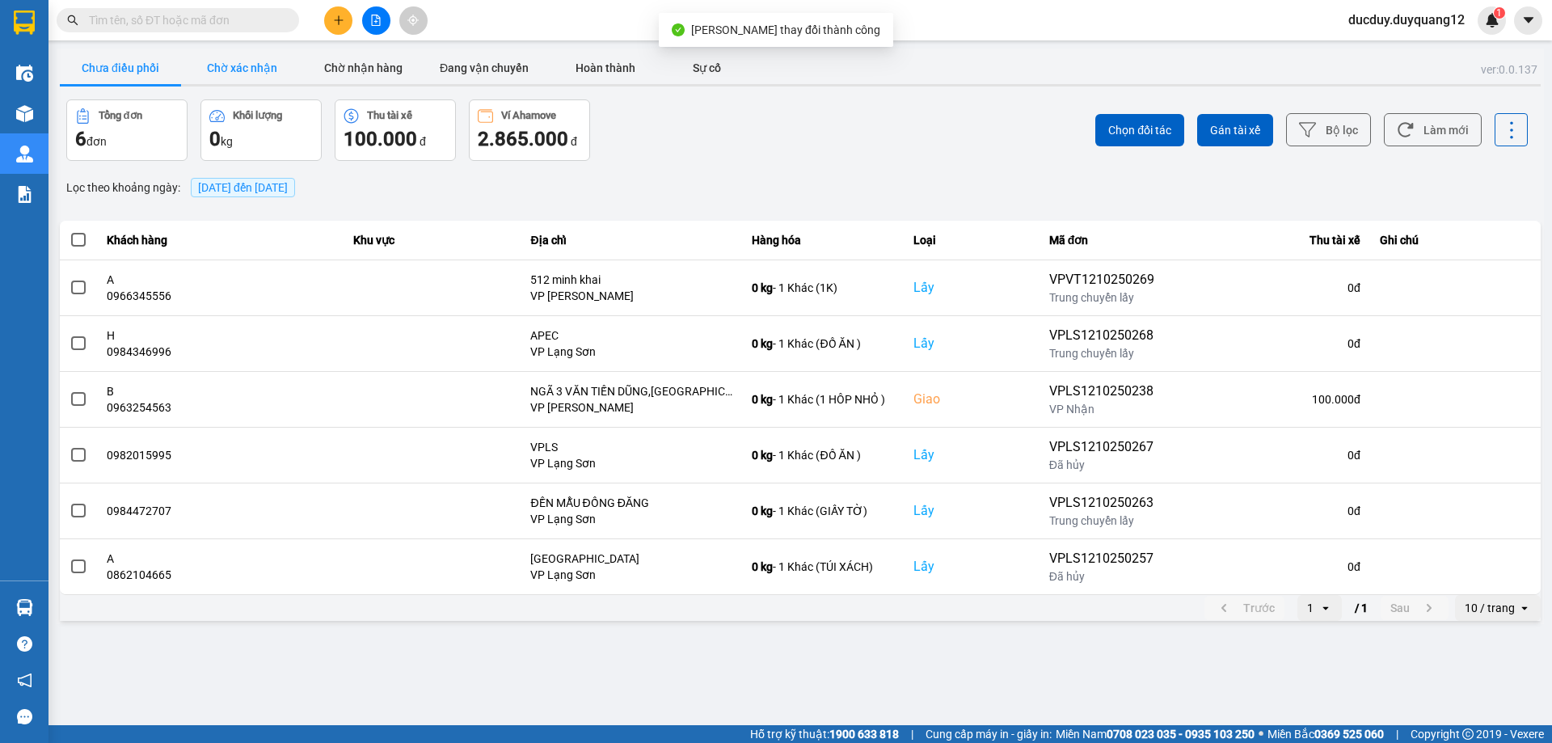
click at [247, 67] on button "Chờ xác nhận" at bounding box center [241, 68] width 121 height 32
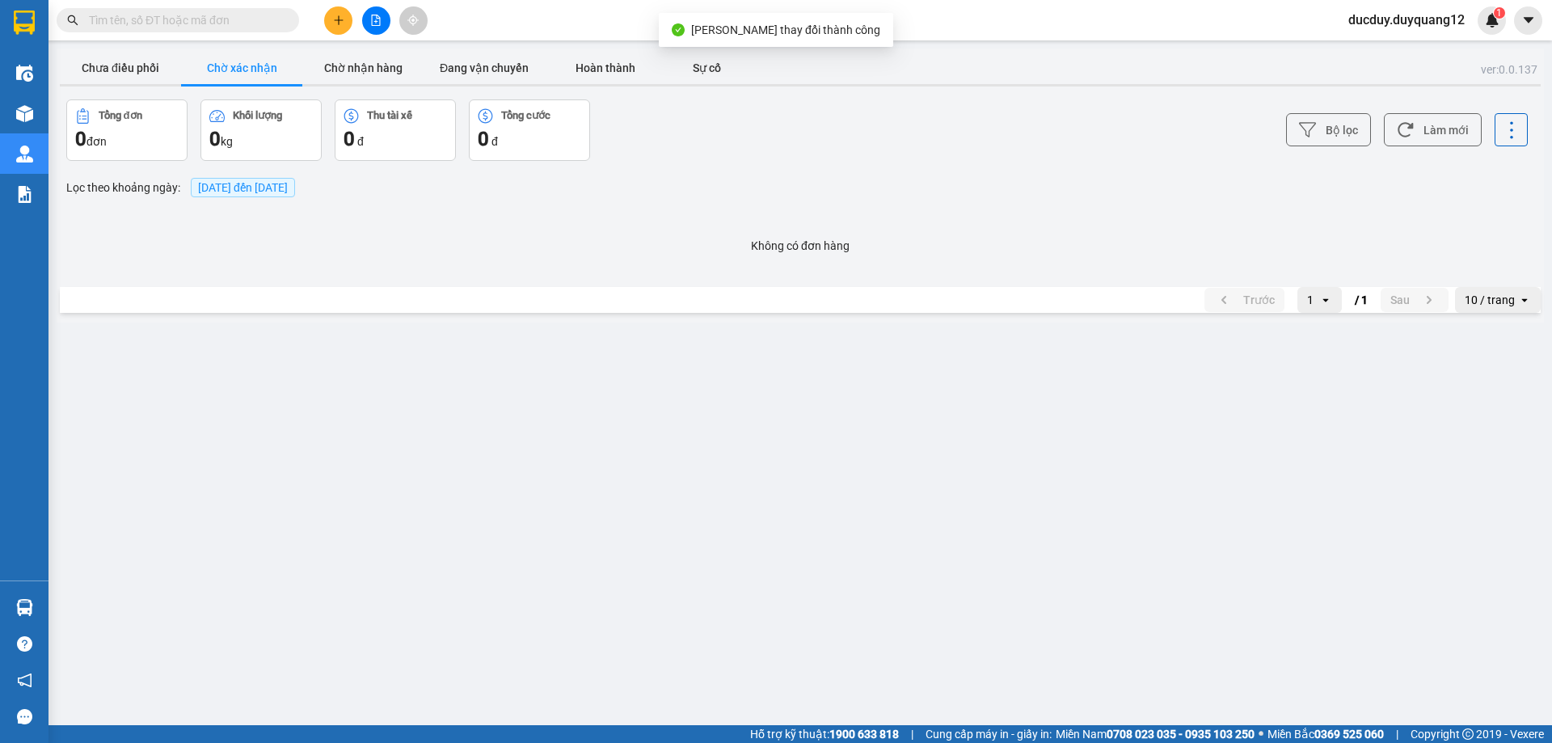
click at [454, 91] on div "ver: 0.0.137 Chưa điều phối Chờ xác nhận Chờ nhận hàng Đang vận chuyển Hoàn thà…" at bounding box center [800, 185] width 1487 height 274
click at [370, 70] on button "Chờ nhận hàng" at bounding box center [362, 68] width 121 height 32
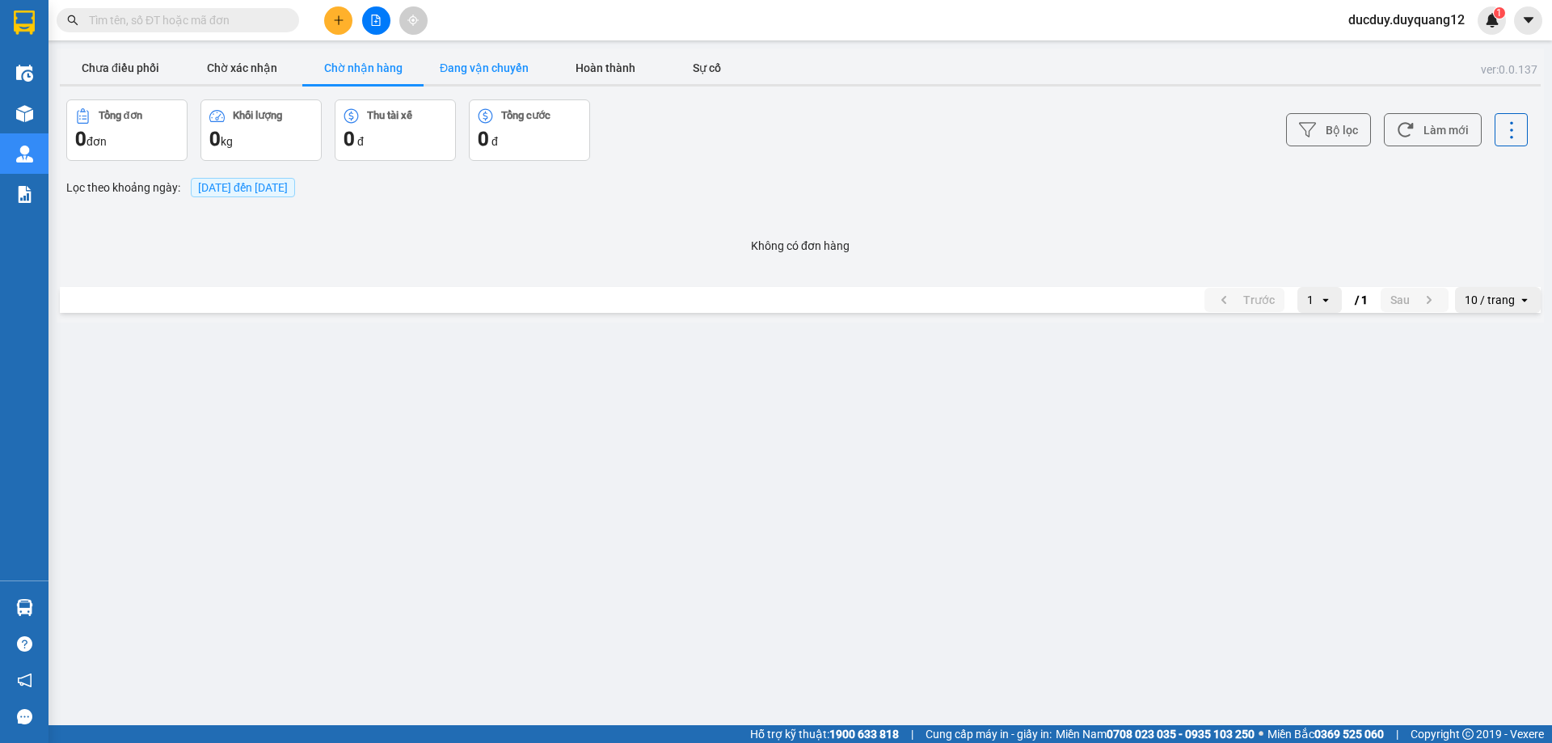
click at [472, 70] on button "Đang vận chuyển" at bounding box center [484, 68] width 121 height 32
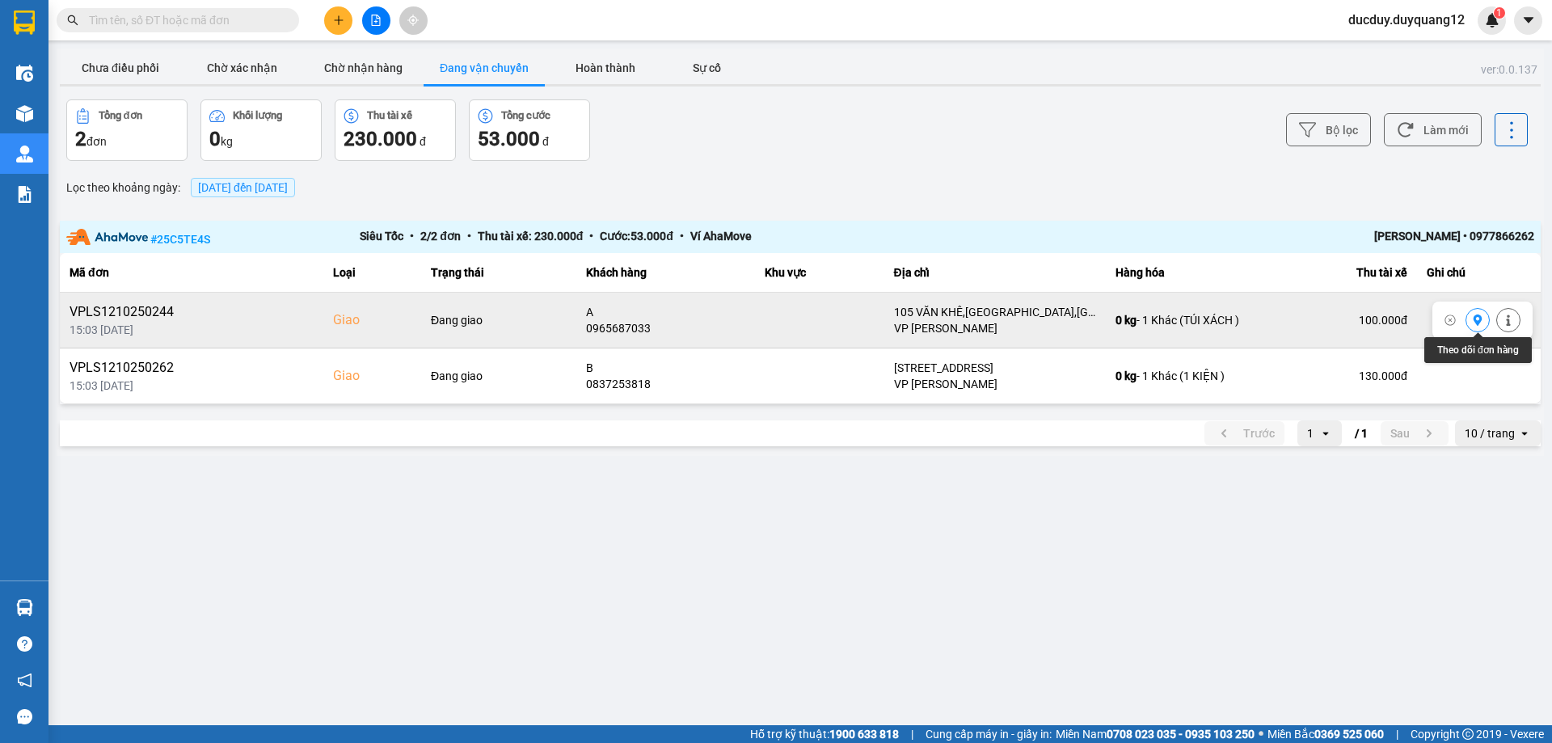
click at [1474, 316] on icon at bounding box center [1477, 319] width 11 height 11
click at [143, 69] on button "Chưa điều phối" at bounding box center [120, 68] width 121 height 32
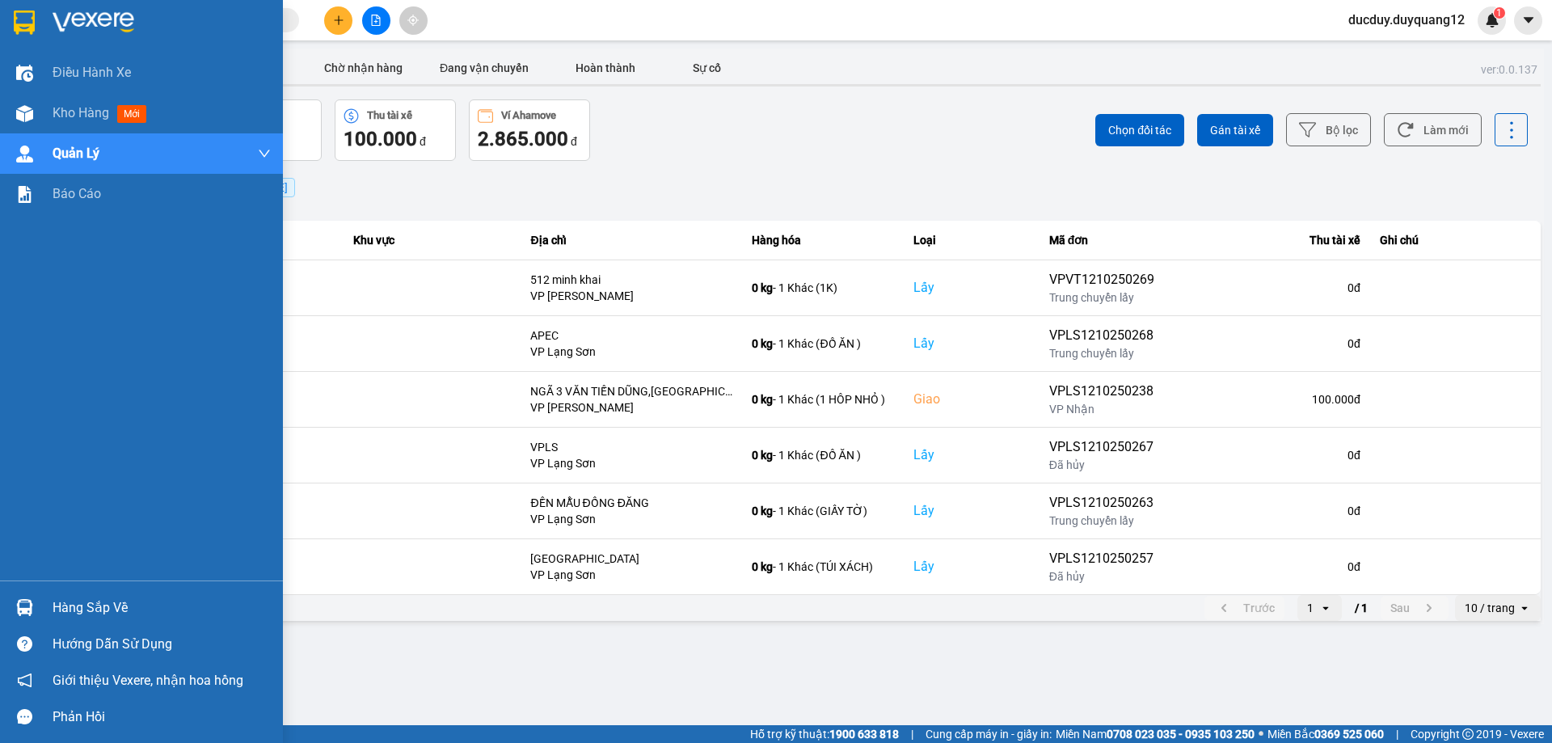
click at [76, 590] on div "Hàng sắp về" at bounding box center [141, 607] width 283 height 36
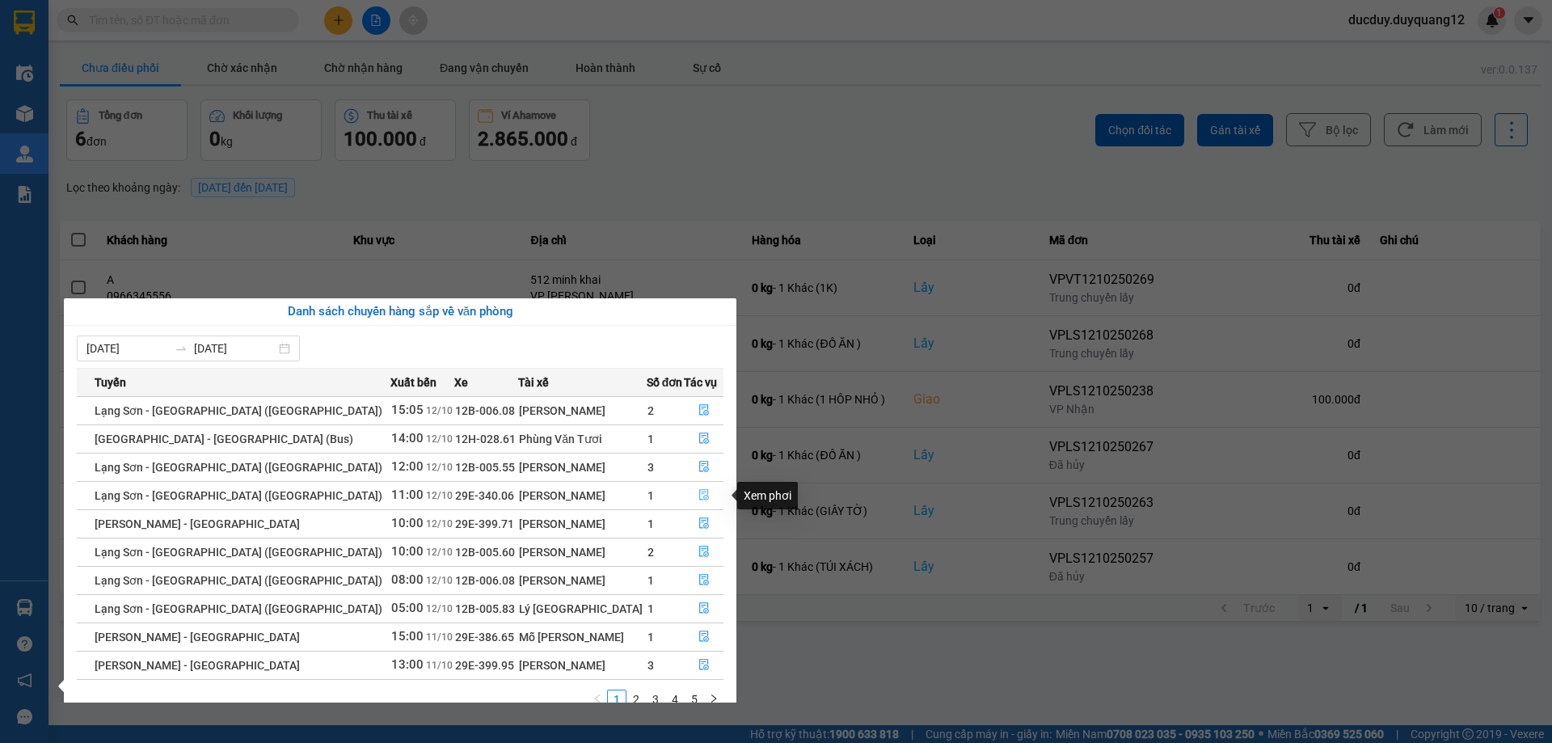
click at [686, 488] on button "button" at bounding box center [704, 496] width 38 height 26
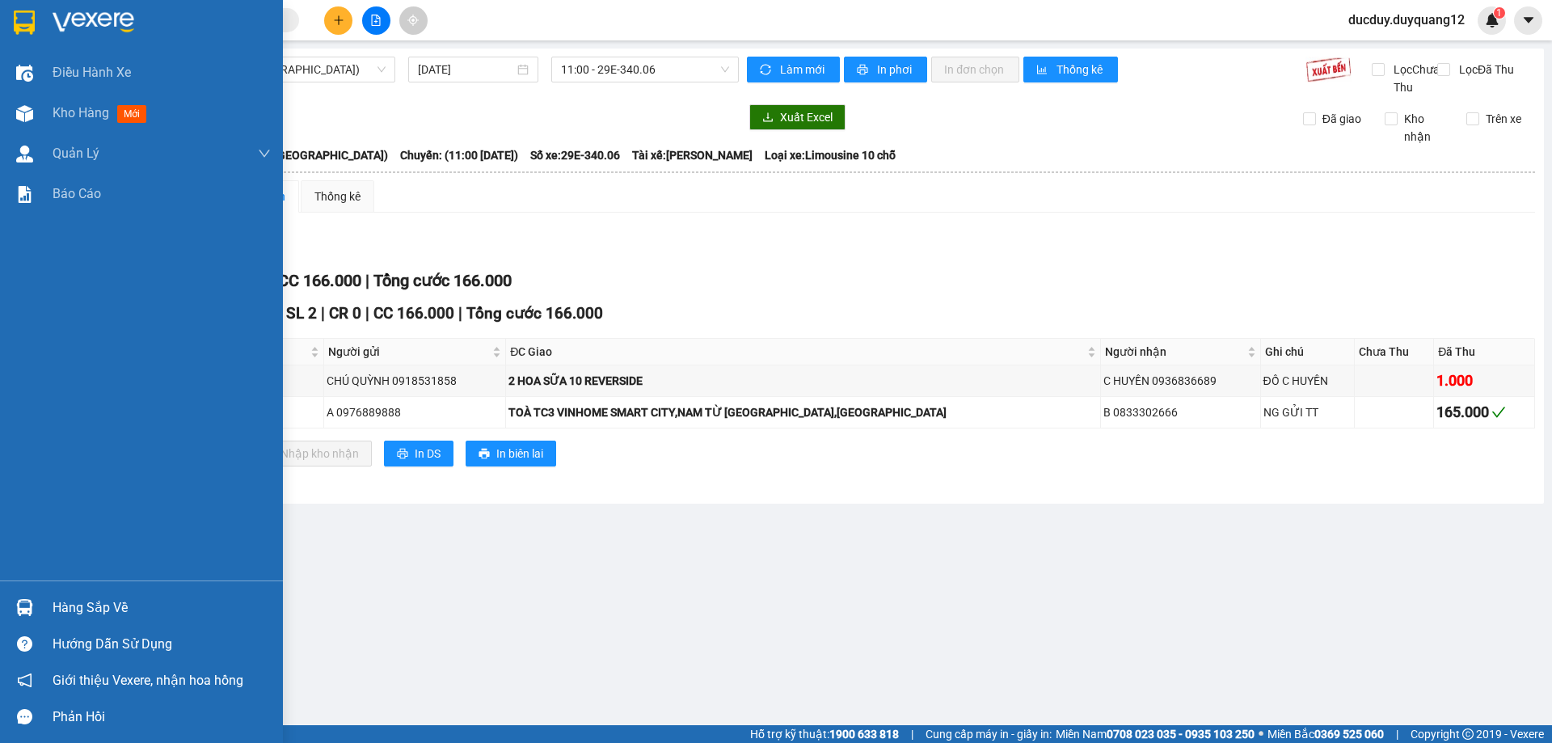
click at [70, 614] on div "Hàng sắp về" at bounding box center [162, 608] width 218 height 24
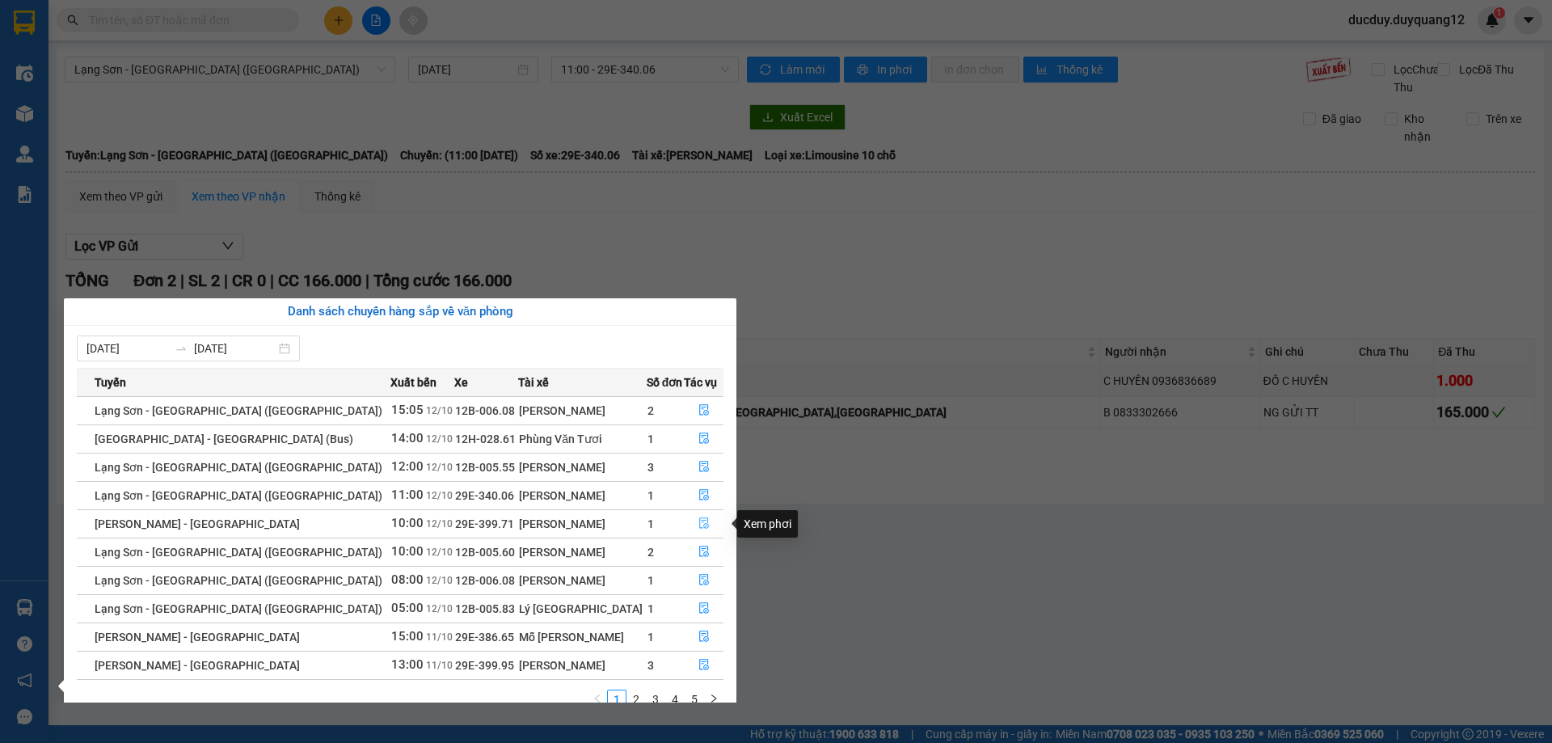
click at [698, 521] on icon "file-done" at bounding box center [703, 522] width 11 height 11
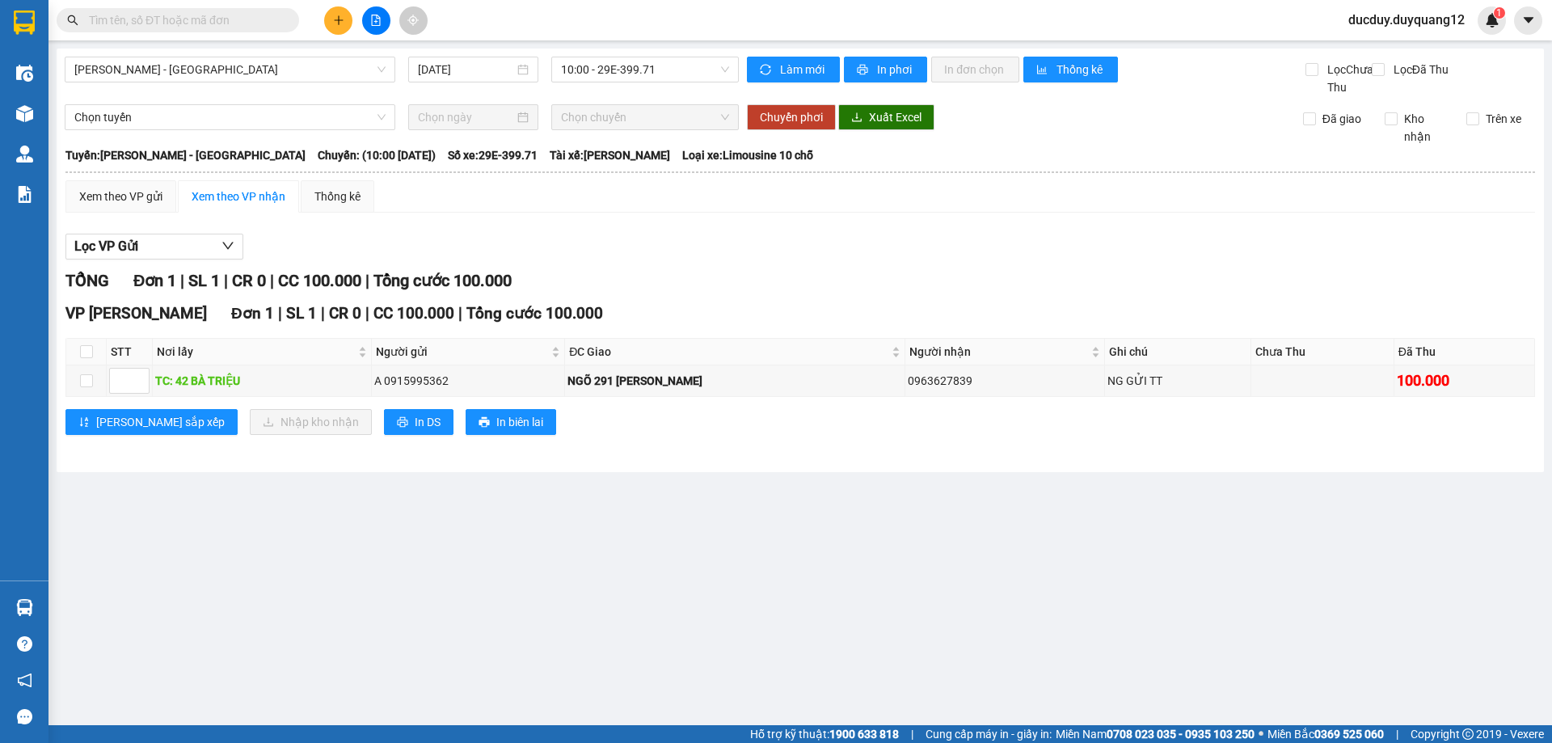
click at [106, 613] on main "[GEOGRAPHIC_DATA] - [GEOGRAPHIC_DATA] [DATE] 10:00 - 29E-399.71 Làm mới In phơi…" at bounding box center [776, 362] width 1552 height 725
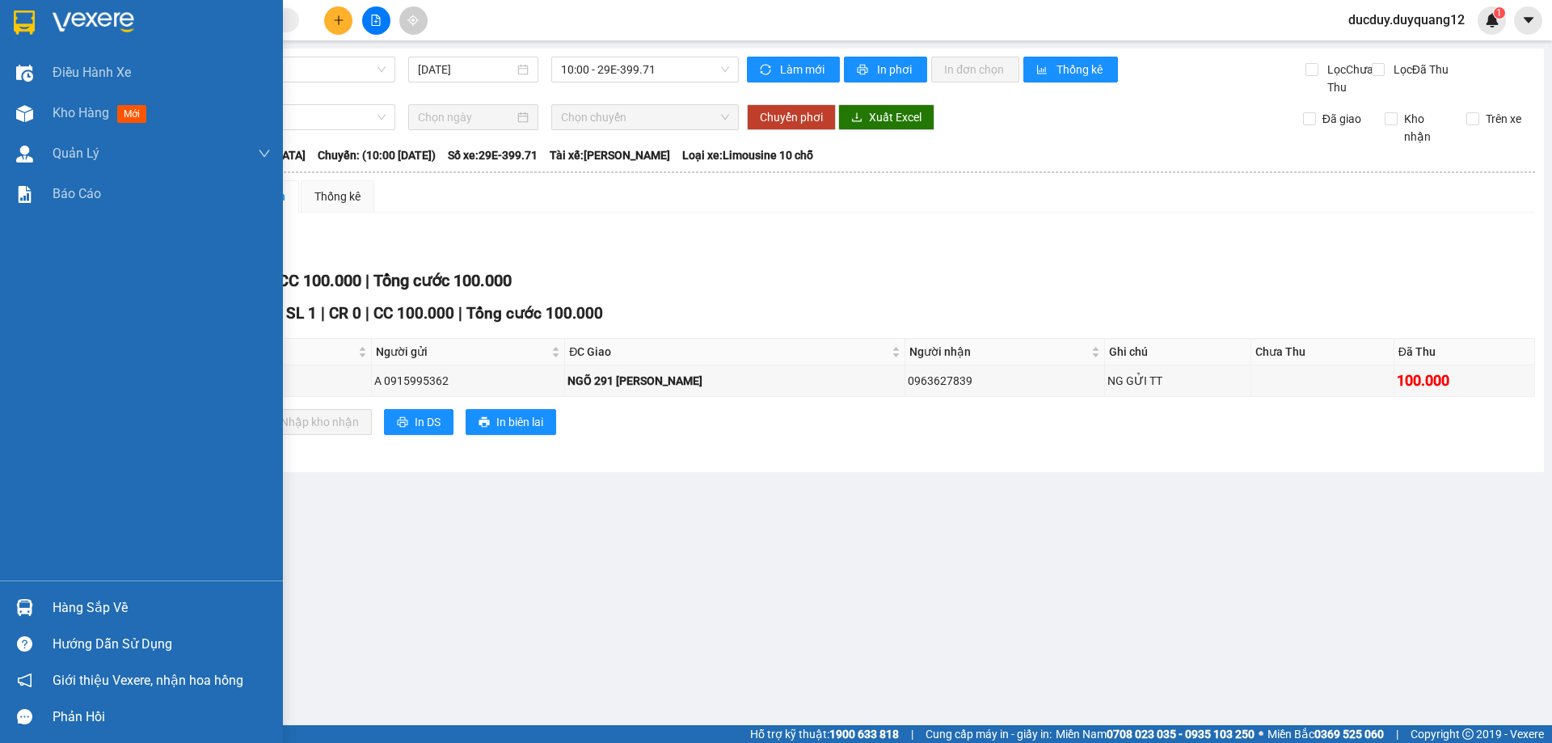
click at [76, 609] on div "Hàng sắp về" at bounding box center [162, 608] width 218 height 24
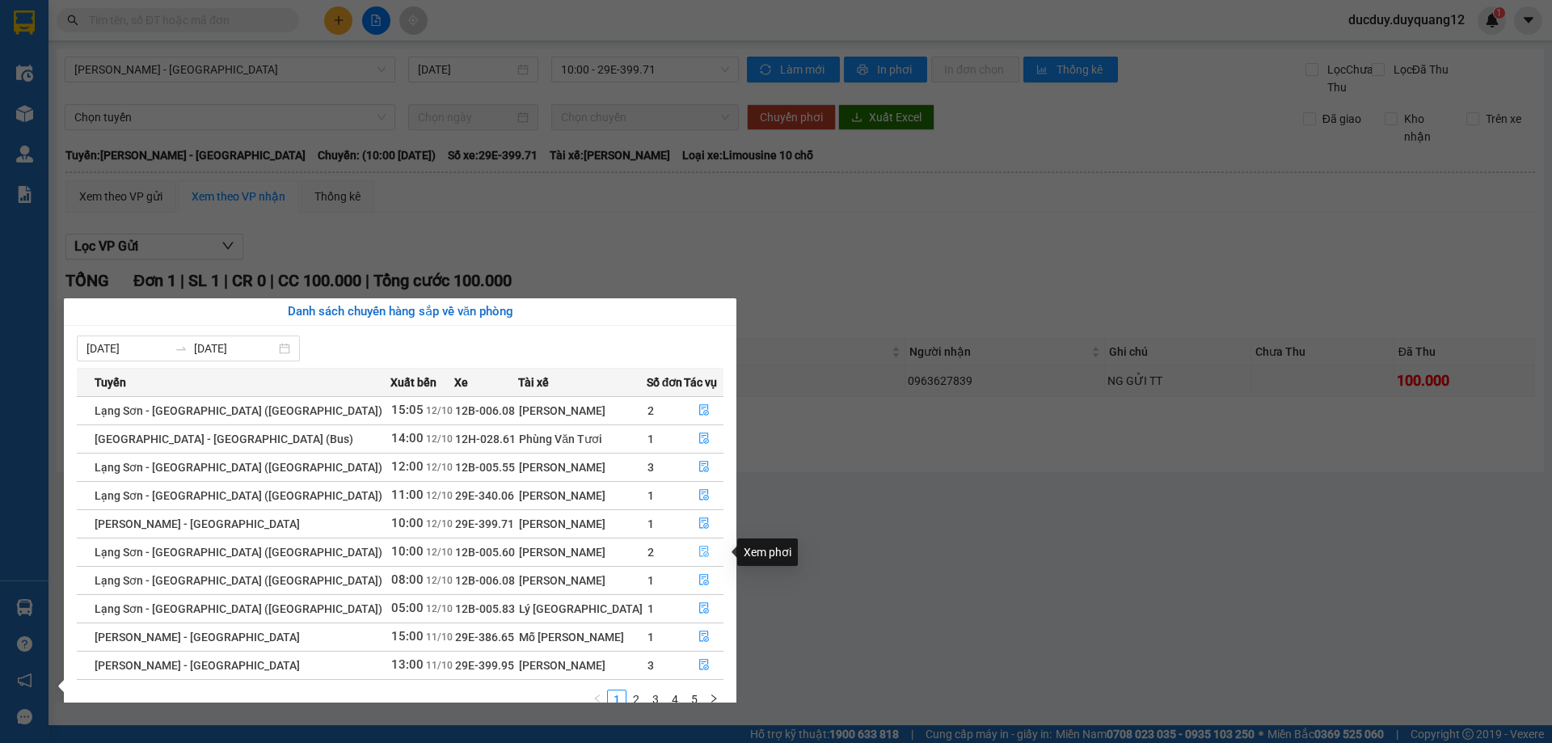
click at [690, 553] on button "button" at bounding box center [704, 552] width 38 height 26
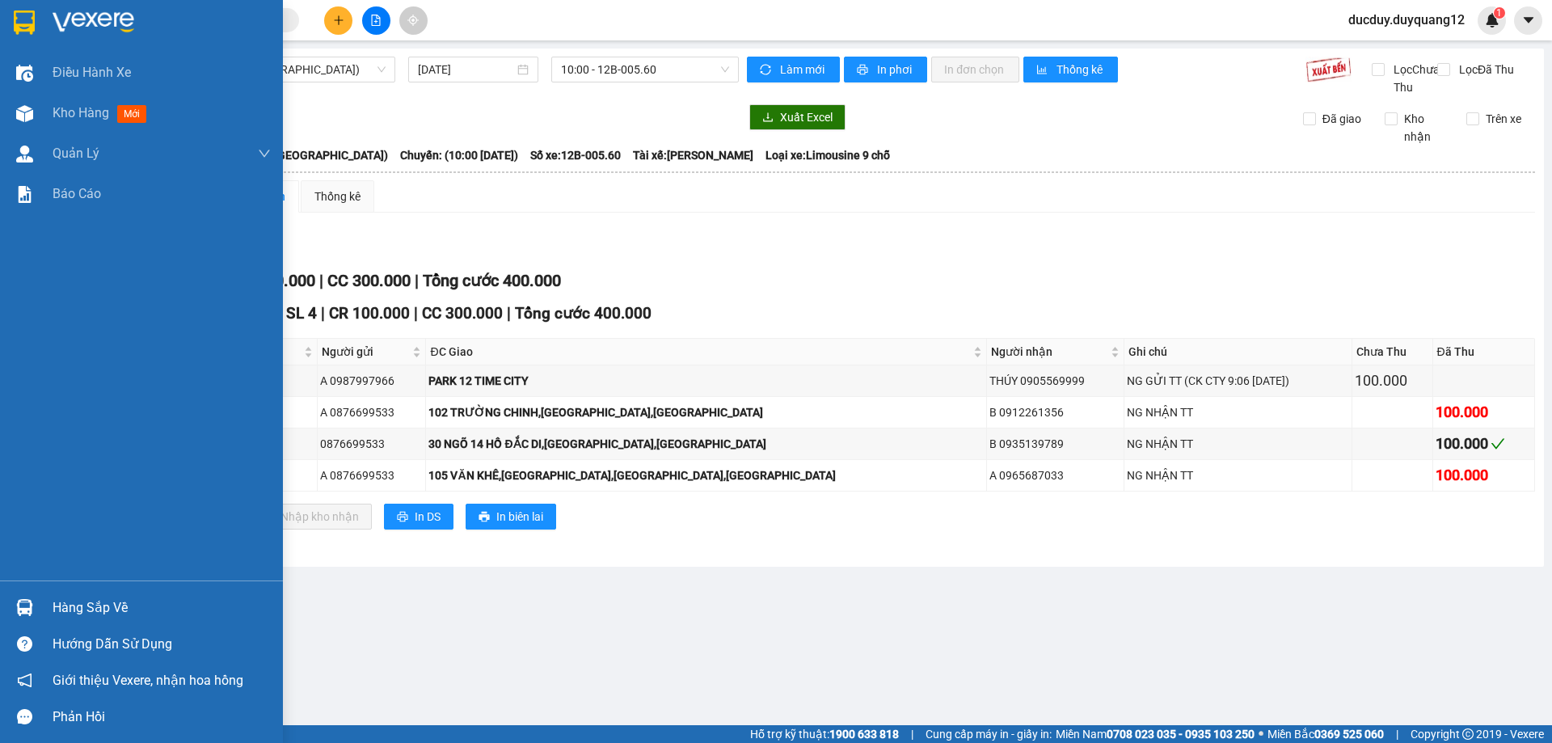
click at [79, 618] on div "Hàng sắp về" at bounding box center [162, 608] width 218 height 24
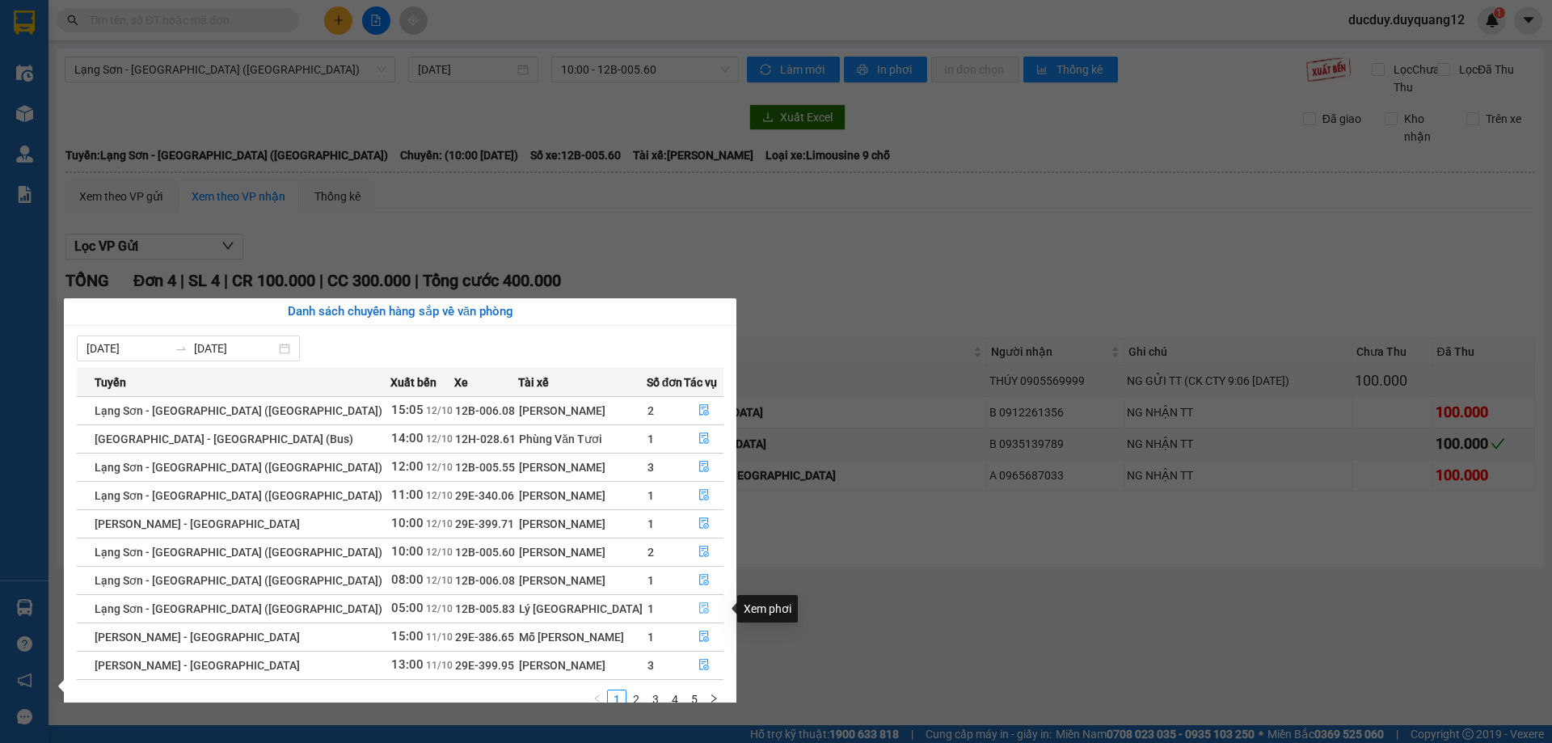
click at [698, 604] on icon "file-done" at bounding box center [703, 607] width 11 height 11
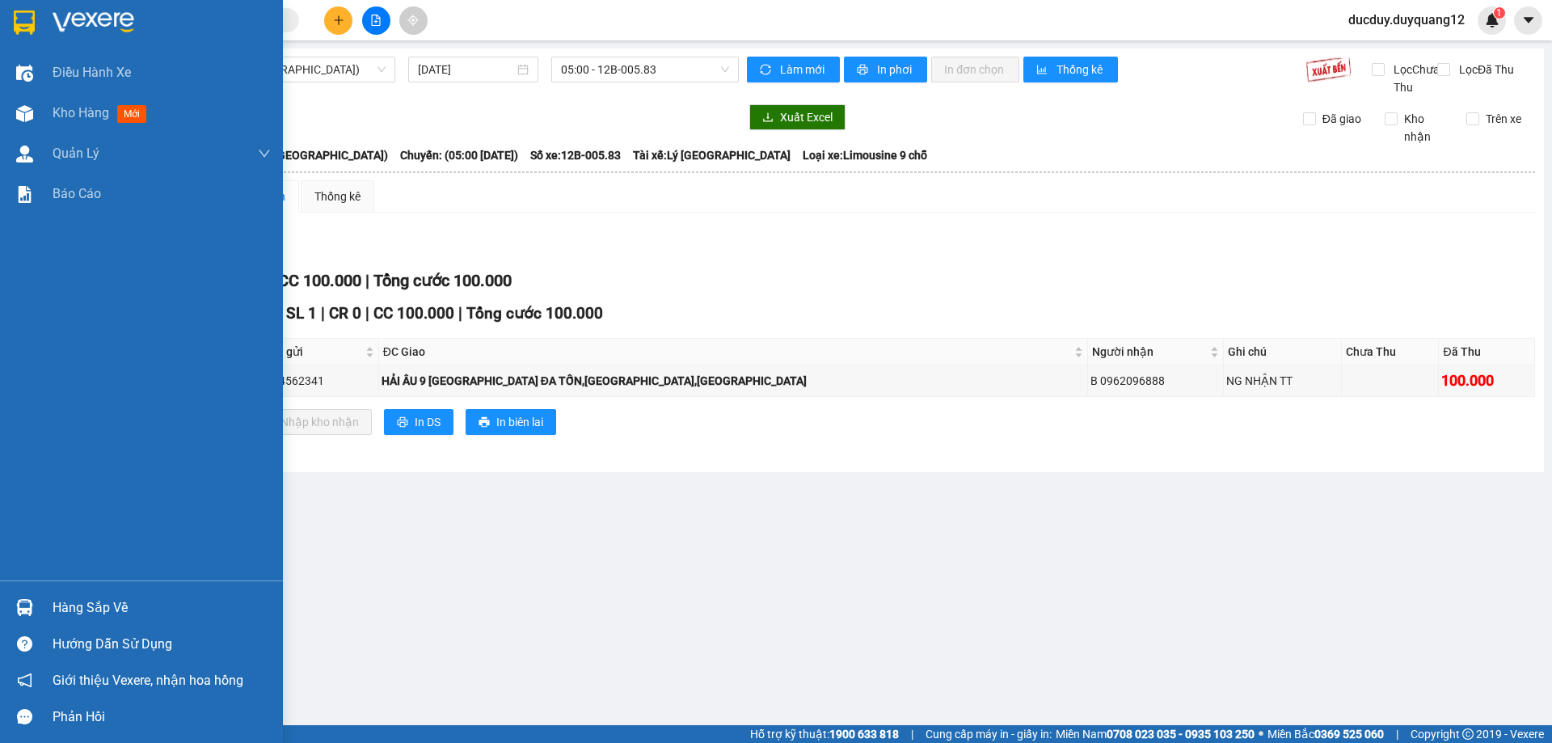
click at [61, 592] on div "Hàng sắp về" at bounding box center [141, 607] width 283 height 36
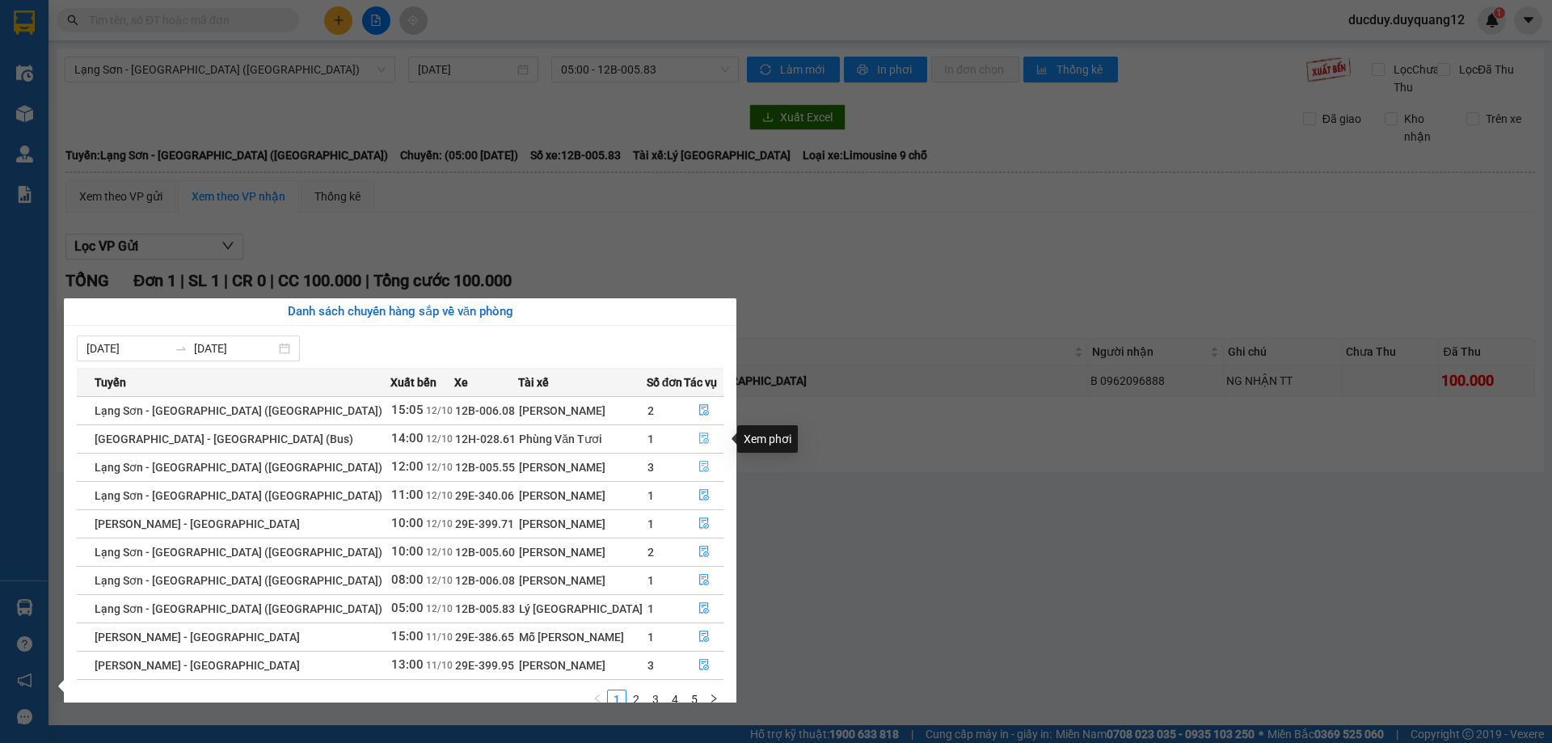
drag, startPoint x: 696, startPoint y: 466, endPoint x: 696, endPoint y: 436, distance: 30.7
click at [696, 436] on tbody "[GEOGRAPHIC_DATA] - [GEOGRAPHIC_DATA] (Limousine) 15:05 [DATE] 12B-006.08 Hoàng…" at bounding box center [400, 537] width 647 height 283
click at [699, 436] on icon "file-done" at bounding box center [704, 438] width 10 height 11
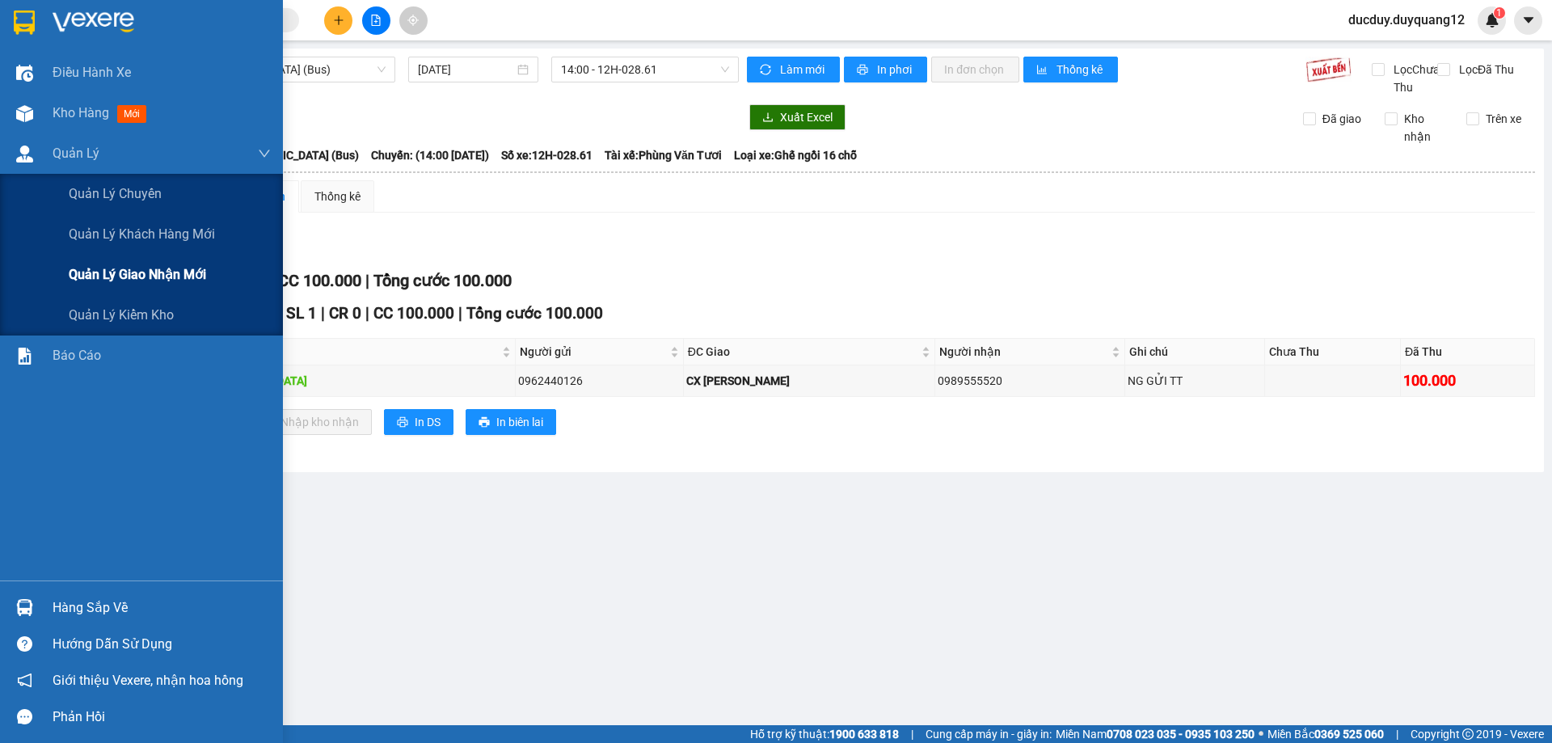
click at [144, 276] on span "Quản lý giao nhận mới" at bounding box center [137, 274] width 137 height 20
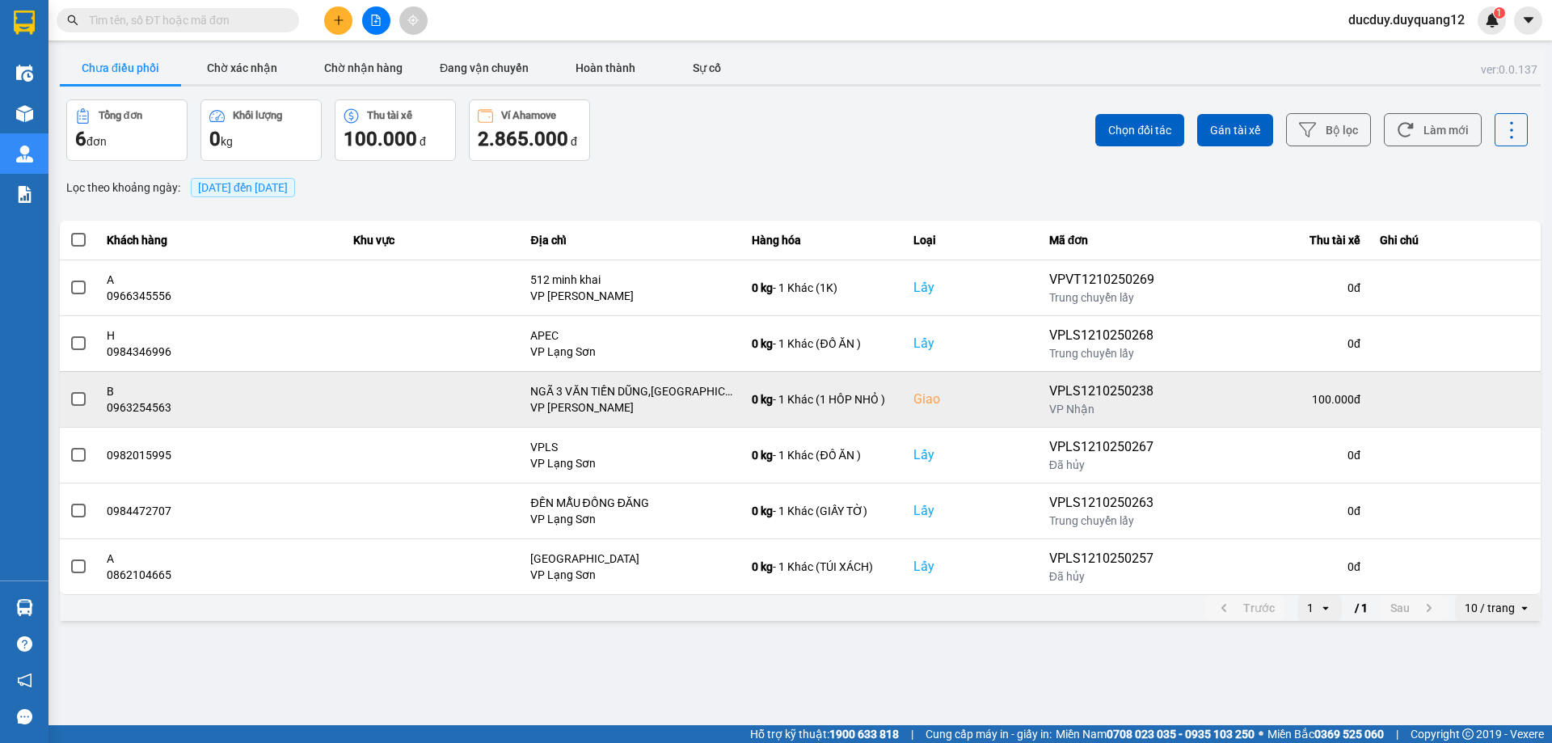
click at [74, 393] on span at bounding box center [78, 399] width 15 height 15
click at [70, 390] on input "checkbox" at bounding box center [70, 390] width 0 height 0
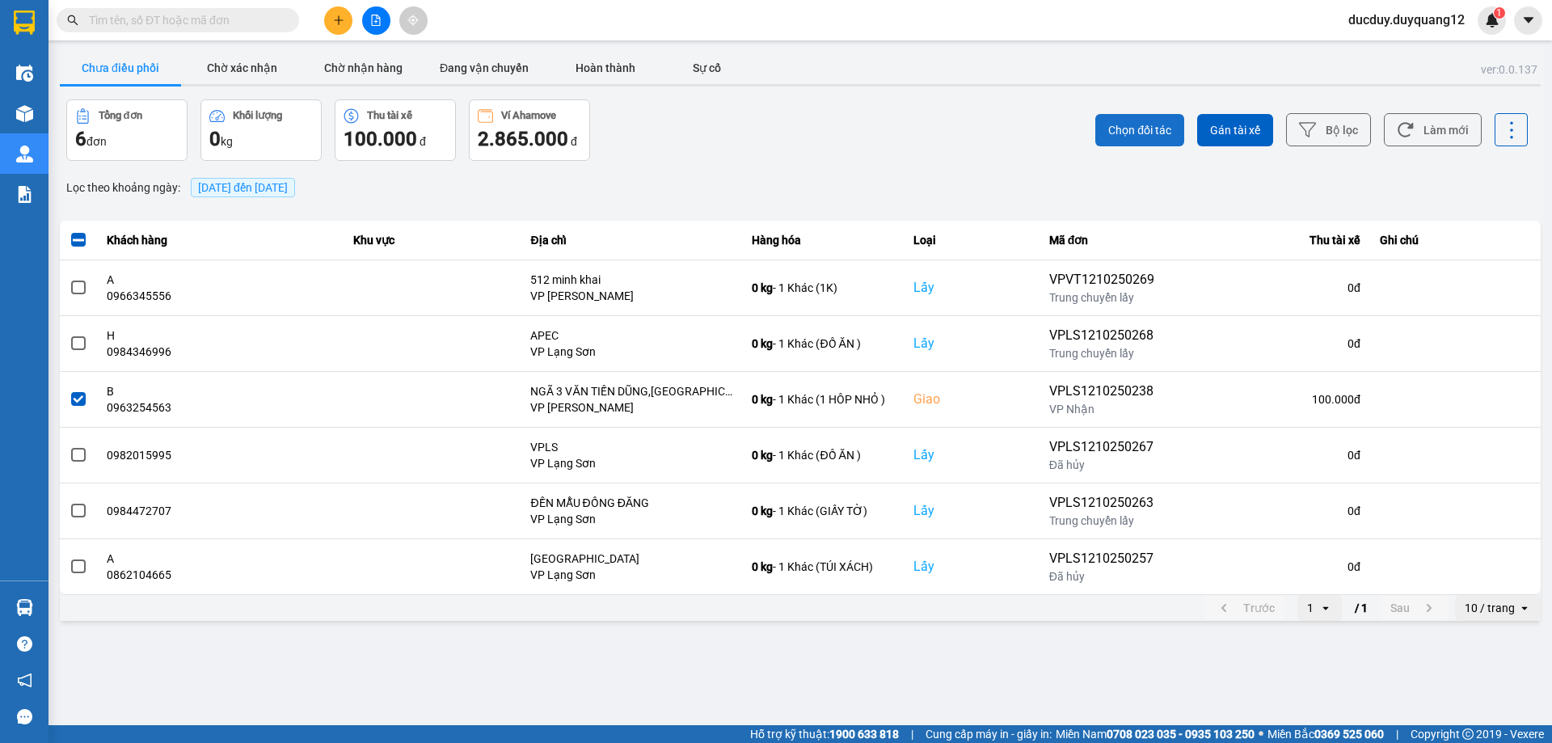
click at [1131, 124] on span "Chọn đối tác" at bounding box center [1139, 130] width 63 height 16
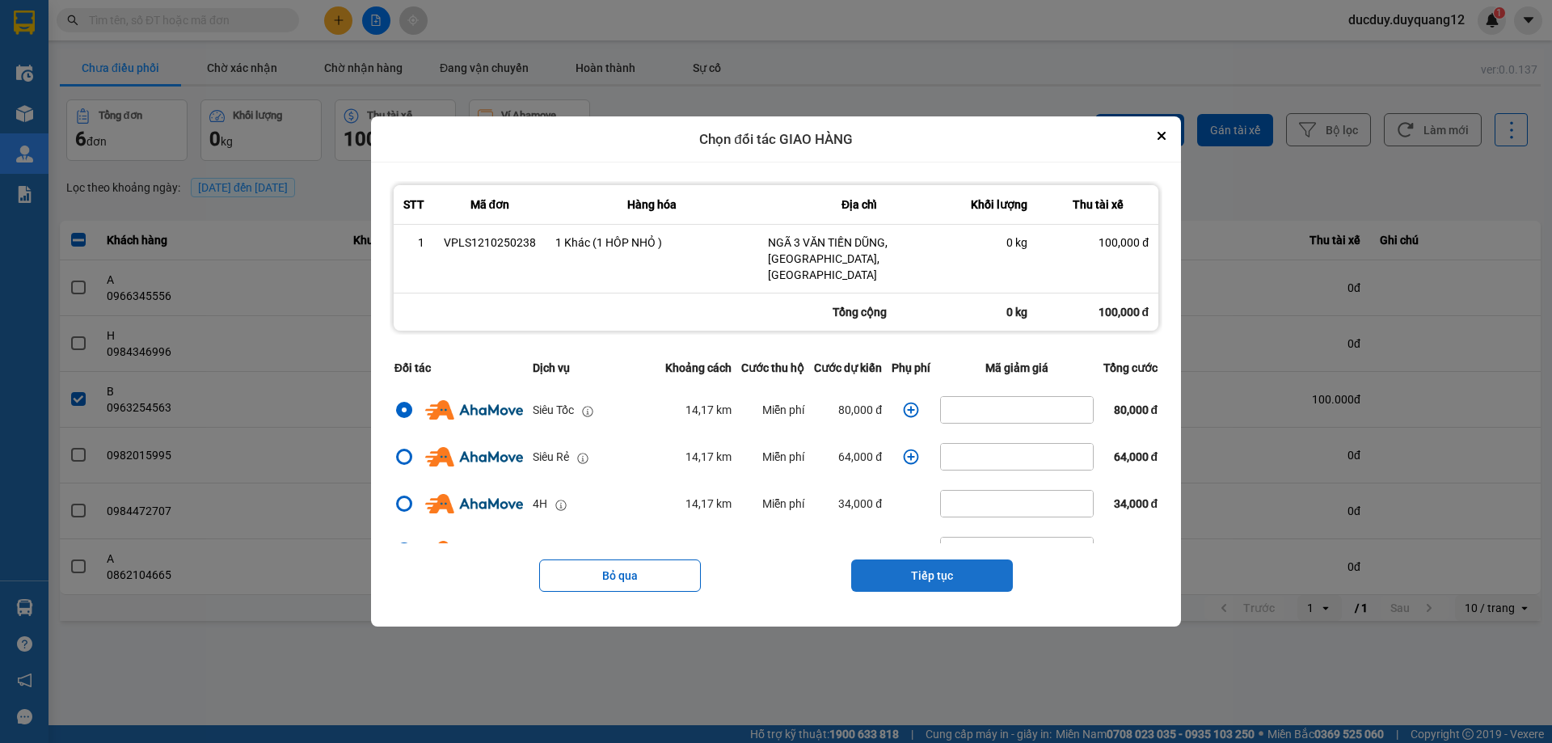
click at [904, 570] on button "Tiếp tục" at bounding box center [932, 575] width 162 height 32
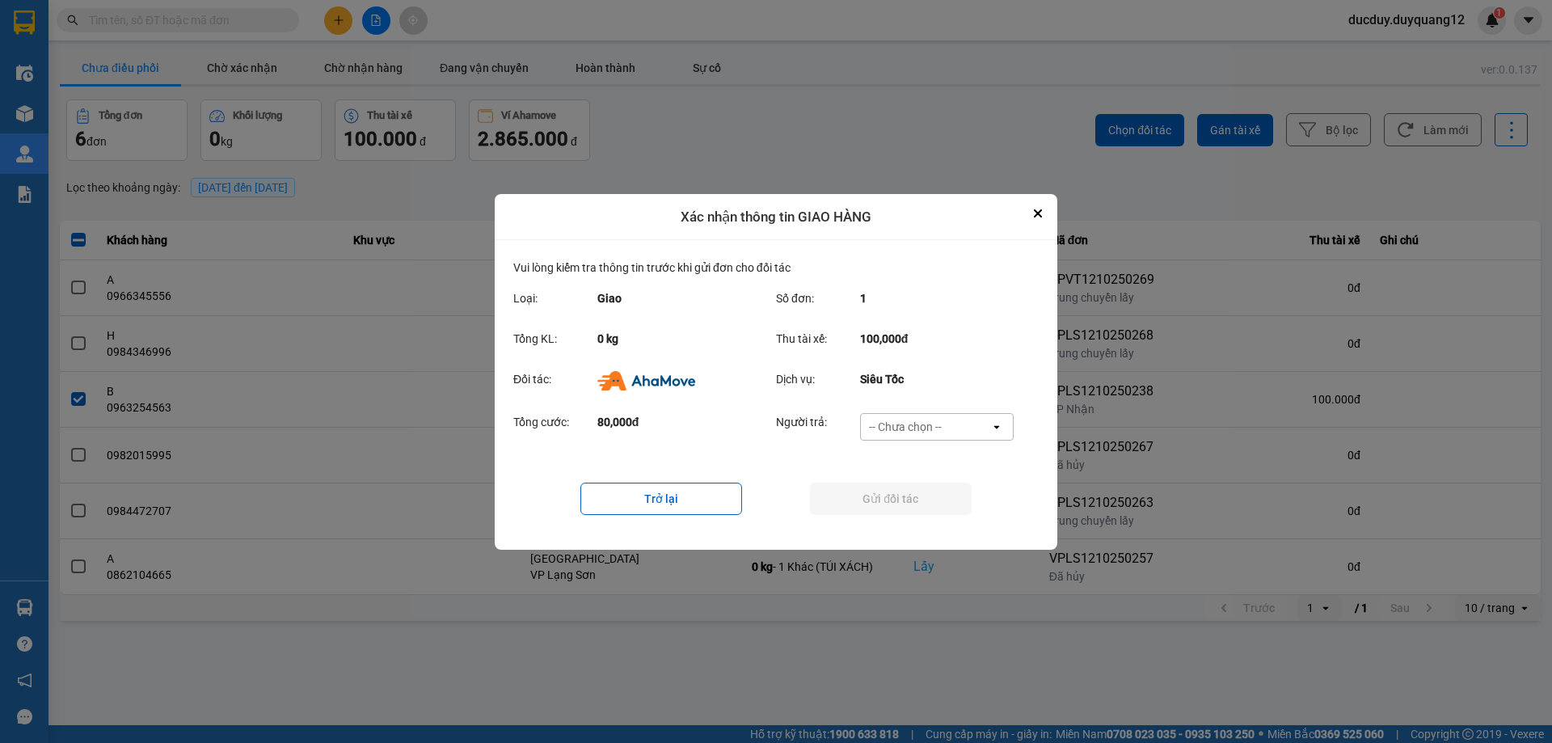
click at [904, 424] on div "-- Chưa chọn --" at bounding box center [905, 427] width 73 height 16
click at [921, 526] on span "Ví Ahamove" at bounding box center [904, 519] width 65 height 16
click at [917, 500] on button "Gửi đối tác" at bounding box center [891, 499] width 162 height 32
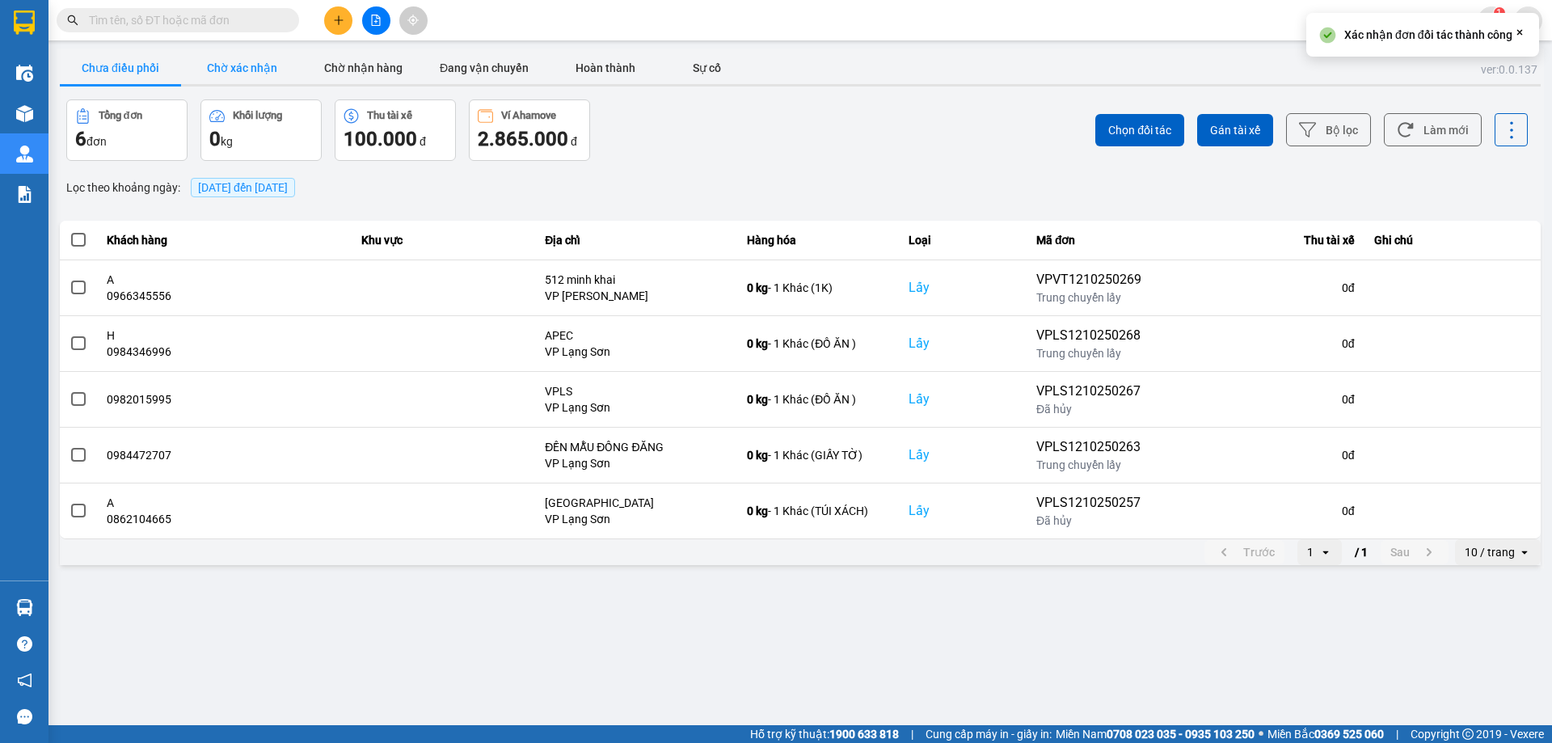
click at [224, 72] on button "Chờ xác nhận" at bounding box center [241, 68] width 121 height 32
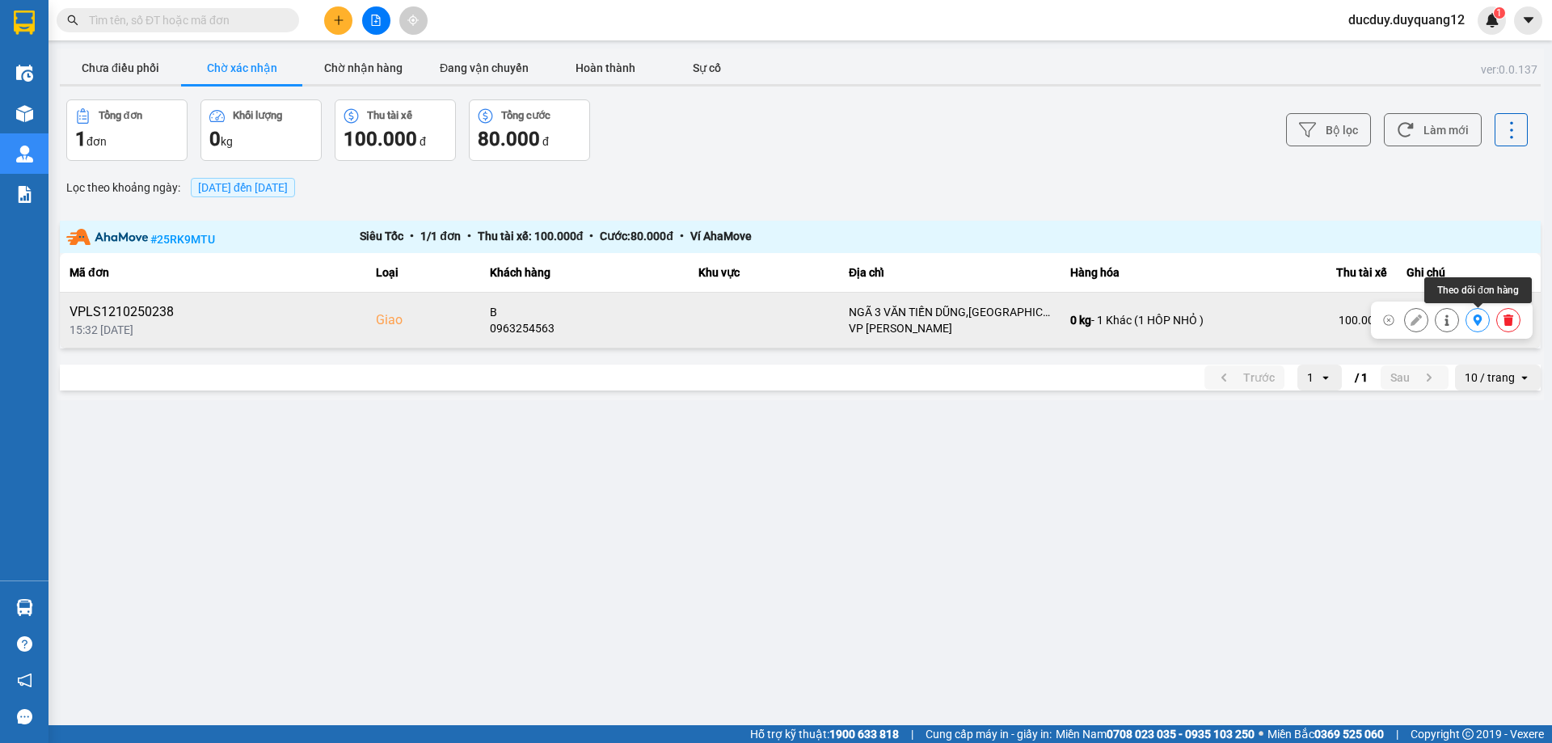
click at [1475, 319] on icon at bounding box center [1478, 319] width 9 height 11
click at [1507, 323] on icon at bounding box center [1508, 319] width 10 height 11
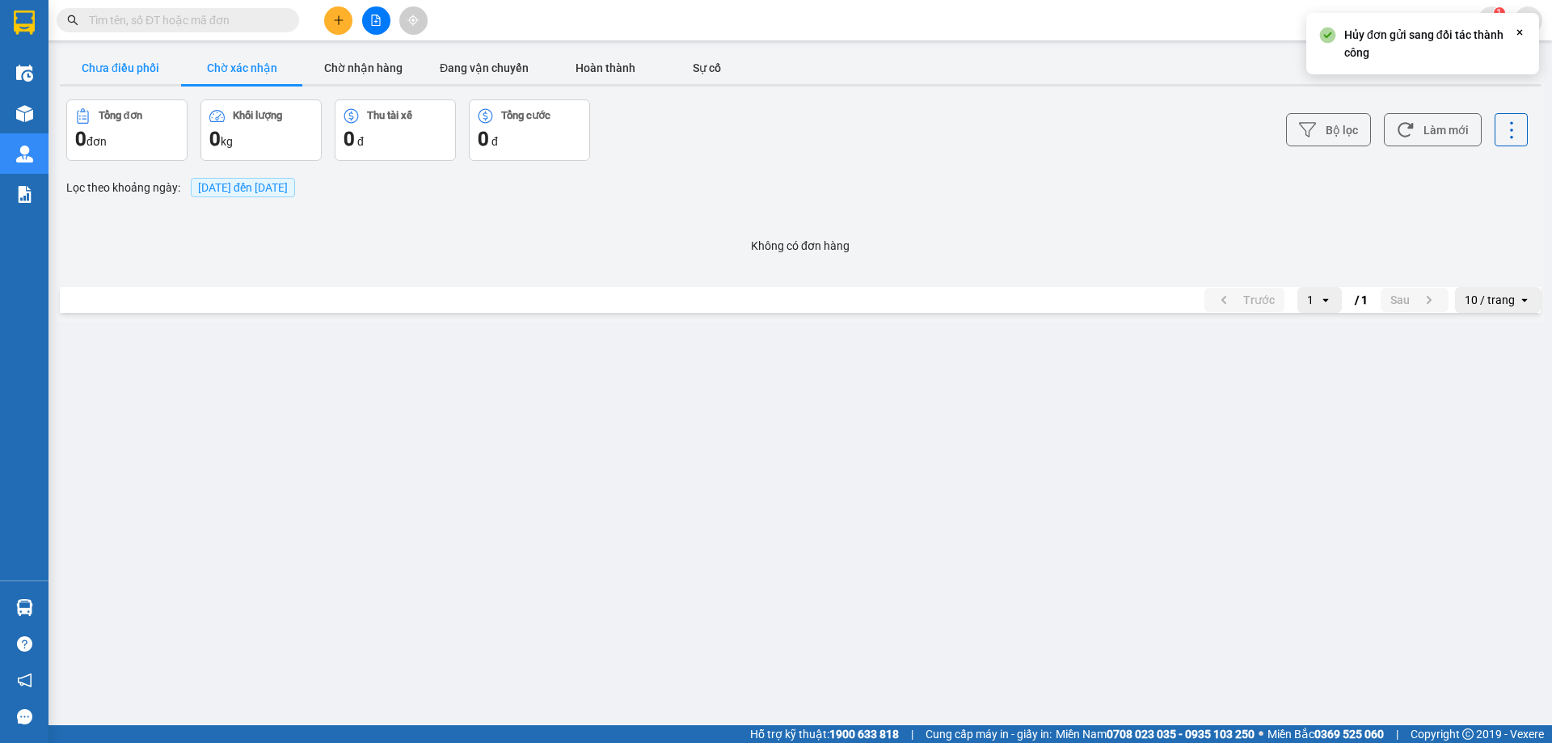
click at [124, 74] on button "Chưa điều phối" at bounding box center [120, 68] width 121 height 32
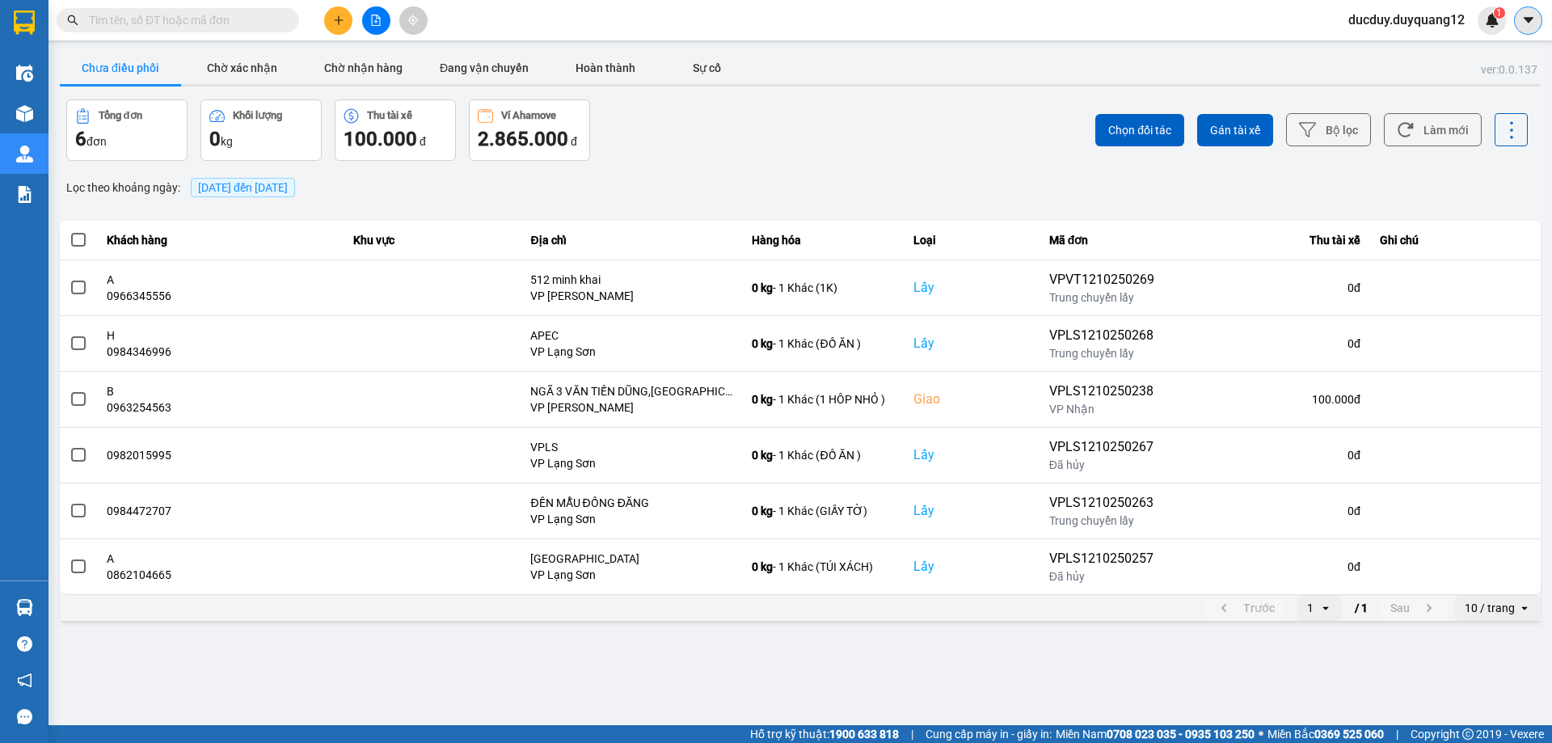
click at [1532, 19] on icon "caret-down" at bounding box center [1528, 20] width 10 height 6
click at [1495, 57] on div "Cấu hình nhà xe" at bounding box center [1485, 61] width 82 height 18
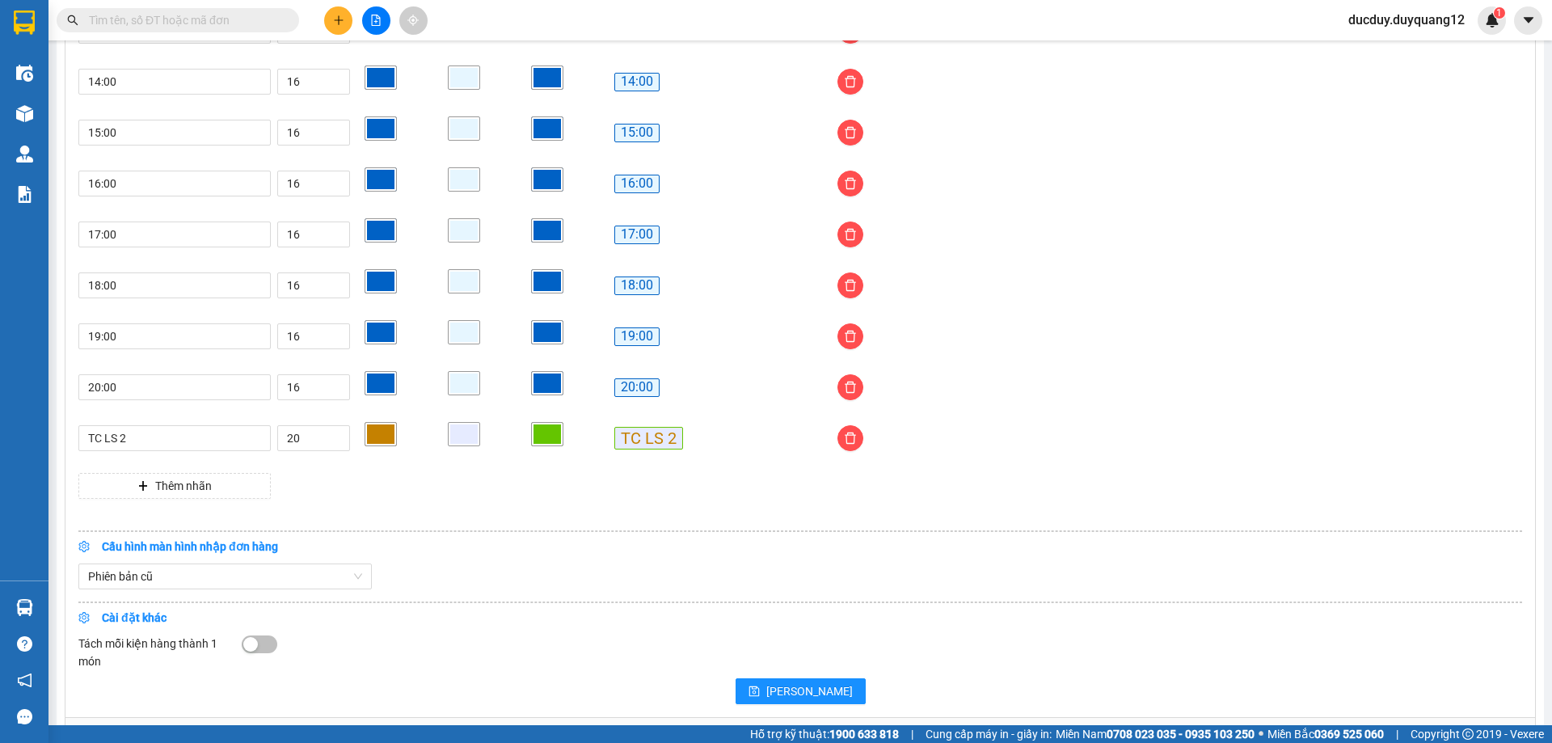
scroll to position [1335, 0]
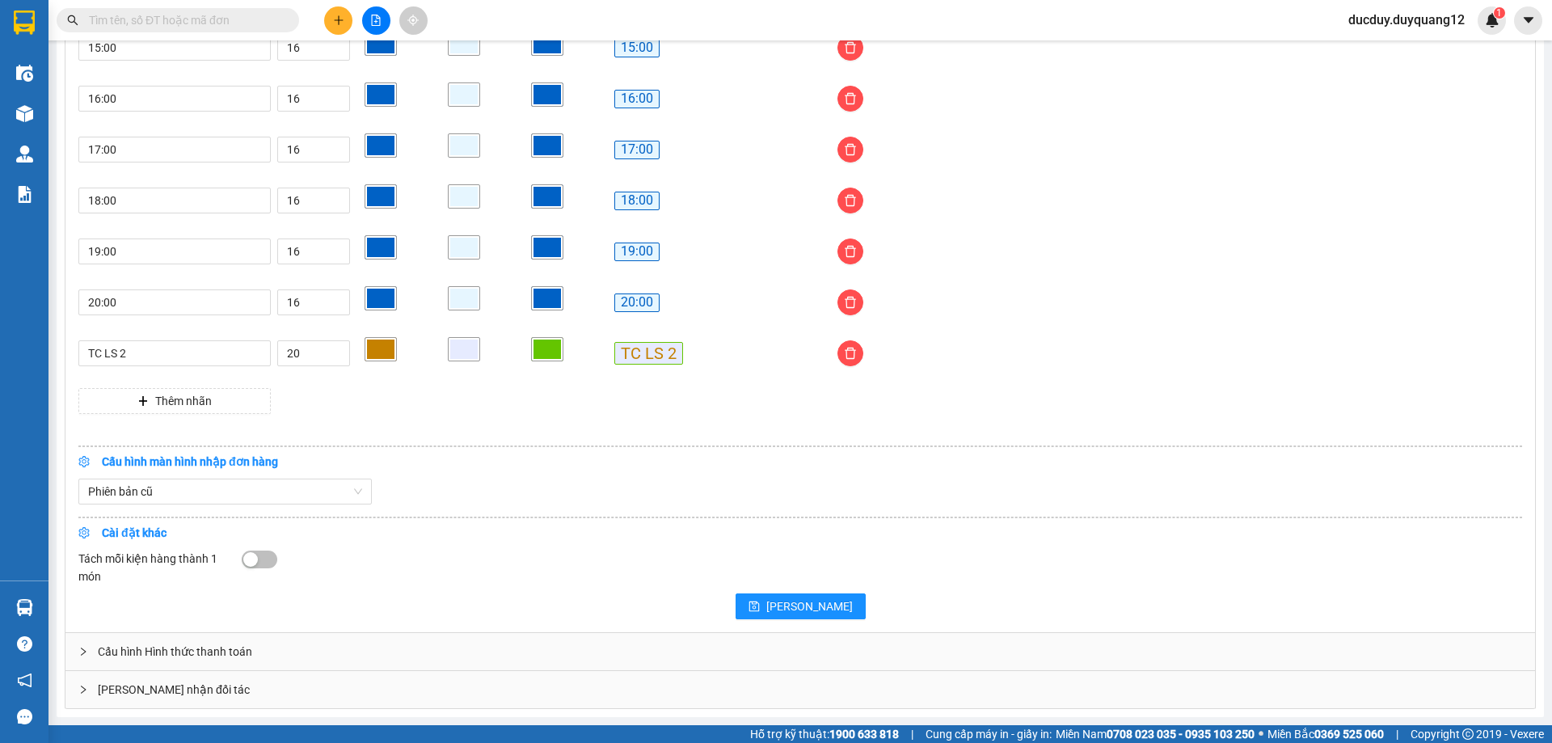
drag, startPoint x: 268, startPoint y: 698, endPoint x: 278, endPoint y: 694, distance: 10.5
click at [274, 696] on div "[PERSON_NAME] nhận đối tác" at bounding box center [799, 689] width 1469 height 37
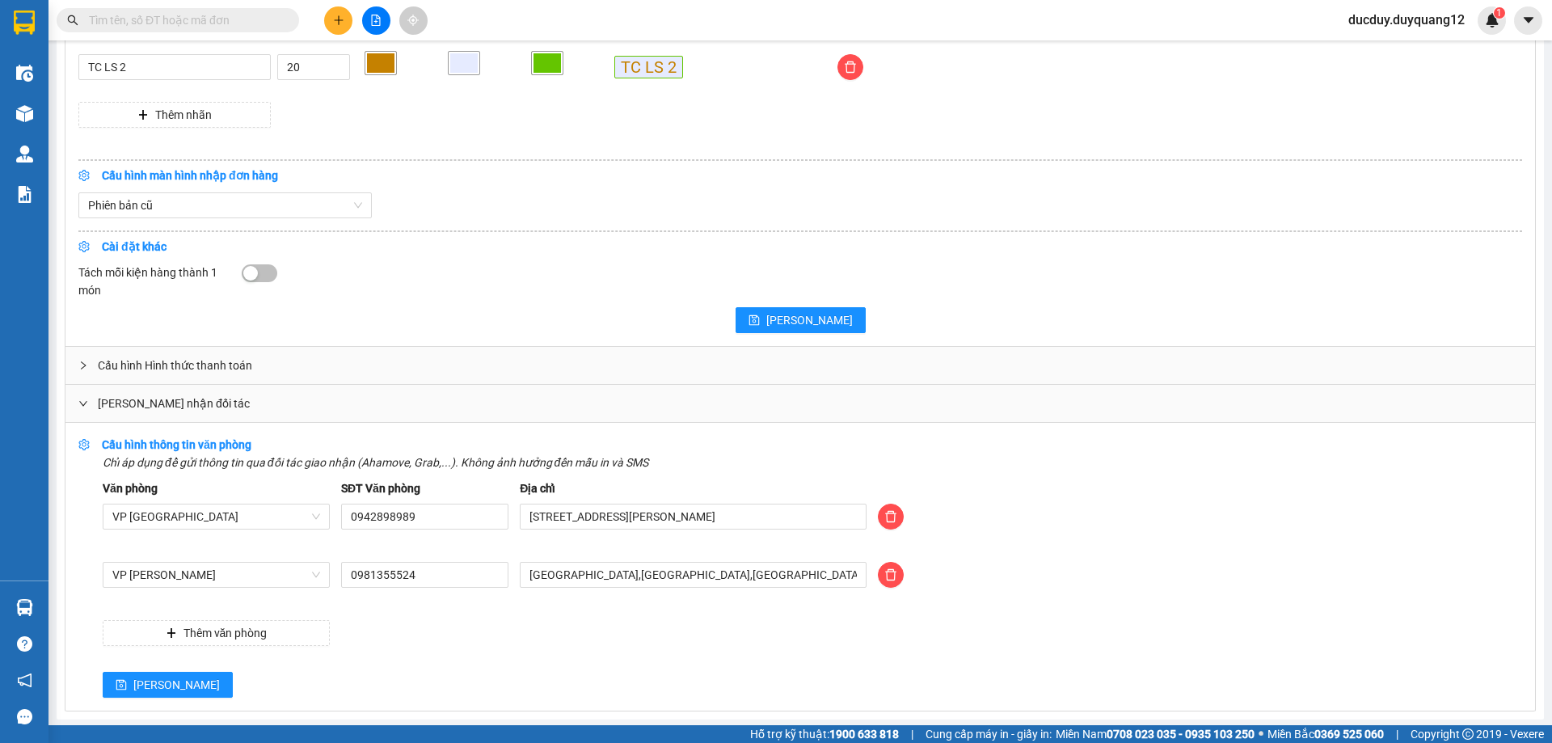
scroll to position [1624, 0]
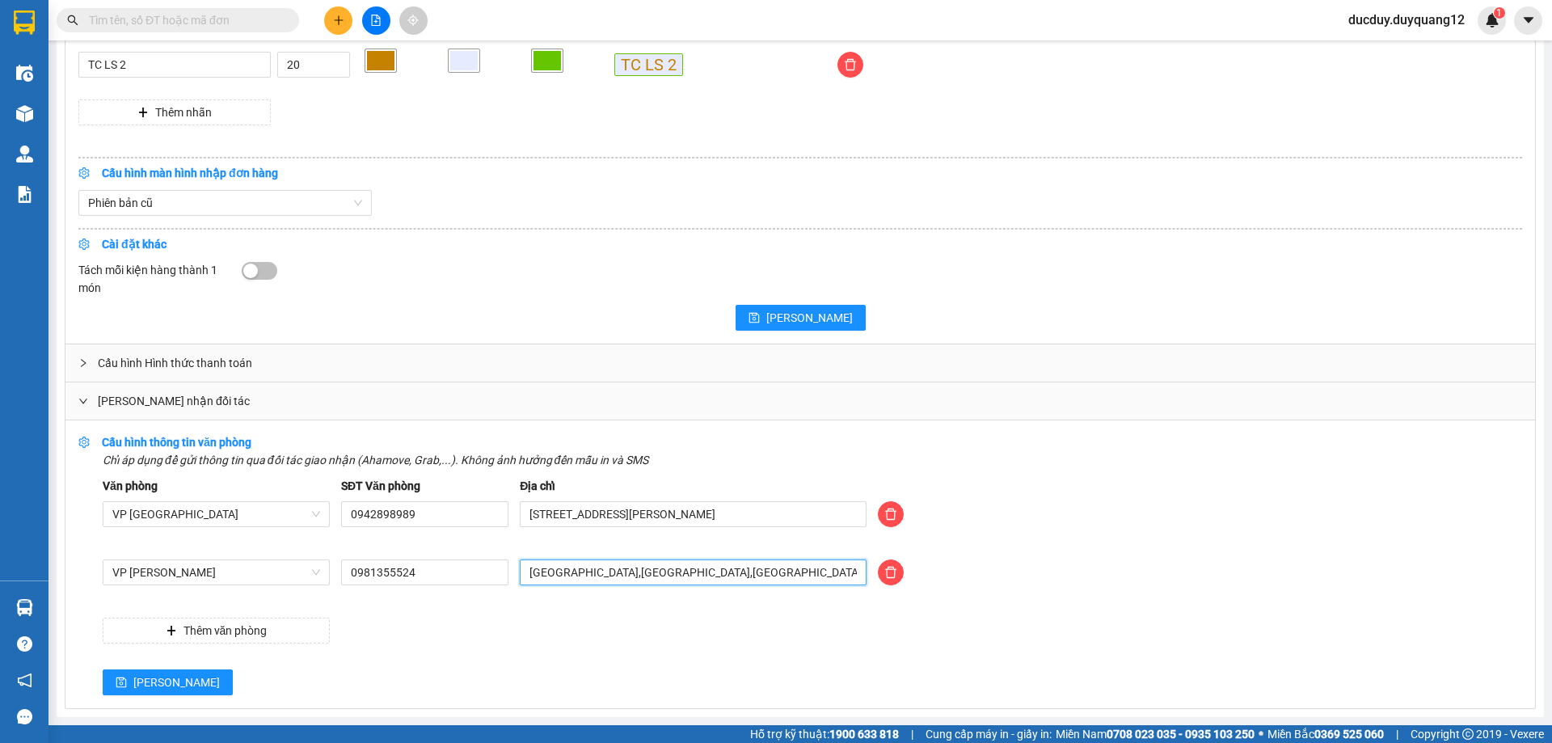
drag, startPoint x: 748, startPoint y: 587, endPoint x: 484, endPoint y: 630, distance: 267.0
click at [484, 630] on div "Văn phòng VP [GEOGRAPHIC_DATA] SĐT Văn phòng 0942898989 Địa chỉ [STREET_ADDRESS…" at bounding box center [812, 560] width 1419 height 167
click at [657, 571] on input "302 CẦY GIẤY,QUAN HOA,[GEOGRAPHIC_DATA],[GEOGRAPHIC_DATA]" at bounding box center [693, 572] width 347 height 26
type input "302 CẦY GIẤY,DỊCH VỌNG,[GEOGRAPHIC_DATA],[GEOGRAPHIC_DATA]"
click at [153, 678] on button "[PERSON_NAME]" at bounding box center [168, 682] width 130 height 26
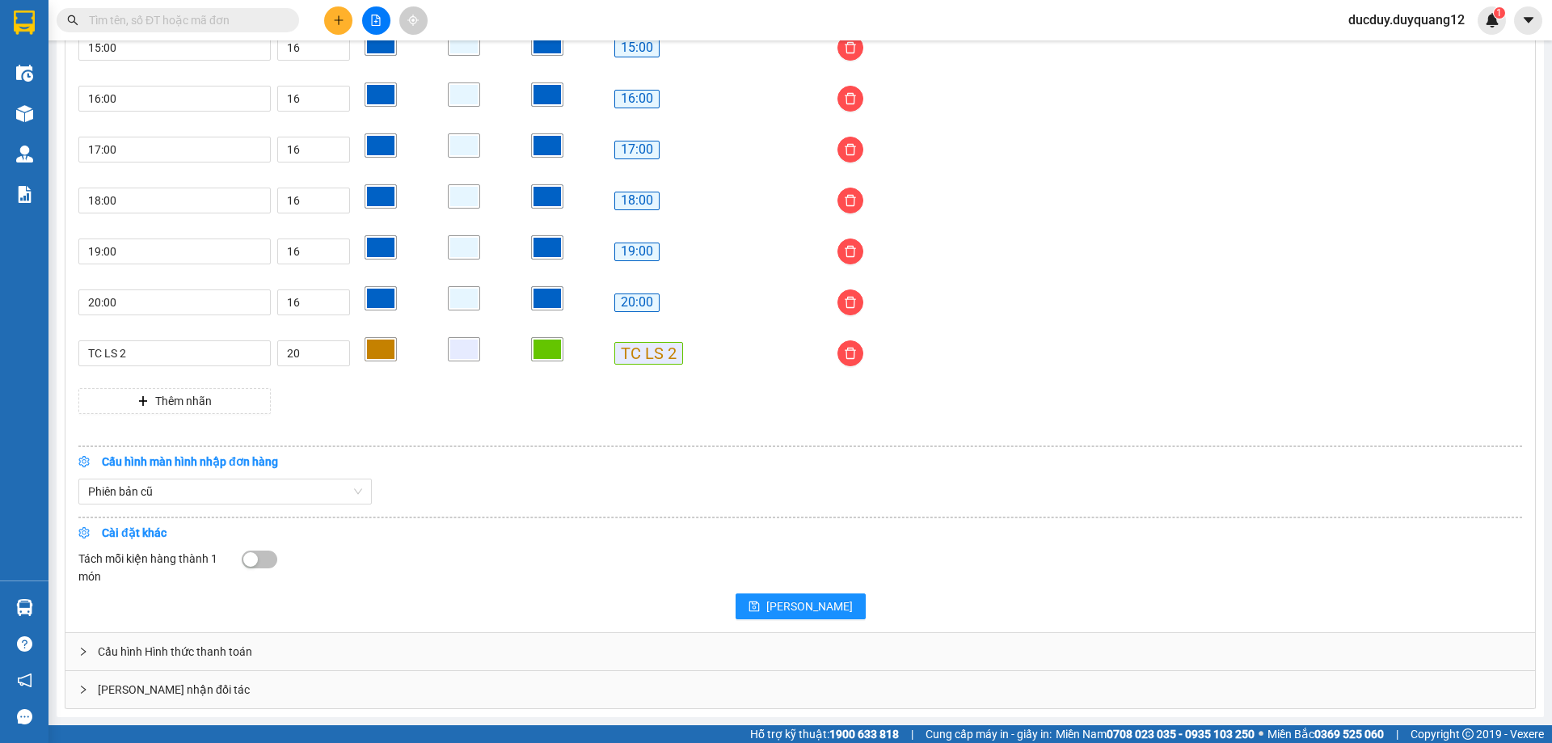
scroll to position [1335, 0]
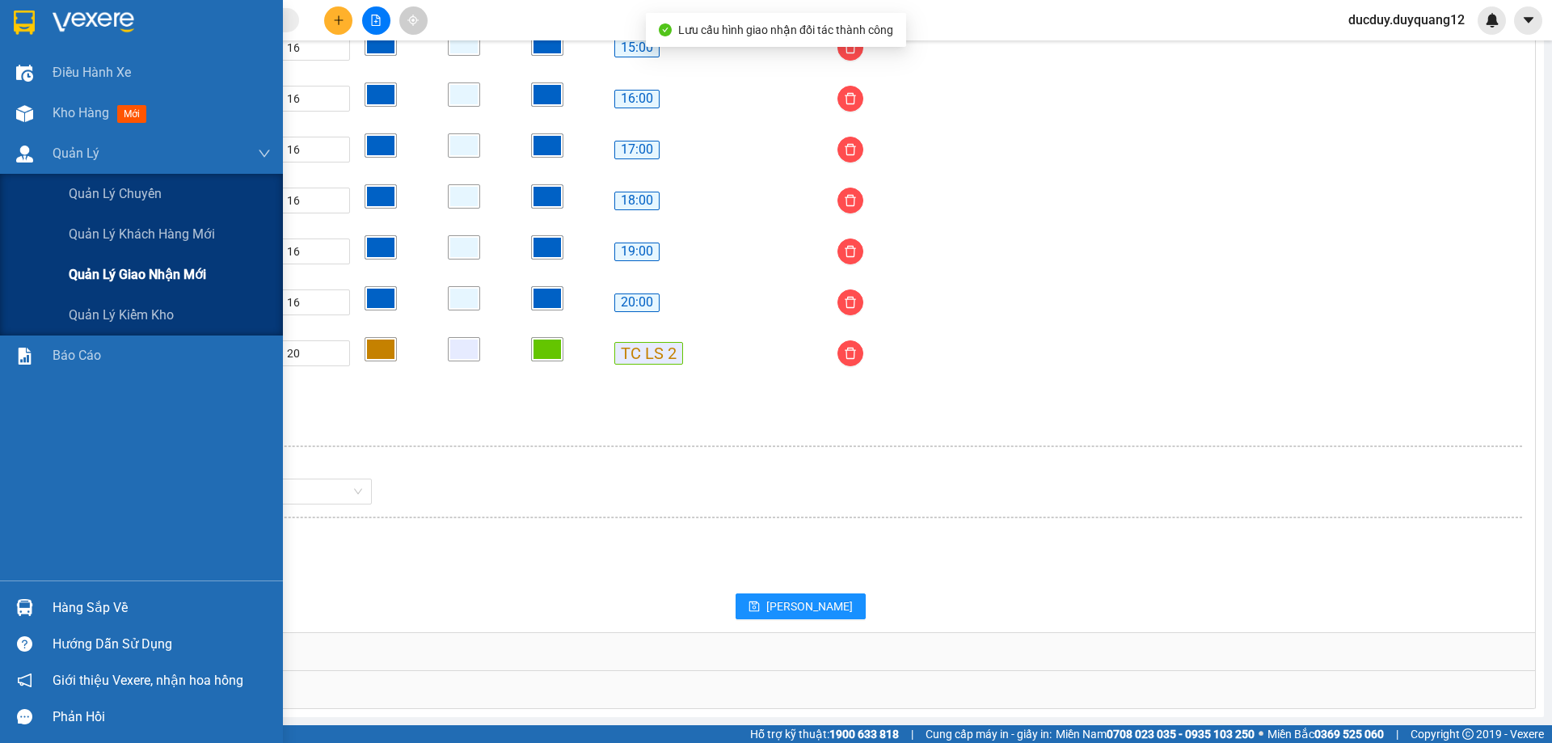
click at [121, 263] on div "Quản lý giao nhận mới" at bounding box center [170, 275] width 202 height 40
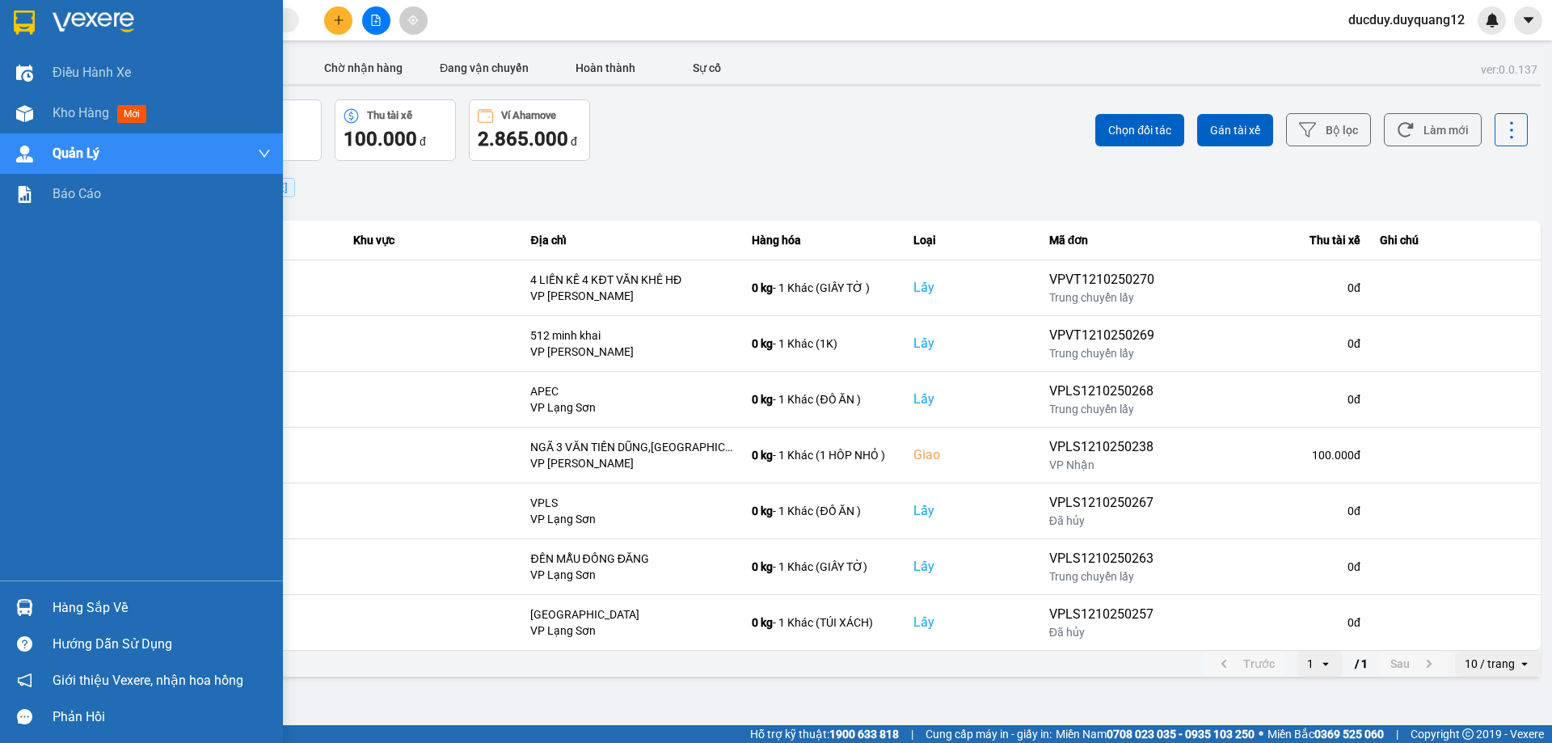
click at [106, 606] on div "Hàng sắp về" at bounding box center [162, 608] width 218 height 24
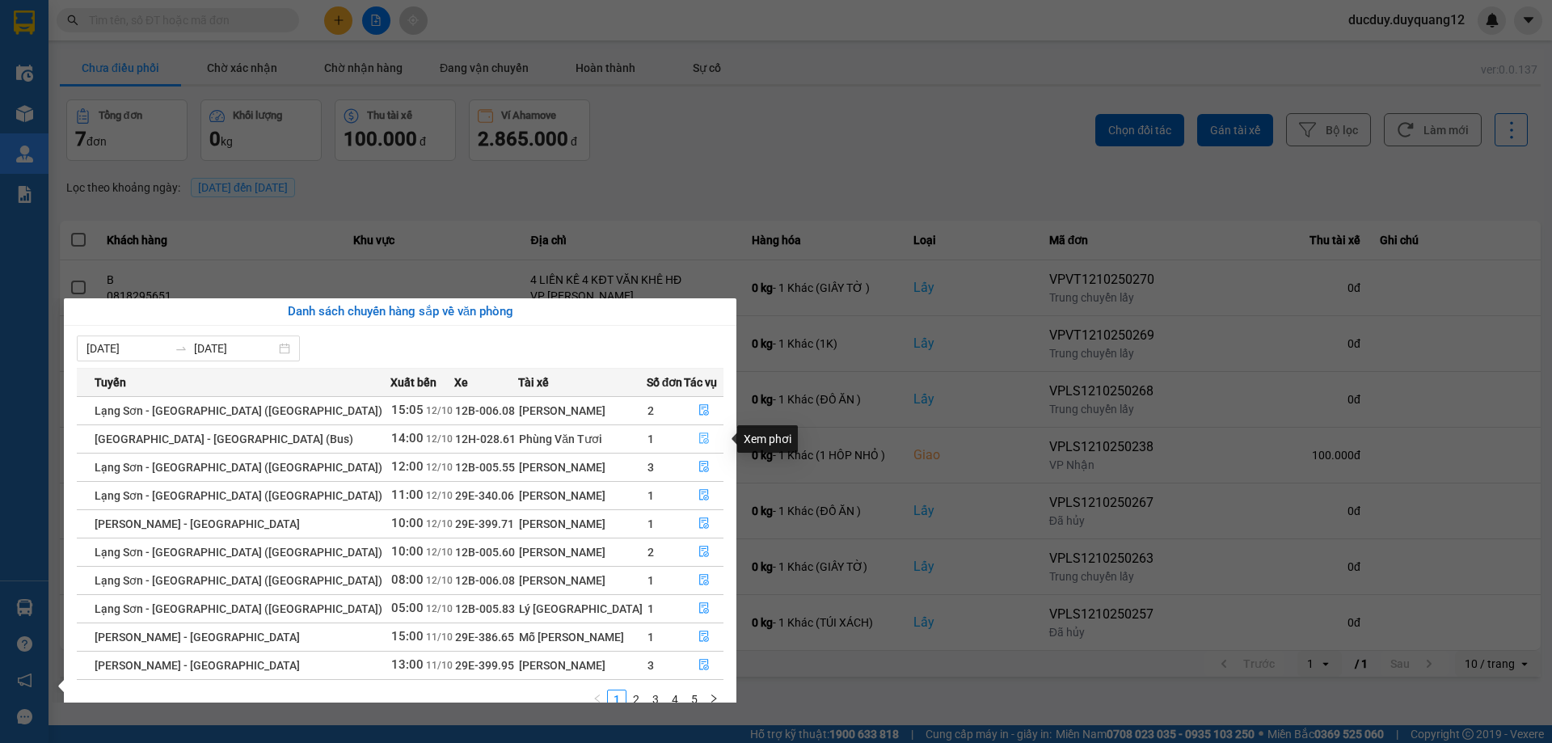
click at [699, 436] on icon "file-done" at bounding box center [704, 438] width 10 height 11
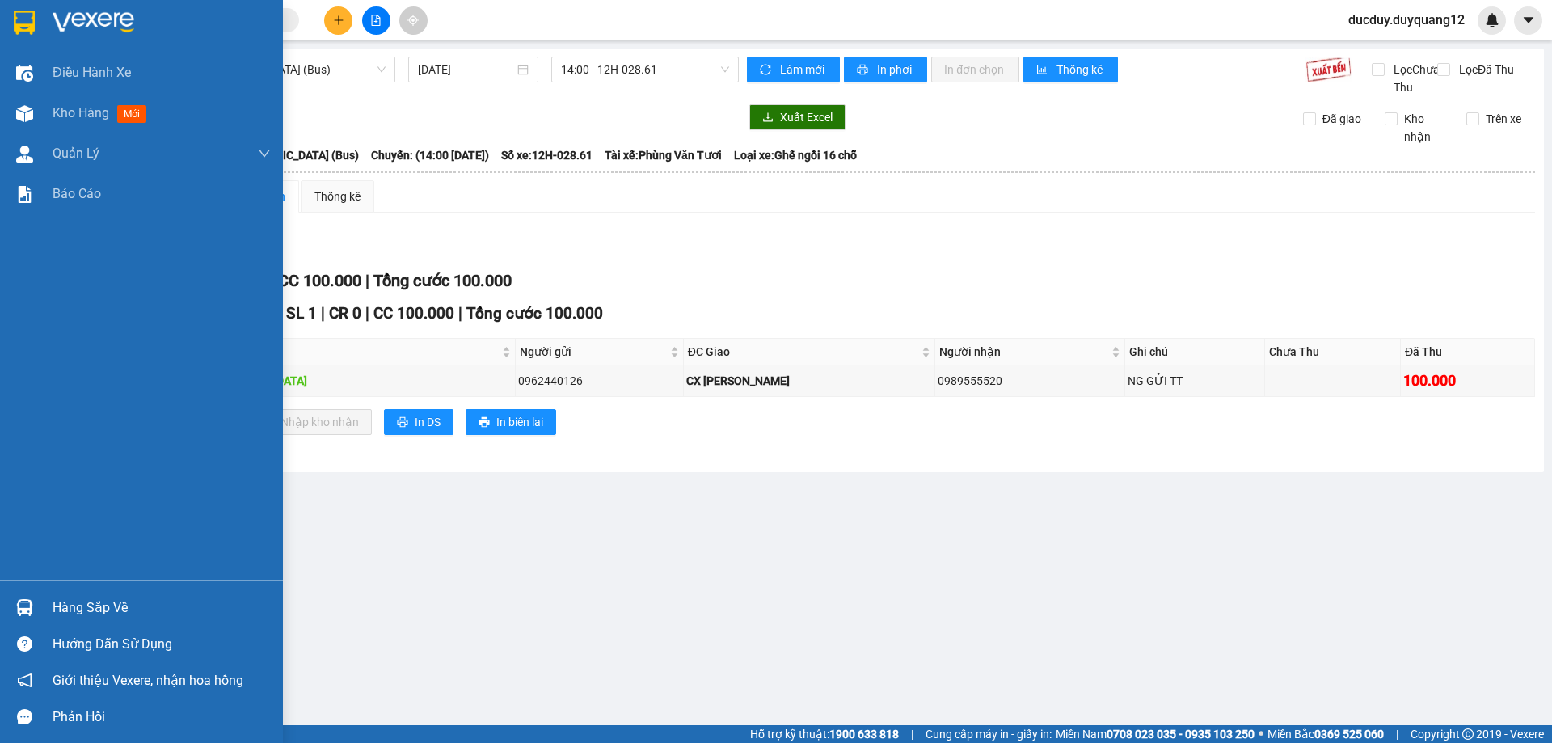
click at [58, 610] on div "Hàng sắp về" at bounding box center [162, 608] width 218 height 24
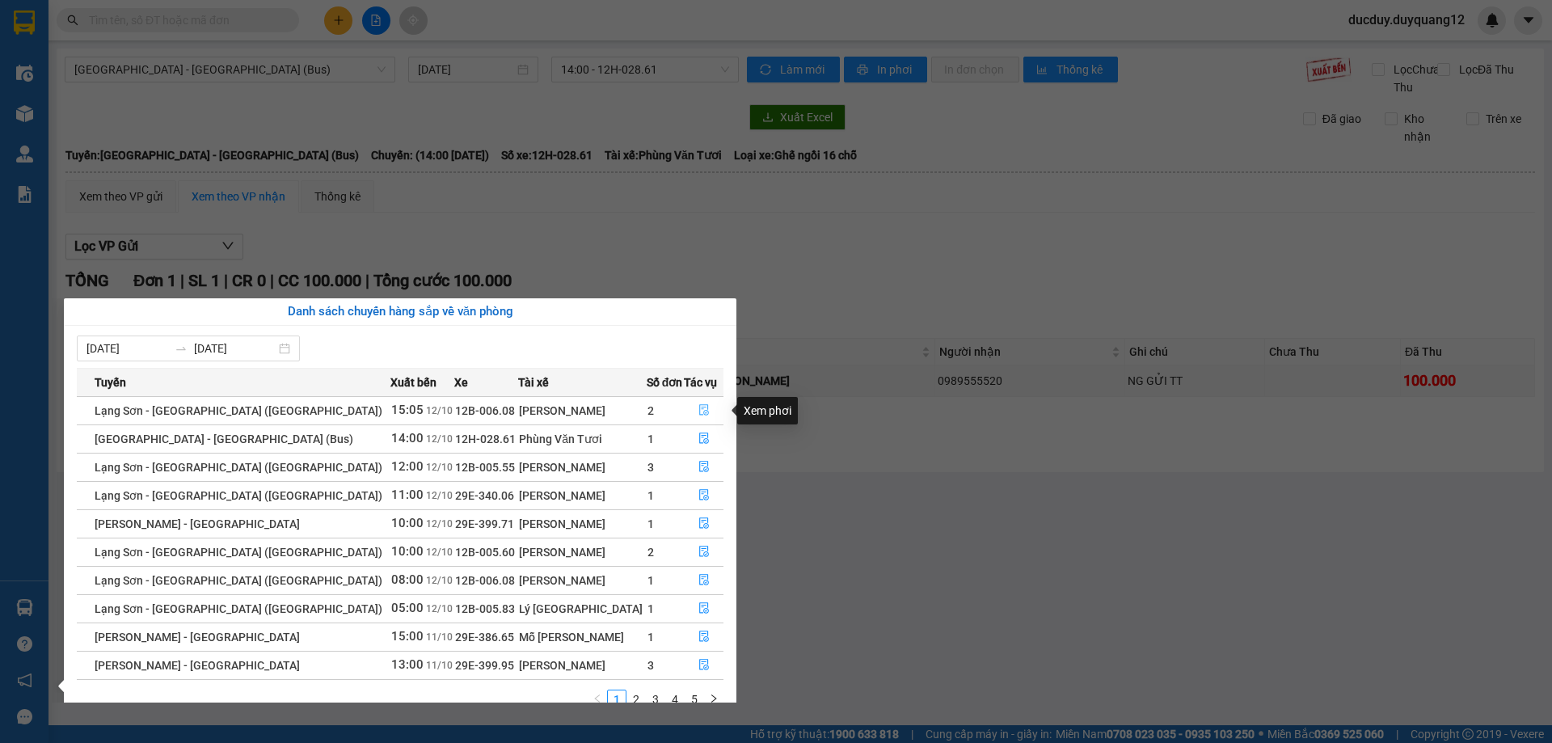
click at [699, 407] on icon "file-done" at bounding box center [703, 409] width 11 height 11
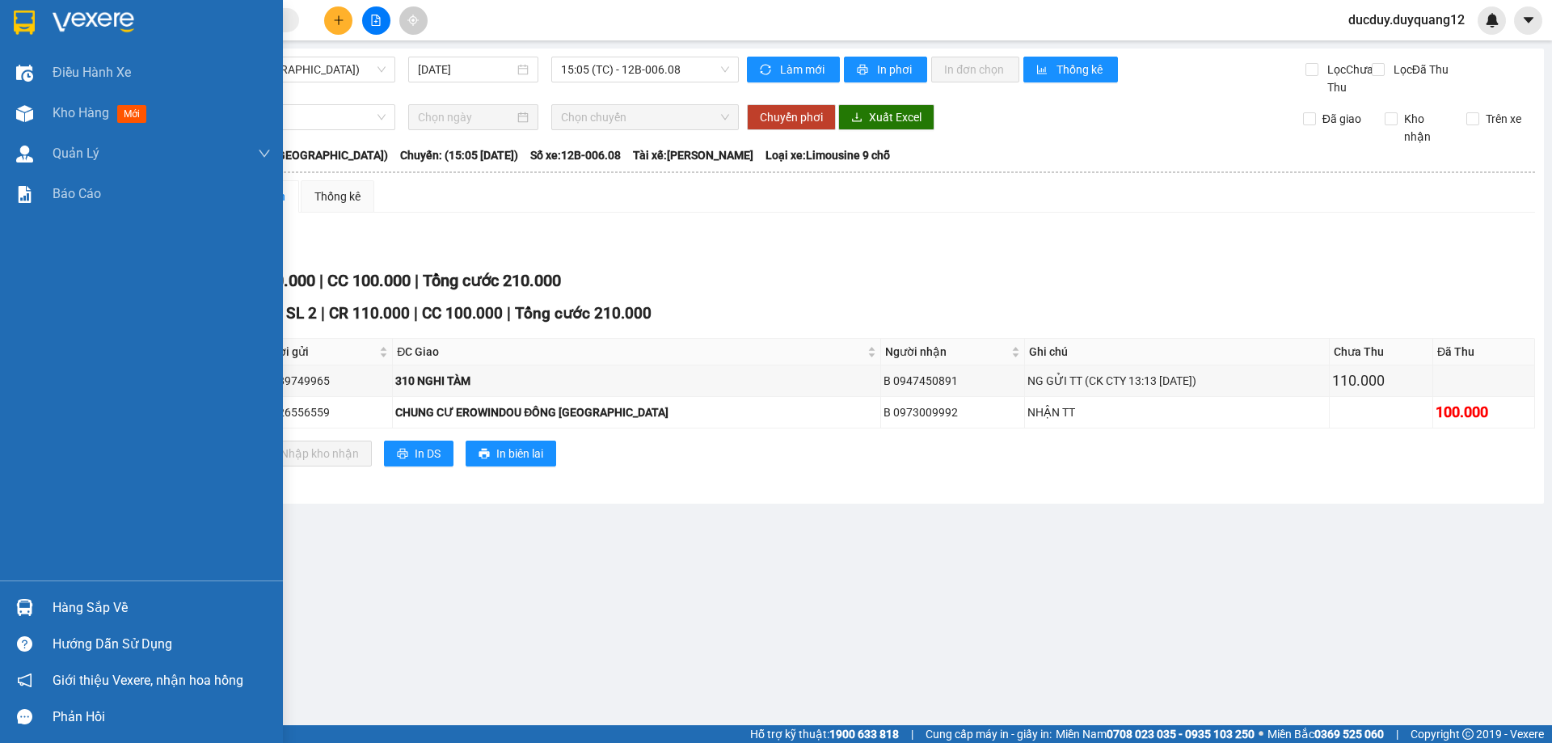
click at [118, 626] on div "Hướng dẫn sử dụng" at bounding box center [141, 644] width 283 height 36
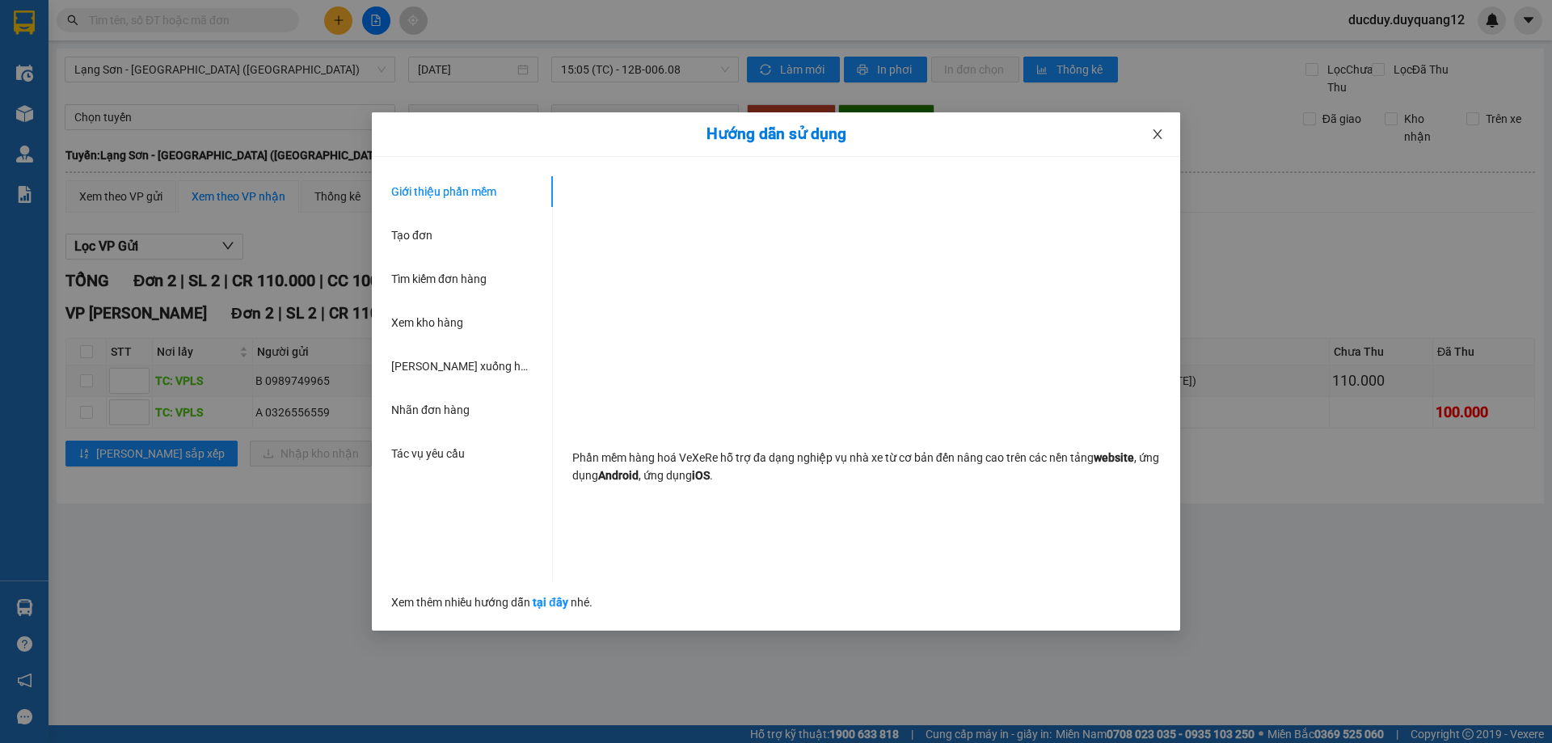
click at [1154, 138] on icon "close" at bounding box center [1157, 134] width 13 height 13
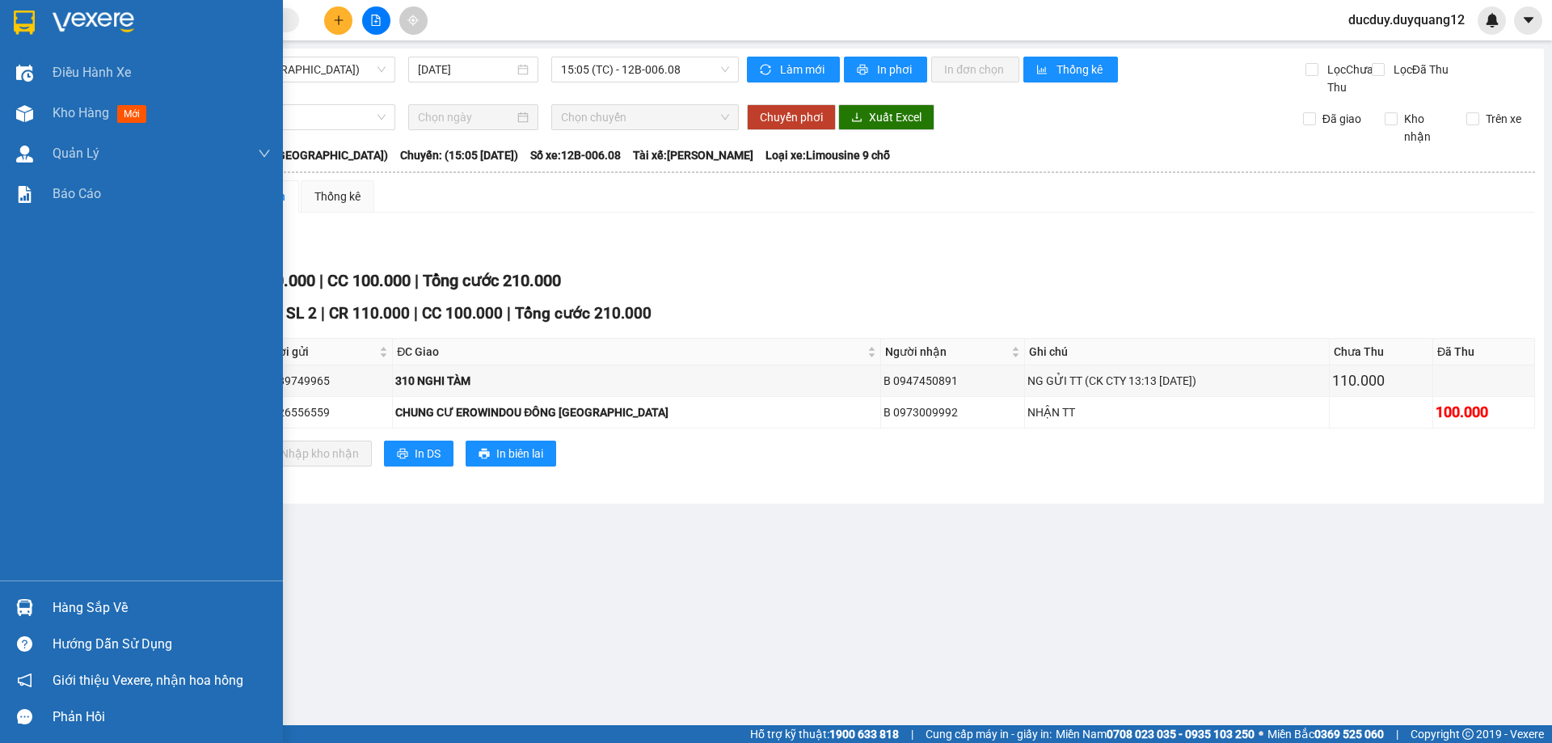
click at [88, 620] on div "Hàng sắp về" at bounding box center [141, 607] width 283 height 36
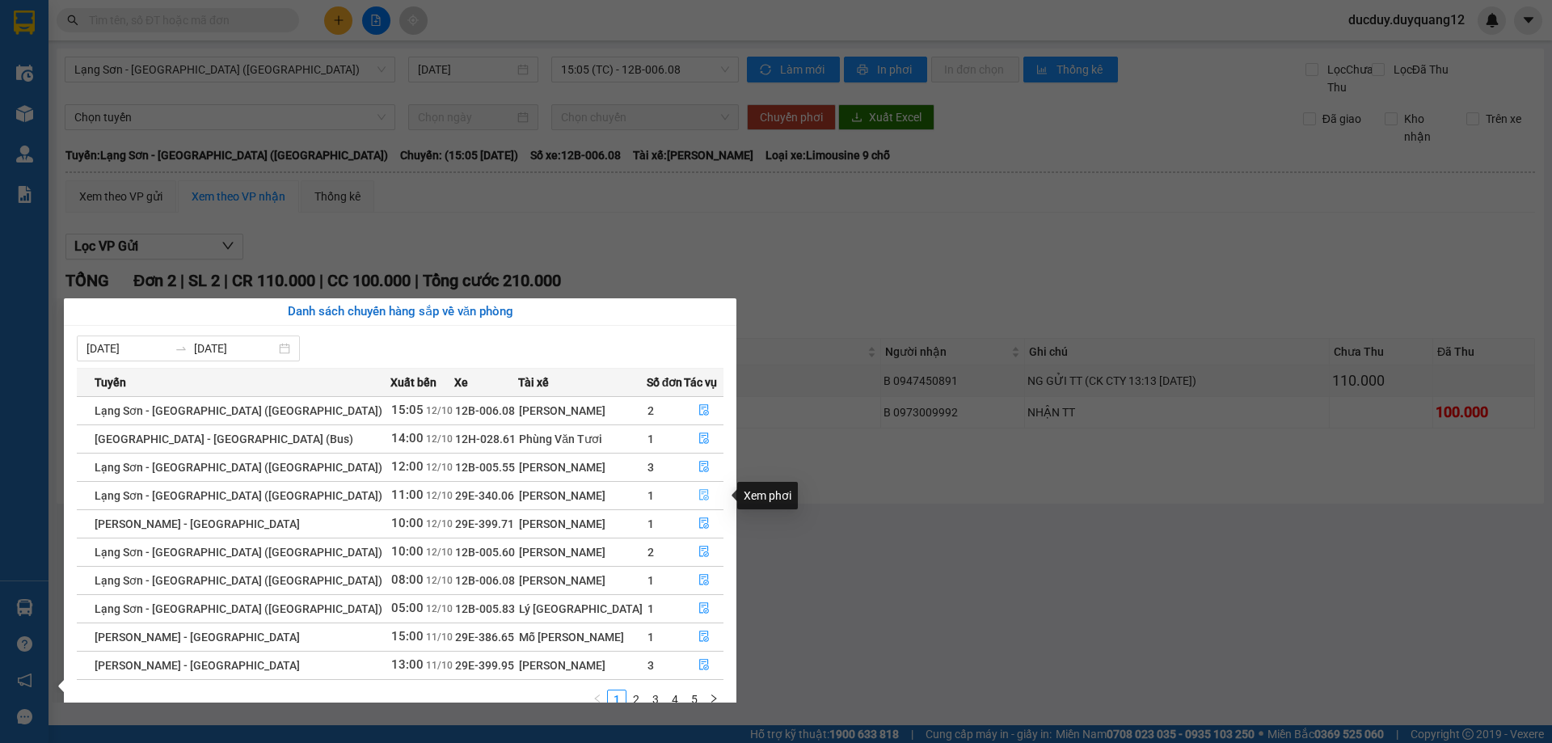
click at [698, 491] on icon "file-done" at bounding box center [703, 494] width 11 height 11
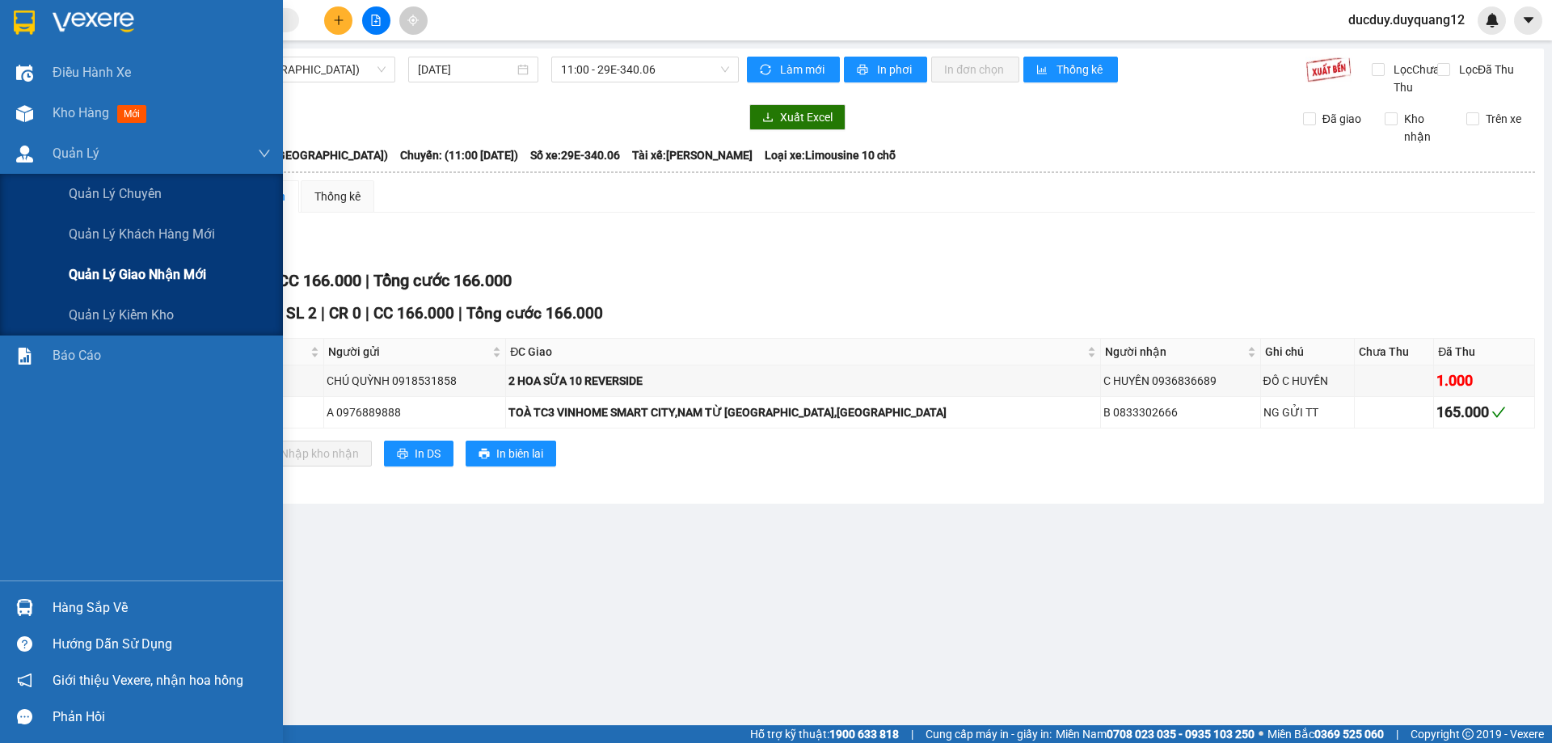
click at [121, 270] on span "Quản lý giao nhận mới" at bounding box center [137, 274] width 137 height 20
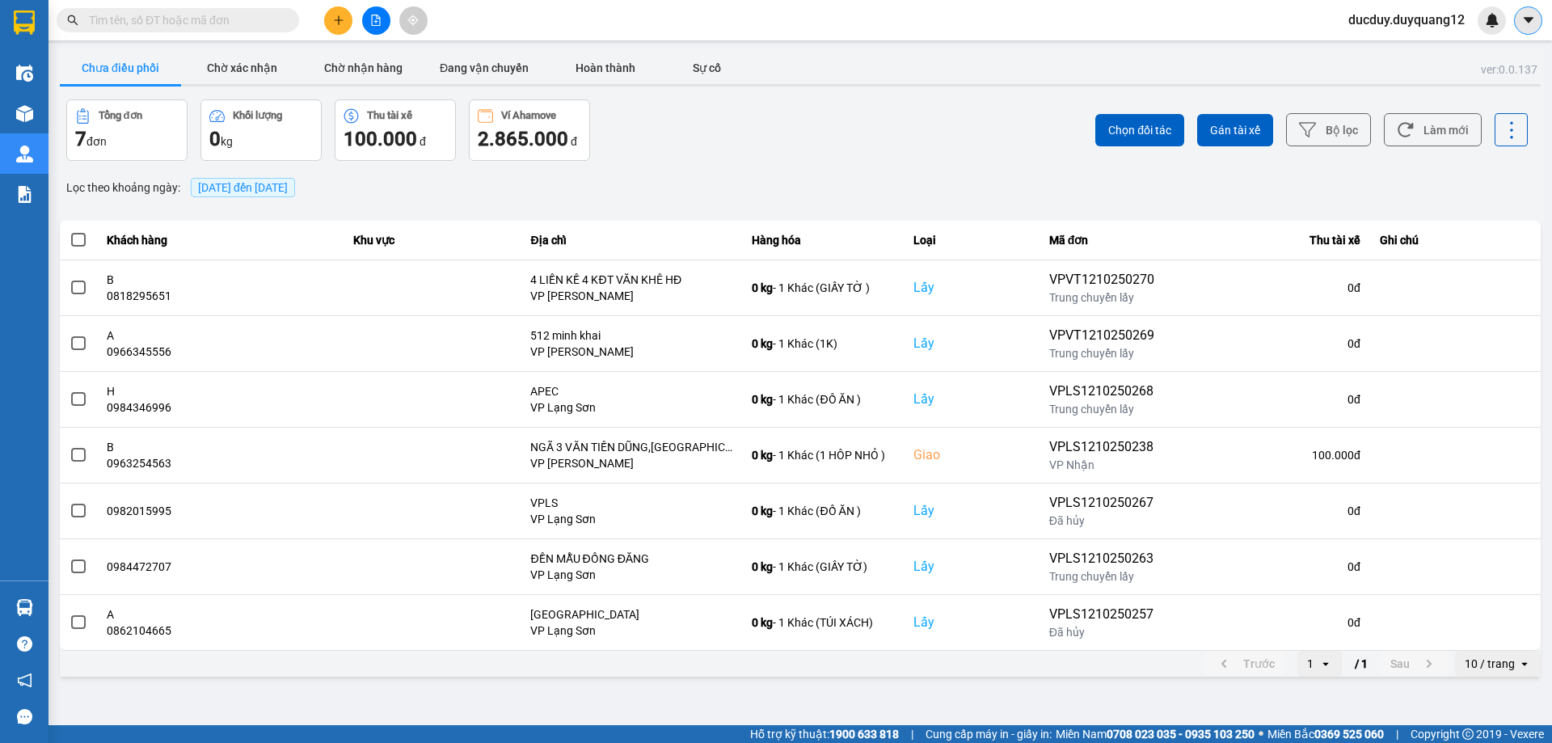
click at [1527, 21] on icon "caret-down" at bounding box center [1528, 20] width 10 height 6
click at [1474, 61] on div "Cấu hình nhà xe" at bounding box center [1485, 61] width 82 height 18
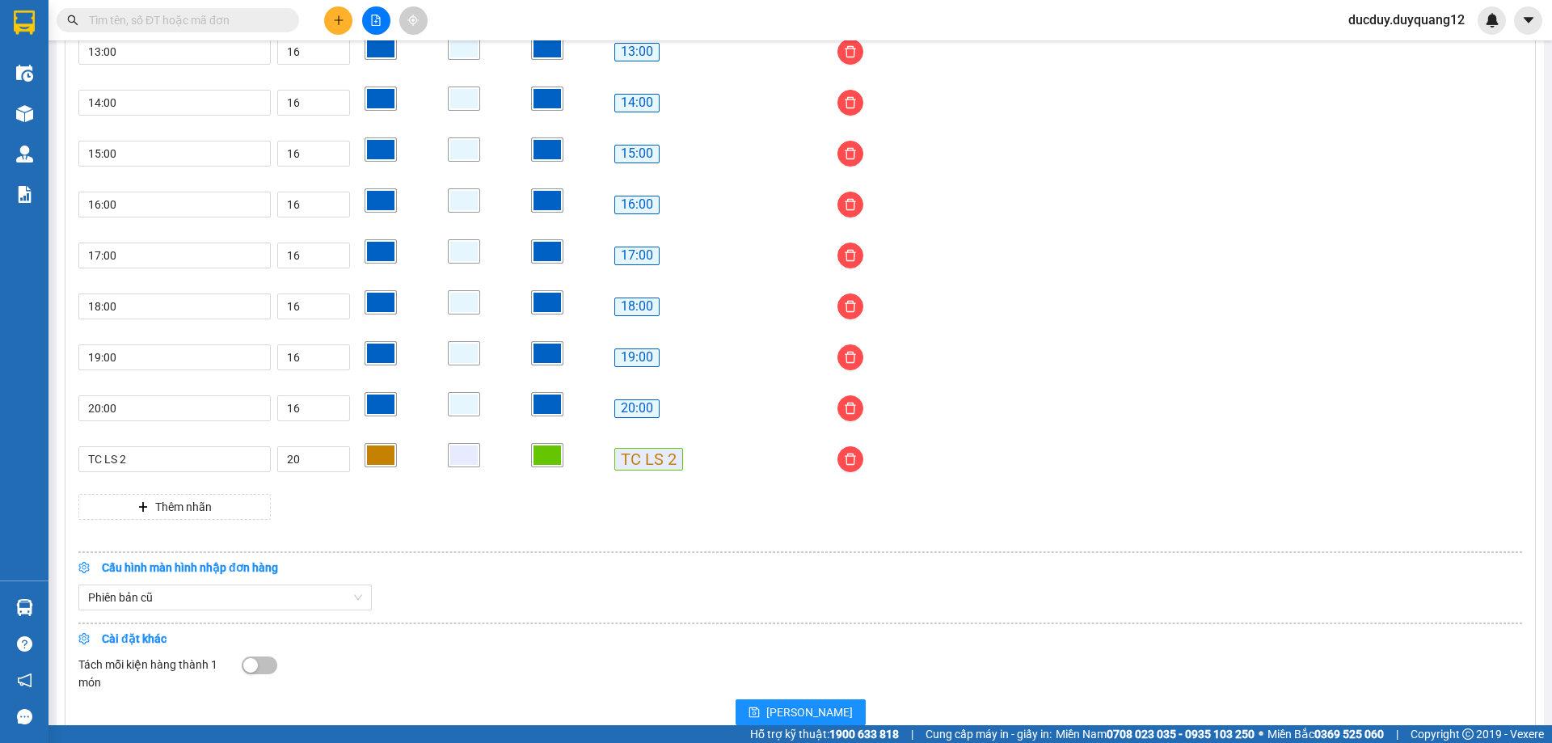
scroll to position [1335, 0]
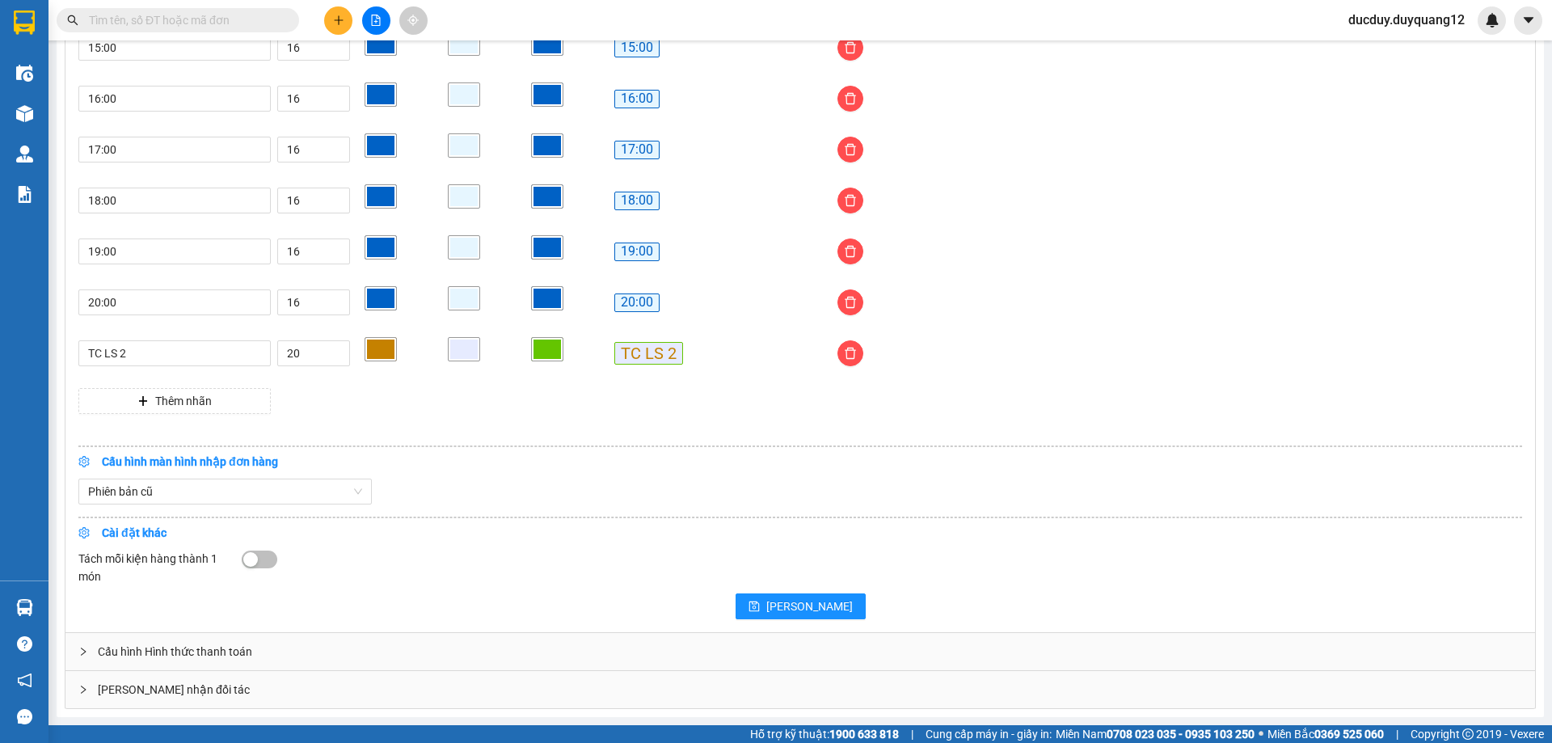
click at [487, 697] on div "[PERSON_NAME] nhận đối tác" at bounding box center [799, 689] width 1469 height 37
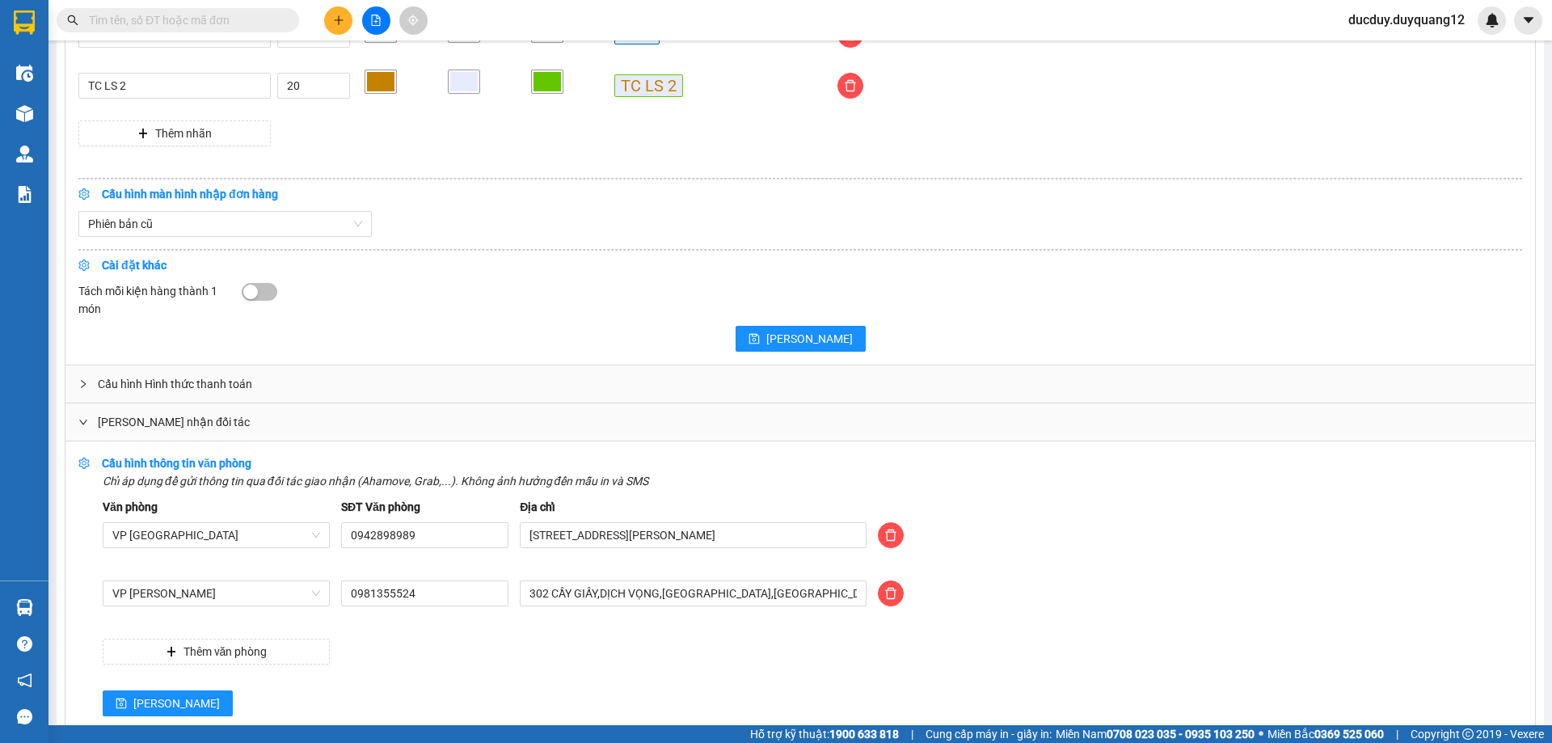
scroll to position [1624, 0]
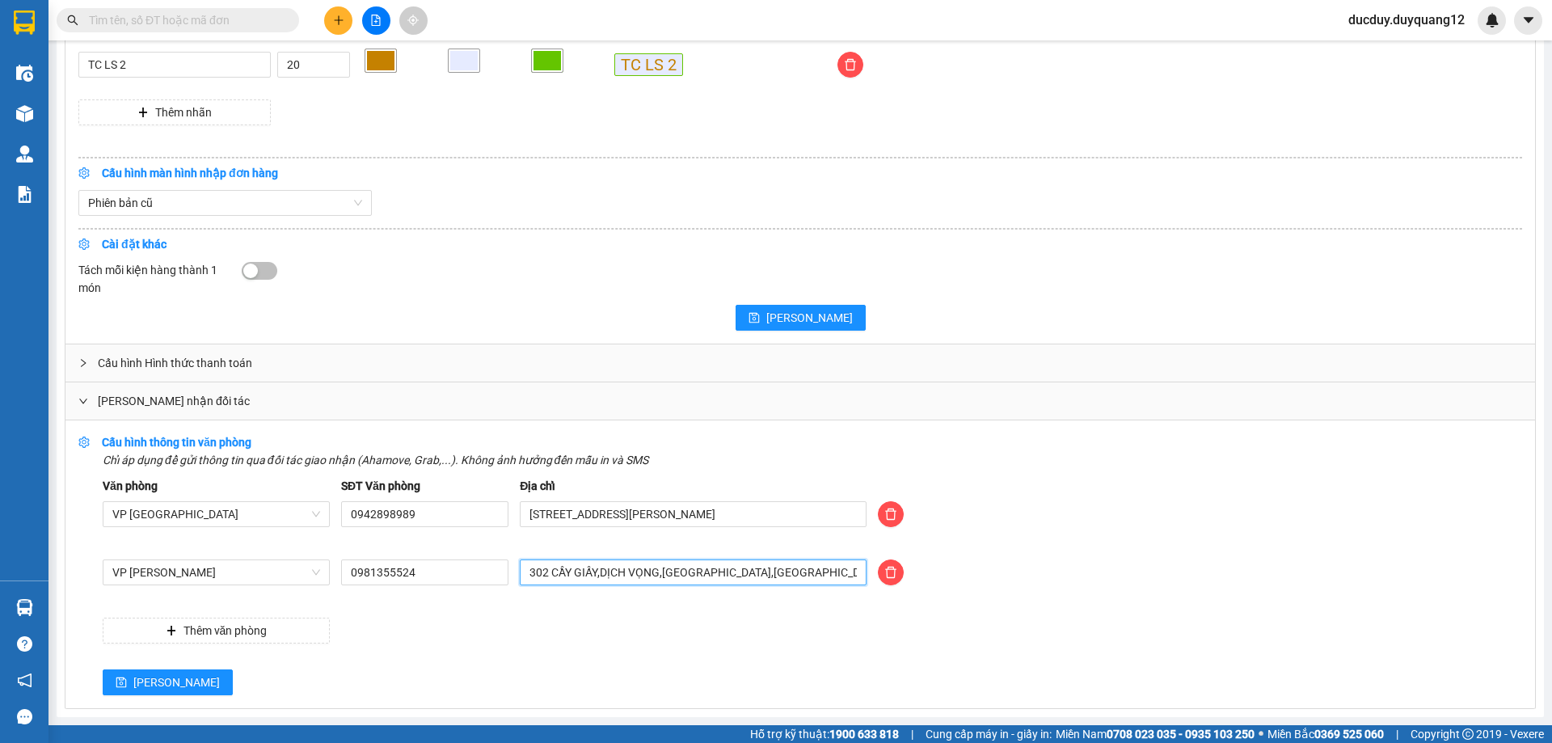
drag, startPoint x: 750, startPoint y: 570, endPoint x: 470, endPoint y: 546, distance: 281.5
click at [470, 546] on div "Văn phòng VP [GEOGRAPHIC_DATA] SĐT Văn phòng 0942898989 Địa chỉ [STREET_ADDRESS…" at bounding box center [812, 560] width 1419 height 167
type input "CỔNG CIPUTRA [PERSON_NAME]"
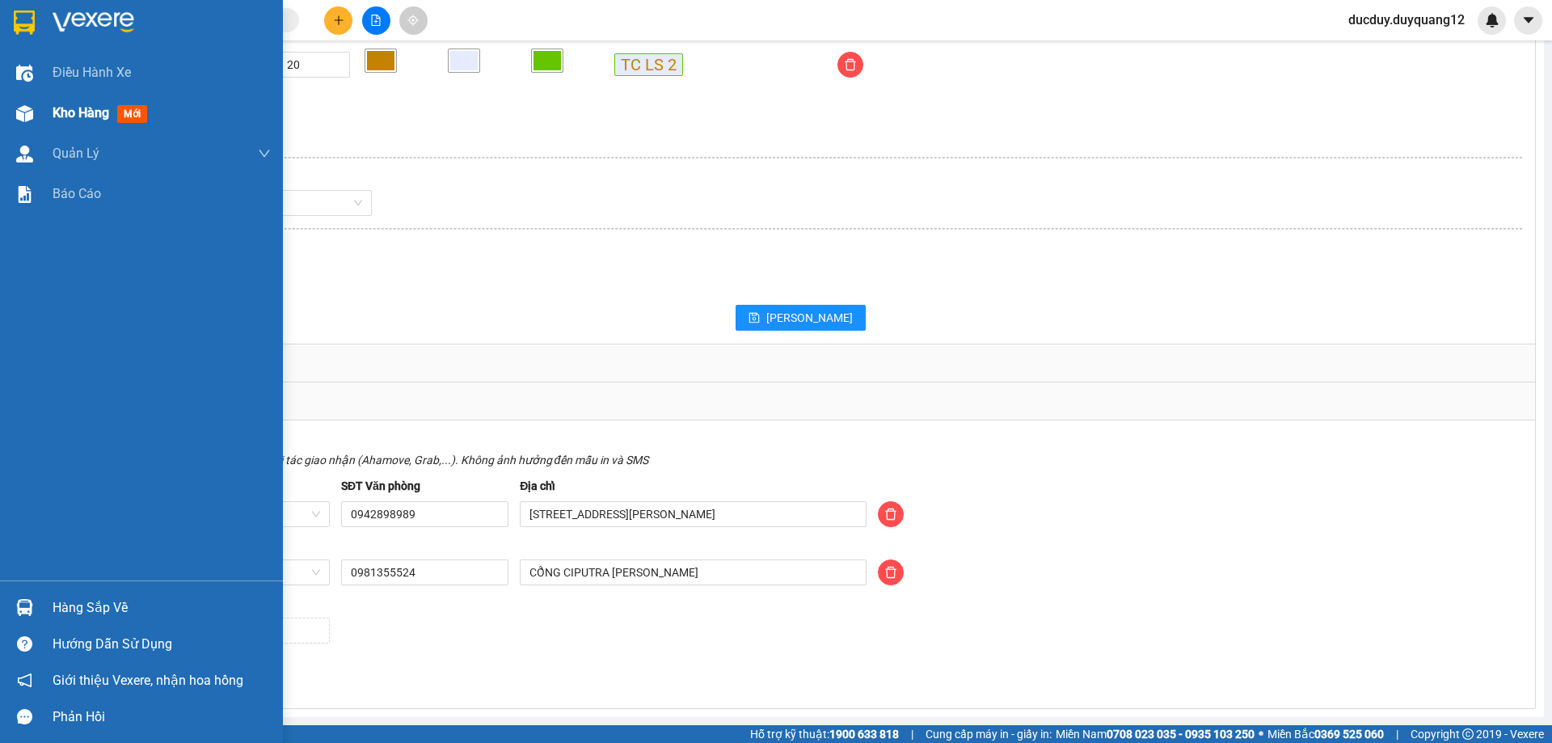
click at [80, 116] on span "Kho hàng" at bounding box center [81, 112] width 57 height 15
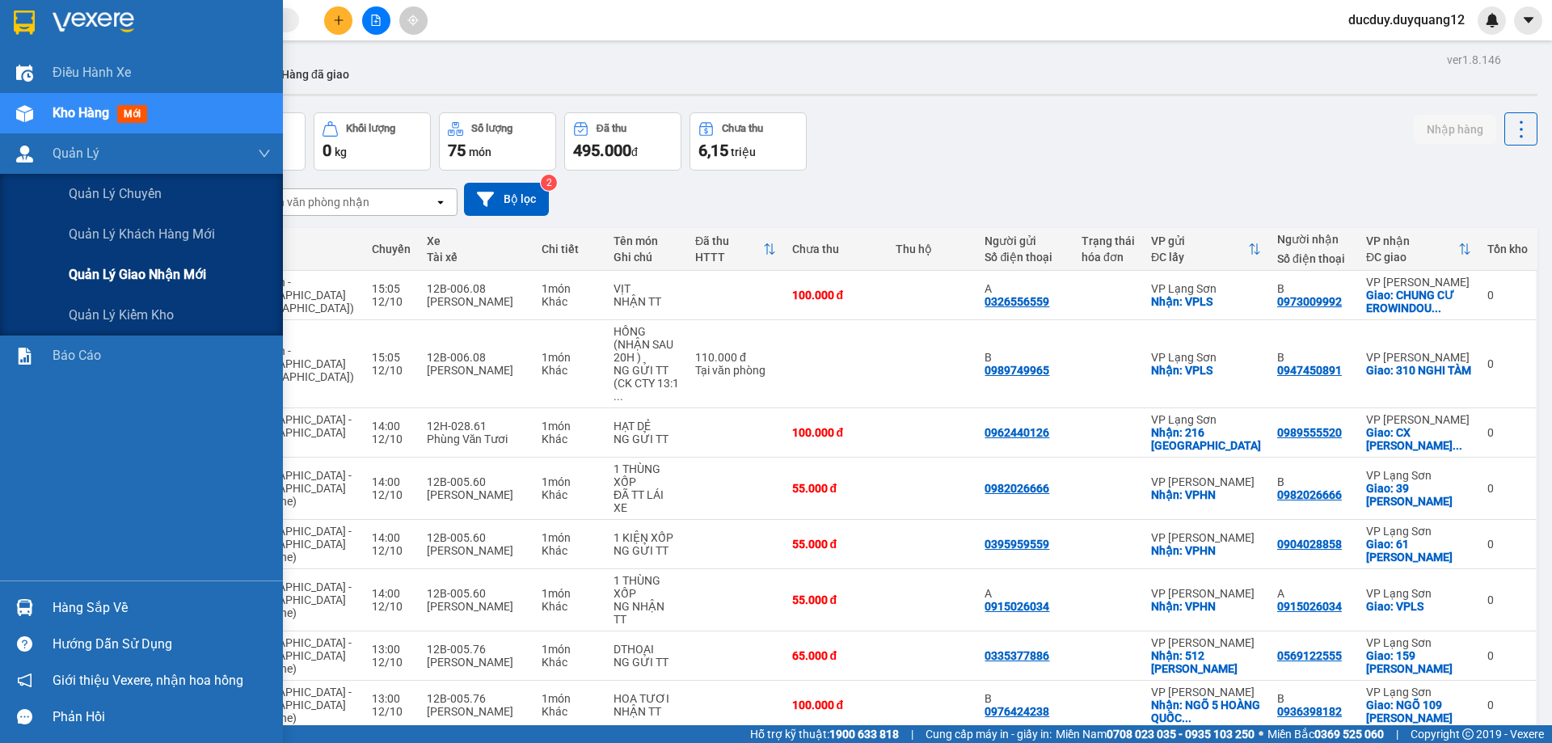
click at [141, 272] on span "Quản lý giao nhận mới" at bounding box center [137, 274] width 137 height 20
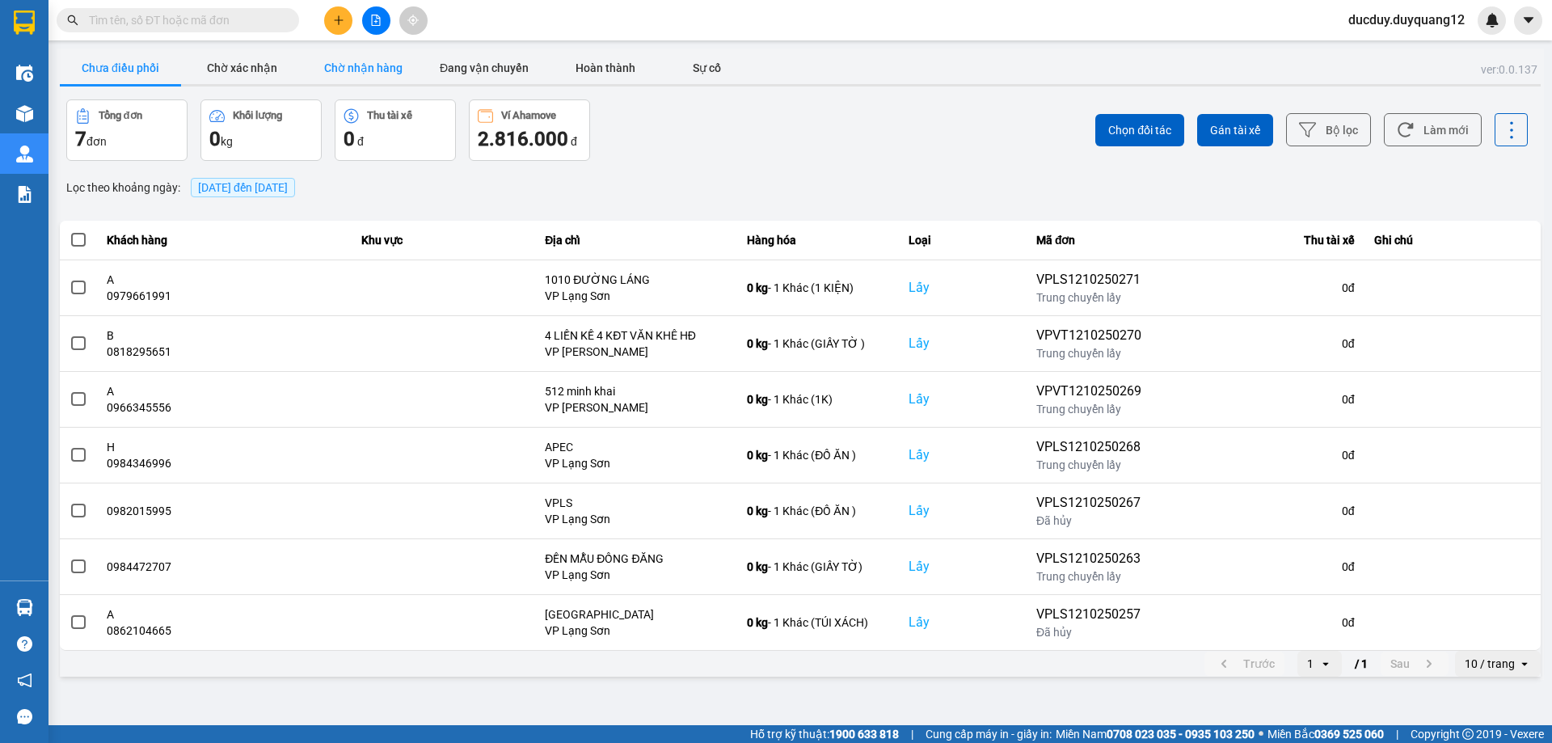
click at [379, 61] on button "Chờ nhận hàng" at bounding box center [362, 68] width 121 height 32
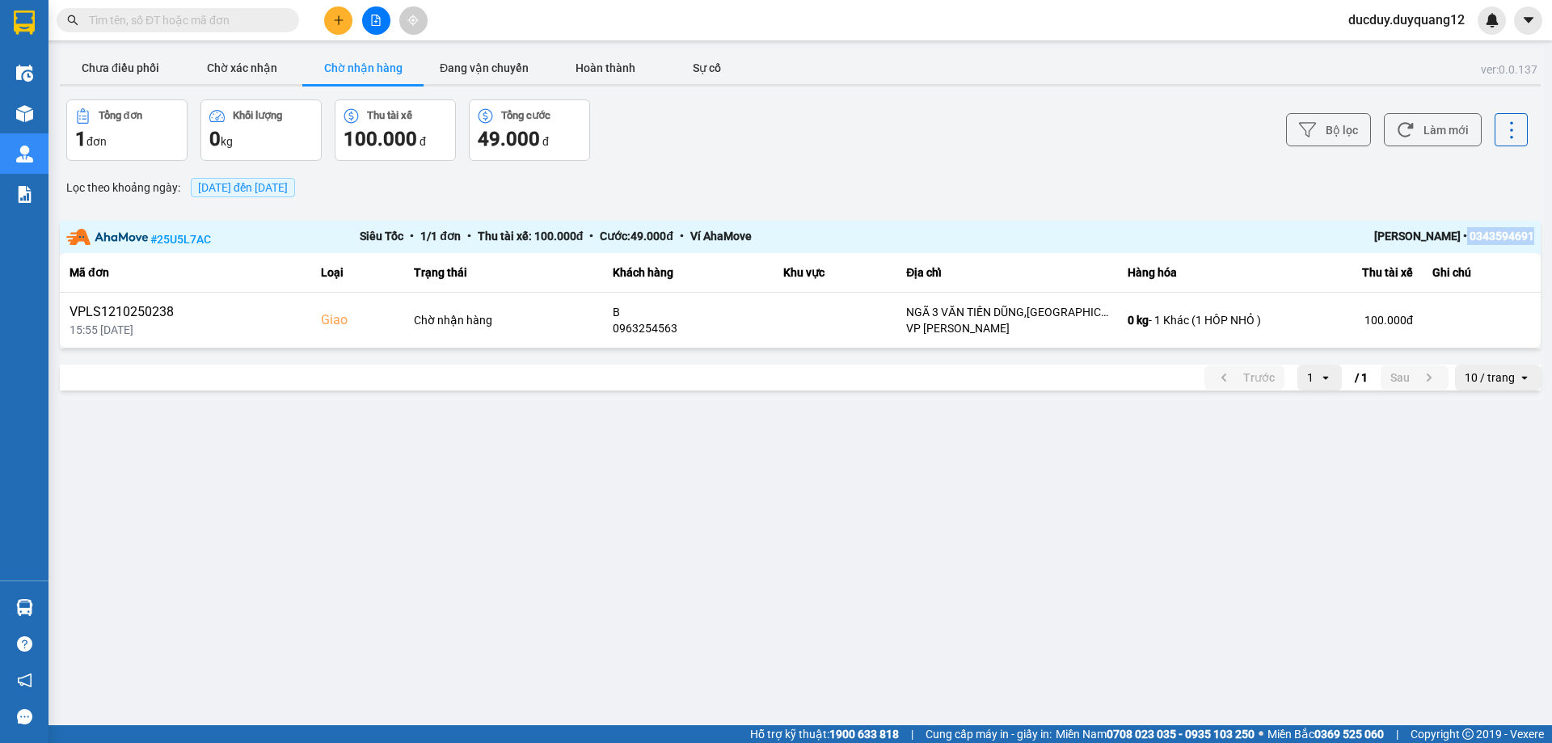
drag, startPoint x: 1465, startPoint y: 232, endPoint x: 1537, endPoint y: 233, distance: 71.9
click at [1545, 232] on main "ver: 0.0.137 Chưa điều phối Chờ xác nhận Chờ nhận hàng Đang vận chuyển Hoàn thà…" at bounding box center [776, 362] width 1552 height 725
copy div "0343594691"
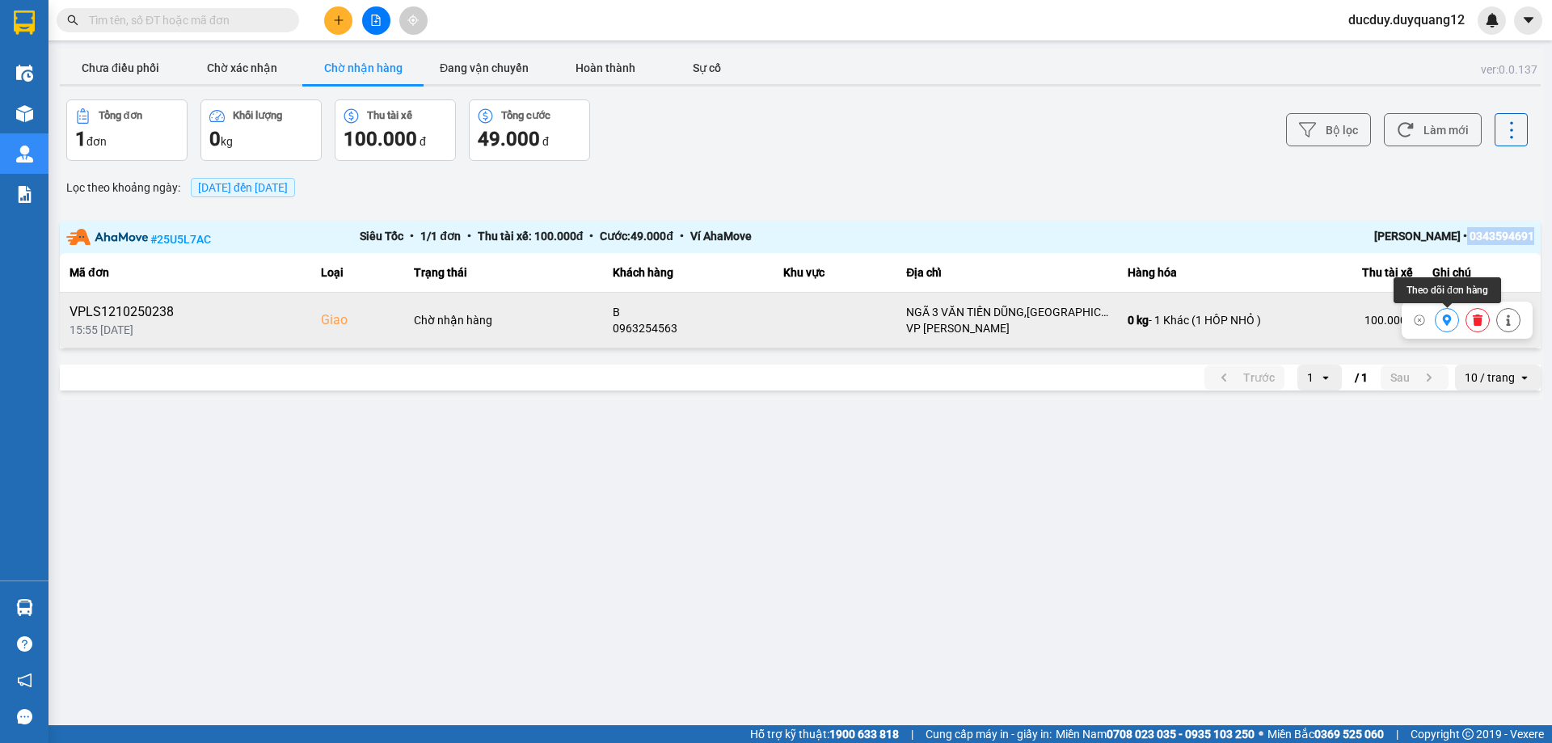
click at [1450, 323] on icon at bounding box center [1446, 319] width 11 height 11
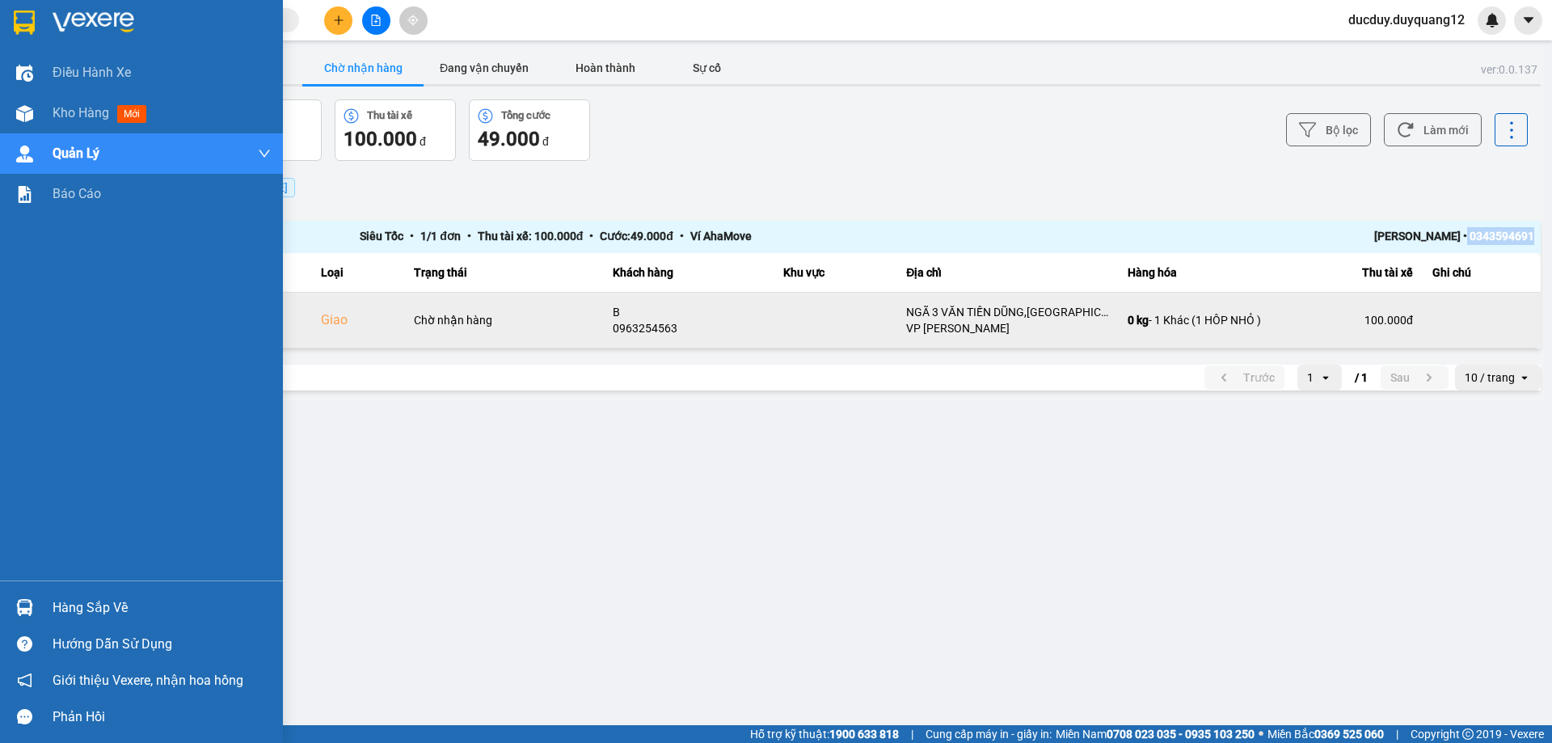
drag, startPoint x: 81, startPoint y: 603, endPoint x: 107, endPoint y: 601, distance: 25.9
click at [83, 603] on div "Hàng sắp về" at bounding box center [162, 608] width 218 height 24
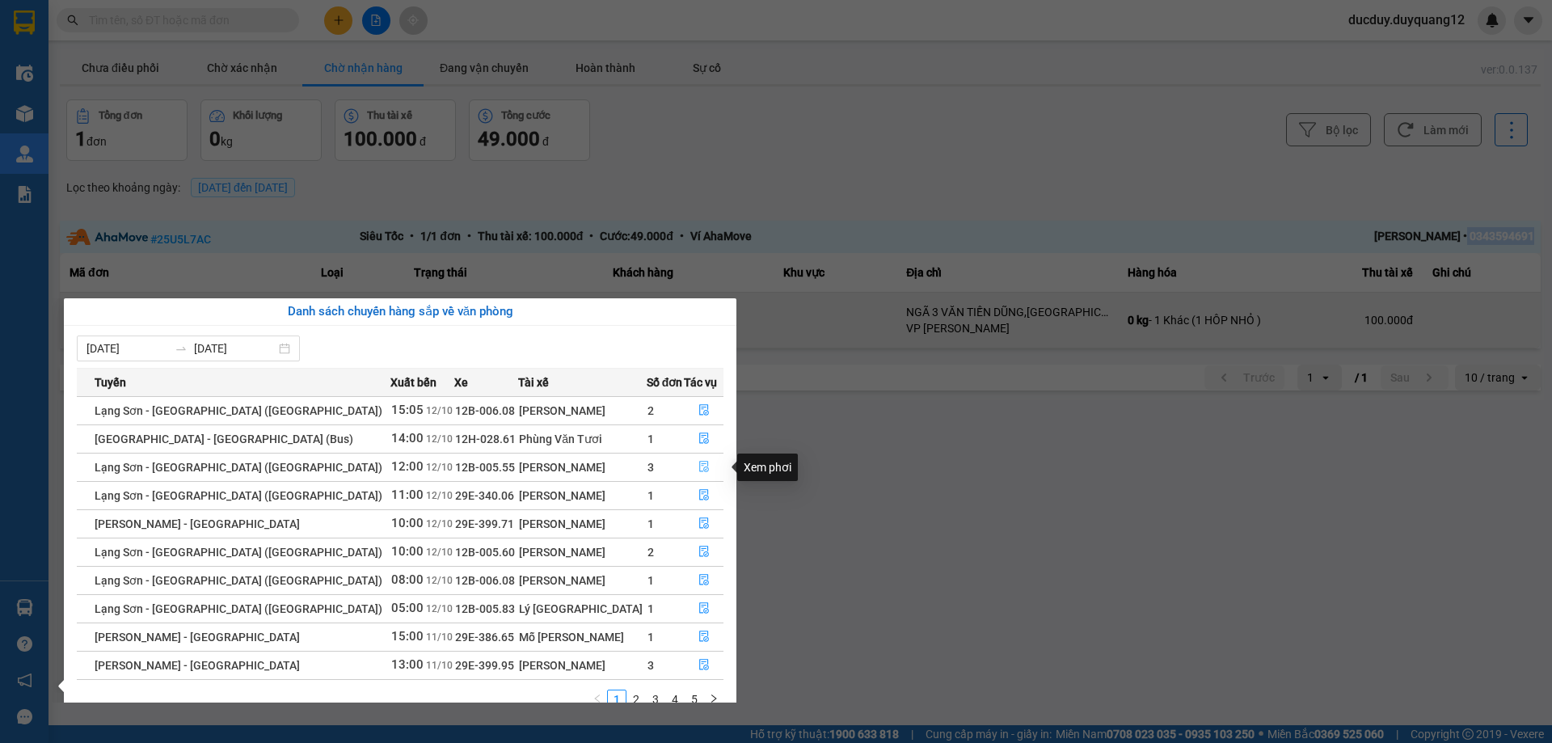
click at [701, 466] on icon "file-done" at bounding box center [704, 467] width 10 height 11
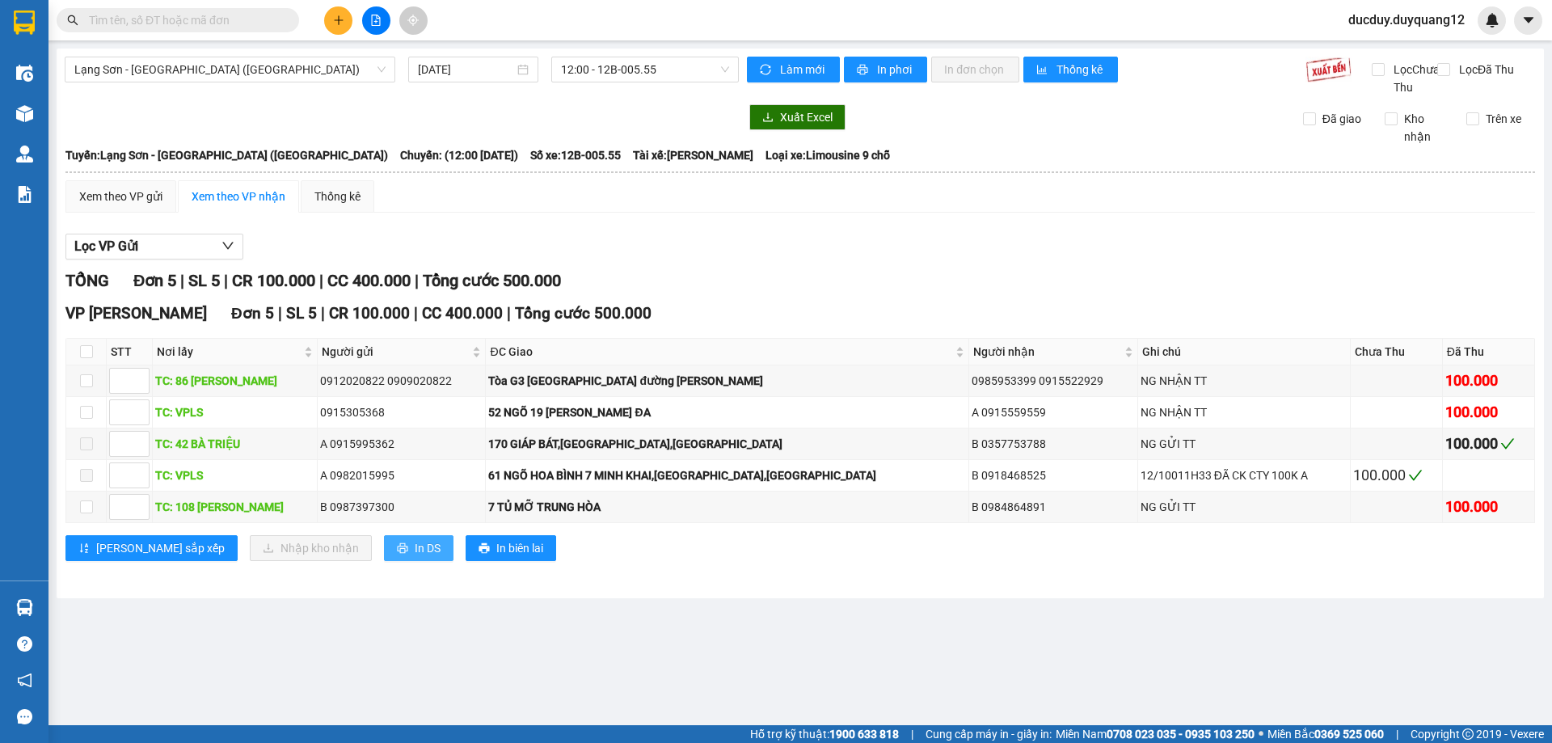
click at [415, 557] on span "In DS" at bounding box center [428, 548] width 26 height 18
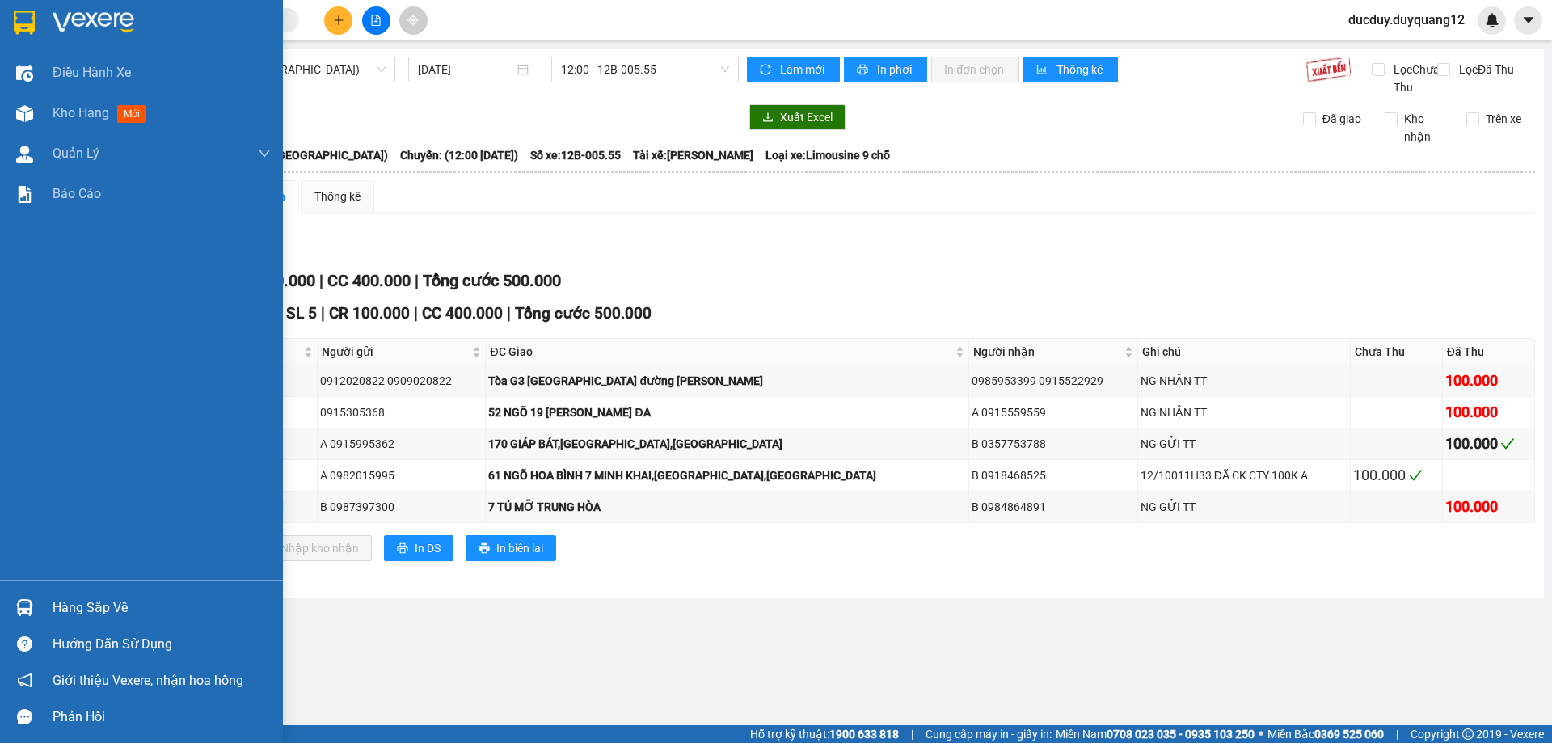
click at [74, 605] on div "Hàng sắp về" at bounding box center [162, 608] width 218 height 24
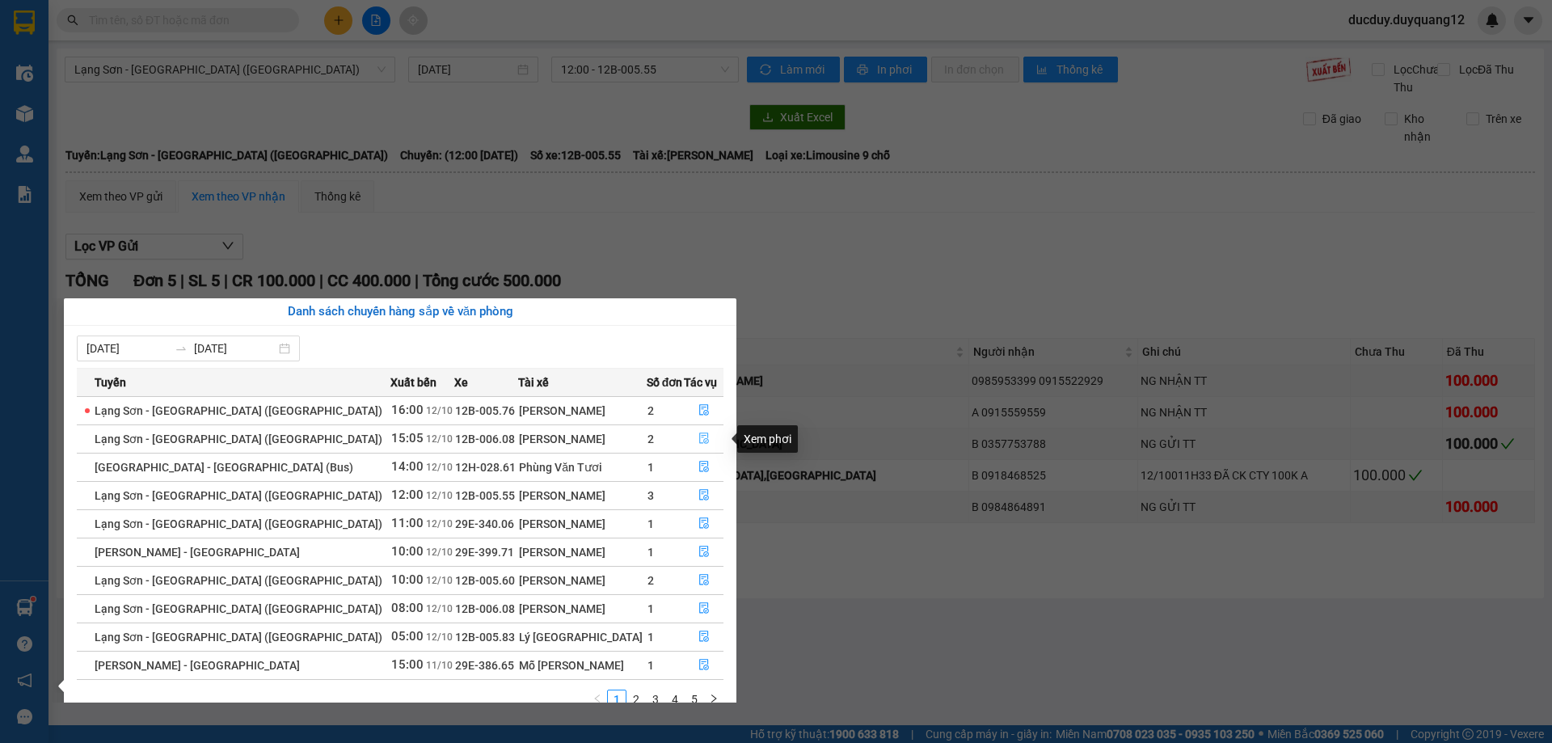
click at [698, 436] on icon "file-done" at bounding box center [703, 437] width 11 height 11
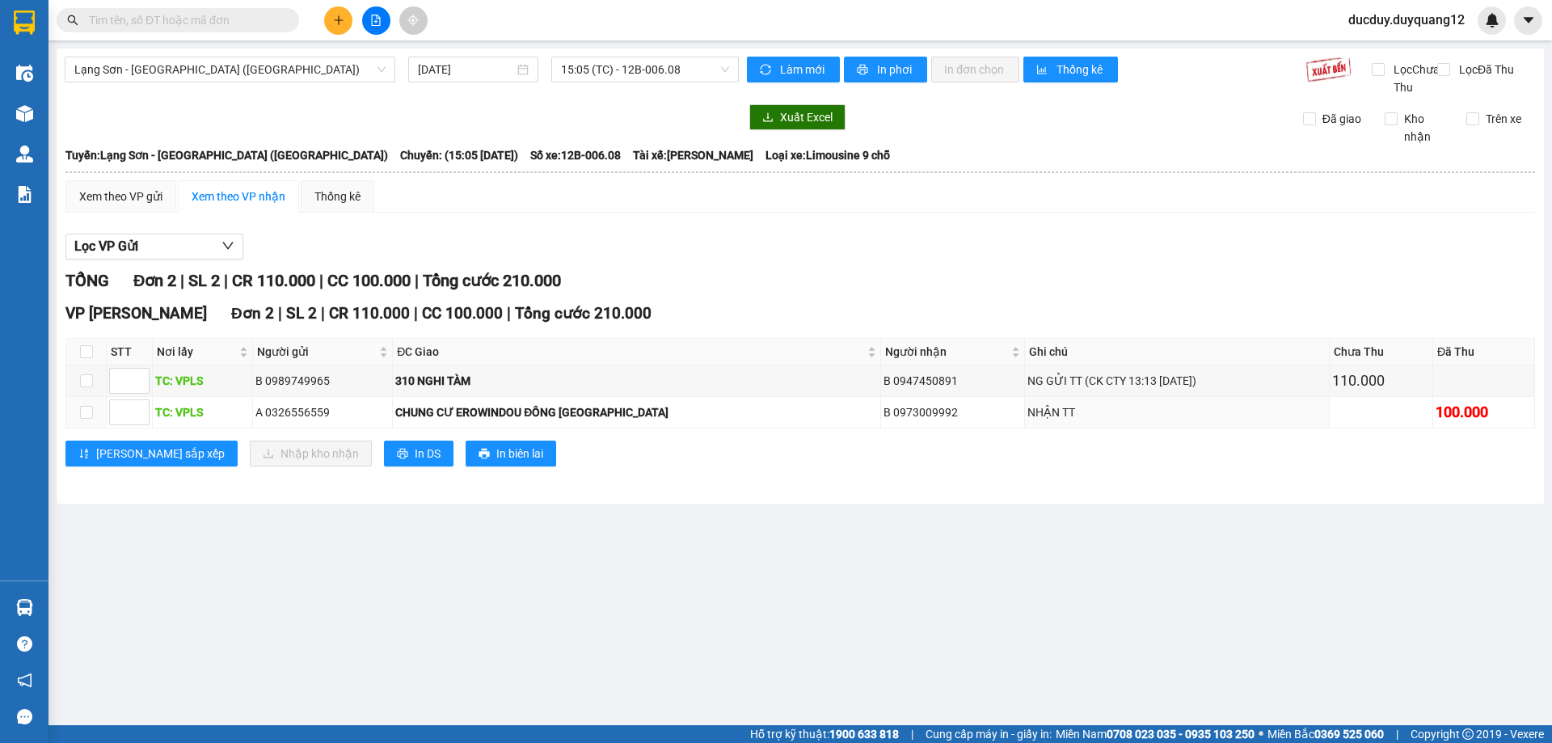
click at [74, 600] on main "[GEOGRAPHIC_DATA] - [GEOGRAPHIC_DATA] ([GEOGRAPHIC_DATA]) [DATE] 15:05 (TC) - 1…" at bounding box center [776, 362] width 1552 height 725
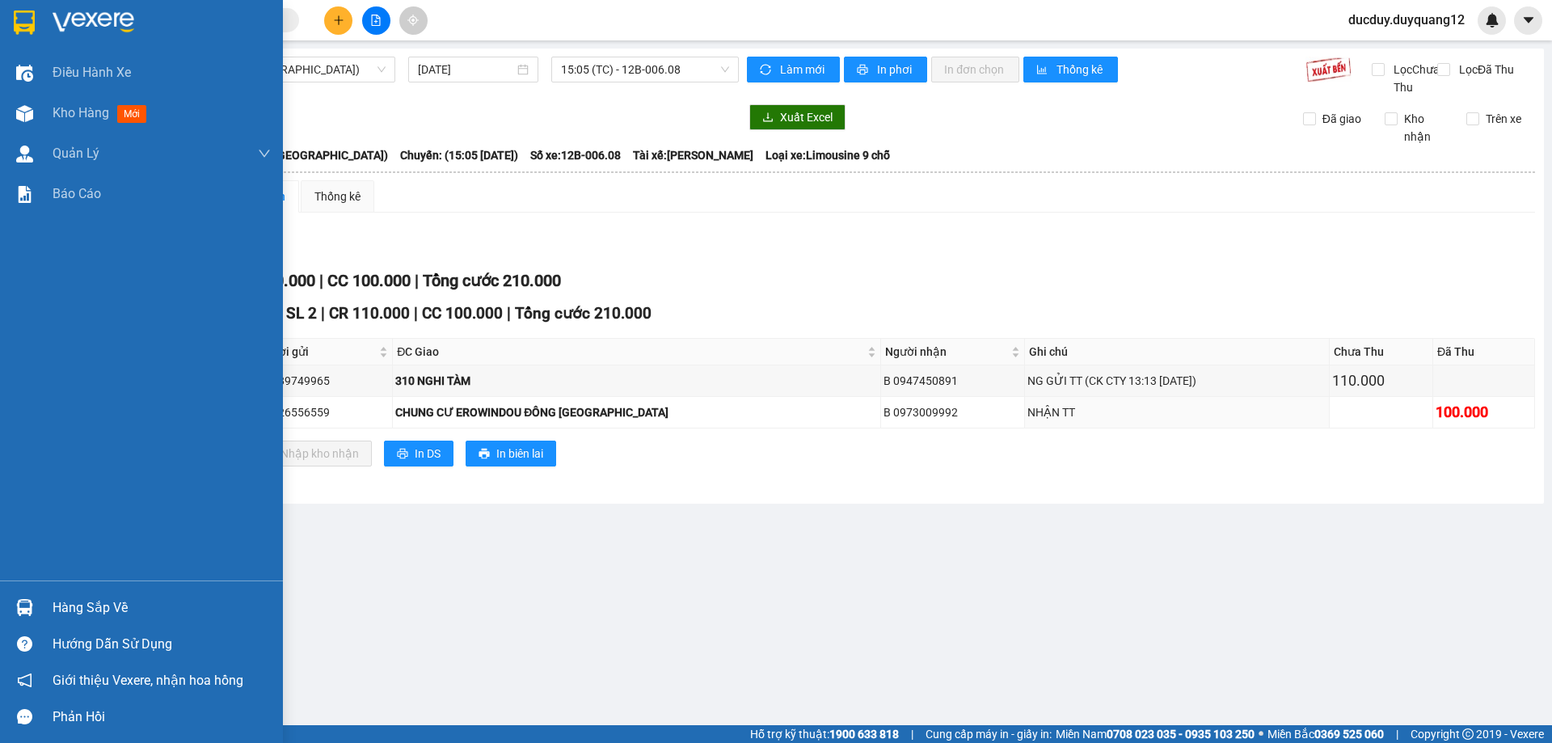
click at [66, 597] on div "Hàng sắp về" at bounding box center [162, 608] width 218 height 24
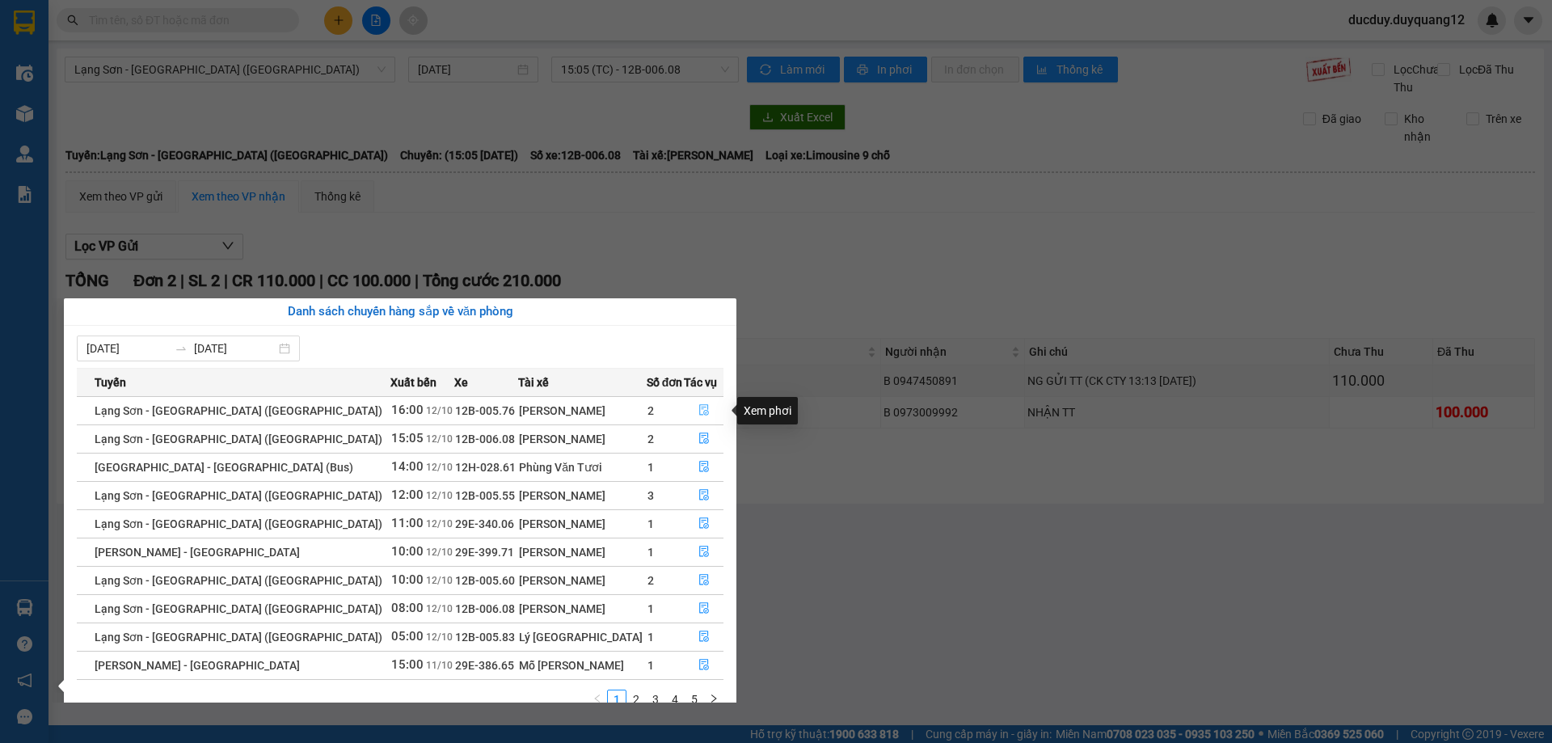
click at [699, 405] on icon "file-done" at bounding box center [704, 410] width 10 height 11
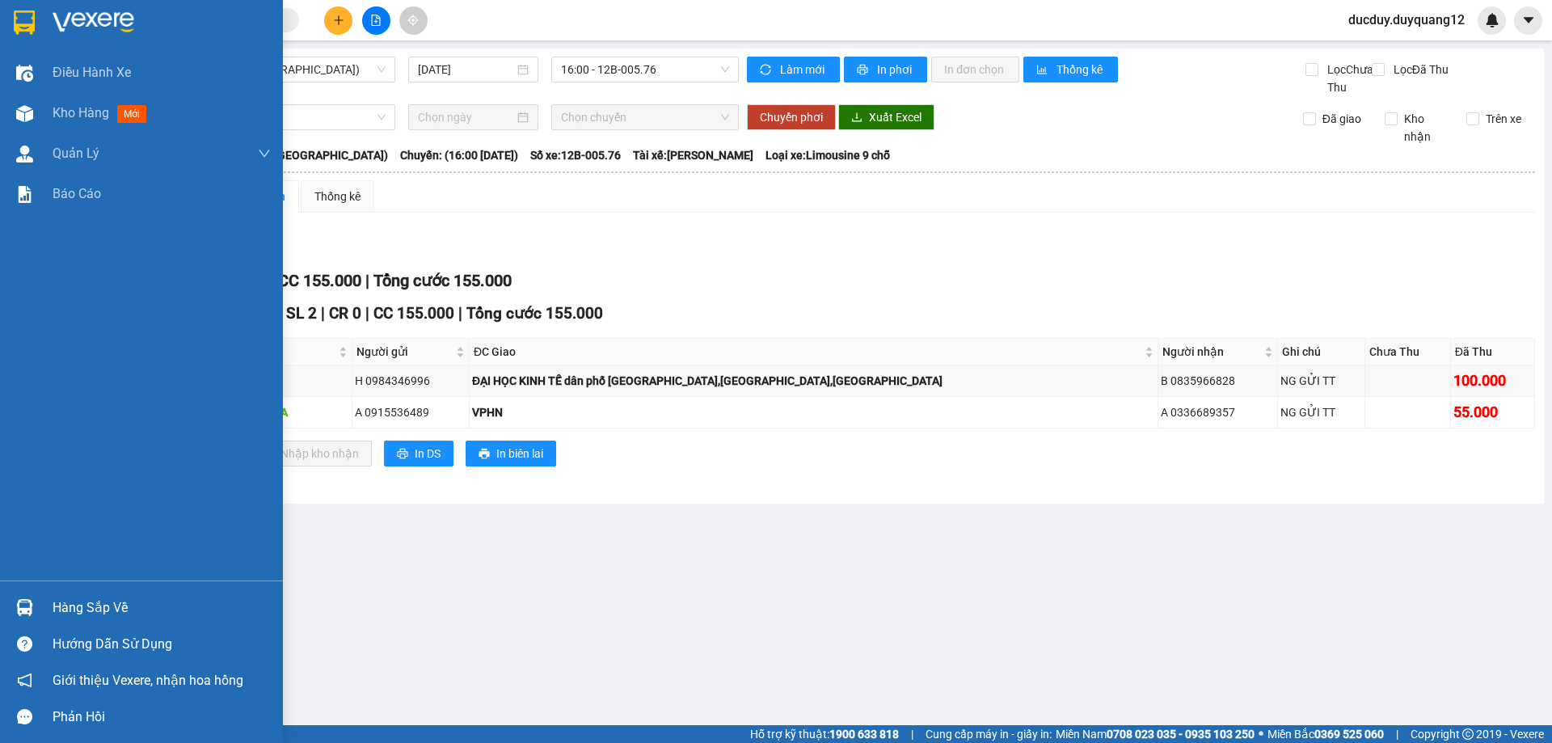
drag, startPoint x: 36, startPoint y: 605, endPoint x: 57, endPoint y: 607, distance: 21.2
click at [57, 607] on div "Hàng sắp về" at bounding box center [162, 608] width 218 height 24
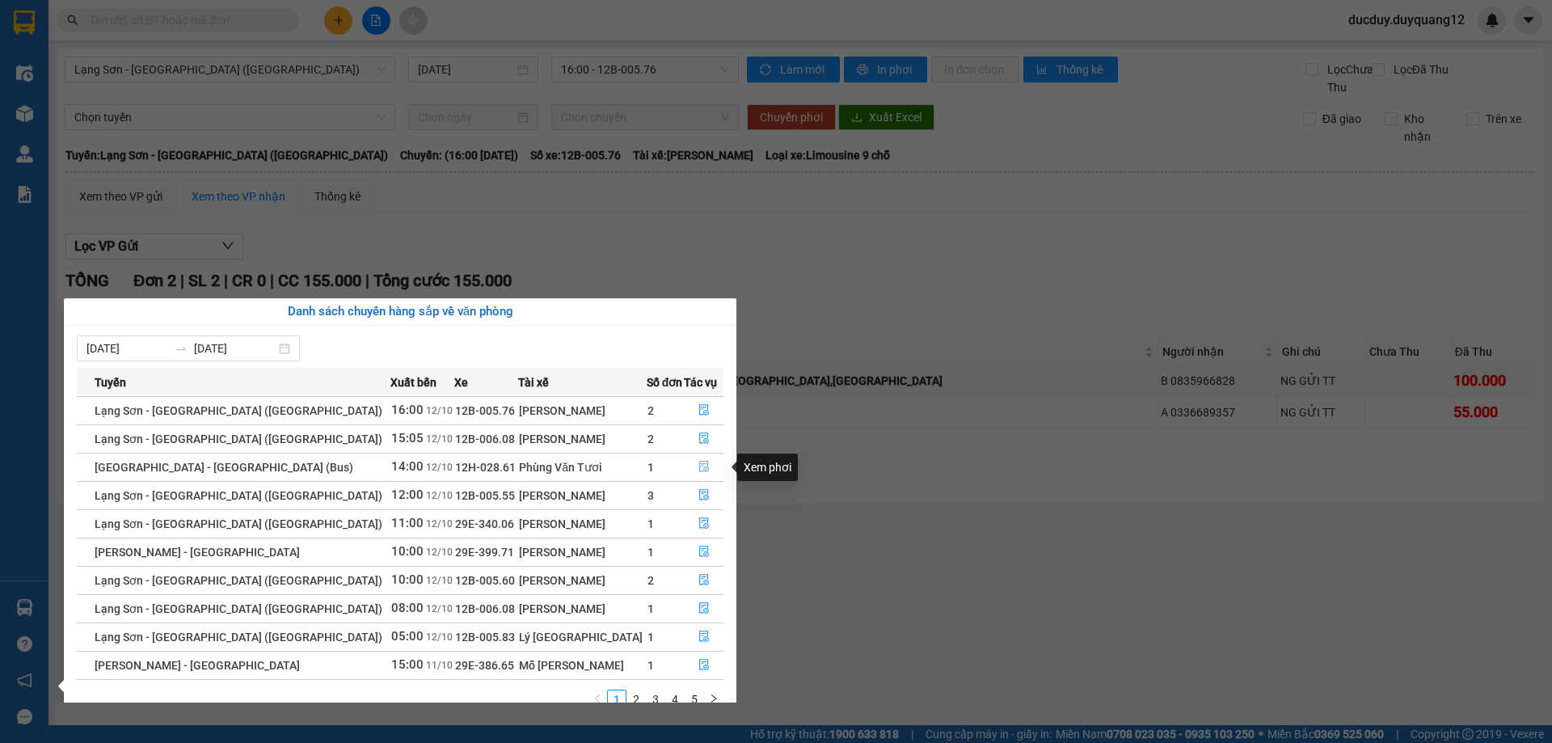
drag, startPoint x: 694, startPoint y: 465, endPoint x: 715, endPoint y: 665, distance: 201.6
click at [698, 465] on icon "file-done" at bounding box center [703, 466] width 11 height 11
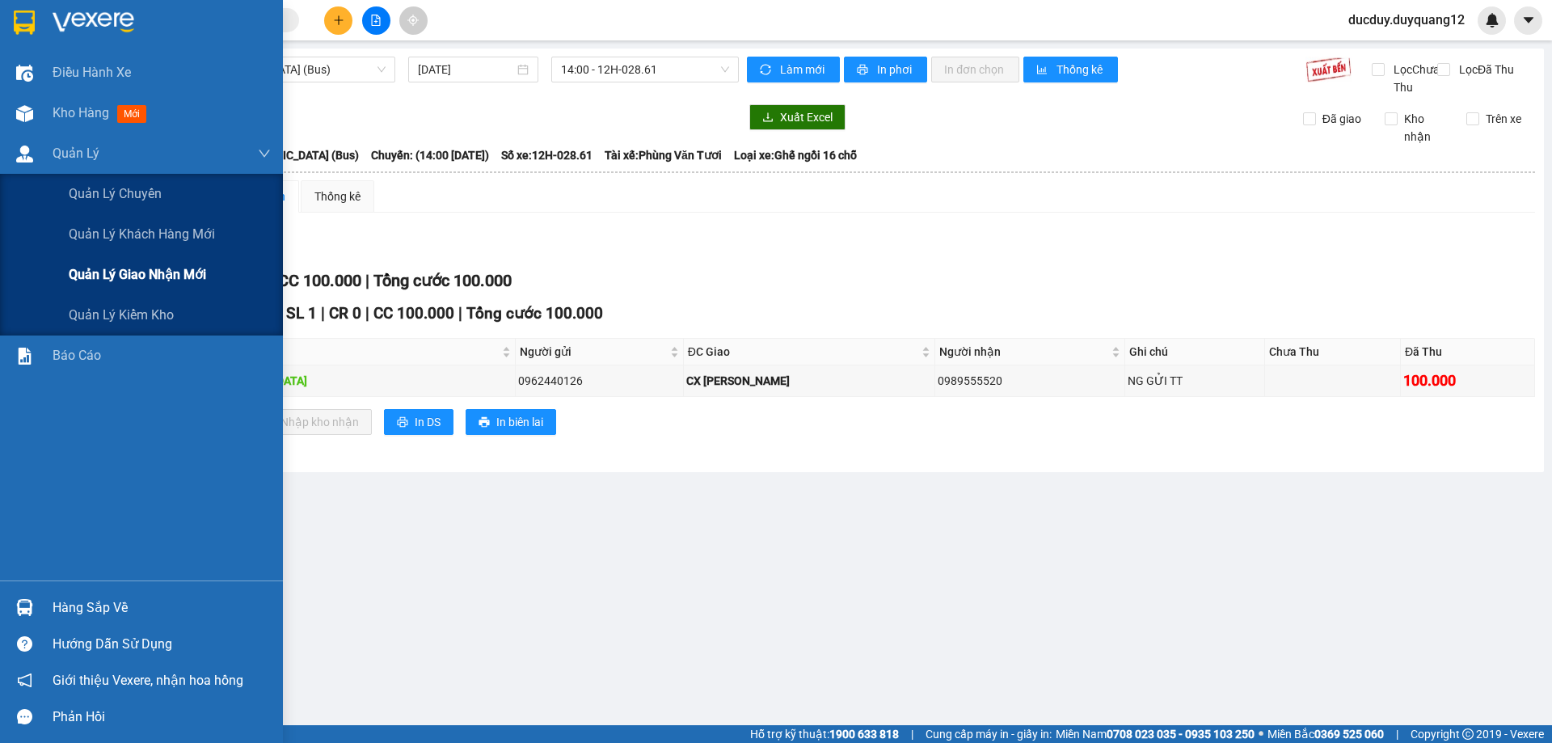
click at [109, 264] on div "Quản lý giao nhận mới" at bounding box center [170, 275] width 202 height 40
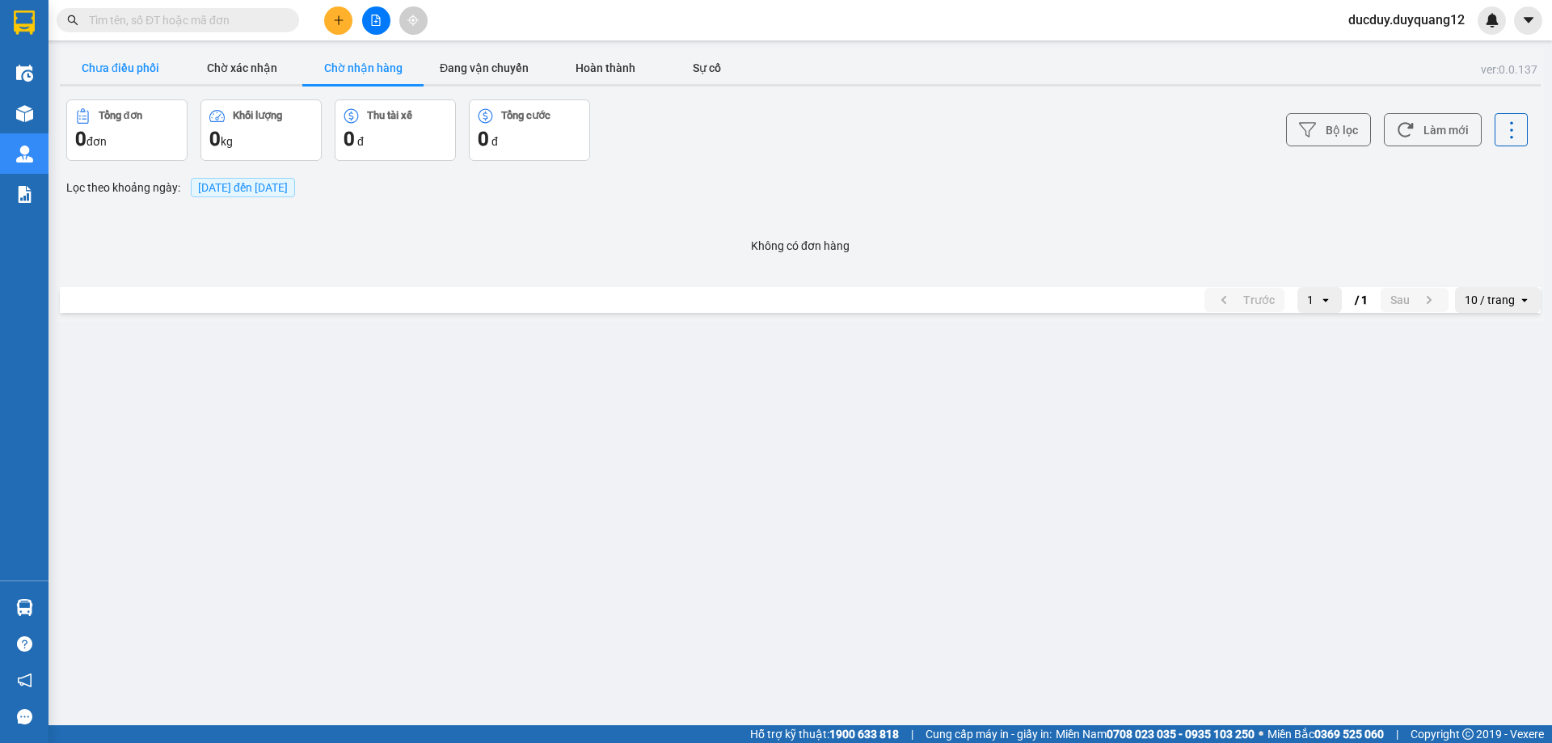
click at [138, 74] on button "Chưa điều phối" at bounding box center [120, 68] width 121 height 32
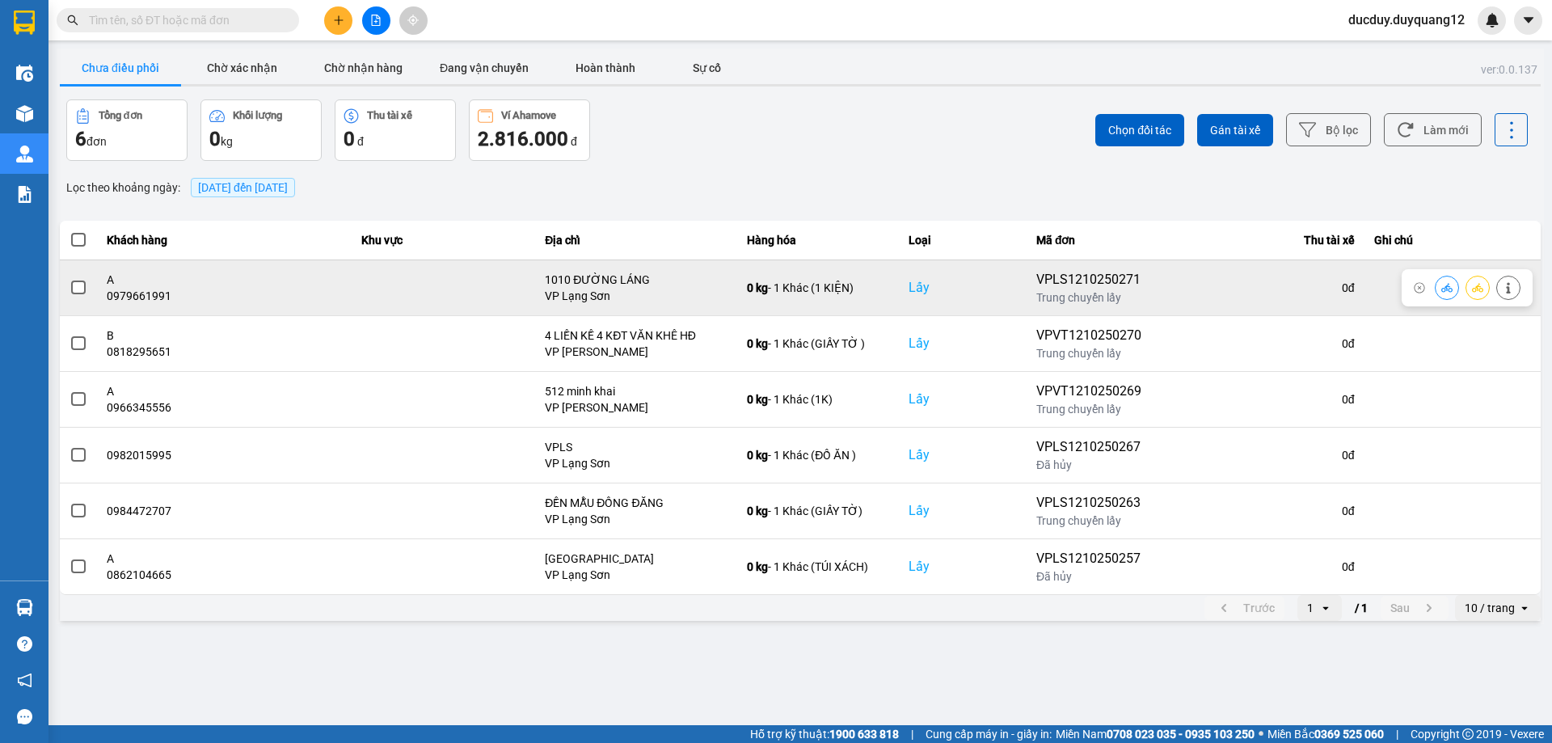
click at [1512, 288] on icon at bounding box center [1508, 287] width 11 height 11
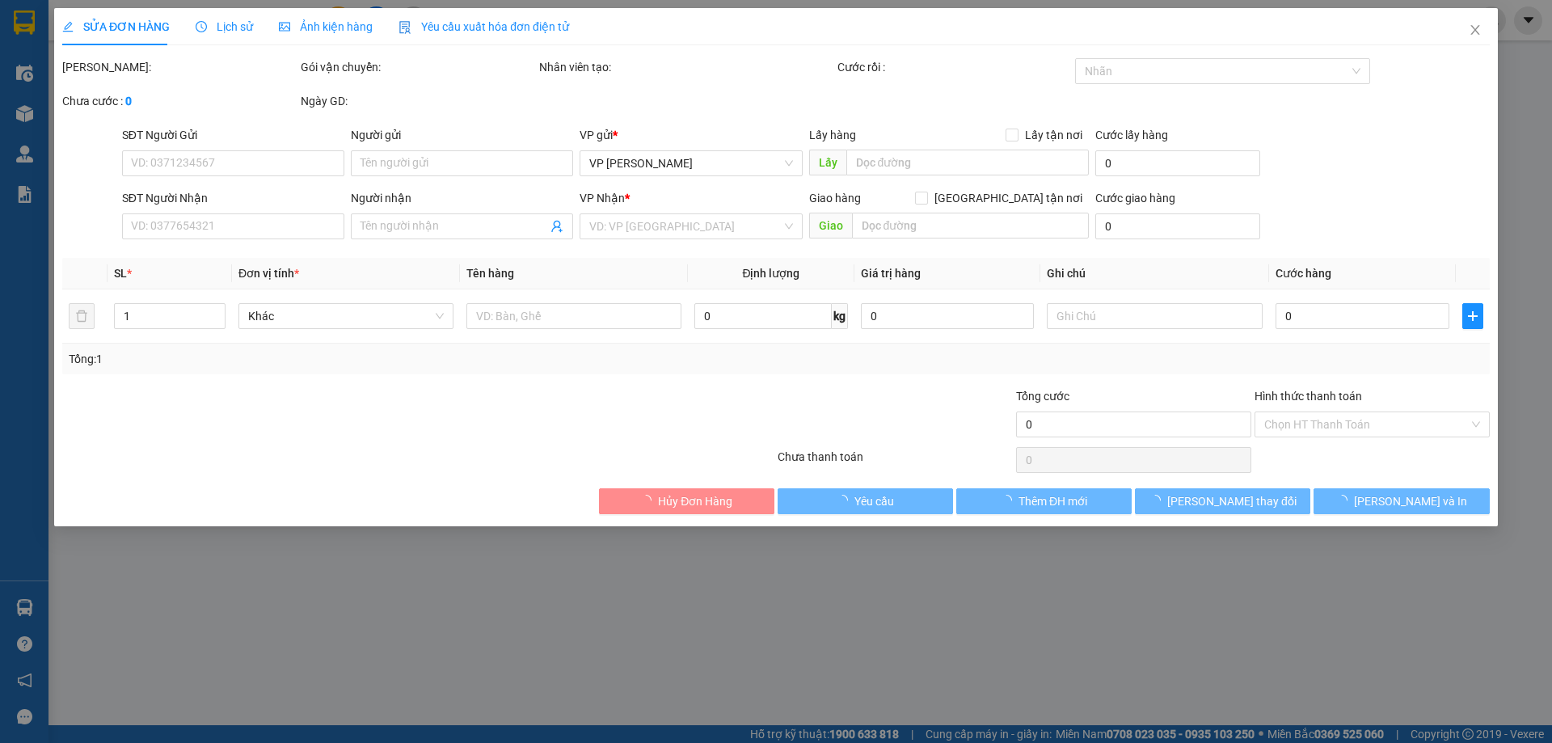
type input "0979661991"
type input "A"
checkbox input "true"
type input "1010 ĐƯỜNG LÁNG"
type input "0869640695"
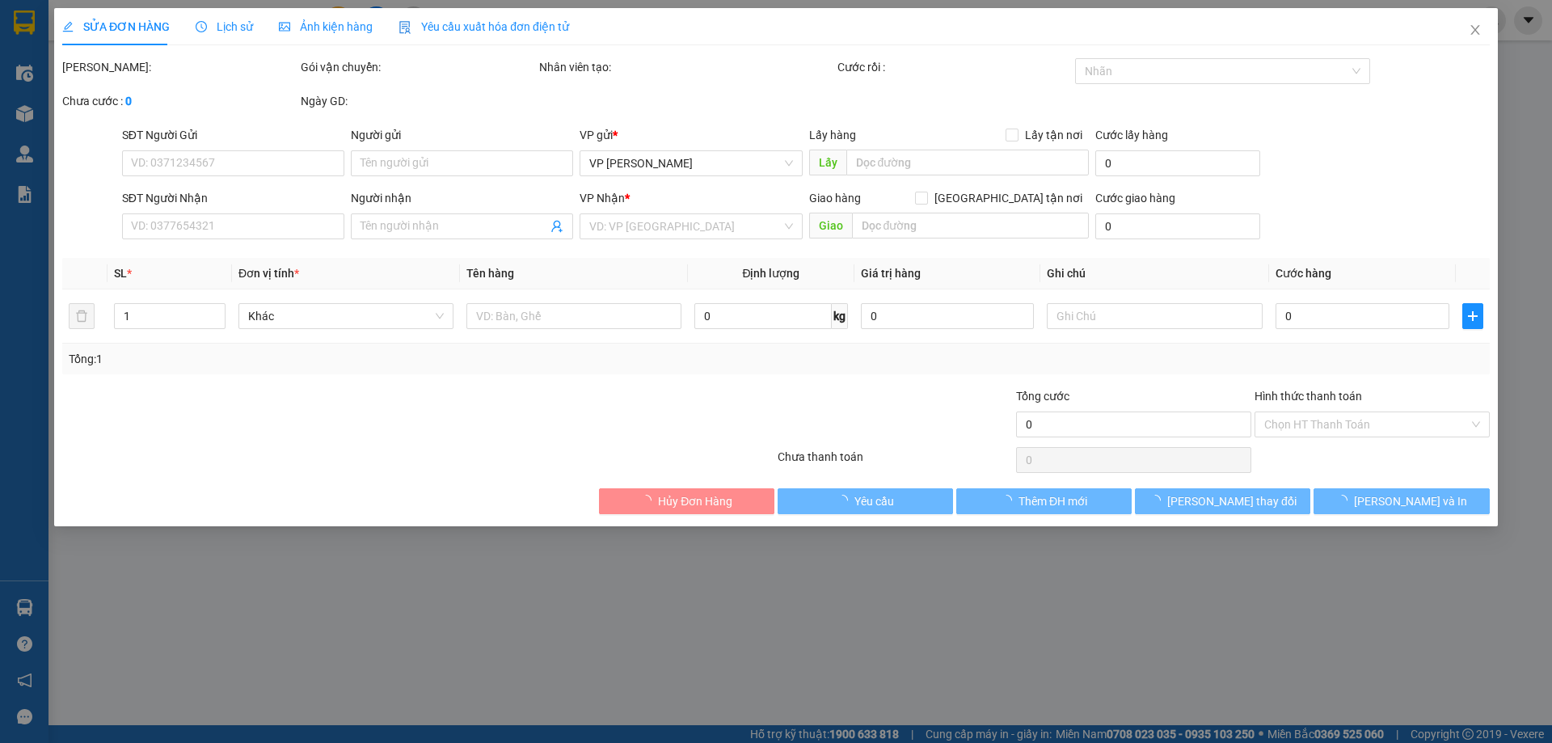
type input "A"
checkbox input "true"
type input "59 NGUYỄN DU"
type input "100.000"
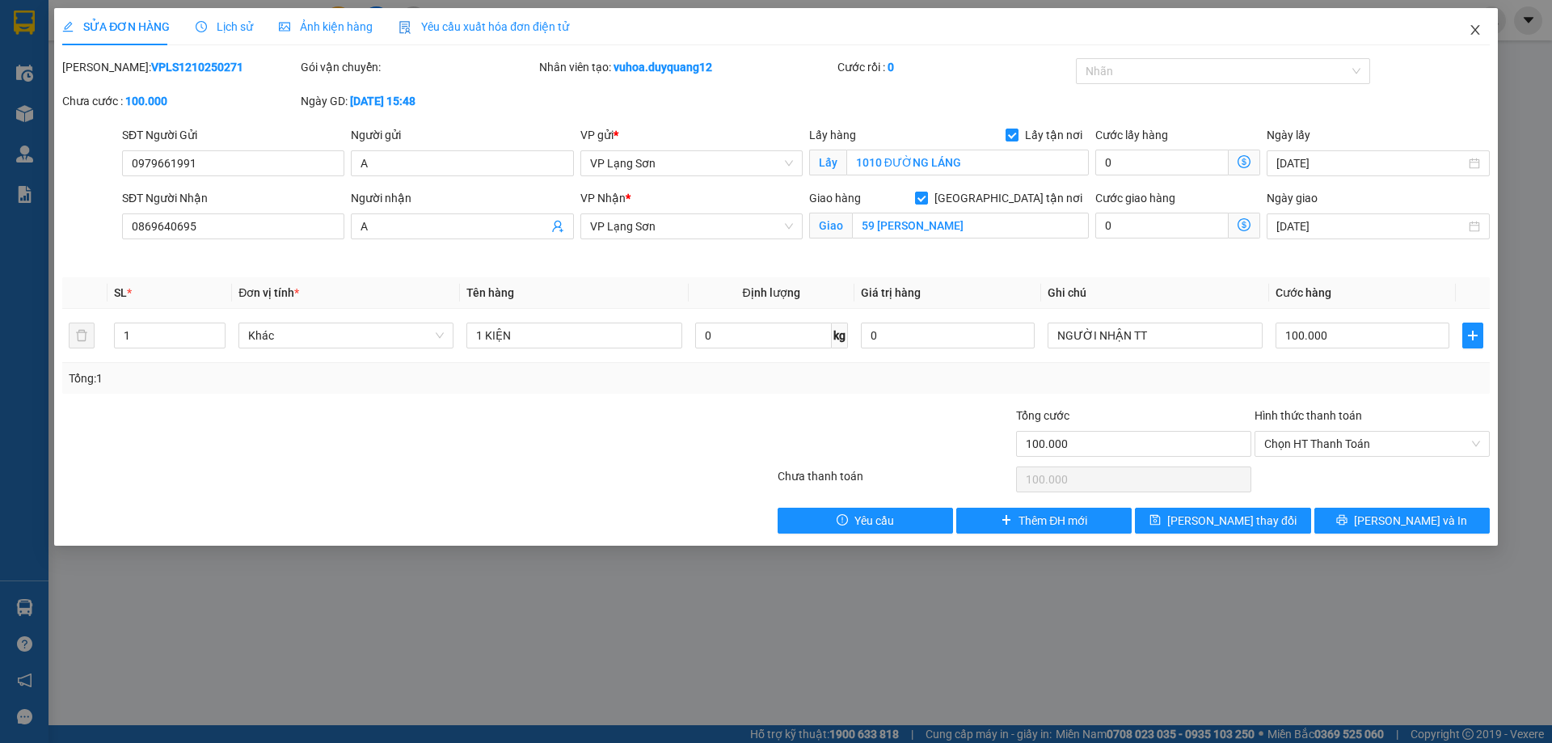
click at [1476, 35] on icon "close" at bounding box center [1475, 29] width 13 height 13
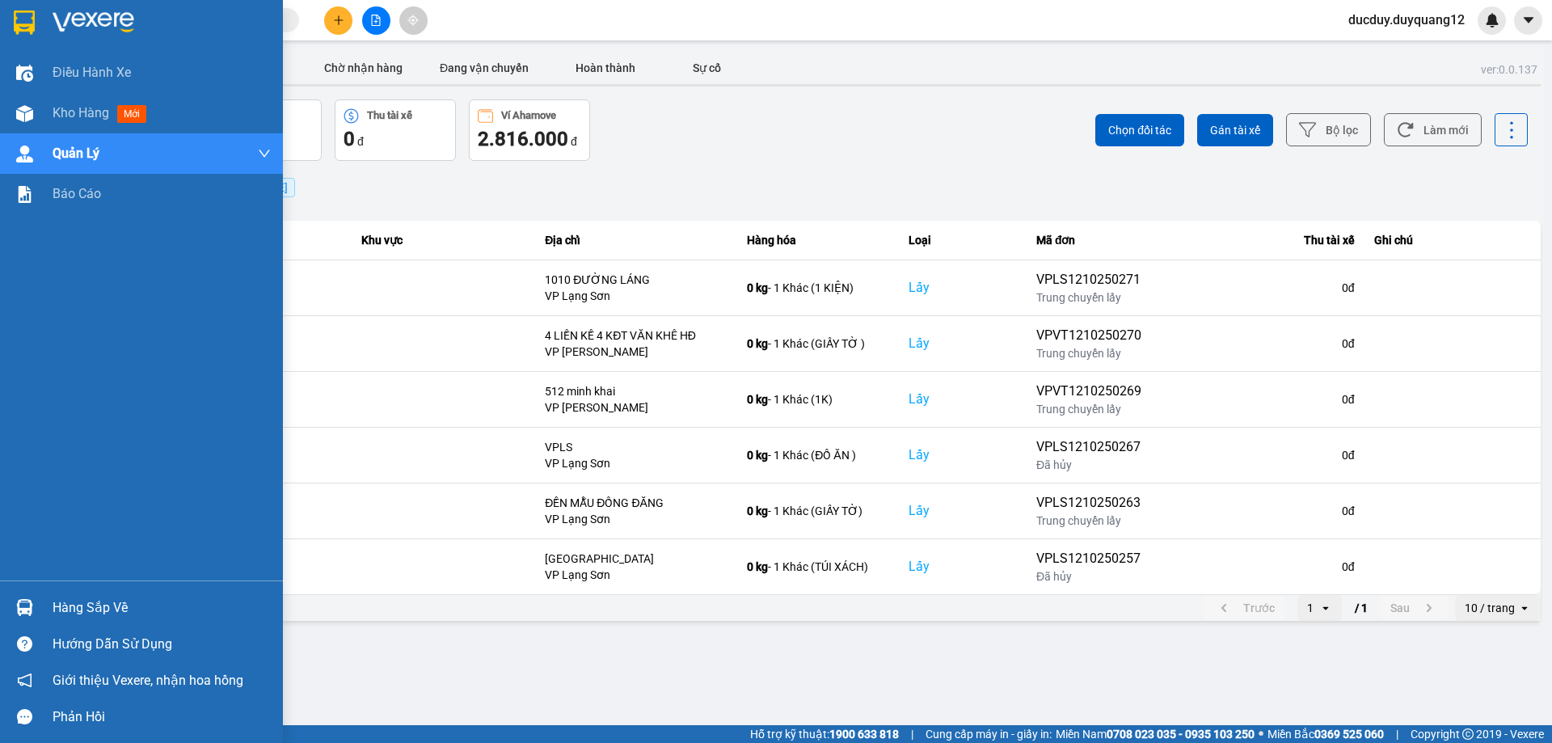
click at [77, 601] on div "Hàng sắp về" at bounding box center [162, 608] width 218 height 24
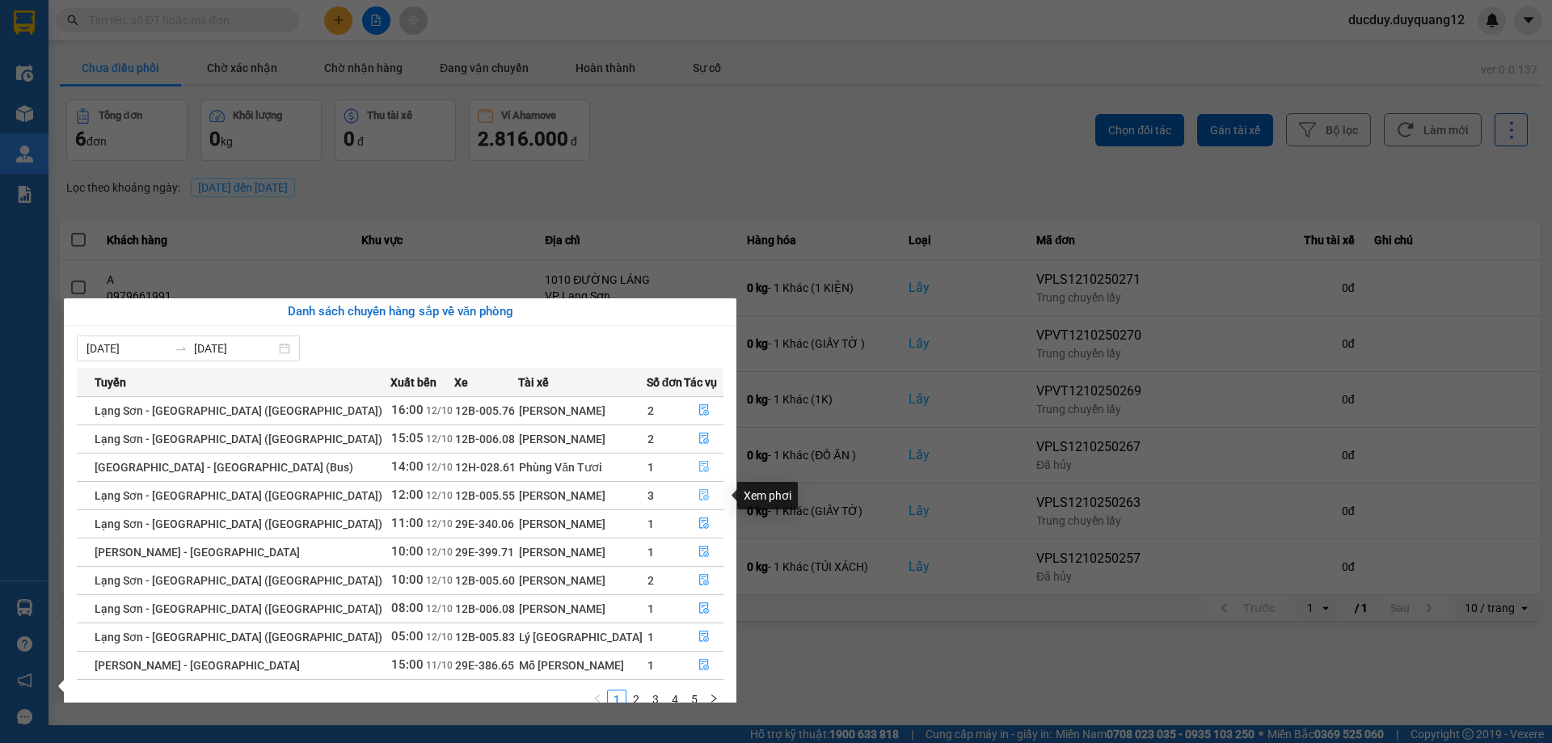
drag, startPoint x: 691, startPoint y: 466, endPoint x: 693, endPoint y: 497, distance: 31.6
click at [693, 497] on tbody "Lạng Sơn - Hà Nội (Limousine) 16:00 12/10 12B-005.76 Bùi Thanh Bình 2 Lạng Sơn …" at bounding box center [400, 537] width 647 height 283
click at [699, 549] on icon "file-done" at bounding box center [704, 551] width 10 height 11
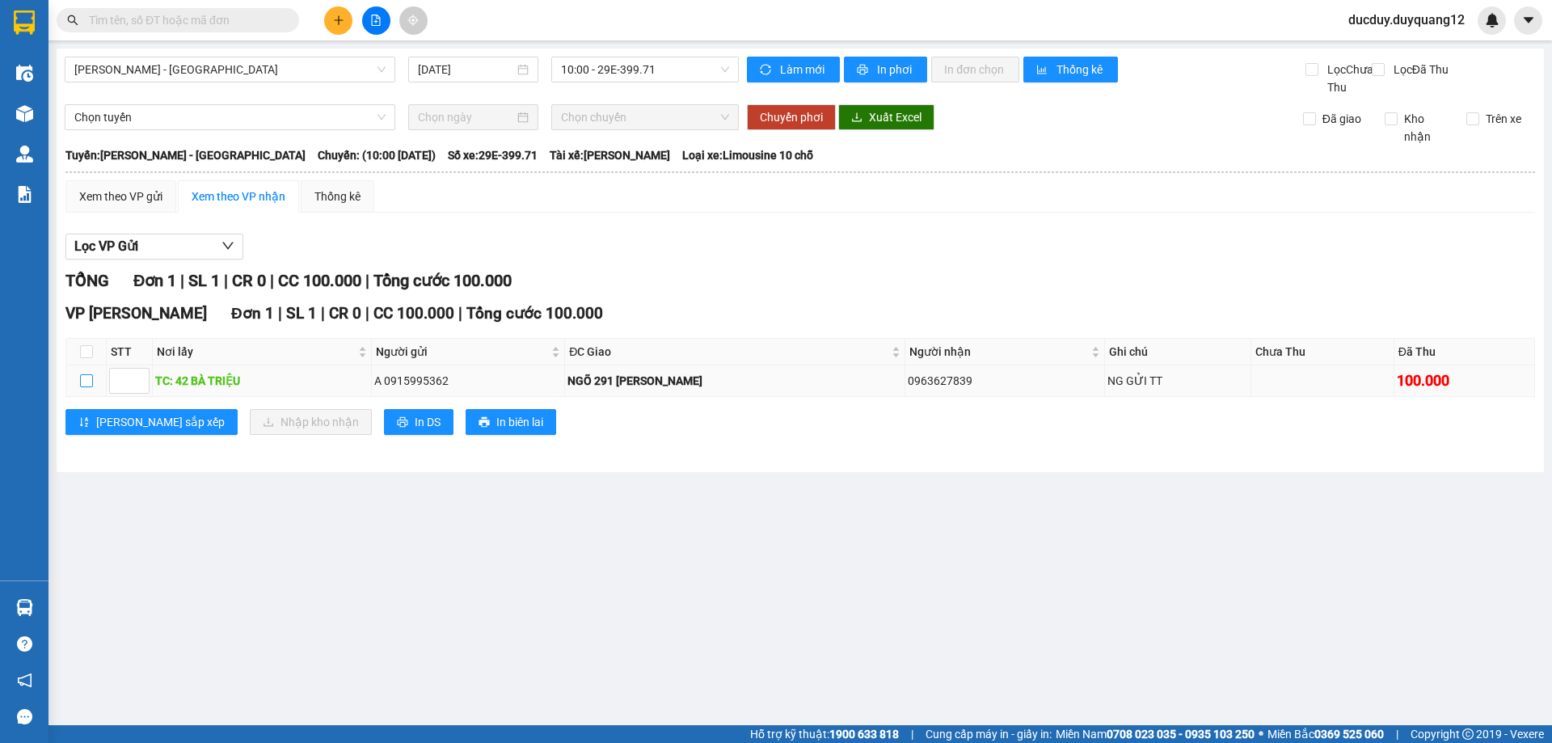
click at [84, 387] on input "checkbox" at bounding box center [86, 380] width 13 height 13
checkbox input "true"
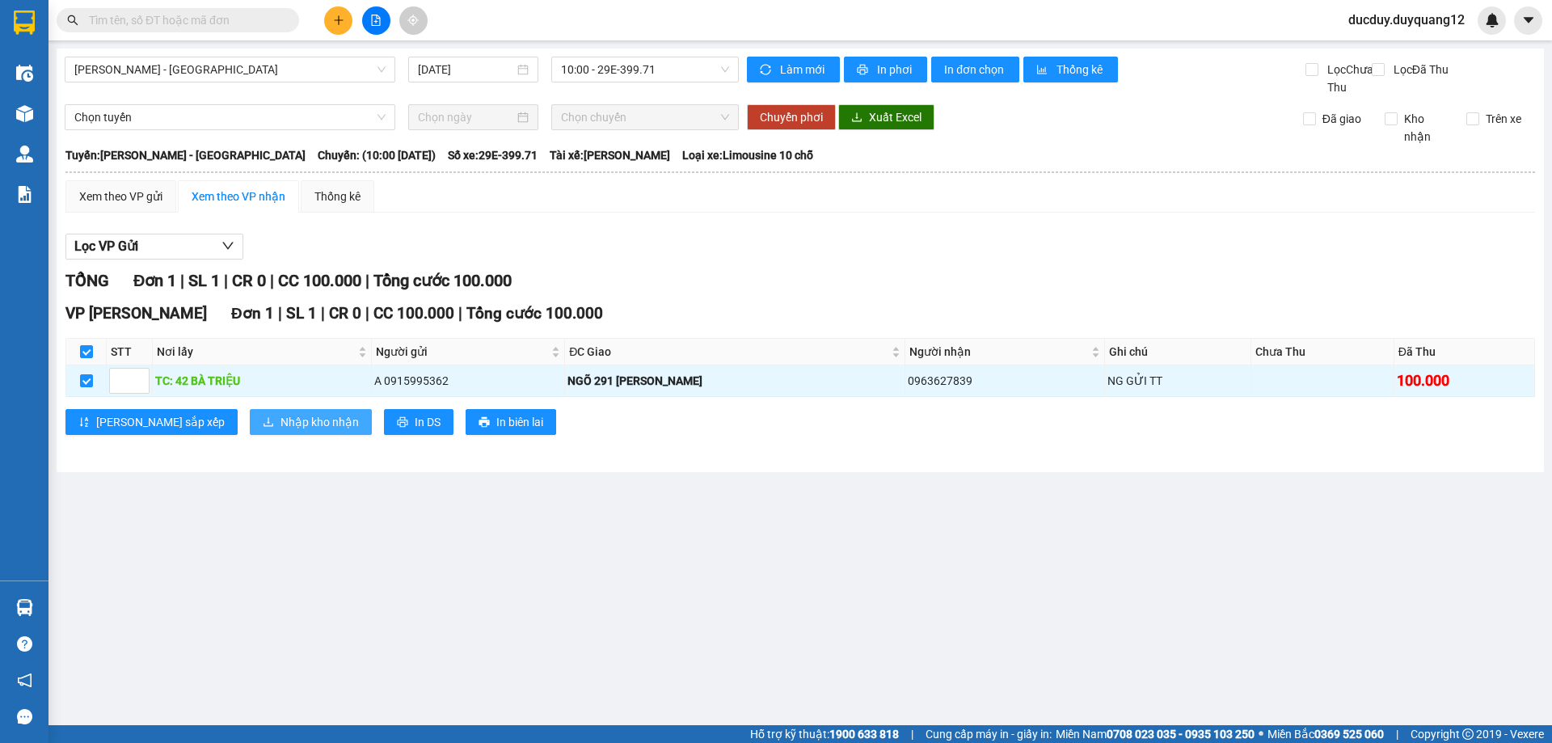
click at [280, 431] on span "Nhập kho nhận" at bounding box center [319, 422] width 78 height 18
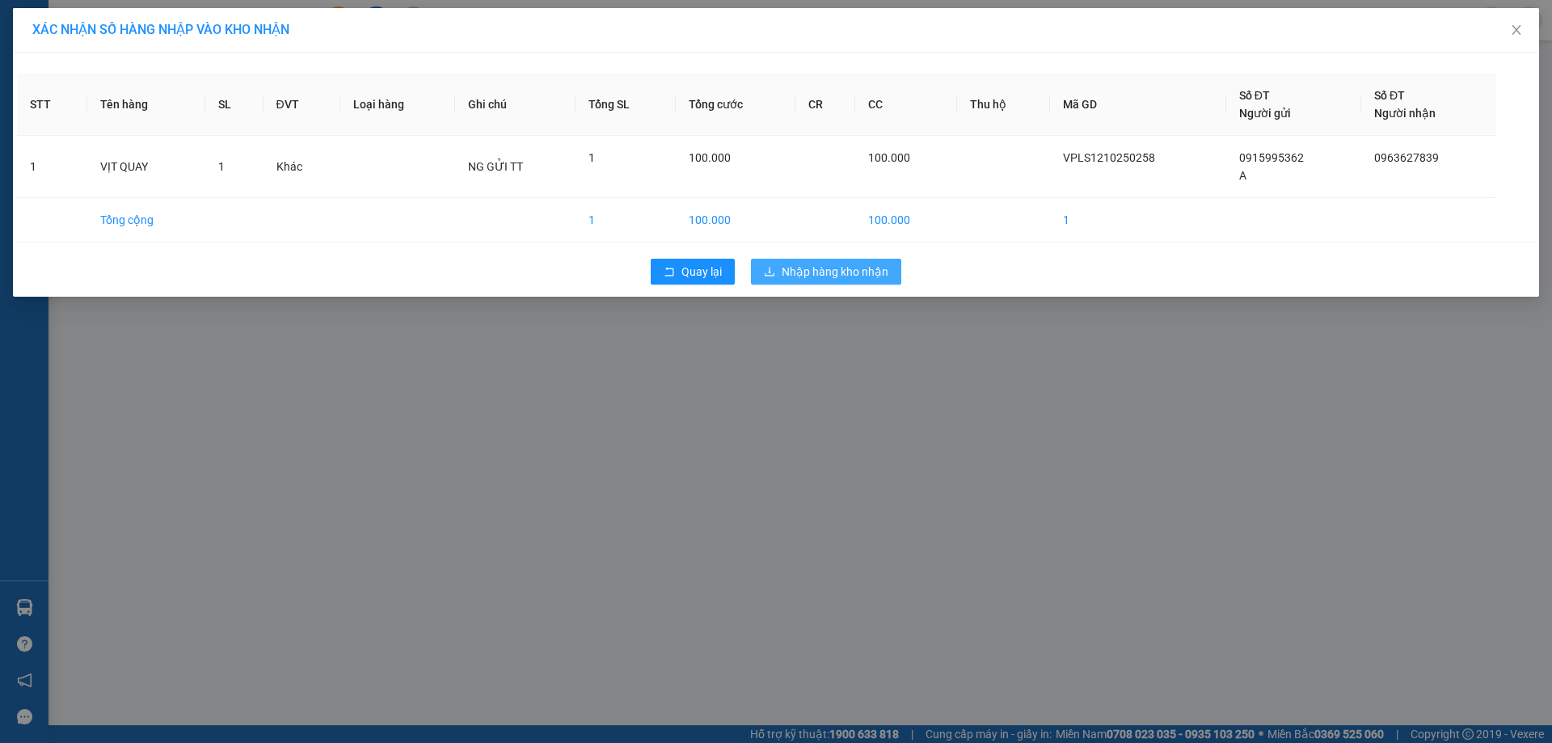
click at [850, 272] on span "Nhập hàng kho nhận" at bounding box center [835, 272] width 107 height 18
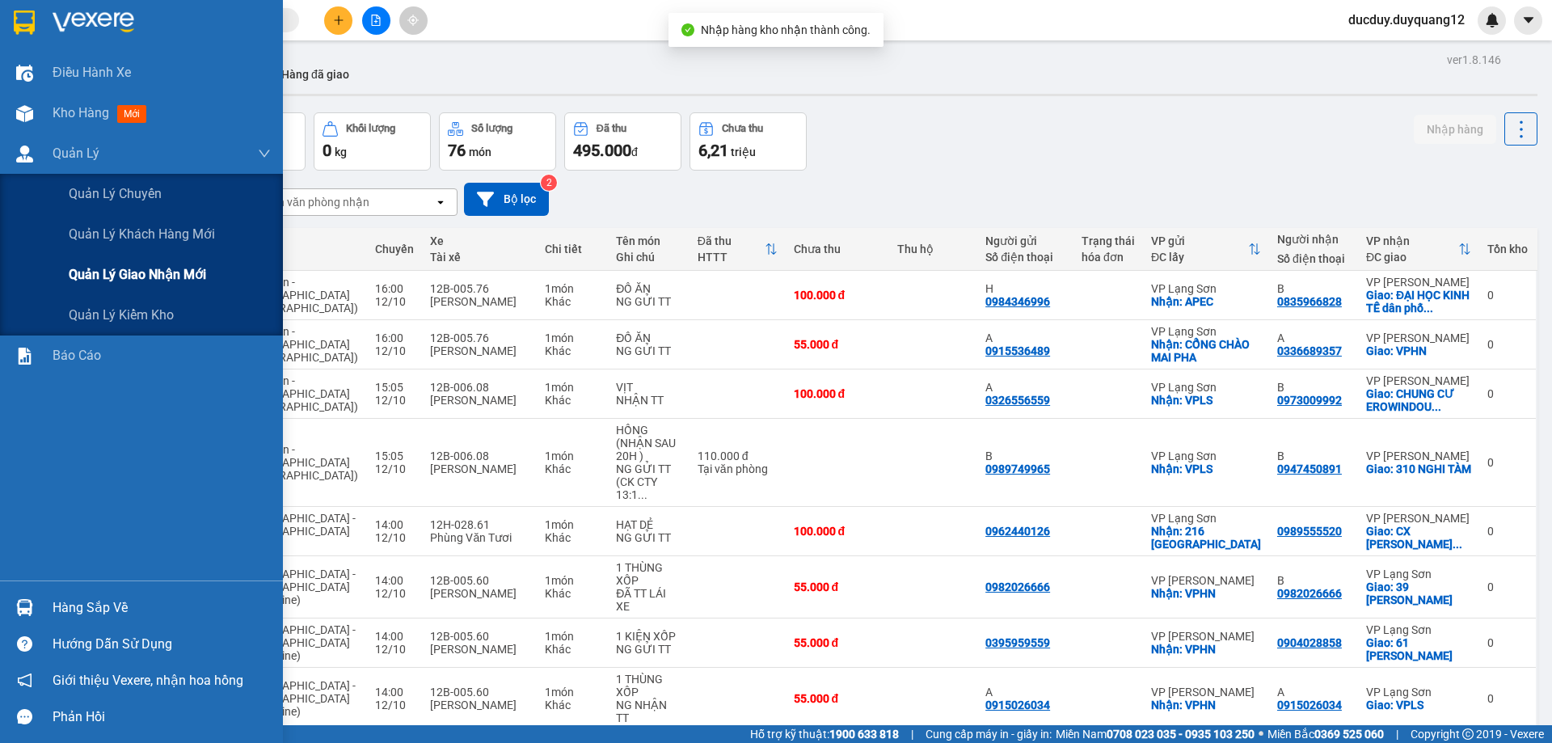
click at [92, 272] on span "Quản lý giao nhận mới" at bounding box center [137, 274] width 137 height 20
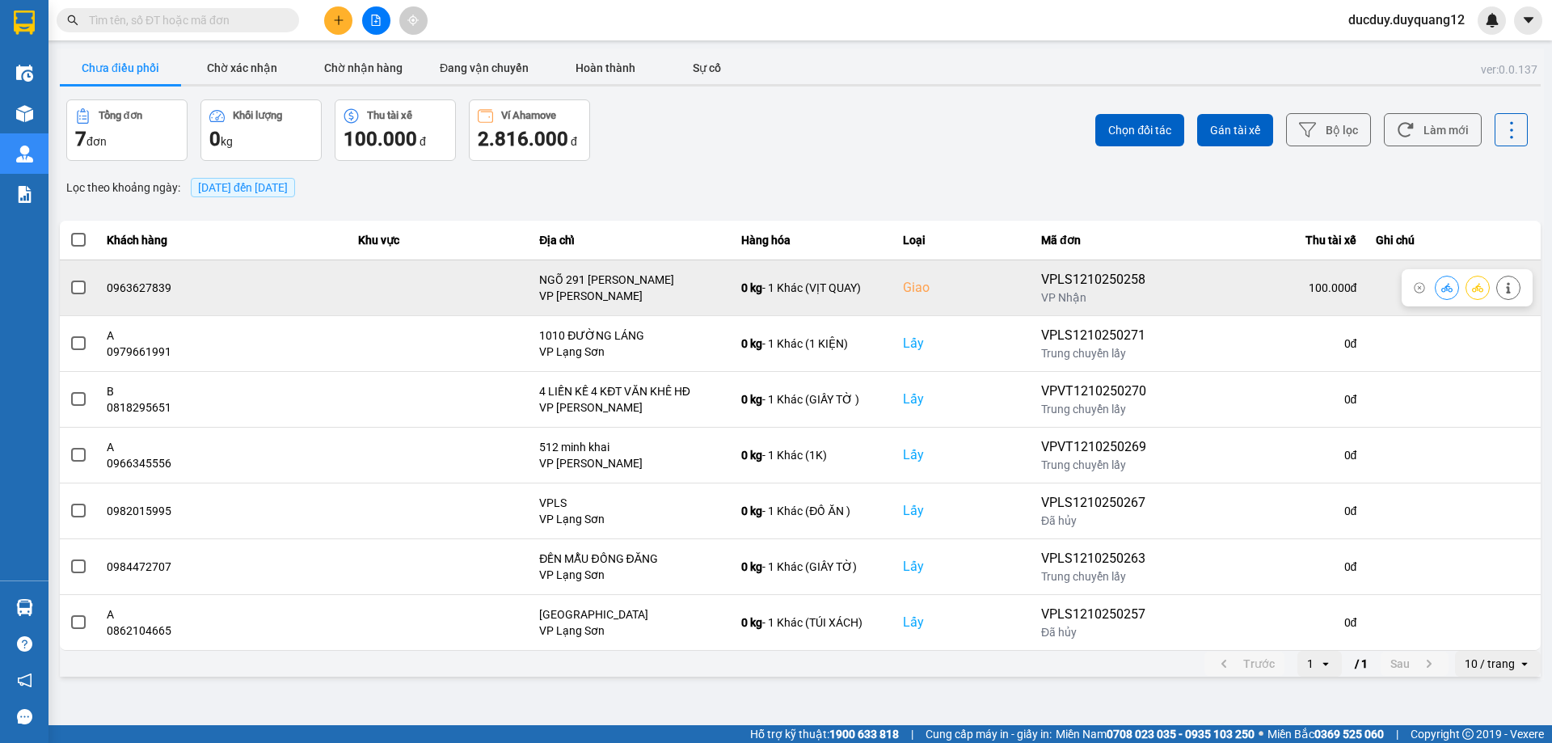
click at [1510, 287] on icon at bounding box center [1508, 287] width 11 height 11
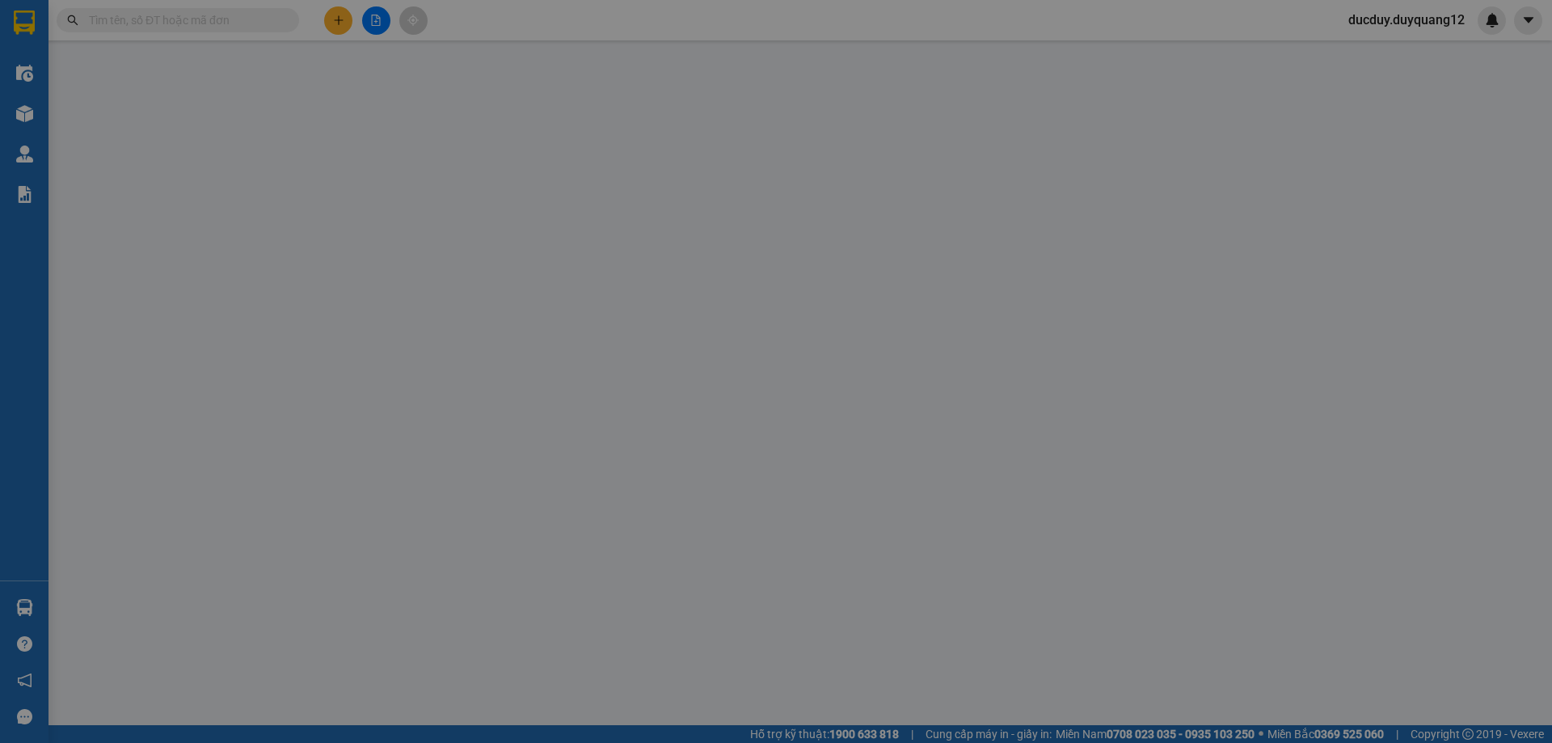
type input "0915995362"
type input "A"
checkbox input "true"
type input "42 BÀ TRIỆU"
type input "0963627839"
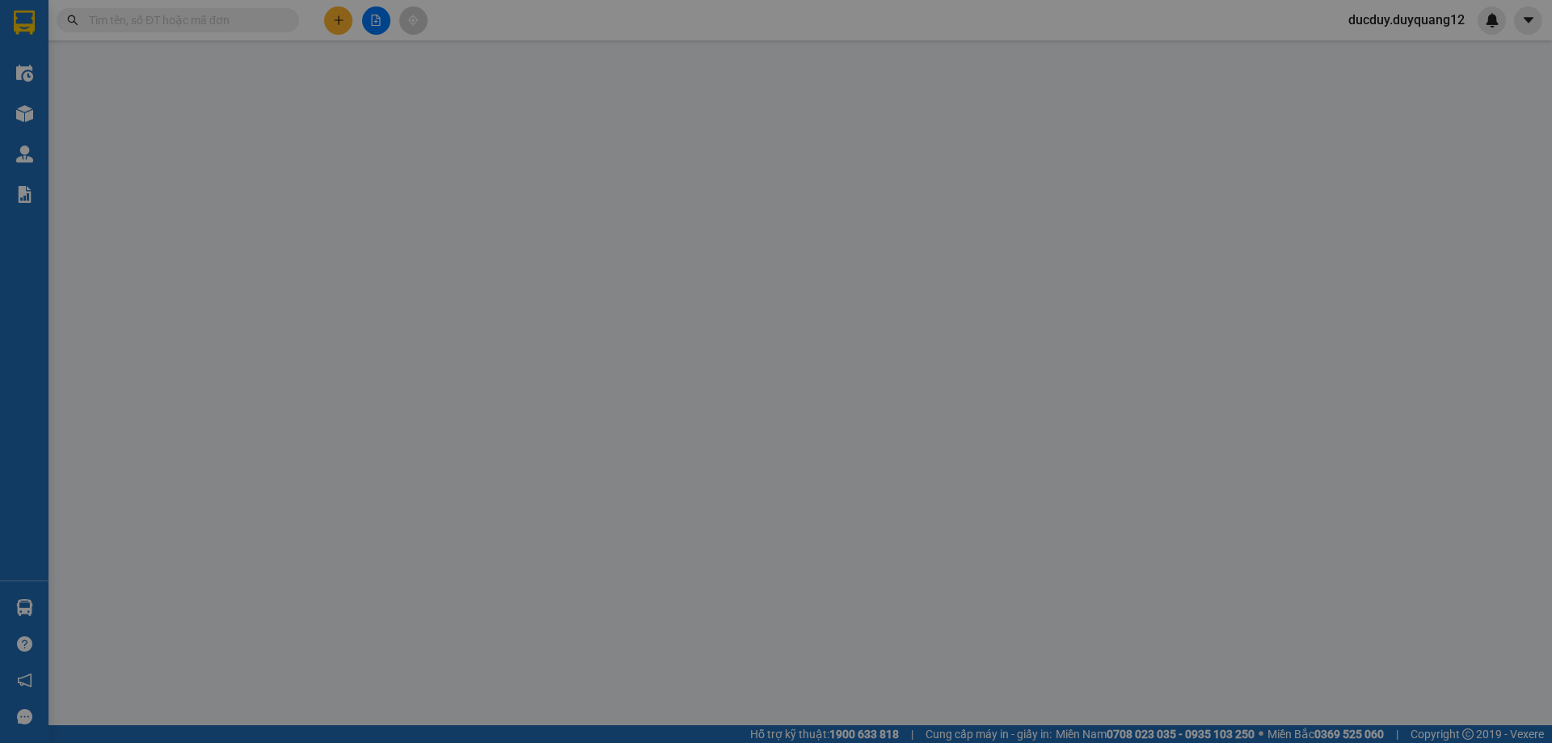
checkbox input "true"
type input "NGÕ 291 [PERSON_NAME]"
type input "100.000"
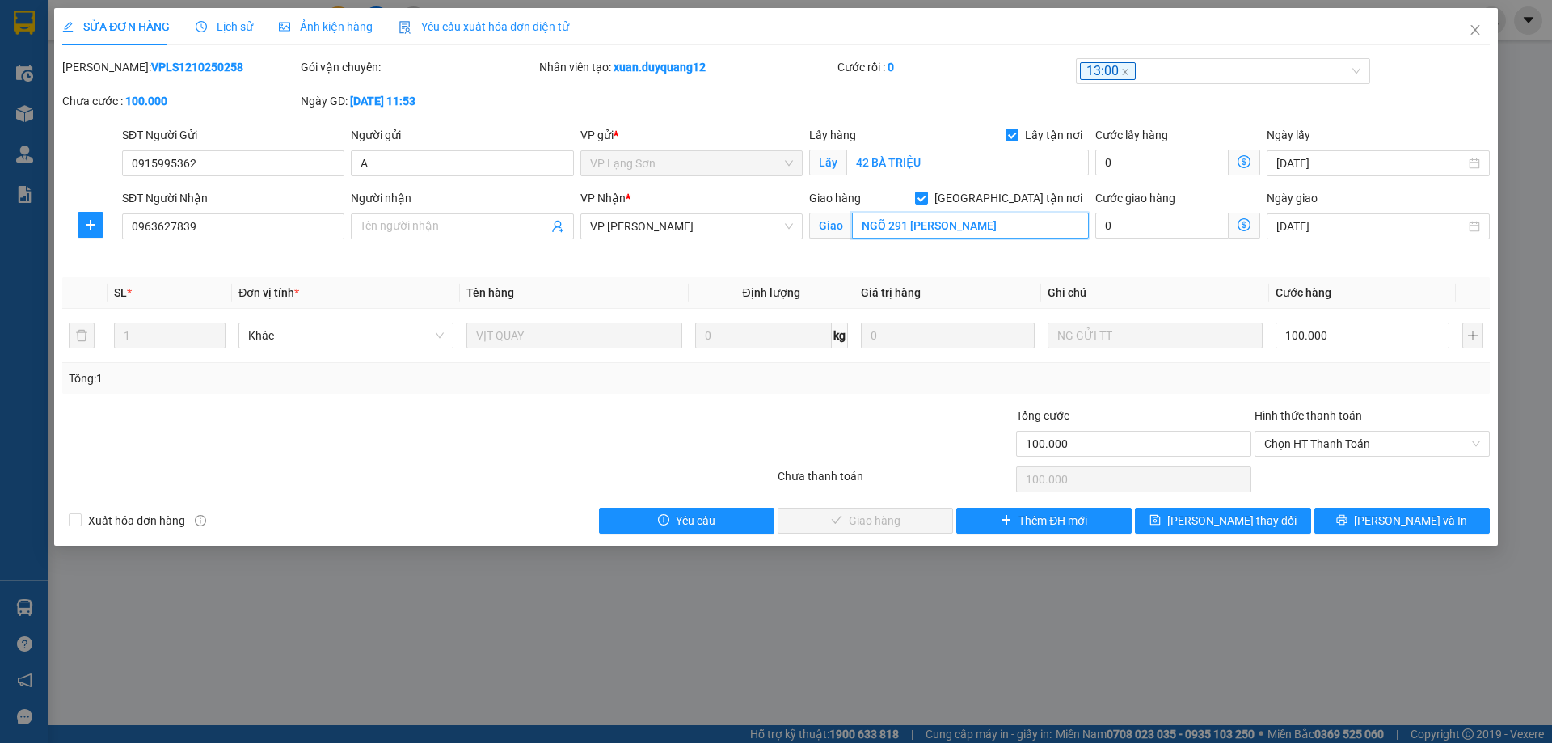
click at [1042, 230] on input "NGÕ 291 [PERSON_NAME]" at bounding box center [970, 226] width 237 height 26
click at [1048, 227] on input "NGÕ 291 [PERSON_NAME]" at bounding box center [970, 226] width 237 height 26
type input "NGÕ 291 NGÔ XUÂN QUẢNG,TRÂU QUỲ,GIA LÂM,HÀ NỘI"
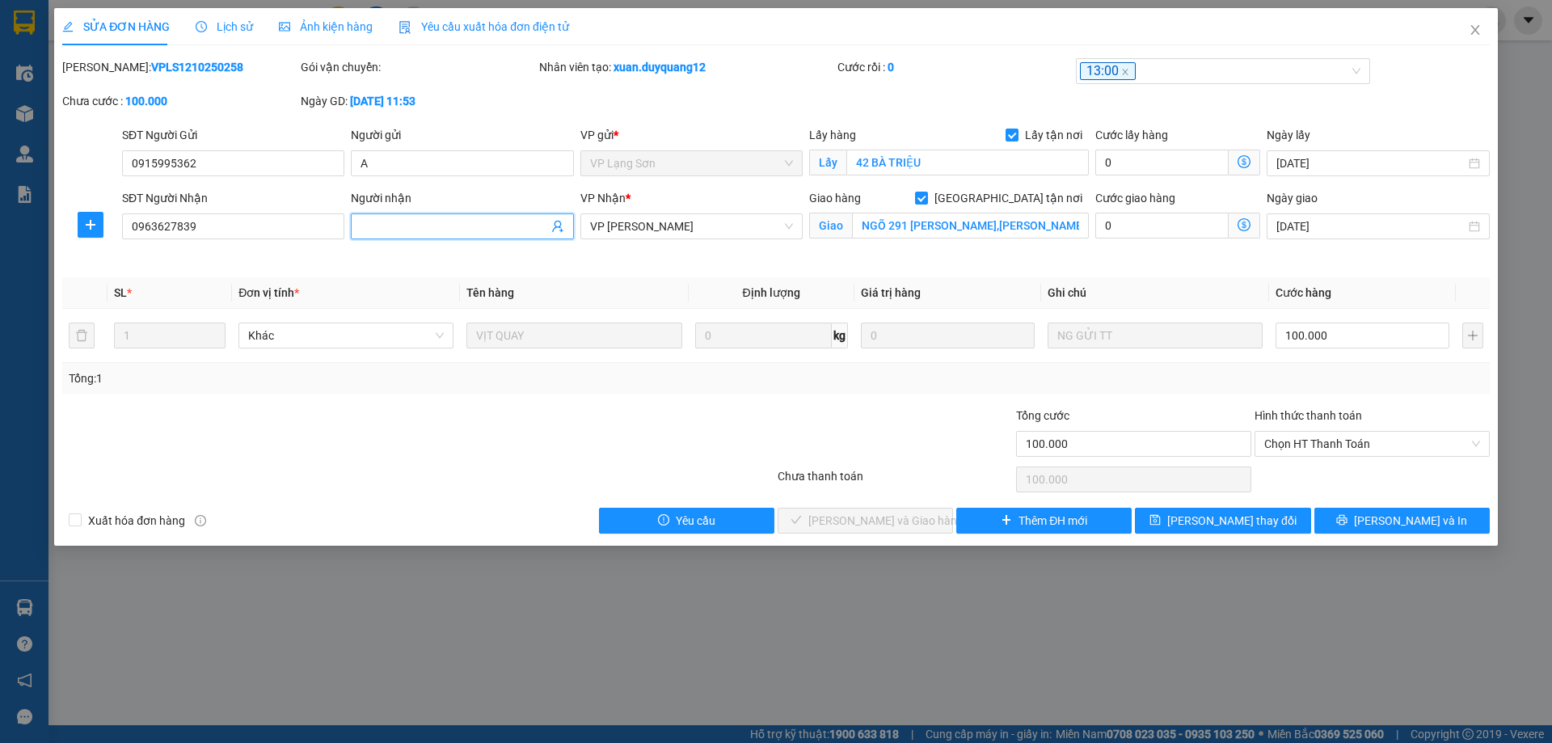
click at [435, 217] on input "Người nhận" at bounding box center [453, 226] width 187 height 18
click at [428, 225] on input "Người nhận" at bounding box center [453, 226] width 187 height 18
type input "B"
click at [1223, 516] on span "[PERSON_NAME] thay đổi" at bounding box center [1231, 521] width 129 height 18
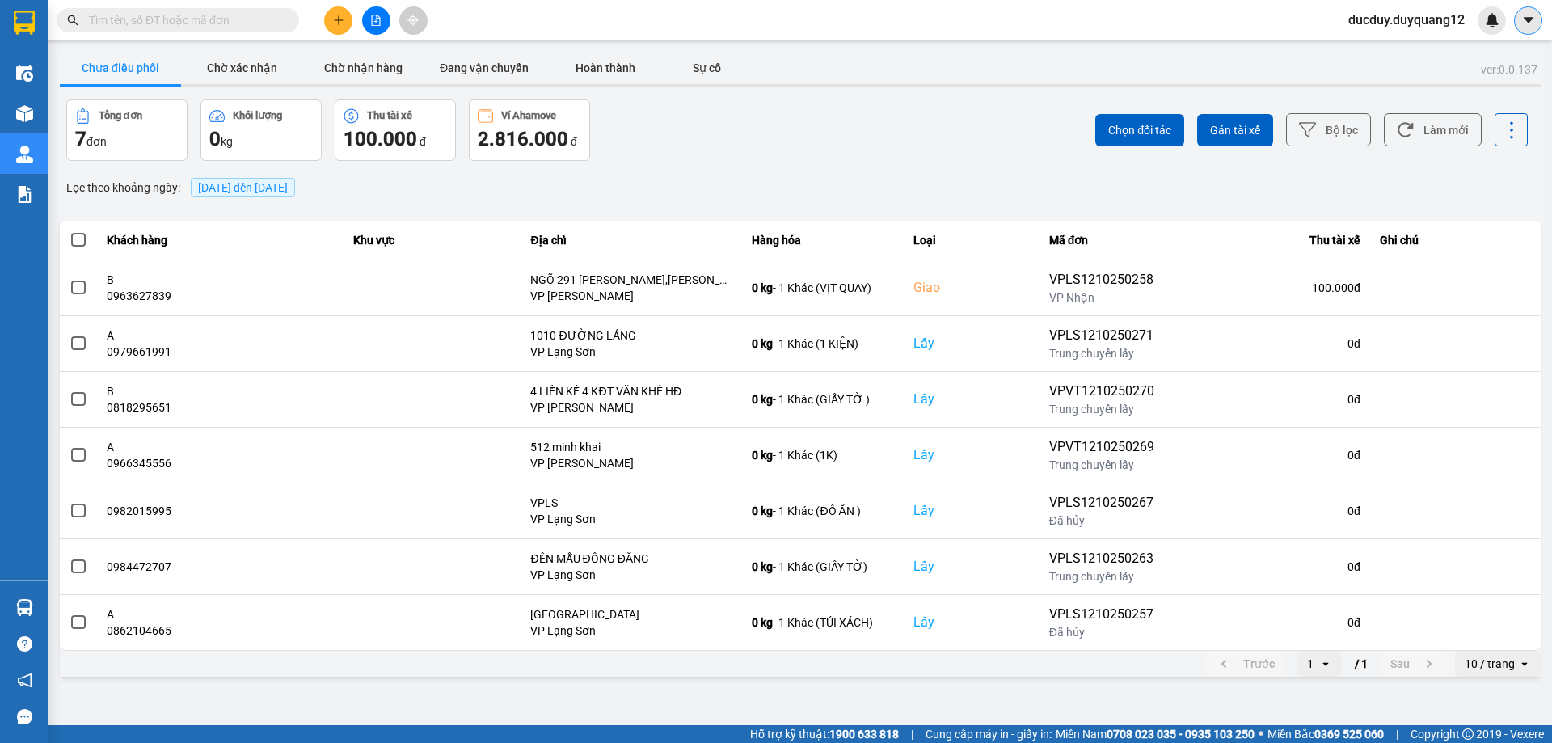
click at [1529, 16] on icon "caret-down" at bounding box center [1528, 20] width 15 height 15
click at [1449, 59] on div "Cấu hình nhà xe" at bounding box center [1485, 61] width 82 height 18
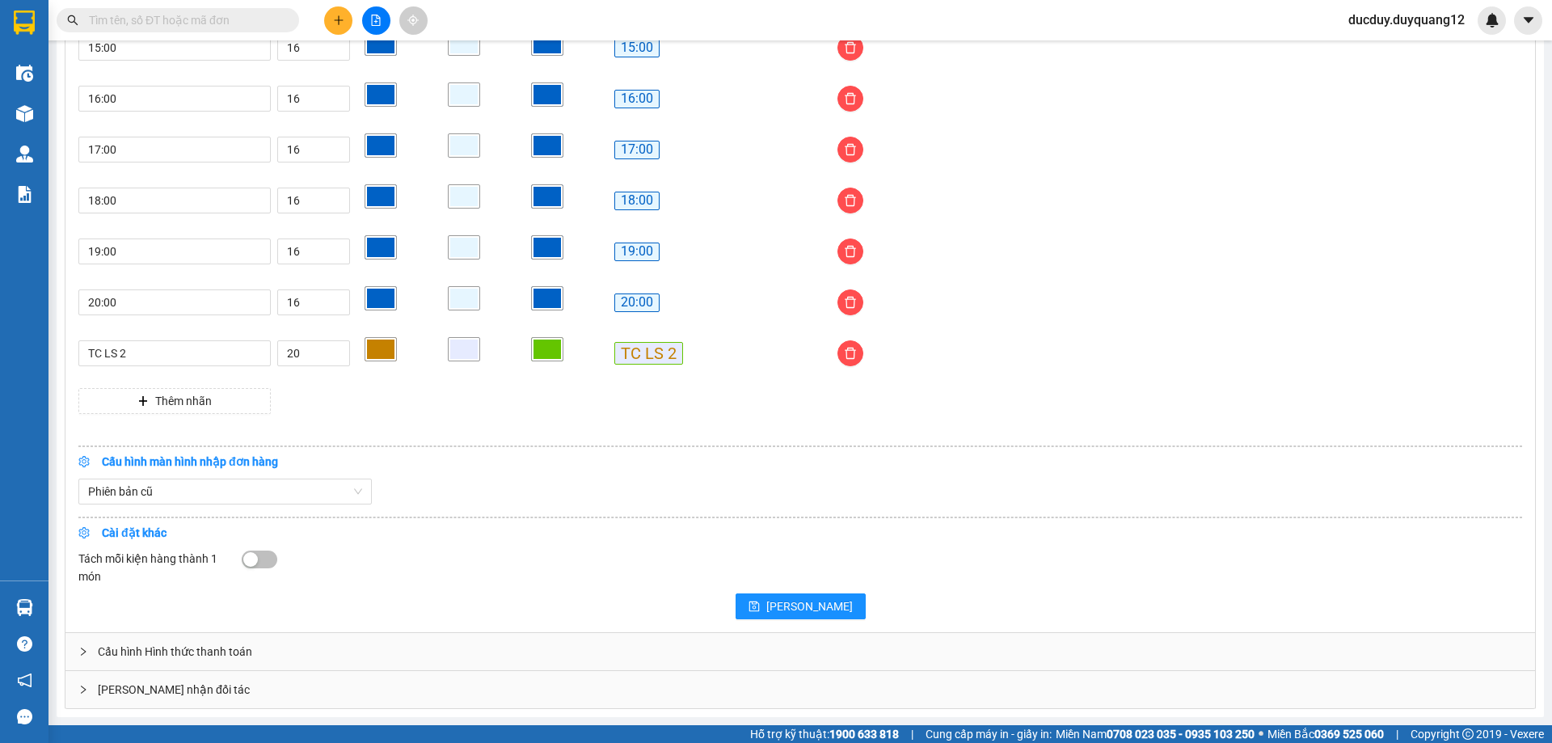
click at [352, 689] on div "[PERSON_NAME] nhận đối tác" at bounding box center [799, 689] width 1469 height 37
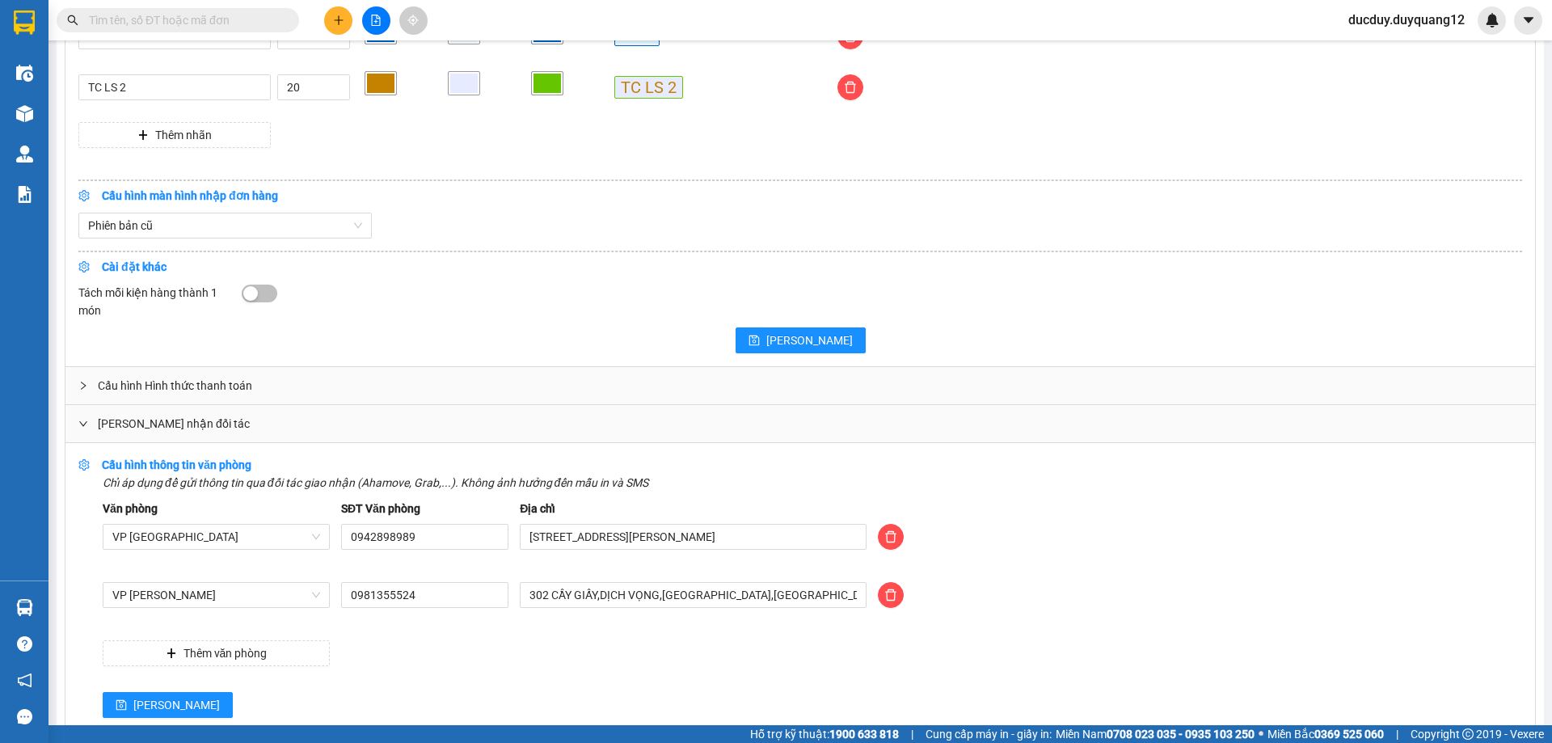
scroll to position [1624, 0]
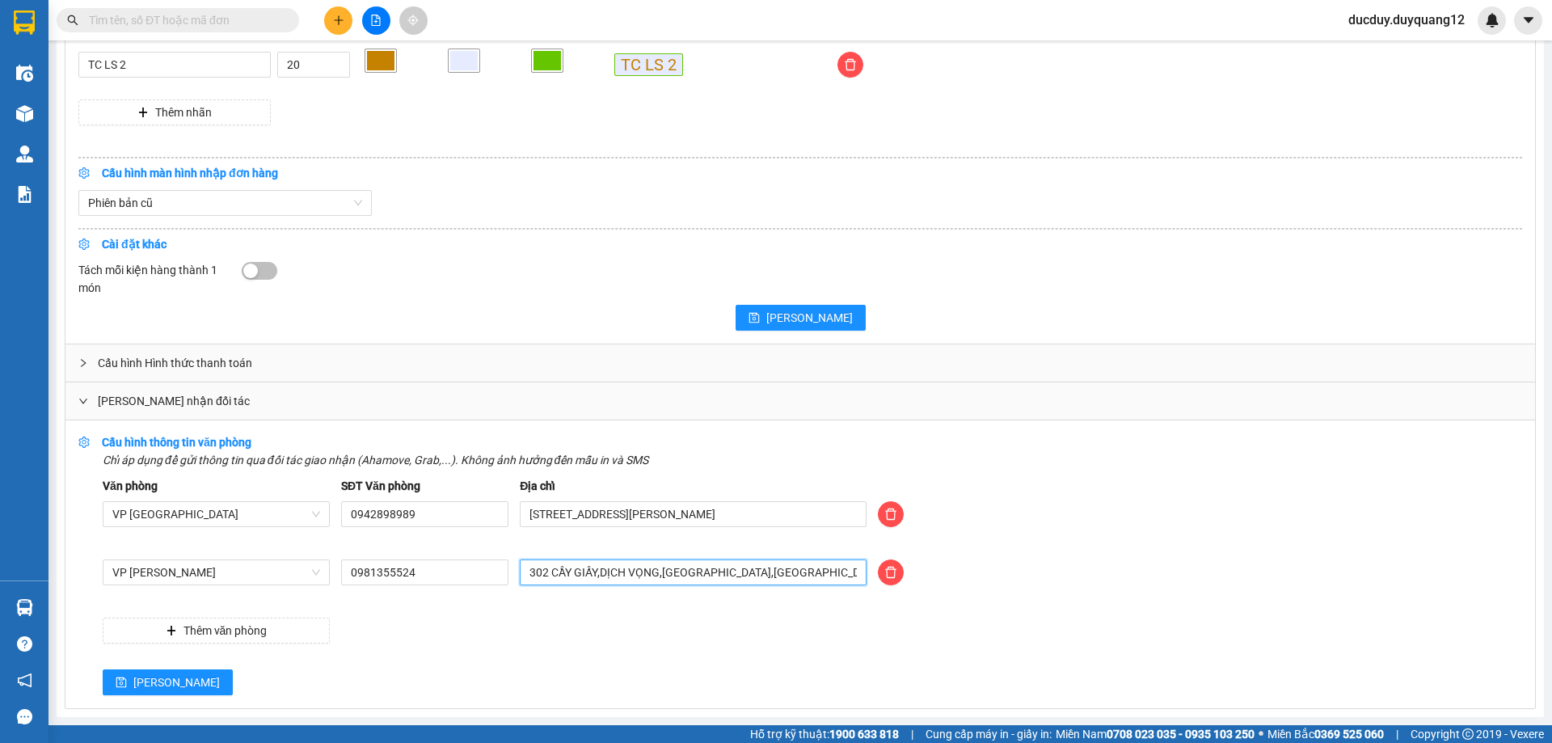
drag, startPoint x: 812, startPoint y: 572, endPoint x: 448, endPoint y: 633, distance: 368.7
click at [438, 638] on div "Văn phòng VP [GEOGRAPHIC_DATA] SĐT Văn phòng 0942898989 Địa chỉ [STREET_ADDRESS…" at bounding box center [812, 560] width 1419 height 167
type input "duy quang limousine sài đồng,long biên,hà nội"
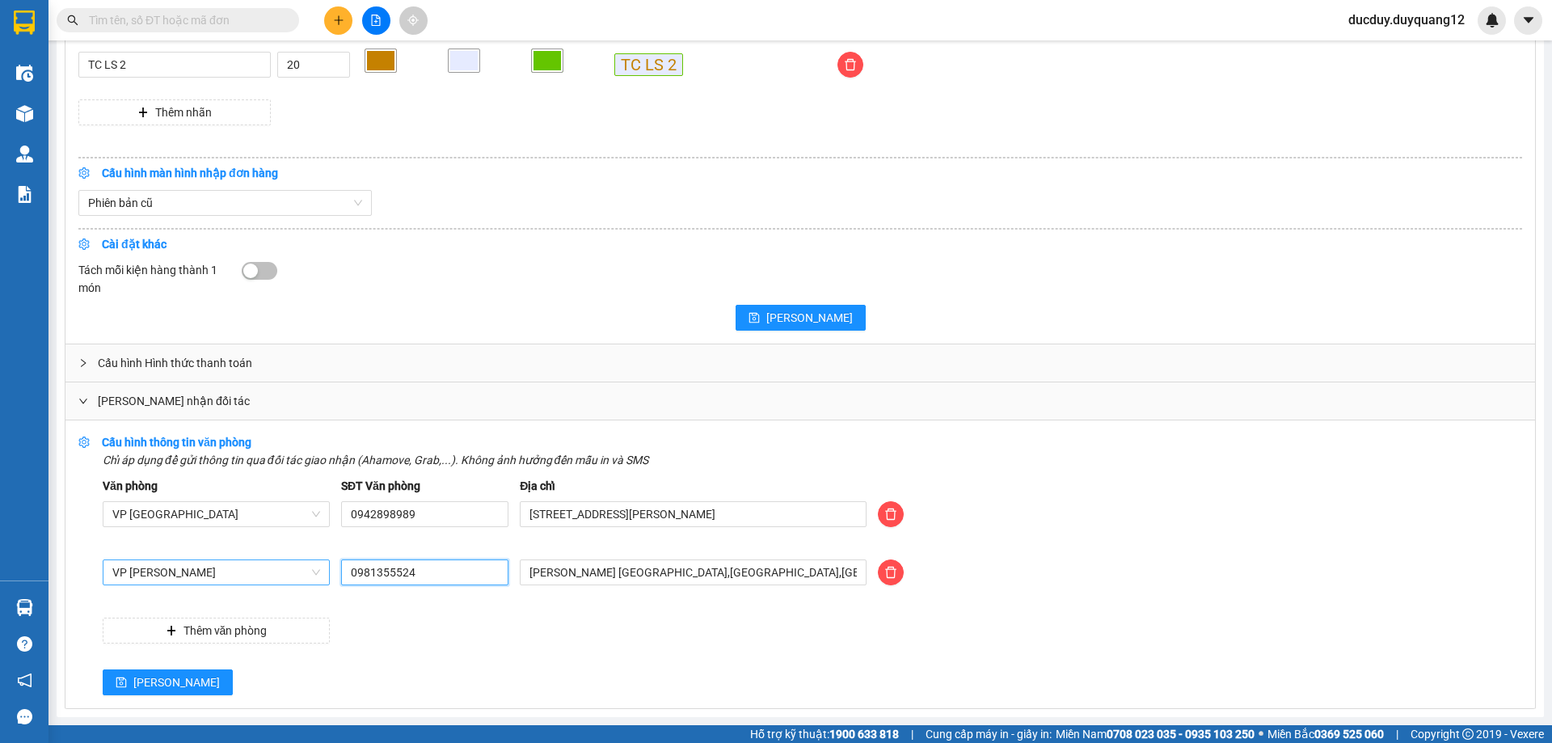
drag, startPoint x: 365, startPoint y: 577, endPoint x: 301, endPoint y: 584, distance: 64.3
click at [301, 584] on div "VP Minh Khai 0981355524 duy quang limousine sài đồng,long biên,hà nội" at bounding box center [812, 581] width 1431 height 45
type input "0981355523"
click at [135, 679] on span "[PERSON_NAME]" at bounding box center [176, 682] width 86 height 18
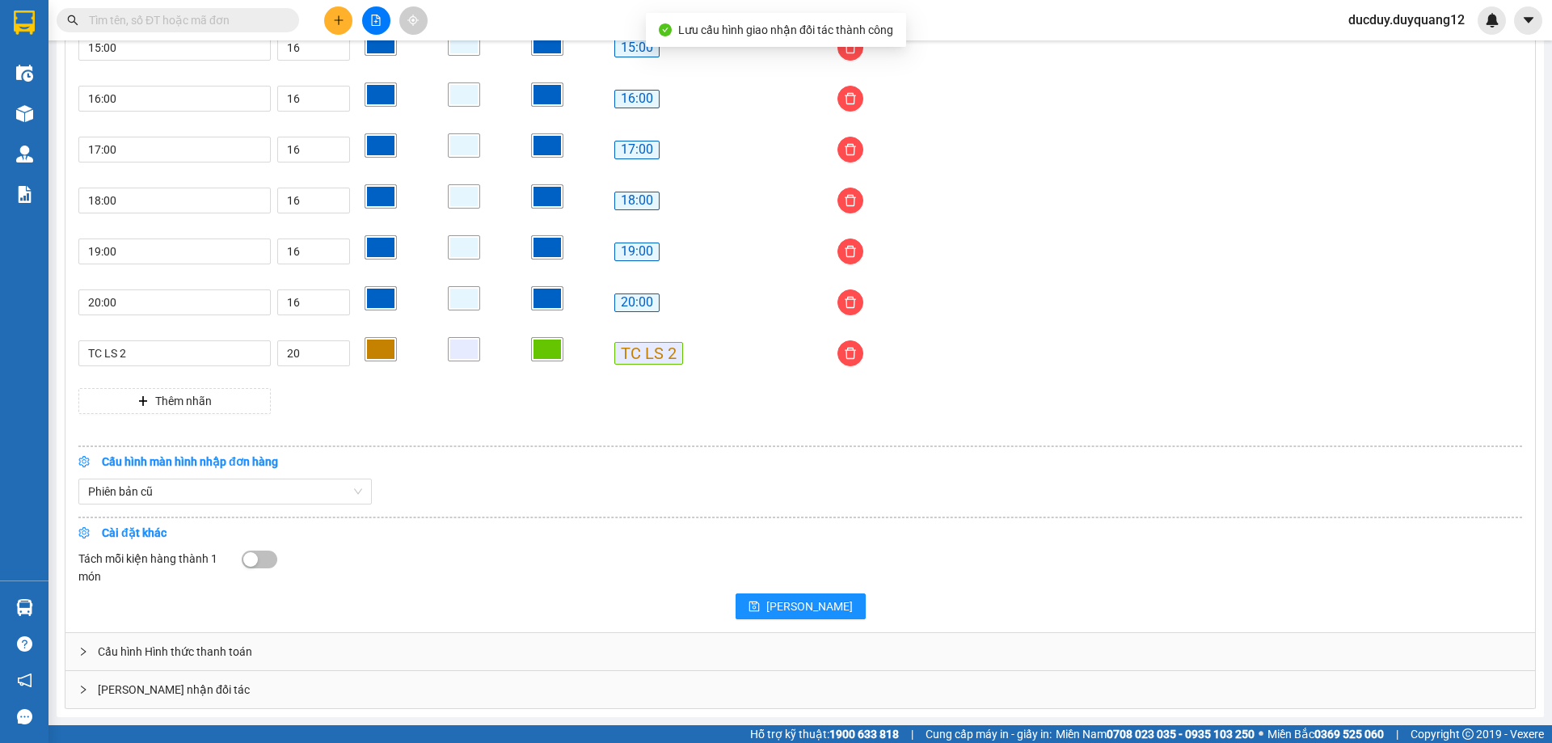
scroll to position [1335, 0]
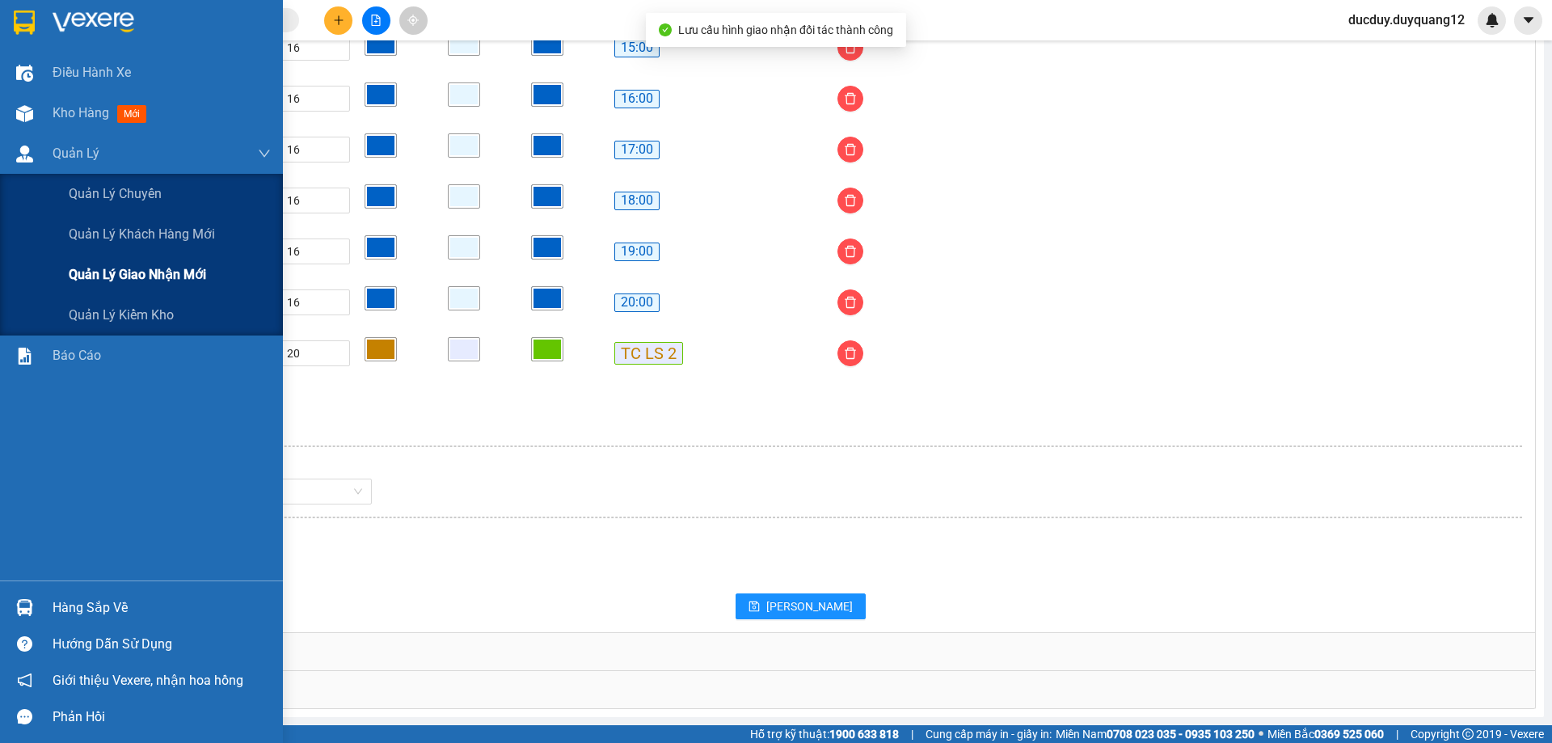
click at [175, 274] on span "Quản lý giao nhận mới" at bounding box center [137, 274] width 137 height 20
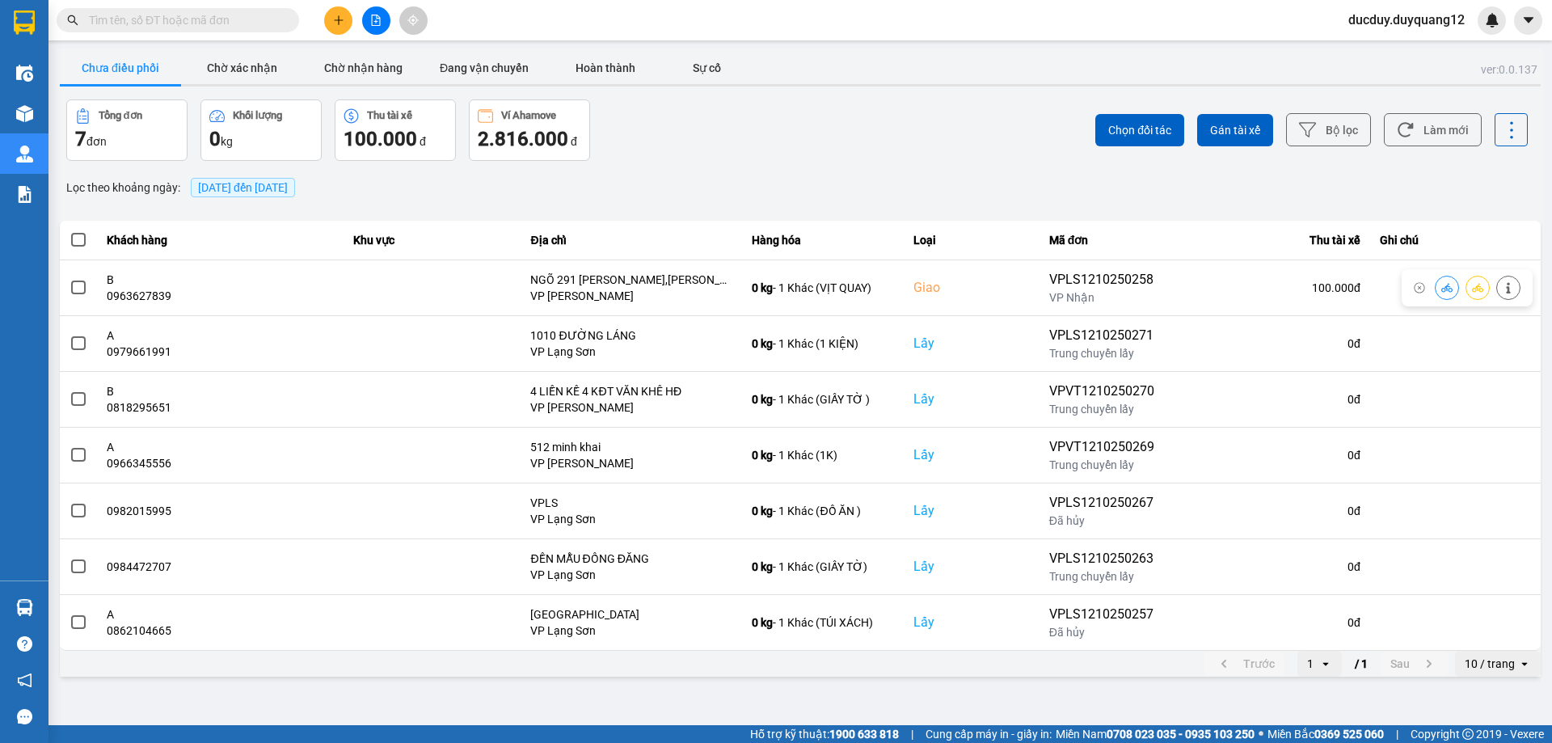
click at [59, 284] on div "ver: 0.0.137 Chưa điều phối Chờ xác nhận Chờ nhận hàng Đang vận chuyển Hoàn thà…" at bounding box center [800, 363] width 1487 height 631
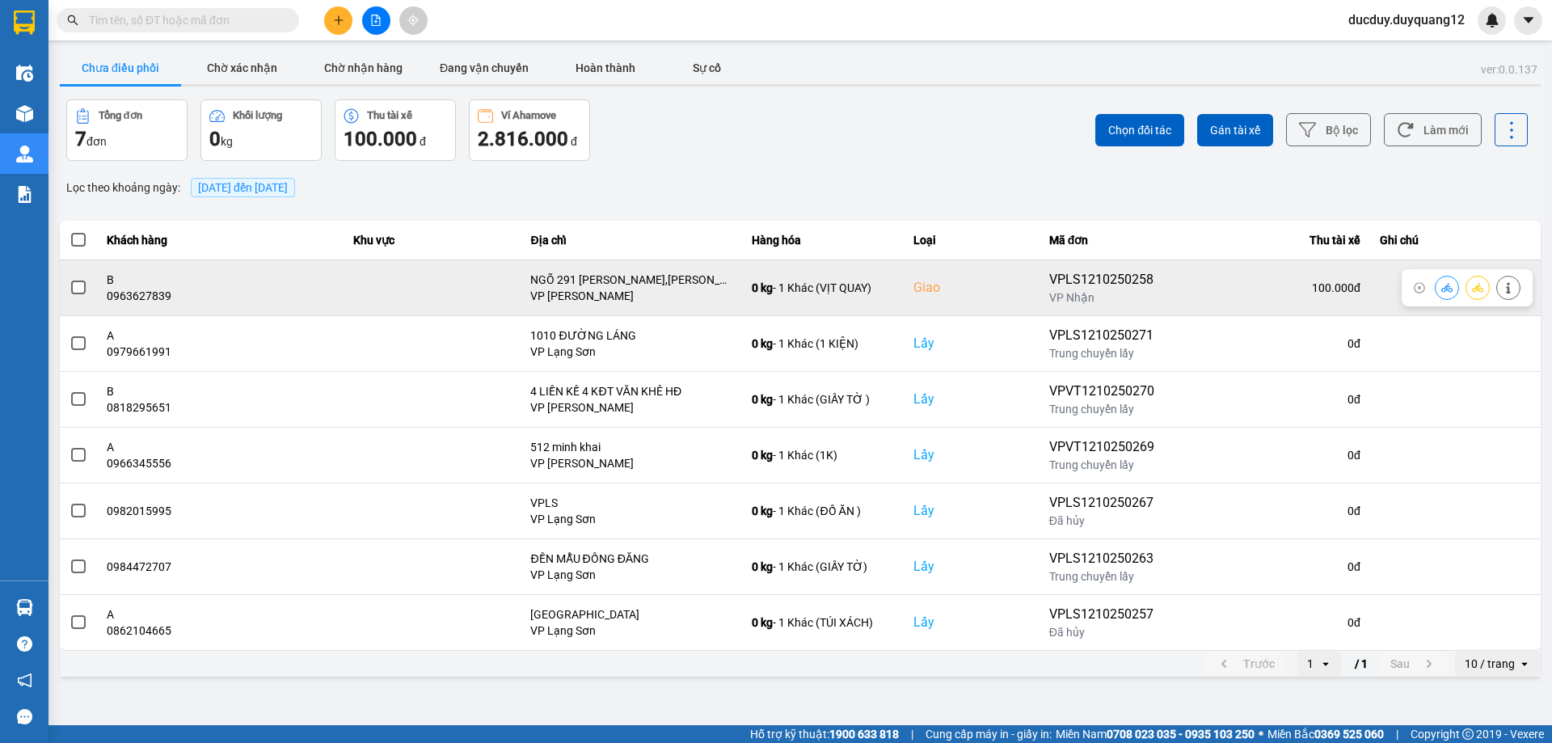
click at [74, 293] on span at bounding box center [78, 287] width 15 height 15
click at [70, 279] on input "checkbox" at bounding box center [70, 279] width 0 height 0
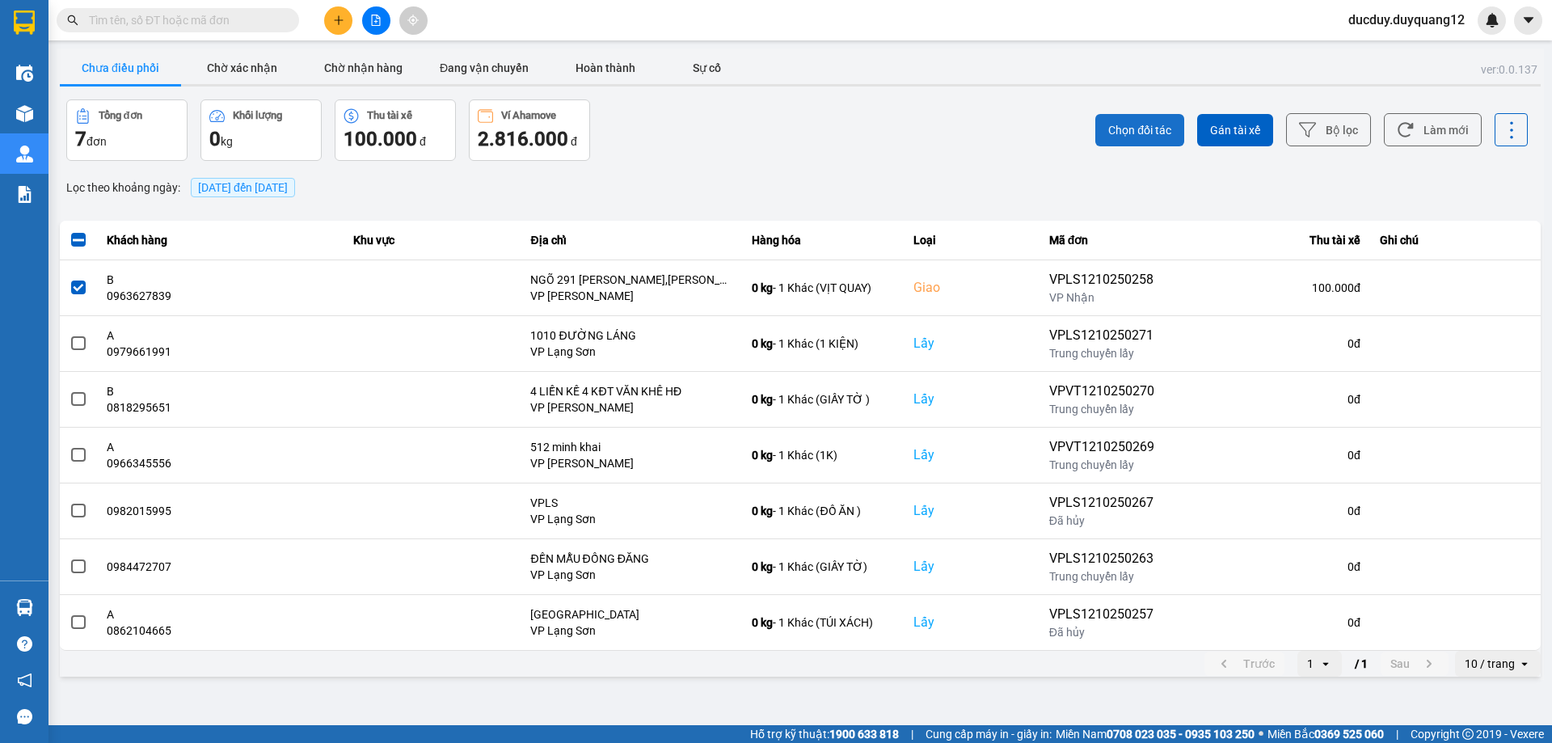
click at [1171, 124] on span "Chọn đối tác" at bounding box center [1139, 130] width 63 height 16
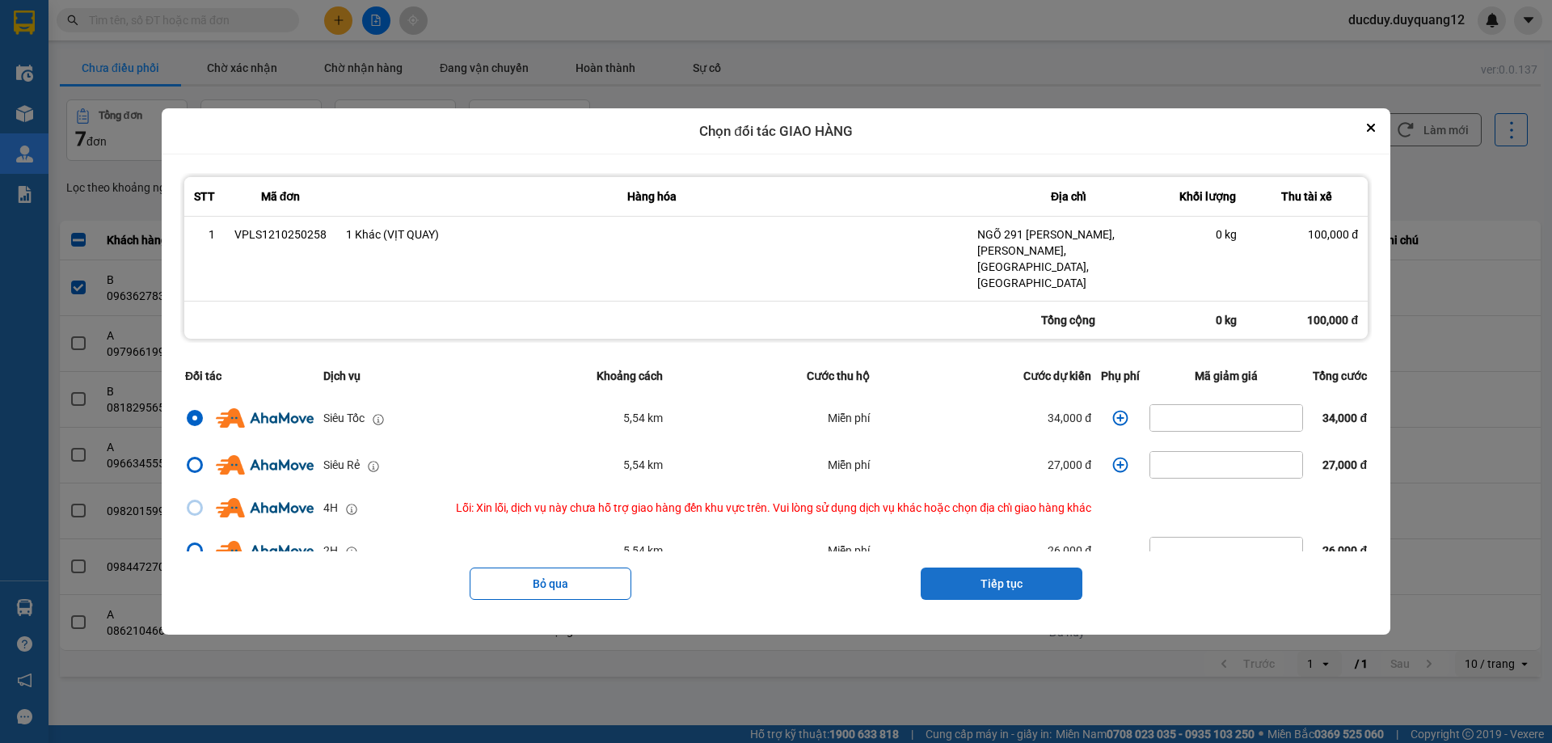
click at [998, 567] on button "Tiếp tục" at bounding box center [1002, 583] width 162 height 32
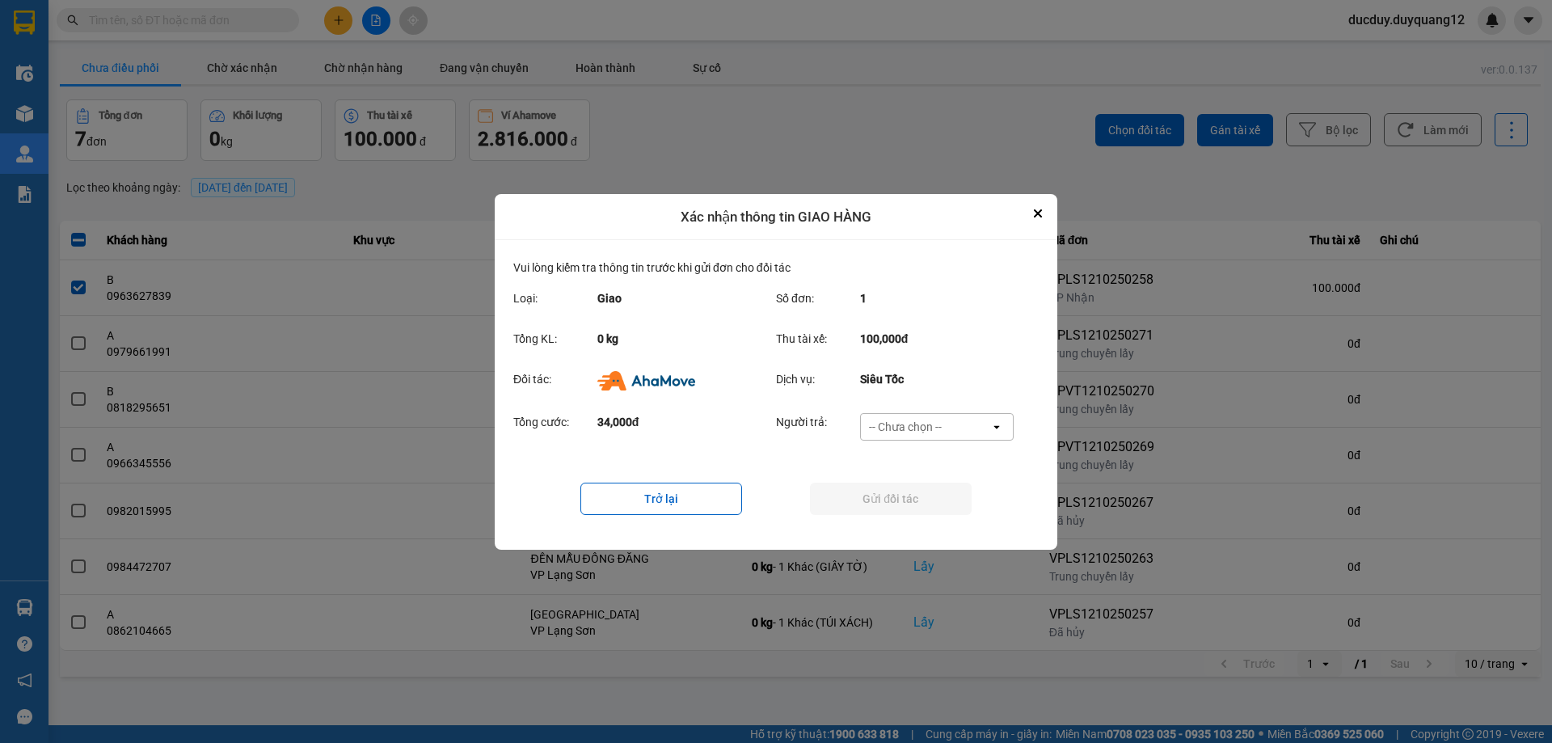
click at [964, 418] on div "-- Chưa chọn --" at bounding box center [925, 427] width 129 height 26
click at [892, 522] on span "Ví Ahamove" at bounding box center [904, 519] width 65 height 16
click at [917, 494] on button "Gửi đối tác" at bounding box center [891, 499] width 162 height 32
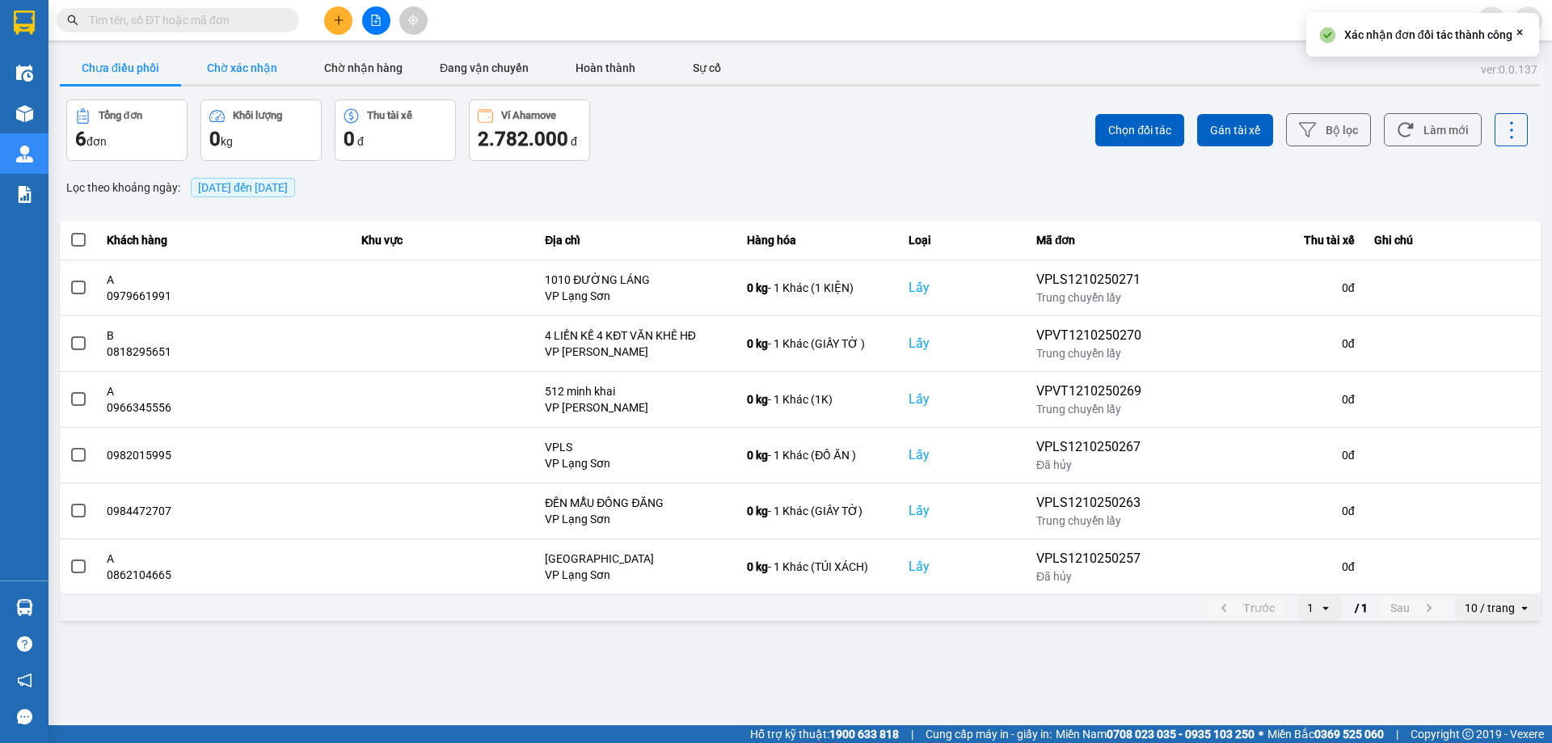
click at [250, 65] on button "Chờ xác nhận" at bounding box center [241, 68] width 121 height 32
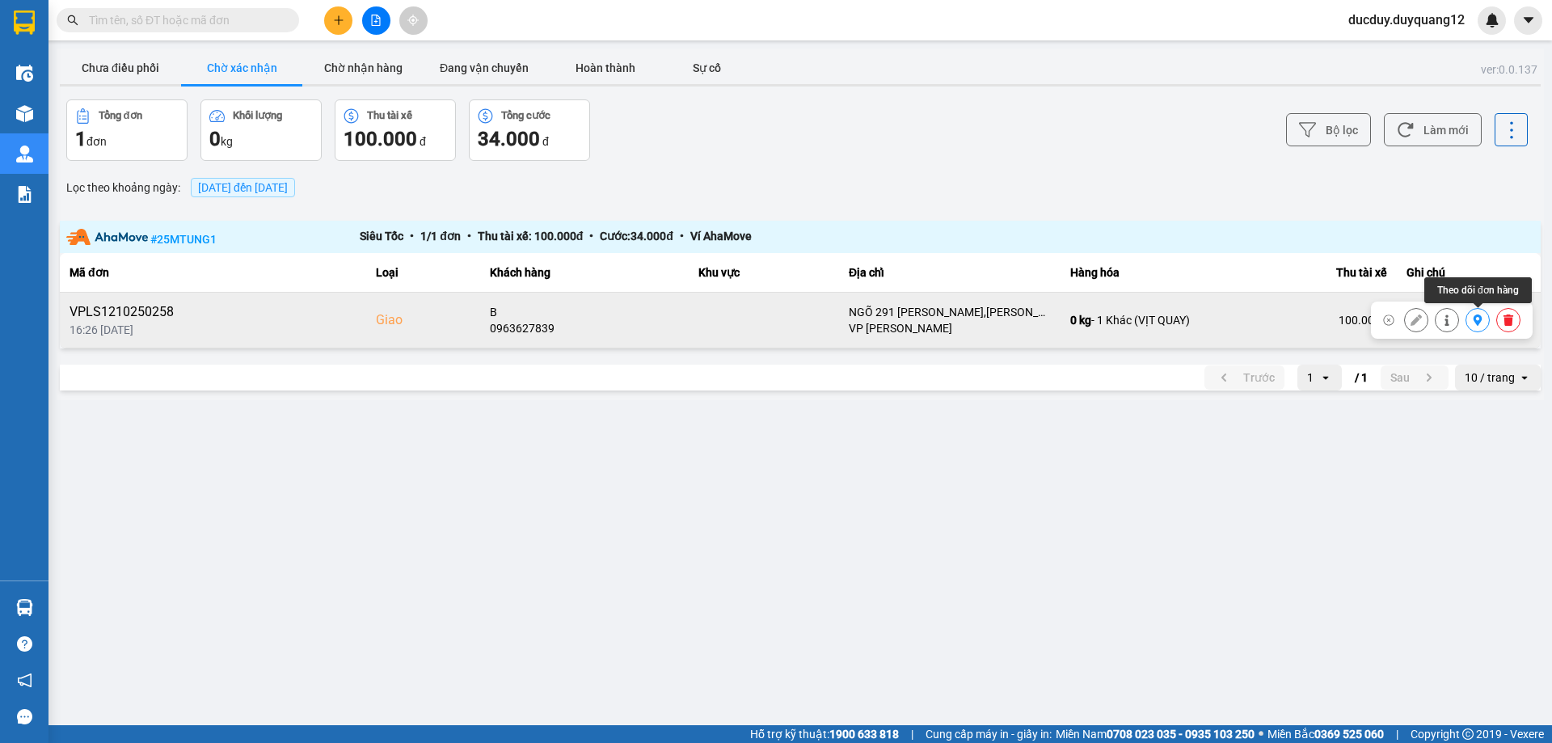
click at [1476, 315] on icon at bounding box center [1478, 319] width 9 height 11
click at [1449, 323] on icon at bounding box center [1446, 319] width 11 height 11
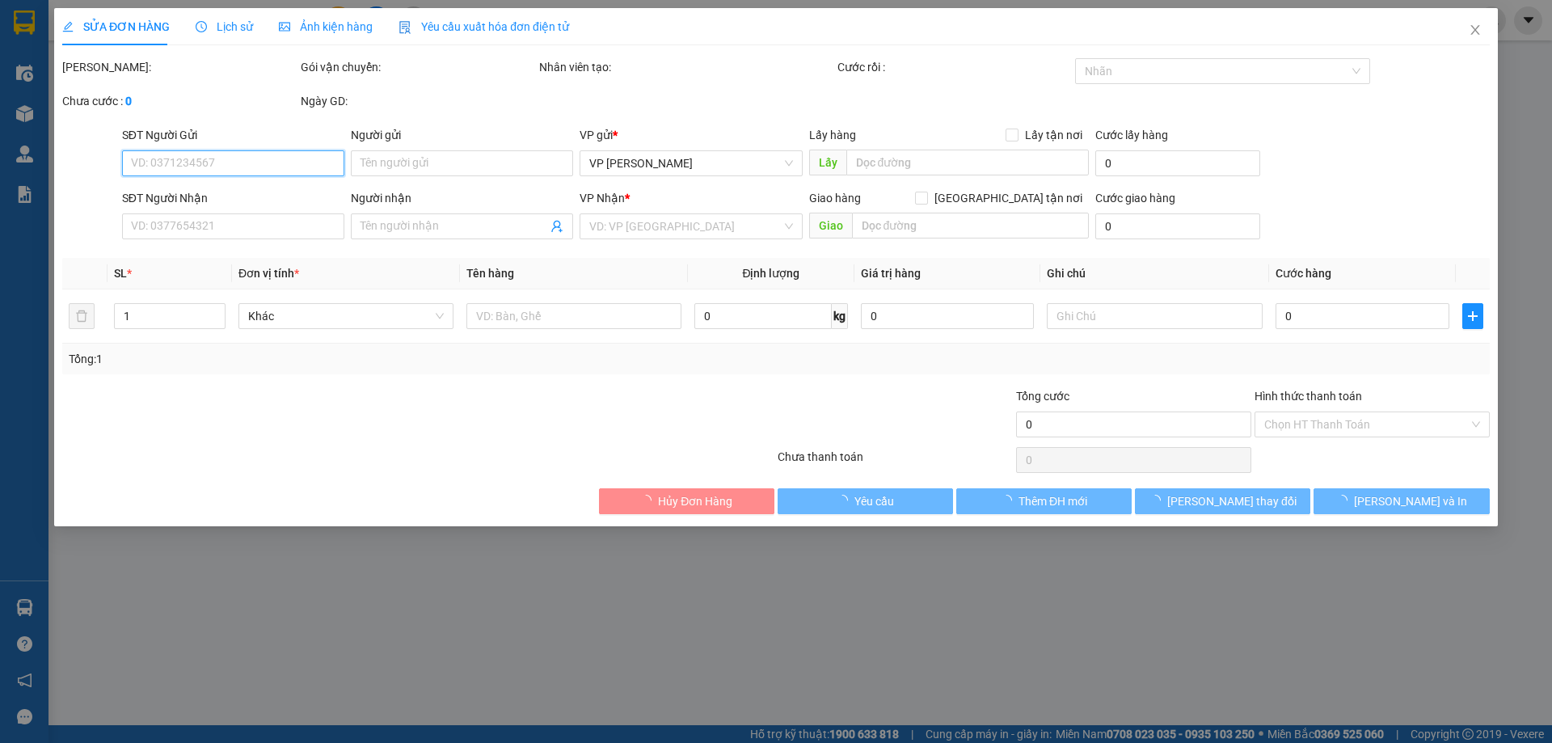
type input "0915995362"
type input "A"
checkbox input "true"
type input "42 BÀ TRIỆU"
type input "0963627839"
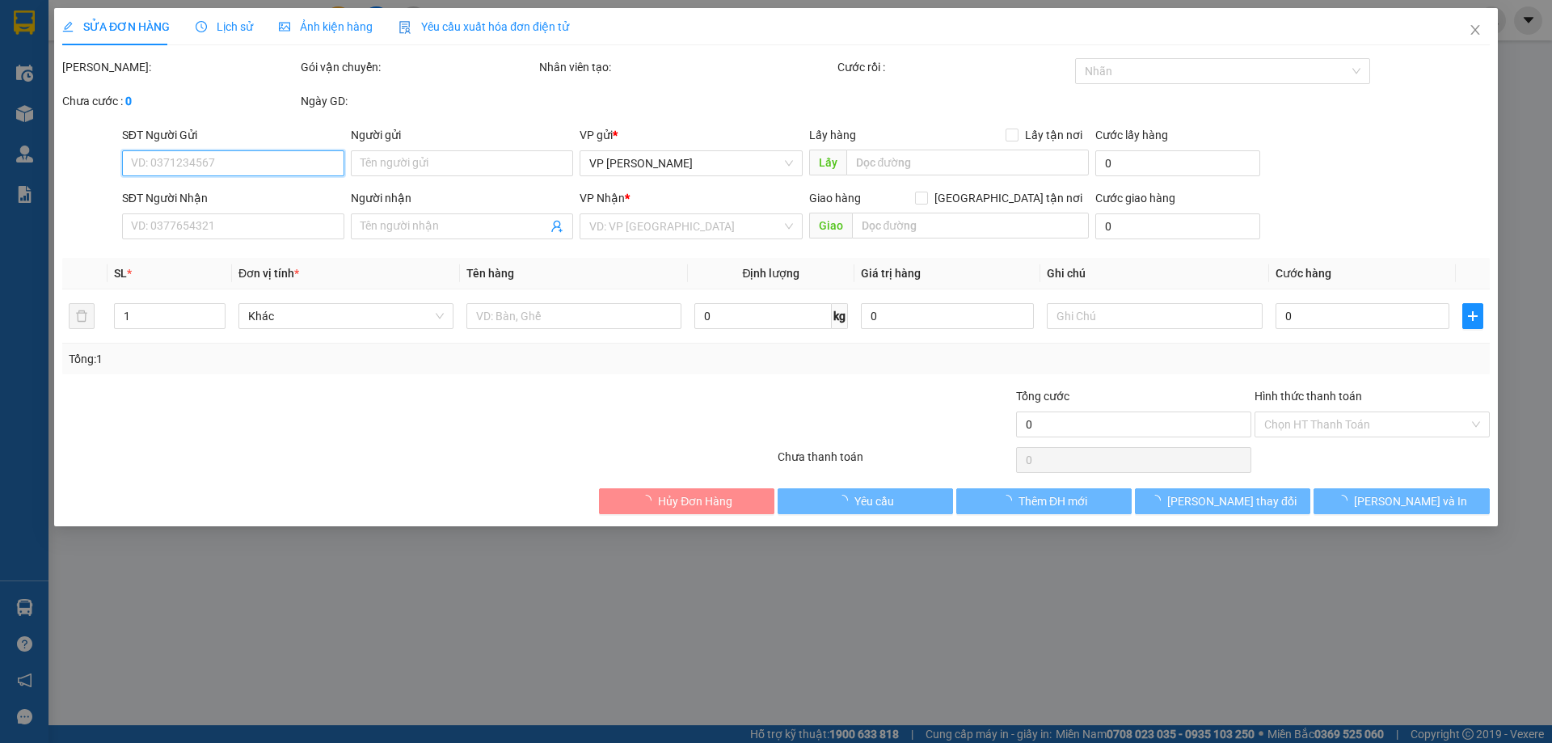
type input "B"
checkbox input "true"
type input "NGÕ 291 NGÔ XUÂN QUẢNG,TRÂU QUỲ,GIA LÂM,HÀ NỘI"
type input "100.000"
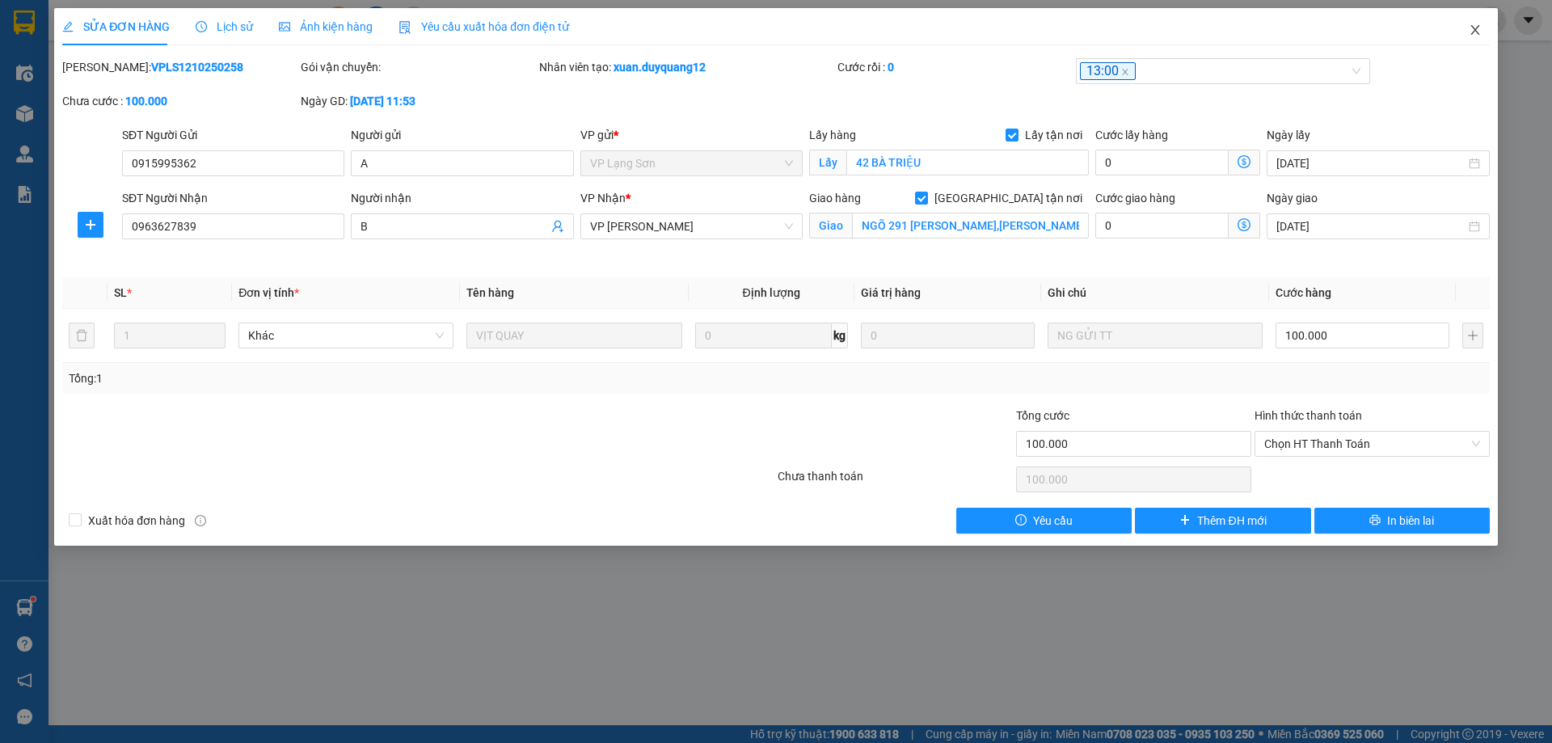
click at [1478, 26] on icon "close" at bounding box center [1475, 29] width 13 height 13
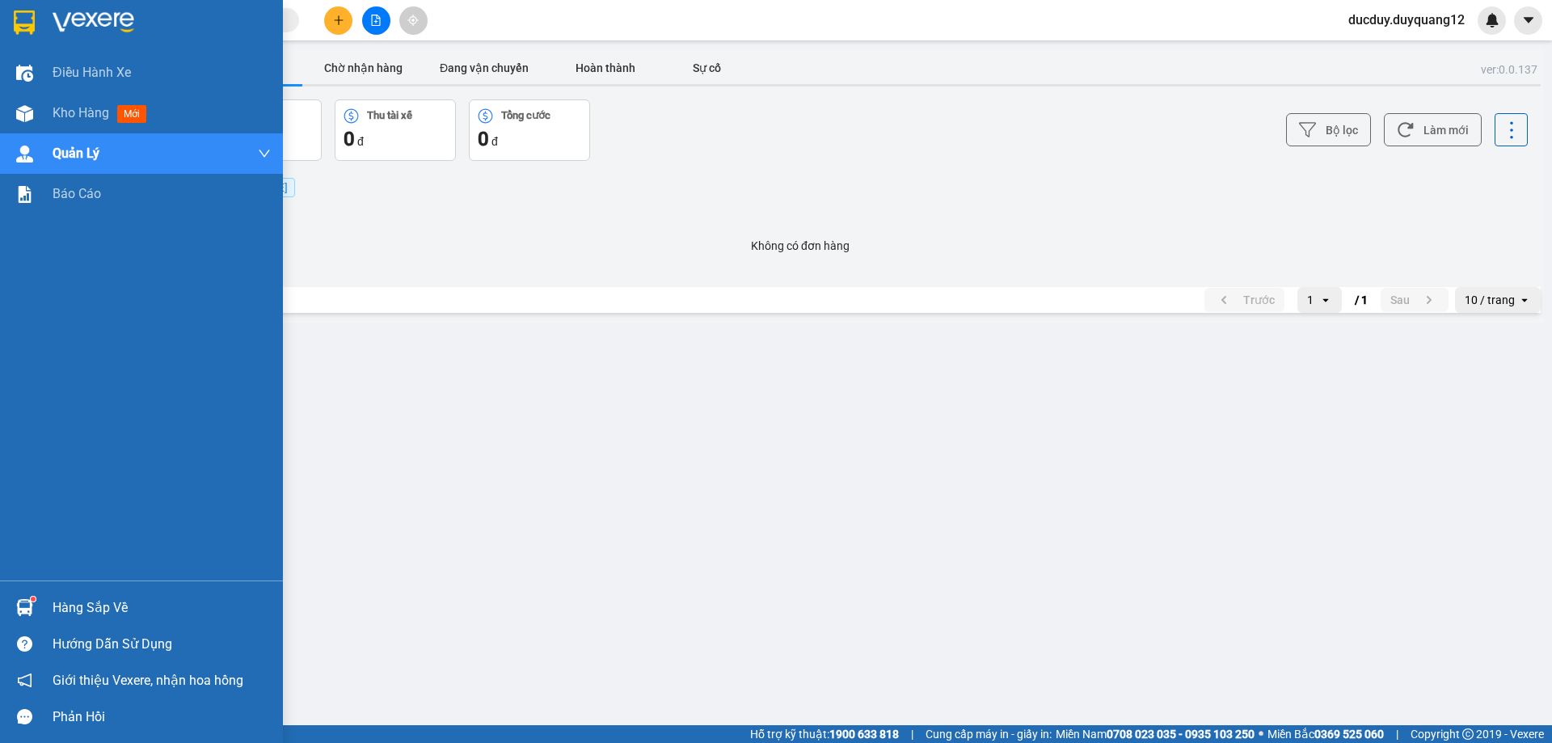
click at [61, 610] on div "Hàng sắp về" at bounding box center [162, 608] width 218 height 24
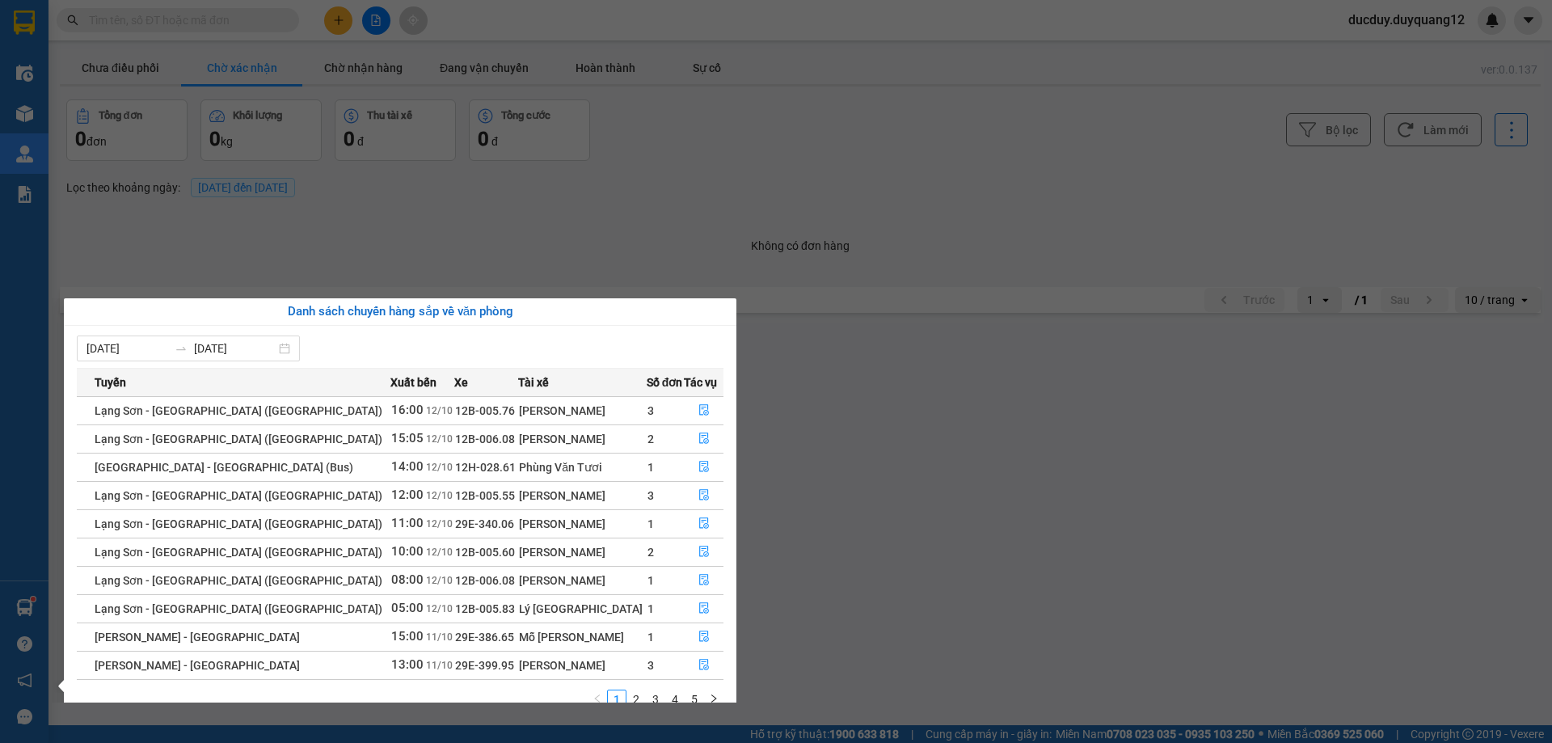
drag, startPoint x: 609, startPoint y: 193, endPoint x: 600, endPoint y: 181, distance: 15.0
click at [609, 192] on section "Kết quả tìm kiếm ( 0 ) Bộ lọc No Data ducduy.duyquang12 Điều hành xe Kho hàng m…" at bounding box center [776, 371] width 1552 height 743
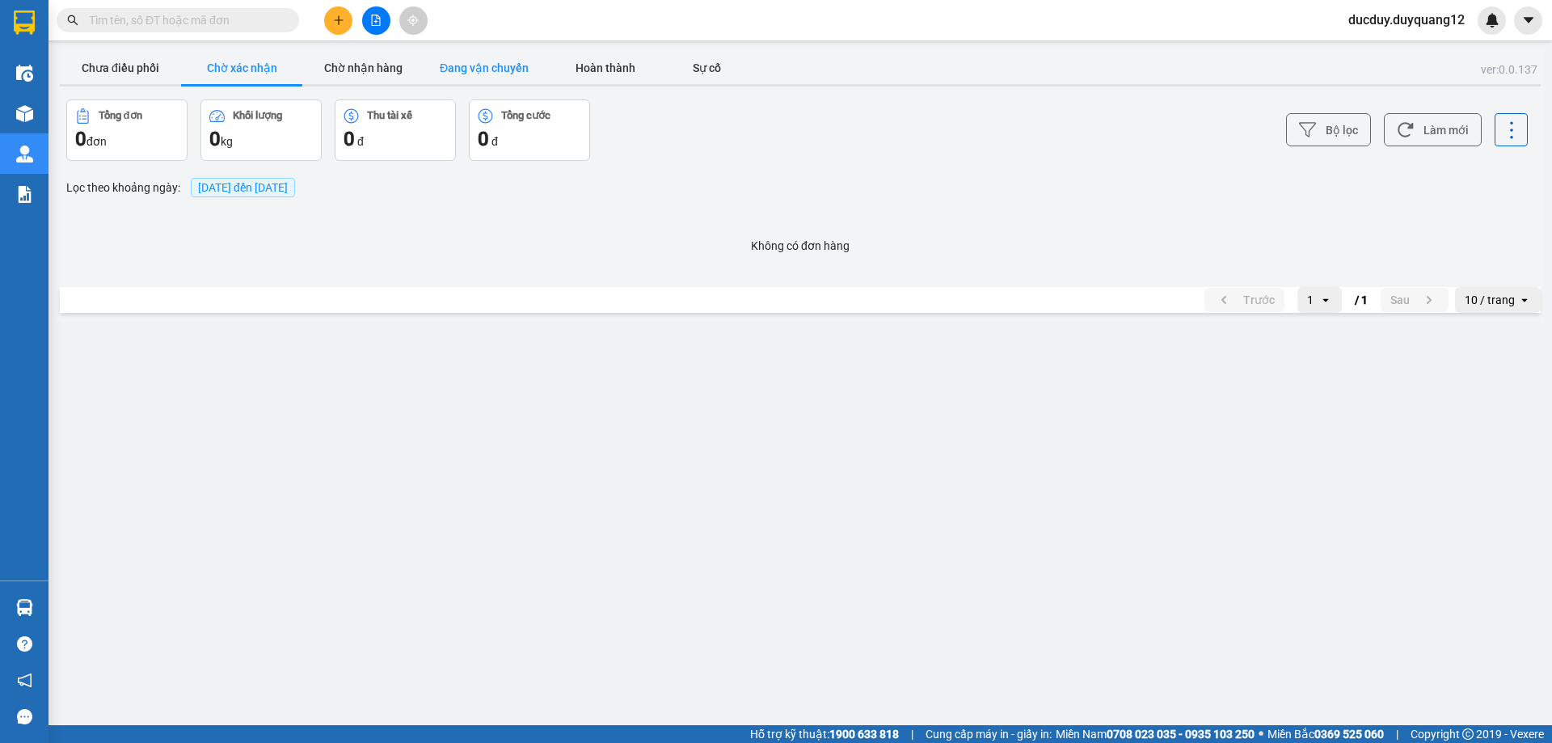
click at [486, 63] on button "Đang vận chuyển" at bounding box center [484, 68] width 121 height 32
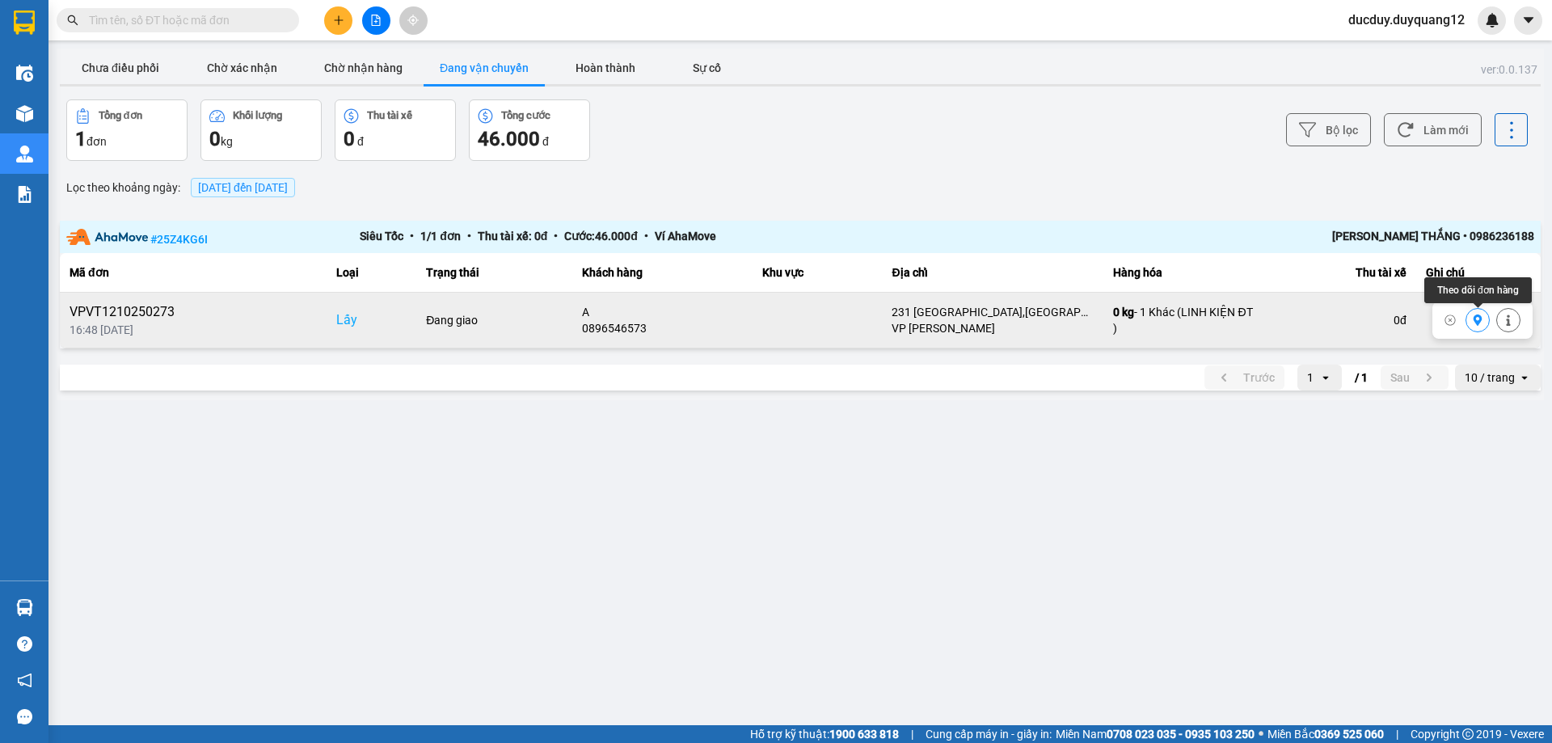
click at [1478, 323] on icon at bounding box center [1478, 319] width 9 height 11
click at [130, 69] on button "Chưa điều phối" at bounding box center [120, 68] width 121 height 32
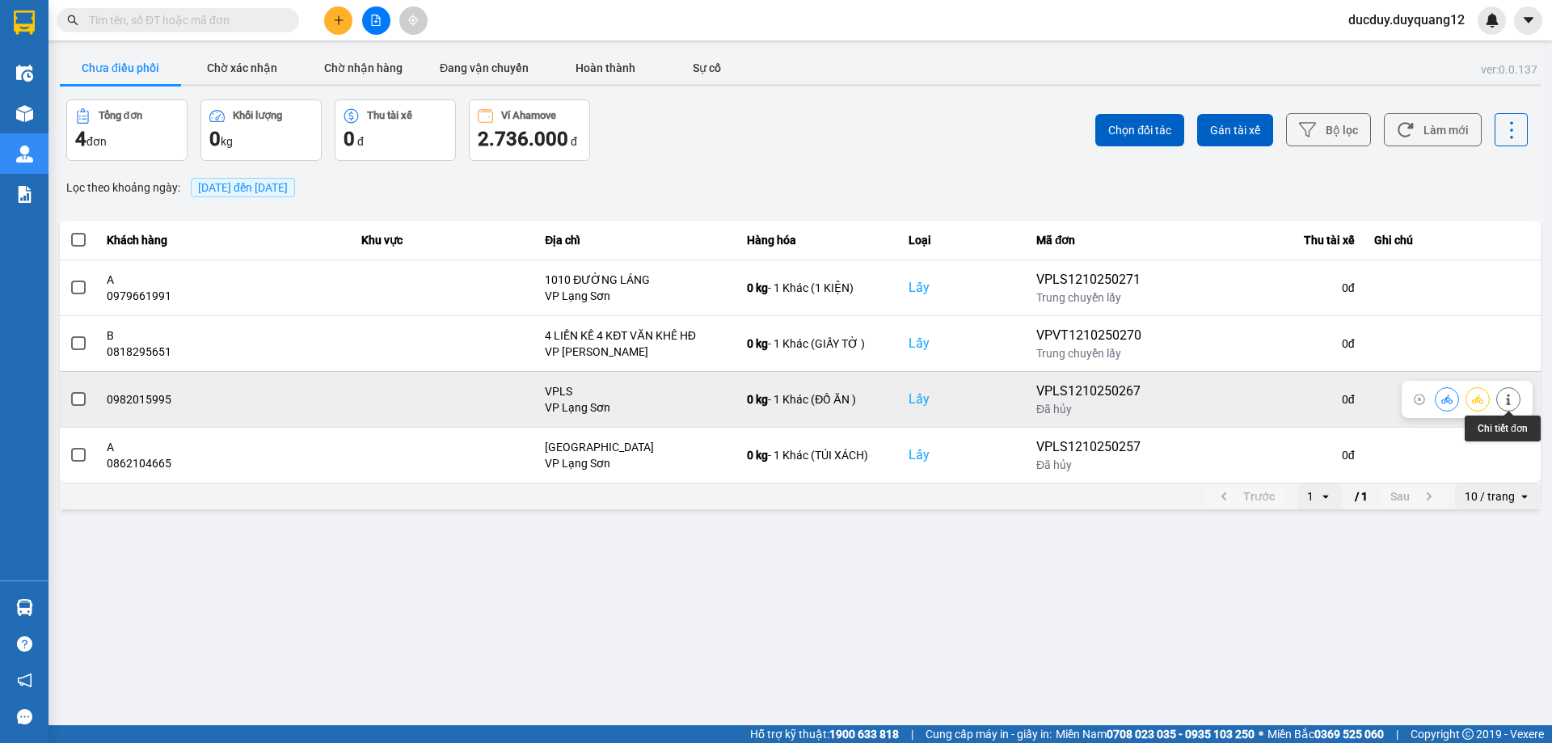
click at [1513, 396] on icon at bounding box center [1508, 399] width 11 height 11
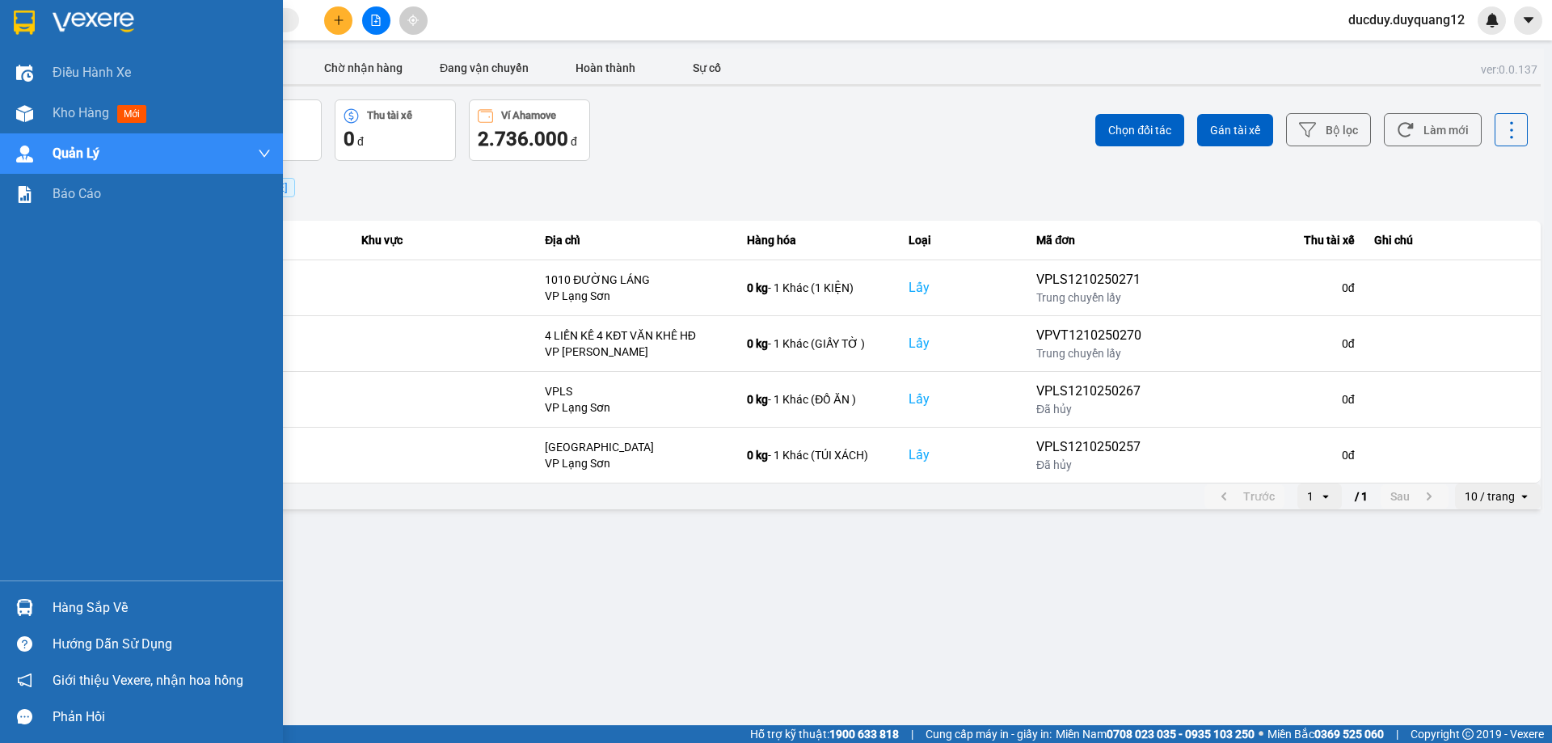
click at [92, 605] on div "Hàng sắp về" at bounding box center [162, 608] width 218 height 24
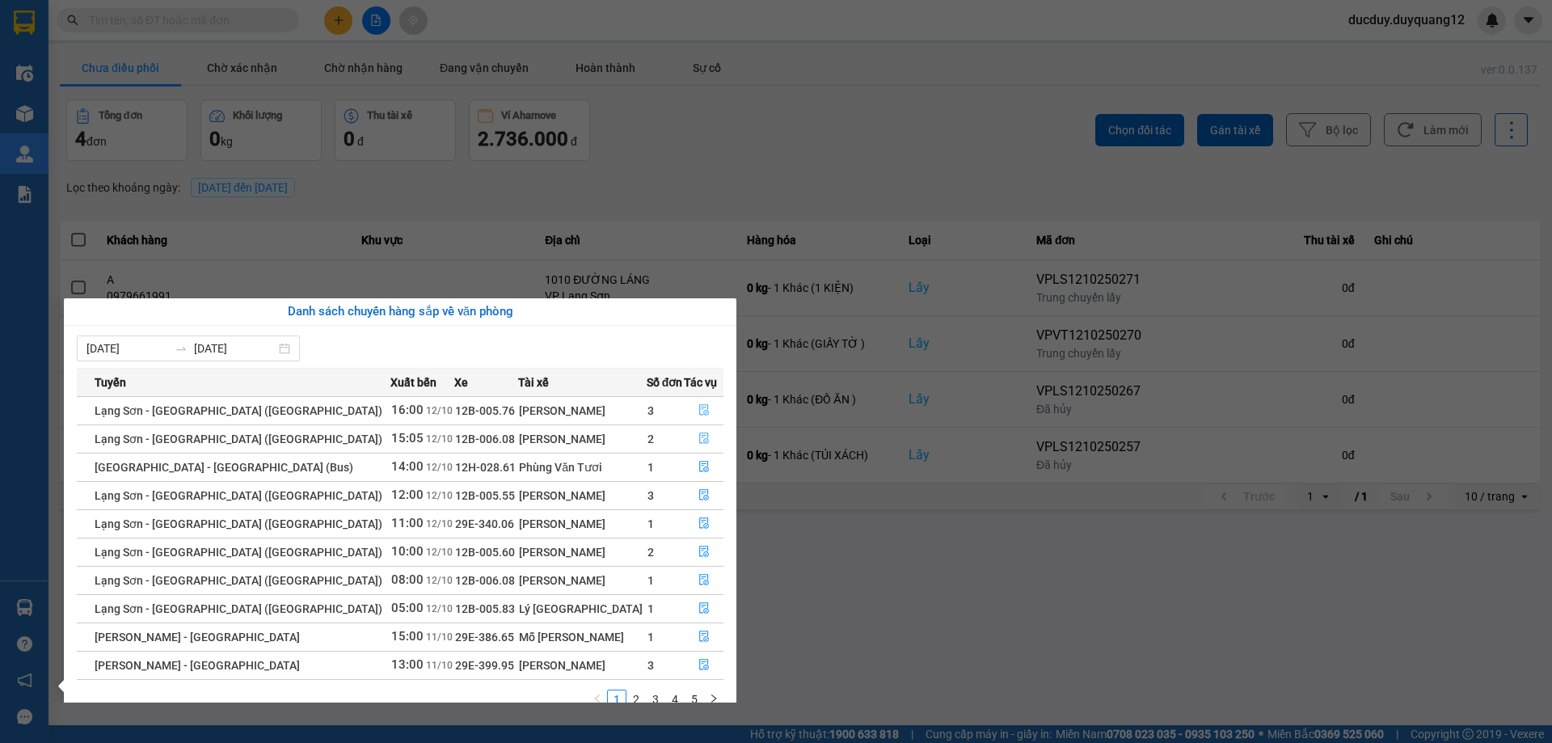
drag, startPoint x: 685, startPoint y: 433, endPoint x: 701, endPoint y: 407, distance: 31.2
click at [701, 407] on tbody "Lạng Sơn - Hà Nội (Limousine) 16:00 12/10 12B-005.76 Bùi Thanh Bình 3 Lạng Sơn …" at bounding box center [400, 537] width 647 height 283
click at [699, 407] on icon "file-done" at bounding box center [704, 410] width 10 height 11
